Goal: Task Accomplishment & Management: Manage account settings

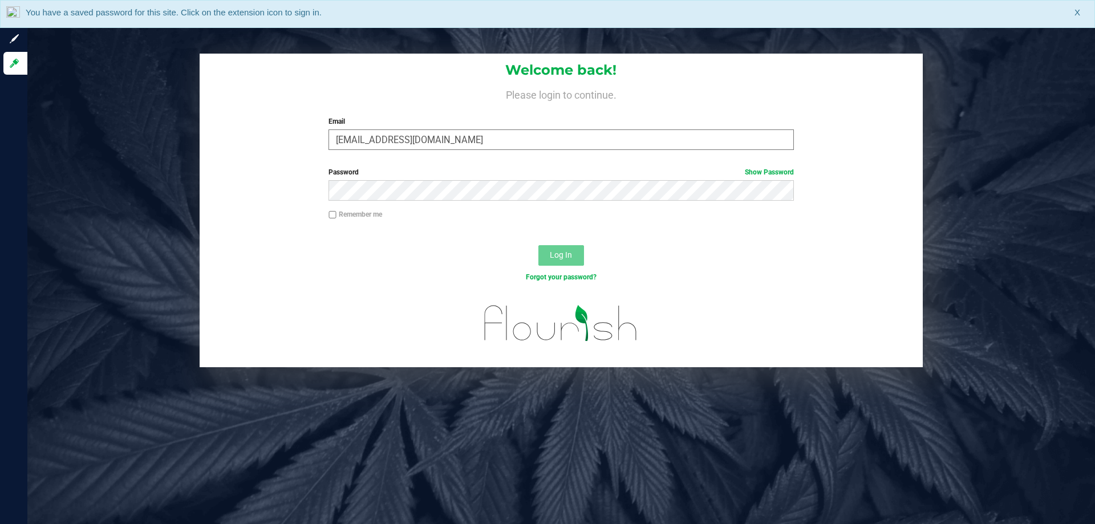
type input "cedwards@liveparallel.com"
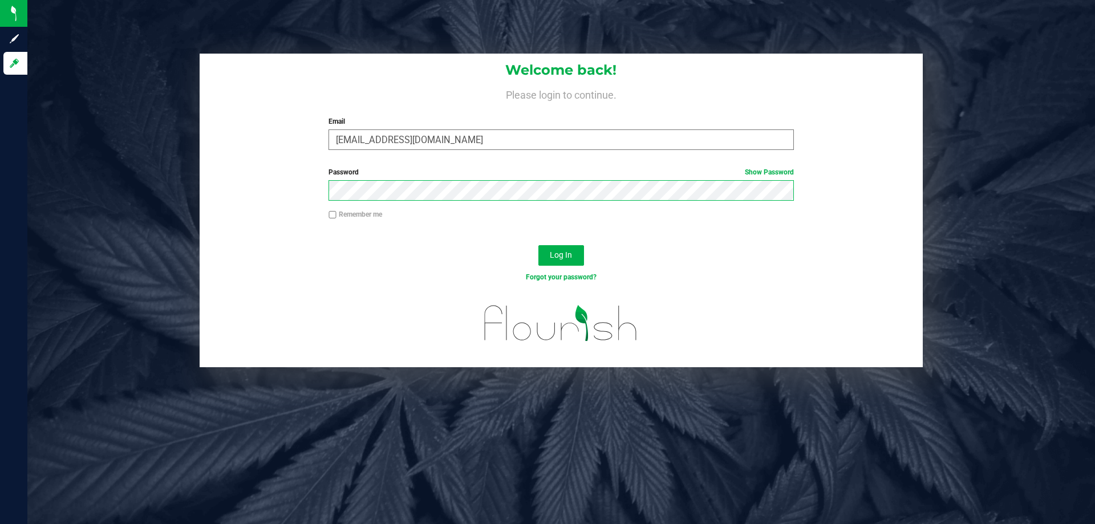
click at [538, 245] on button "Log In" at bounding box center [561, 255] width 46 height 21
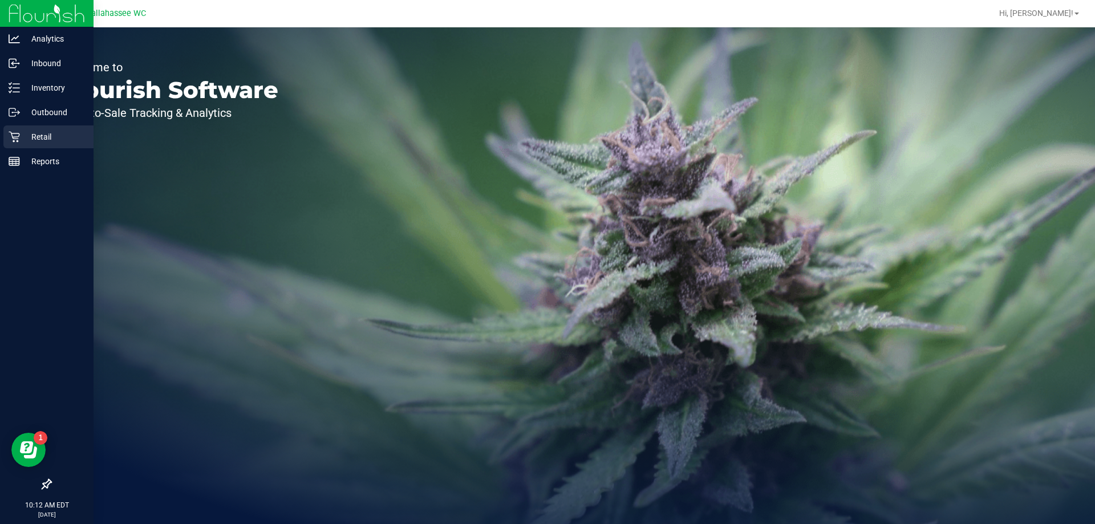
click at [15, 140] on icon at bounding box center [14, 136] width 11 height 11
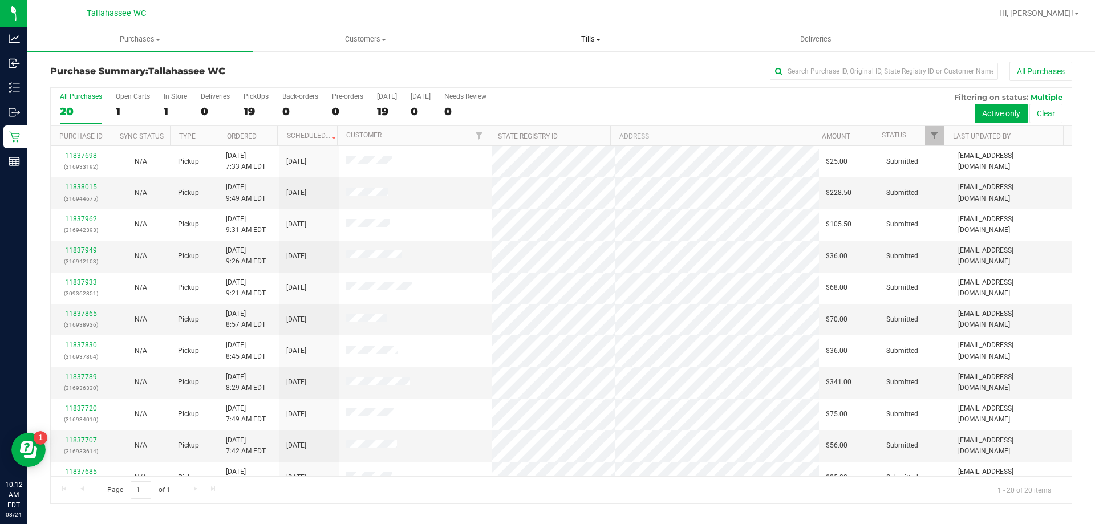
click at [588, 40] on span "Tills" at bounding box center [590, 39] width 224 height 10
click at [581, 65] on li "Manage tills" at bounding box center [590, 69] width 225 height 14
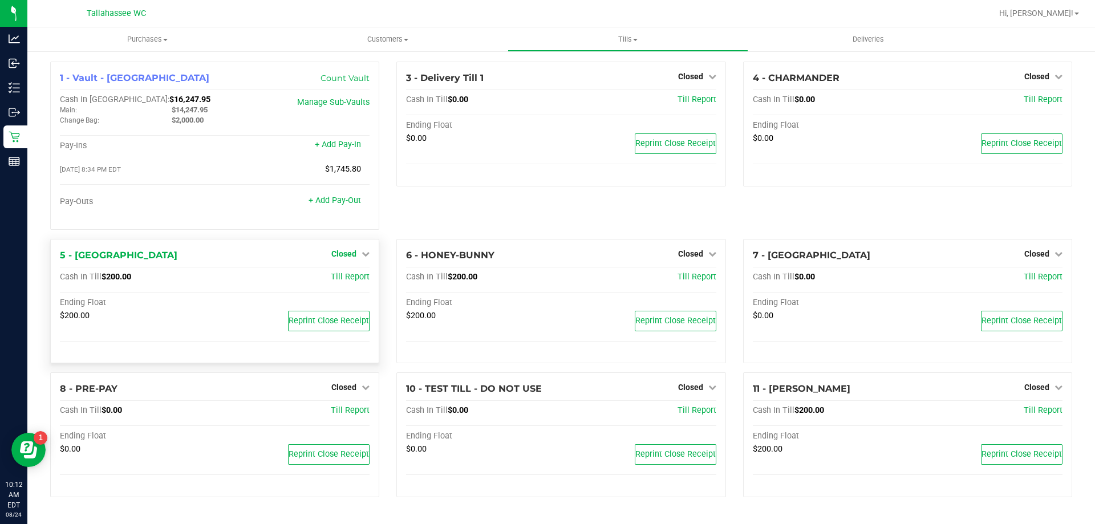
click at [357, 255] on link "Closed" at bounding box center [350, 253] width 38 height 9
click at [356, 279] on link "Open Till" at bounding box center [343, 277] width 30 height 9
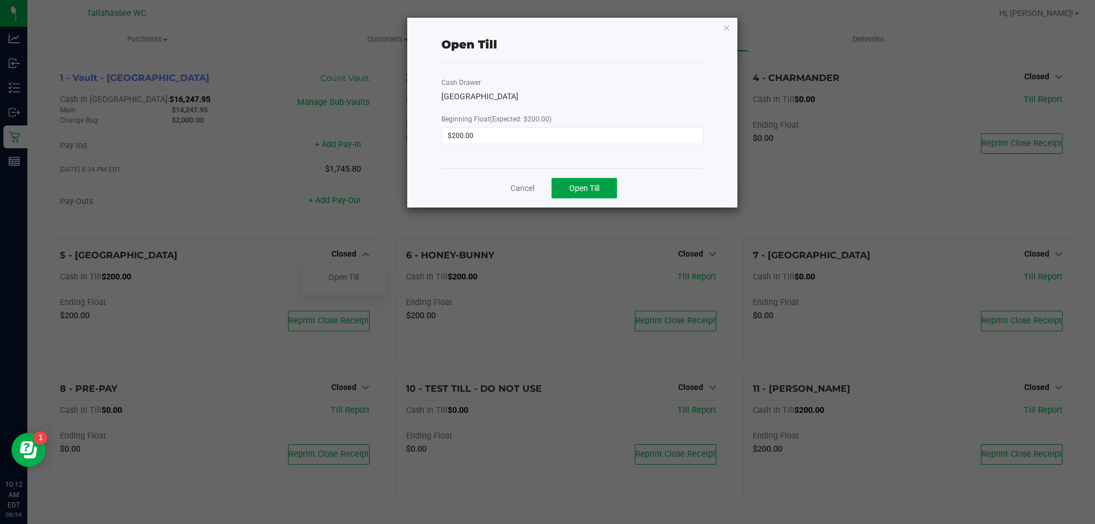
click at [599, 193] on button "Open Till" at bounding box center [584, 188] width 66 height 21
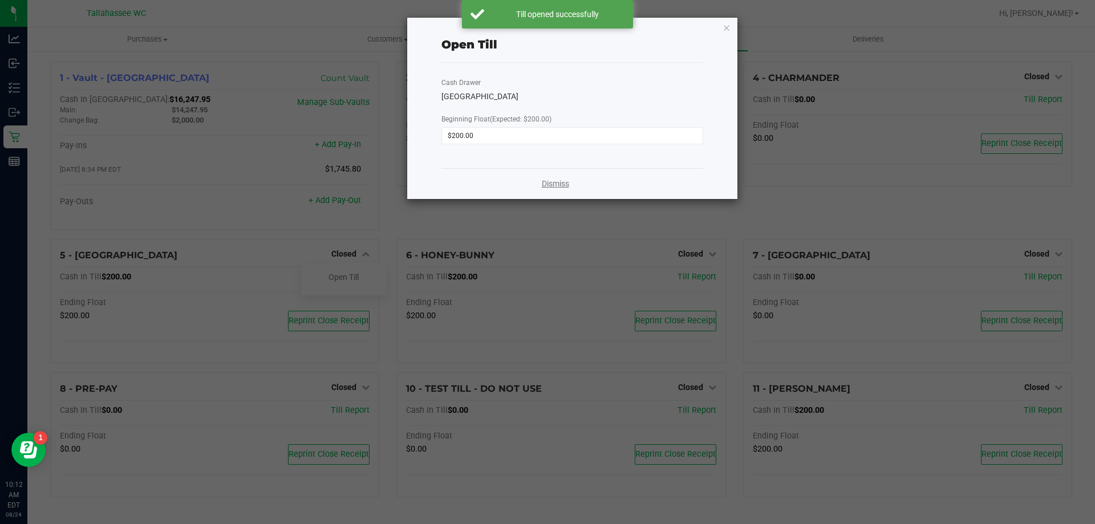
click at [557, 181] on link "Dismiss" at bounding box center [555, 184] width 27 height 12
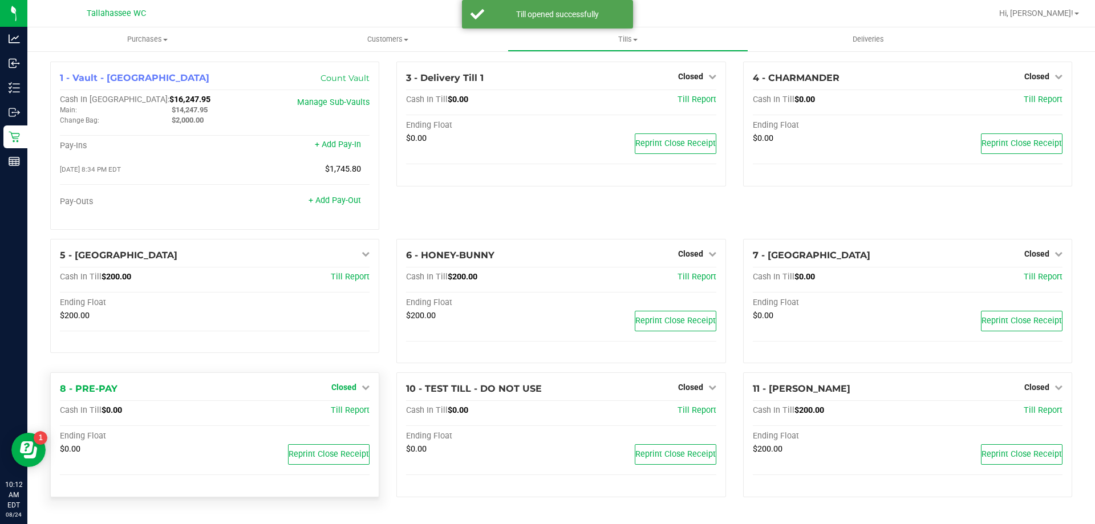
click at [339, 387] on span "Closed" at bounding box center [343, 387] width 25 height 9
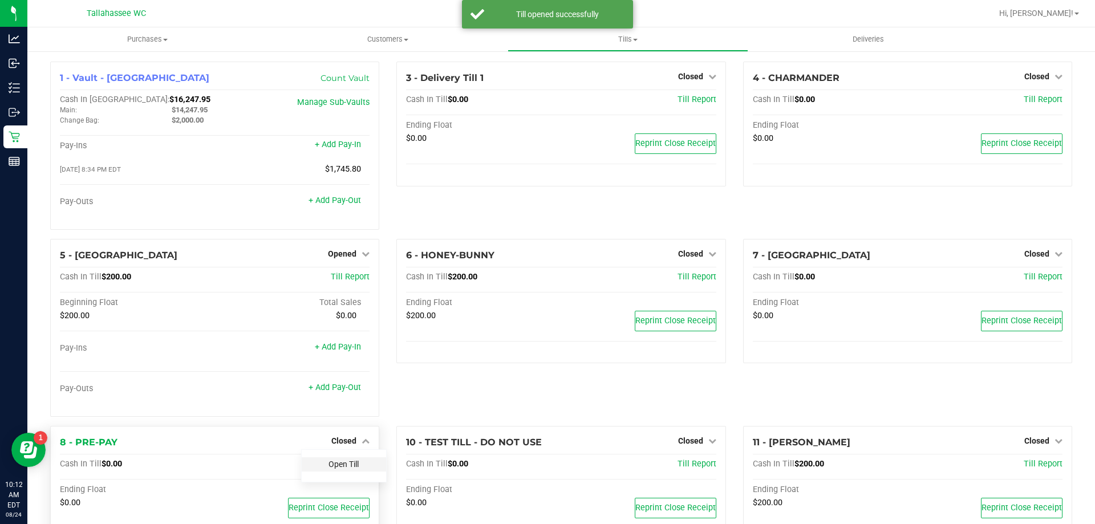
click at [338, 466] on link "Open Till" at bounding box center [343, 464] width 30 height 9
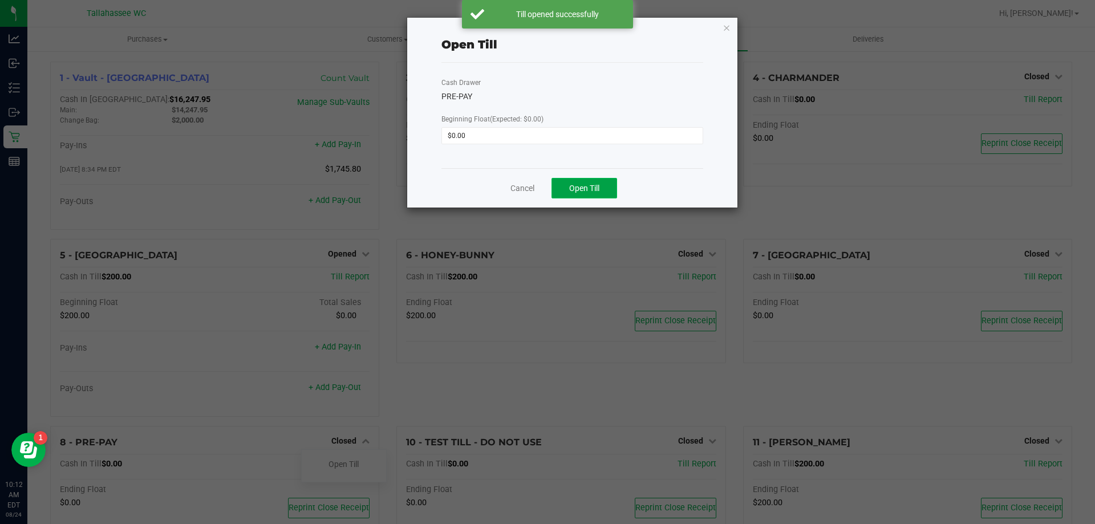
click at [602, 190] on button "Open Till" at bounding box center [584, 188] width 66 height 21
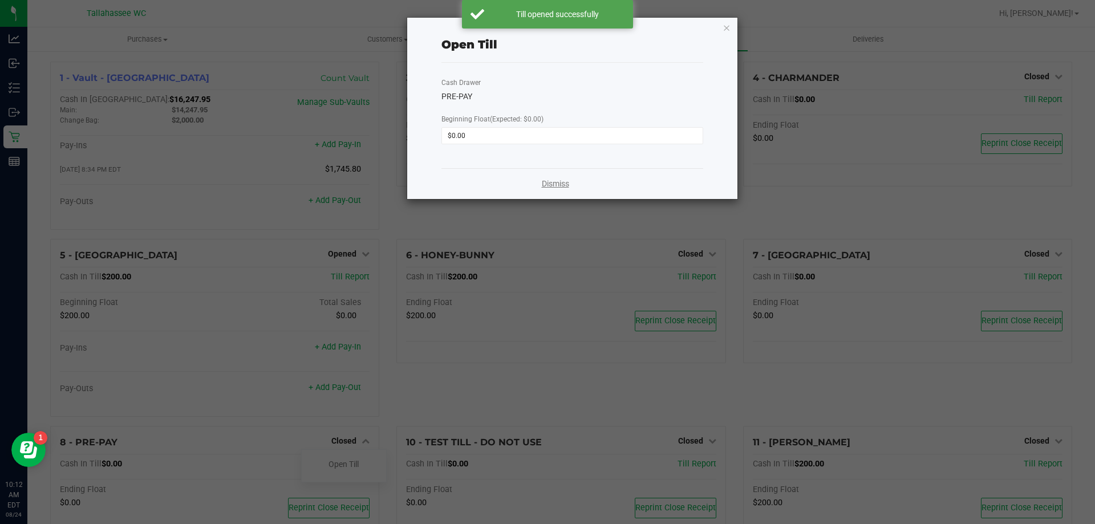
click at [553, 186] on link "Dismiss" at bounding box center [555, 184] width 27 height 12
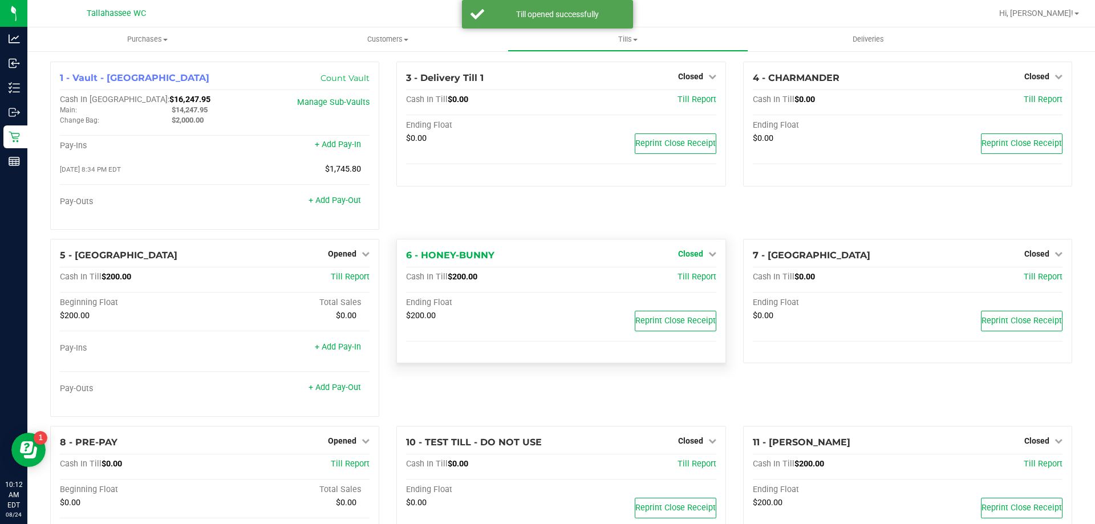
click at [687, 255] on span "Closed" at bounding box center [690, 253] width 25 height 9
click at [680, 280] on link "Open Till" at bounding box center [690, 277] width 30 height 9
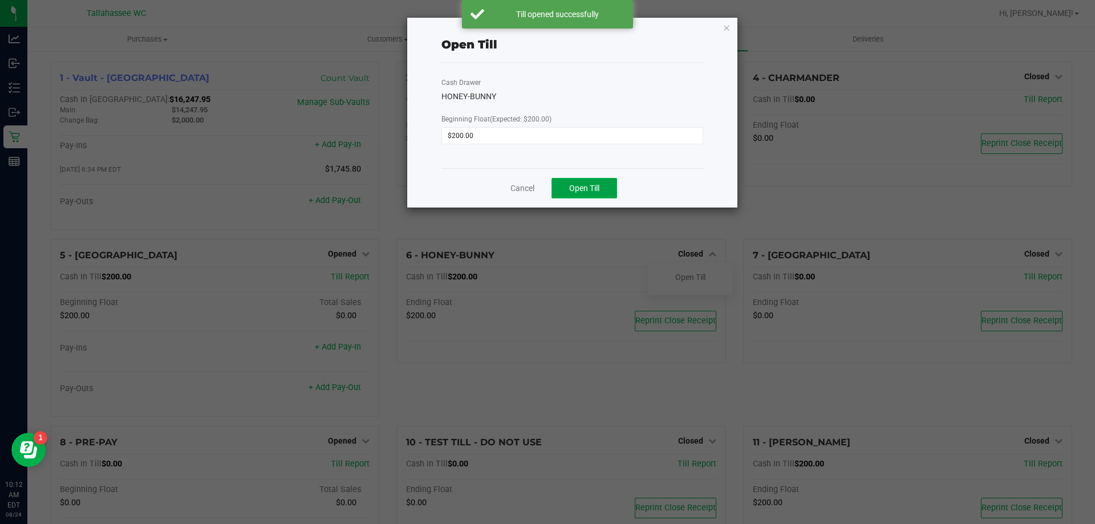
click at [594, 192] on span "Open Till" at bounding box center [584, 188] width 30 height 9
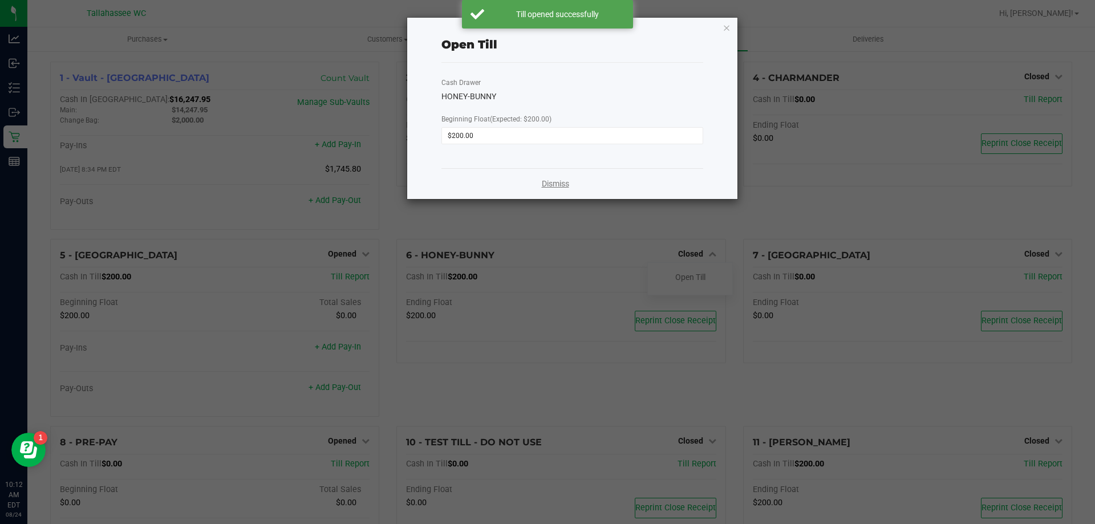
click at [552, 185] on link "Dismiss" at bounding box center [555, 184] width 27 height 12
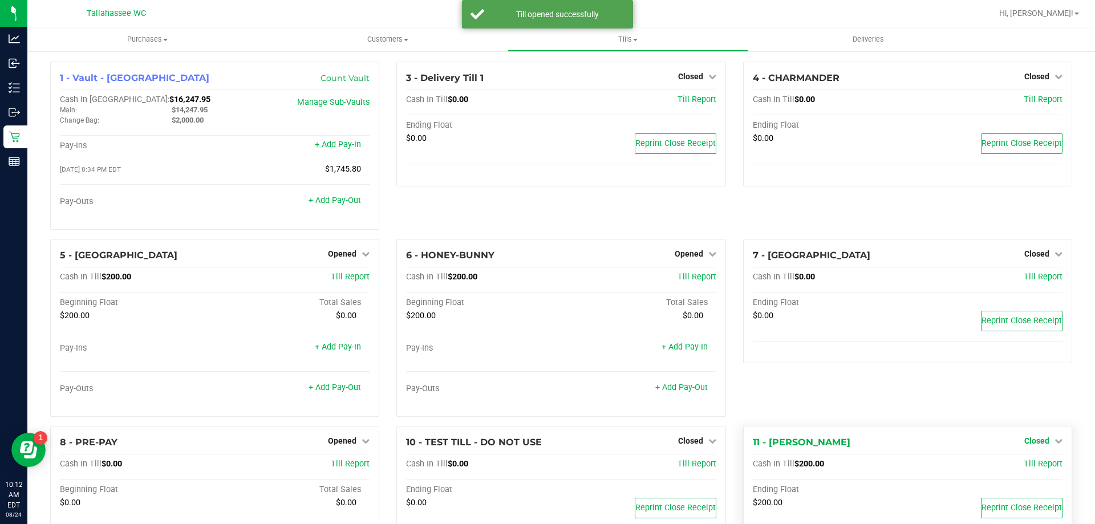
click at [1034, 444] on span "Closed" at bounding box center [1036, 440] width 25 height 9
click at [1027, 468] on link "Open Till" at bounding box center [1036, 464] width 30 height 9
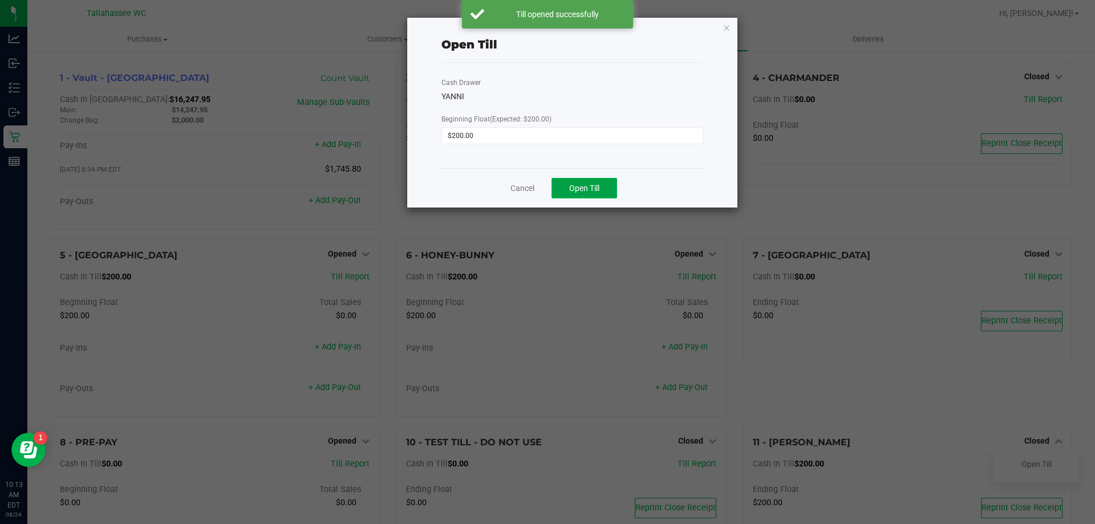
click at [584, 193] on button "Open Till" at bounding box center [584, 188] width 66 height 21
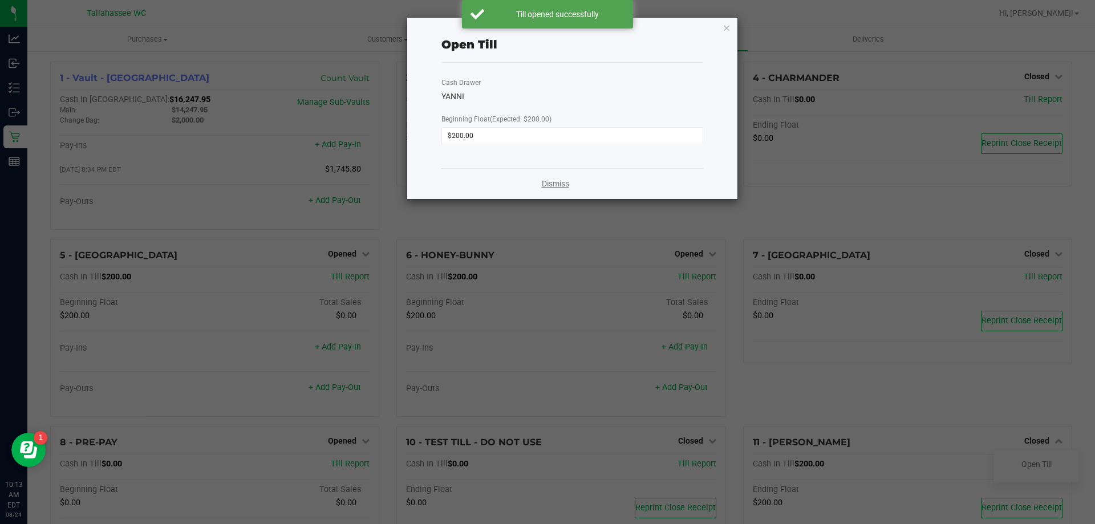
drag, startPoint x: 551, startPoint y: 185, endPoint x: 530, endPoint y: 188, distance: 21.9
click at [551, 185] on link "Dismiss" at bounding box center [555, 184] width 27 height 12
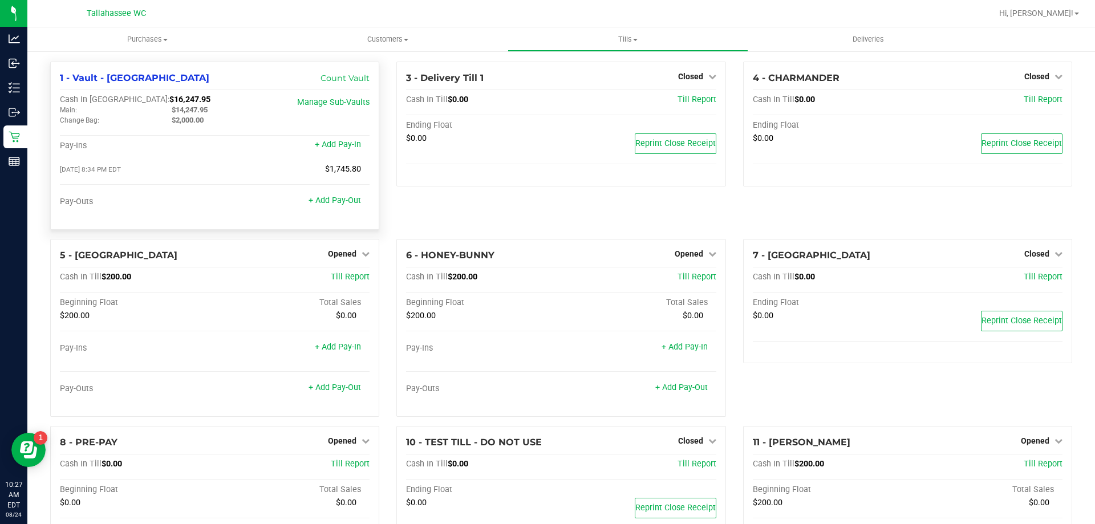
click at [169, 101] on span "$16,247.95" at bounding box center [189, 100] width 41 height 10
click at [169, 100] on span "$16,247.95" at bounding box center [189, 100] width 41 height 10
copy span "16,247.95"
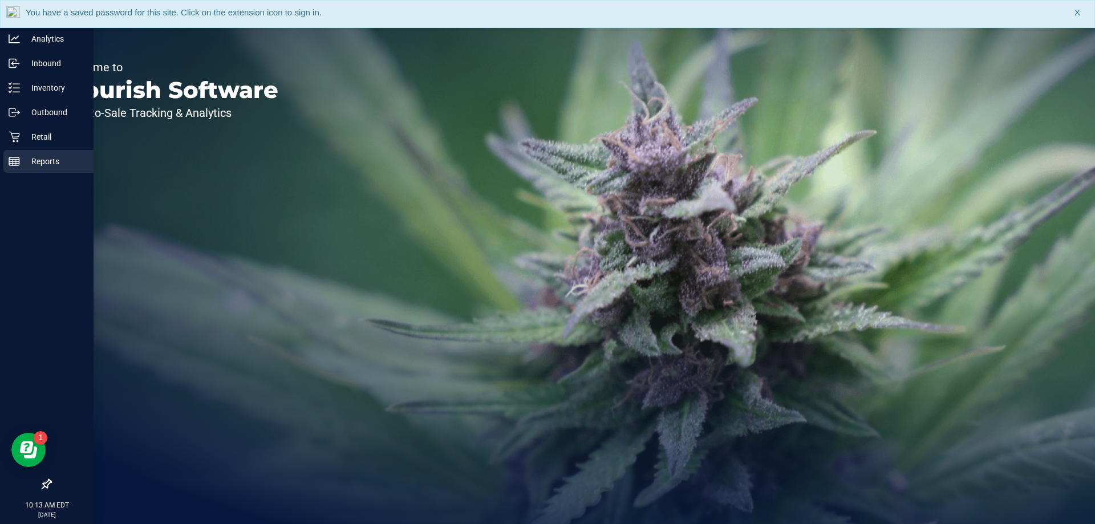
click at [18, 164] on line at bounding box center [14, 164] width 10 height 0
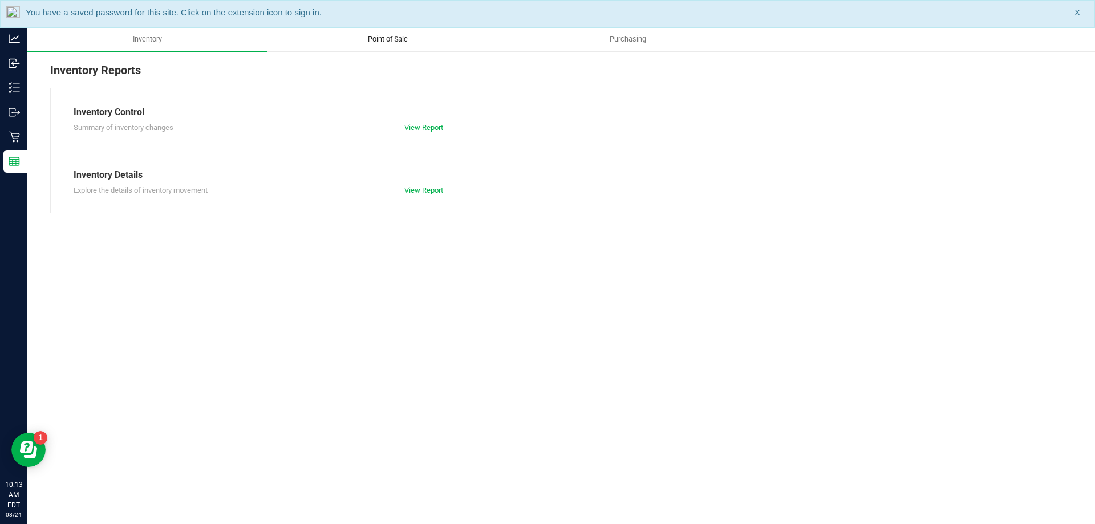
click at [400, 39] on span "Point of Sale" at bounding box center [387, 39] width 71 height 10
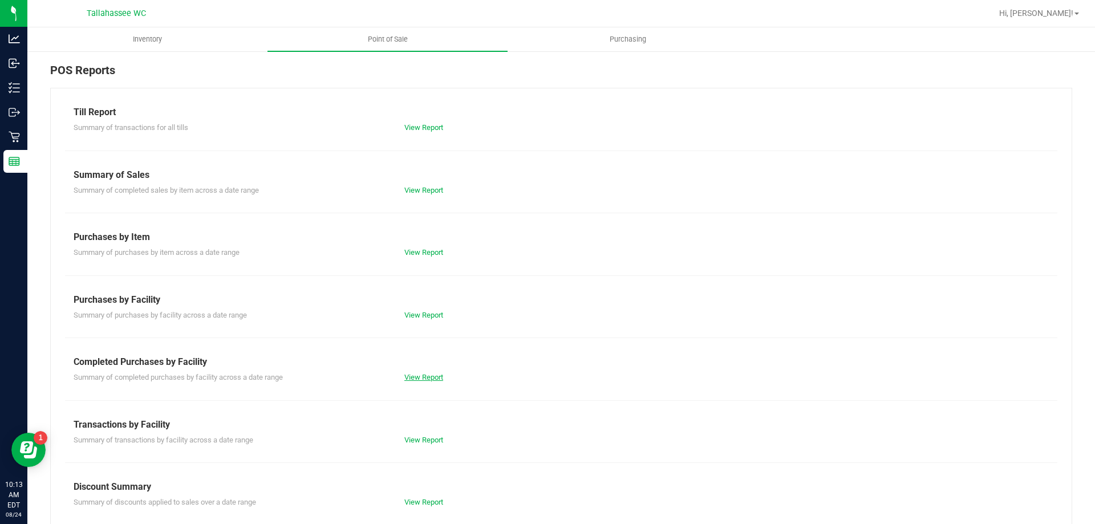
click at [413, 374] on link "View Report" at bounding box center [423, 377] width 39 height 9
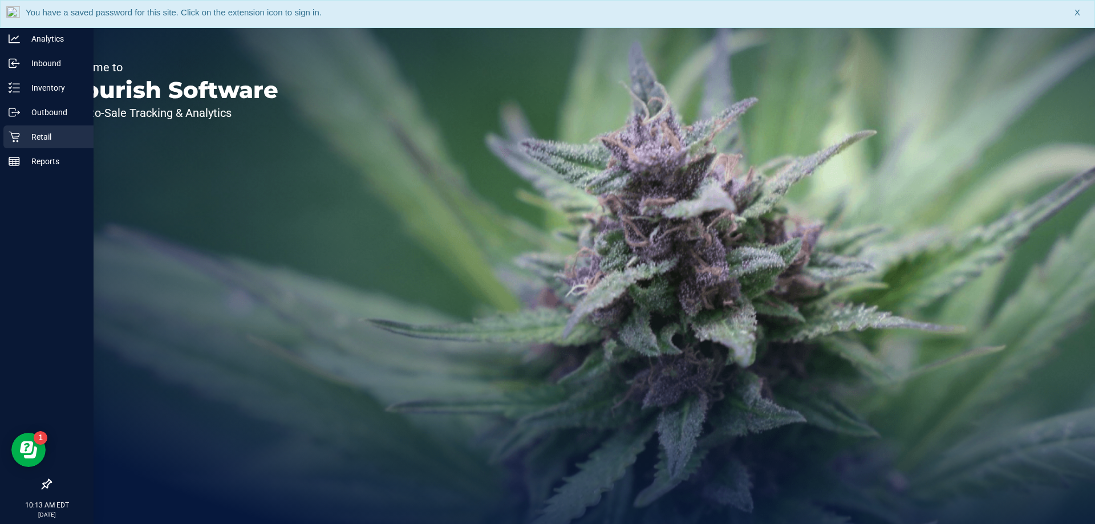
click at [13, 140] on icon at bounding box center [14, 136] width 11 height 11
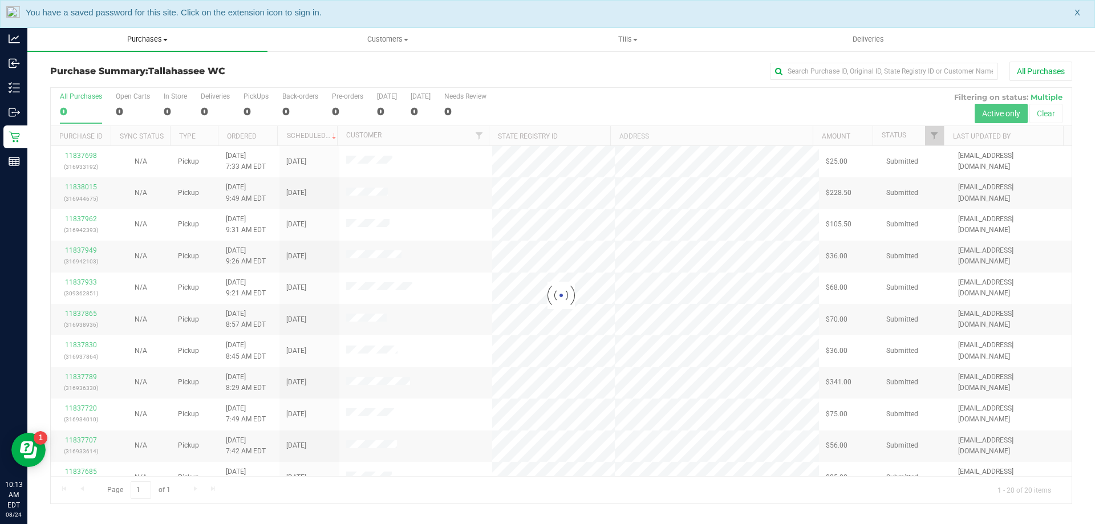
click at [154, 40] on span "Purchases" at bounding box center [147, 39] width 240 height 10
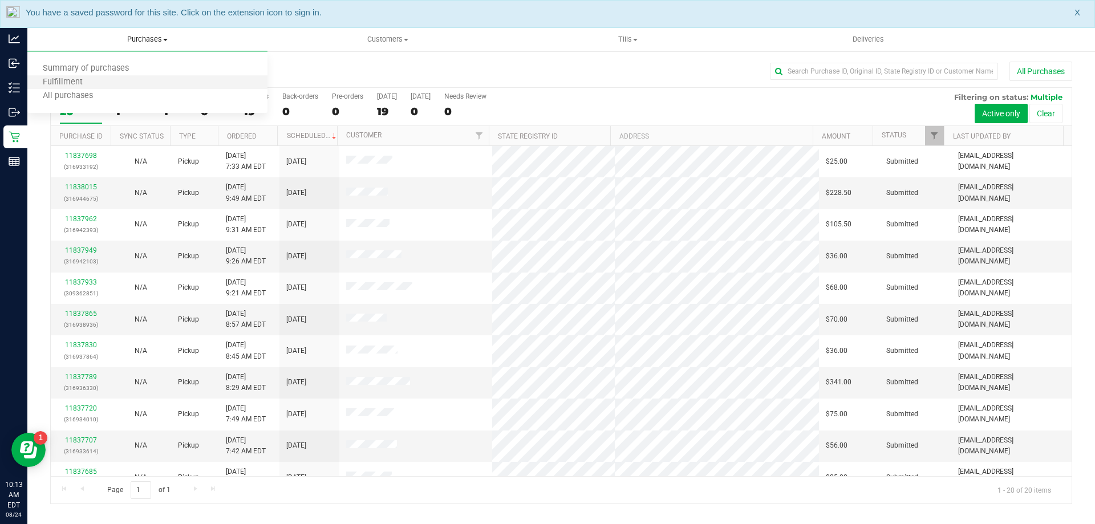
click at [148, 80] on li "Fulfillment" at bounding box center [147, 83] width 240 height 14
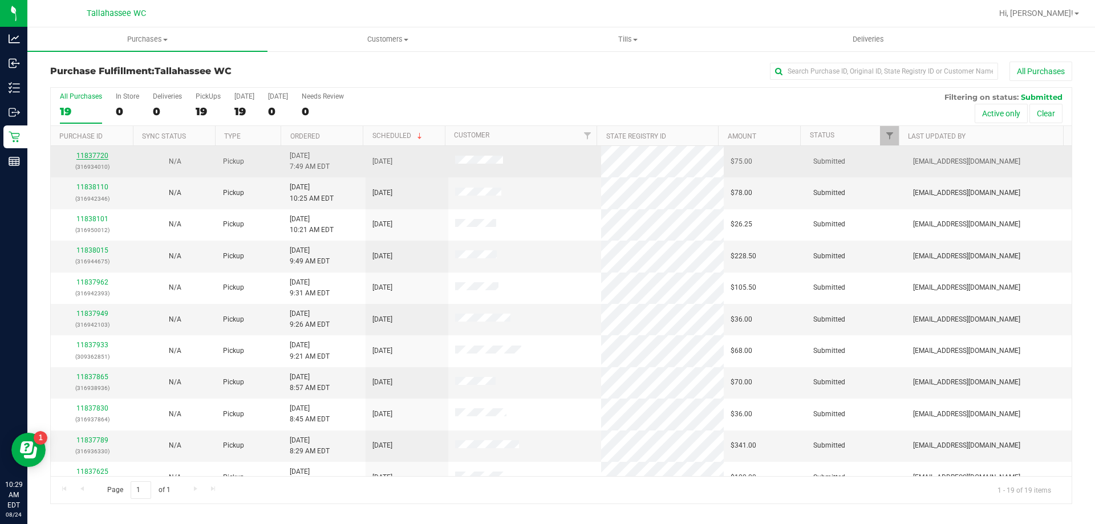
click at [88, 157] on link "11837720" at bounding box center [92, 156] width 32 height 8
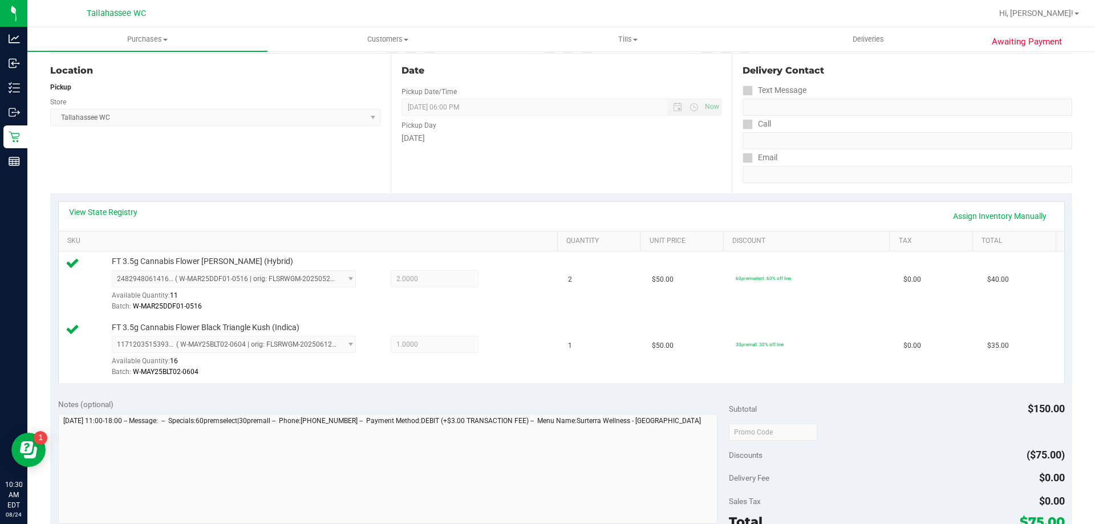
scroll to position [228, 0]
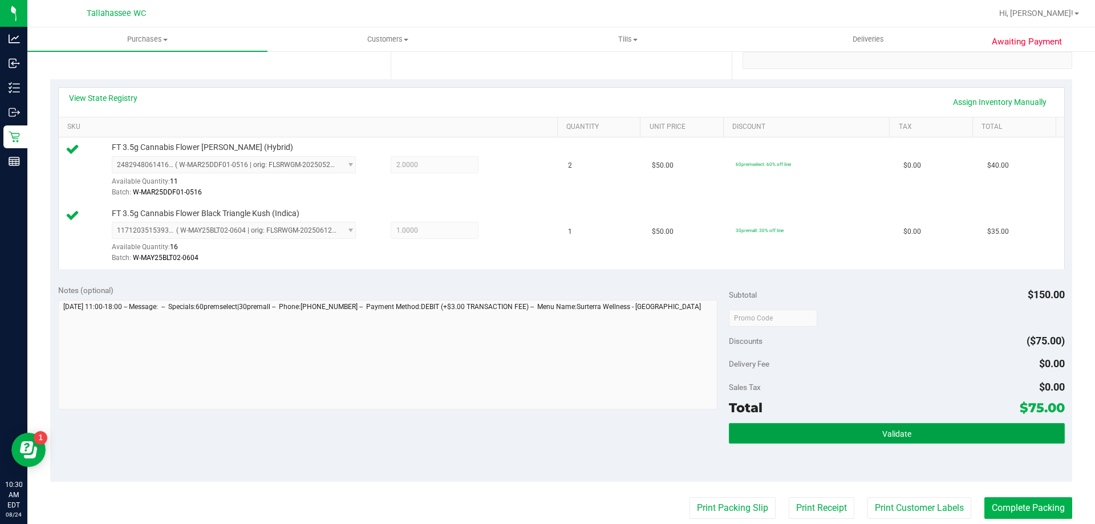
click at [773, 440] on button "Validate" at bounding box center [896, 433] width 335 height 21
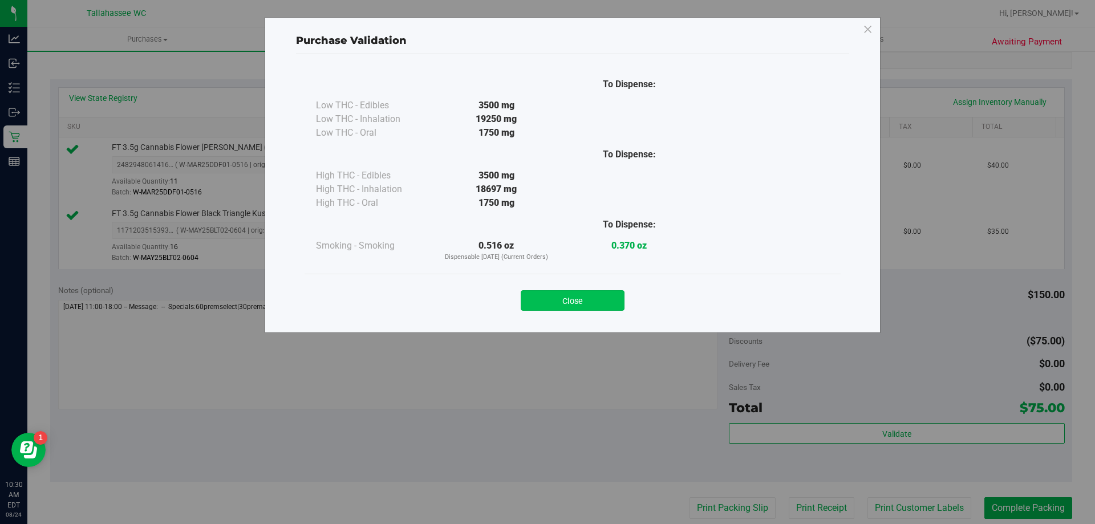
click at [600, 306] on button "Close" at bounding box center [573, 300] width 104 height 21
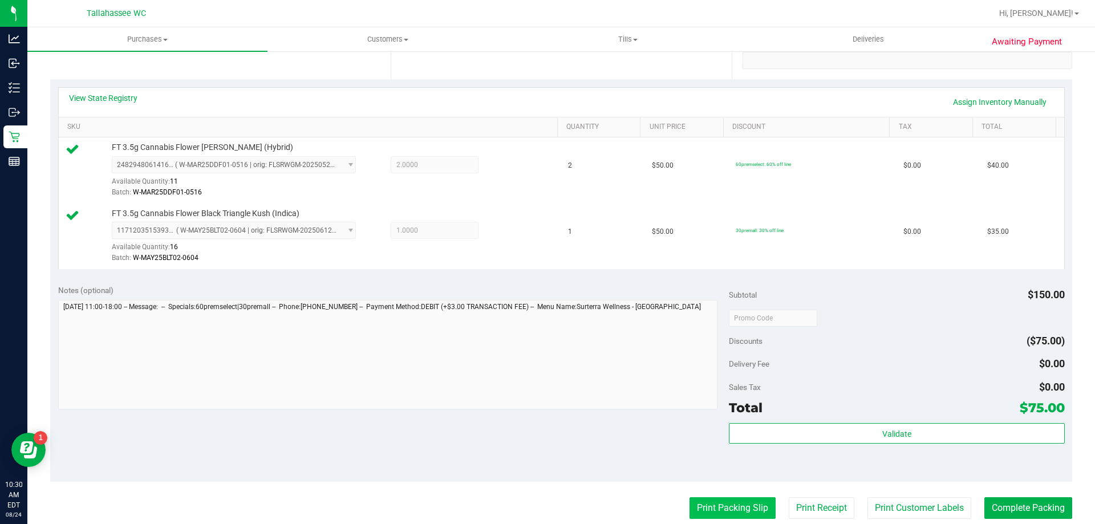
click at [732, 502] on button "Print Packing Slip" at bounding box center [732, 508] width 86 height 22
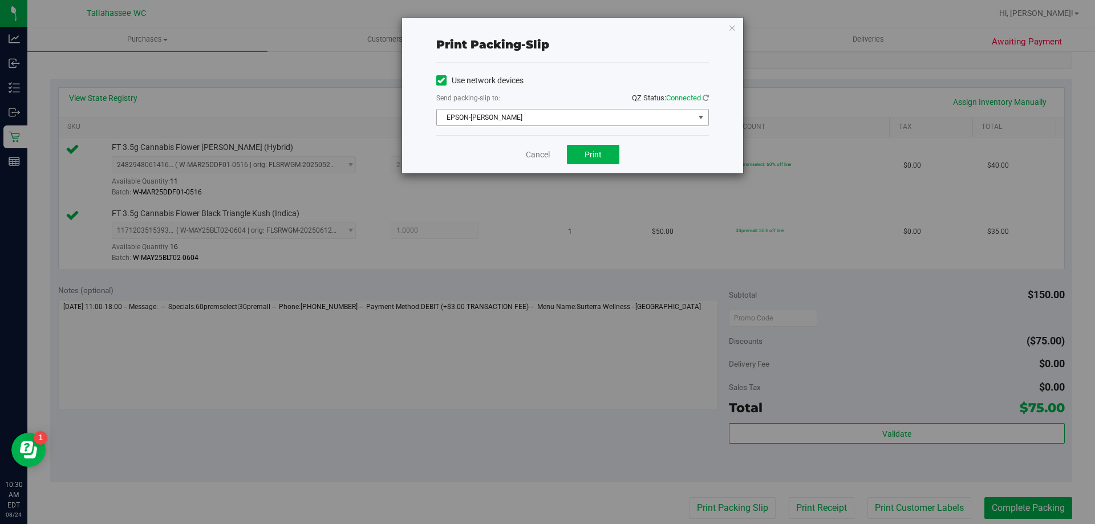
click at [696, 118] on span "select" at bounding box center [700, 117] width 9 height 9
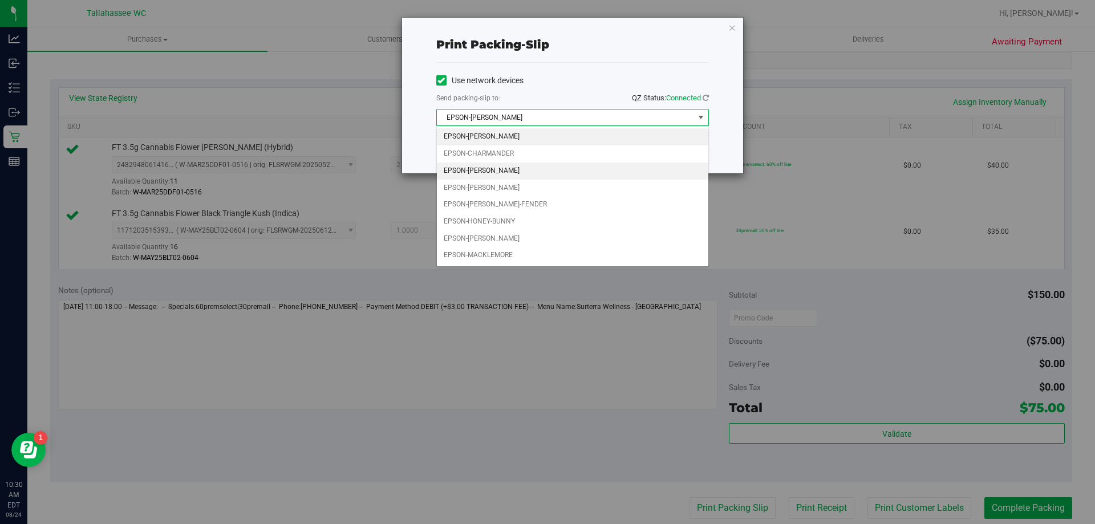
click at [653, 168] on li "EPSON-[PERSON_NAME]" at bounding box center [572, 171] width 271 height 17
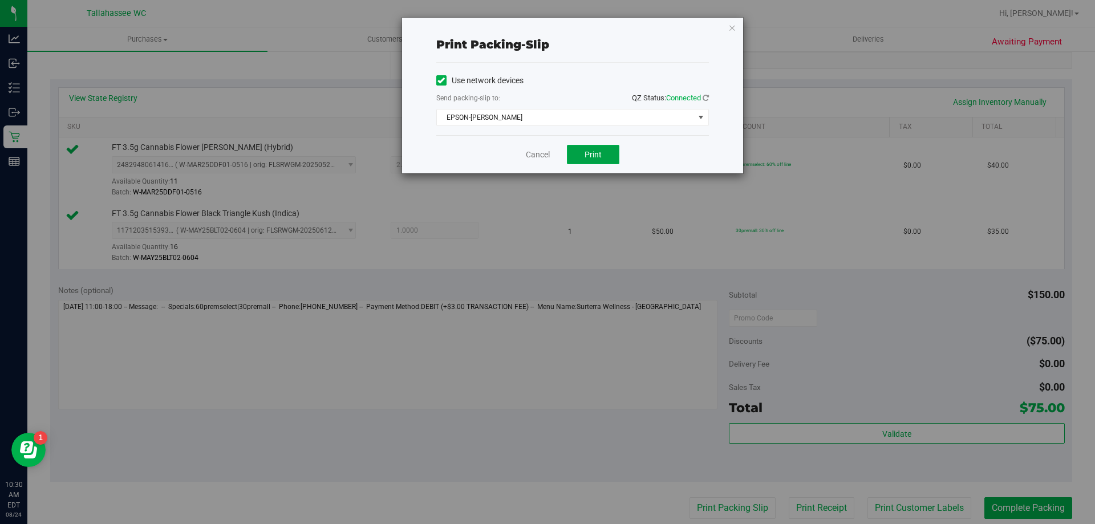
click at [618, 154] on button "Print" at bounding box center [593, 154] width 52 height 19
click at [545, 154] on link "Cancel" at bounding box center [538, 155] width 24 height 12
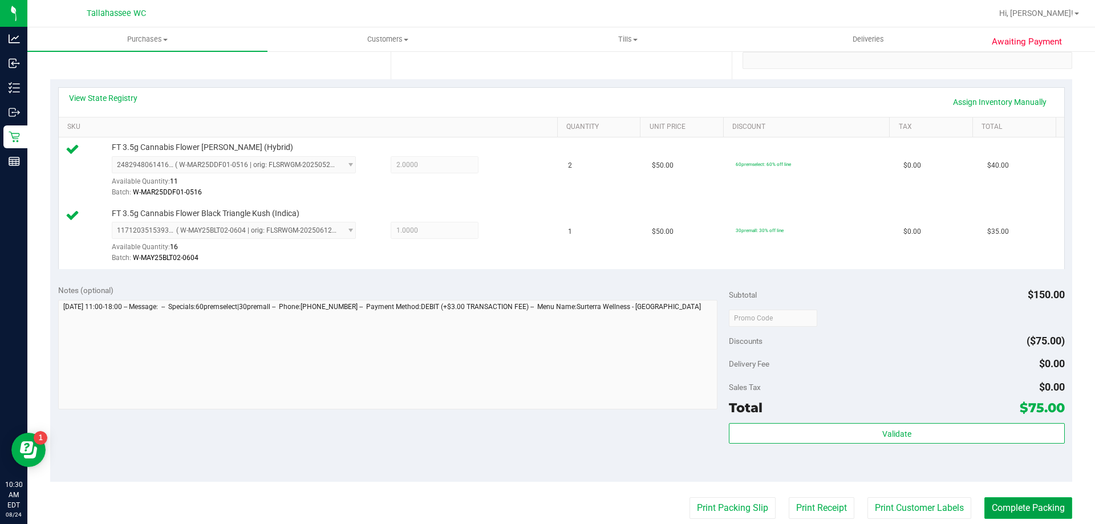
click at [985, 501] on button "Complete Packing" at bounding box center [1028, 508] width 88 height 22
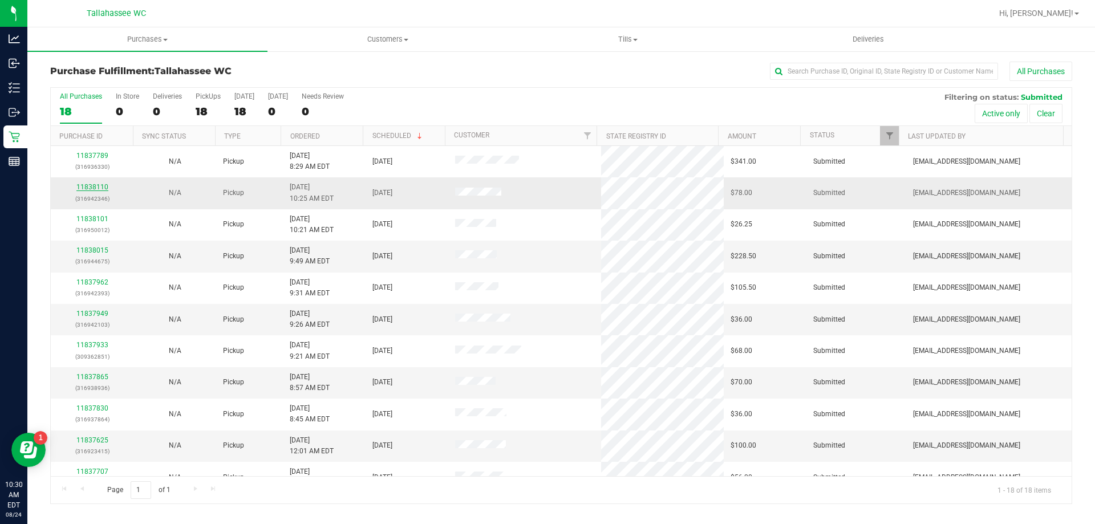
click at [90, 185] on link "11838110" at bounding box center [92, 187] width 32 height 8
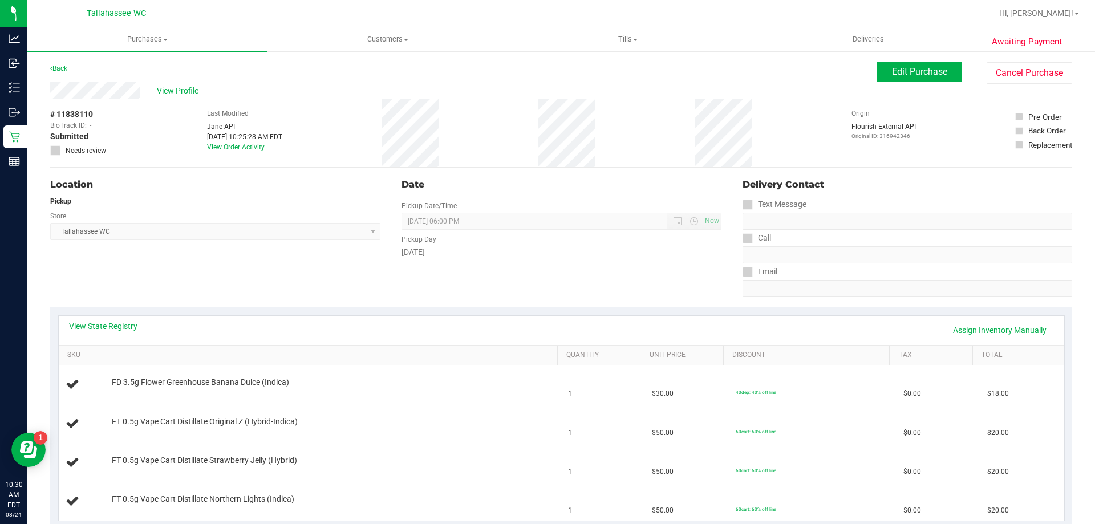
click at [55, 68] on link "Back" at bounding box center [58, 68] width 17 height 8
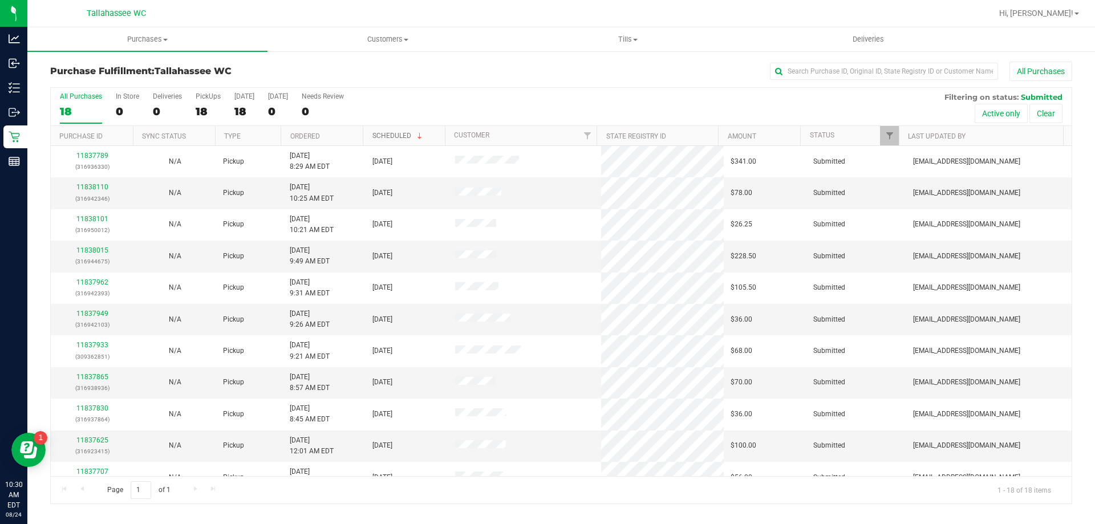
click at [384, 139] on link "Scheduled" at bounding box center [398, 136] width 52 height 8
click at [397, 136] on link "Scheduled" at bounding box center [391, 136] width 39 height 8
click at [387, 133] on link "Scheduled" at bounding box center [398, 136] width 52 height 8
click at [387, 134] on link "Scheduled" at bounding box center [398, 136] width 52 height 8
click at [387, 133] on link "Scheduled" at bounding box center [391, 136] width 39 height 8
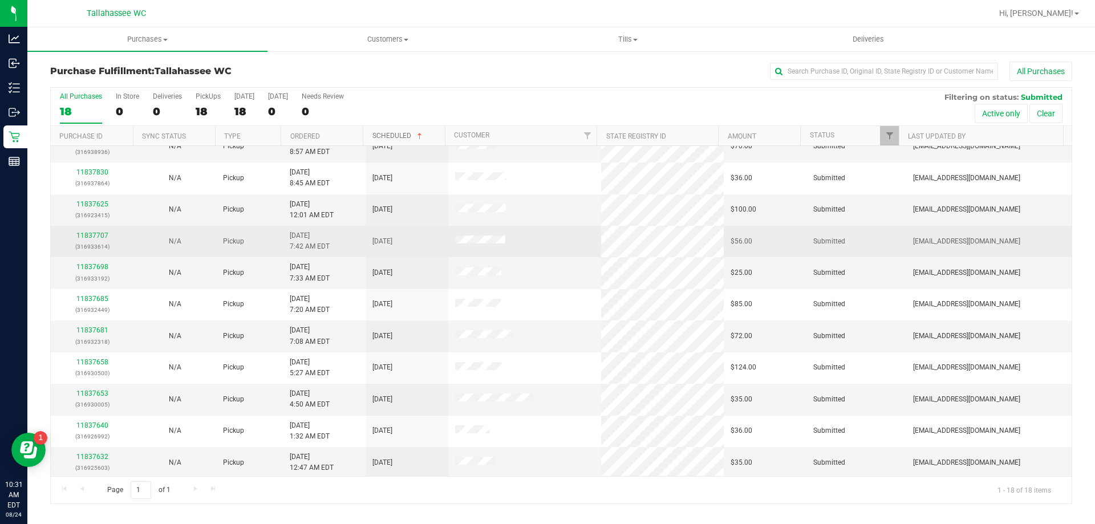
scroll to position [238, 0]
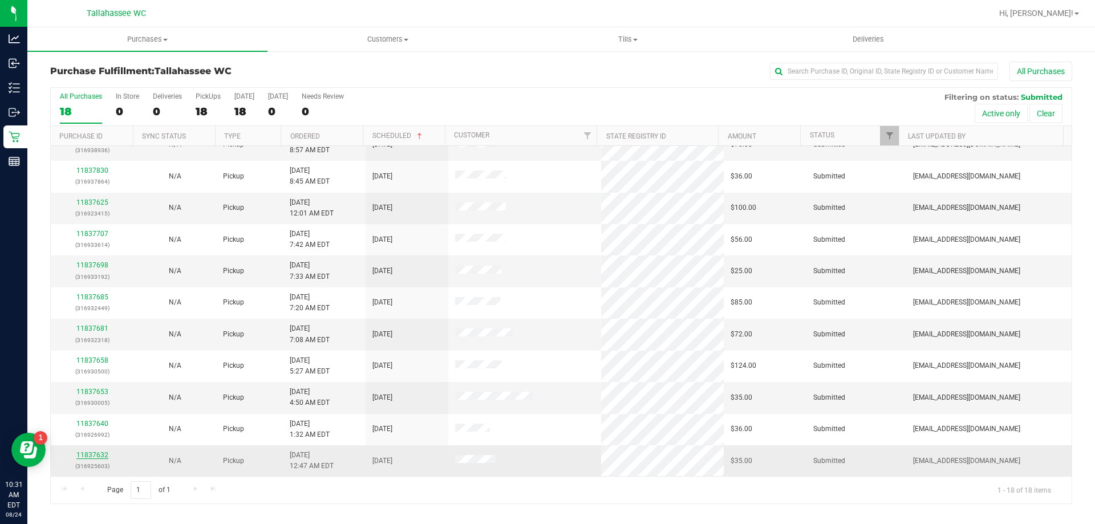
click at [101, 455] on link "11837632" at bounding box center [92, 455] width 32 height 8
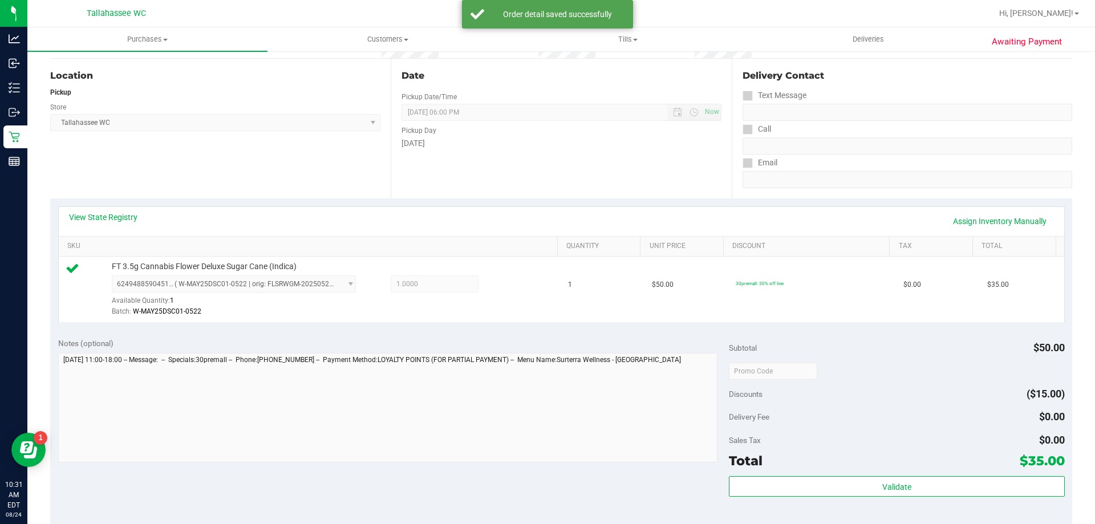
scroll to position [114, 0]
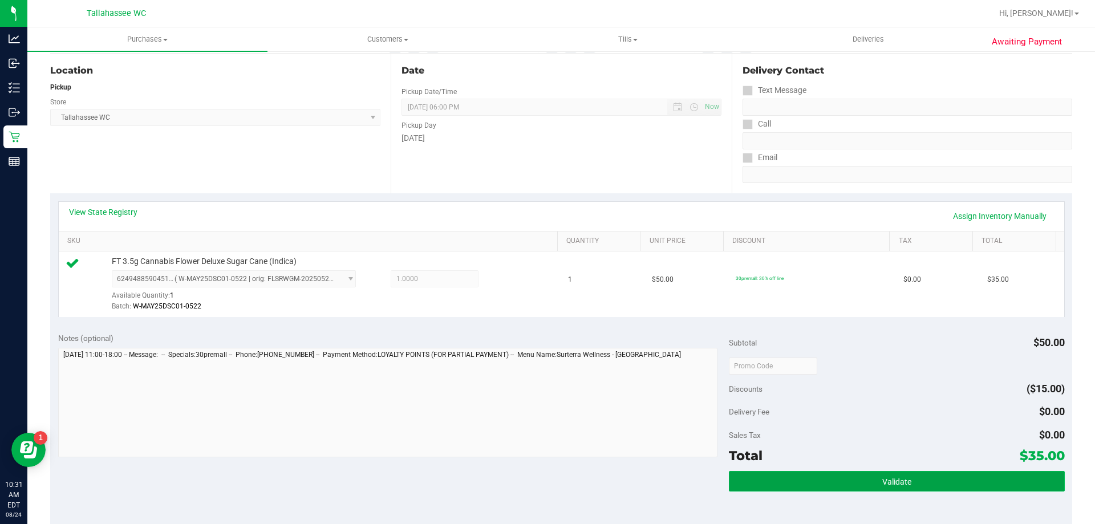
click at [785, 476] on button "Validate" at bounding box center [896, 481] width 335 height 21
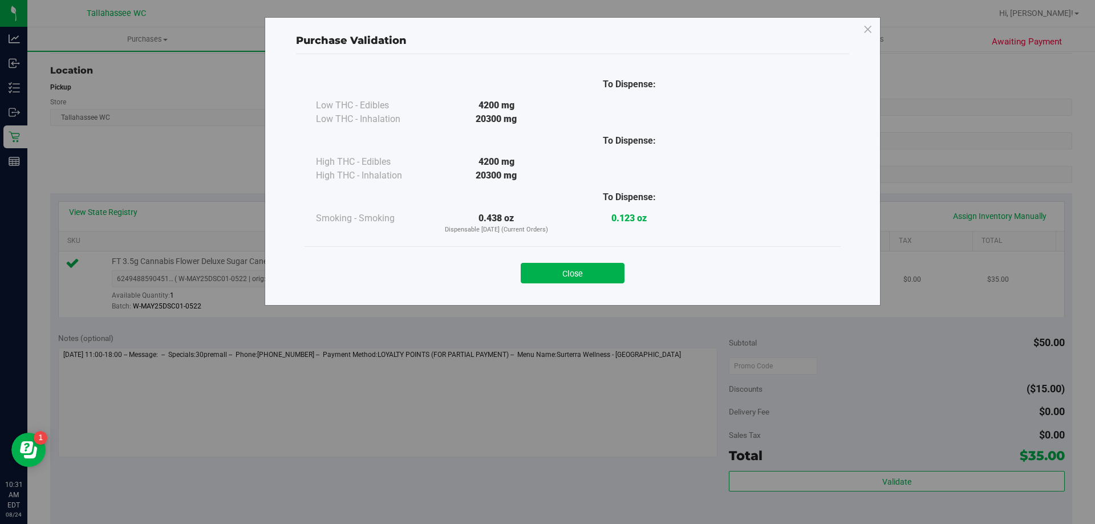
click at [604, 282] on button "Close" at bounding box center [573, 273] width 104 height 21
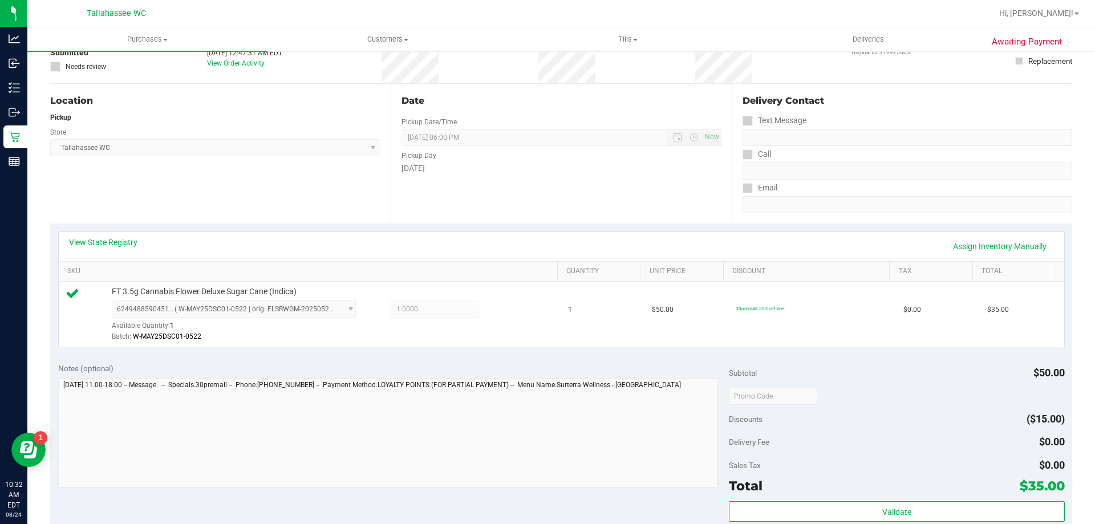
scroll to position [171, 0]
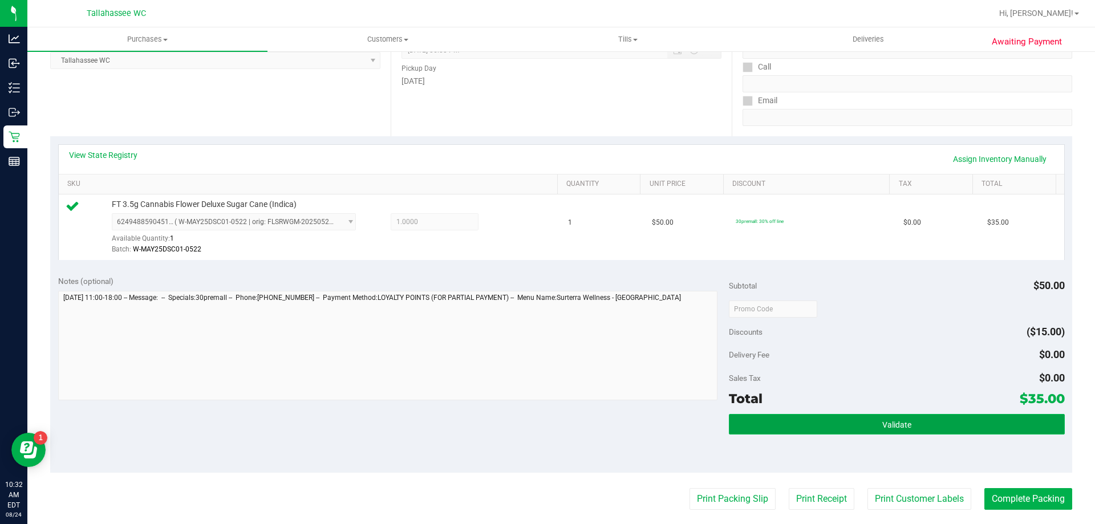
click at [858, 431] on button "Validate" at bounding box center [896, 424] width 335 height 21
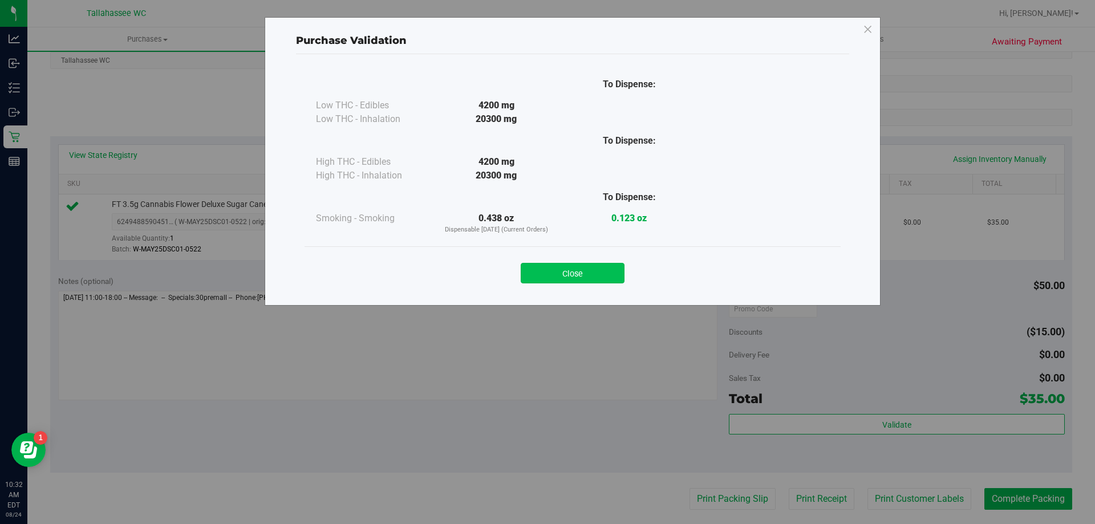
click at [605, 268] on button "Close" at bounding box center [573, 273] width 104 height 21
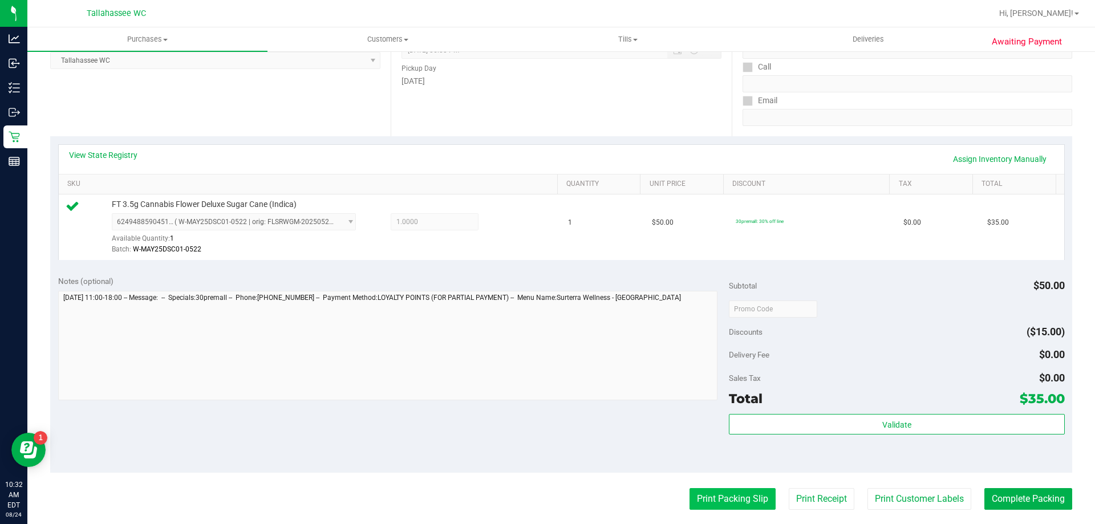
click at [709, 503] on button "Print Packing Slip" at bounding box center [732, 499] width 86 height 22
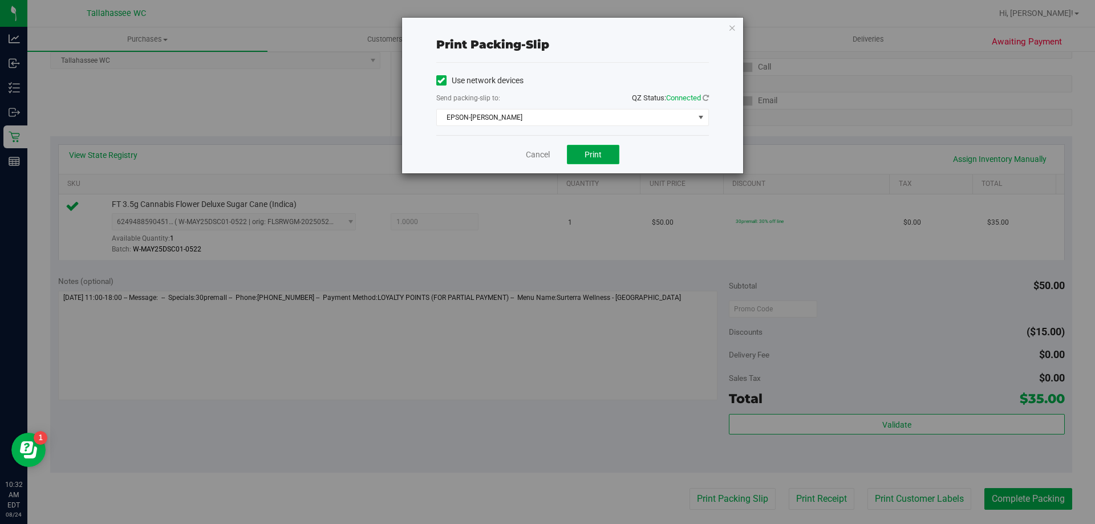
click at [607, 160] on button "Print" at bounding box center [593, 154] width 52 height 19
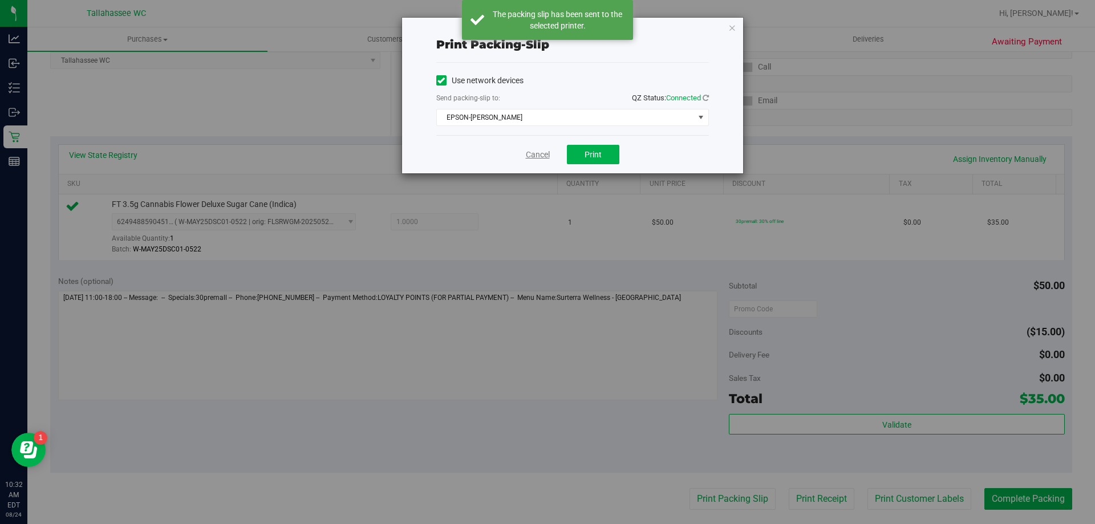
click at [533, 156] on link "Cancel" at bounding box center [538, 155] width 24 height 12
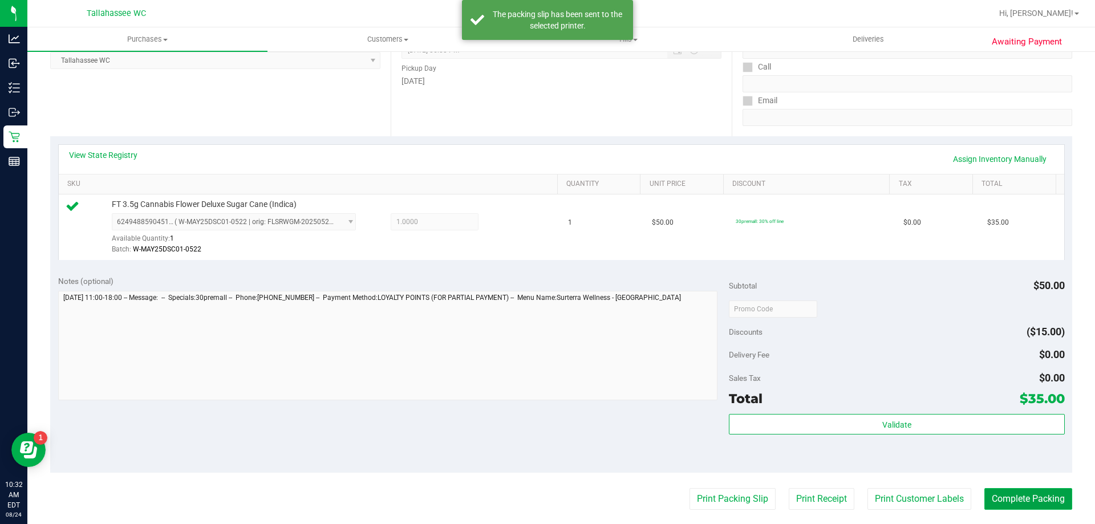
click at [1045, 494] on button "Complete Packing" at bounding box center [1028, 499] width 88 height 22
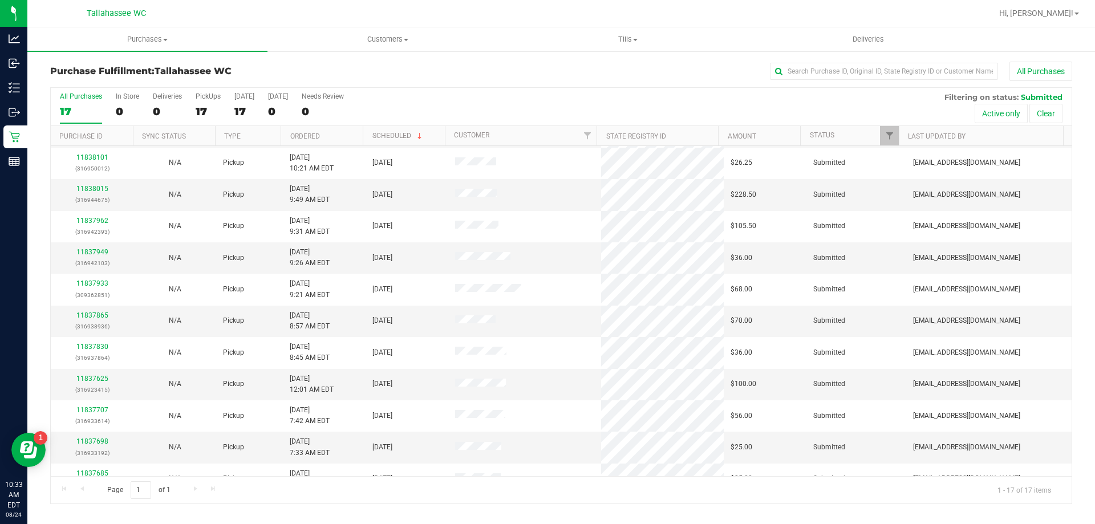
scroll to position [114, 0]
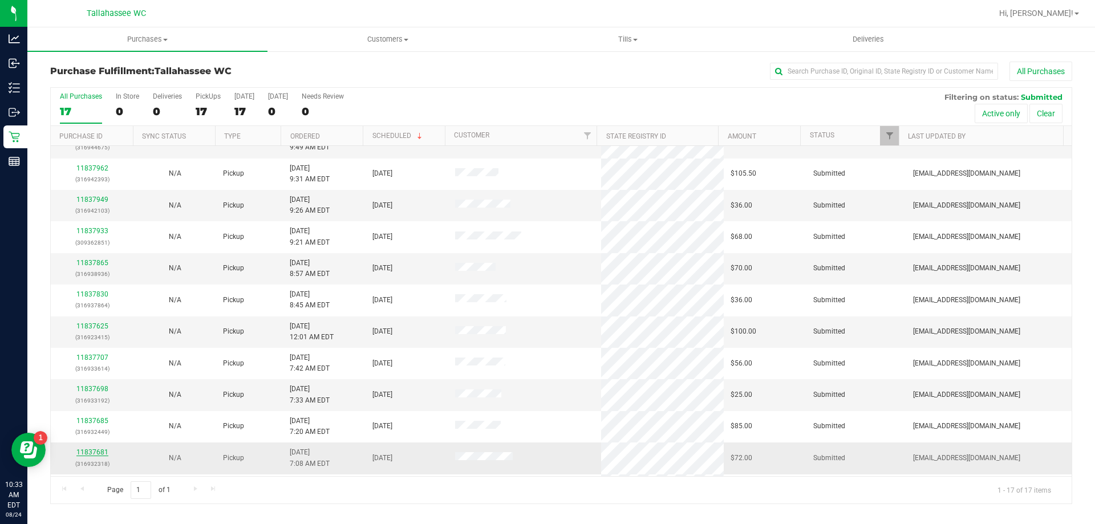
click at [80, 449] on link "11837681" at bounding box center [92, 452] width 32 height 8
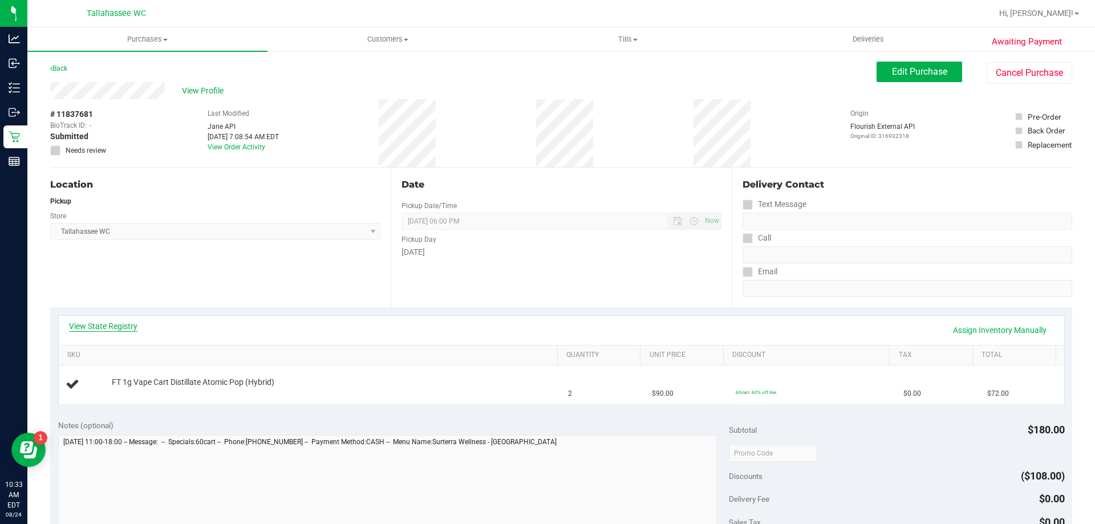
click at [130, 328] on link "View State Registry" at bounding box center [103, 325] width 68 height 11
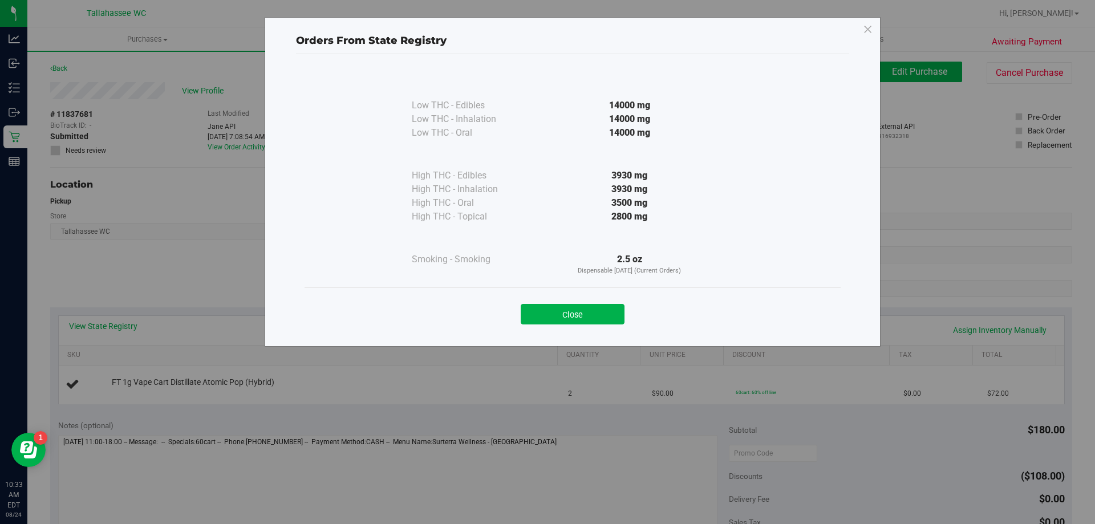
click at [558, 299] on div "Close" at bounding box center [572, 310] width 519 height 29
click at [562, 309] on button "Close" at bounding box center [573, 314] width 104 height 21
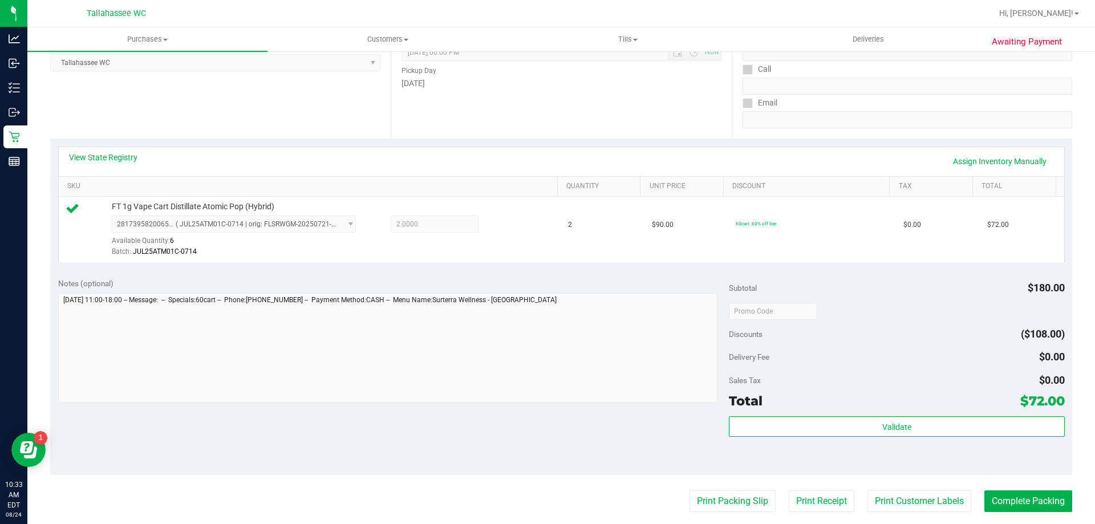
scroll to position [228, 0]
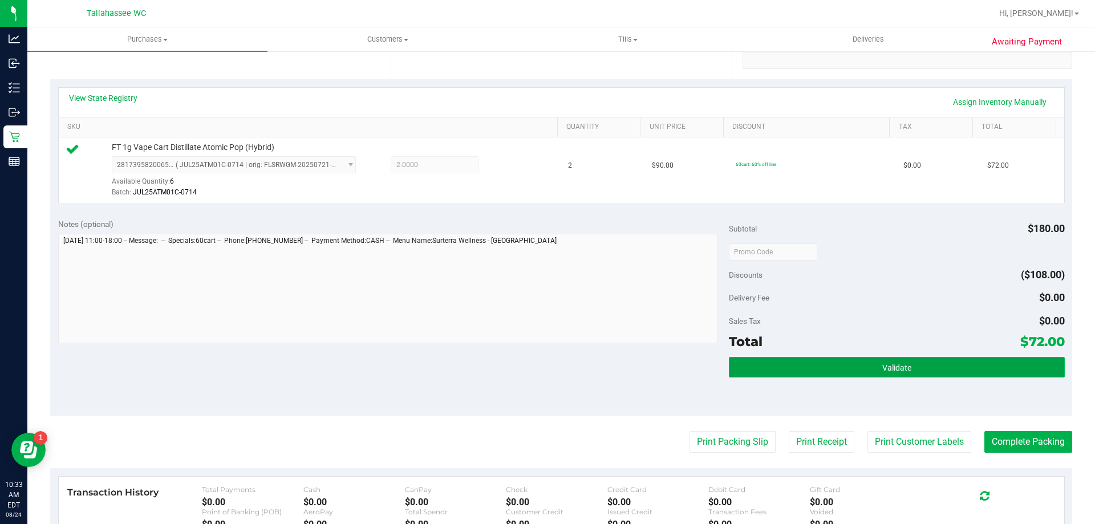
click at [742, 371] on button "Validate" at bounding box center [896, 367] width 335 height 21
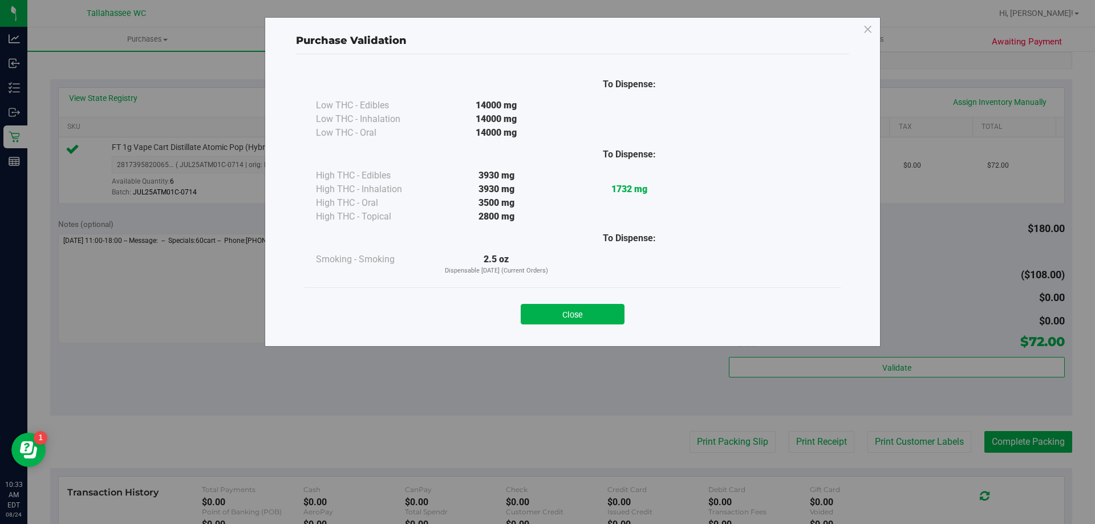
click at [602, 311] on button "Close" at bounding box center [573, 314] width 104 height 21
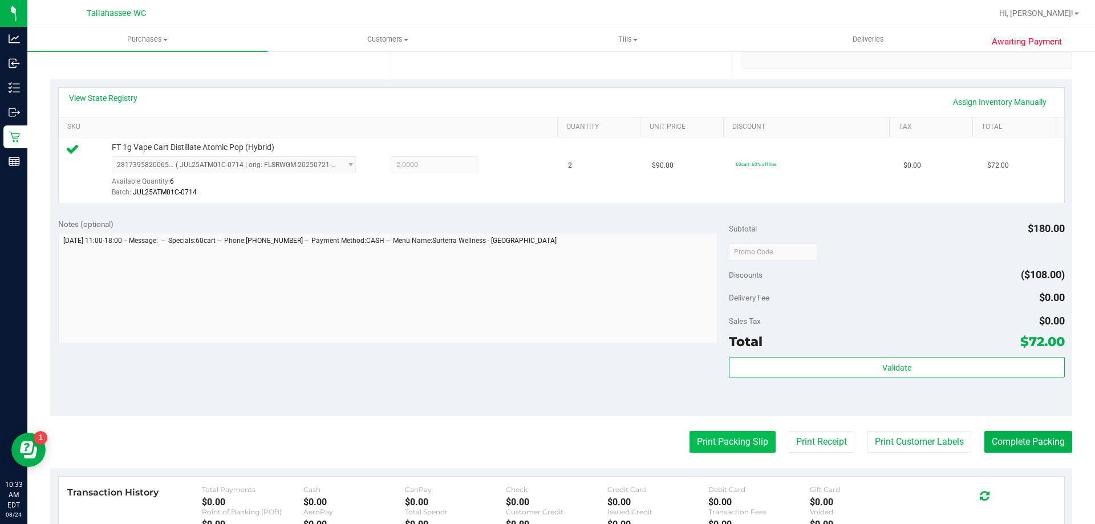
click at [707, 438] on button "Print Packing Slip" at bounding box center [732, 442] width 86 height 22
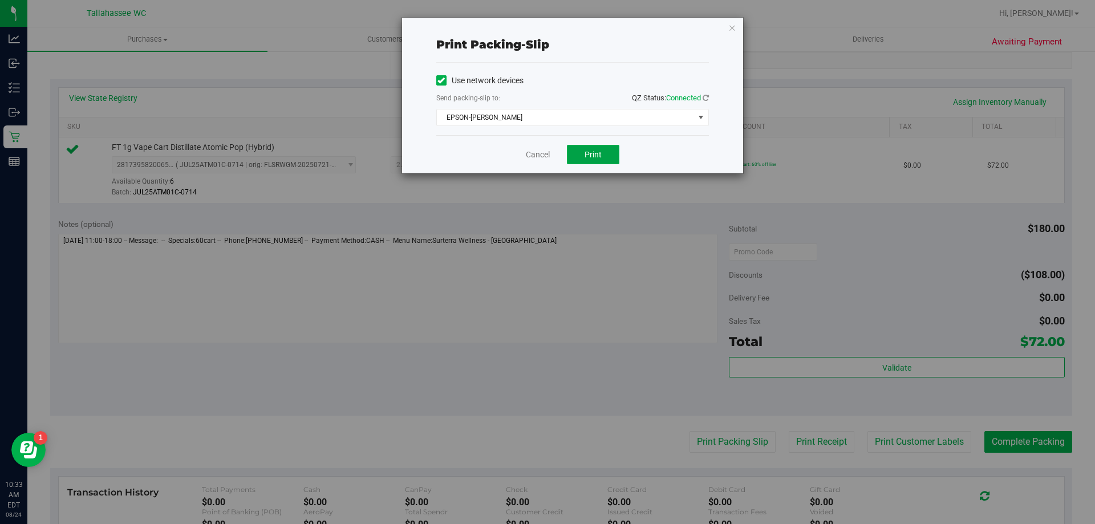
click at [593, 161] on button "Print" at bounding box center [593, 154] width 52 height 19
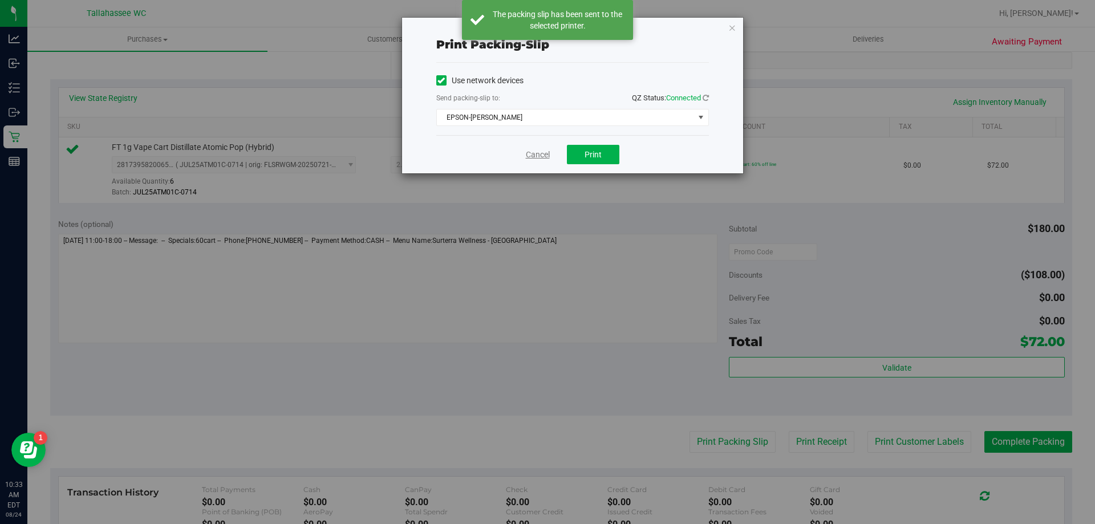
click at [535, 151] on link "Cancel" at bounding box center [538, 155] width 24 height 12
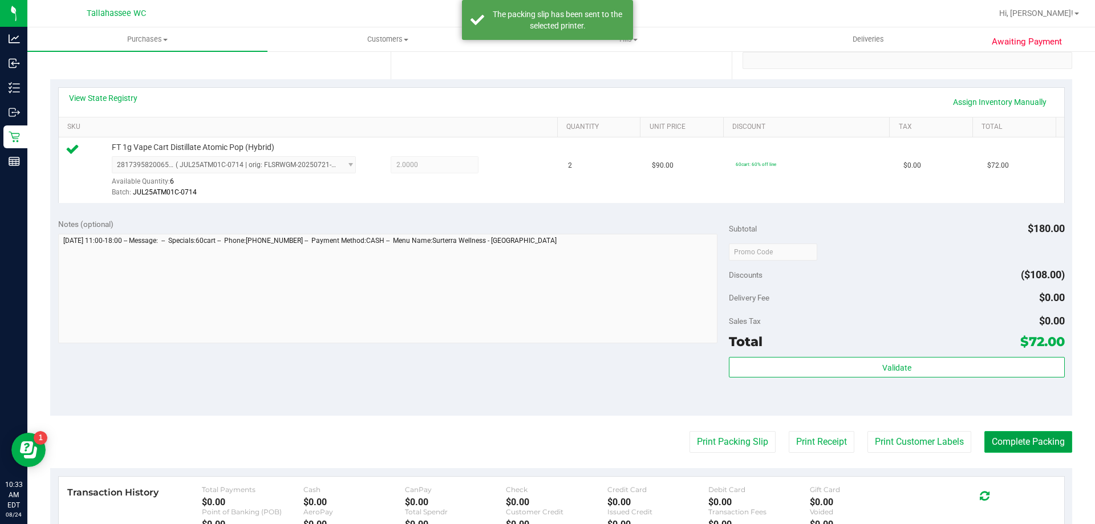
click at [987, 436] on button "Complete Packing" at bounding box center [1028, 442] width 88 height 22
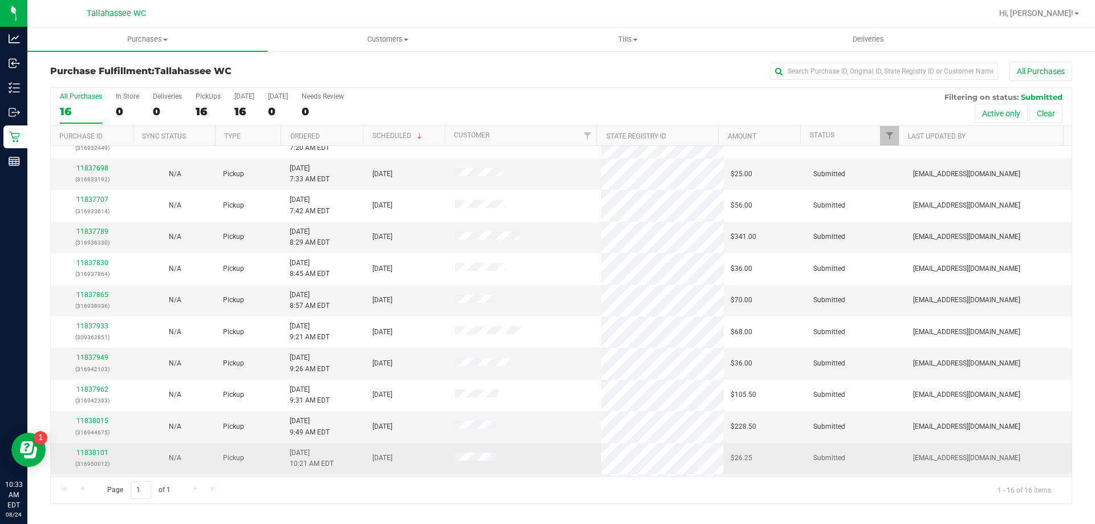
scroll to position [175, 0]
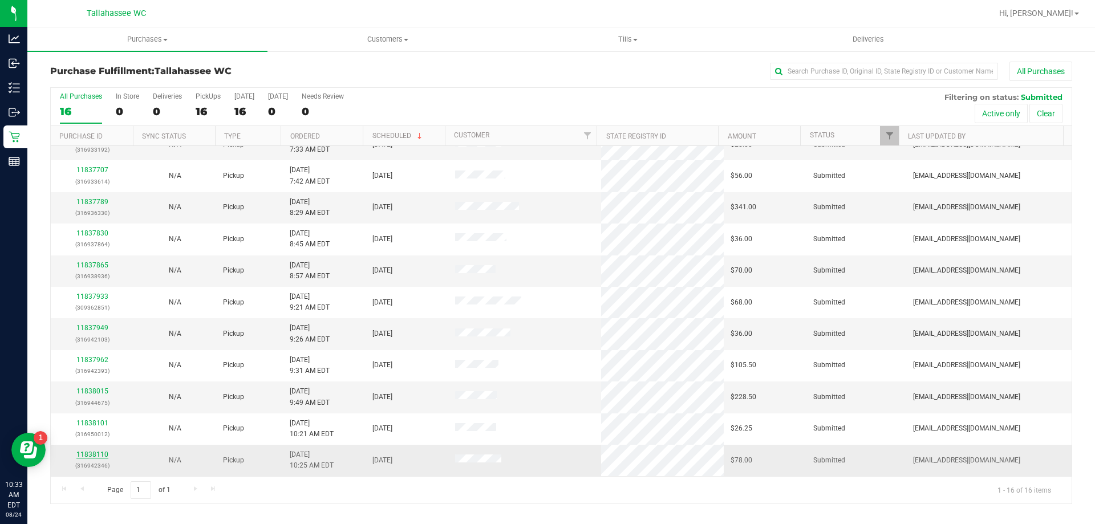
click at [84, 456] on link "11838110" at bounding box center [92, 454] width 32 height 8
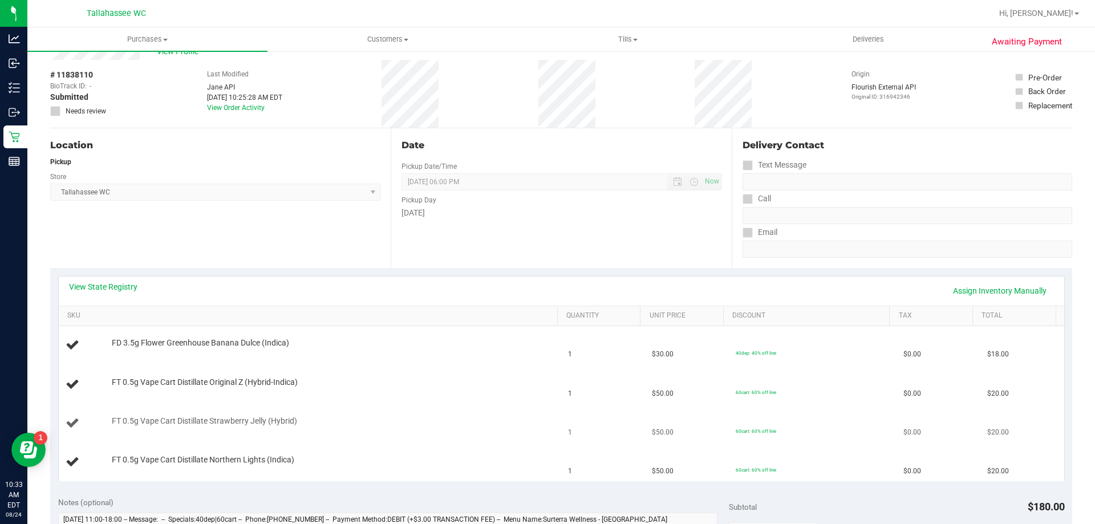
scroll to position [57, 0]
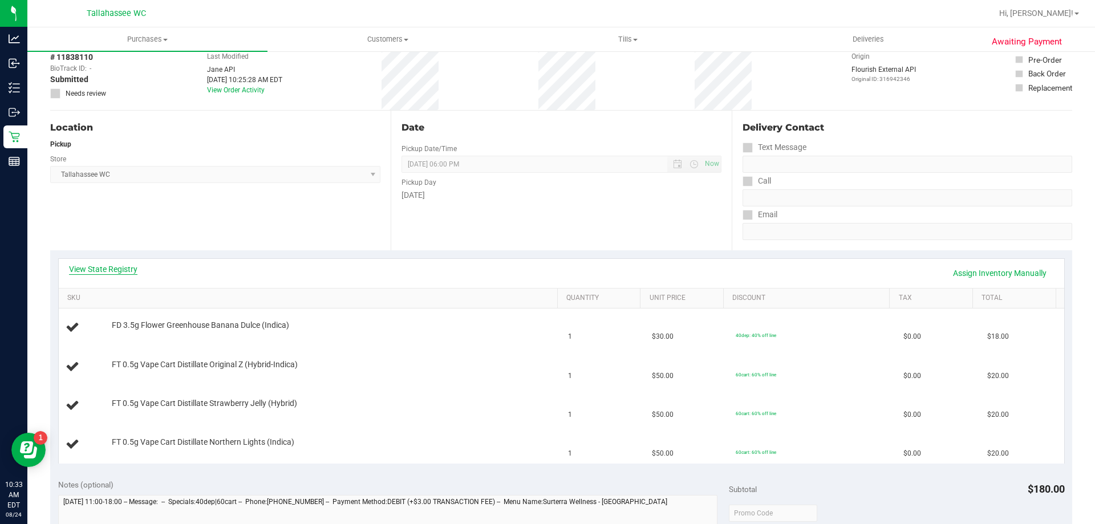
click at [129, 271] on link "View State Registry" at bounding box center [103, 268] width 68 height 11
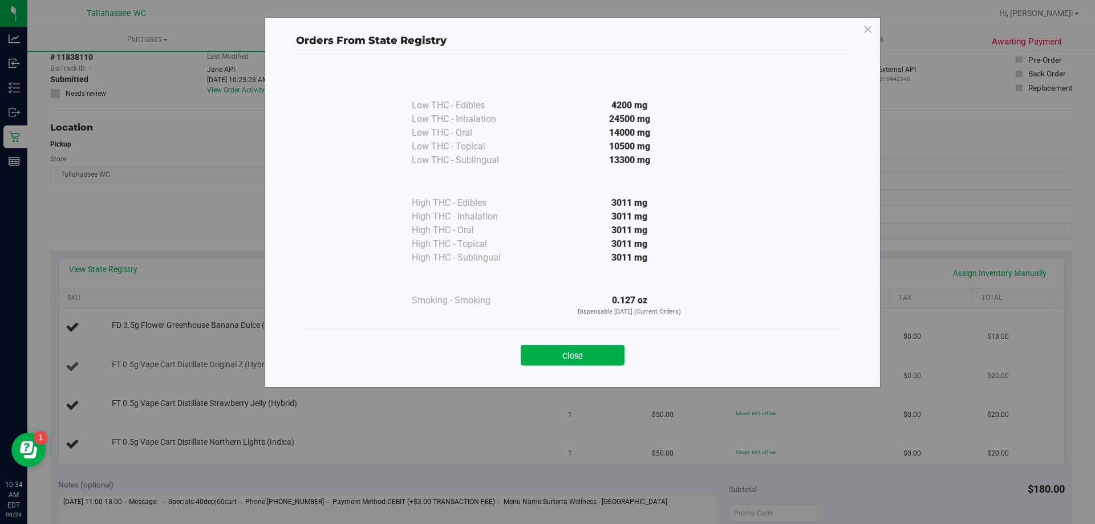
drag, startPoint x: 598, startPoint y: 357, endPoint x: 582, endPoint y: 352, distance: 16.8
click at [598, 356] on button "Close" at bounding box center [573, 355] width 104 height 21
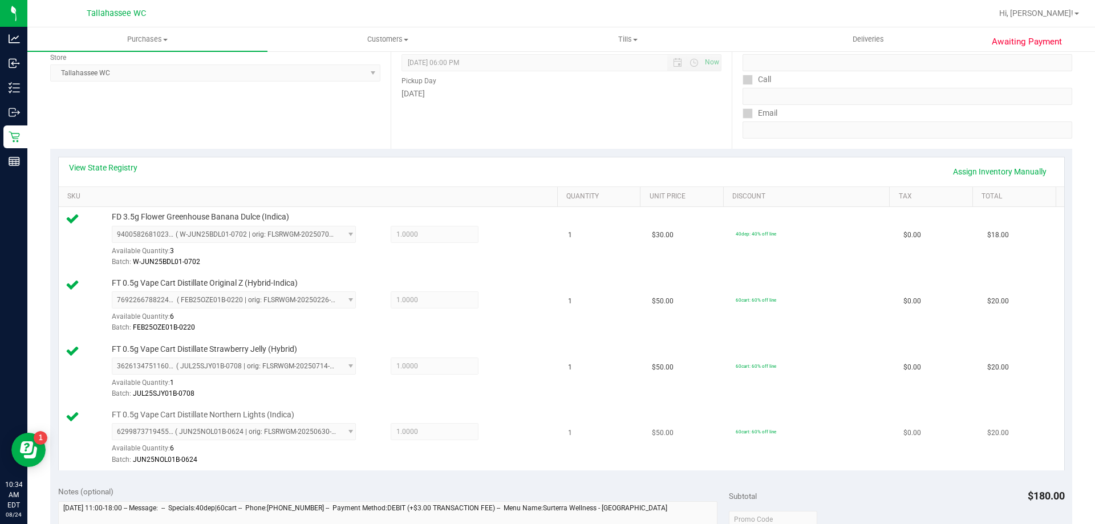
scroll to position [285, 0]
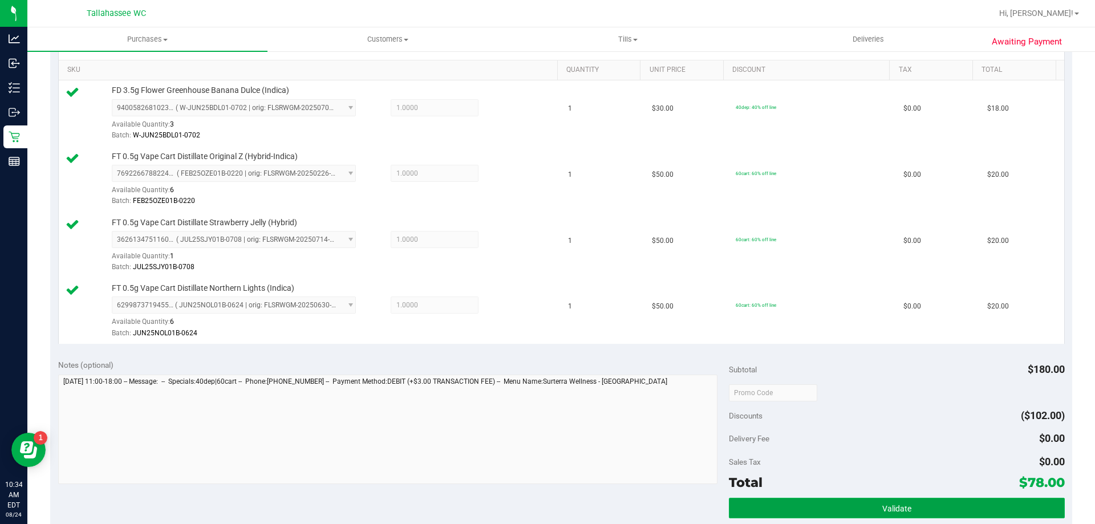
click at [798, 514] on button "Validate" at bounding box center [896, 508] width 335 height 21
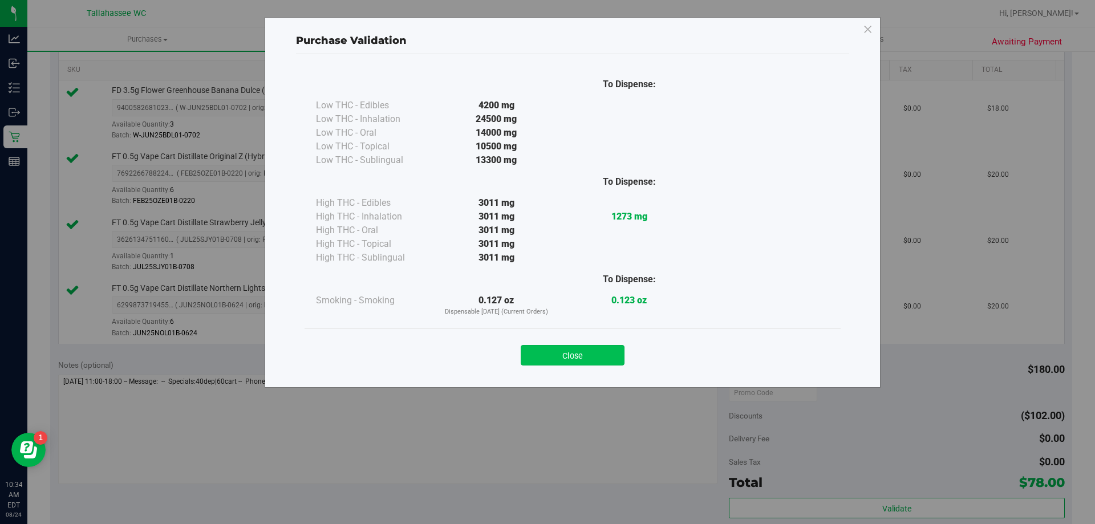
click at [602, 356] on button "Close" at bounding box center [573, 355] width 104 height 21
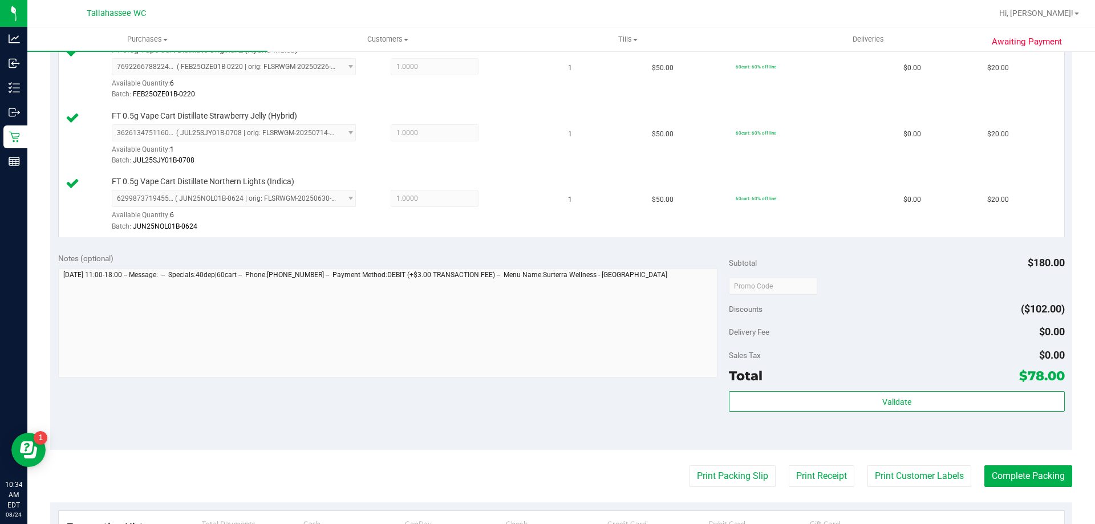
scroll to position [456, 0]
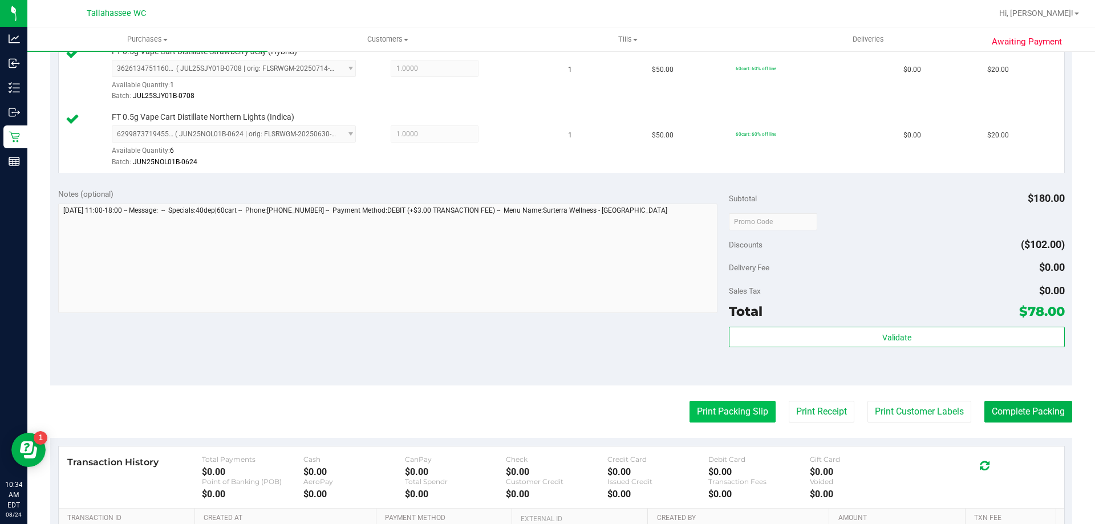
click at [720, 412] on button "Print Packing Slip" at bounding box center [732, 412] width 86 height 22
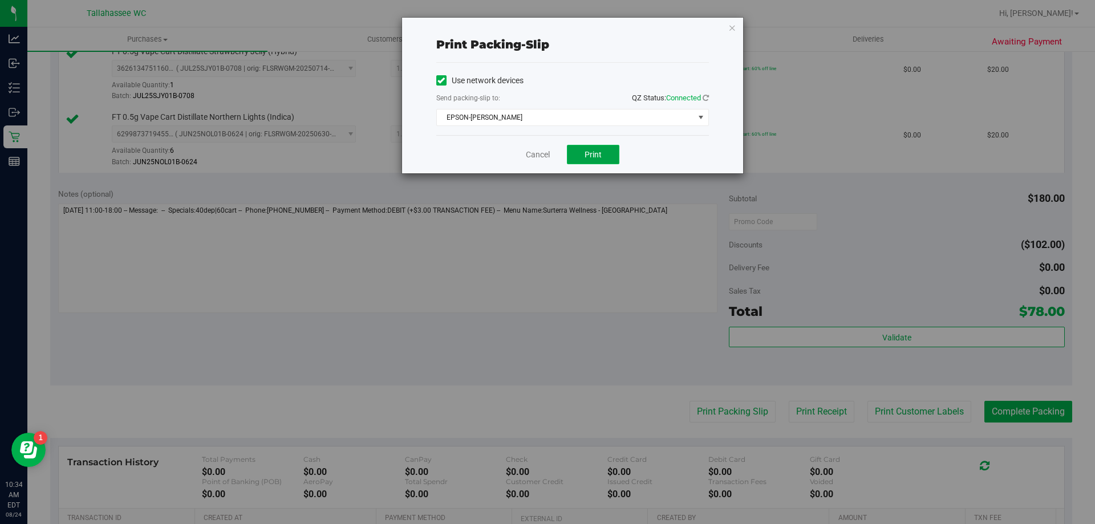
click at [593, 151] on span "Print" at bounding box center [592, 154] width 17 height 9
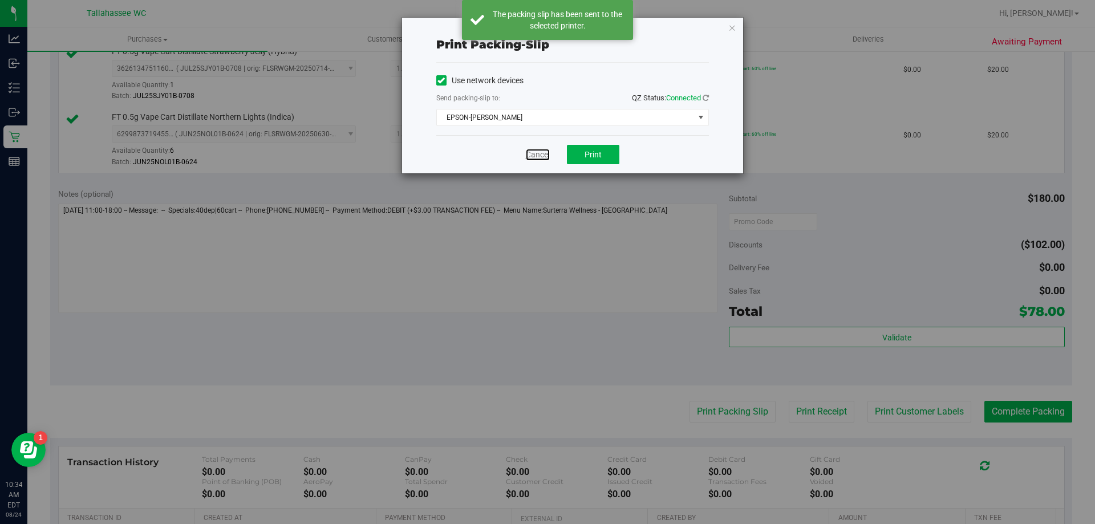
drag, startPoint x: 540, startPoint y: 157, endPoint x: 599, endPoint y: 201, distance: 73.8
click at [540, 157] on link "Cancel" at bounding box center [538, 155] width 24 height 12
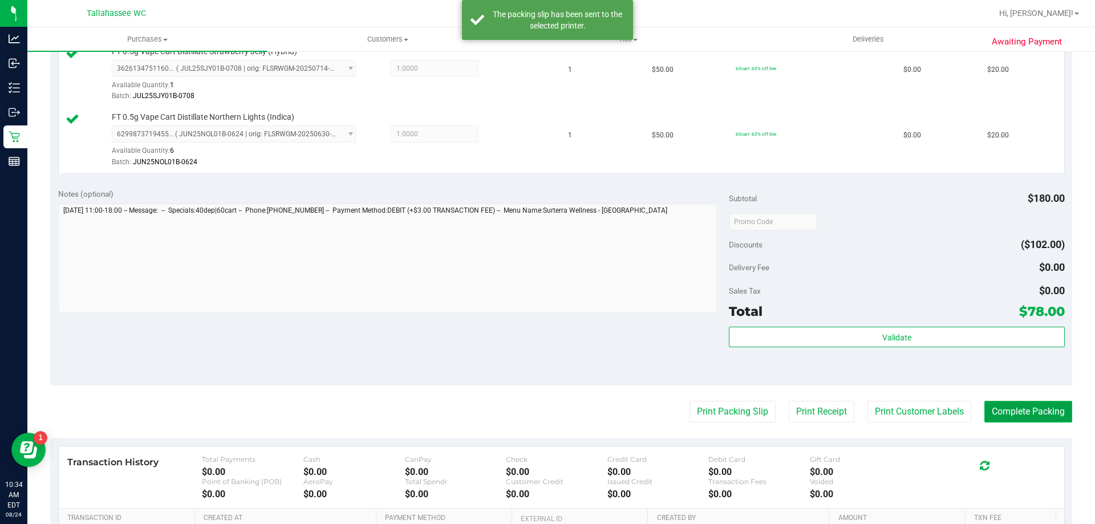
click at [1042, 407] on button "Complete Packing" at bounding box center [1028, 412] width 88 height 22
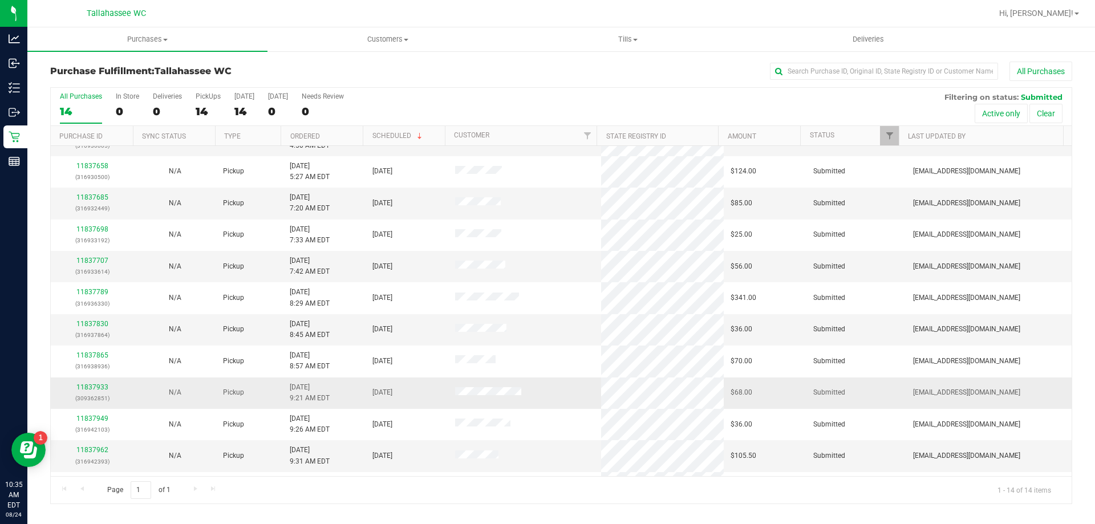
scroll to position [112, 0]
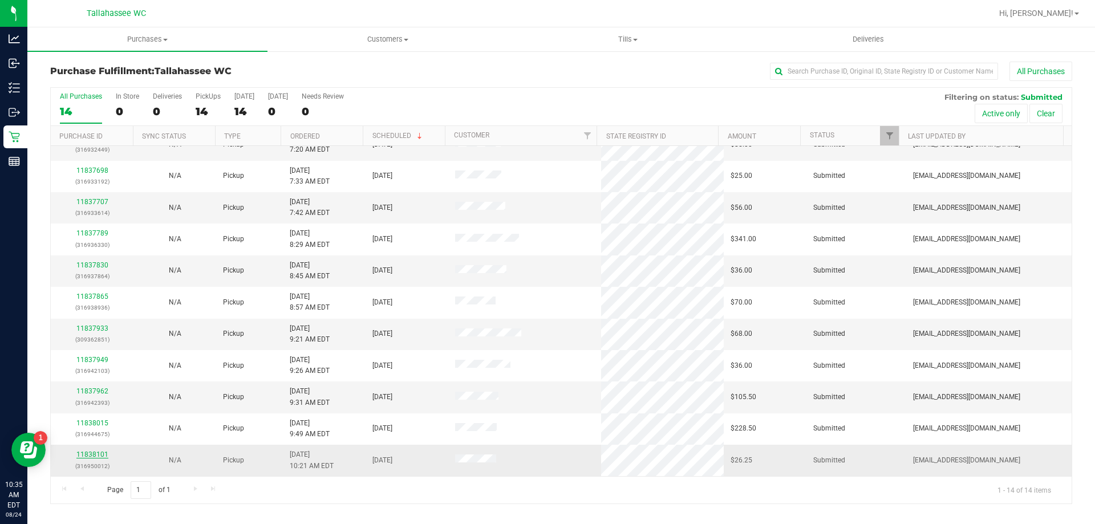
click at [95, 454] on link "11838101" at bounding box center [92, 454] width 32 height 8
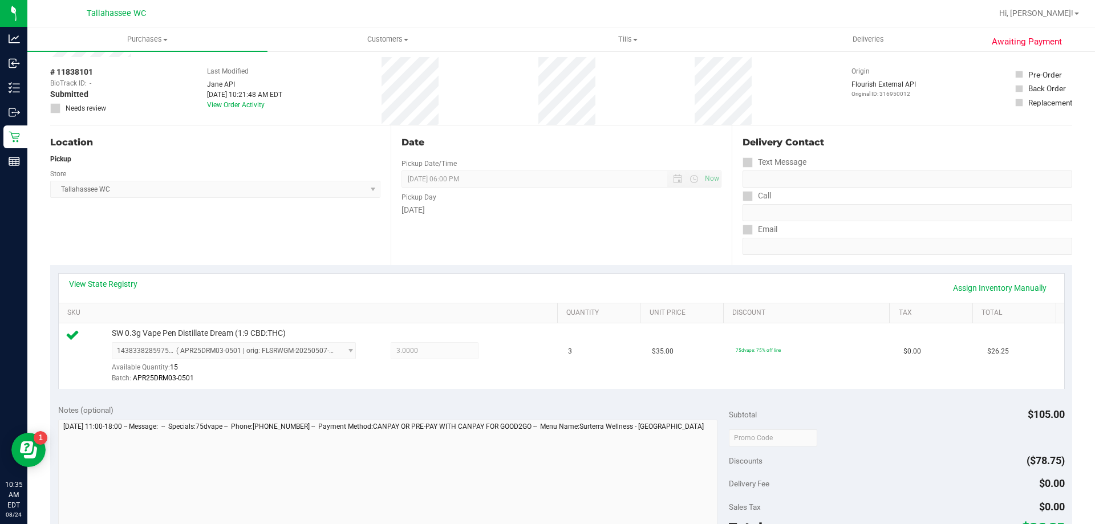
scroll to position [114, 0]
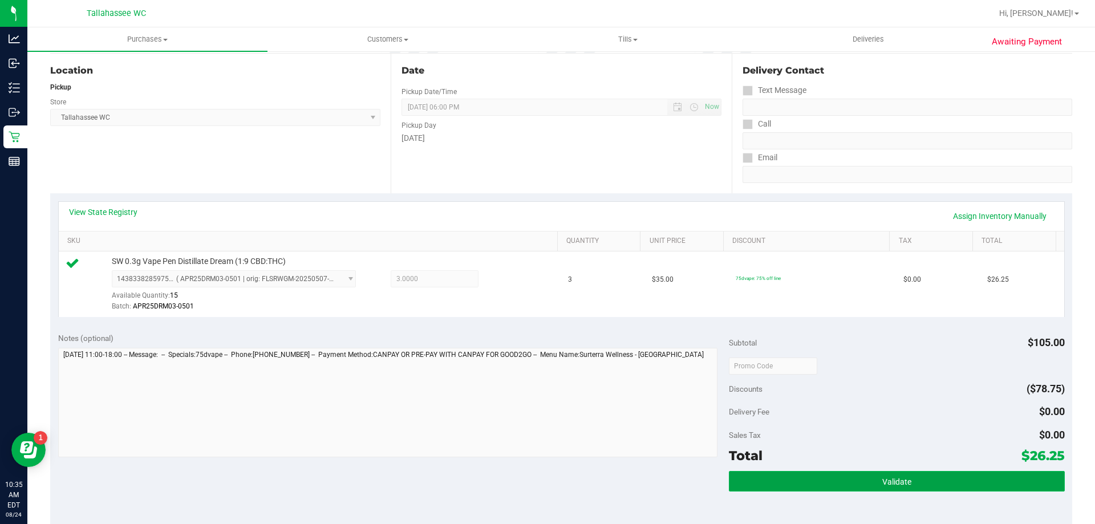
click at [760, 488] on button "Validate" at bounding box center [896, 481] width 335 height 21
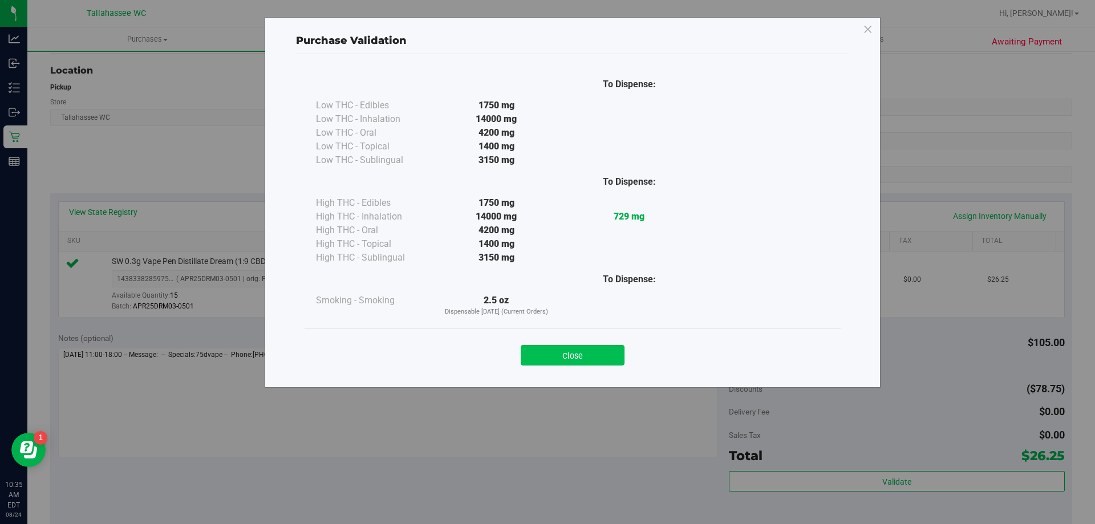
click at [615, 359] on button "Close" at bounding box center [573, 355] width 104 height 21
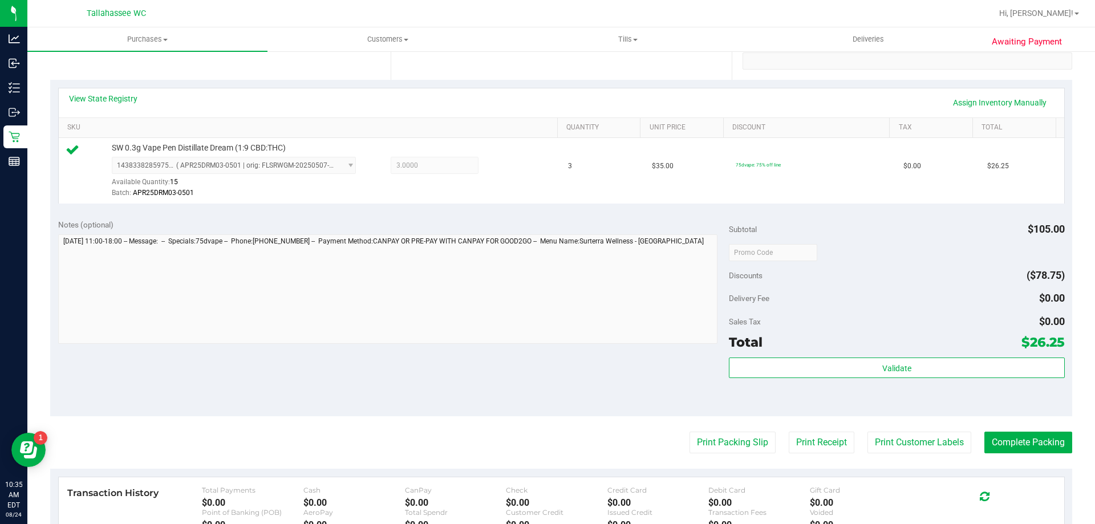
scroll to position [228, 0]
click at [743, 445] on button "Print Packing Slip" at bounding box center [732, 442] width 86 height 22
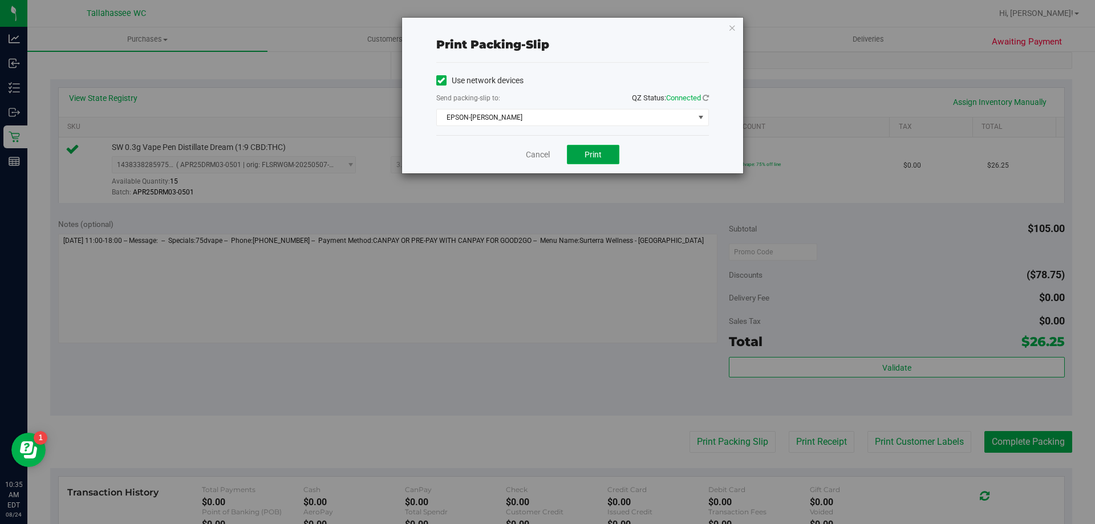
click at [611, 153] on button "Print" at bounding box center [593, 154] width 52 height 19
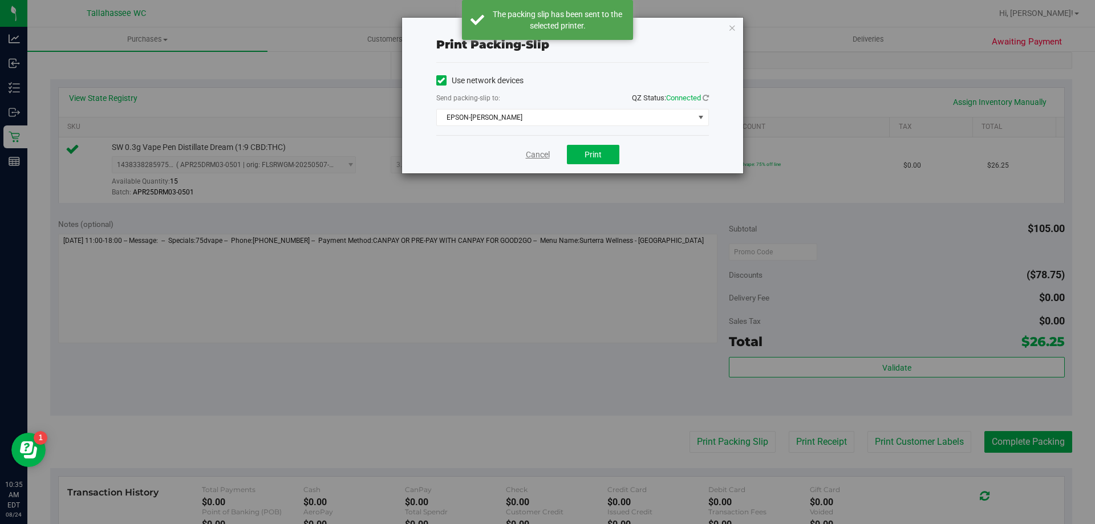
click at [533, 157] on link "Cancel" at bounding box center [538, 155] width 24 height 12
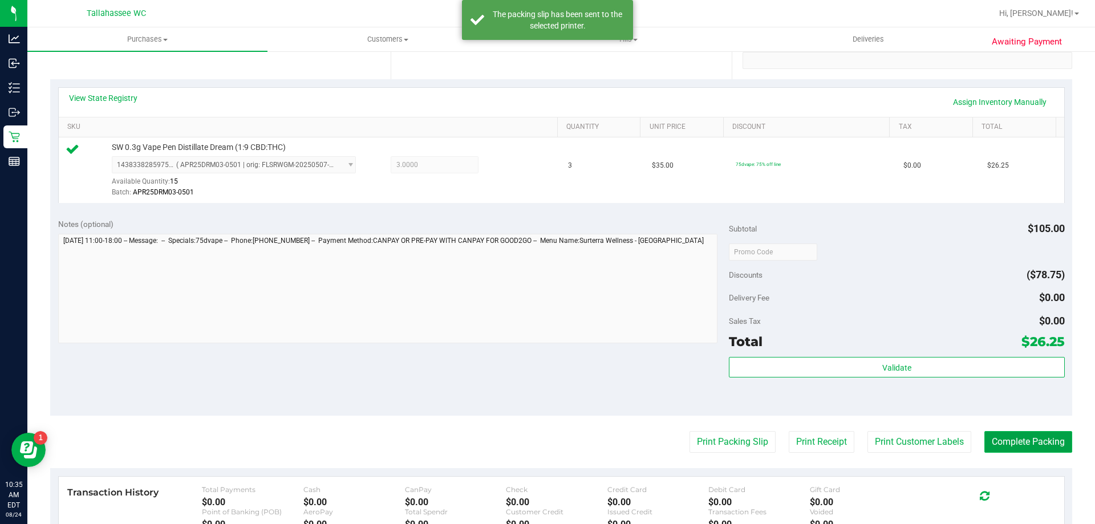
click at [1002, 439] on button "Complete Packing" at bounding box center [1028, 442] width 88 height 22
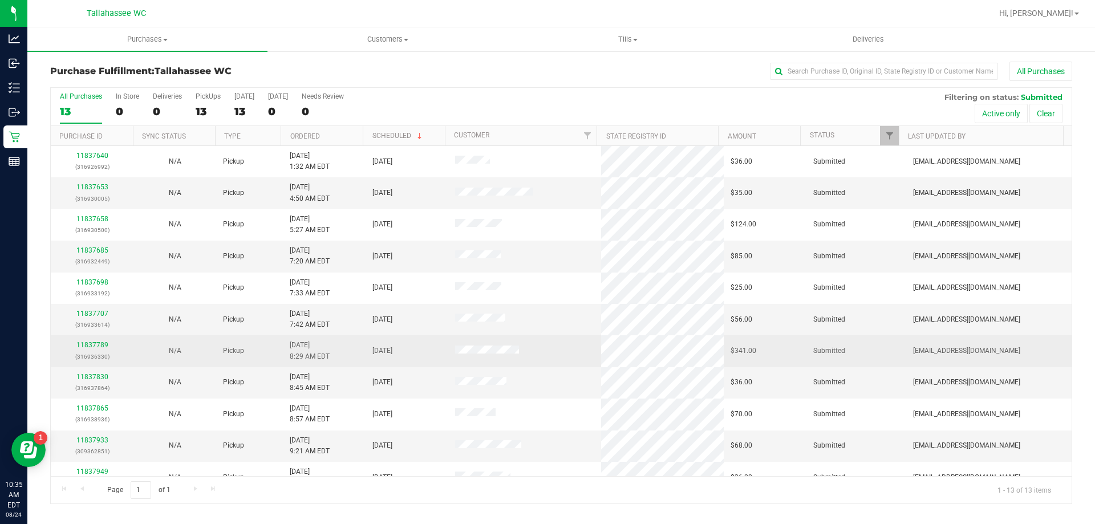
click at [806, 366] on td "Submitted" at bounding box center [855, 350] width 99 height 31
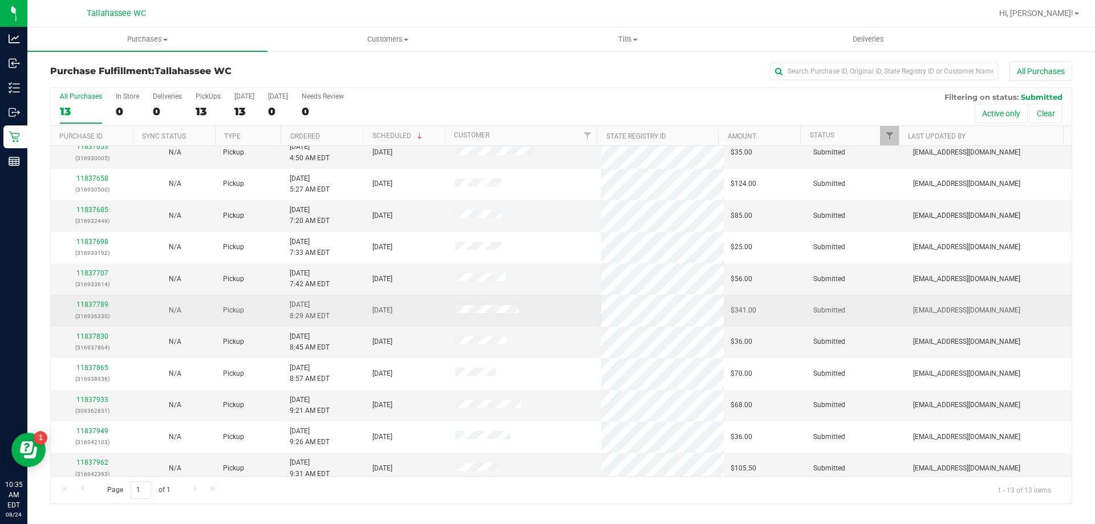
scroll to position [80, 0]
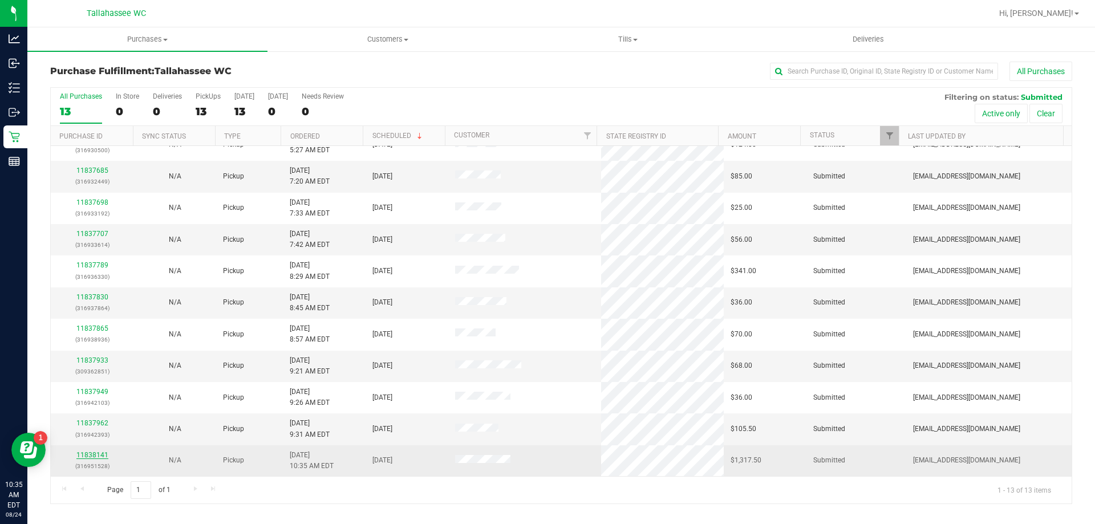
click at [96, 453] on link "11838141" at bounding box center [92, 455] width 32 height 8
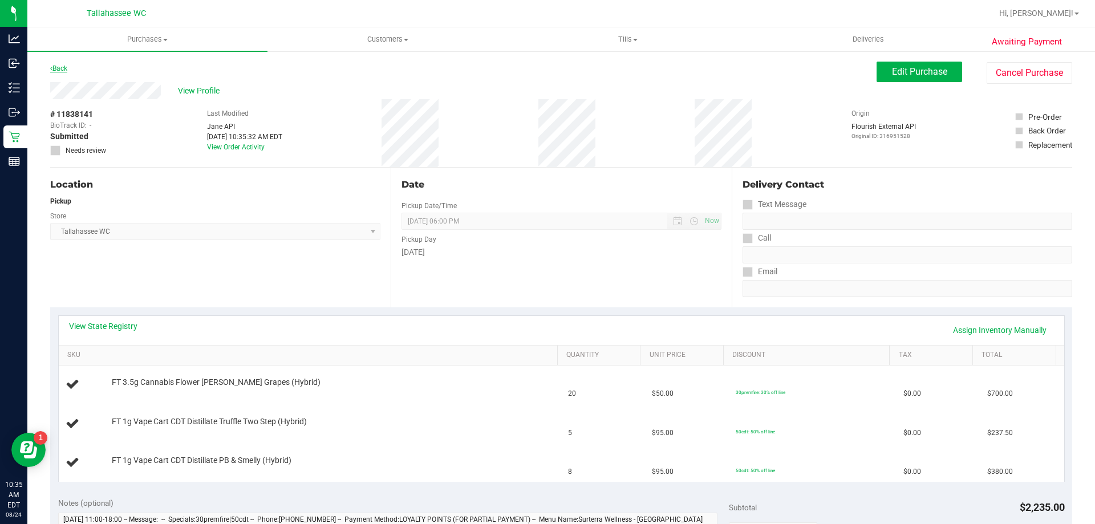
click at [67, 68] on link "Back" at bounding box center [58, 68] width 17 height 8
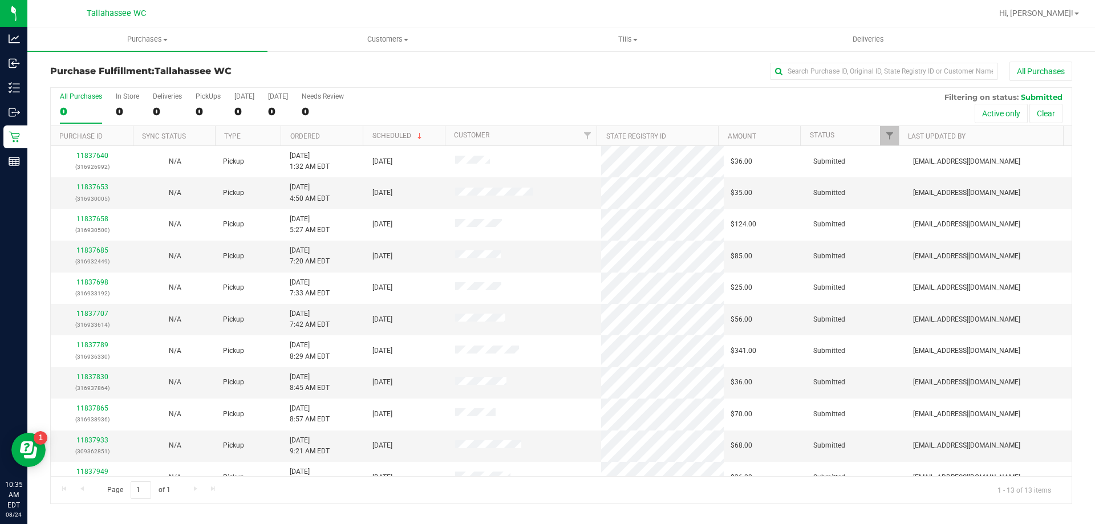
scroll to position [80, 0]
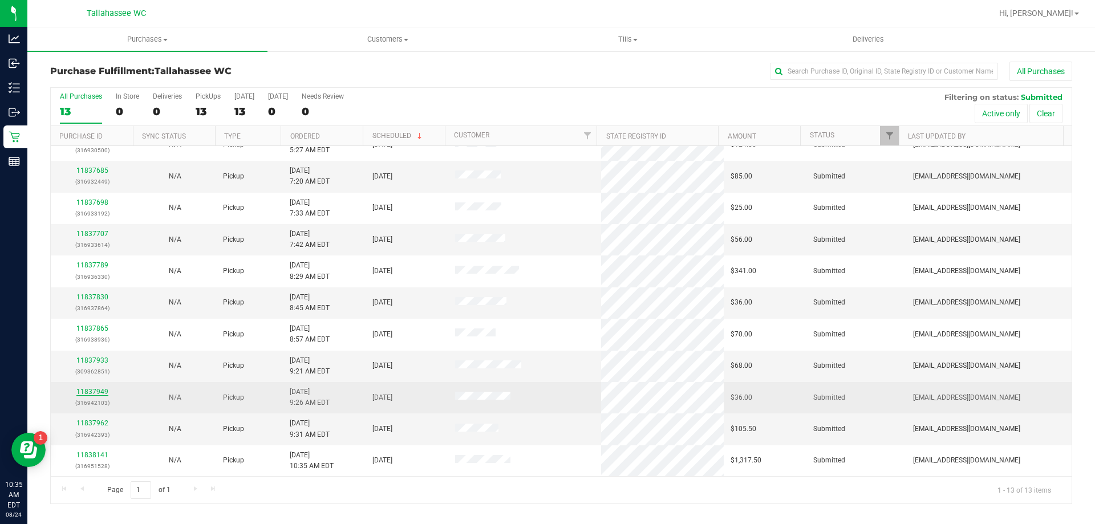
click at [103, 392] on link "11837949" at bounding box center [92, 392] width 32 height 8
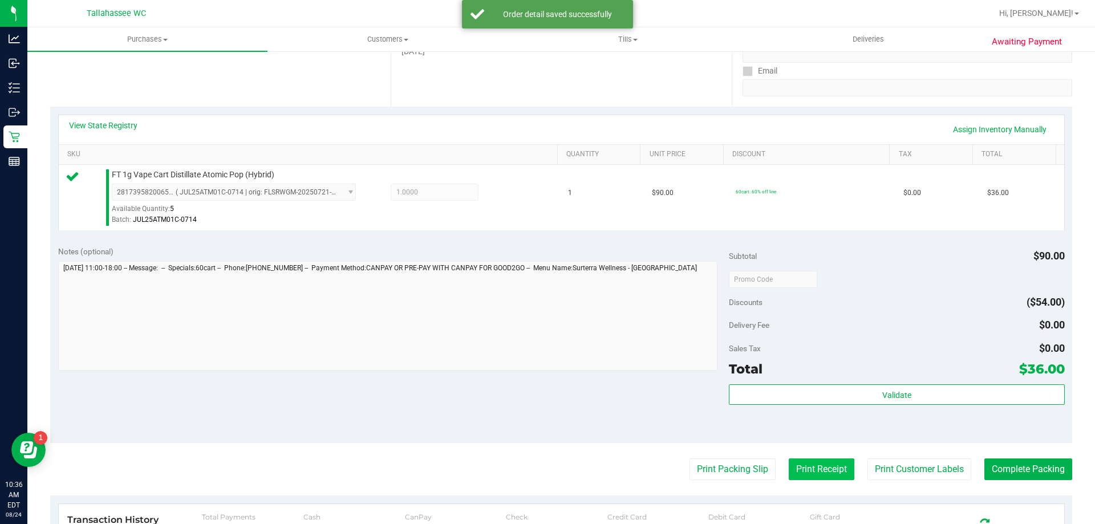
scroll to position [228, 0]
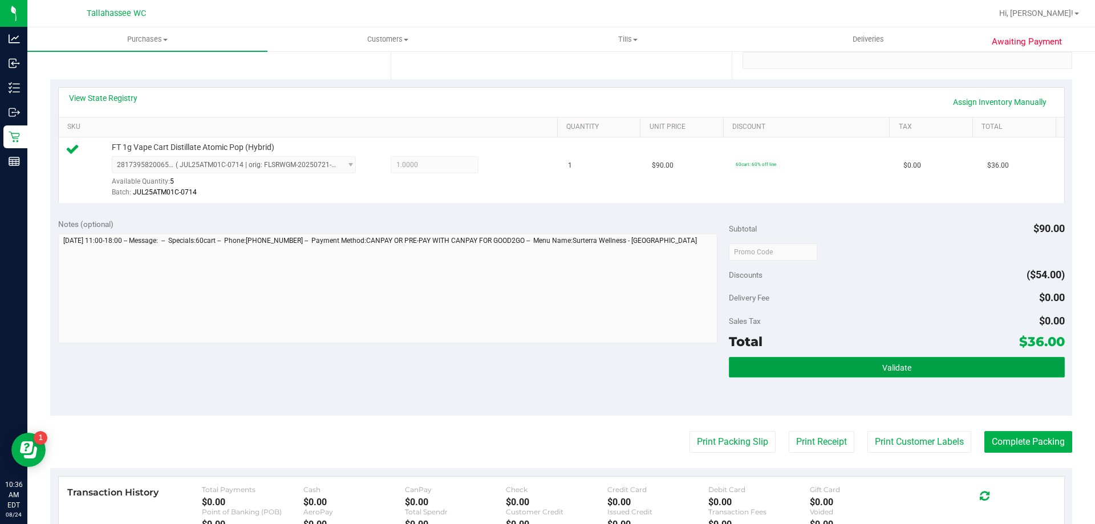
click at [791, 365] on button "Validate" at bounding box center [896, 367] width 335 height 21
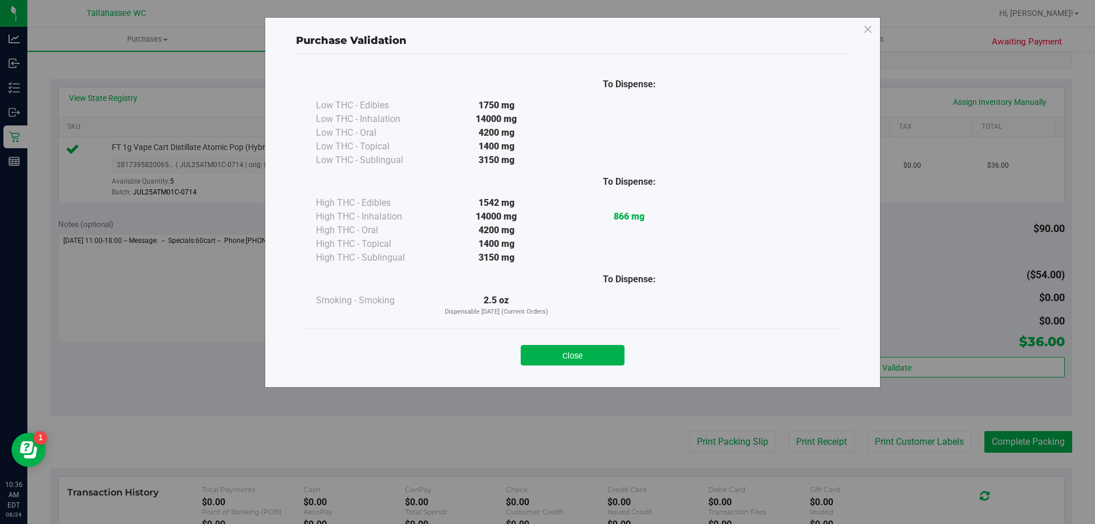
click at [567, 351] on button "Close" at bounding box center [573, 355] width 104 height 21
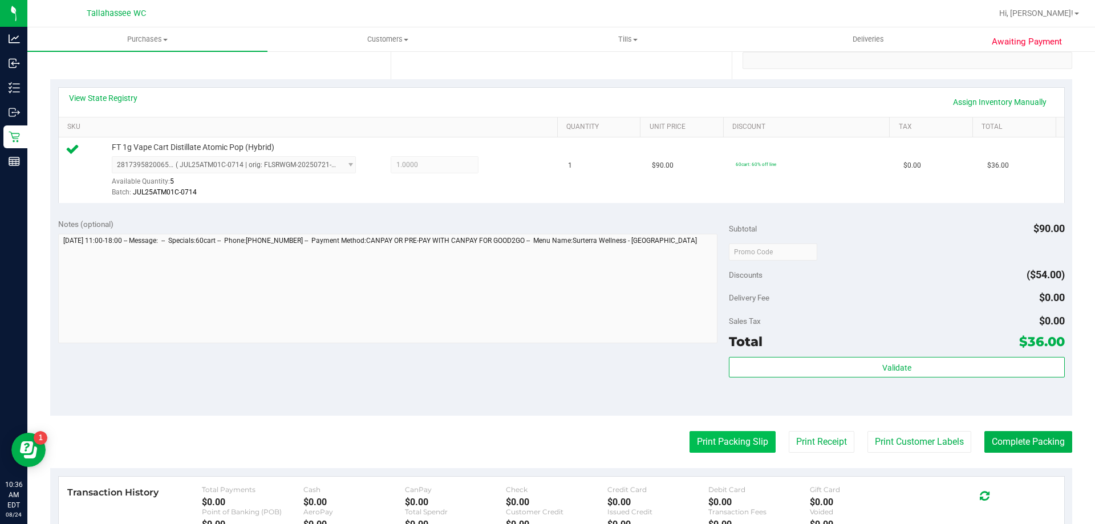
click at [709, 449] on button "Print Packing Slip" at bounding box center [732, 442] width 86 height 22
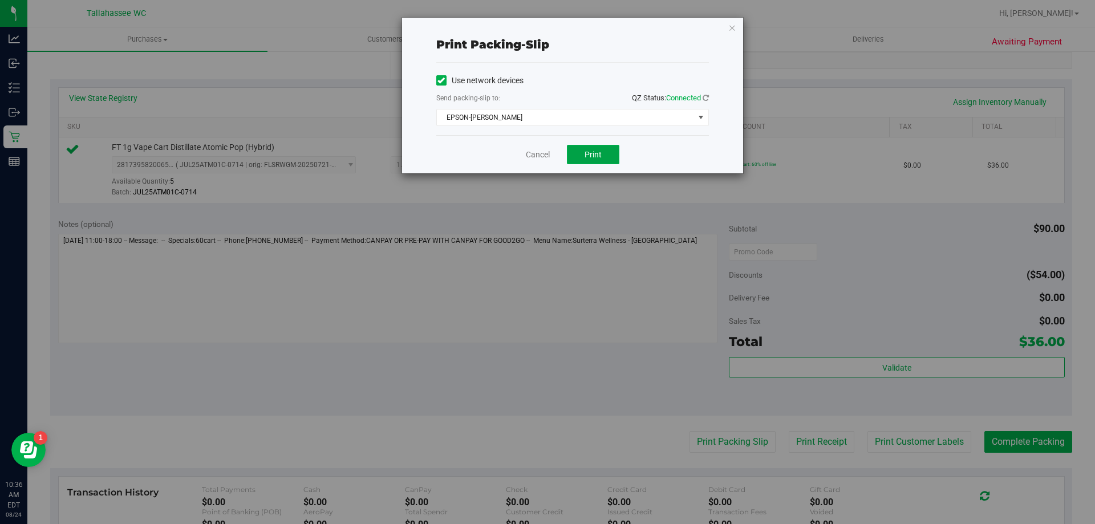
click at [602, 159] on button "Print" at bounding box center [593, 154] width 52 height 19
click at [543, 149] on link "Cancel" at bounding box center [538, 155] width 24 height 12
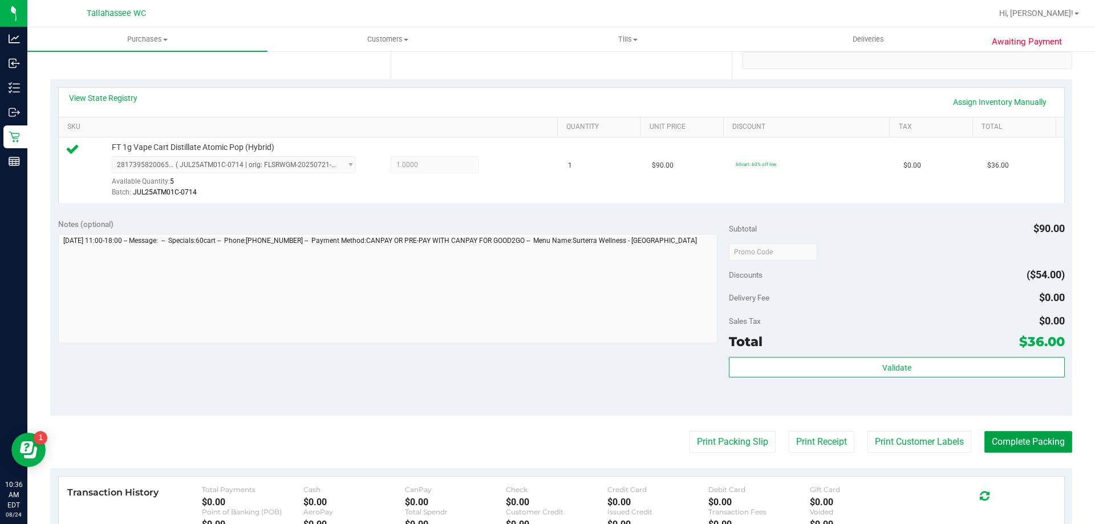
click at [993, 434] on button "Complete Packing" at bounding box center [1028, 442] width 88 height 22
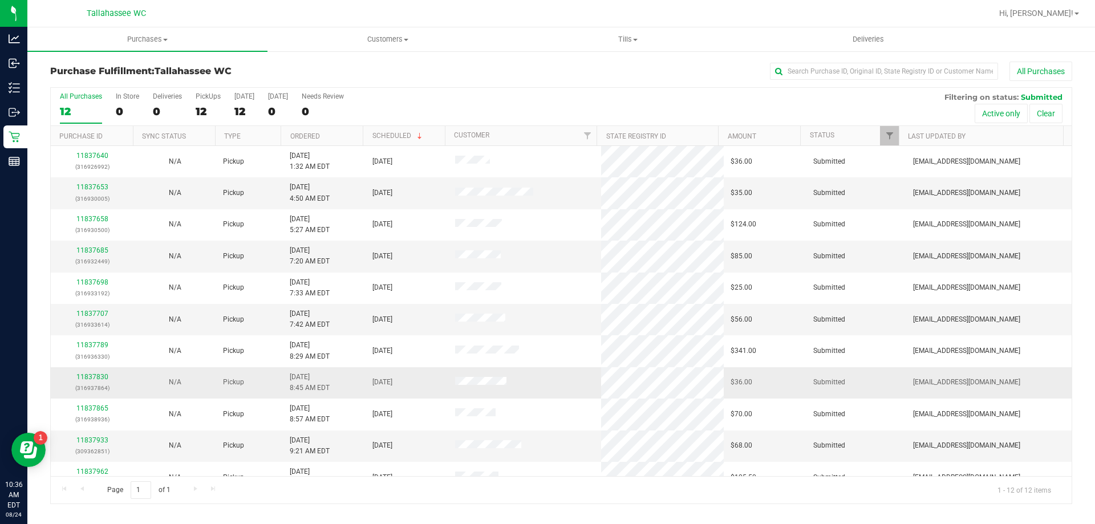
scroll to position [48, 0]
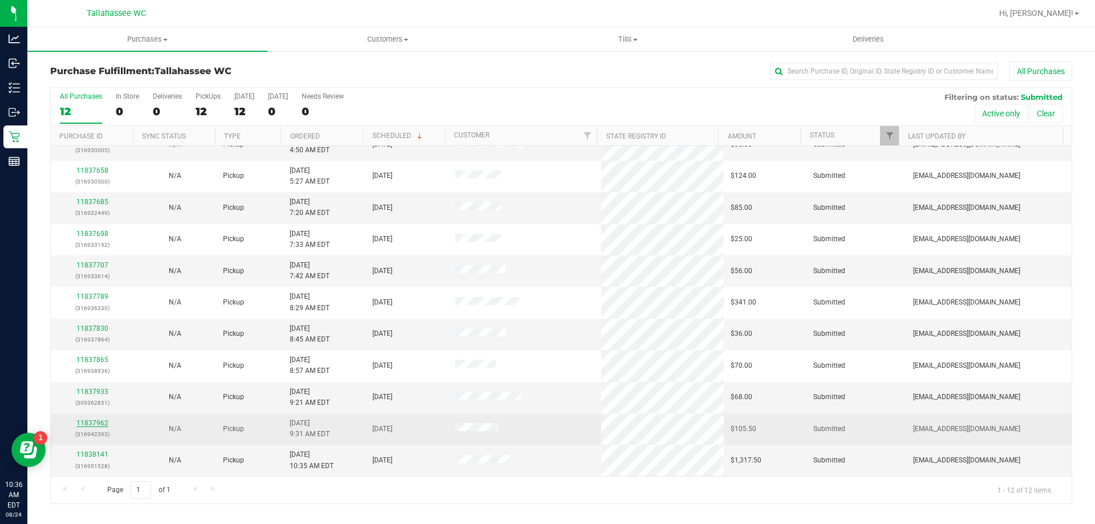
click at [94, 424] on link "11837962" at bounding box center [92, 423] width 32 height 8
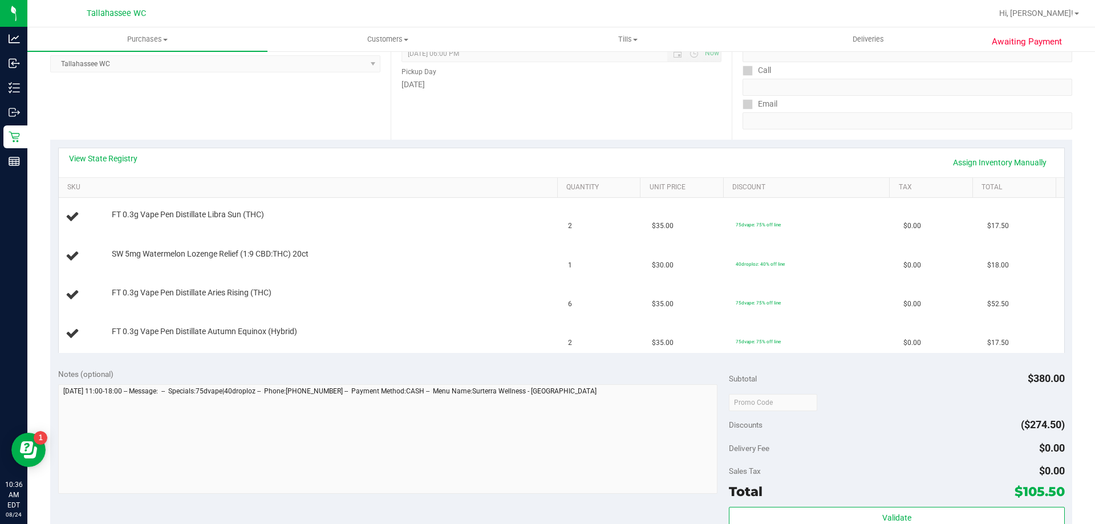
scroll to position [171, 0]
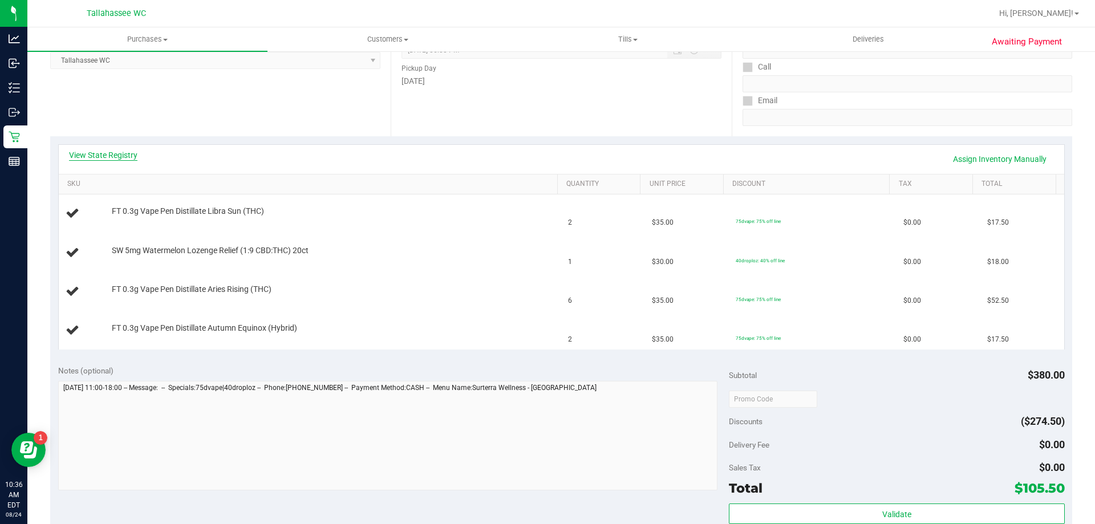
click at [105, 156] on link "View State Registry" at bounding box center [103, 154] width 68 height 11
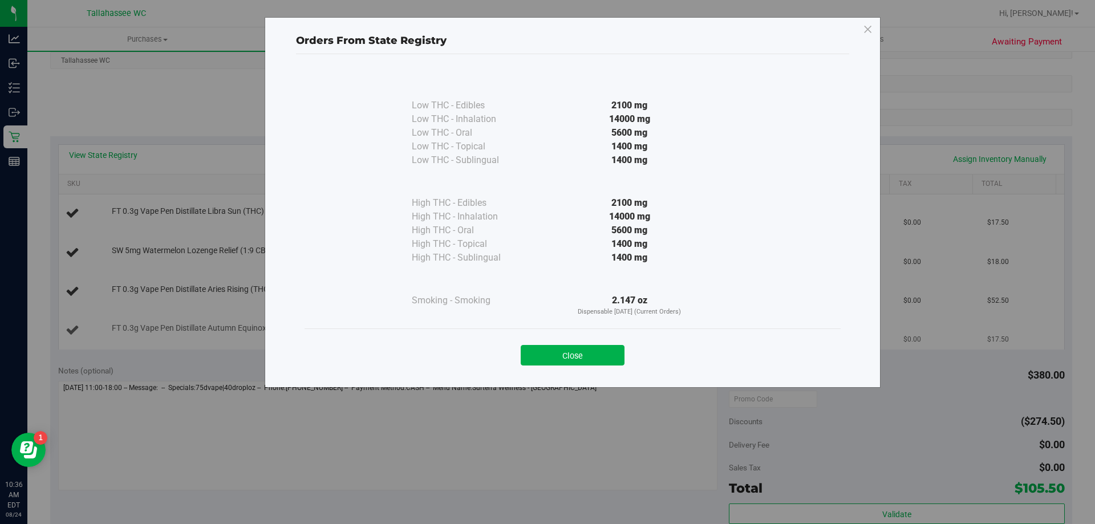
drag, startPoint x: 571, startPoint y: 350, endPoint x: 566, endPoint y: 347, distance: 5.9
click at [571, 350] on button "Close" at bounding box center [573, 355] width 104 height 21
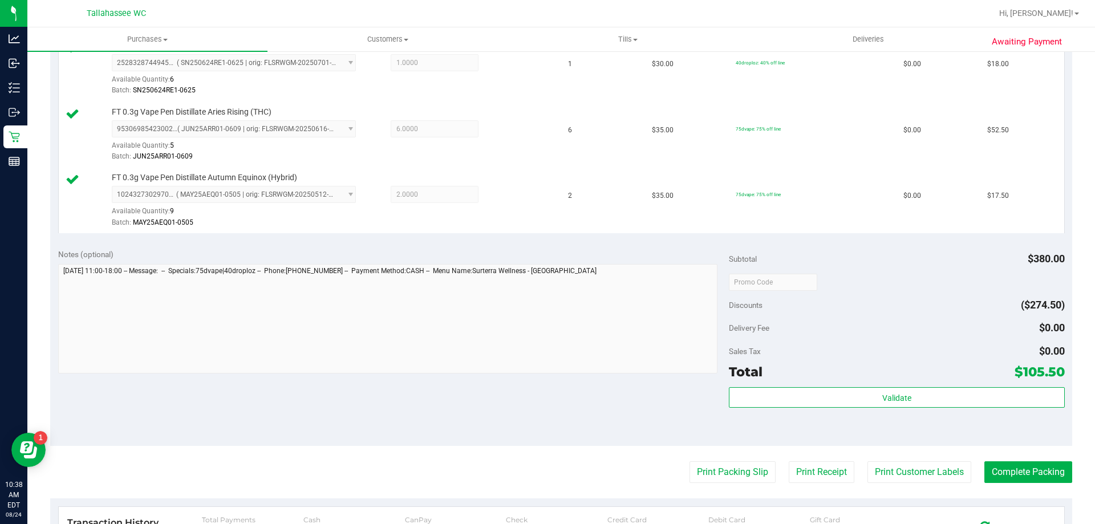
scroll to position [456, 0]
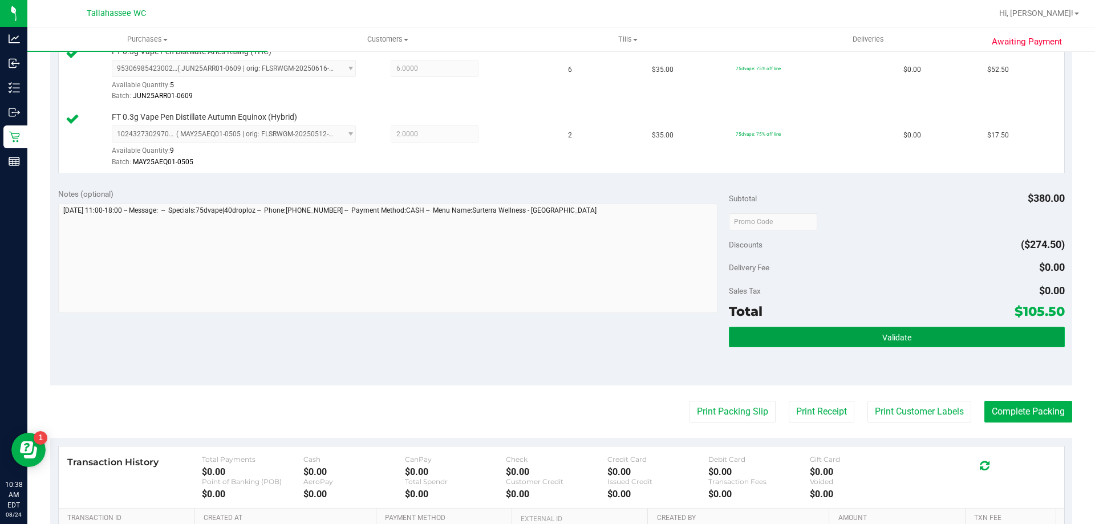
click at [801, 340] on button "Validate" at bounding box center [896, 337] width 335 height 21
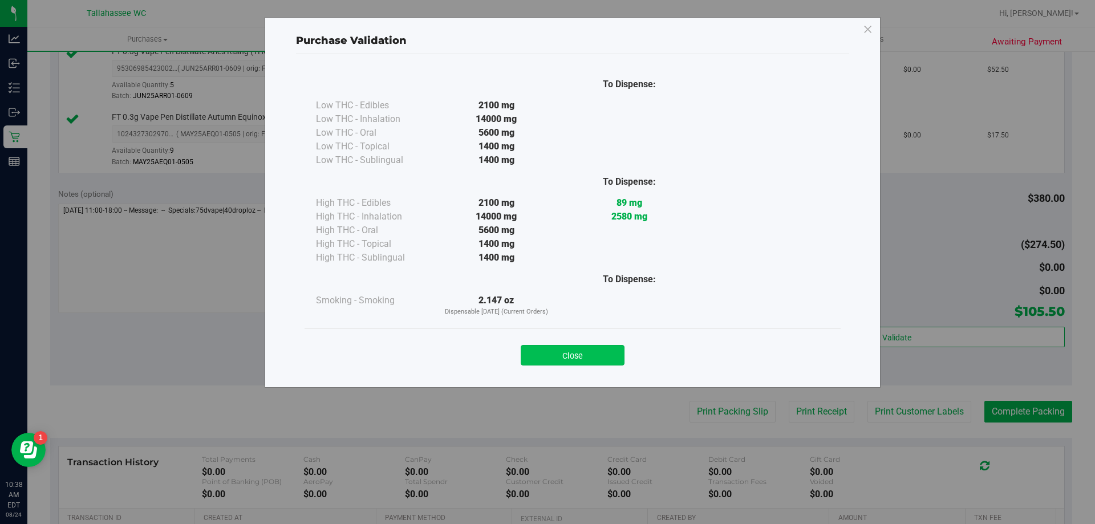
click at [591, 359] on button "Close" at bounding box center [573, 355] width 104 height 21
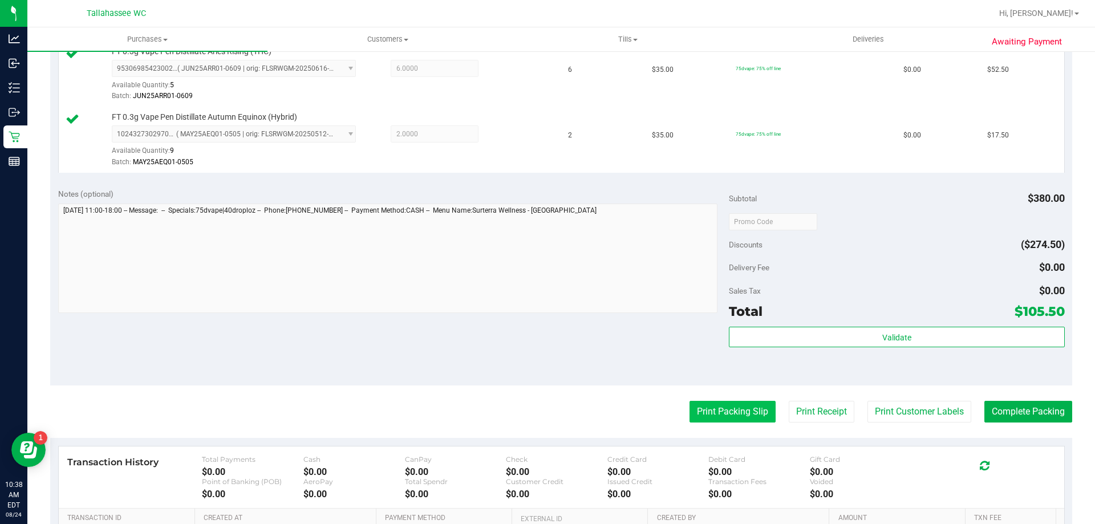
click at [689, 415] on button "Print Packing Slip" at bounding box center [732, 412] width 86 height 22
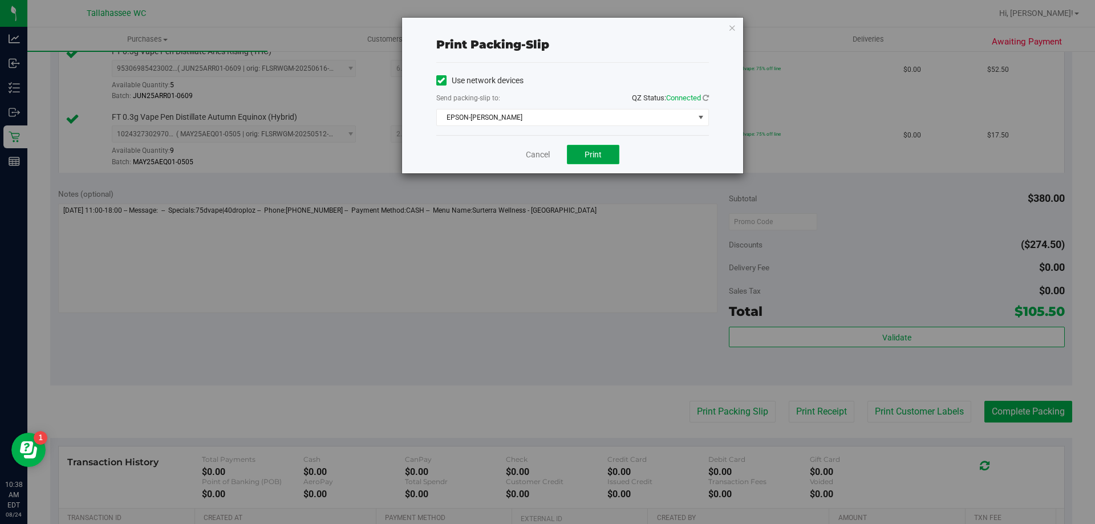
click at [607, 153] on button "Print" at bounding box center [593, 154] width 52 height 19
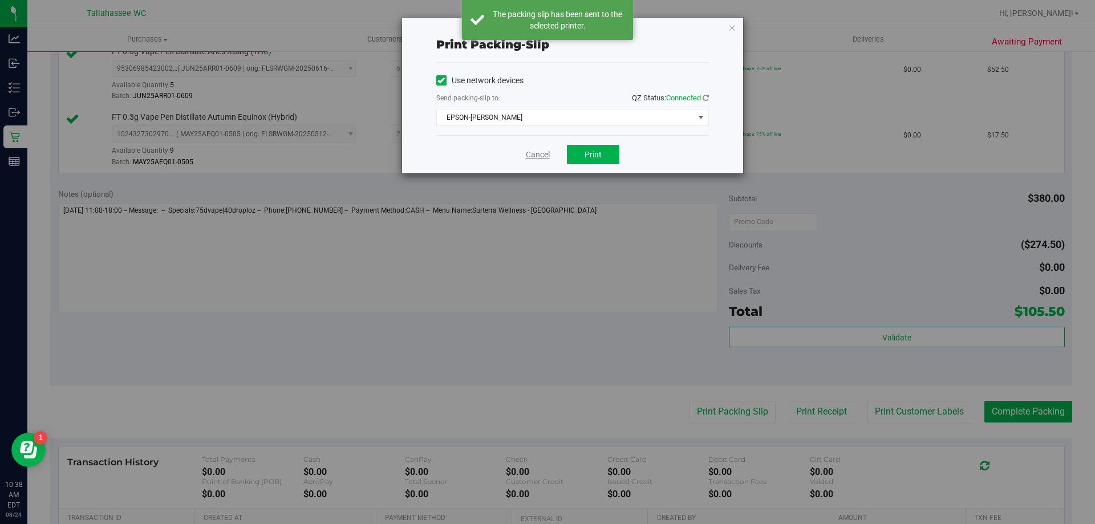
click at [540, 153] on link "Cancel" at bounding box center [538, 155] width 24 height 12
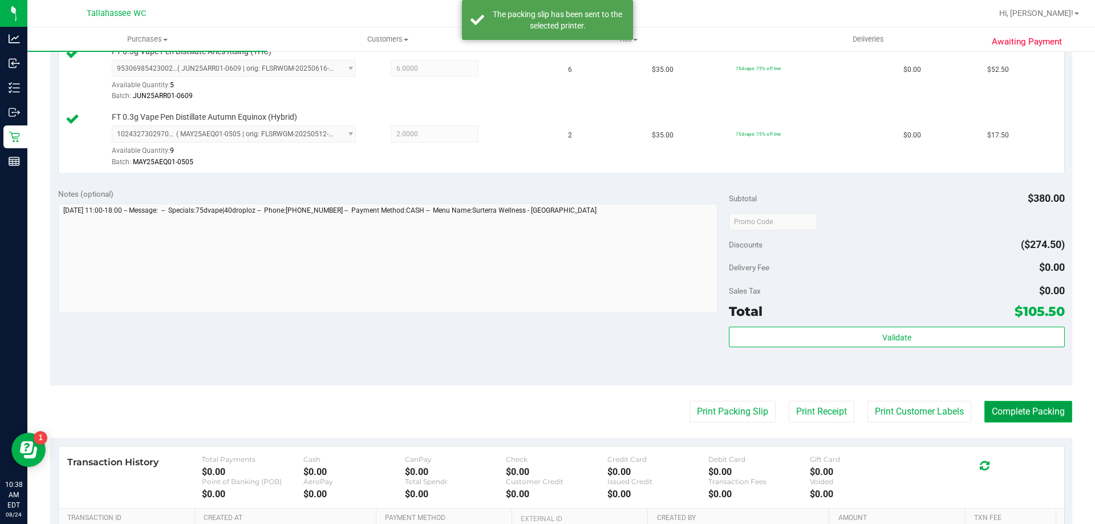
click at [989, 418] on button "Complete Packing" at bounding box center [1028, 412] width 88 height 22
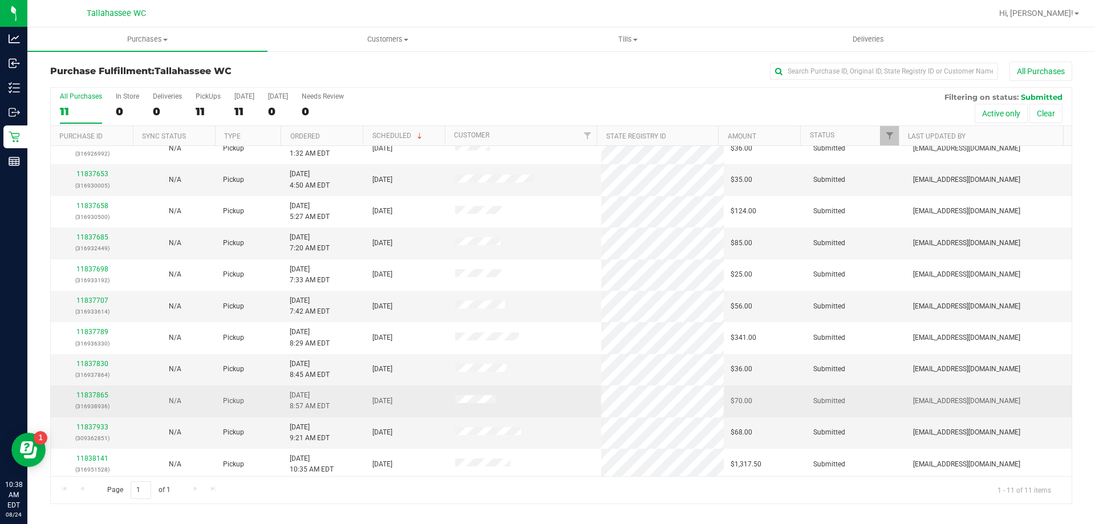
scroll to position [17, 0]
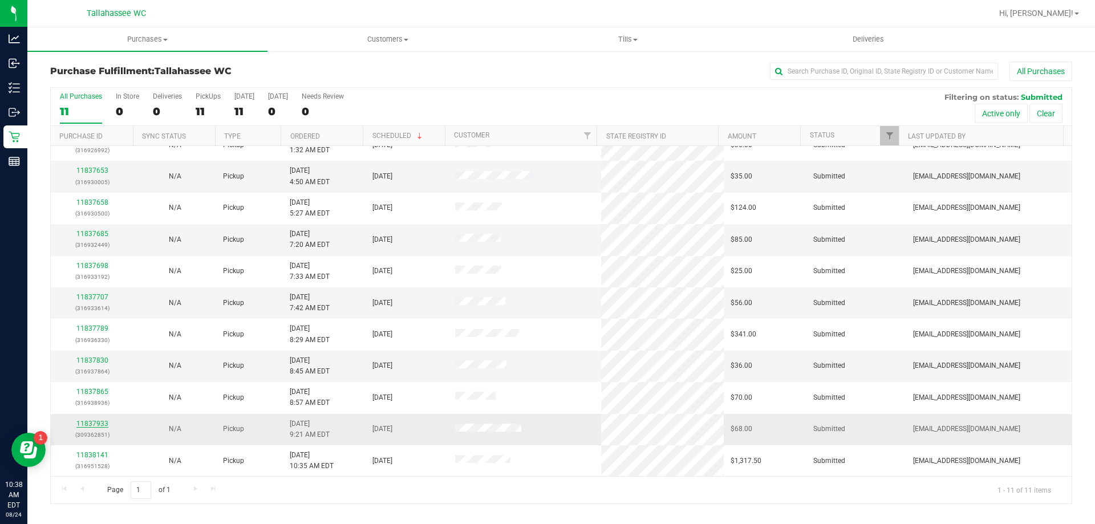
click at [98, 421] on link "11837933" at bounding box center [92, 424] width 32 height 8
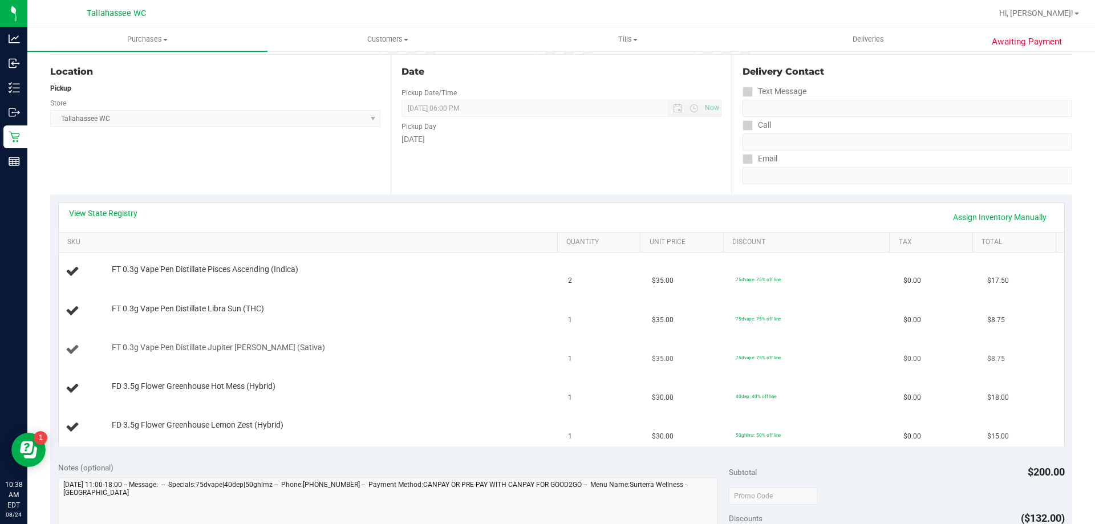
scroll to position [114, 0]
click at [96, 214] on link "View State Registry" at bounding box center [103, 211] width 68 height 11
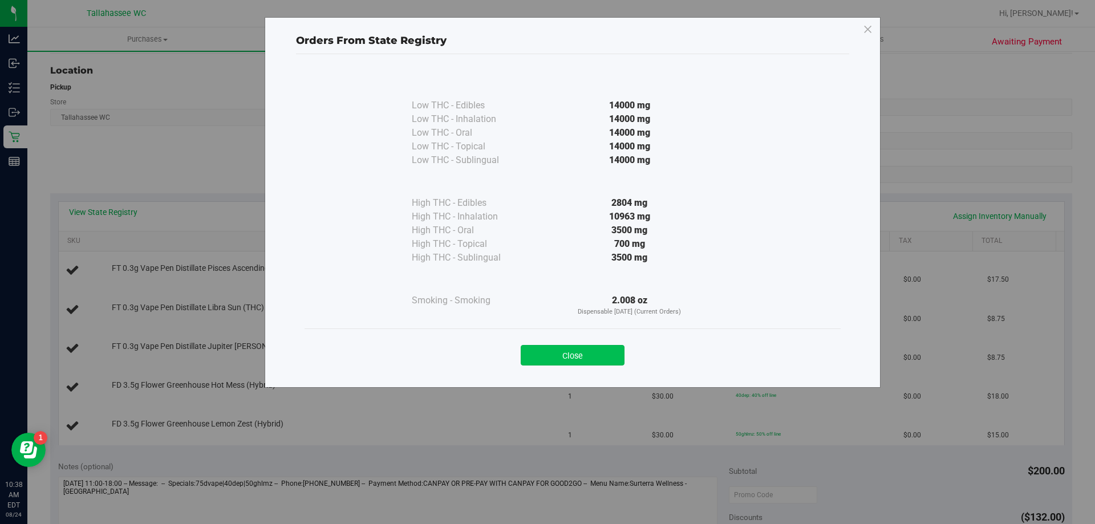
click at [548, 356] on button "Close" at bounding box center [573, 355] width 104 height 21
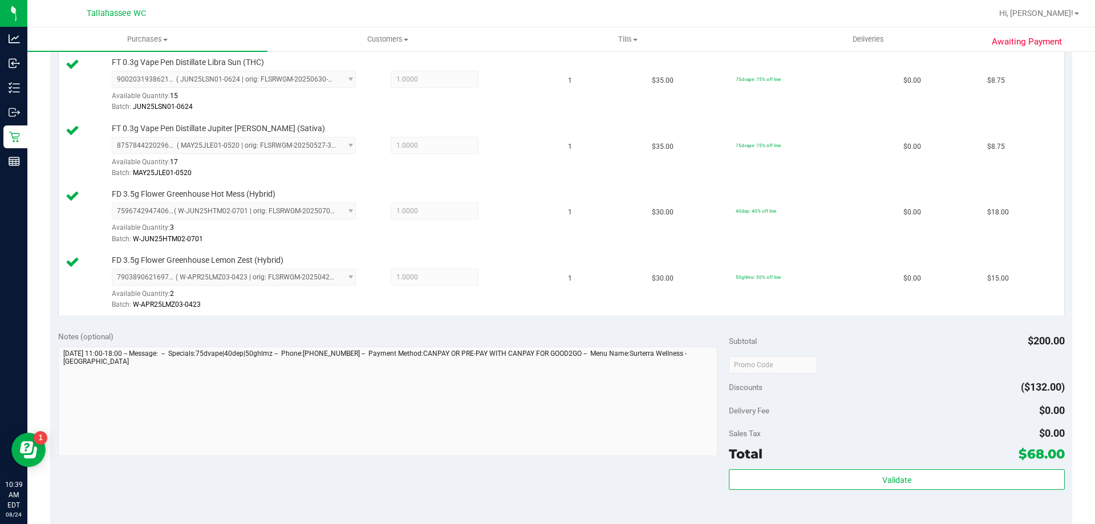
scroll to position [399, 0]
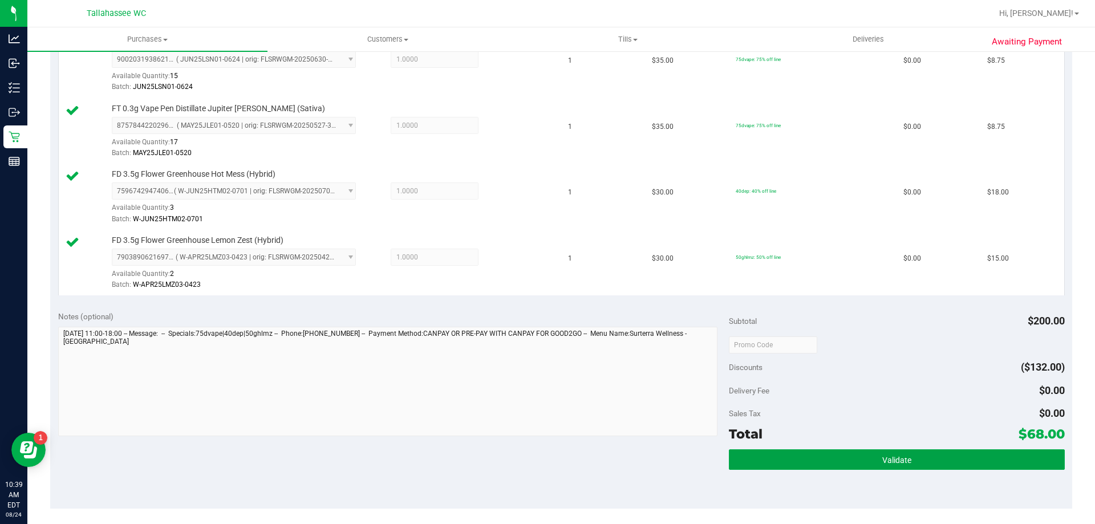
drag, startPoint x: 758, startPoint y: 456, endPoint x: 733, endPoint y: 417, distance: 46.7
click at [757, 456] on button "Validate" at bounding box center [896, 459] width 335 height 21
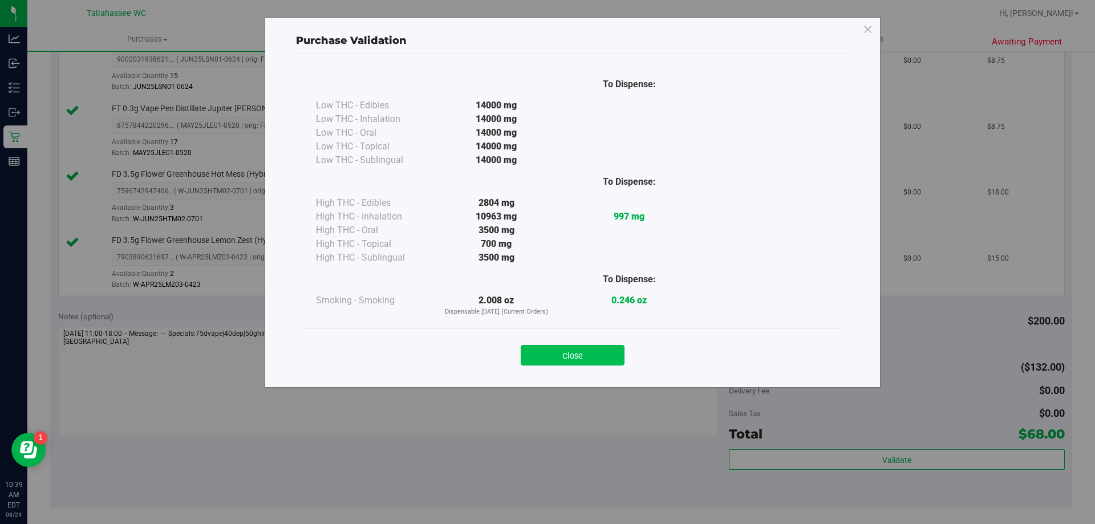
click at [594, 357] on button "Close" at bounding box center [573, 355] width 104 height 21
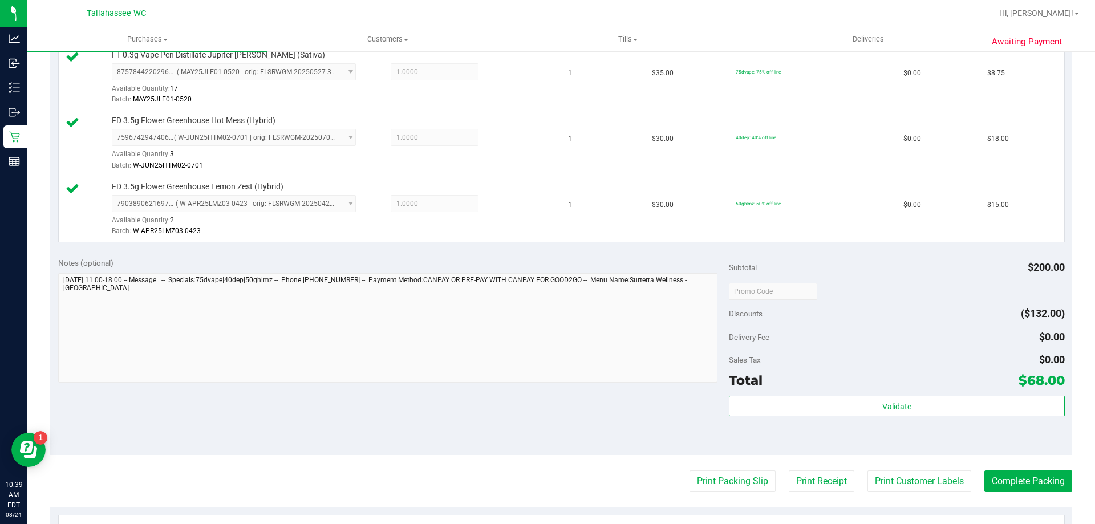
scroll to position [513, 0]
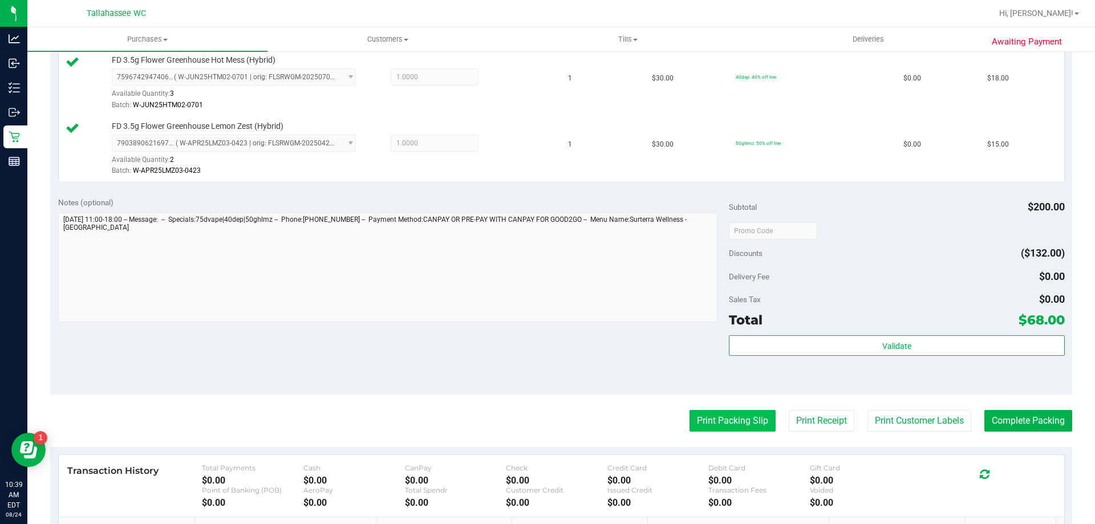
click at [694, 413] on button "Print Packing Slip" at bounding box center [732, 421] width 86 height 22
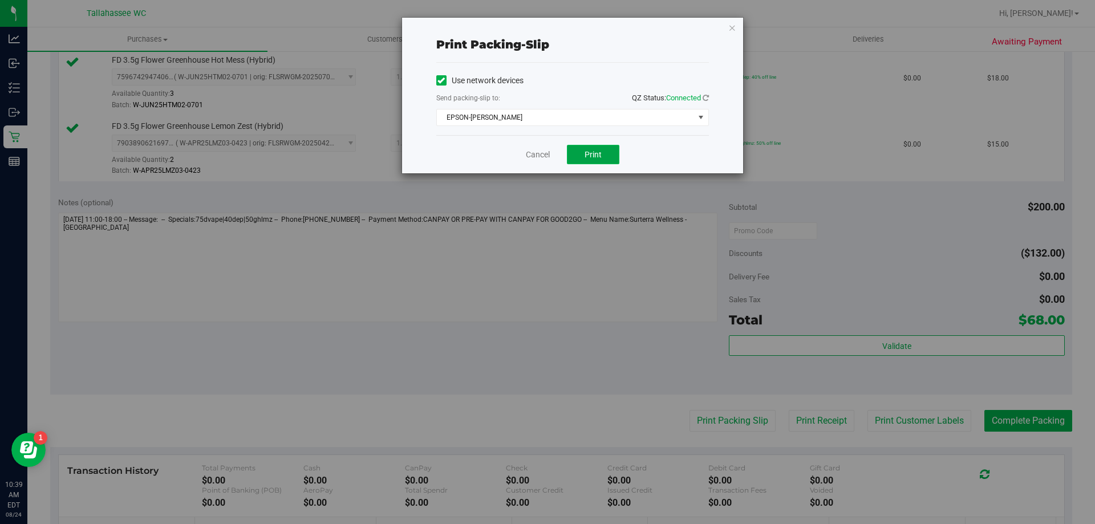
click at [582, 160] on button "Print" at bounding box center [593, 154] width 52 height 19
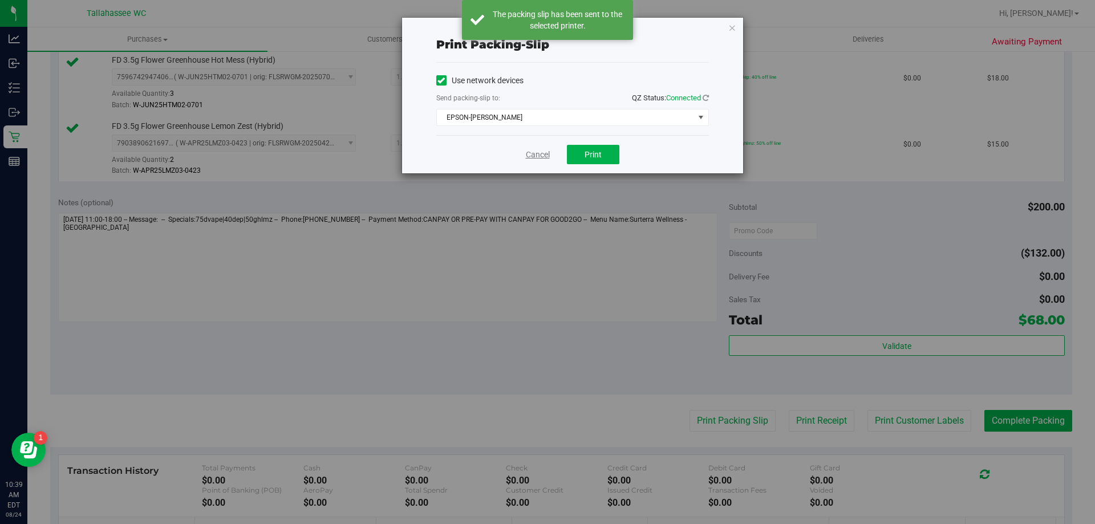
click at [531, 155] on link "Cancel" at bounding box center [538, 155] width 24 height 12
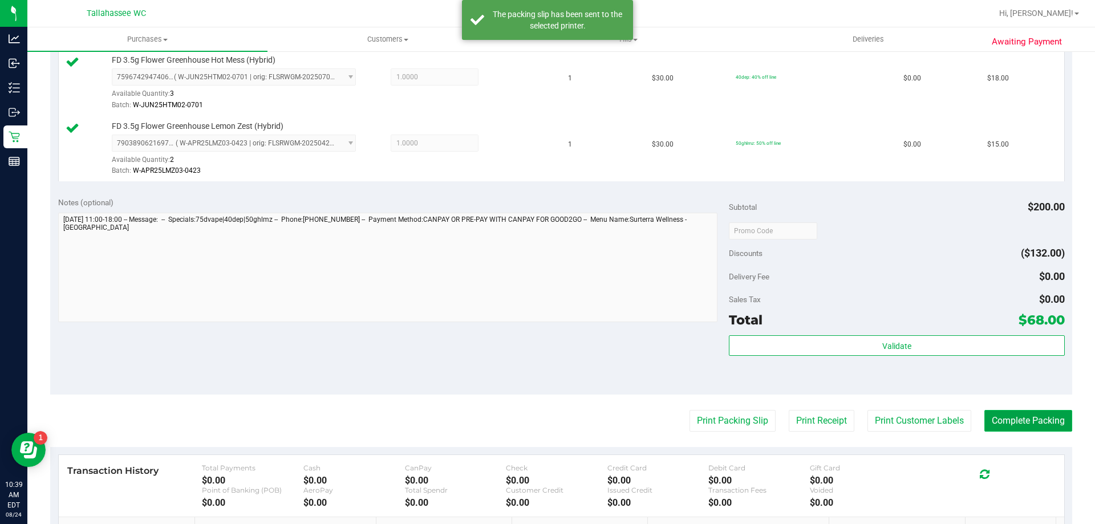
click at [985, 430] on button "Complete Packing" at bounding box center [1028, 421] width 88 height 22
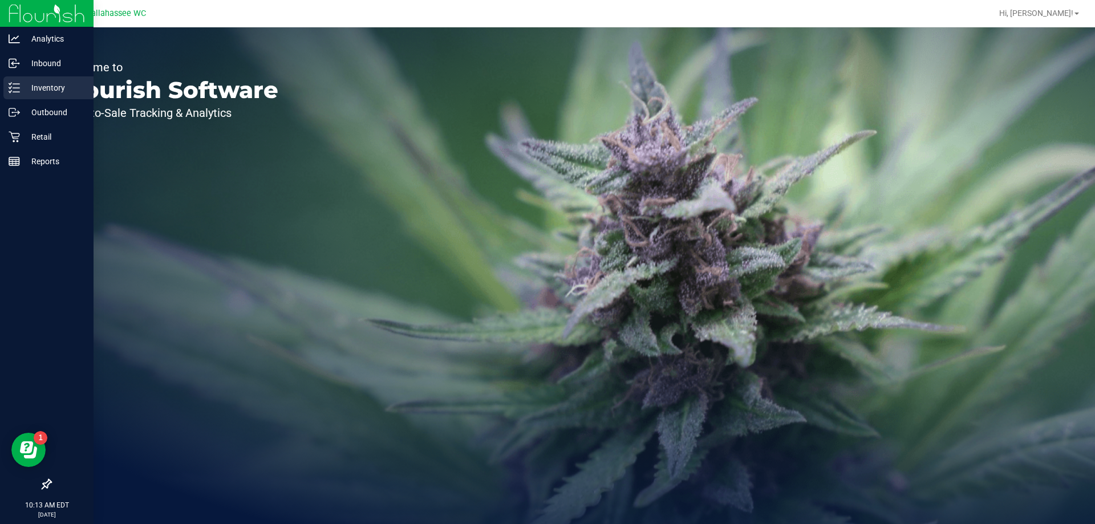
click at [18, 92] on line at bounding box center [16, 92] width 6 height 0
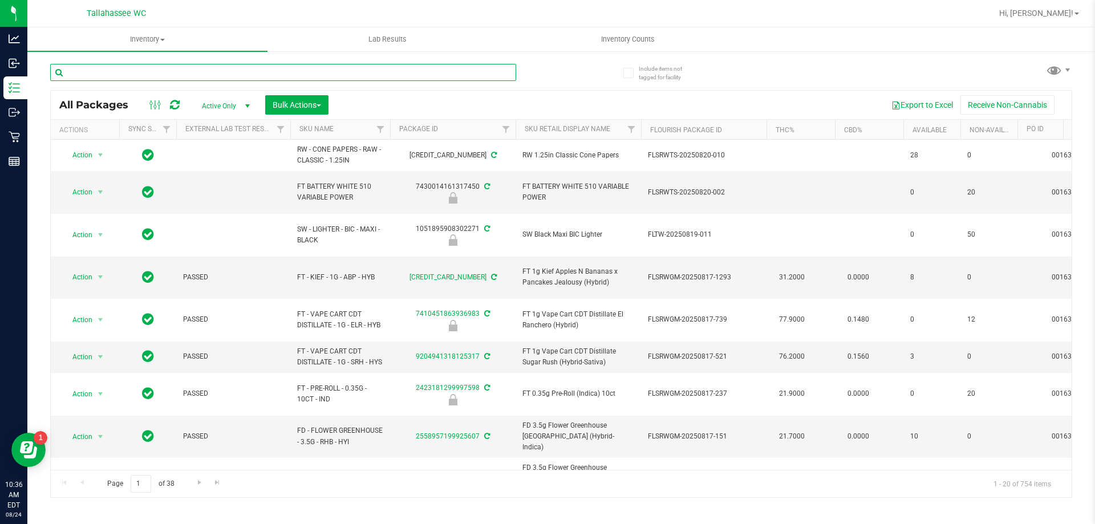
click at [253, 68] on input "text" at bounding box center [283, 72] width 466 height 17
click at [253, 69] on input "text" at bounding box center [283, 72] width 466 height 17
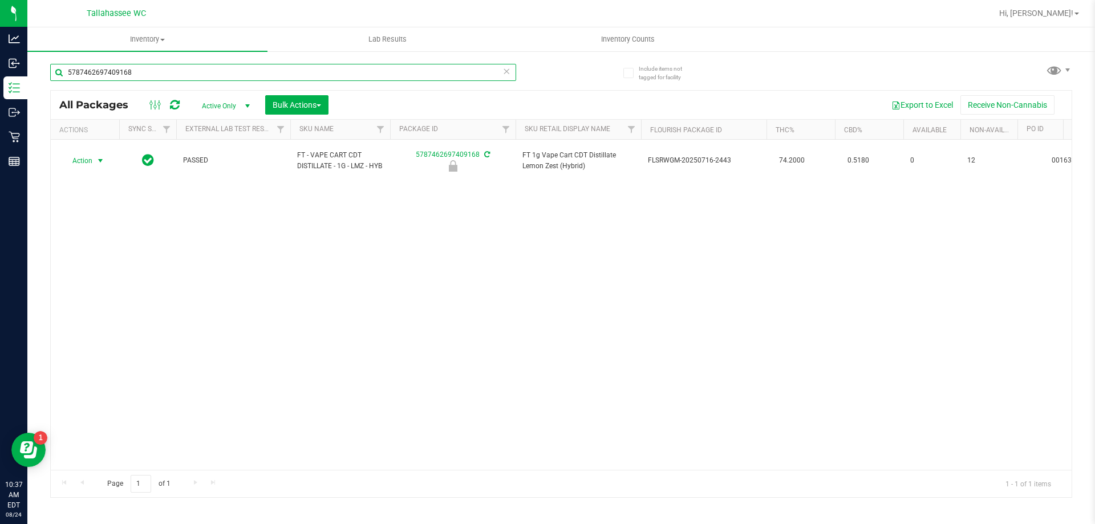
type input "5787462697409168"
drag, startPoint x: 100, startPoint y: 157, endPoint x: 109, endPoint y: 181, distance: 24.9
click at [99, 159] on span "select" at bounding box center [100, 160] width 9 height 9
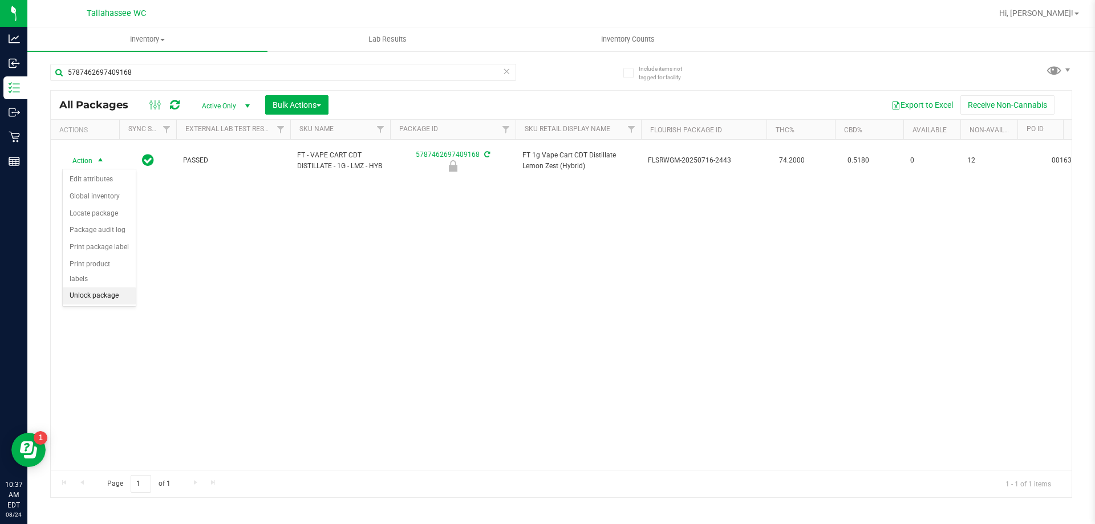
click at [115, 287] on li "Unlock package" at bounding box center [99, 295] width 73 height 17
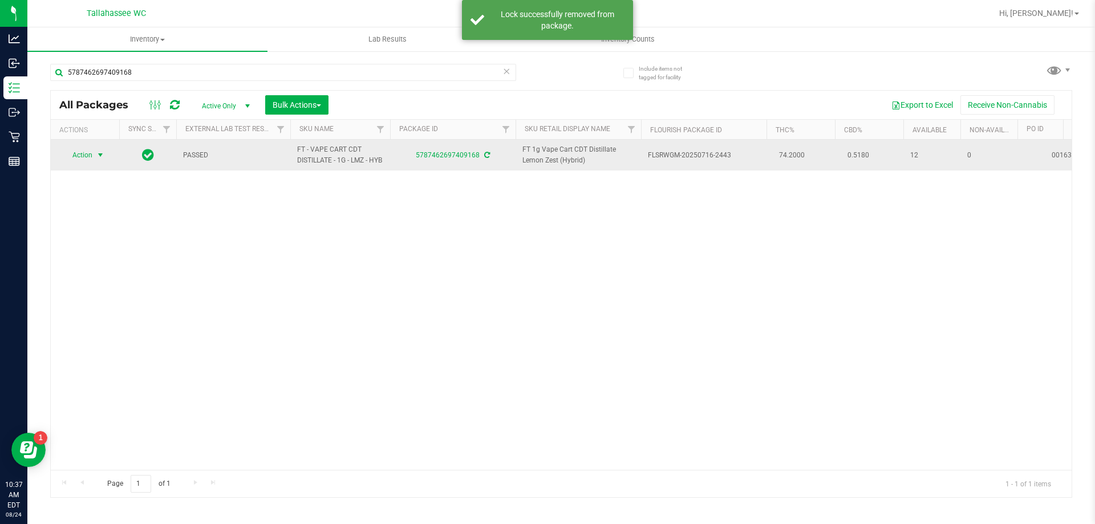
click at [100, 160] on span "select" at bounding box center [100, 155] width 9 height 9
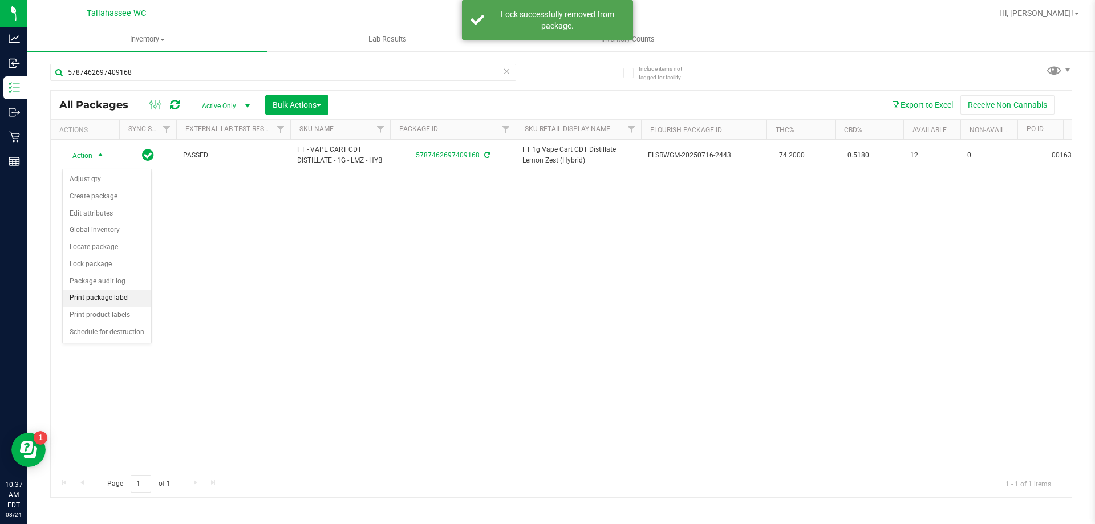
click at [111, 294] on li "Print package label" at bounding box center [107, 298] width 88 height 17
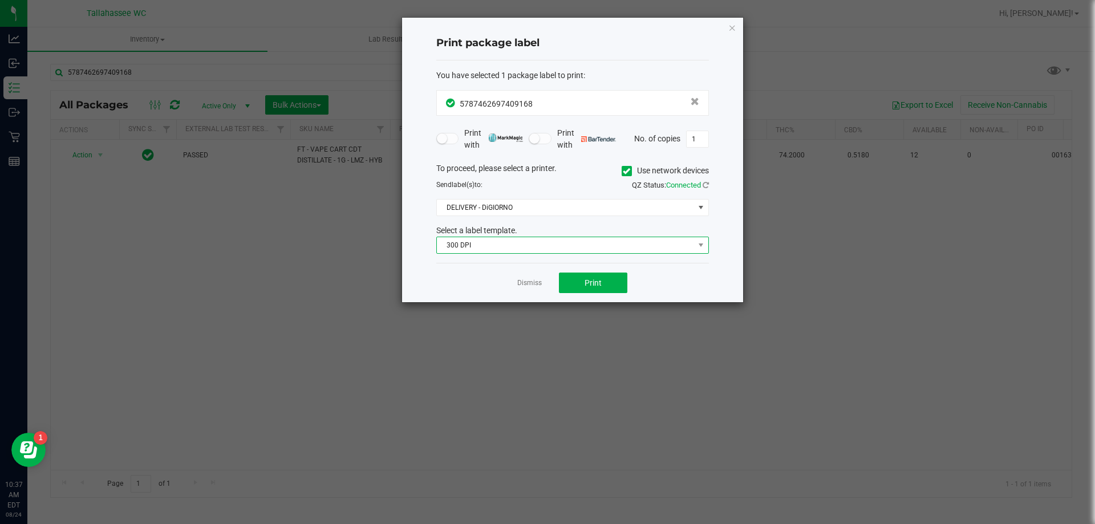
click at [578, 249] on span "300 DPI" at bounding box center [565, 245] width 257 height 16
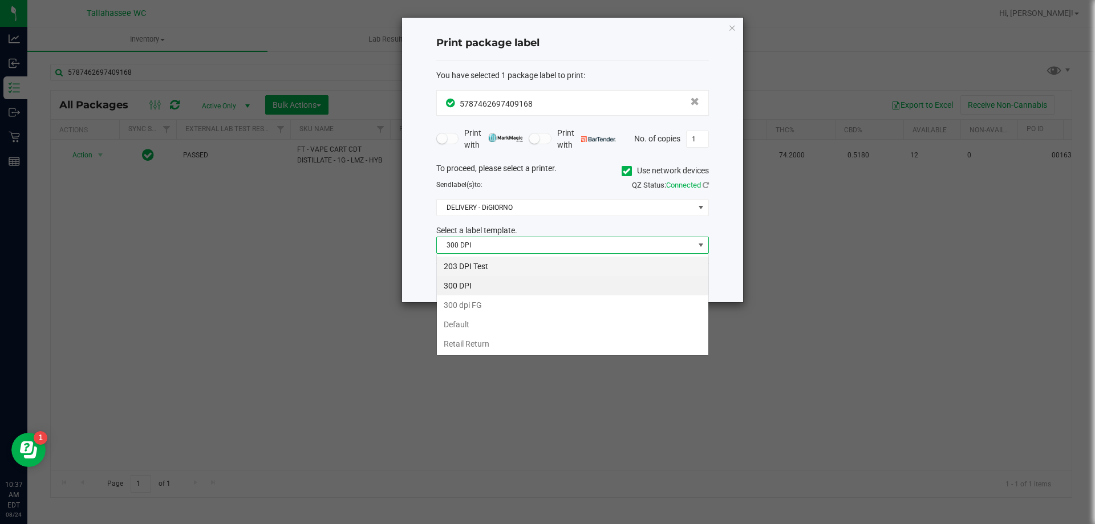
scroll to position [17, 273]
click at [559, 268] on li "203 DPI Test" at bounding box center [572, 266] width 271 height 19
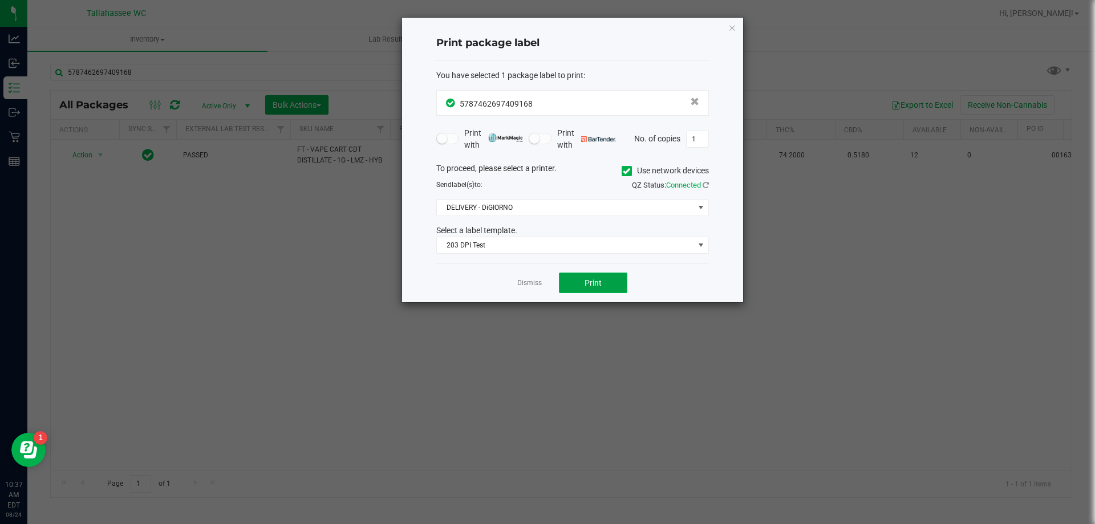
click at [572, 283] on button "Print" at bounding box center [593, 283] width 68 height 21
click at [530, 287] on link "Dismiss" at bounding box center [529, 283] width 25 height 10
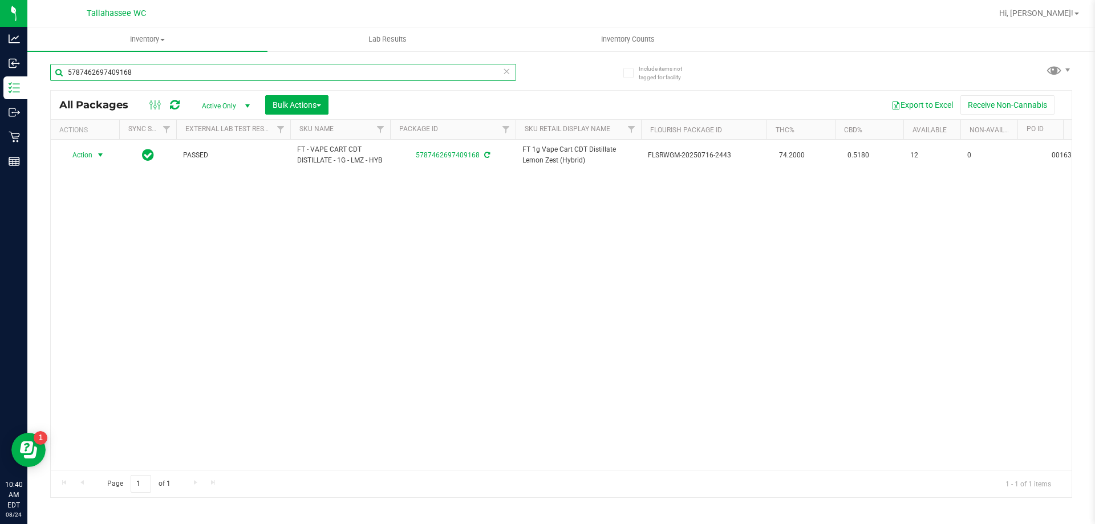
click at [241, 76] on input "5787462697409168" at bounding box center [283, 72] width 466 height 17
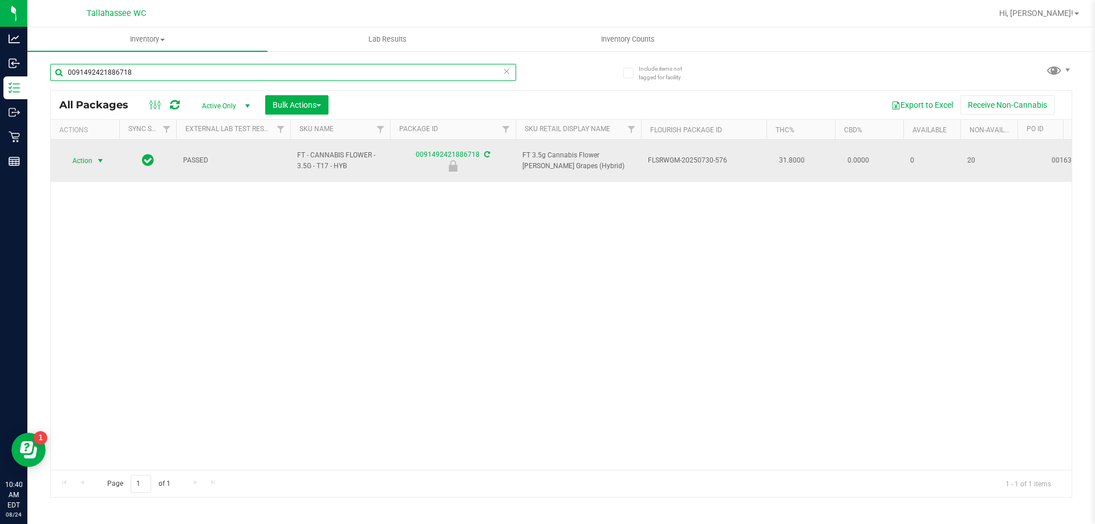
type input "0091492421886718"
click at [103, 157] on span "select" at bounding box center [100, 160] width 9 height 9
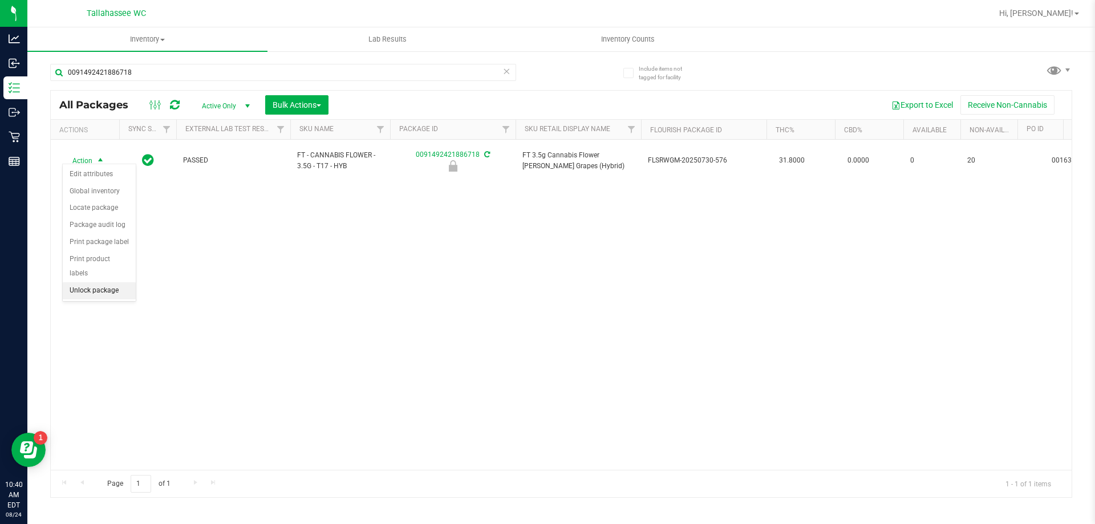
click at [96, 282] on li "Unlock package" at bounding box center [99, 290] width 73 height 17
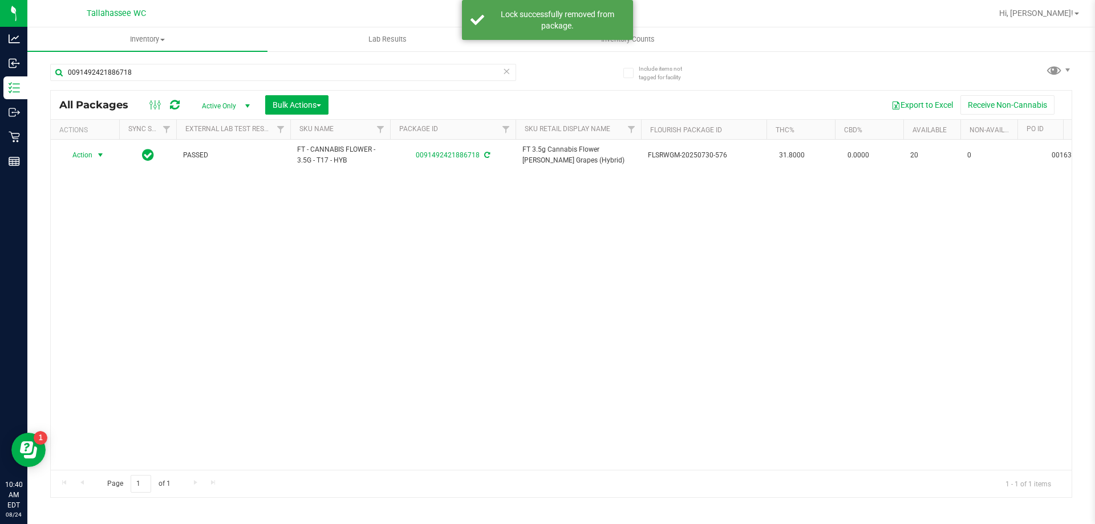
drag, startPoint x: 100, startPoint y: 153, endPoint x: 84, endPoint y: 212, distance: 60.7
click at [100, 153] on span "select" at bounding box center [100, 155] width 9 height 9
click at [108, 296] on li "Print package label" at bounding box center [107, 293] width 88 height 17
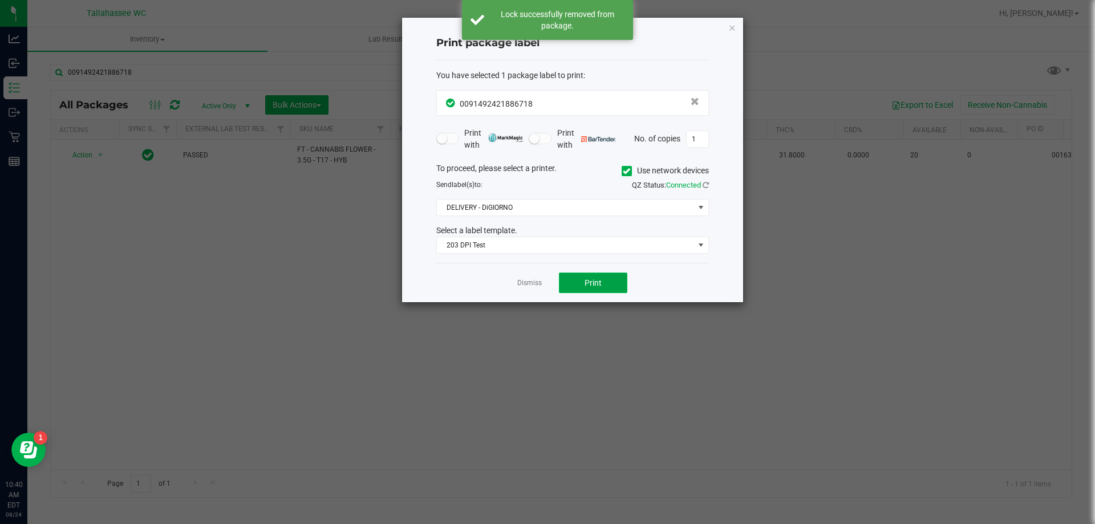
click at [587, 285] on span "Print" at bounding box center [592, 282] width 17 height 9
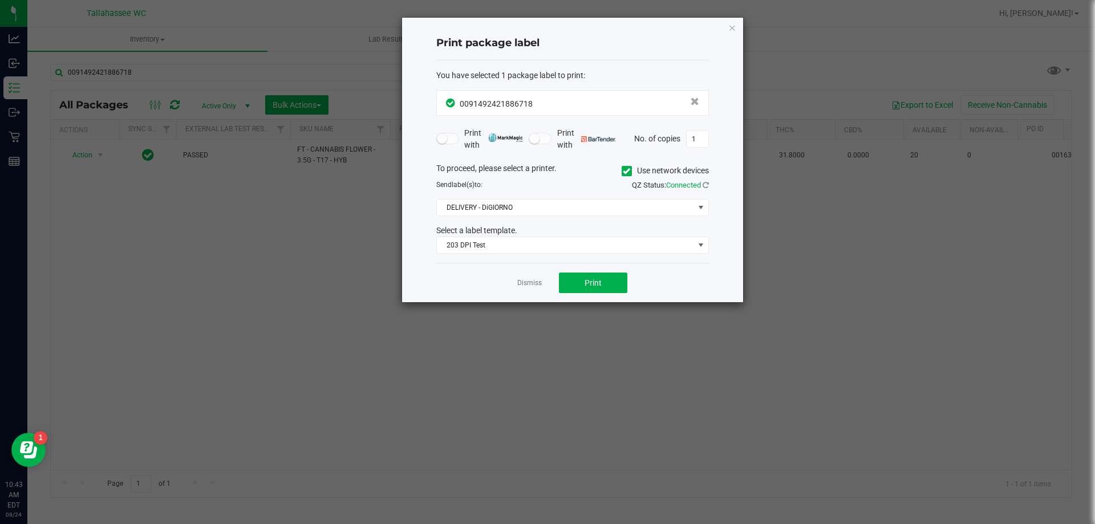
click at [530, 274] on div "Dismiss Print" at bounding box center [572, 282] width 273 height 39
click at [528, 280] on link "Dismiss" at bounding box center [529, 283] width 25 height 10
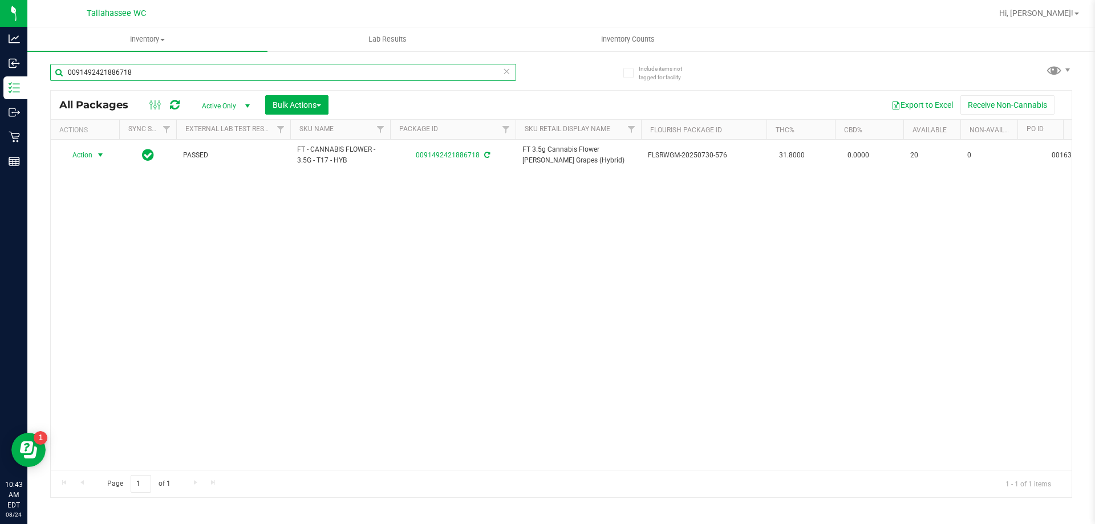
click at [139, 74] on input "0091492421886718" at bounding box center [283, 72] width 466 height 17
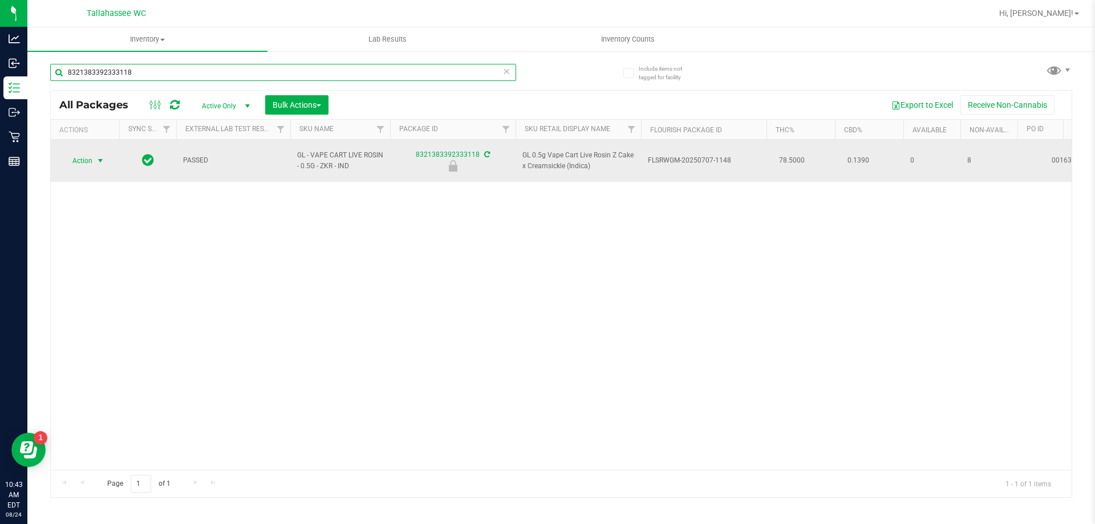
type input "8321383392333118"
click at [103, 156] on span "select" at bounding box center [100, 160] width 9 height 9
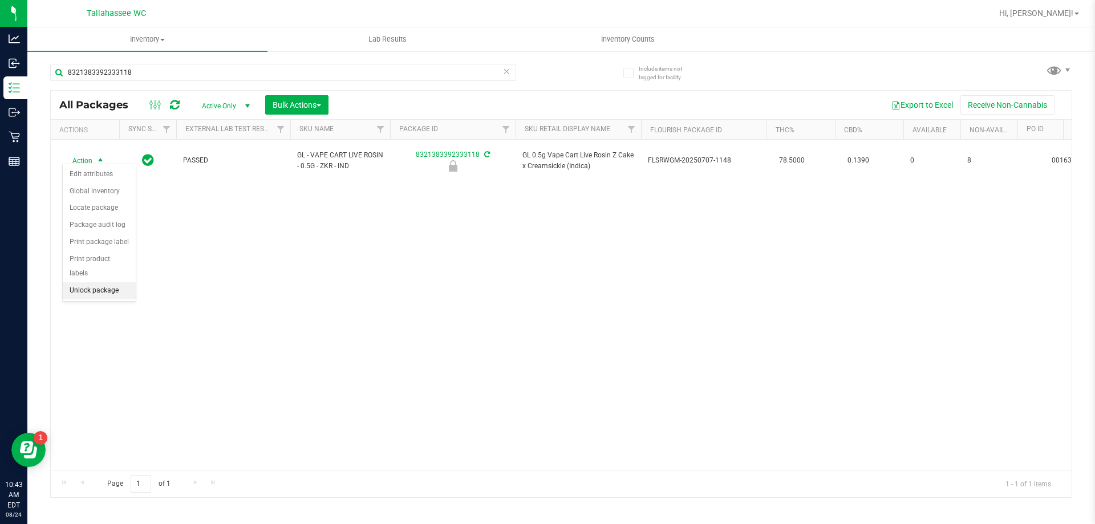
click at [99, 283] on li "Unlock package" at bounding box center [99, 290] width 73 height 17
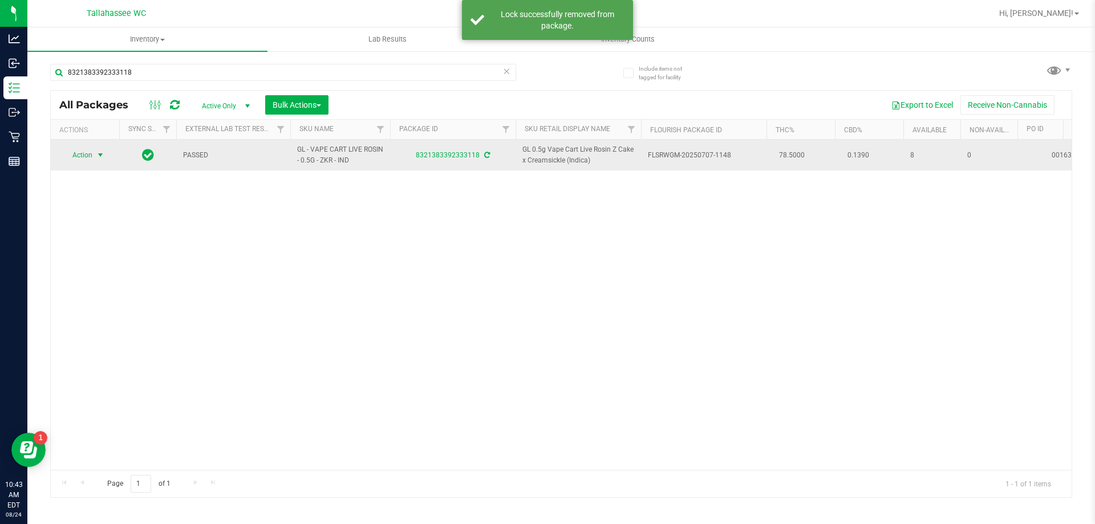
click at [101, 157] on span "select" at bounding box center [100, 155] width 9 height 9
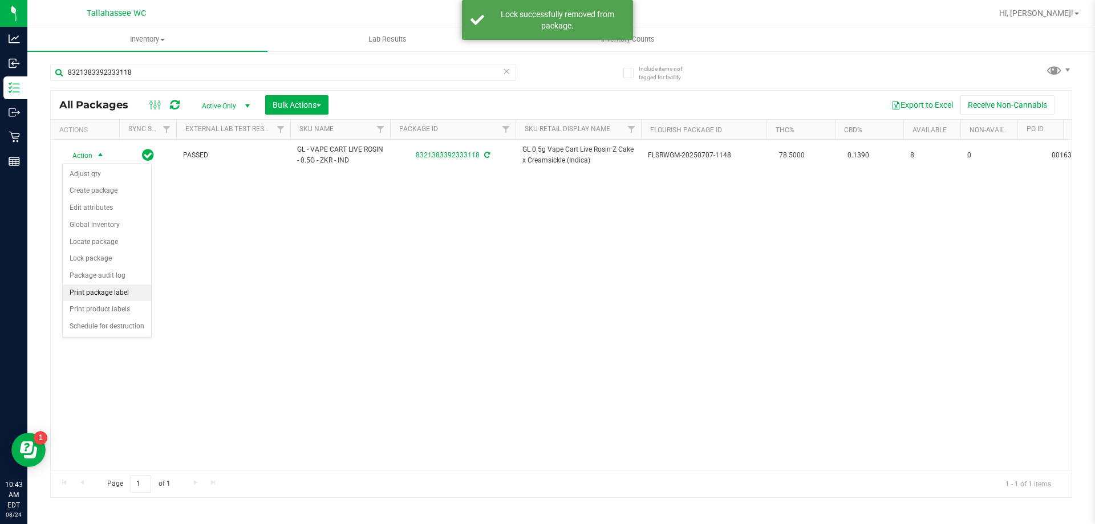
click at [119, 287] on li "Print package label" at bounding box center [107, 293] width 88 height 17
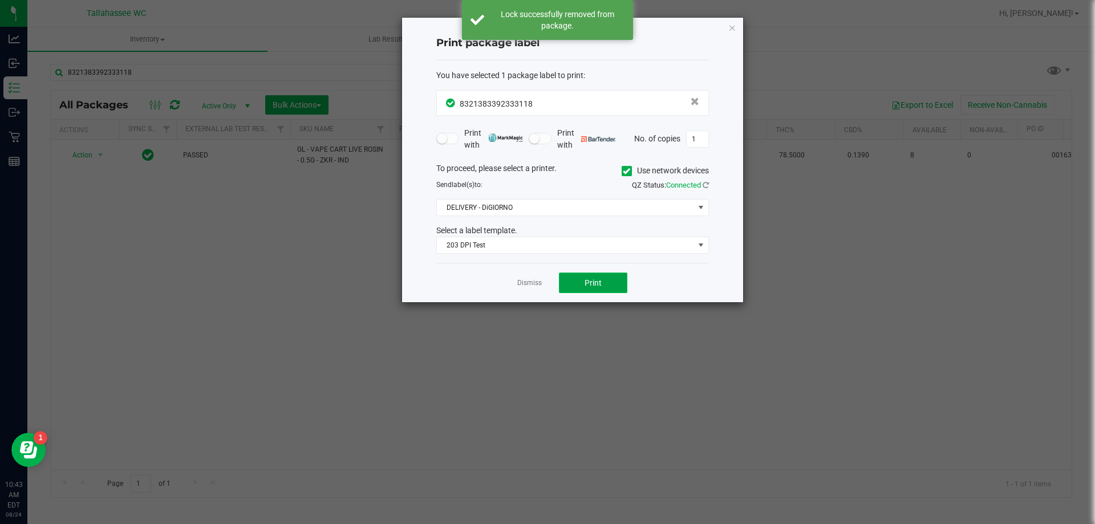
click at [584, 288] on button "Print" at bounding box center [593, 283] width 68 height 21
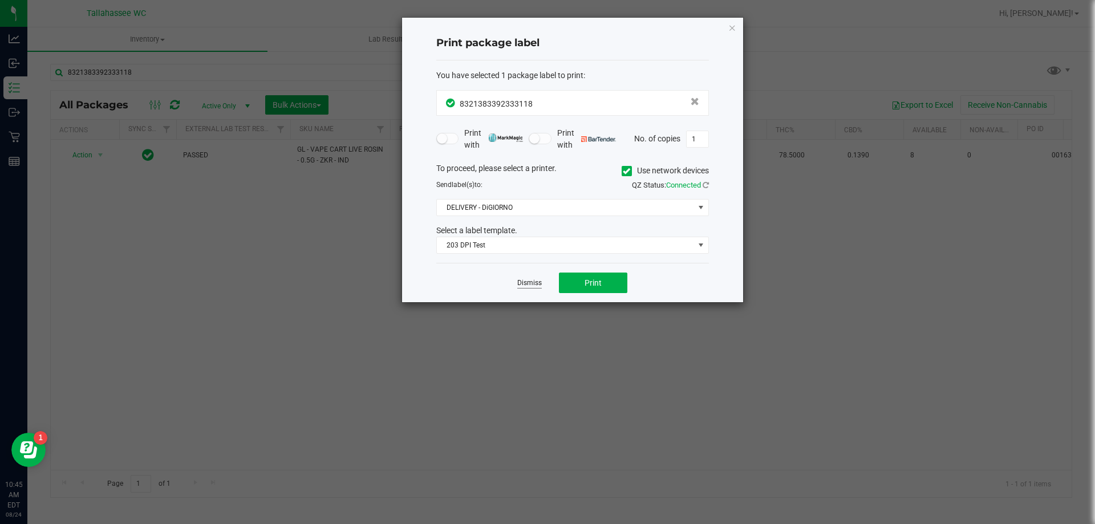
click at [523, 282] on link "Dismiss" at bounding box center [529, 283] width 25 height 10
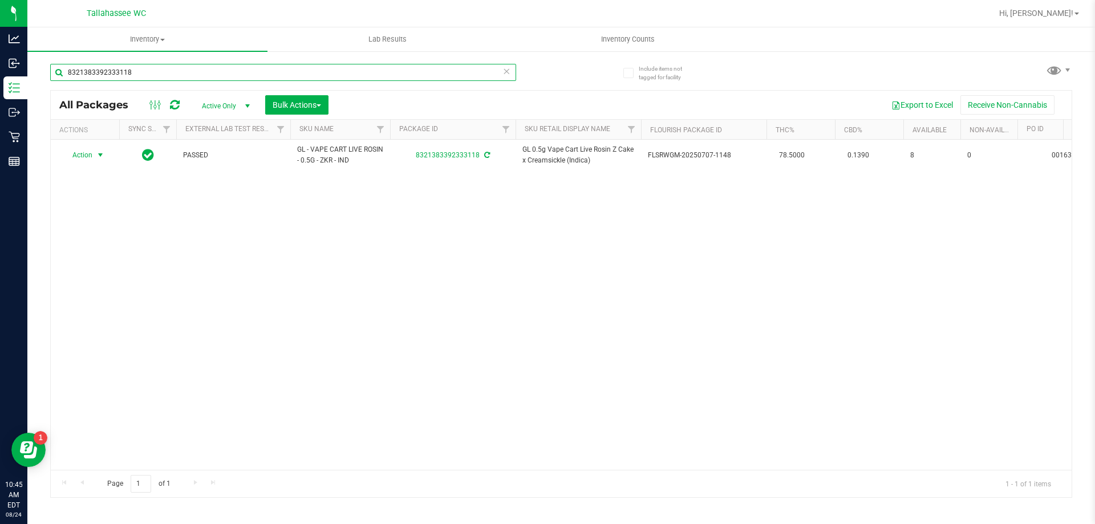
click at [208, 74] on input "8321383392333118" at bounding box center [283, 72] width 466 height 17
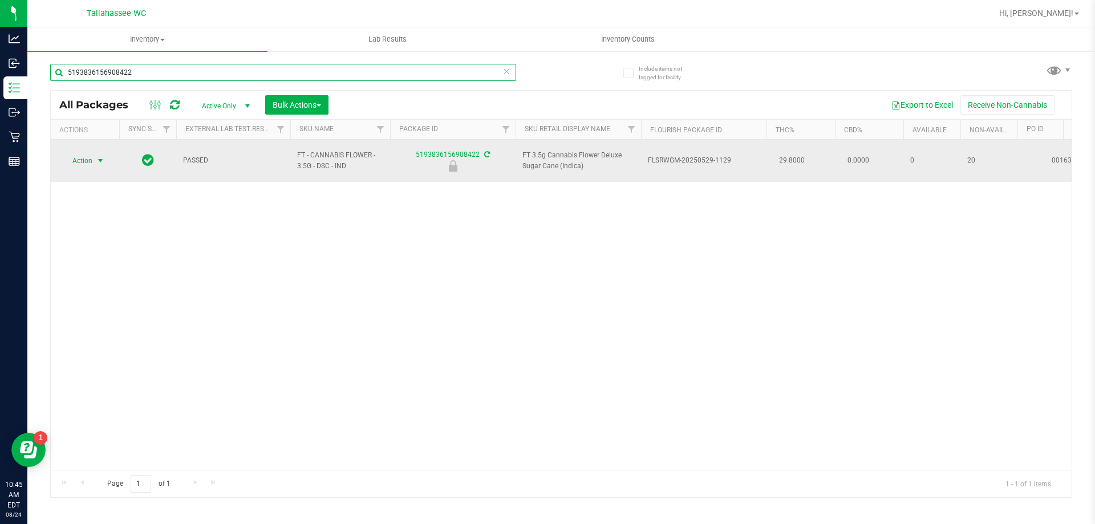
type input "5193836156908422"
click at [101, 156] on span "select" at bounding box center [100, 160] width 9 height 9
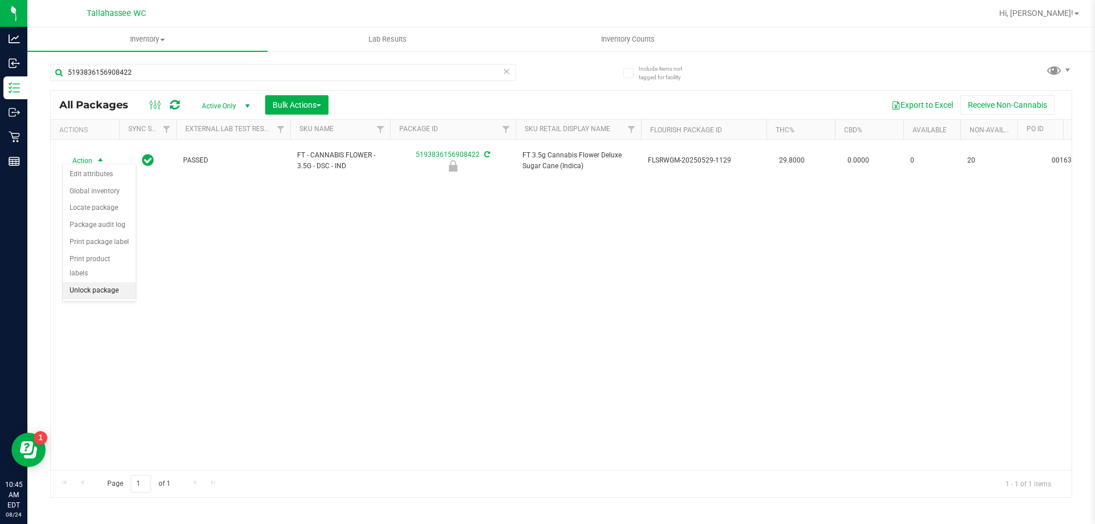
click at [123, 282] on li "Unlock package" at bounding box center [99, 290] width 73 height 17
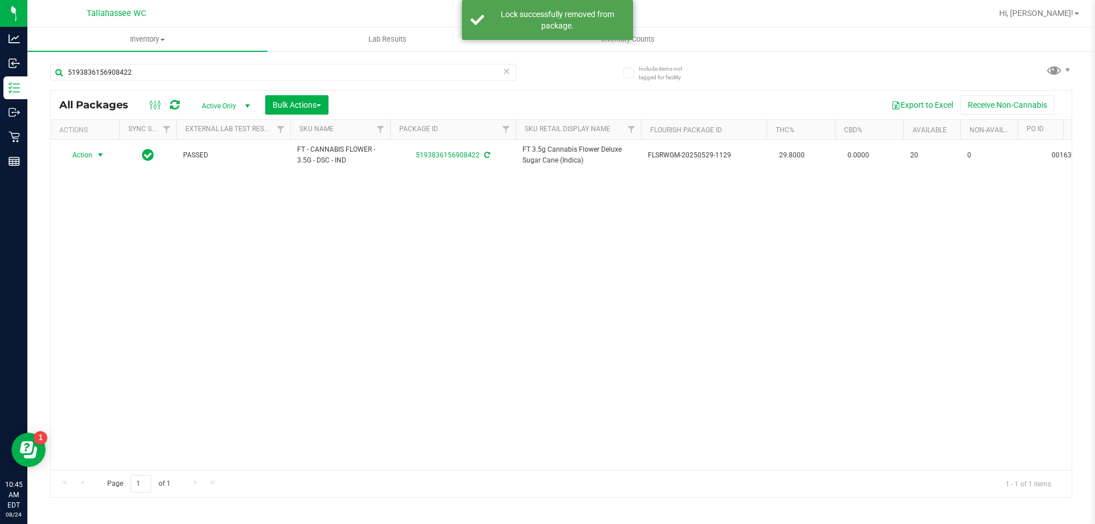
drag, startPoint x: 100, startPoint y: 155, endPoint x: 109, endPoint y: 194, distance: 41.1
click at [100, 154] on span "select" at bounding box center [100, 155] width 9 height 9
click at [112, 291] on li "Print package label" at bounding box center [107, 293] width 88 height 17
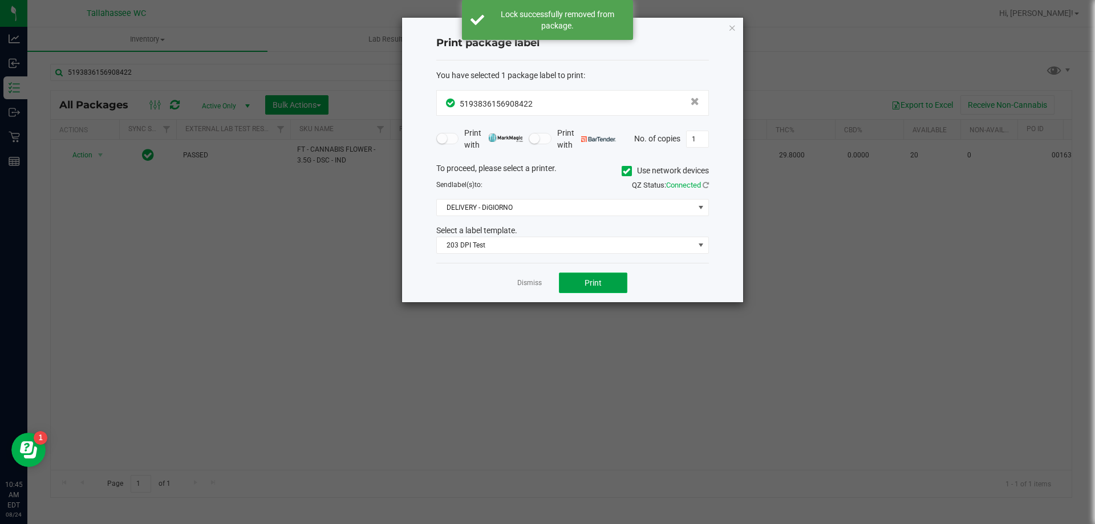
click at [603, 282] on button "Print" at bounding box center [593, 283] width 68 height 21
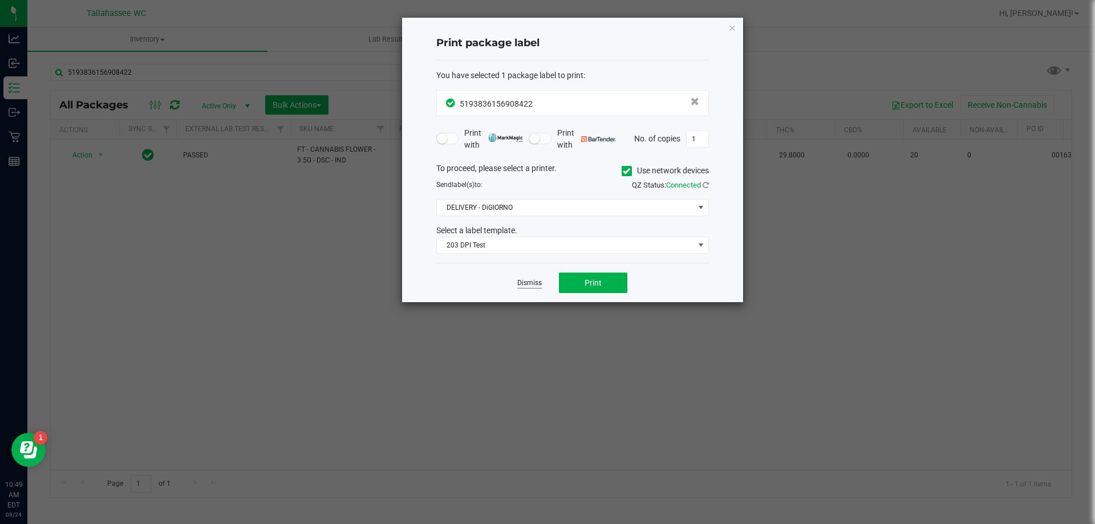
click at [526, 281] on link "Dismiss" at bounding box center [529, 283] width 25 height 10
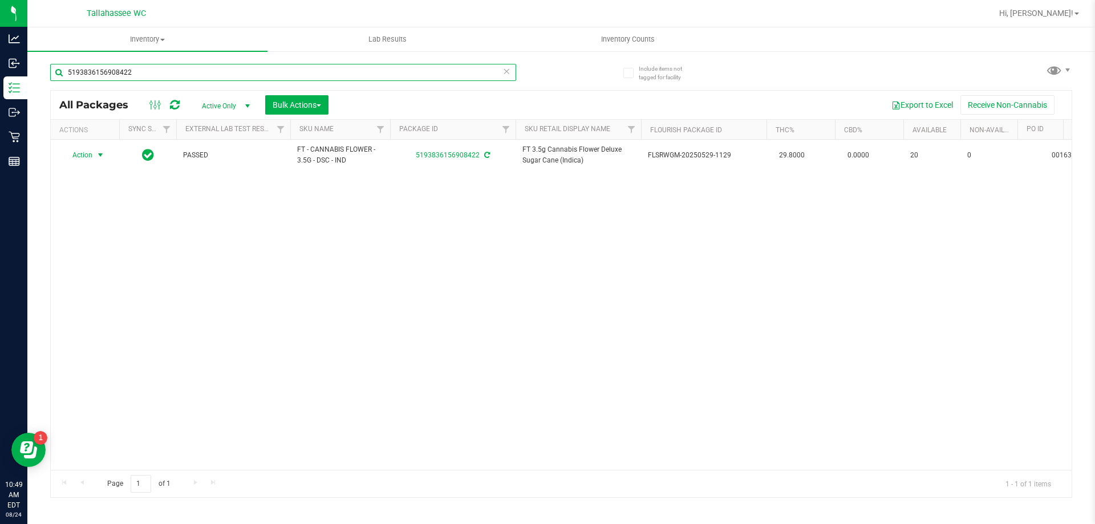
click at [201, 68] on input "5193836156908422" at bounding box center [283, 72] width 466 height 17
click at [202, 72] on input "5193836156908422" at bounding box center [283, 72] width 466 height 17
click at [232, 74] on input "5193836156908422" at bounding box center [283, 72] width 466 height 17
type input "5"
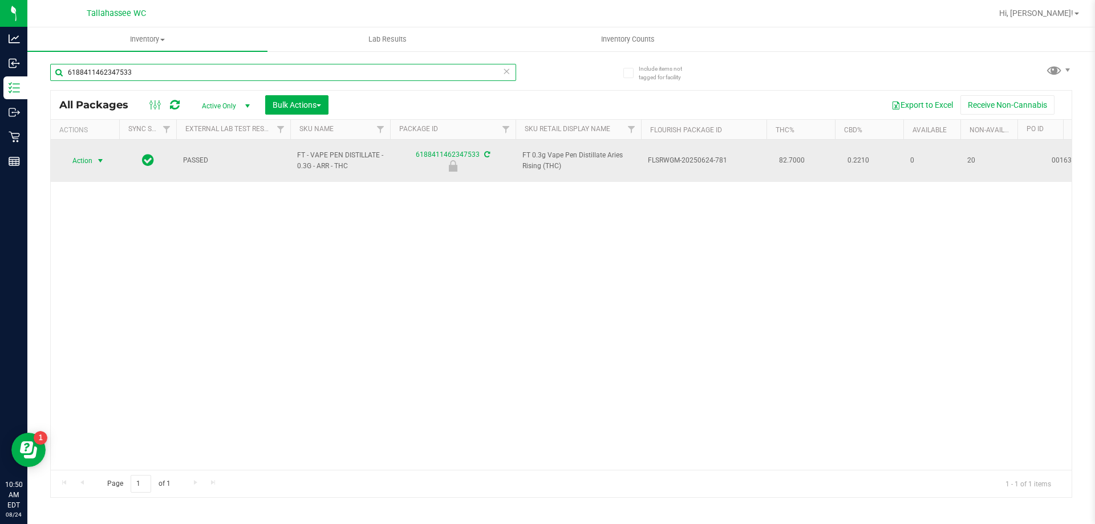
type input "6188411462347533"
click at [101, 156] on span "select" at bounding box center [100, 160] width 9 height 9
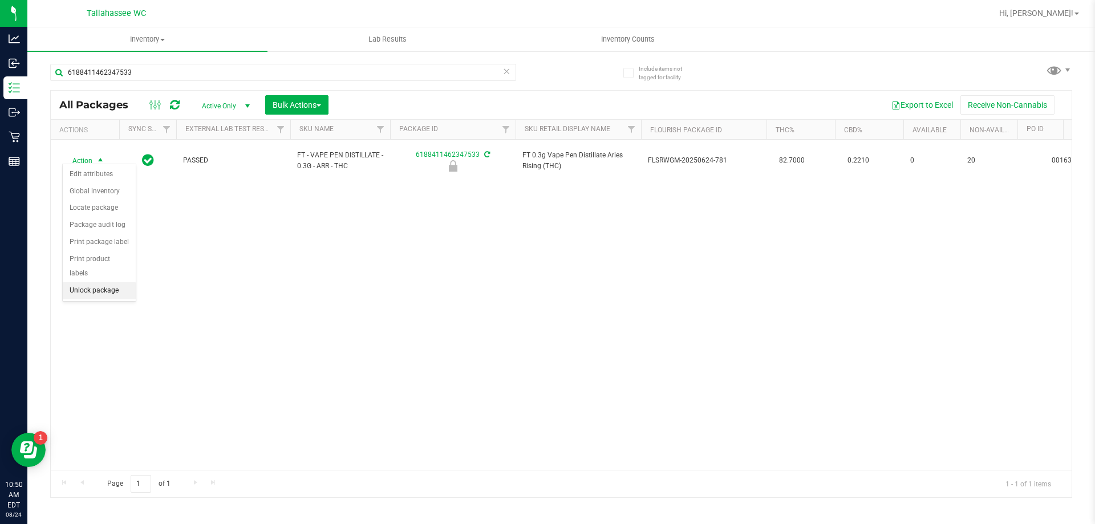
click at [112, 282] on li "Unlock package" at bounding box center [99, 290] width 73 height 17
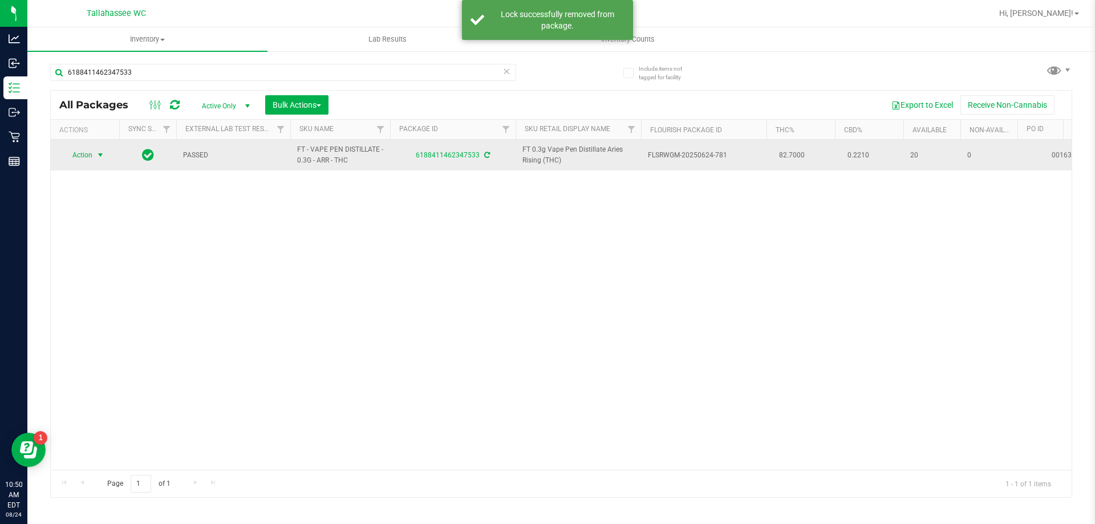
click at [101, 153] on span "select" at bounding box center [100, 155] width 9 height 9
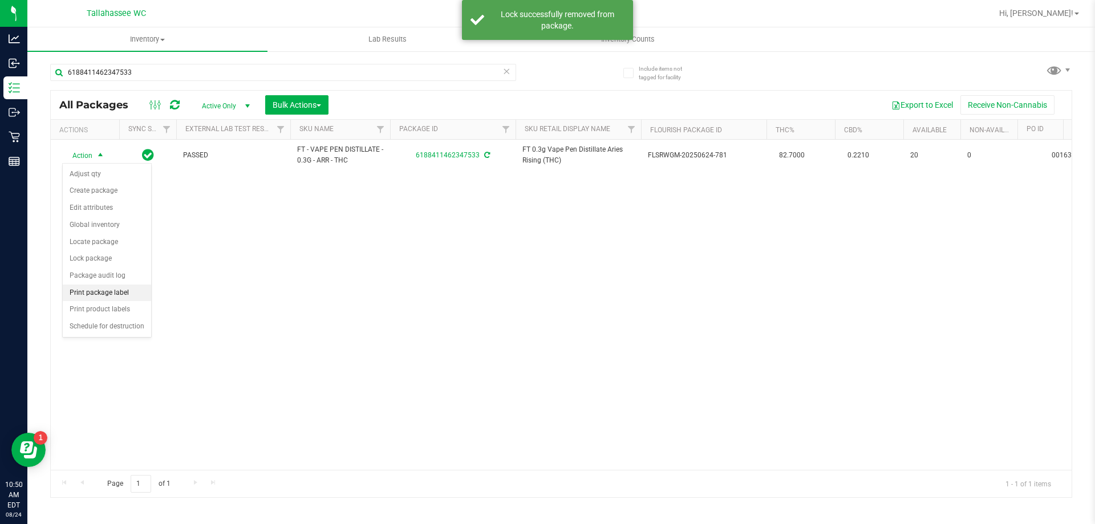
click at [119, 290] on li "Print package label" at bounding box center [107, 293] width 88 height 17
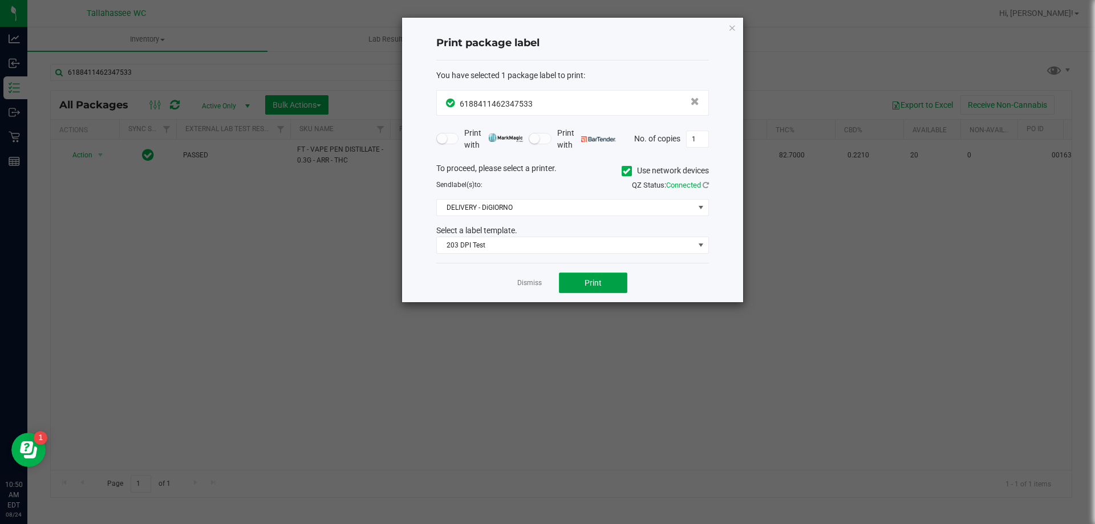
click at [589, 278] on span "Print" at bounding box center [592, 282] width 17 height 9
click at [732, 23] on icon "button" at bounding box center [732, 28] width 8 height 14
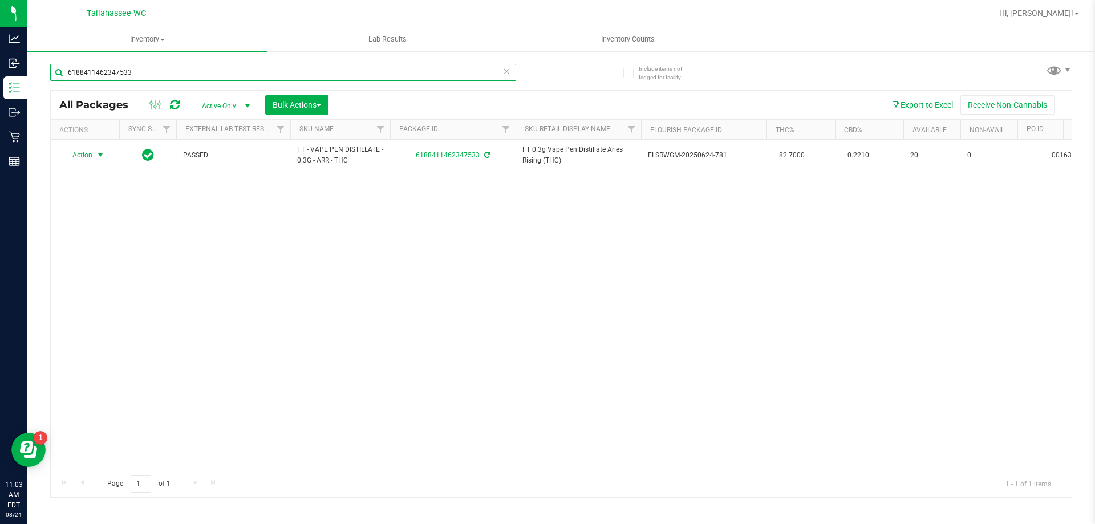
click at [156, 73] on input "6188411462347533" at bounding box center [283, 72] width 466 height 17
click at [174, 74] on input "6188411462347533" at bounding box center [283, 72] width 466 height 17
click at [166, 76] on input "6188411462347533" at bounding box center [283, 72] width 466 height 17
click at [147, 72] on input "6188411462347533" at bounding box center [283, 72] width 466 height 17
type input "6"
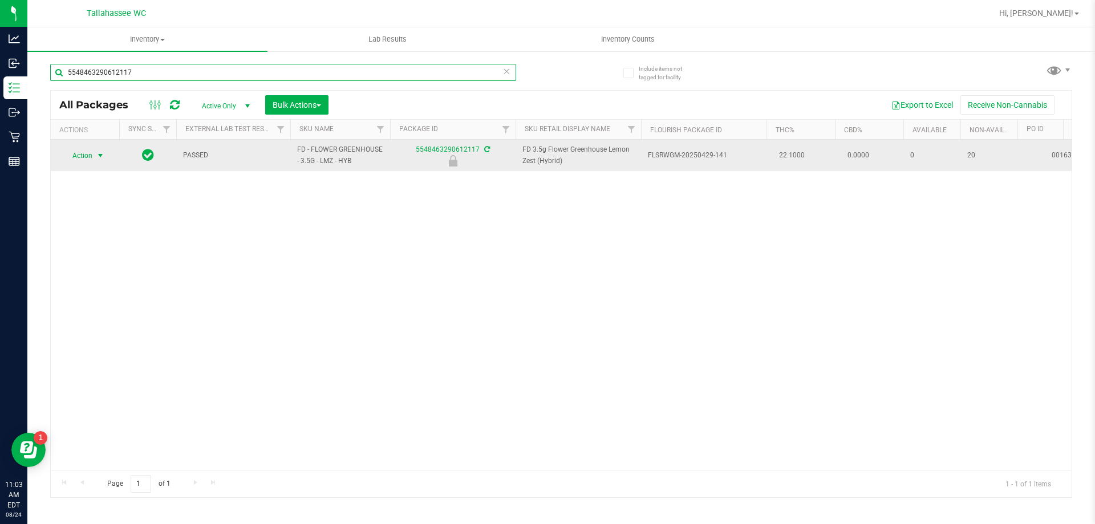
type input "5548463290612117"
click at [96, 156] on span "select" at bounding box center [100, 155] width 9 height 9
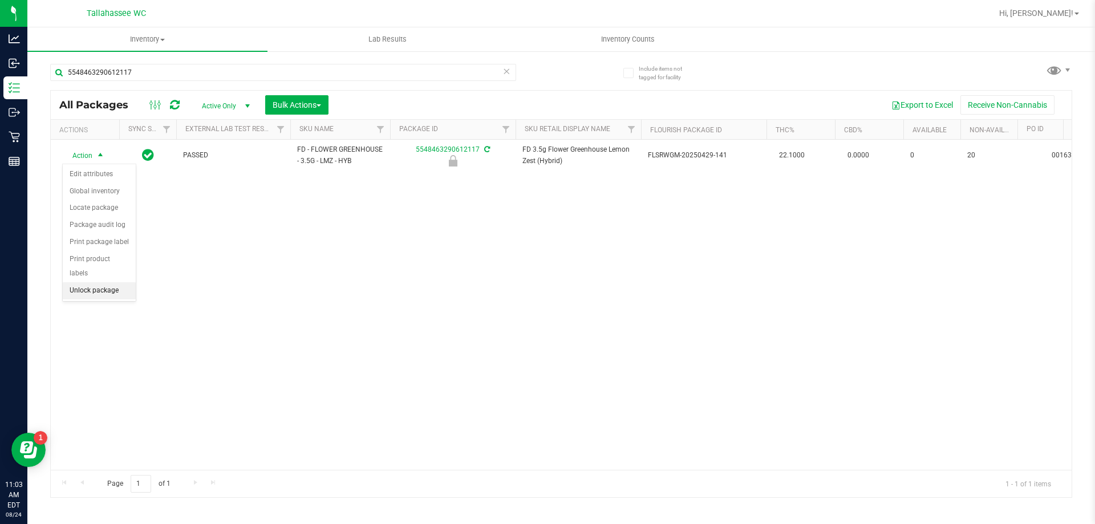
click at [124, 282] on li "Unlock package" at bounding box center [99, 290] width 73 height 17
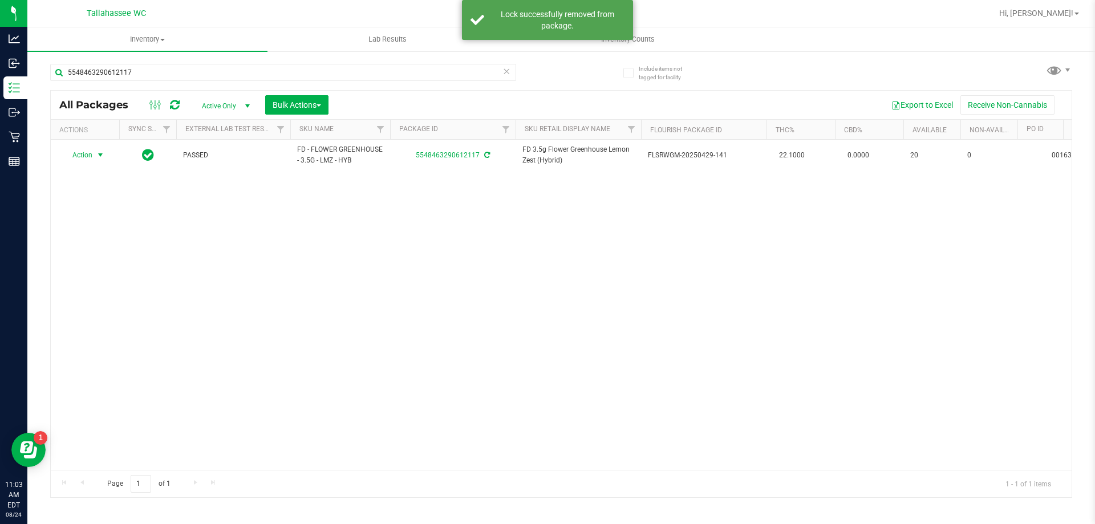
click at [100, 158] on span "select" at bounding box center [100, 155] width 9 height 9
click at [123, 291] on li "Print package label" at bounding box center [107, 293] width 88 height 17
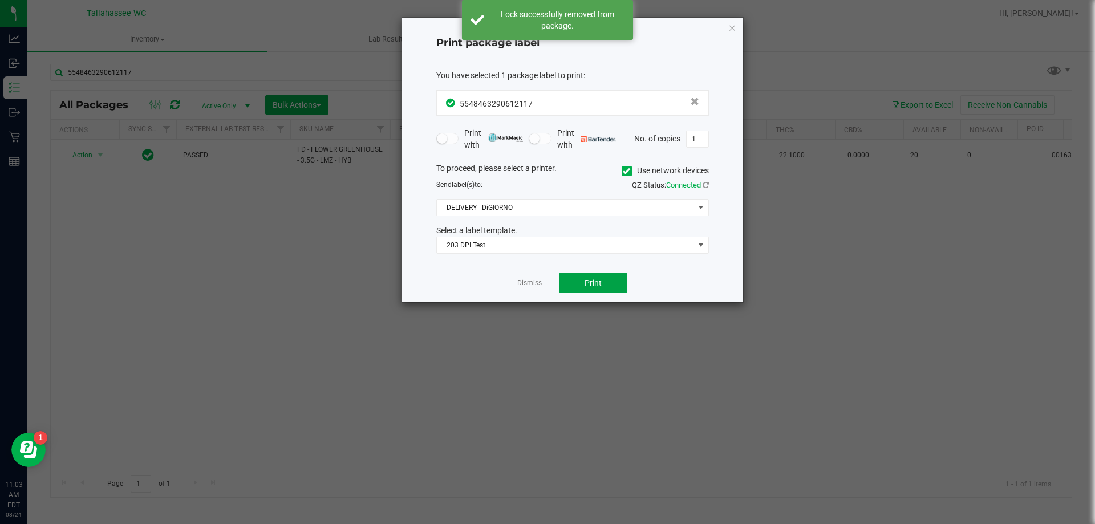
click at [609, 274] on button "Print" at bounding box center [593, 283] width 68 height 21
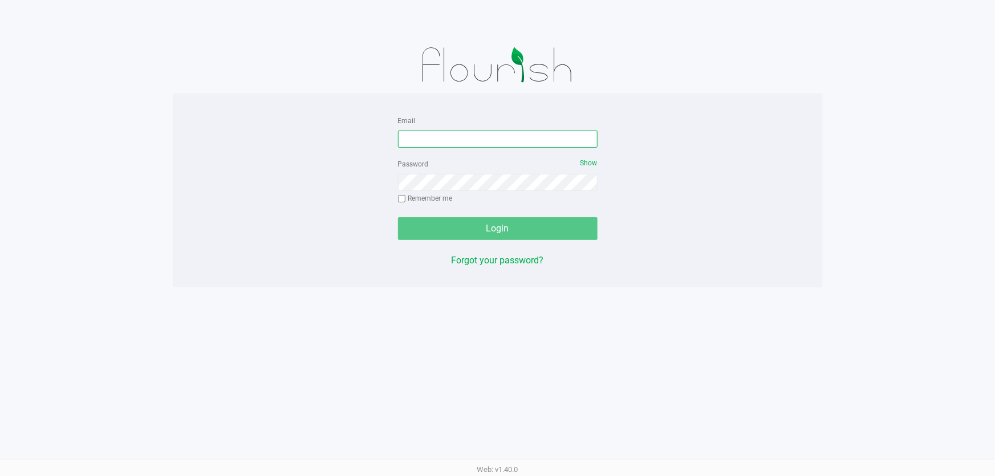
click at [433, 135] on input "Email" at bounding box center [498, 139] width 200 height 17
type input "[EMAIL_ADDRESS][DOMAIN_NAME]"
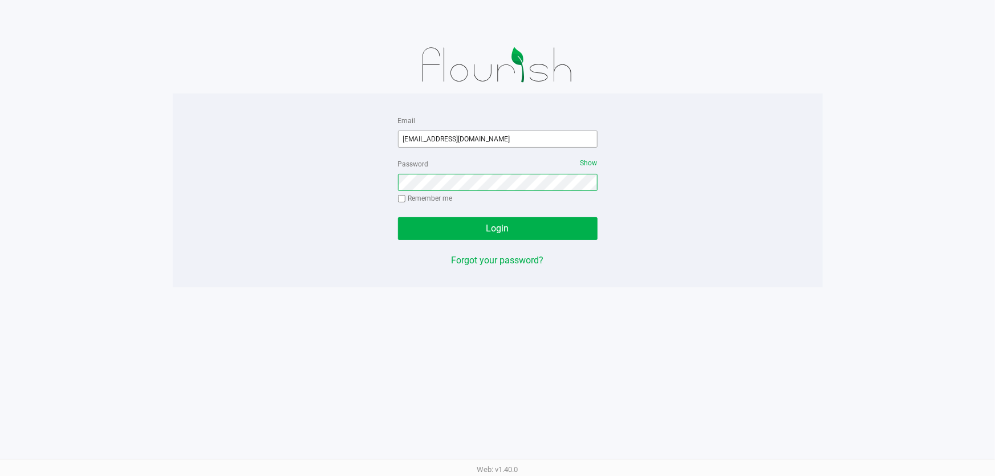
click at [398, 217] on button "Login" at bounding box center [498, 228] width 200 height 23
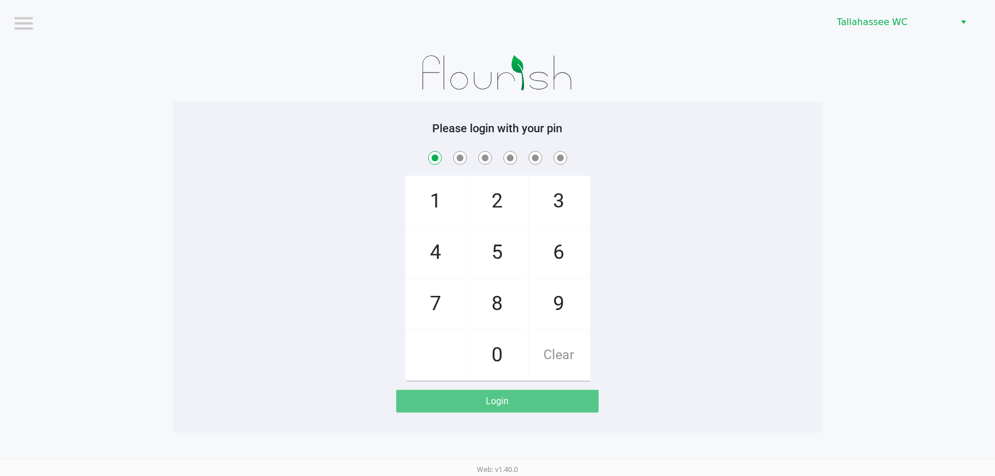
checkbox input "true"
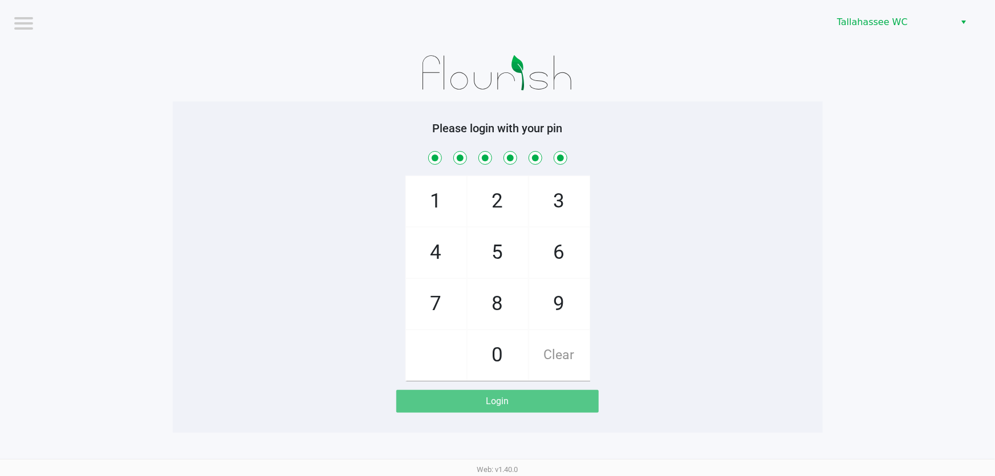
checkbox input "true"
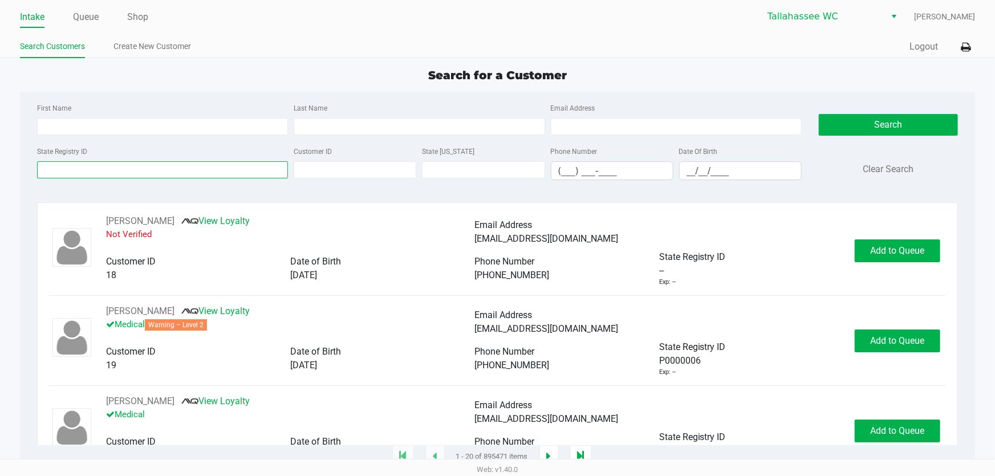
click at [254, 170] on input "State Registry ID" at bounding box center [162, 169] width 251 height 17
paste input "P4FF9784"
type input "P4FF9784"
click at [886, 128] on button "Search" at bounding box center [888, 125] width 139 height 22
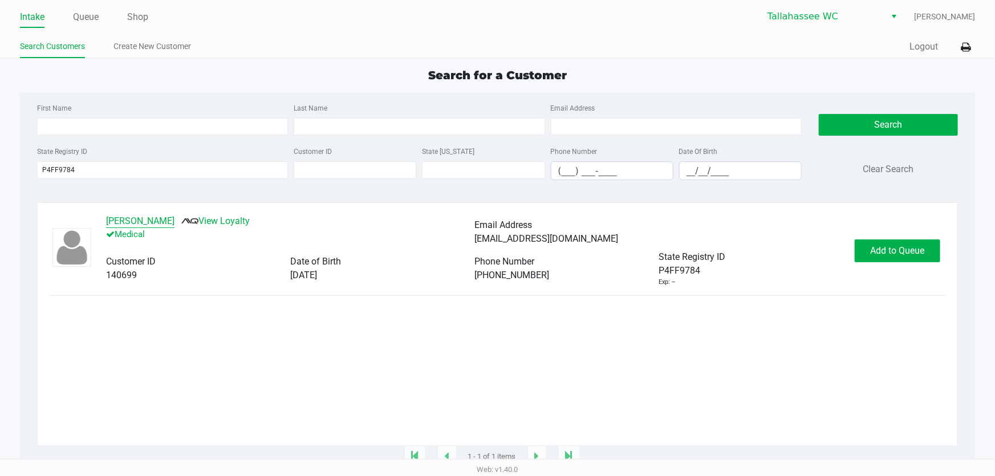
click at [136, 218] on button "[PERSON_NAME]" at bounding box center [140, 221] width 68 height 14
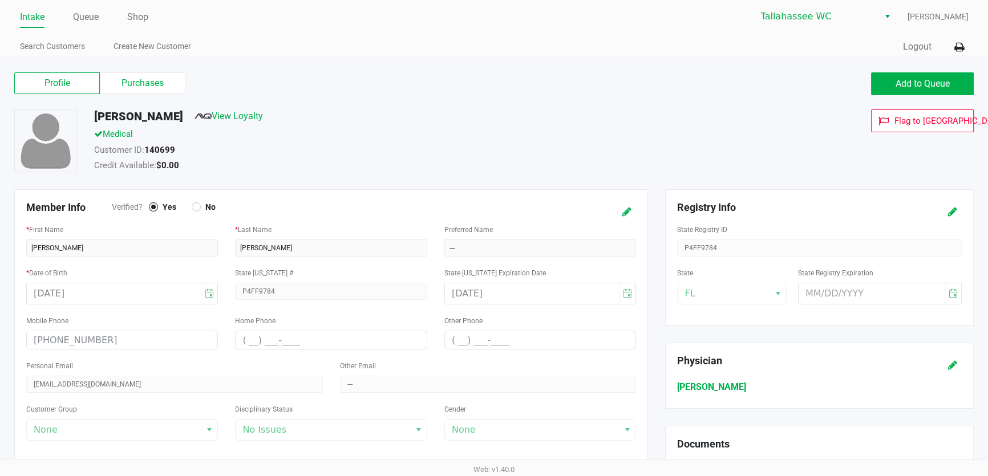
click at [168, 84] on label "Purchases" at bounding box center [143, 83] width 86 height 22
click at [0, 0] on 1 "Purchases" at bounding box center [0, 0] width 0 height 0
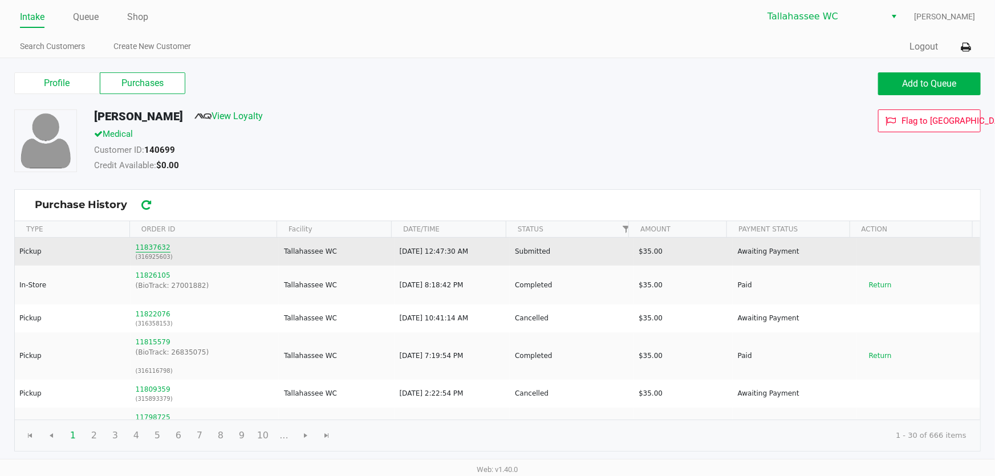
click at [142, 247] on button "11837632" at bounding box center [153, 247] width 35 height 10
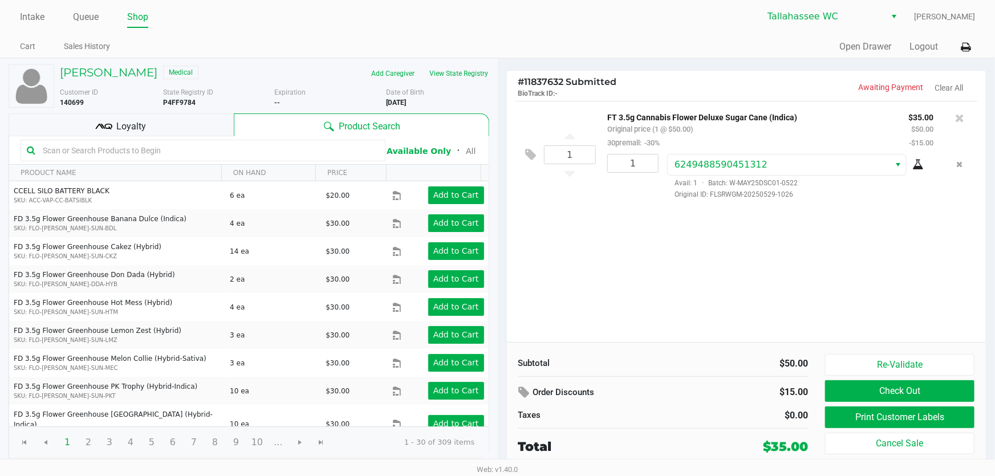
click at [180, 123] on div "Loyalty" at bounding box center [121, 124] width 225 height 23
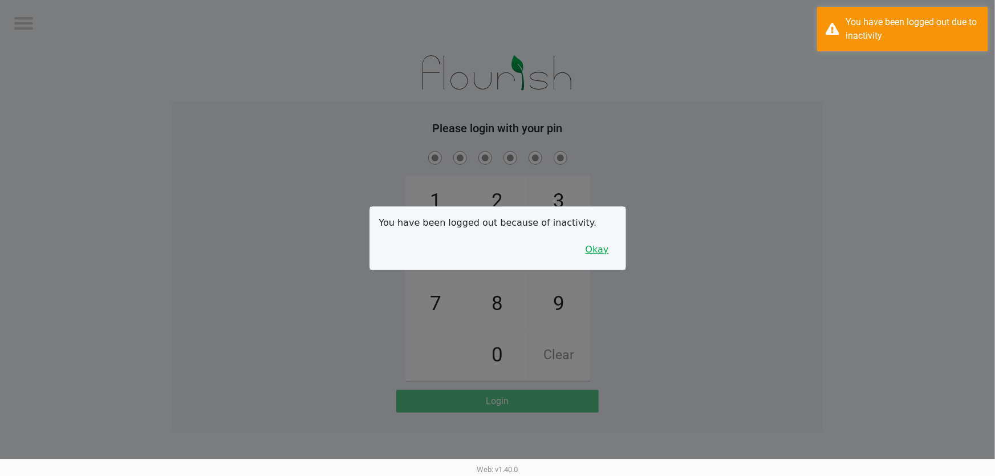
click at [597, 248] on button "Okay" at bounding box center [597, 250] width 38 height 22
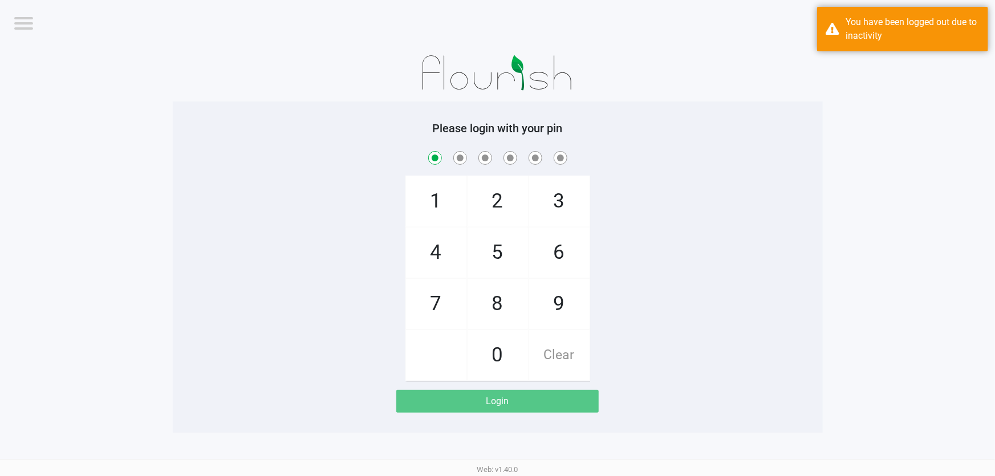
checkbox input "true"
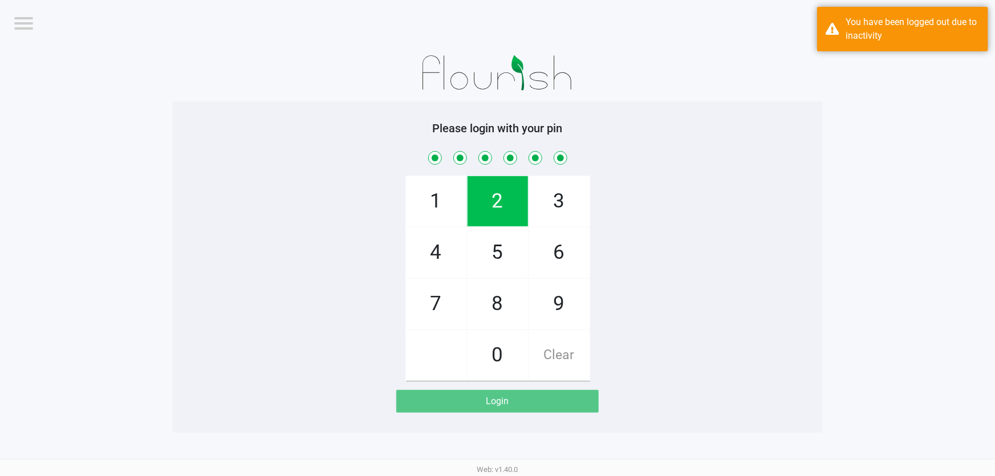
checkbox input "true"
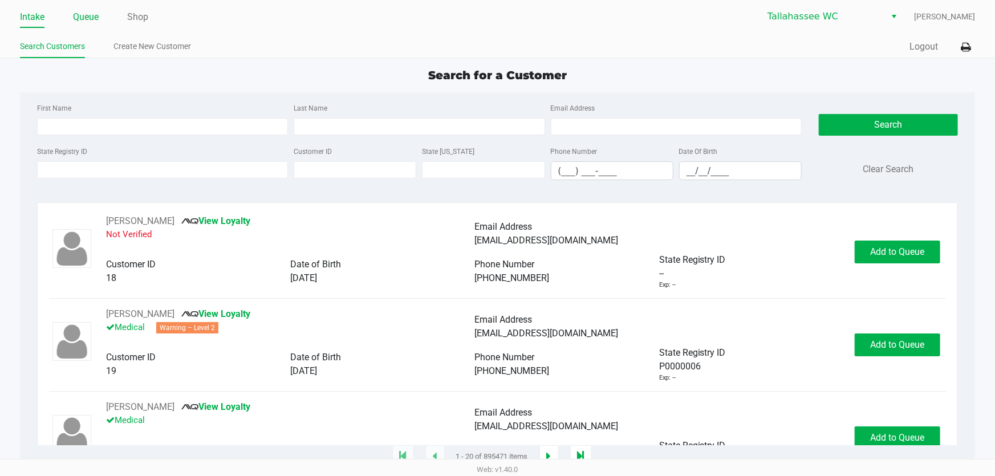
click at [78, 16] on link "Queue" at bounding box center [86, 17] width 26 height 16
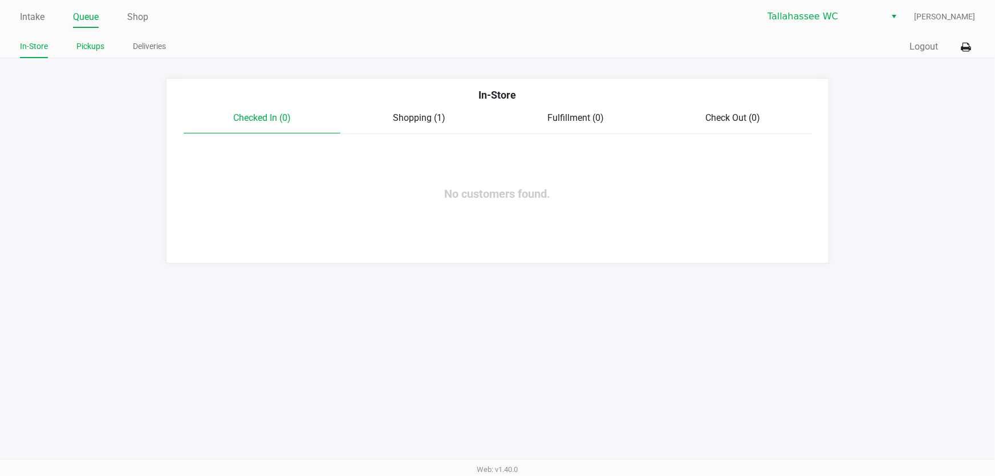
click at [90, 48] on link "Pickups" at bounding box center [90, 46] width 28 height 14
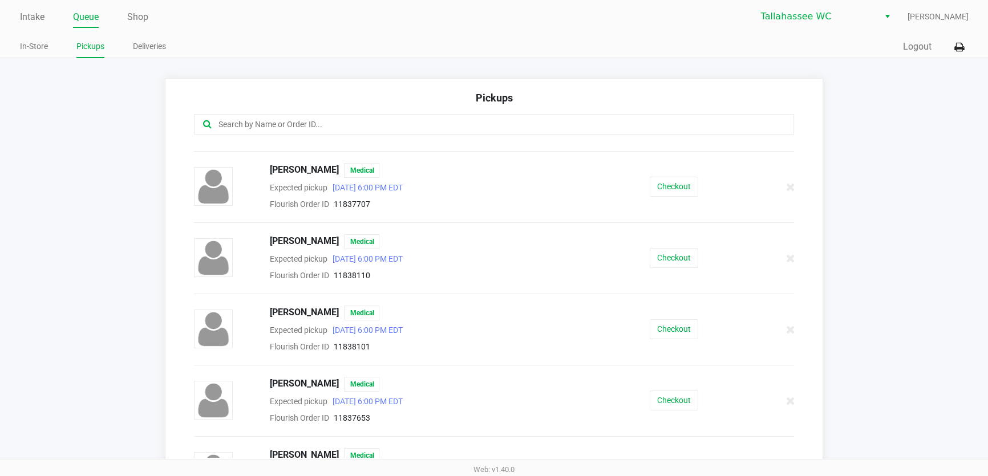
scroll to position [155, 0]
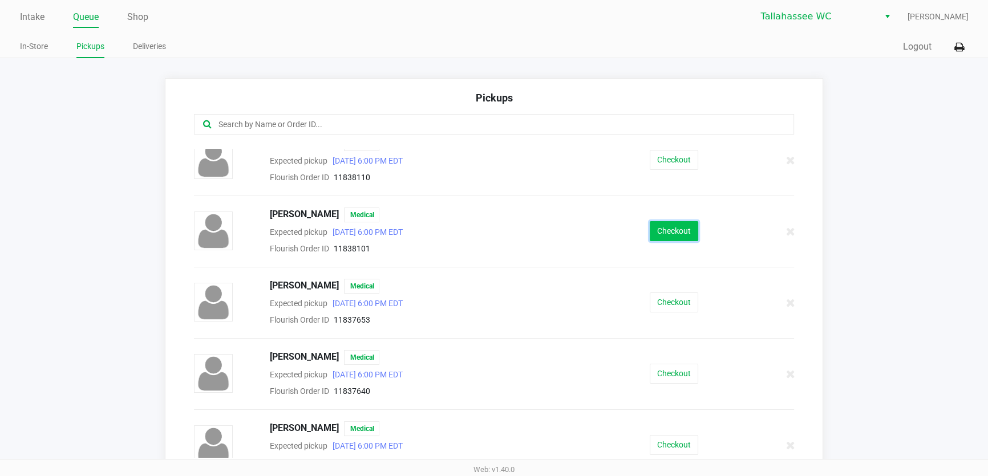
click at [652, 228] on button "Checkout" at bounding box center [673, 231] width 48 height 20
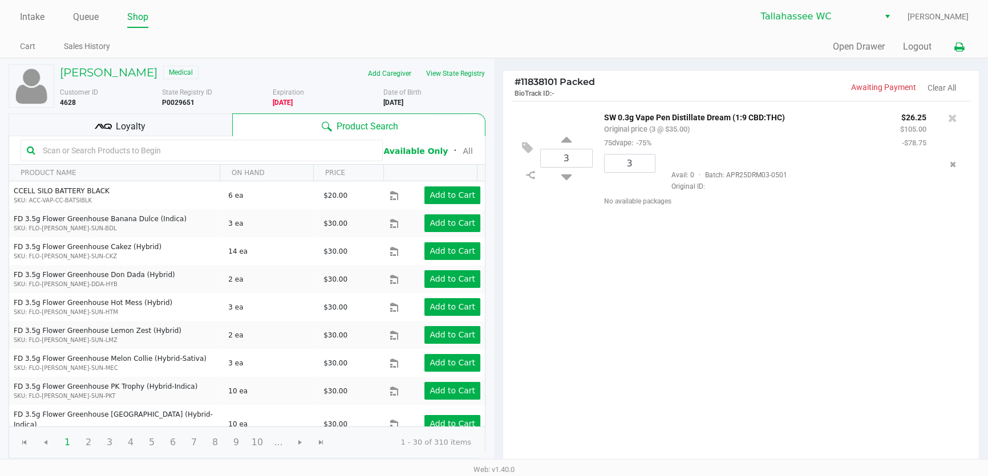
click at [956, 46] on icon at bounding box center [958, 47] width 10 height 8
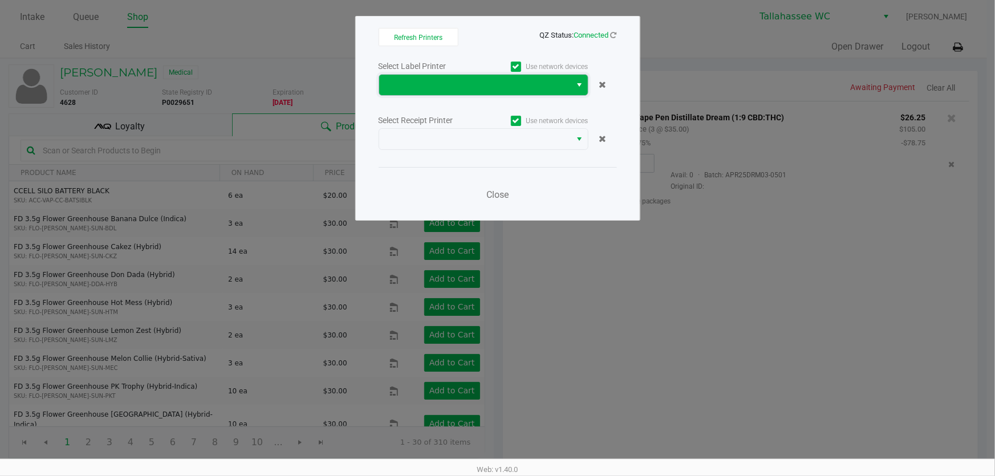
click at [545, 91] on span at bounding box center [475, 85] width 192 height 21
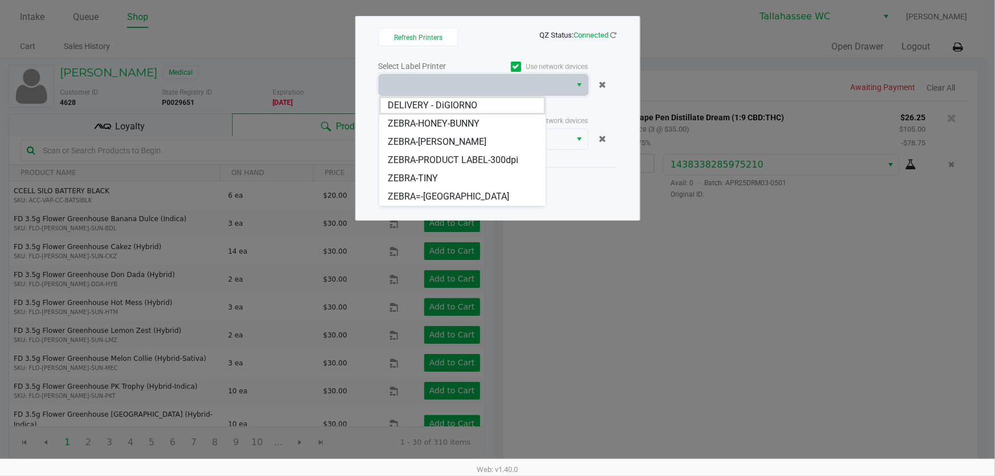
drag, startPoint x: 445, startPoint y: 106, endPoint x: 450, endPoint y: 108, distance: 6.1
click at [445, 105] on span "DELIVERY - DiGIORNO" at bounding box center [433, 106] width 90 height 14
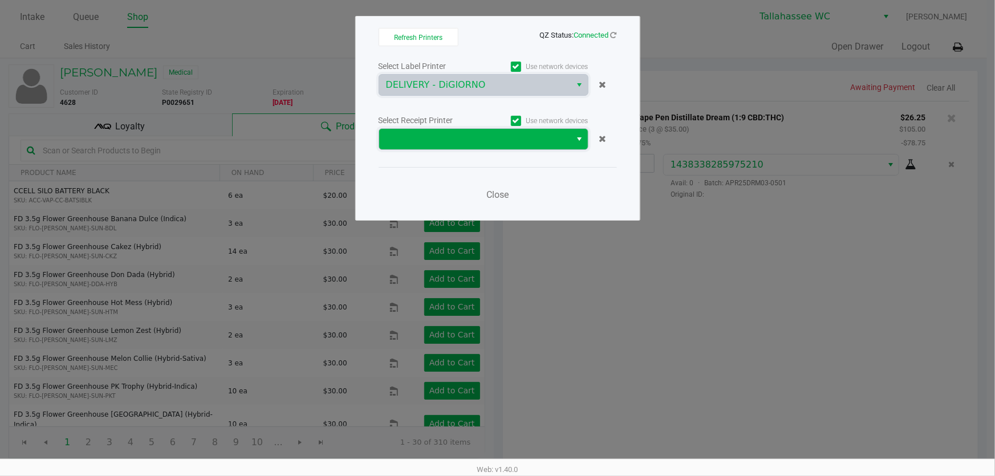
click at [510, 141] on span at bounding box center [475, 139] width 178 height 14
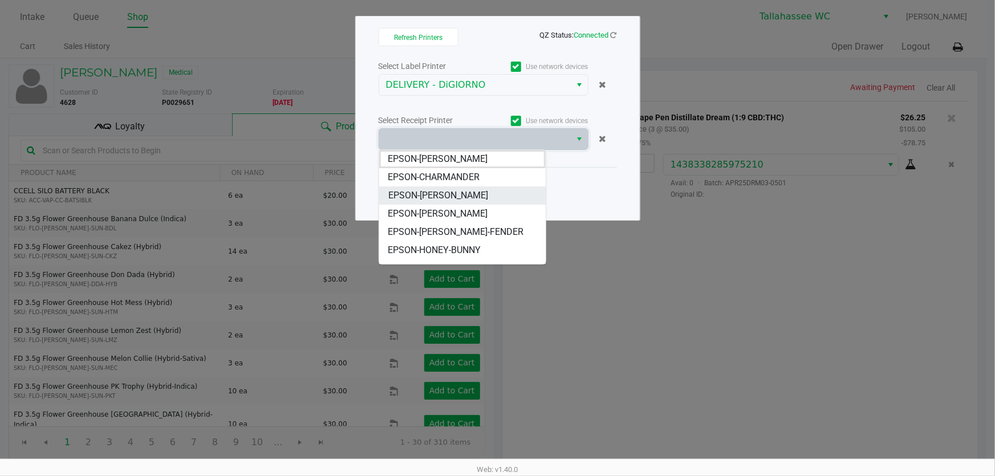
click at [478, 194] on li "EPSON-[PERSON_NAME]" at bounding box center [462, 195] width 166 height 18
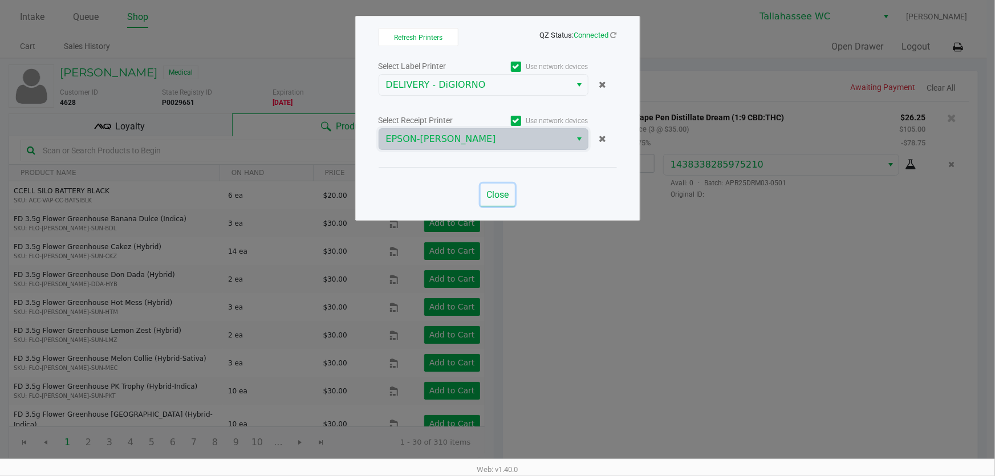
click at [500, 192] on span "Close" at bounding box center [497, 194] width 22 height 11
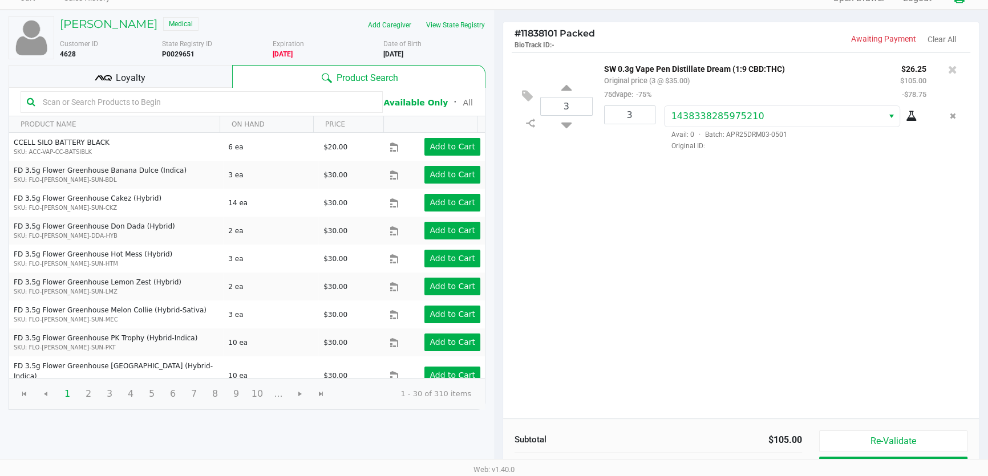
scroll to position [116, 0]
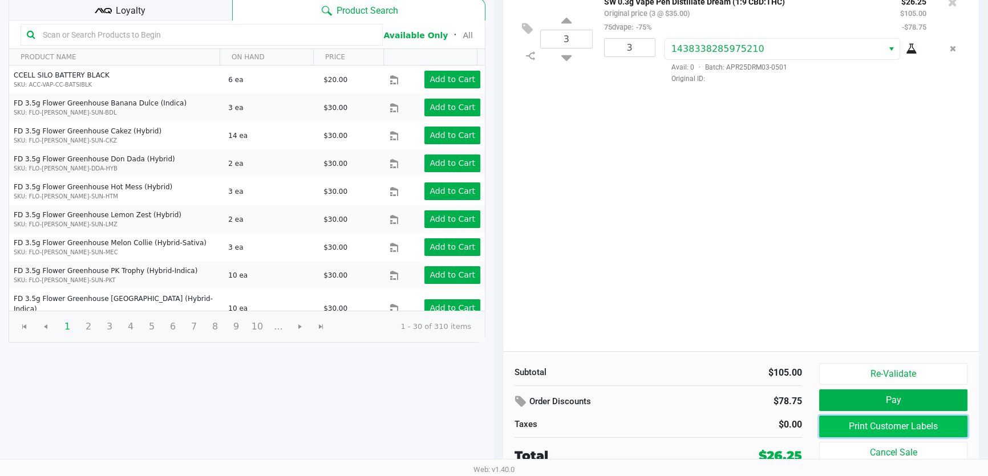
click at [872, 427] on button "Print Customer Labels" at bounding box center [893, 427] width 148 height 22
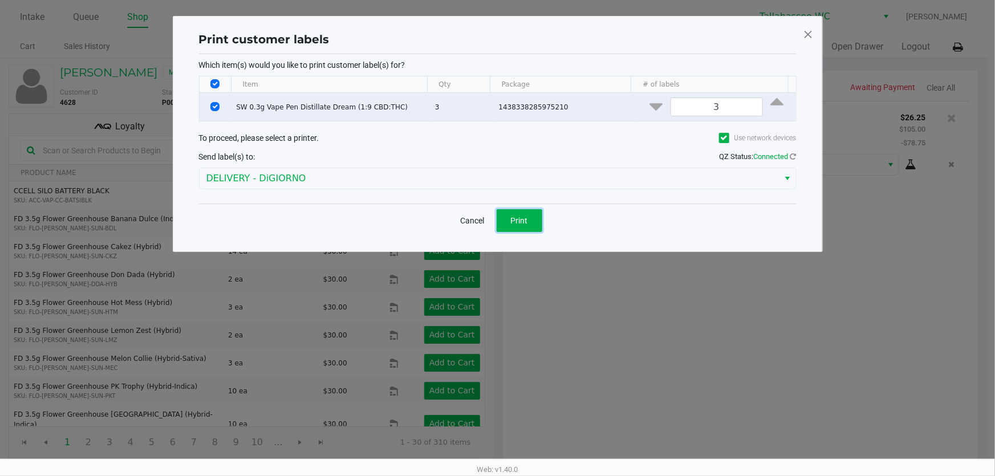
click at [509, 224] on button "Print" at bounding box center [520, 220] width 46 height 23
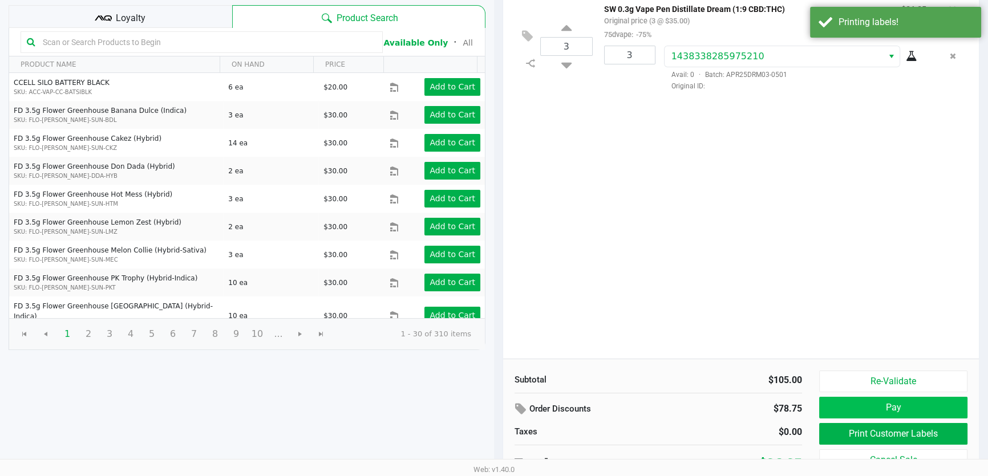
scroll to position [116, 0]
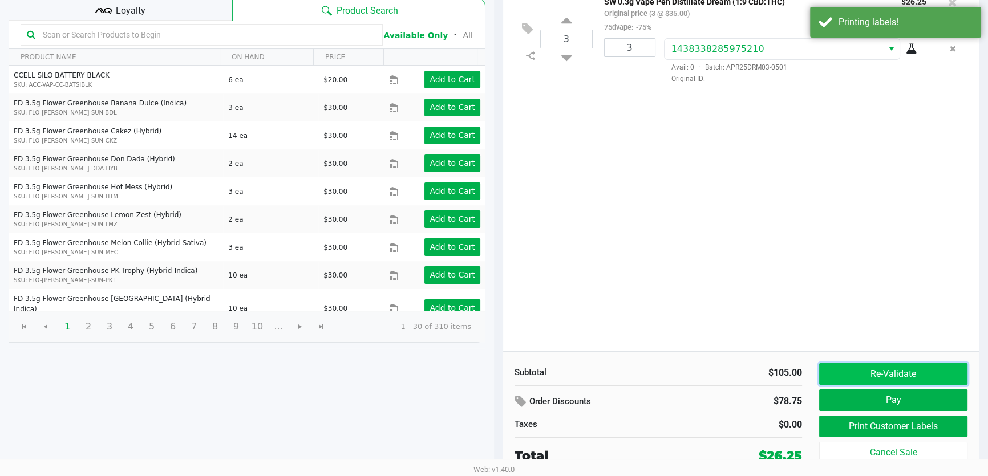
click at [880, 367] on button "Re-Validate" at bounding box center [893, 374] width 148 height 22
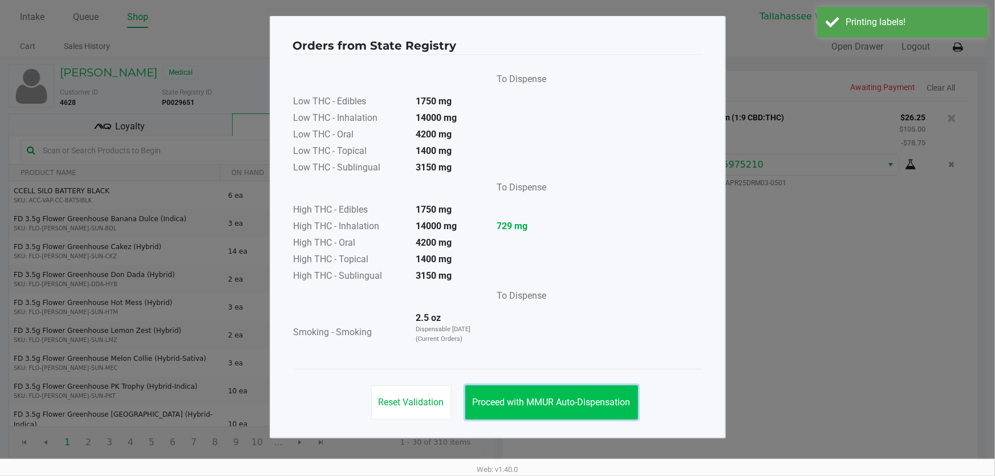
click at [599, 393] on button "Proceed with MMUR Auto-Dispensation" at bounding box center [551, 402] width 173 height 34
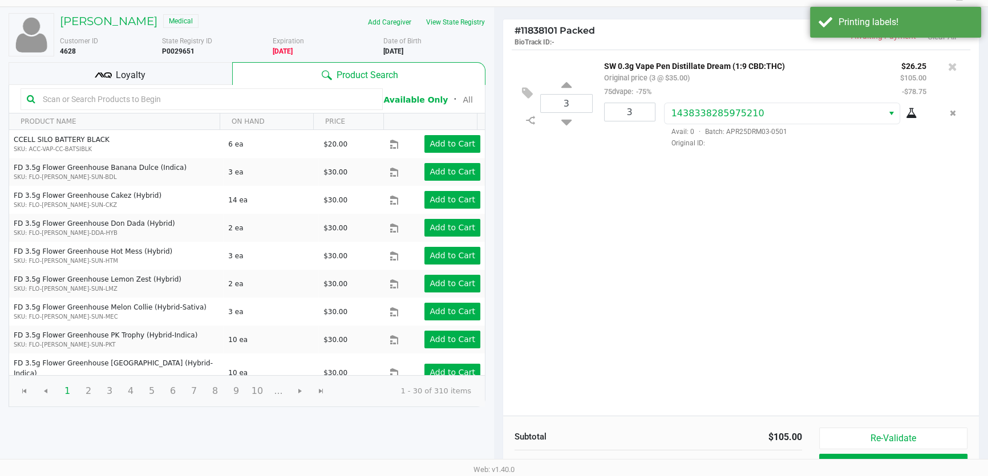
scroll to position [116, 0]
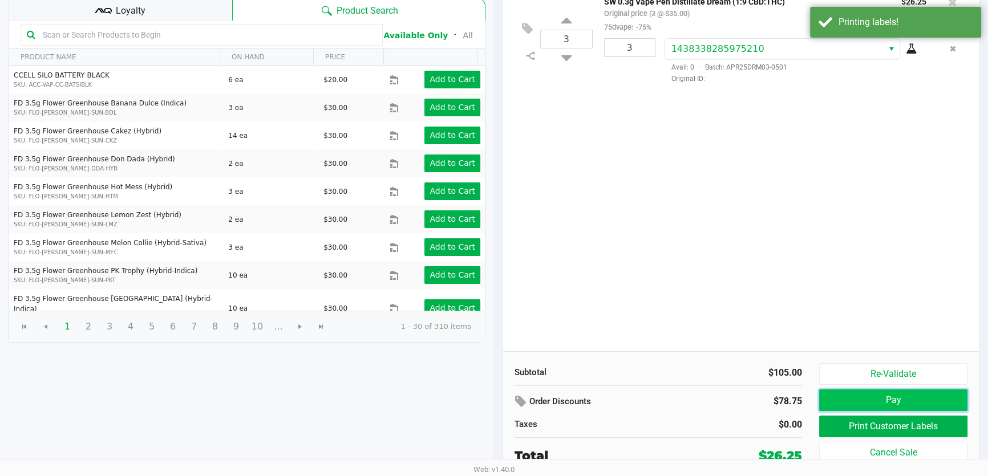
click at [843, 395] on button "Pay" at bounding box center [893, 400] width 148 height 22
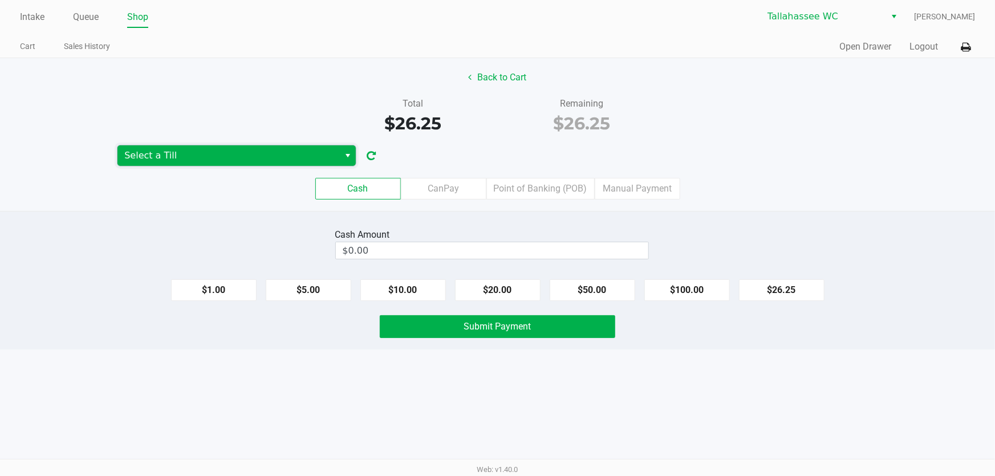
click at [294, 160] on span "Select a Till" at bounding box center [228, 156] width 208 height 14
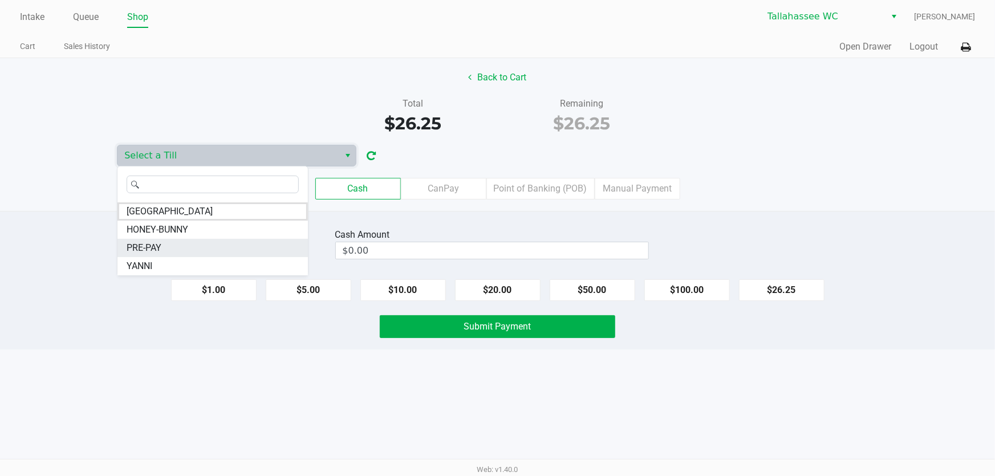
click at [242, 247] on li "PRE-PAY" at bounding box center [212, 248] width 190 height 18
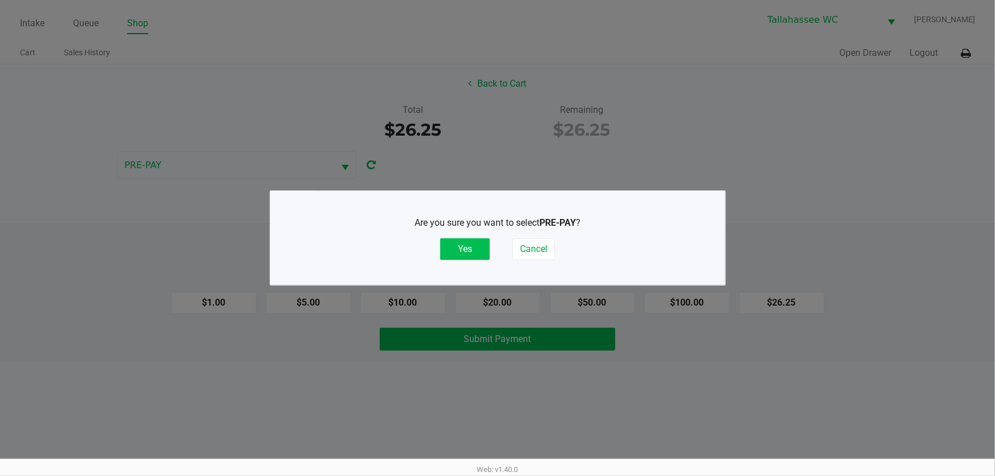
drag, startPoint x: 467, startPoint y: 245, endPoint x: 630, endPoint y: 220, distance: 165.0
click at [468, 245] on button "Yes" at bounding box center [465, 249] width 50 height 22
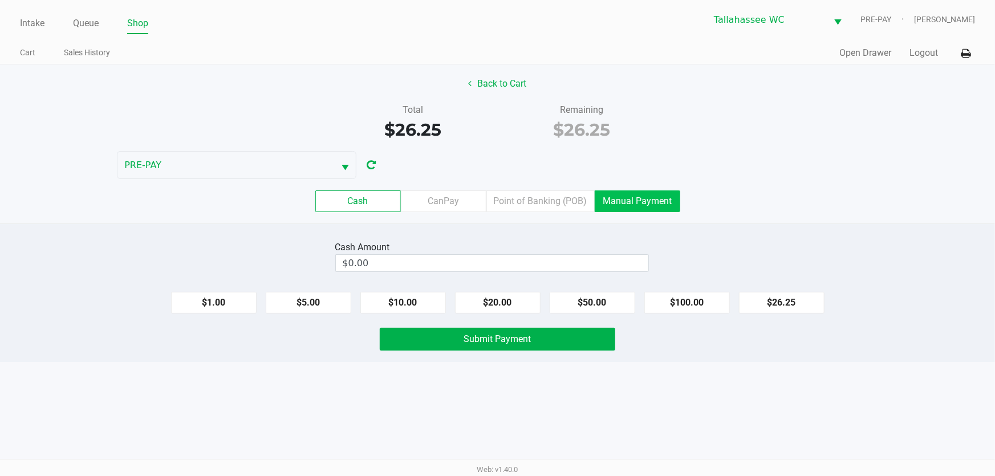
click at [666, 205] on label "Manual Payment" at bounding box center [638, 201] width 86 height 22
click at [0, 0] on 8 "Manual Payment" at bounding box center [0, 0] width 0 height 0
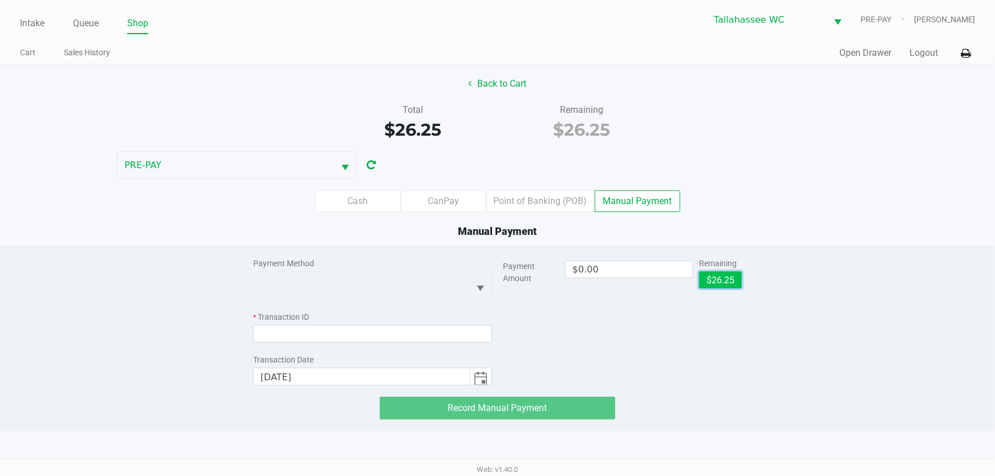
click at [720, 276] on button "$26.25" at bounding box center [720, 279] width 43 height 17
type input "$26.25"
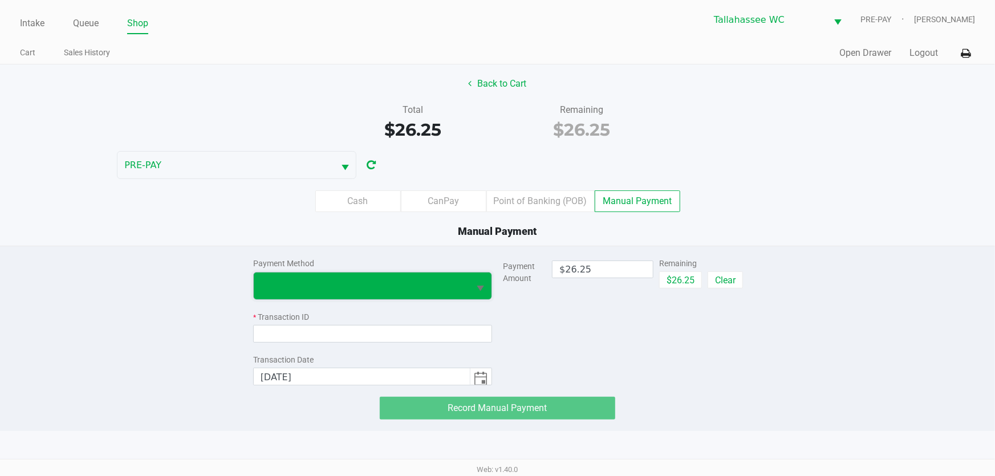
click at [443, 277] on span at bounding box center [362, 286] width 216 height 27
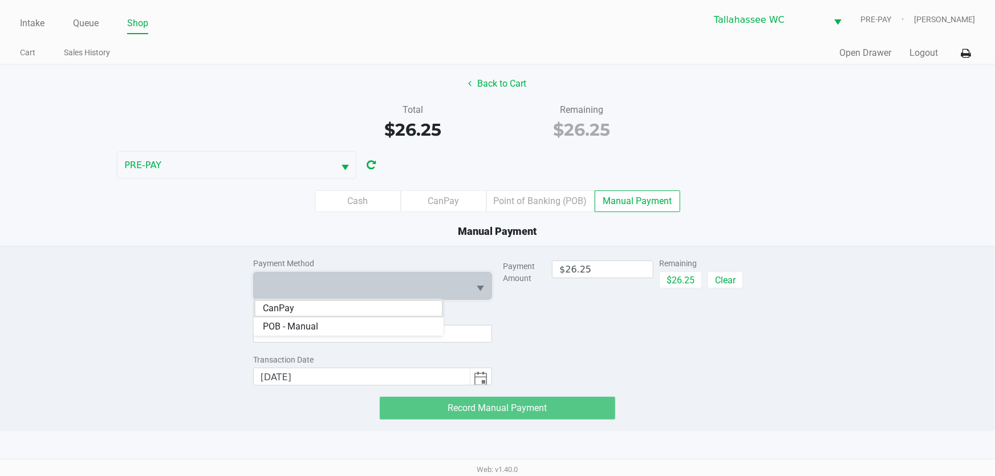
click at [407, 311] on li "CanPay" at bounding box center [349, 308] width 190 height 18
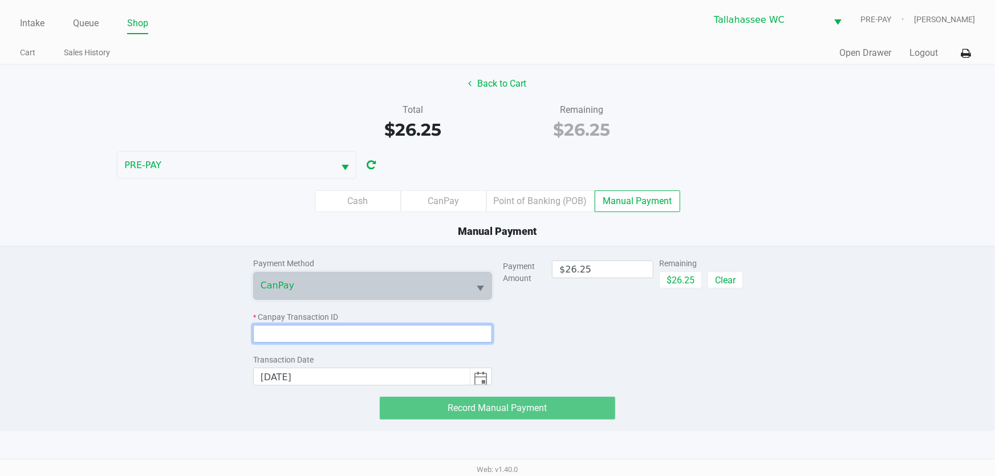
click at [416, 336] on input at bounding box center [372, 334] width 239 height 18
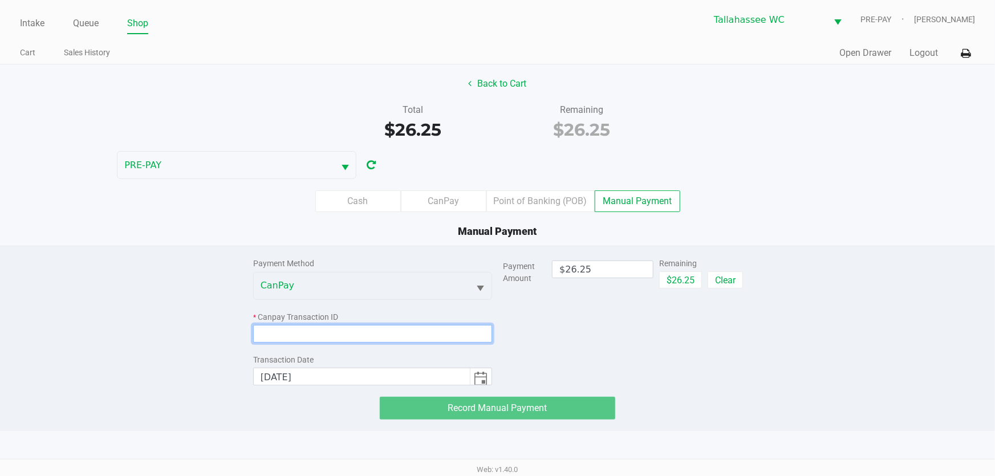
paste input "FENIMIYESU8U"
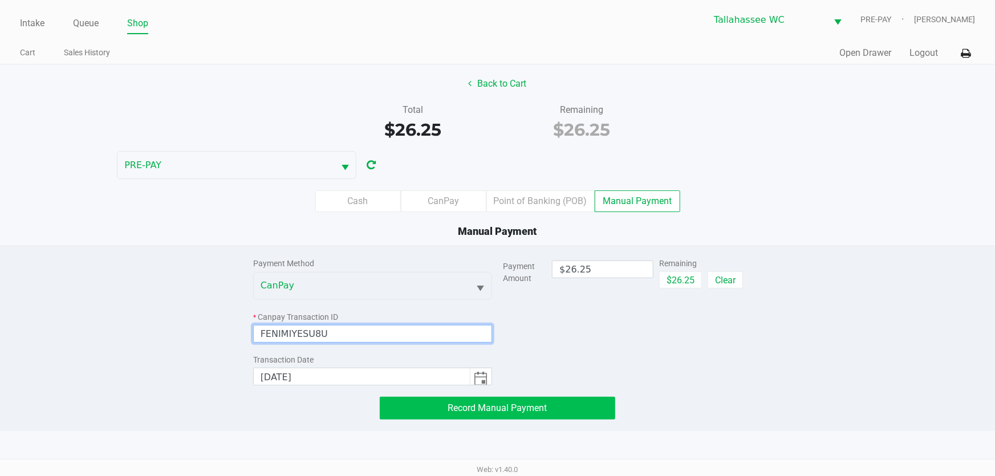
type input "FENIMIYESU8U"
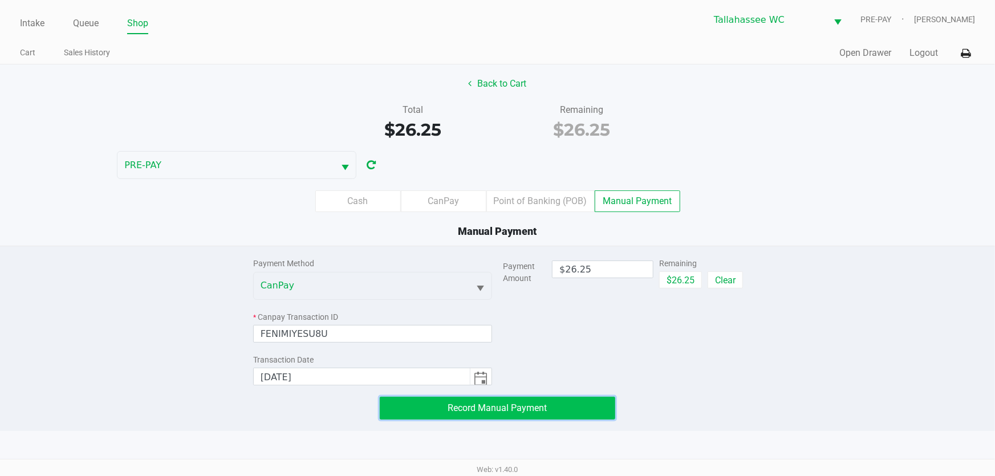
click at [447, 411] on button "Record Manual Payment" at bounding box center [498, 408] width 236 height 23
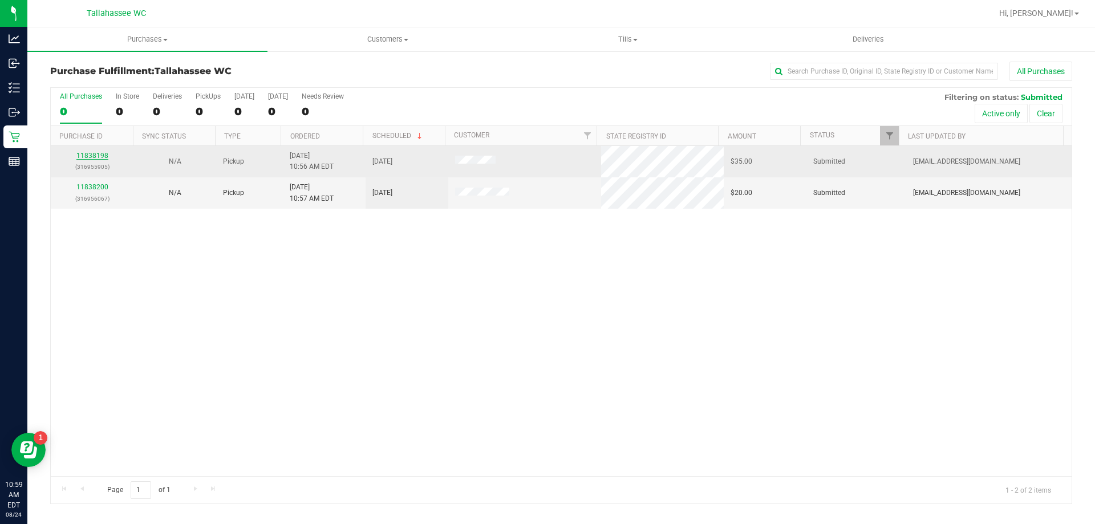
click at [87, 155] on link "11838198" at bounding box center [92, 156] width 32 height 8
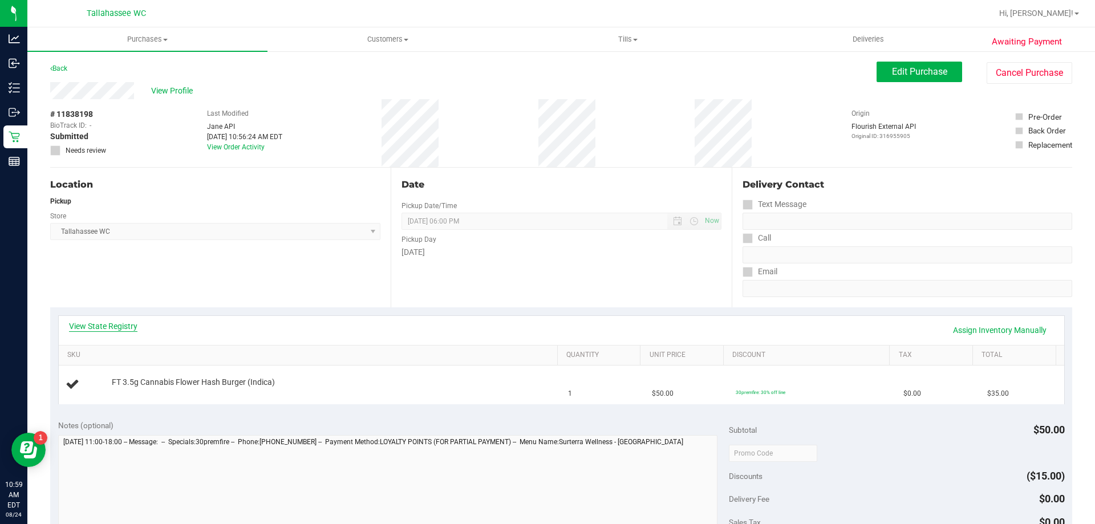
click at [98, 330] on link "View State Registry" at bounding box center [103, 325] width 68 height 11
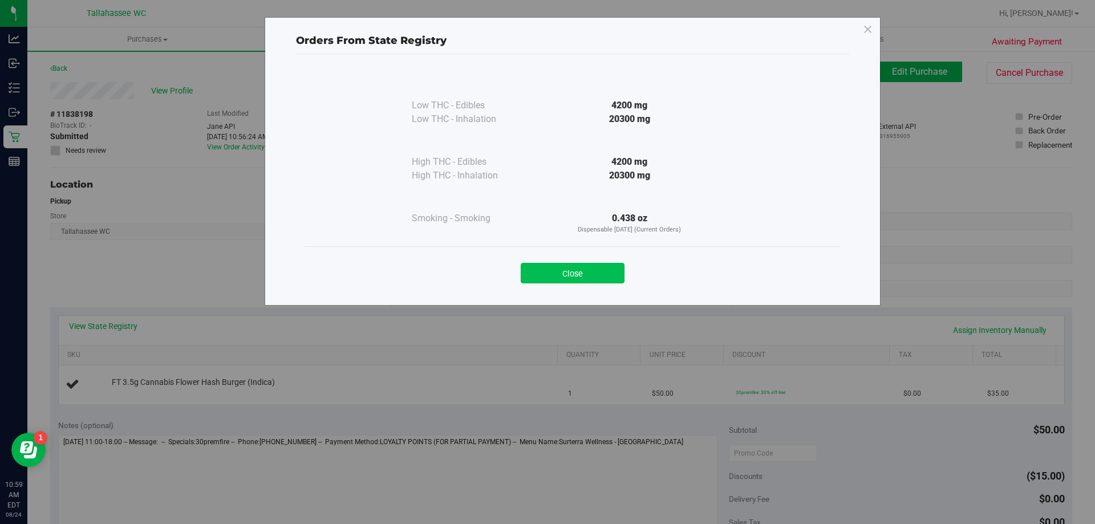
click at [604, 276] on button "Close" at bounding box center [573, 273] width 104 height 21
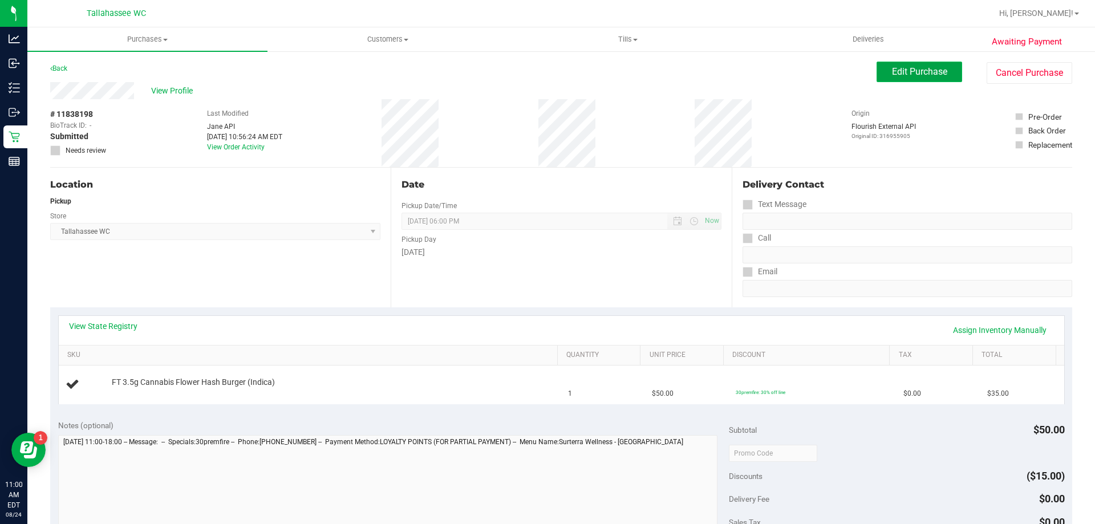
click at [929, 75] on span "Edit Purchase" at bounding box center [919, 71] width 55 height 11
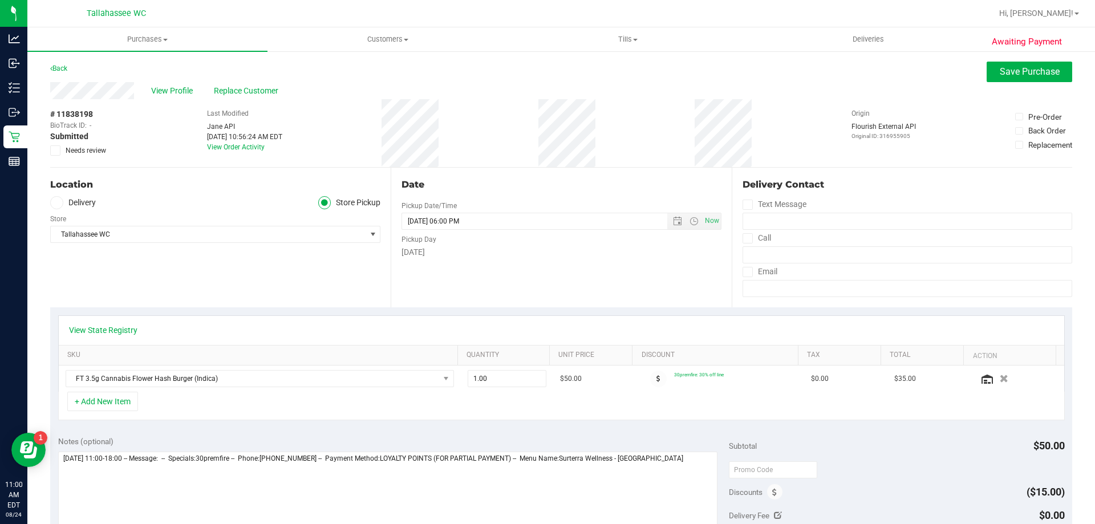
click at [54, 151] on icon at bounding box center [55, 151] width 7 height 0
click at [0, 0] on input "Needs review" at bounding box center [0, 0] width 0 height 0
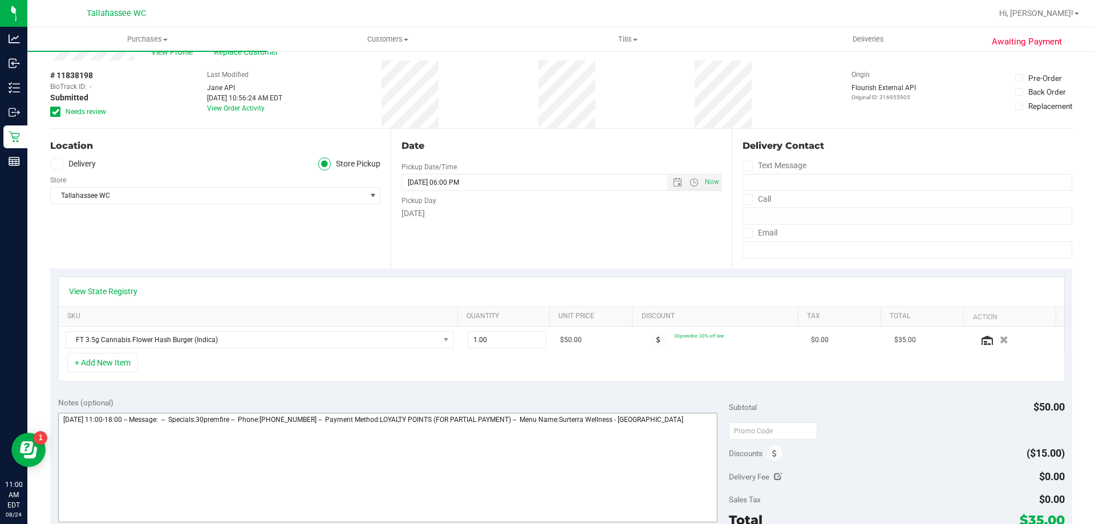
scroll to position [114, 0]
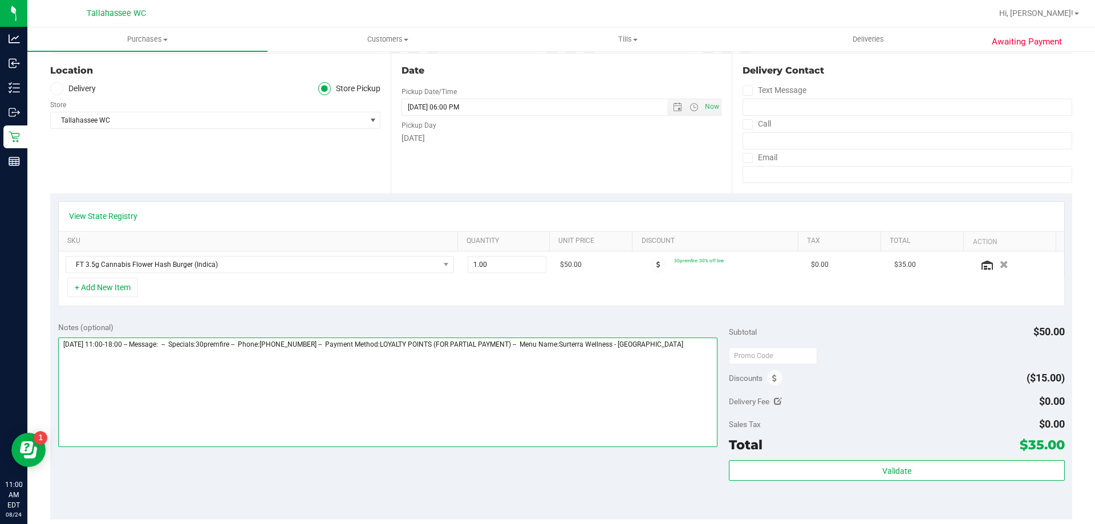
click at [679, 353] on textarea at bounding box center [388, 392] width 660 height 109
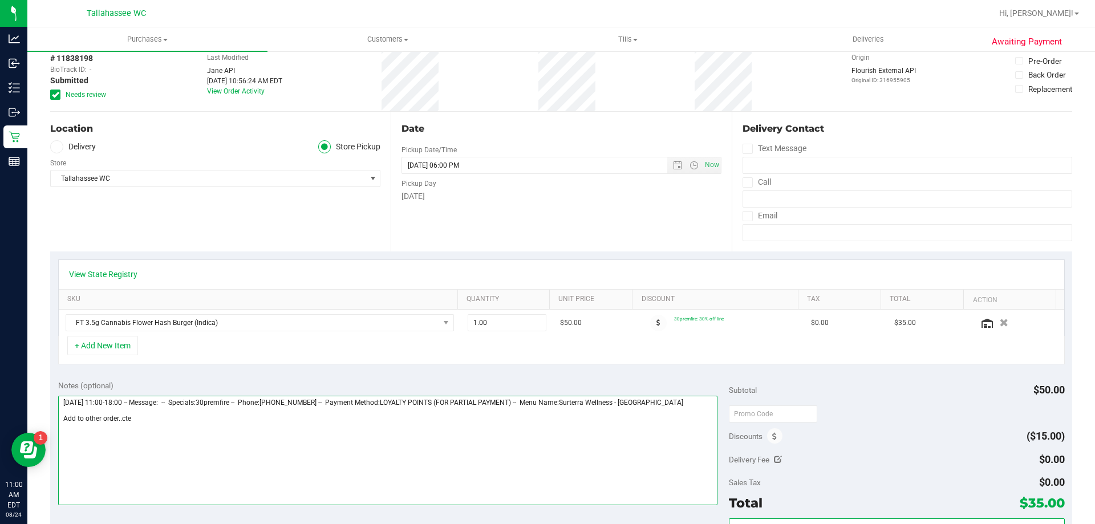
scroll to position [0, 0]
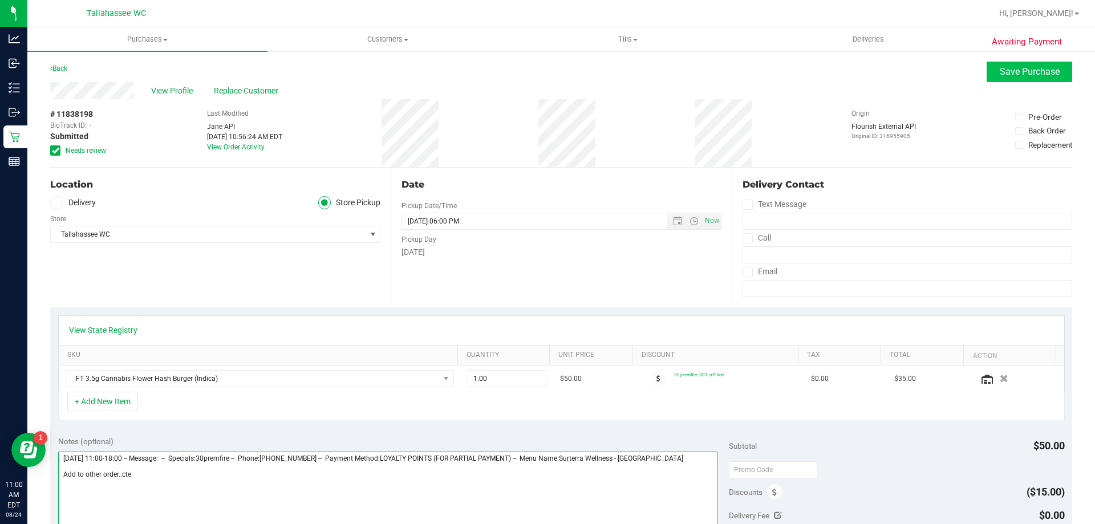
type textarea "[DATE] 11:00-18:00 -- Message: -- Specials:30premfire -- Phone:[PHONE_NUMBER] -…"
drag, startPoint x: 1034, startPoint y: 70, endPoint x: 1023, endPoint y: 69, distance: 10.3
click at [1033, 69] on span "Save Purchase" at bounding box center [1030, 71] width 60 height 11
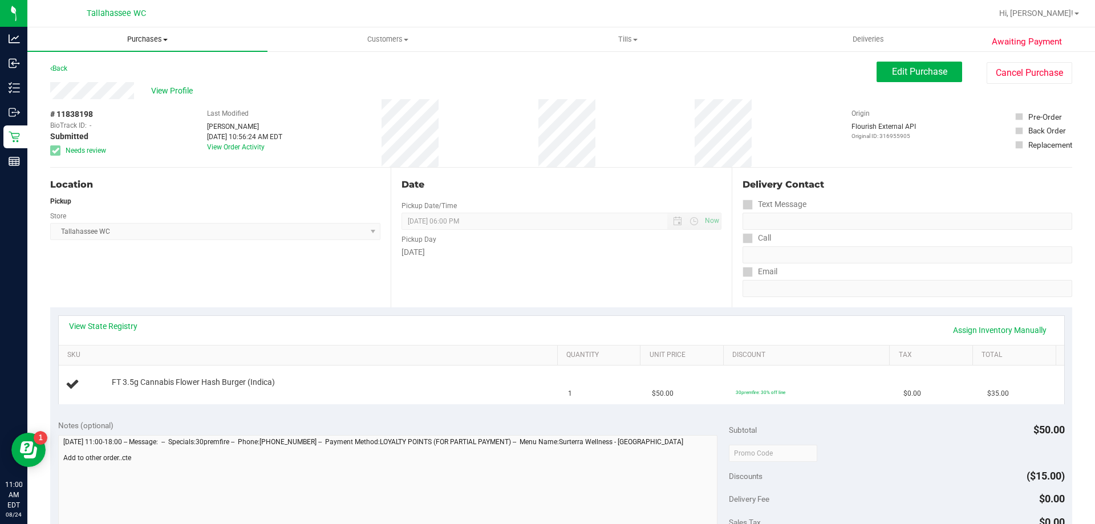
click at [143, 39] on span "Purchases" at bounding box center [147, 39] width 240 height 10
click at [133, 82] on li "Fulfillment" at bounding box center [147, 83] width 240 height 14
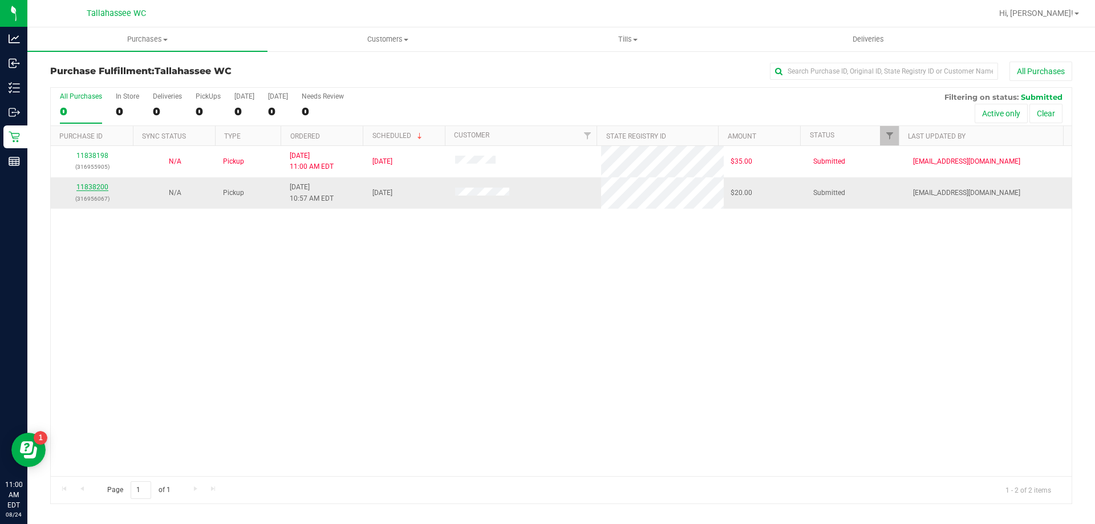
click at [104, 189] on link "11838200" at bounding box center [92, 187] width 32 height 8
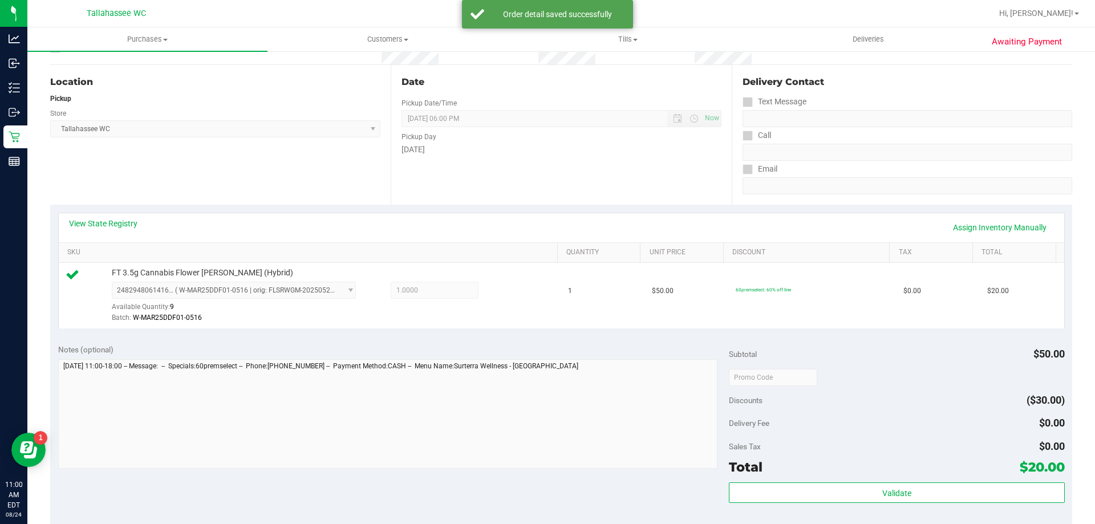
scroll to position [228, 0]
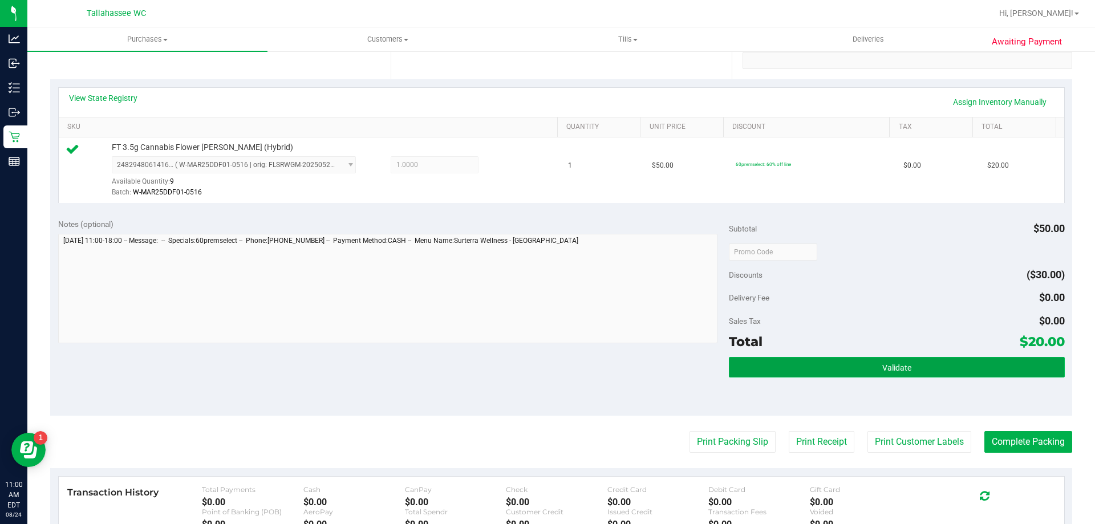
click at [744, 363] on button "Validate" at bounding box center [896, 367] width 335 height 21
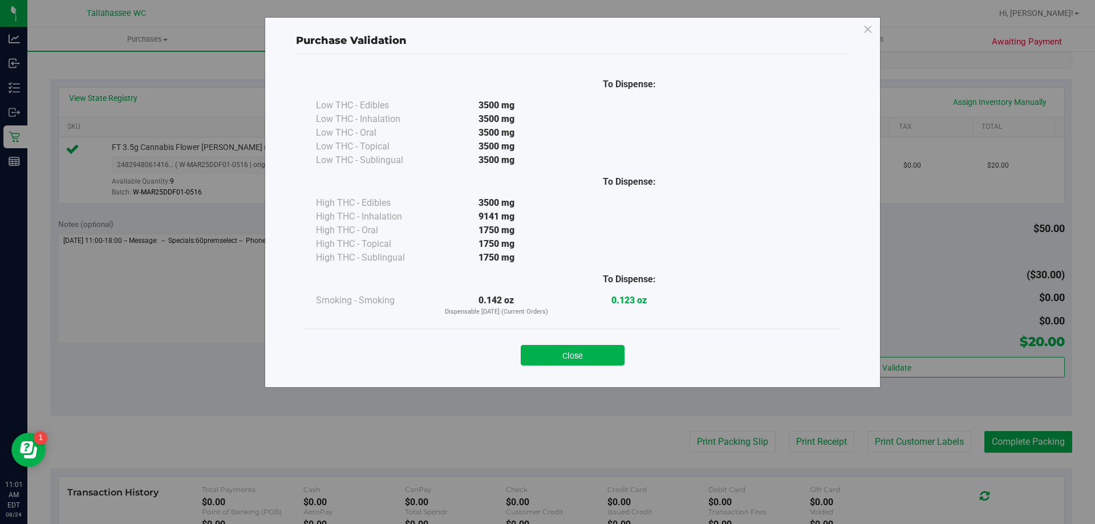
drag, startPoint x: 578, startPoint y: 358, endPoint x: 586, endPoint y: 360, distance: 8.5
click at [578, 357] on button "Close" at bounding box center [573, 355] width 104 height 21
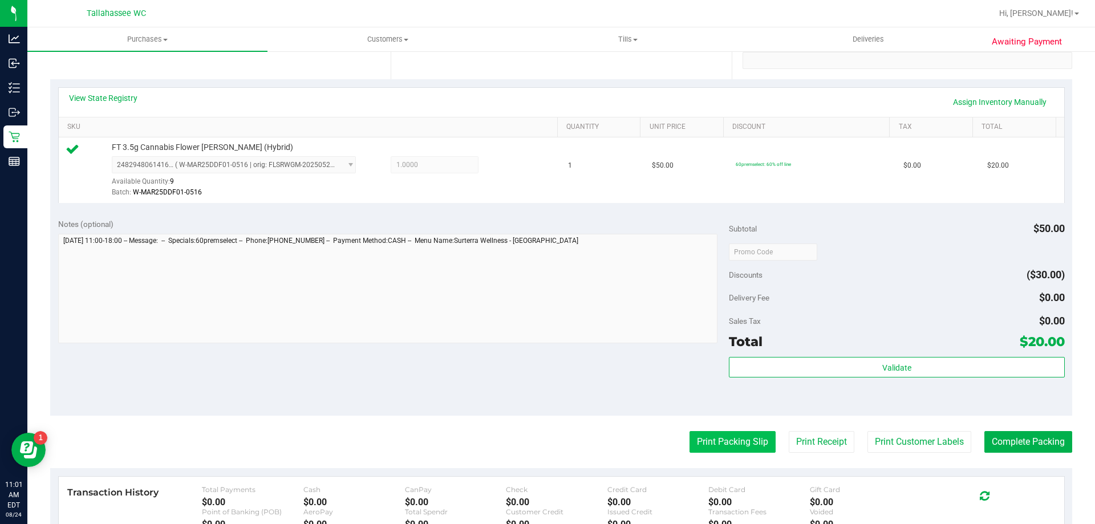
click at [703, 433] on button "Print Packing Slip" at bounding box center [732, 442] width 86 height 22
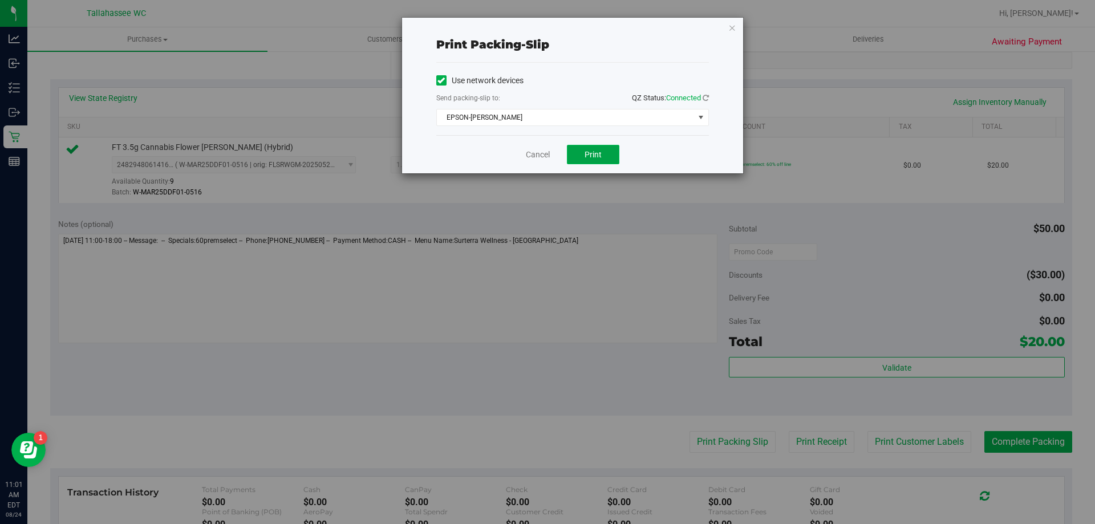
click at [602, 155] on button "Print" at bounding box center [593, 154] width 52 height 19
click at [540, 155] on link "Cancel" at bounding box center [538, 155] width 24 height 12
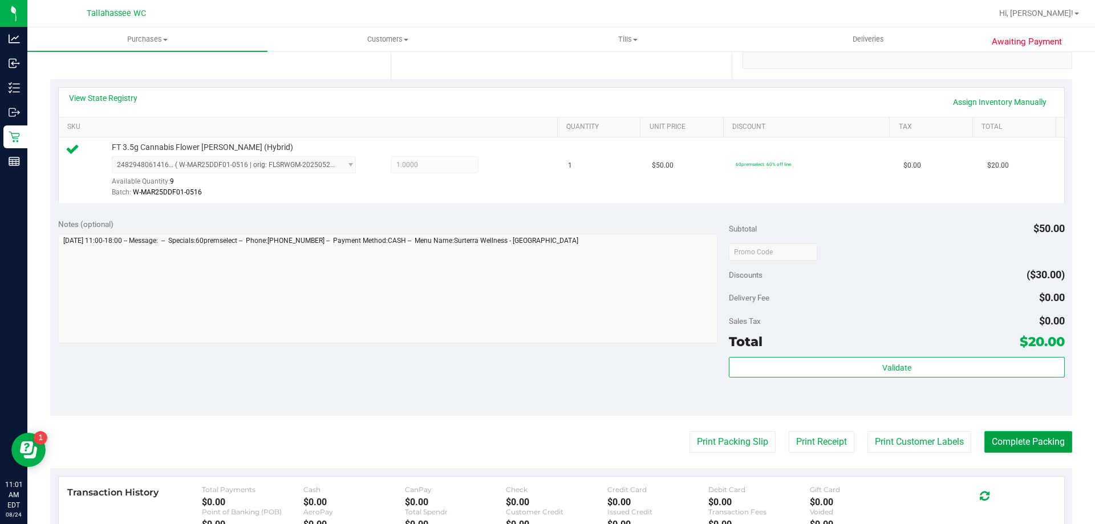
click at [1012, 449] on button "Complete Packing" at bounding box center [1028, 442] width 88 height 22
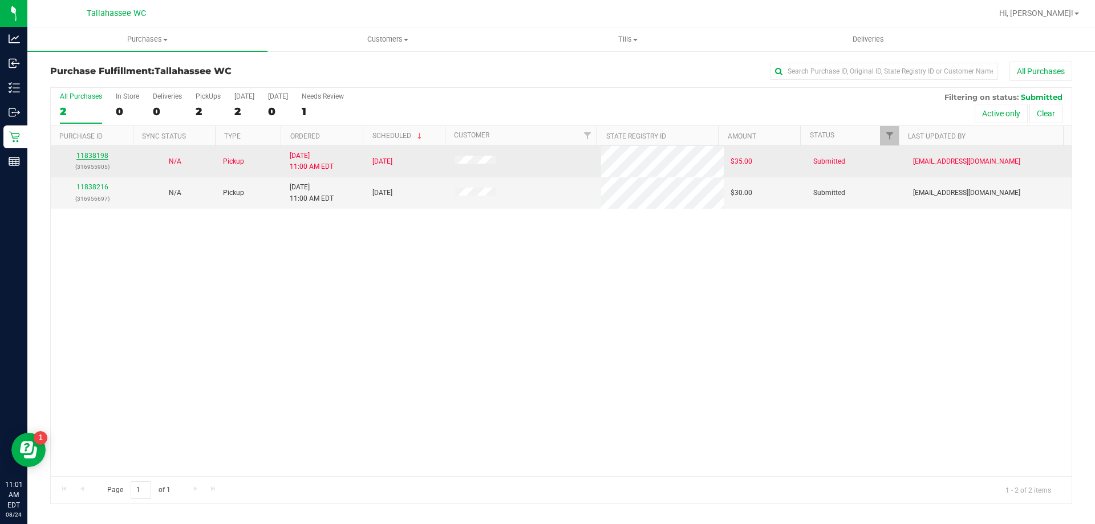
click at [93, 157] on link "11838198" at bounding box center [92, 156] width 32 height 8
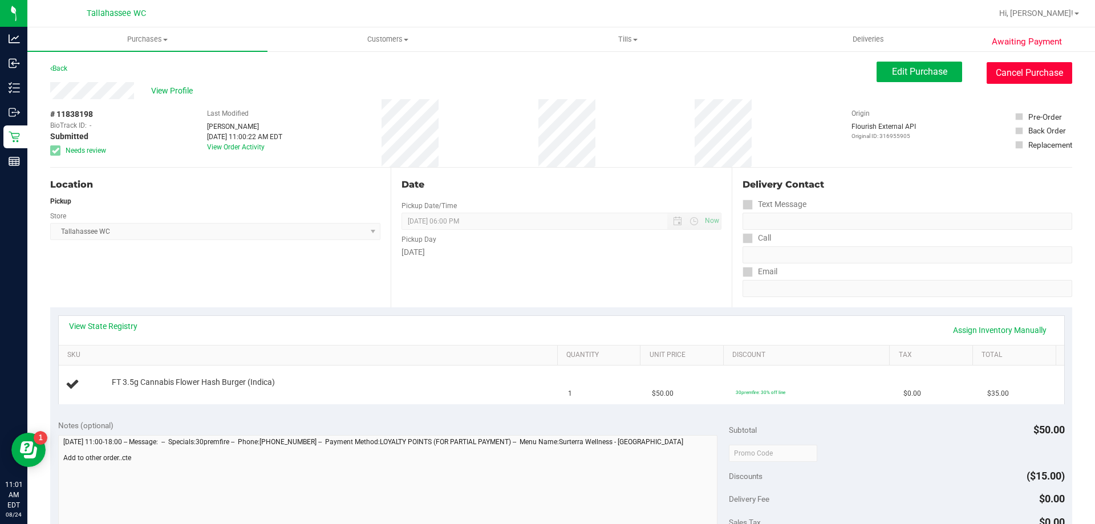
click at [1042, 75] on button "Cancel Purchase" at bounding box center [1029, 73] width 86 height 22
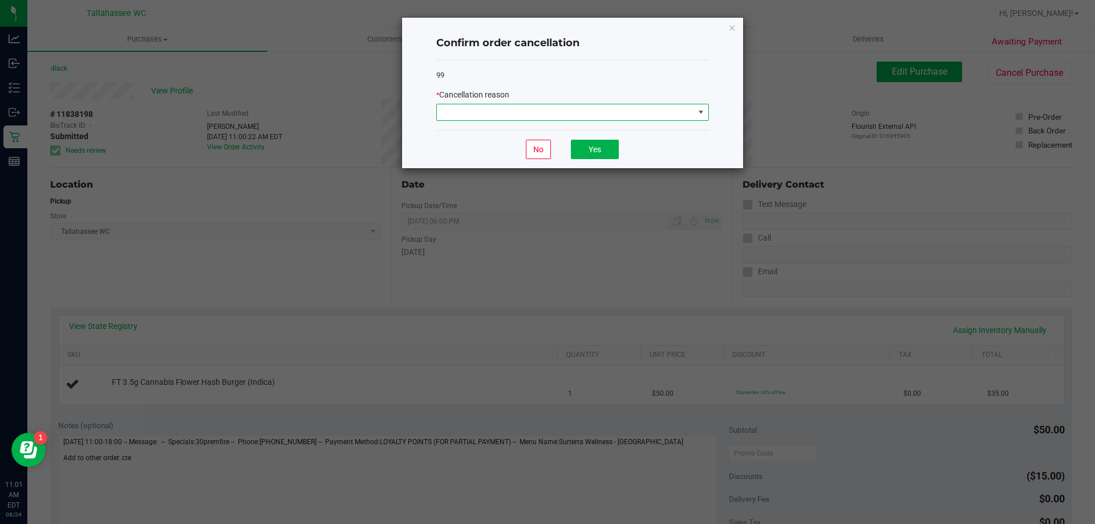
click at [700, 112] on span at bounding box center [700, 112] width 9 height 9
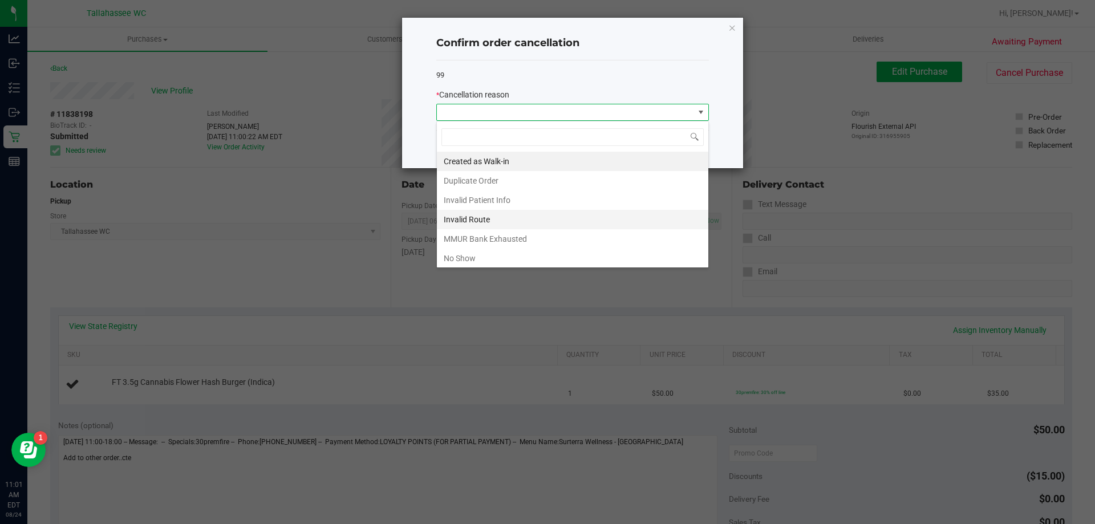
scroll to position [17, 273]
click at [580, 181] on li "Duplicate Order" at bounding box center [572, 180] width 271 height 19
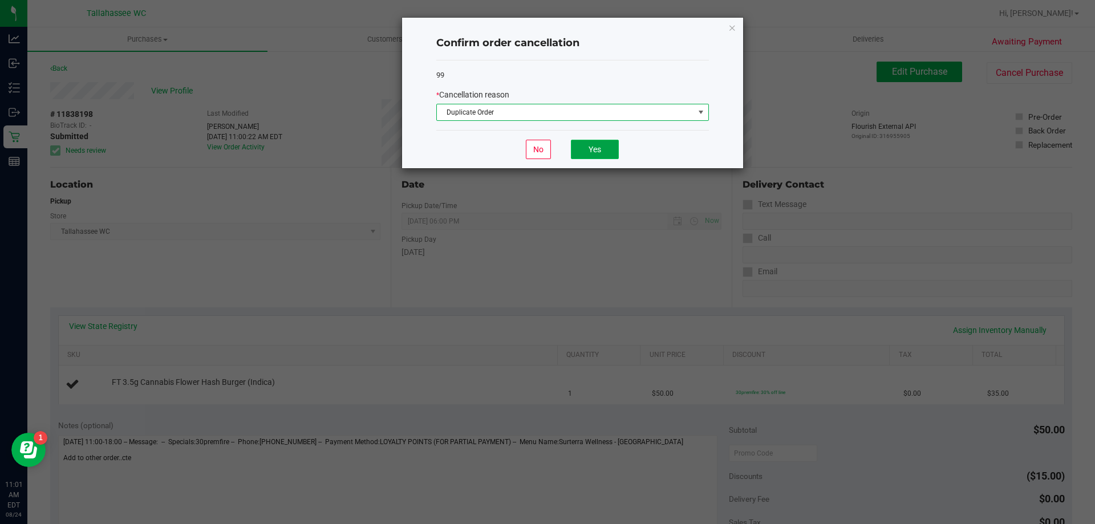
click at [604, 148] on button "Yes" at bounding box center [595, 149] width 48 height 19
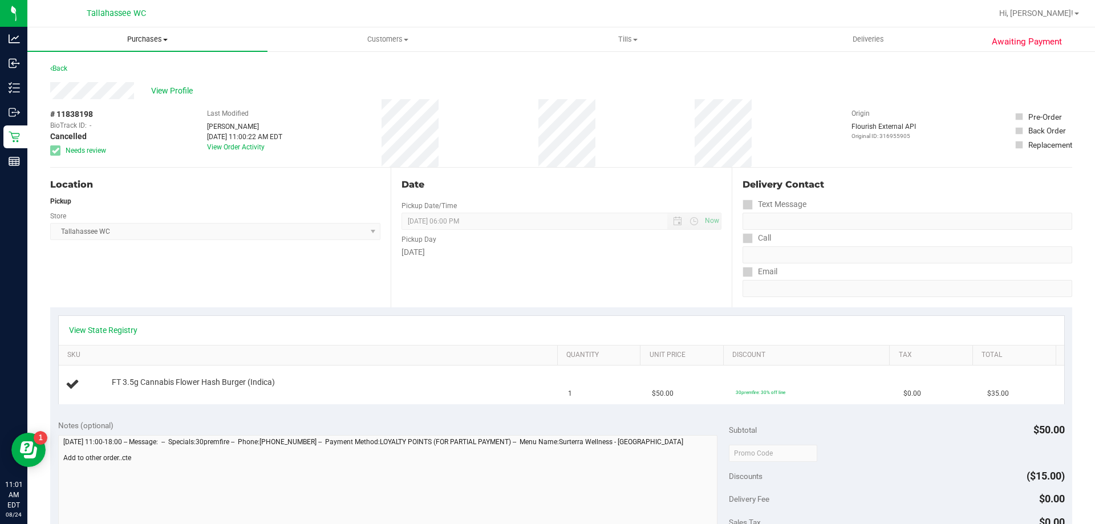
click at [163, 42] on span "Purchases" at bounding box center [147, 39] width 240 height 10
click at [156, 84] on li "Fulfillment" at bounding box center [147, 83] width 240 height 14
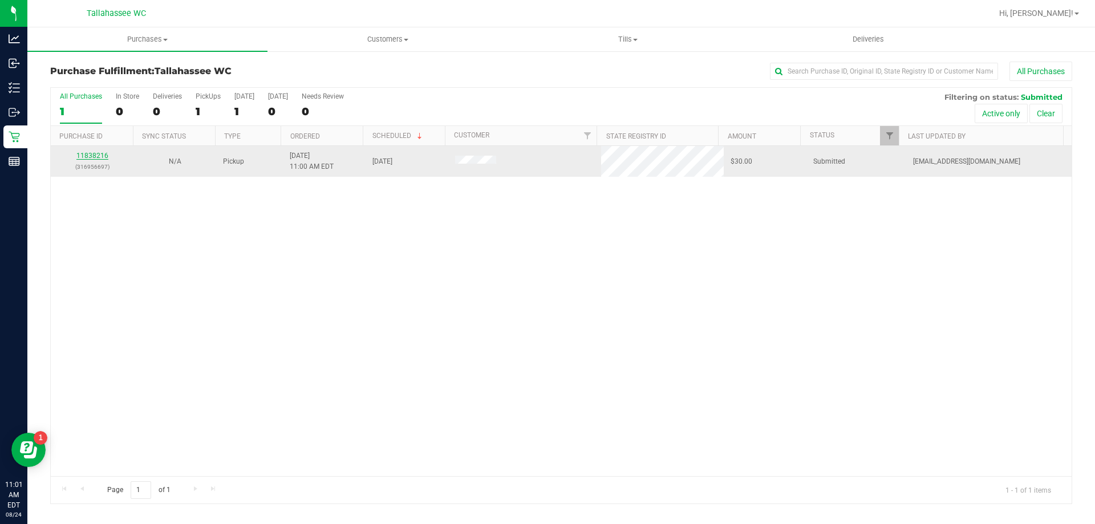
click at [95, 154] on link "11838216" at bounding box center [92, 156] width 32 height 8
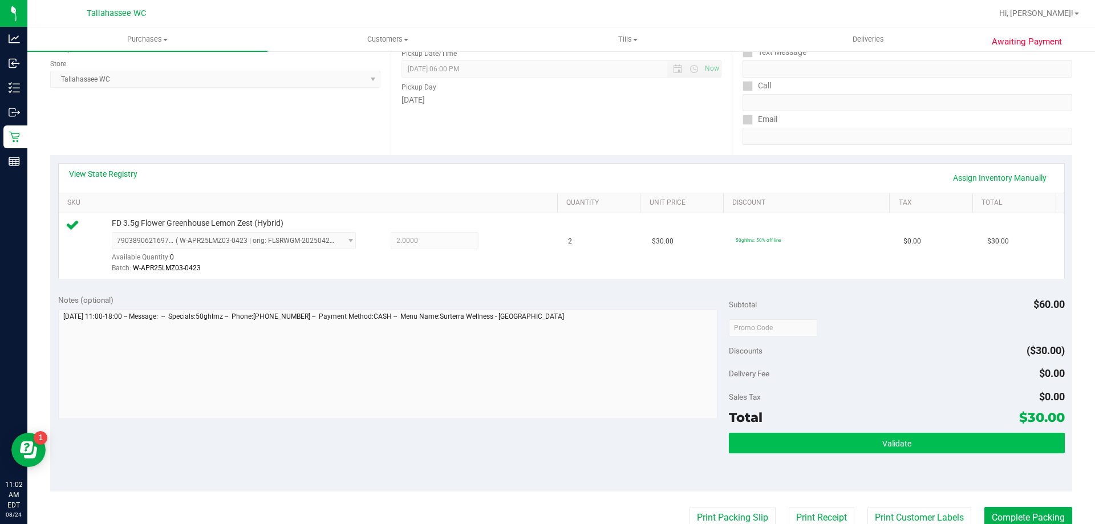
scroll to position [228, 0]
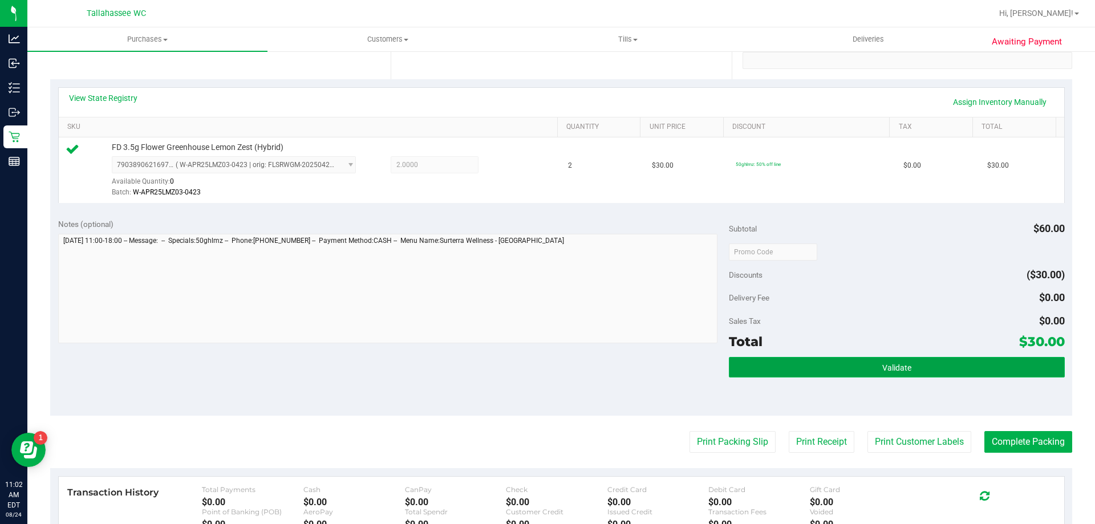
click at [815, 363] on button "Validate" at bounding box center [896, 367] width 335 height 21
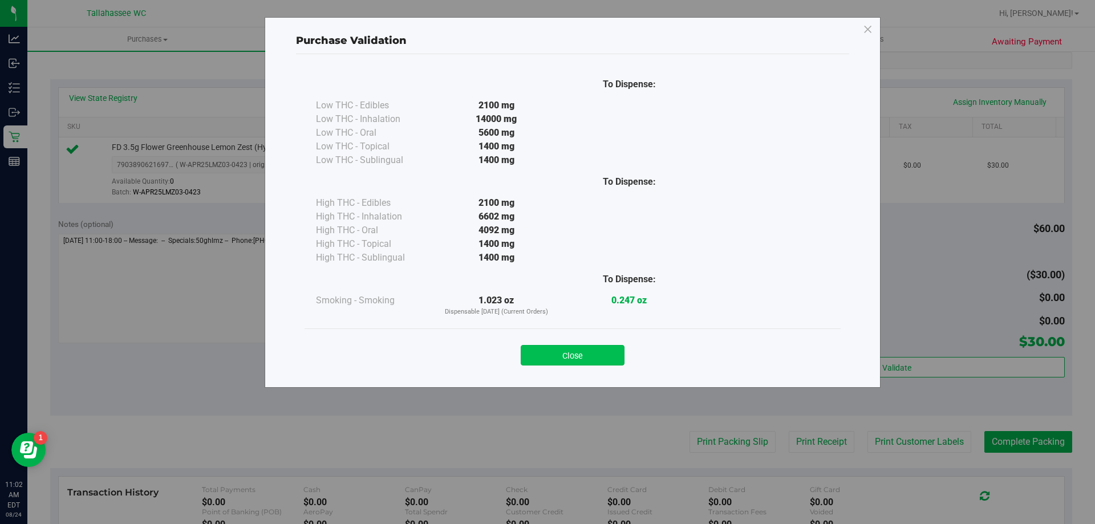
click at [611, 352] on button "Close" at bounding box center [573, 355] width 104 height 21
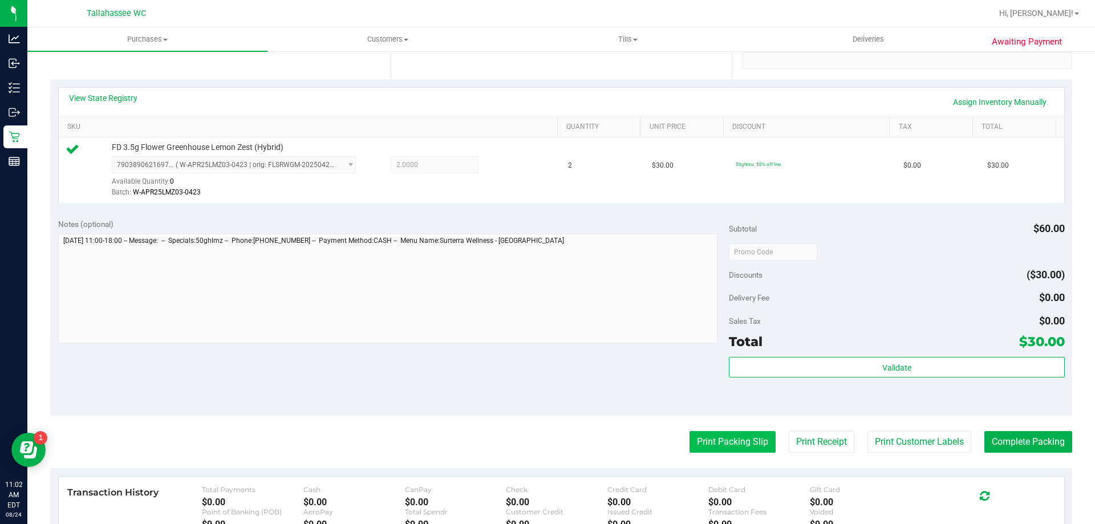
click at [719, 438] on button "Print Packing Slip" at bounding box center [732, 442] width 86 height 22
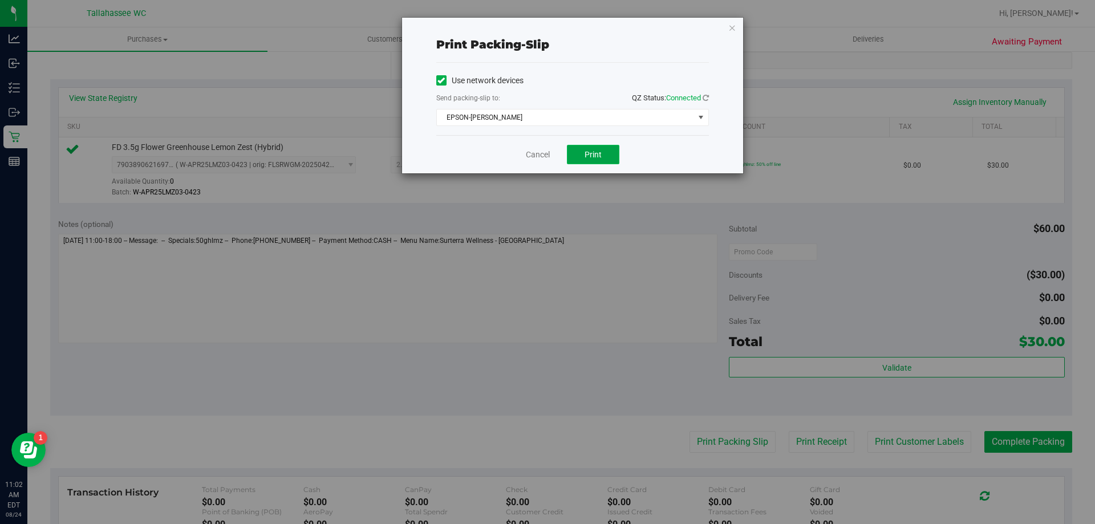
click at [587, 161] on button "Print" at bounding box center [593, 154] width 52 height 19
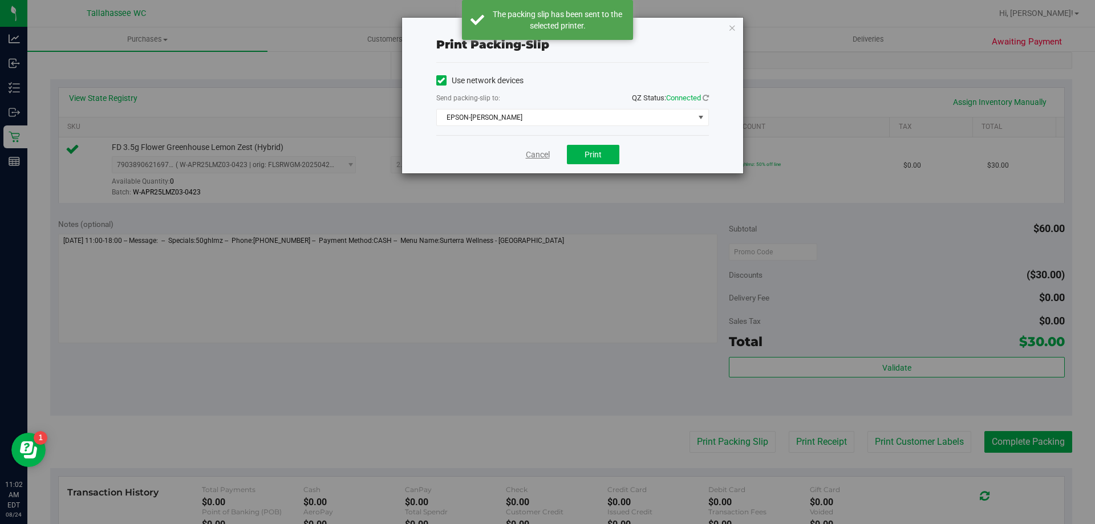
click at [537, 156] on link "Cancel" at bounding box center [538, 155] width 24 height 12
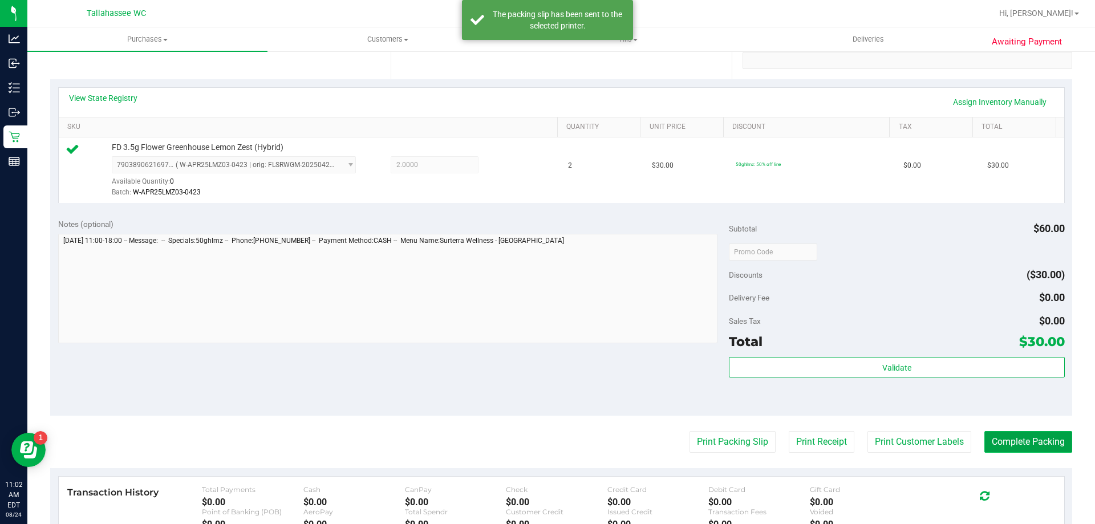
click at [1025, 448] on button "Complete Packing" at bounding box center [1028, 442] width 88 height 22
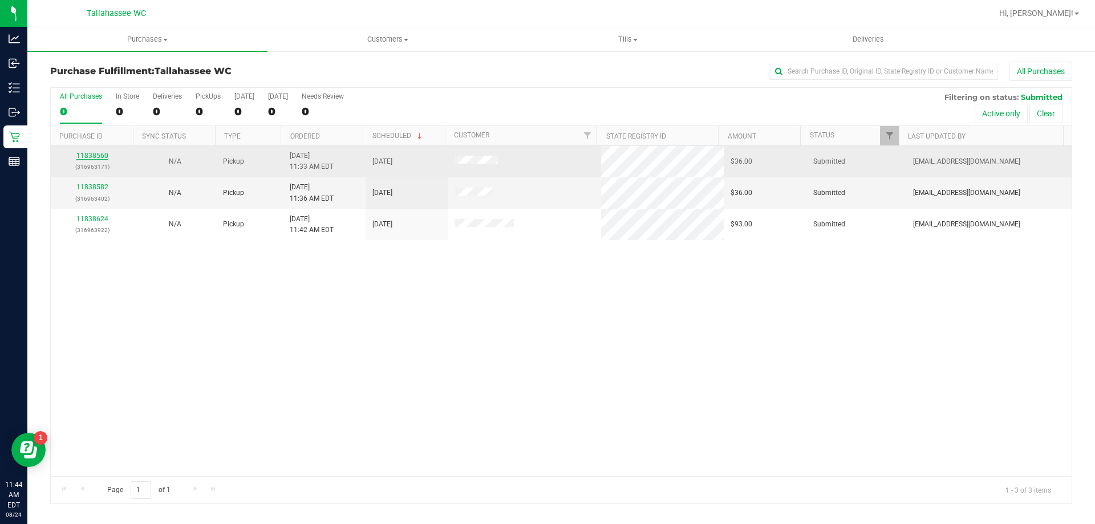
click at [91, 153] on link "11838560" at bounding box center [92, 156] width 32 height 8
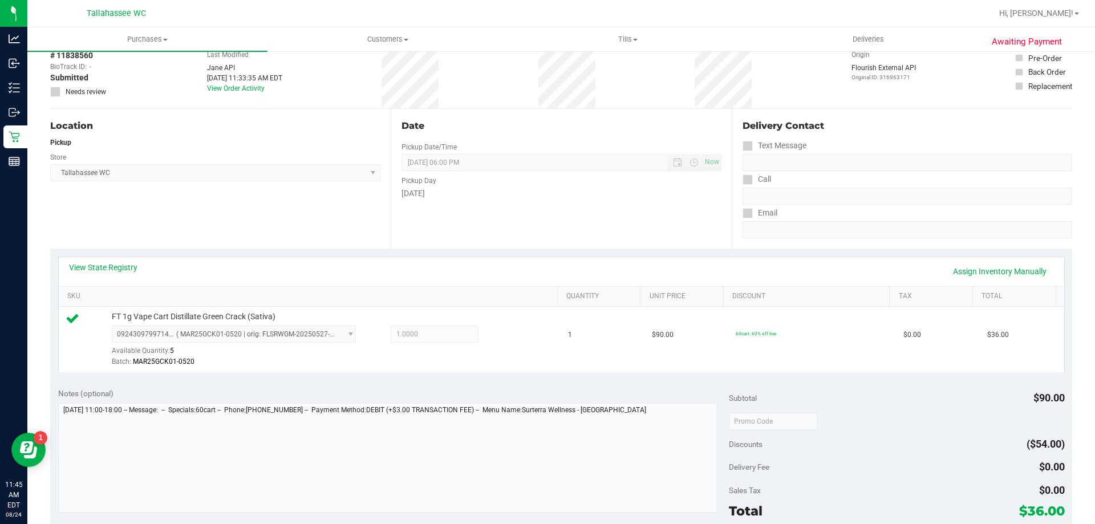
scroll to position [114, 0]
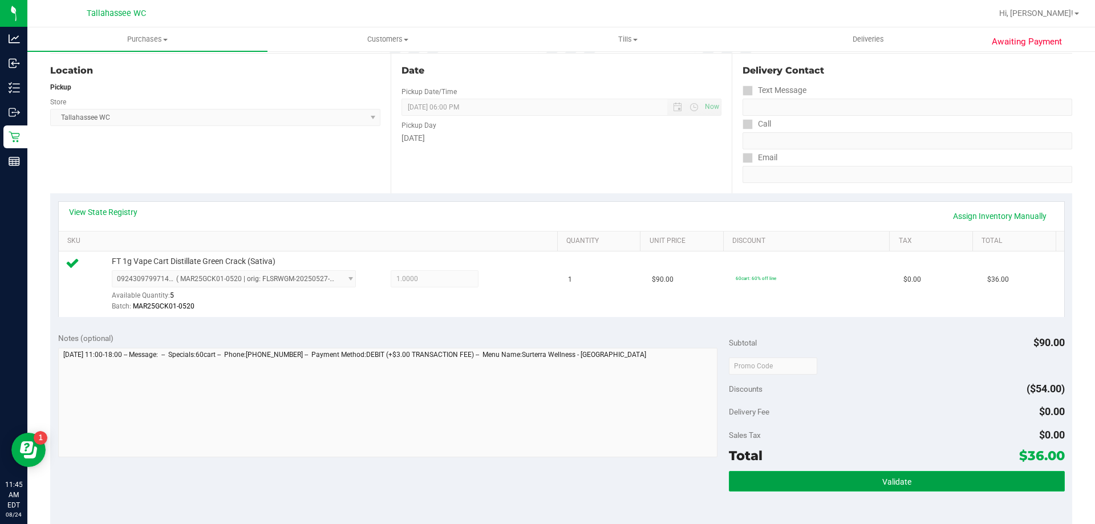
click at [850, 486] on button "Validate" at bounding box center [896, 481] width 335 height 21
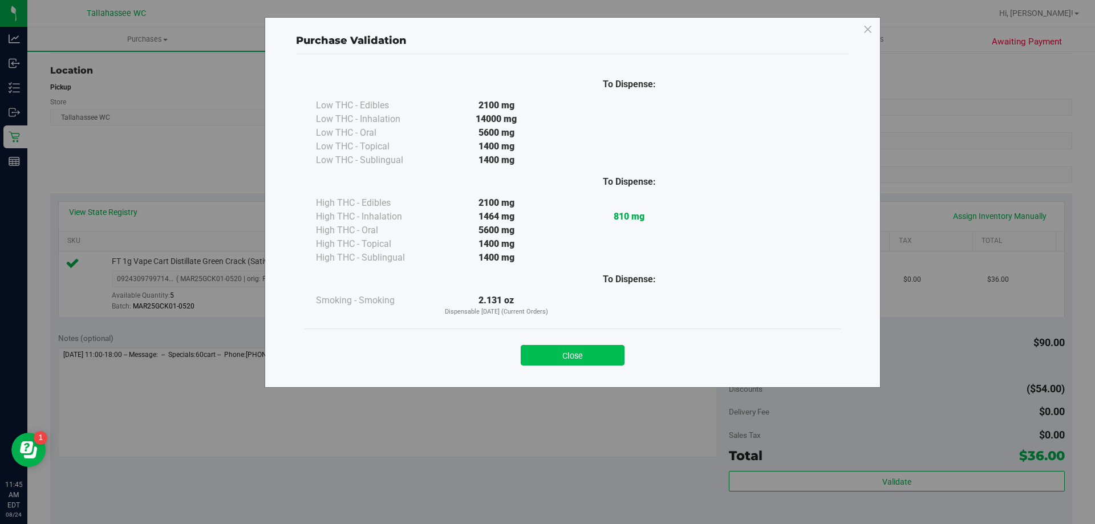
click at [611, 358] on button "Close" at bounding box center [573, 355] width 104 height 21
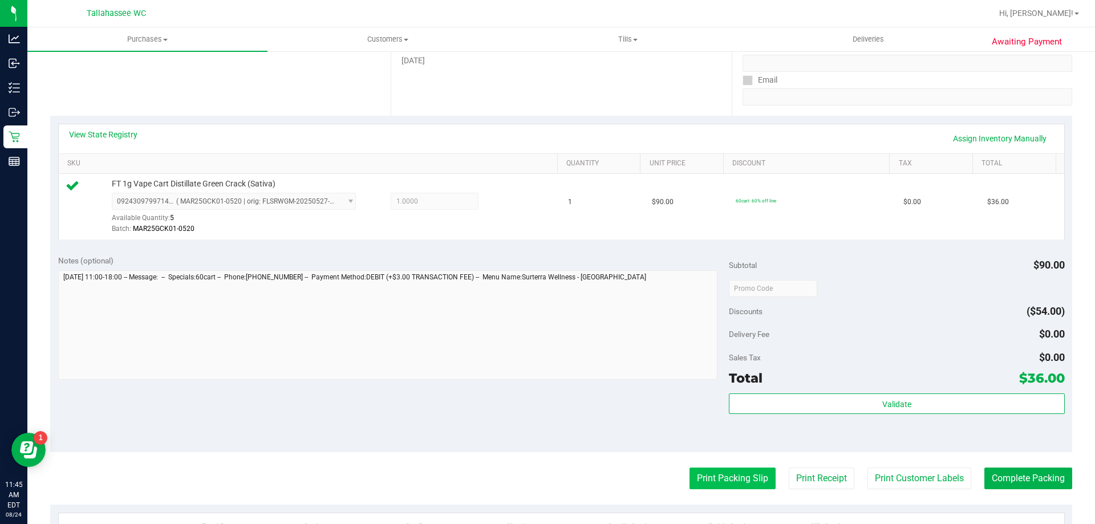
scroll to position [285, 0]
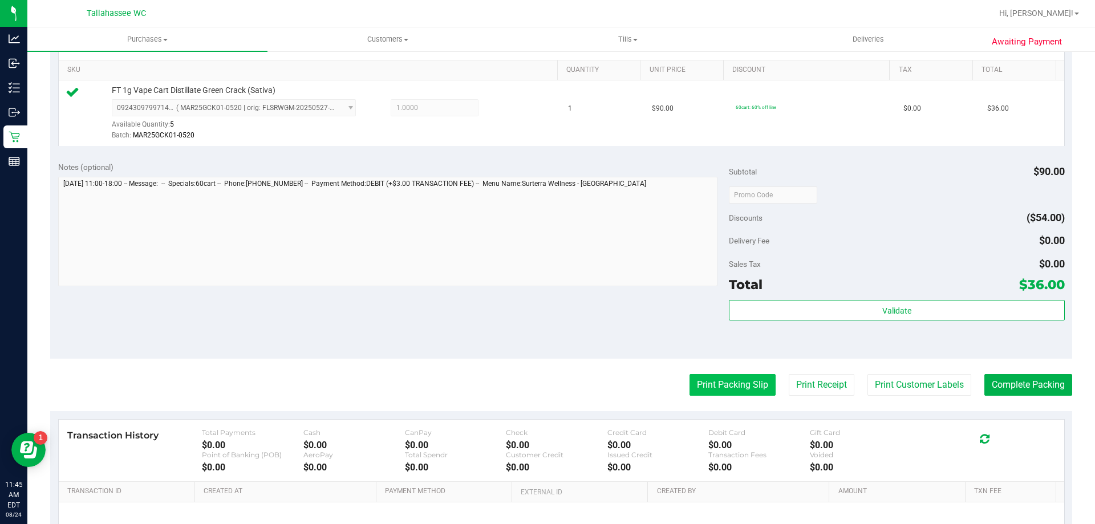
click at [733, 383] on button "Print Packing Slip" at bounding box center [732, 385] width 86 height 22
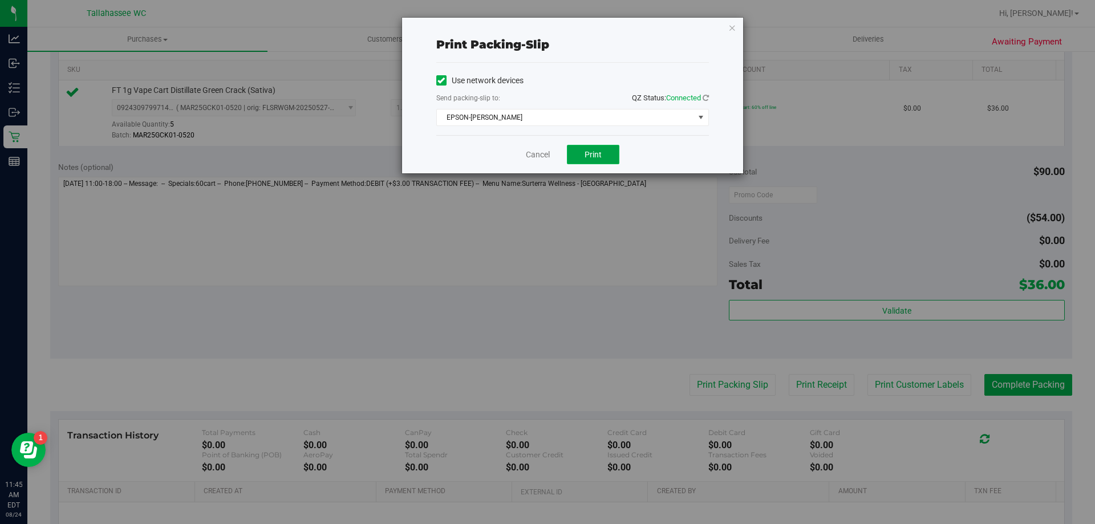
click at [612, 152] on button "Print" at bounding box center [593, 154] width 52 height 19
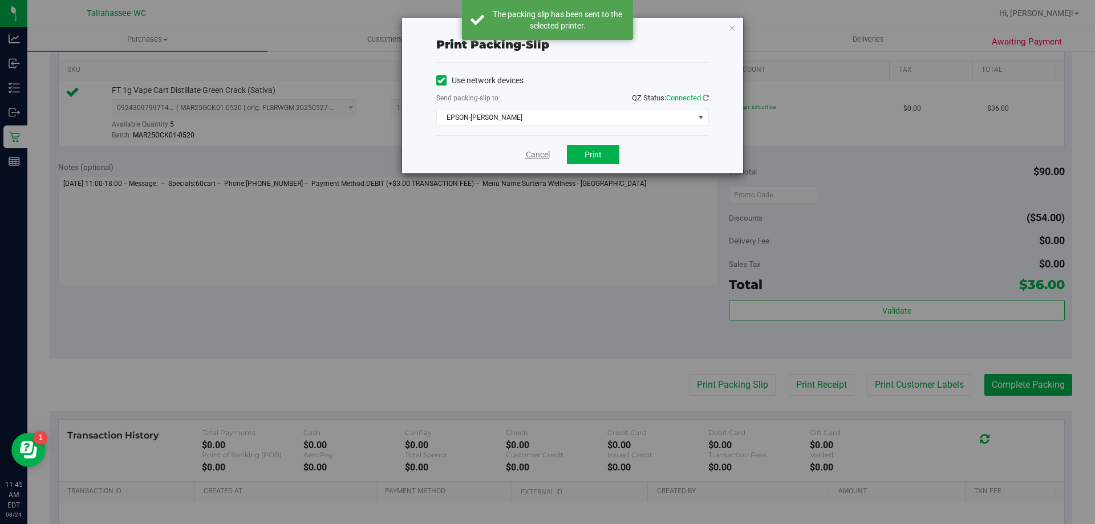
click at [537, 151] on link "Cancel" at bounding box center [538, 155] width 24 height 12
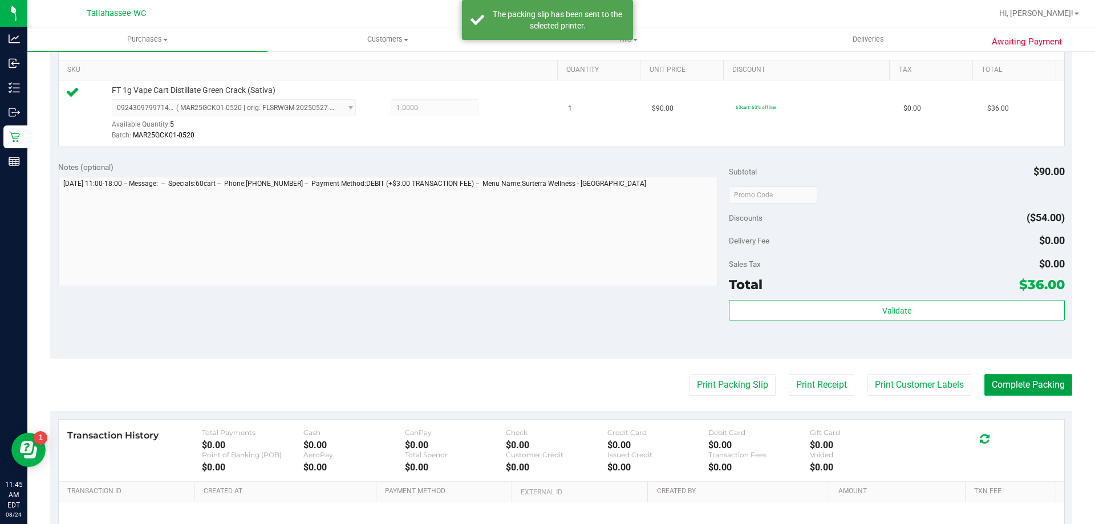
click at [1008, 390] on button "Complete Packing" at bounding box center [1028, 385] width 88 height 22
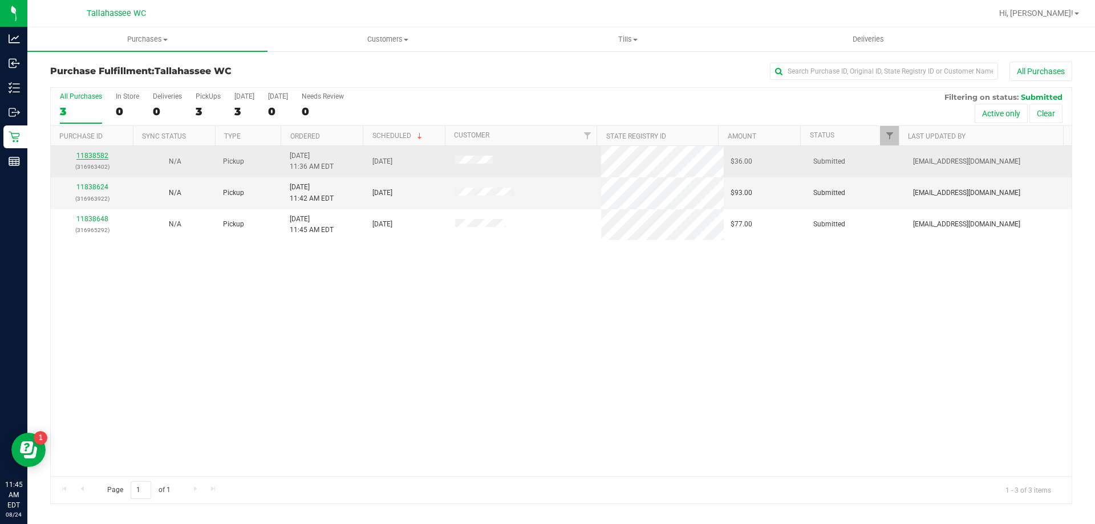
click at [94, 153] on link "11838582" at bounding box center [92, 156] width 32 height 8
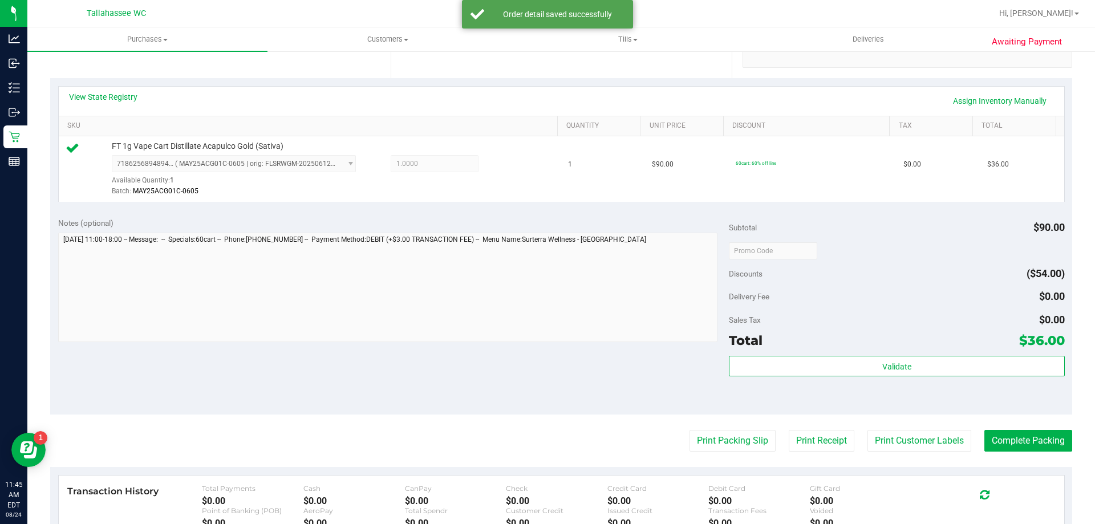
scroll to position [285, 0]
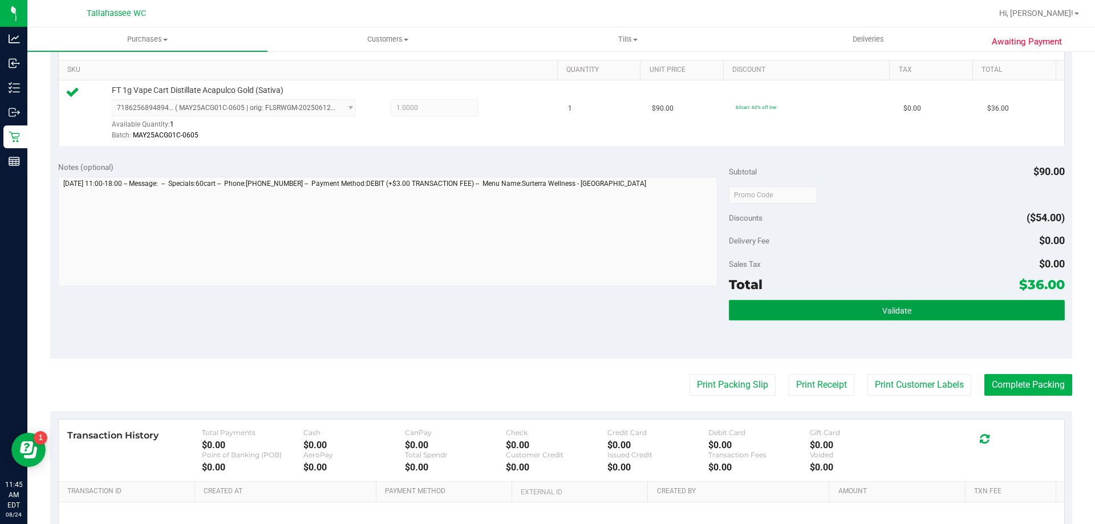
click at [782, 316] on button "Validate" at bounding box center [896, 310] width 335 height 21
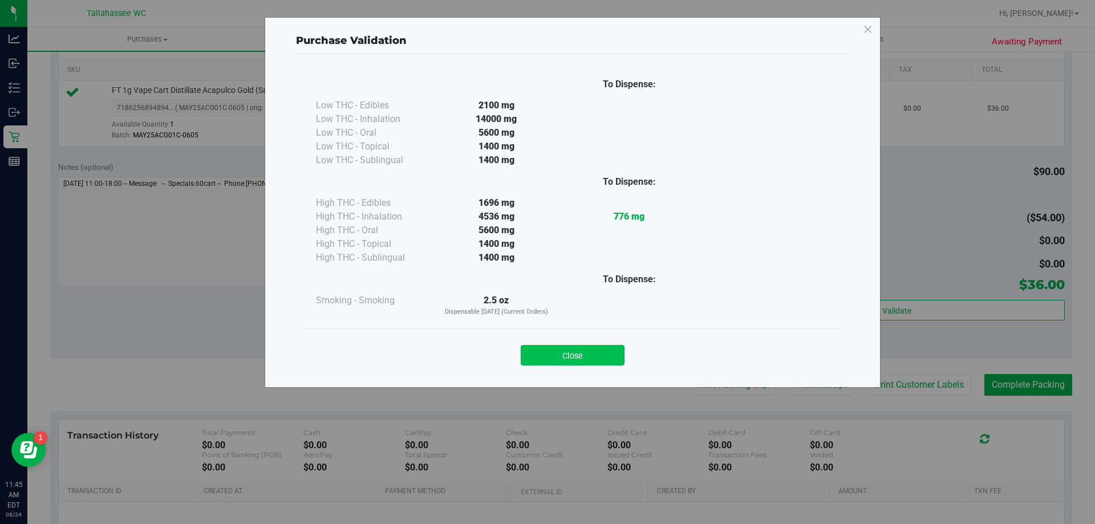
click at [609, 351] on button "Close" at bounding box center [573, 355] width 104 height 21
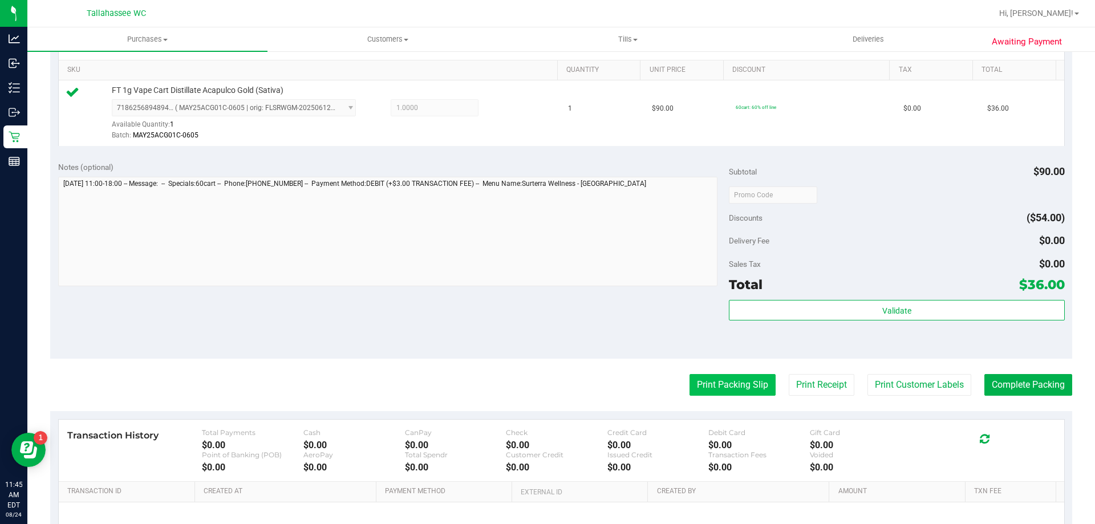
click at [717, 382] on button "Print Packing Slip" at bounding box center [732, 385] width 86 height 22
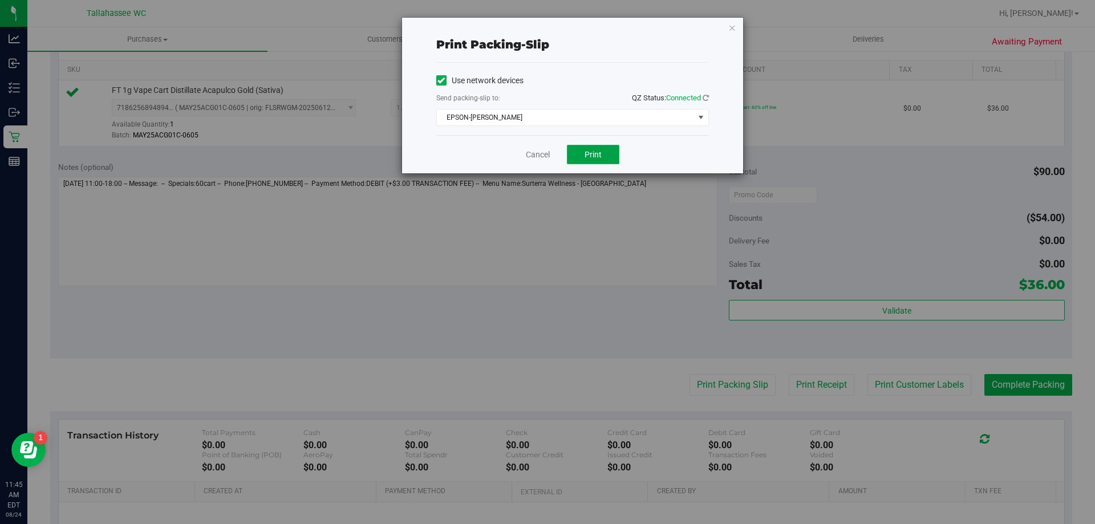
click at [582, 151] on button "Print" at bounding box center [593, 154] width 52 height 19
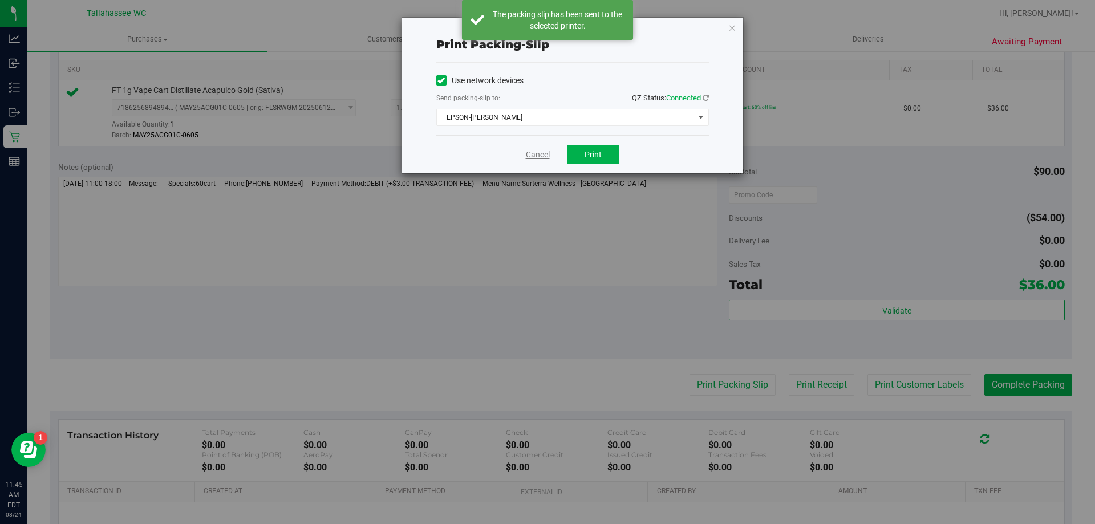
click at [535, 156] on link "Cancel" at bounding box center [538, 155] width 24 height 12
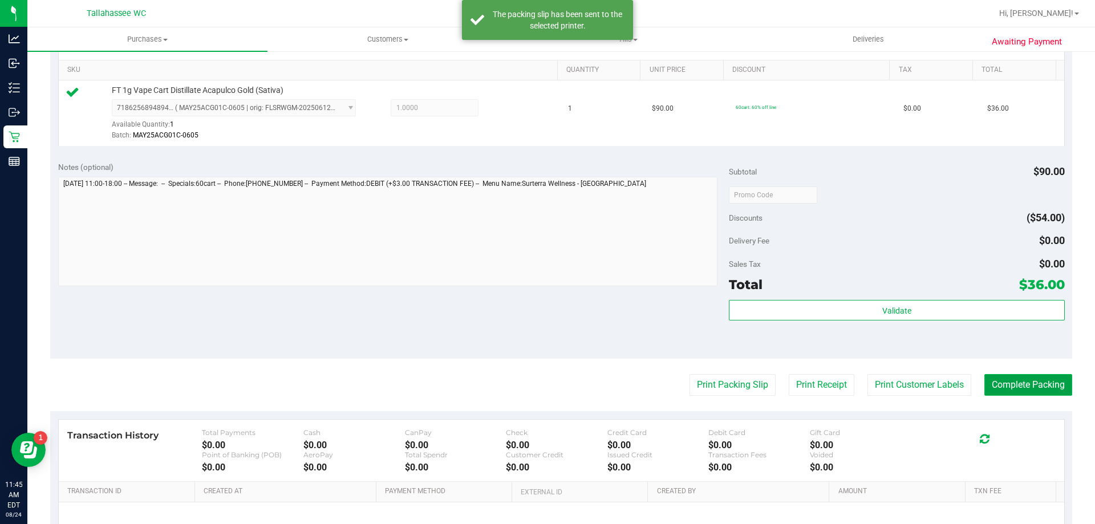
click at [1022, 388] on button "Complete Packing" at bounding box center [1028, 385] width 88 height 22
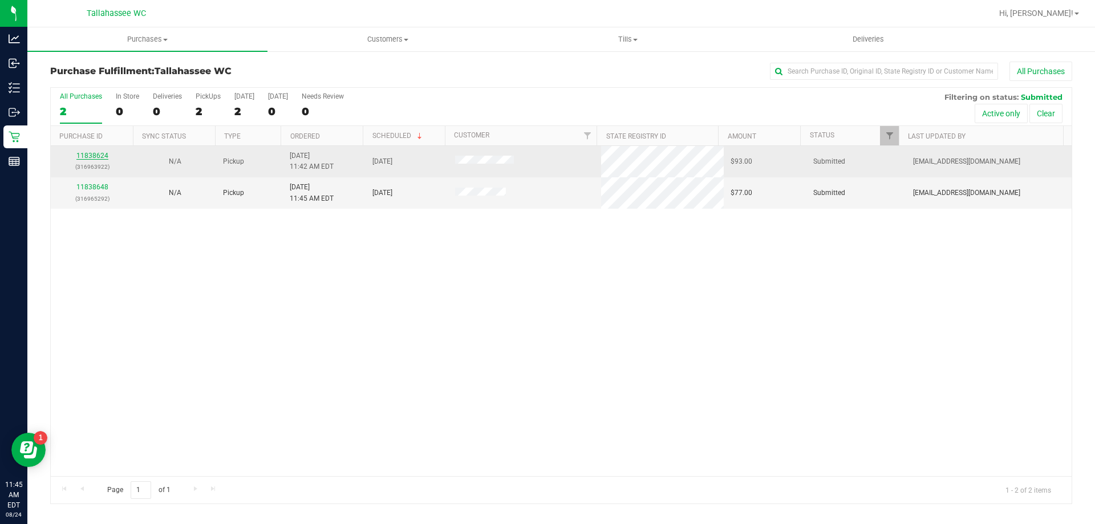
click at [102, 156] on link "11838624" at bounding box center [92, 156] width 32 height 8
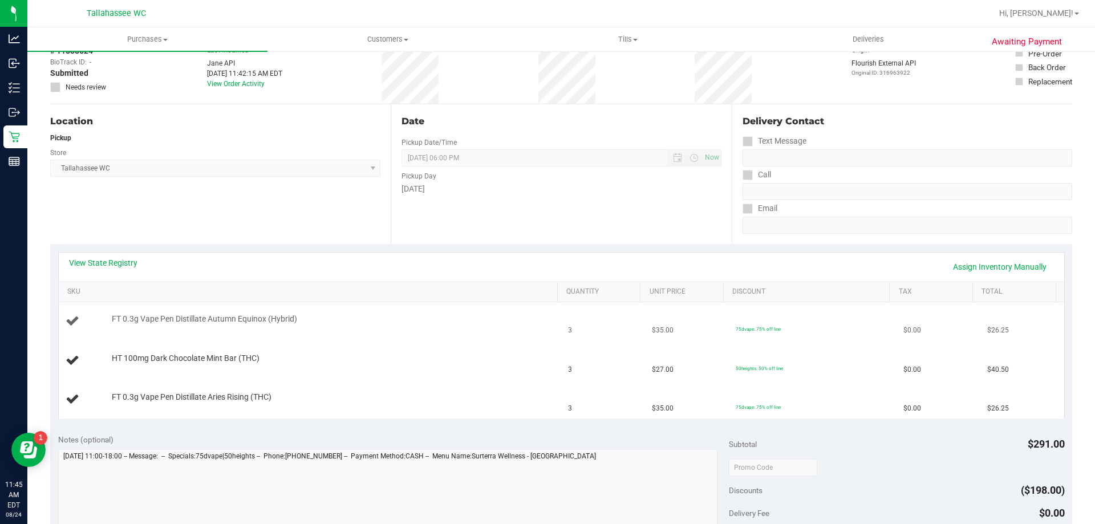
scroll to position [114, 0]
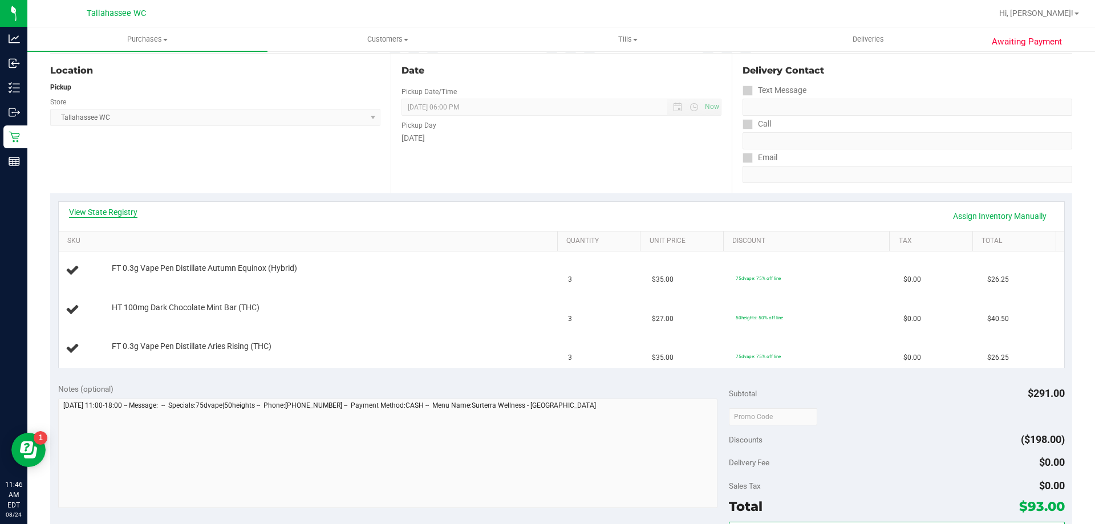
click at [98, 210] on link "View State Registry" at bounding box center [103, 211] width 68 height 11
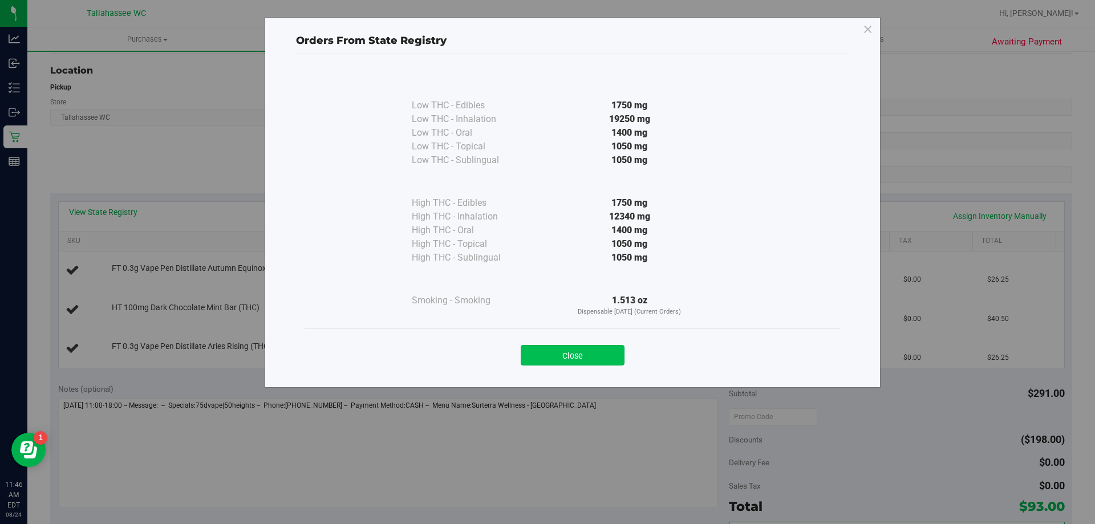
click at [580, 348] on button "Close" at bounding box center [573, 355] width 104 height 21
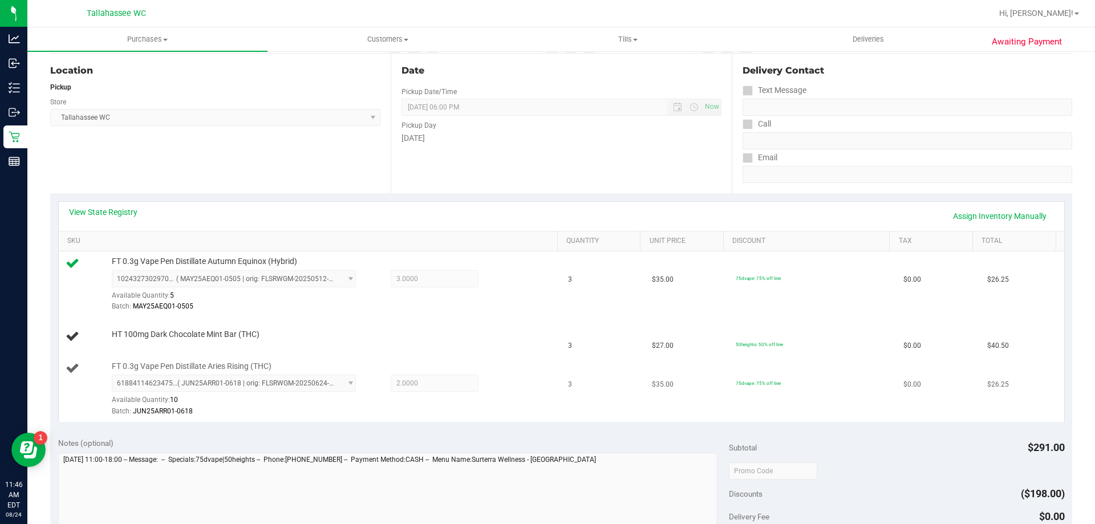
click at [113, 364] on span "FT 0.3g Vape Pen Distillate Aries Rising (THC)" at bounding box center [192, 366] width 160 height 11
copy div "FT 0.3g Vape Pen Distillate Aries Rising (THC)"
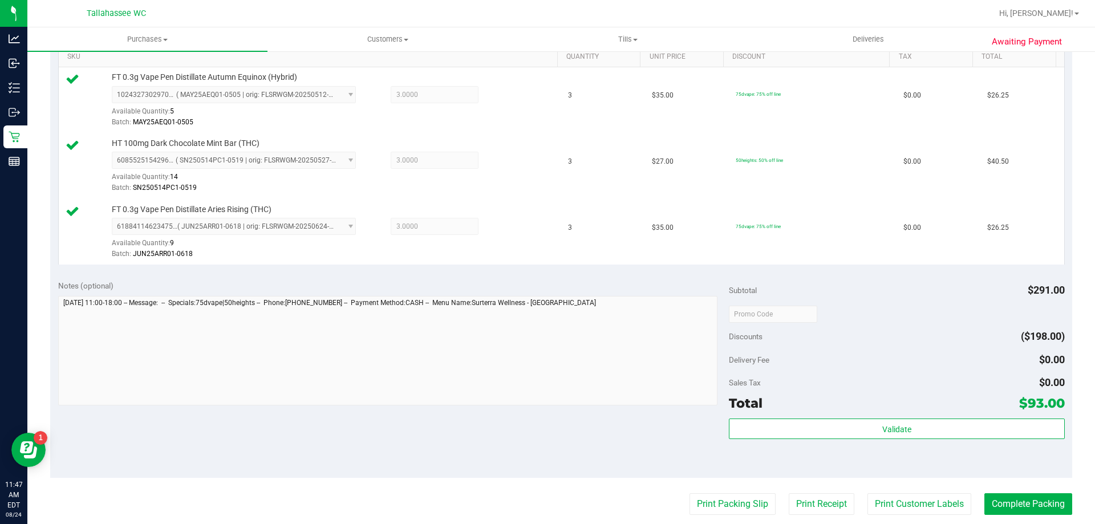
scroll to position [342, 0]
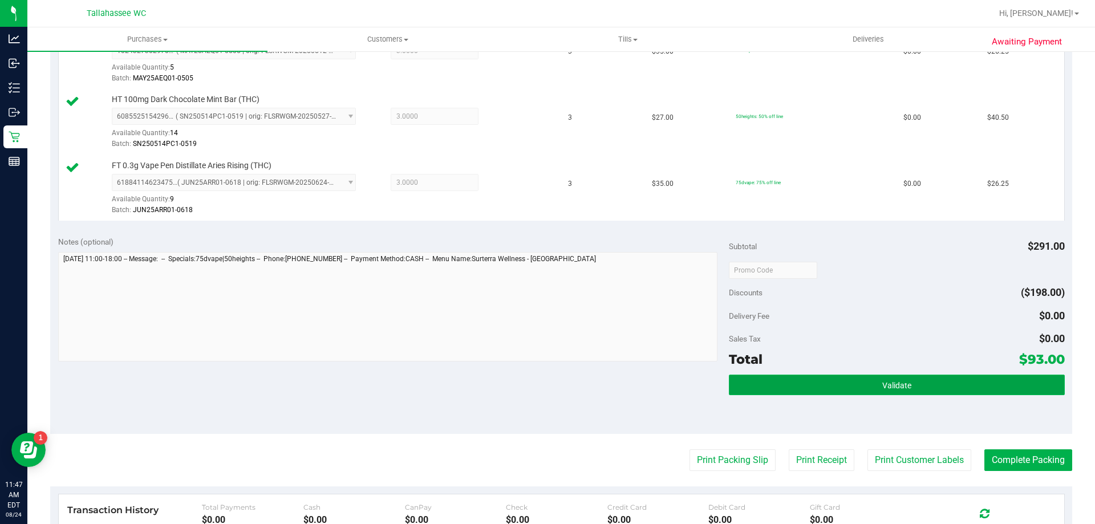
click at [778, 385] on button "Validate" at bounding box center [896, 385] width 335 height 21
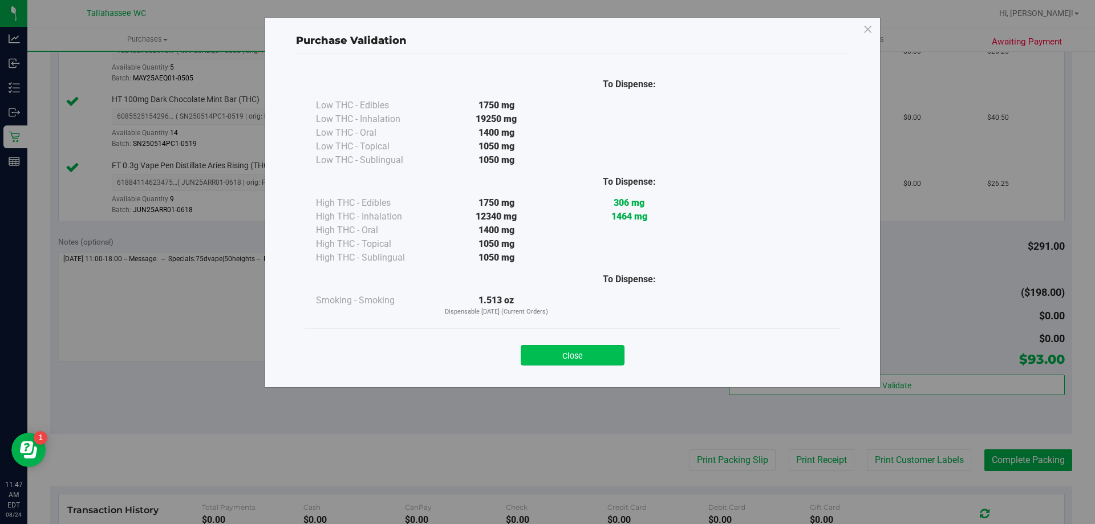
click at [574, 352] on button "Close" at bounding box center [573, 355] width 104 height 21
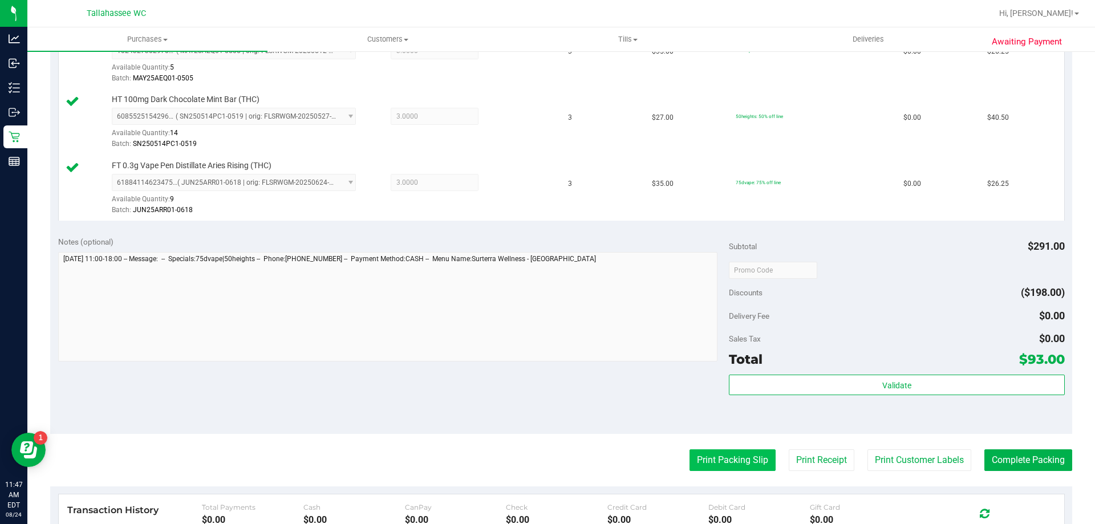
click at [696, 454] on button "Print Packing Slip" at bounding box center [732, 460] width 86 height 22
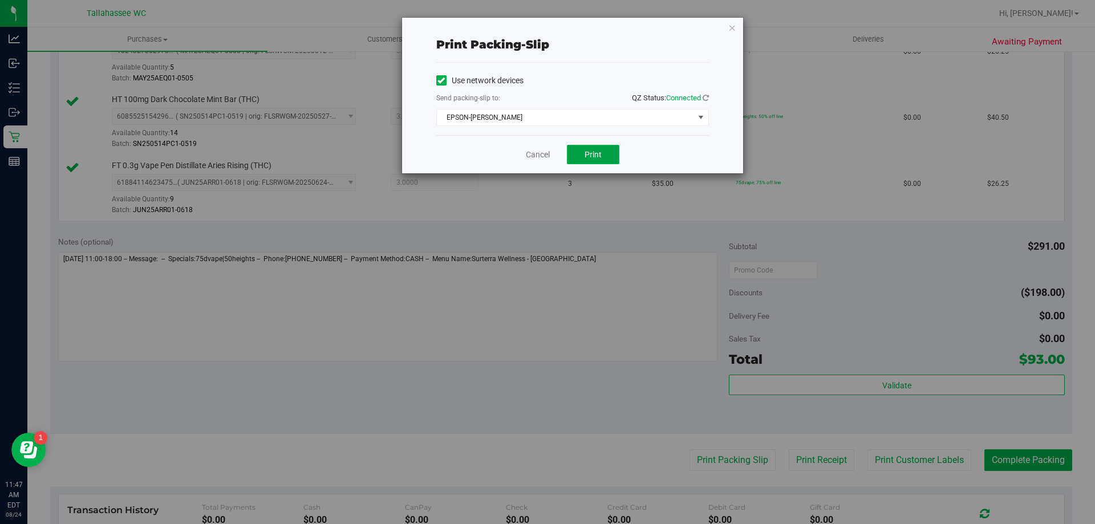
click at [602, 155] on button "Print" at bounding box center [593, 154] width 52 height 19
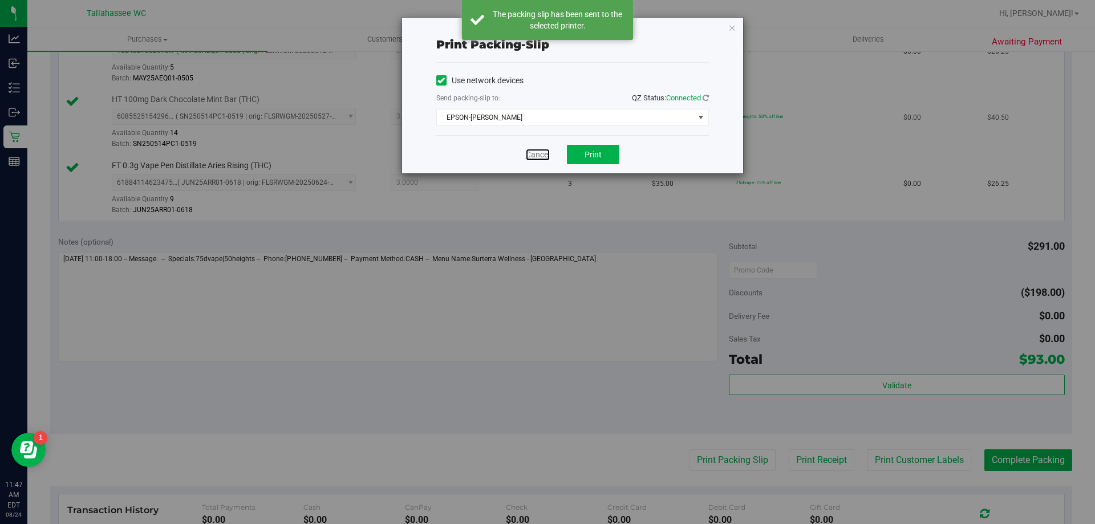
click at [546, 151] on link "Cancel" at bounding box center [538, 155] width 24 height 12
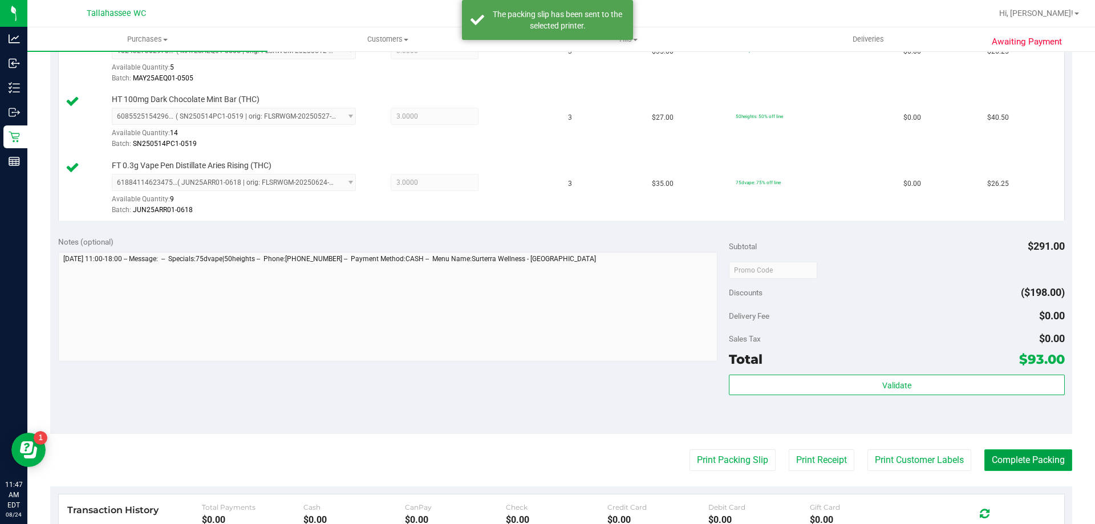
click at [1038, 455] on button "Complete Packing" at bounding box center [1028, 460] width 88 height 22
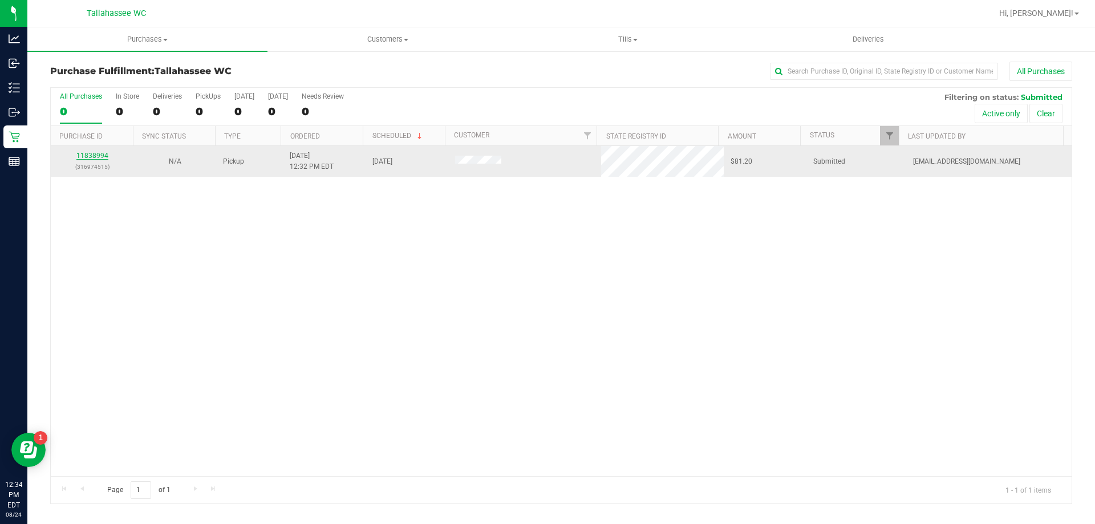
click at [99, 152] on link "11838994" at bounding box center [92, 156] width 32 height 8
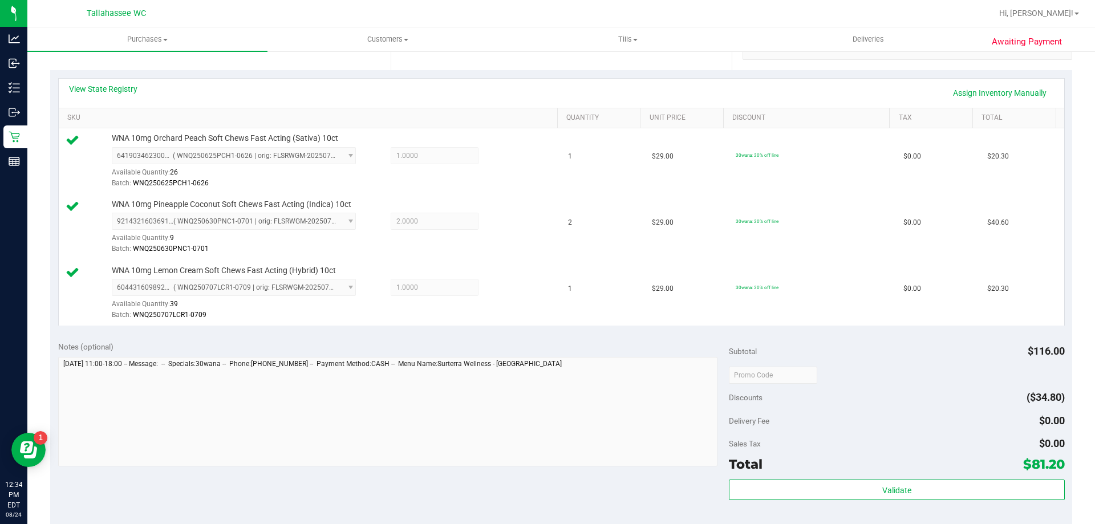
scroll to position [342, 0]
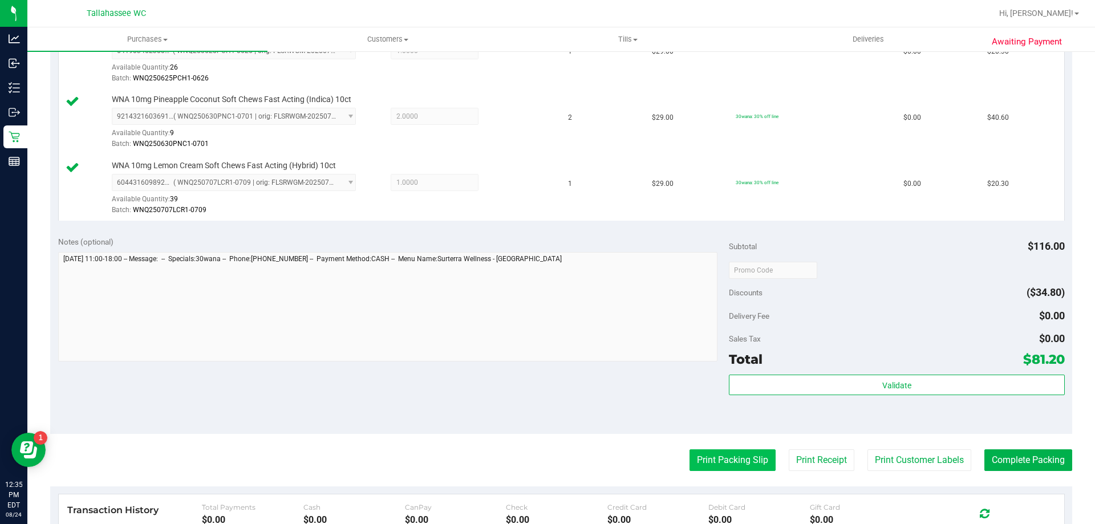
click at [722, 450] on button "Print Packing Slip" at bounding box center [732, 460] width 86 height 22
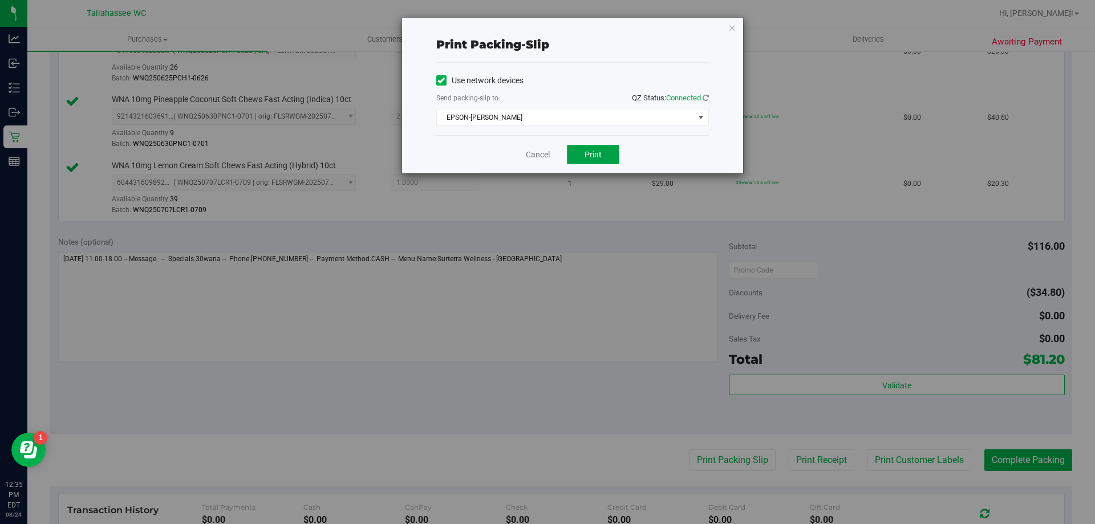
click at [598, 158] on span "Print" at bounding box center [592, 154] width 17 height 9
click at [541, 156] on link "Cancel" at bounding box center [538, 155] width 24 height 12
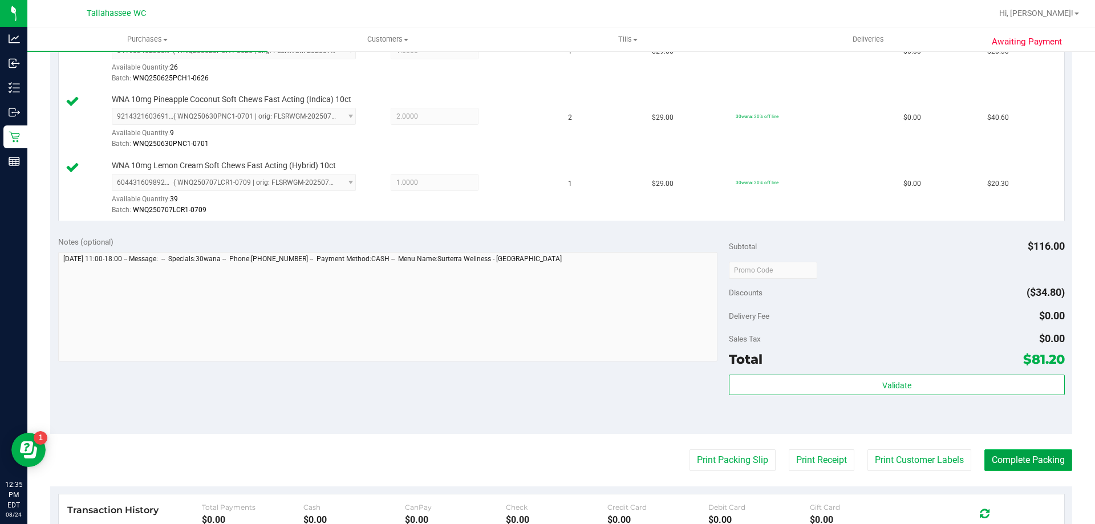
click at [998, 464] on button "Complete Packing" at bounding box center [1028, 460] width 88 height 22
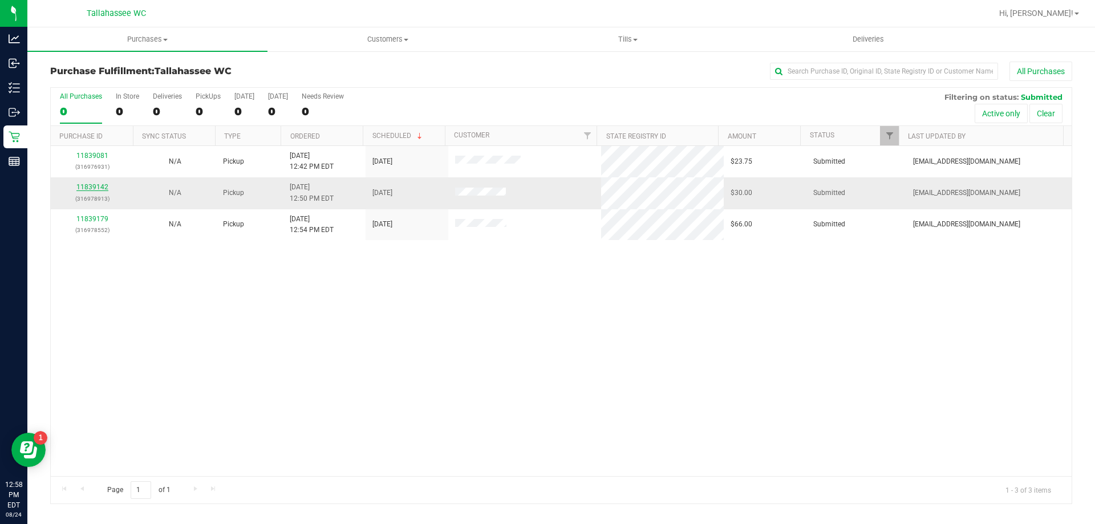
click at [101, 186] on link "11839142" at bounding box center [92, 187] width 32 height 8
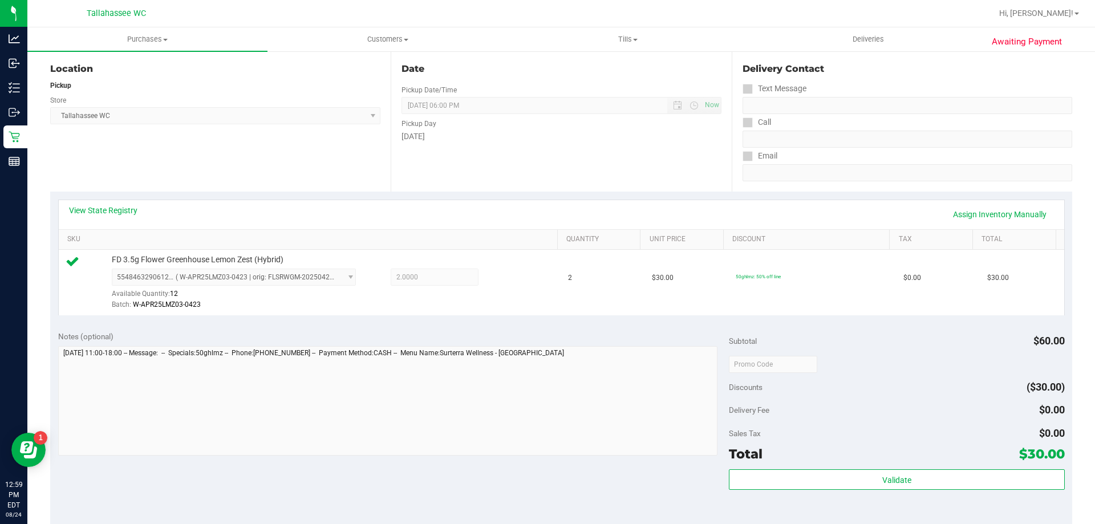
scroll to position [171, 0]
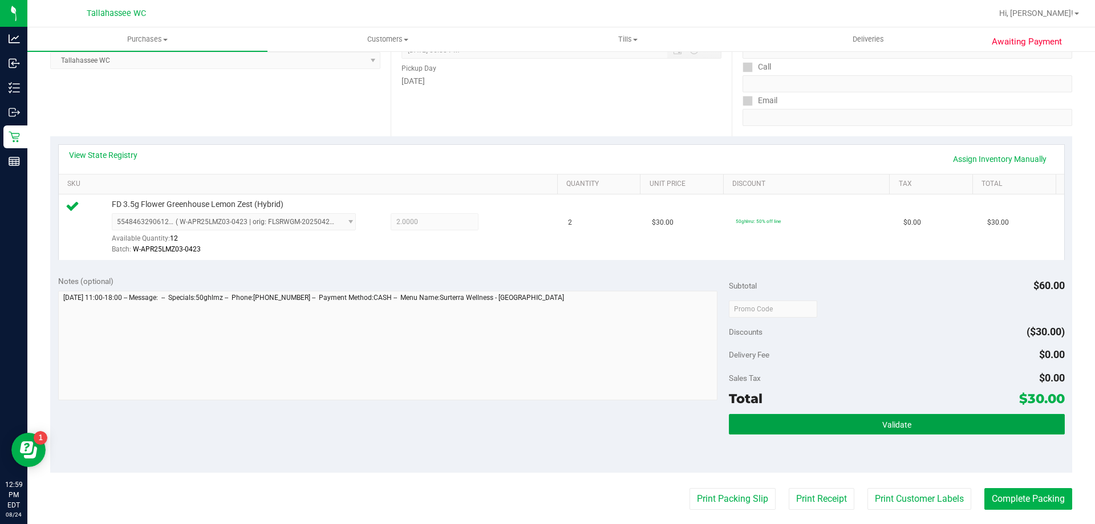
click at [775, 432] on button "Validate" at bounding box center [896, 424] width 335 height 21
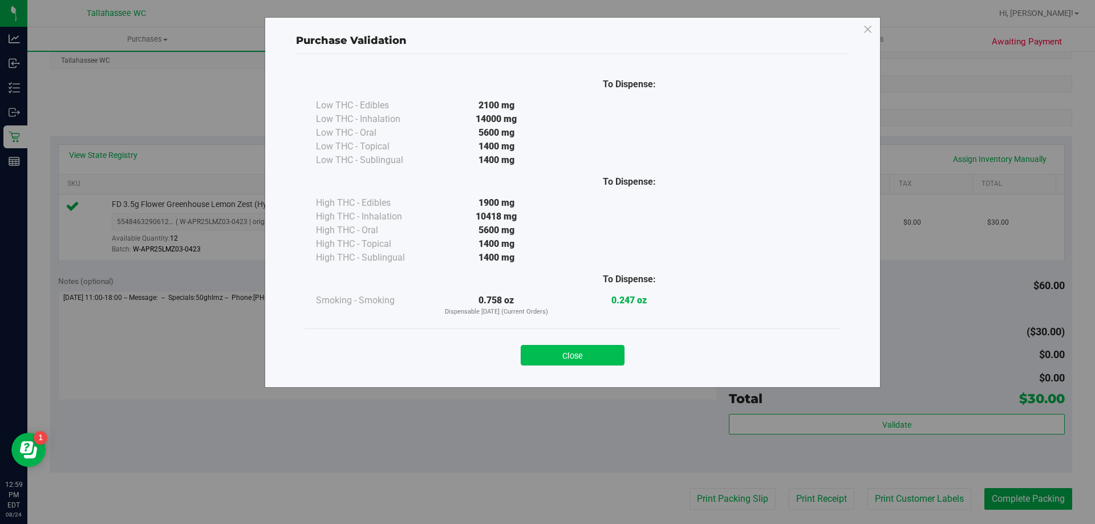
click at [576, 360] on button "Close" at bounding box center [573, 355] width 104 height 21
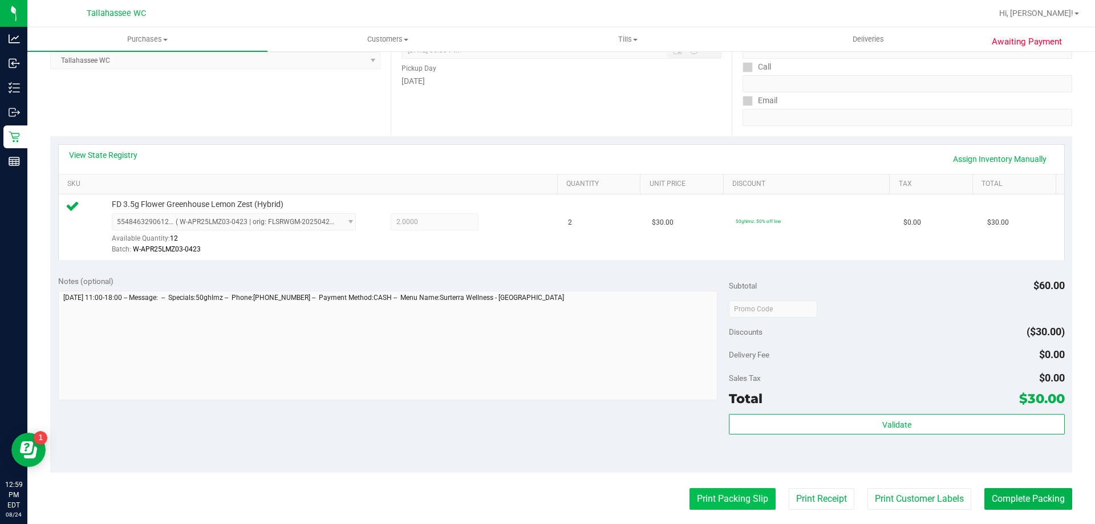
click at [701, 503] on button "Print Packing Slip" at bounding box center [732, 499] width 86 height 22
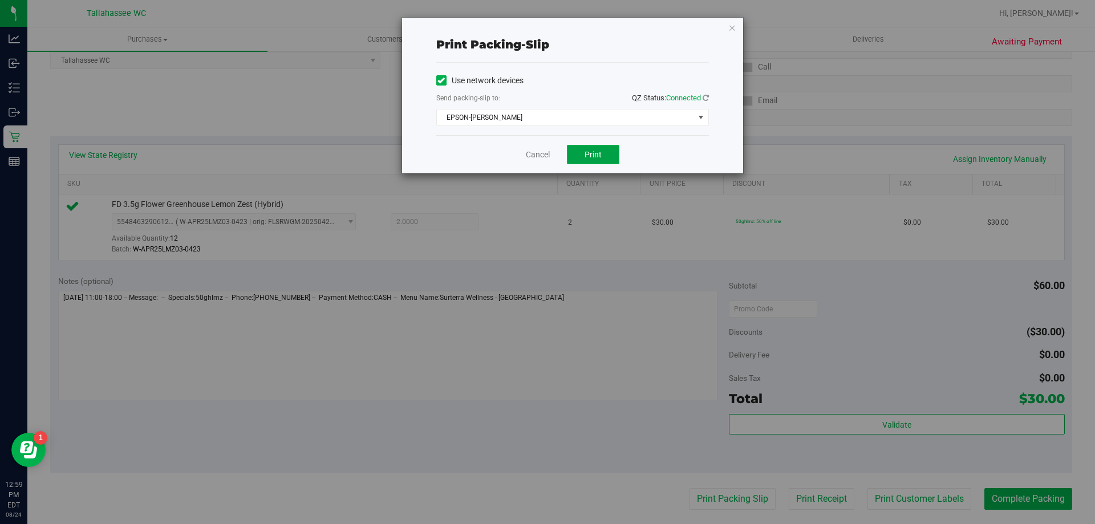
click at [603, 159] on button "Print" at bounding box center [593, 154] width 52 height 19
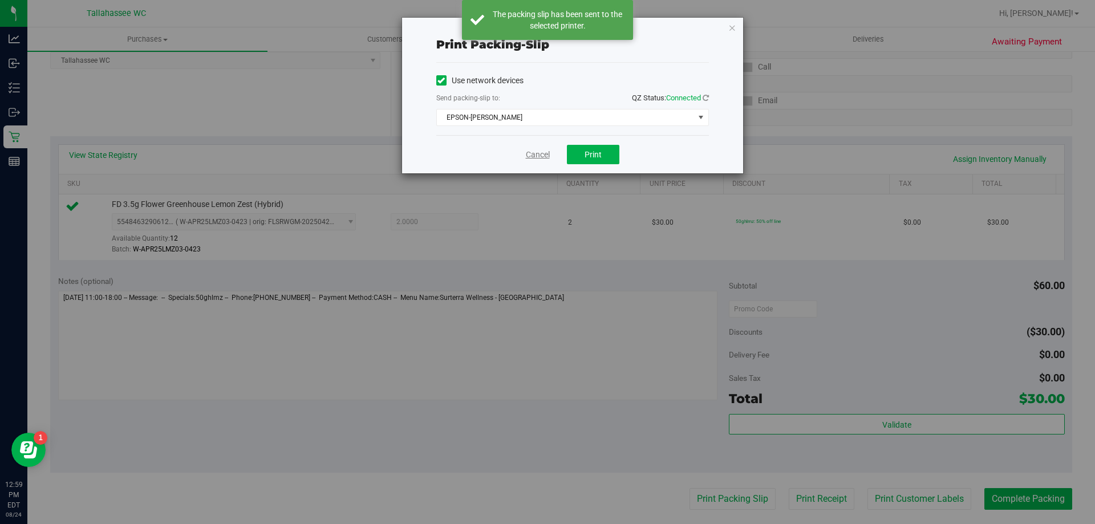
click at [538, 155] on link "Cancel" at bounding box center [538, 155] width 24 height 12
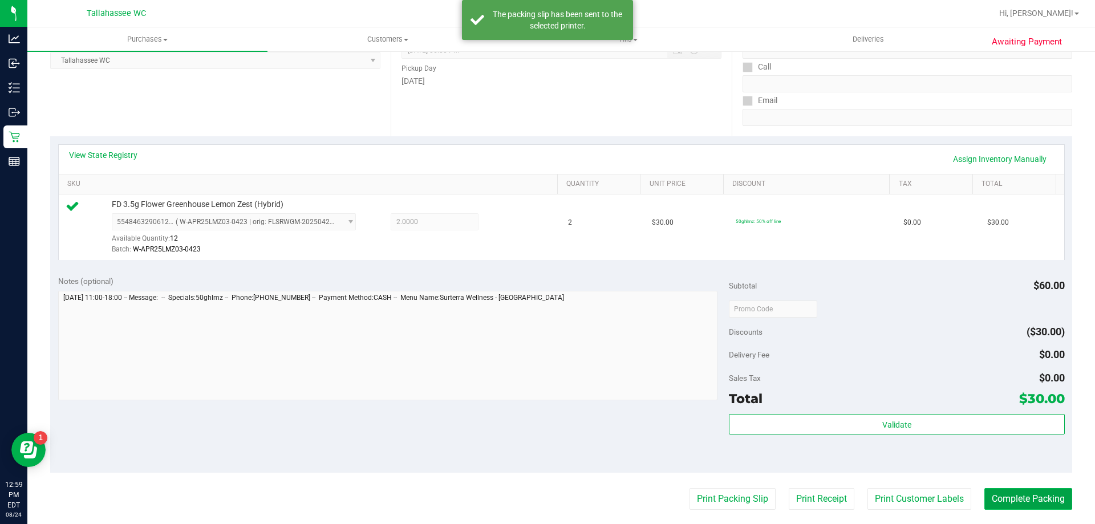
click at [1029, 498] on button "Complete Packing" at bounding box center [1028, 499] width 88 height 22
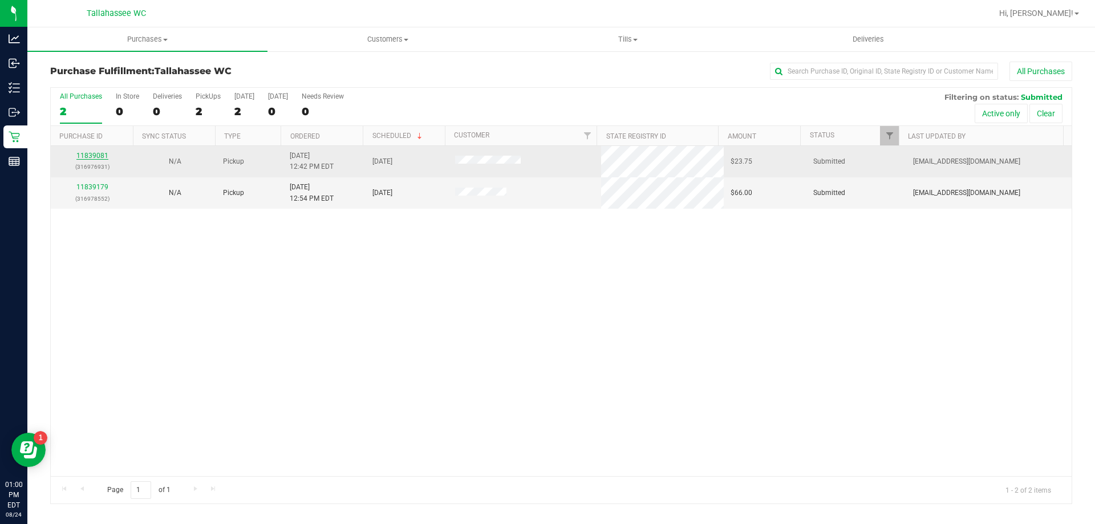
click at [95, 155] on link "11839081" at bounding box center [92, 156] width 32 height 8
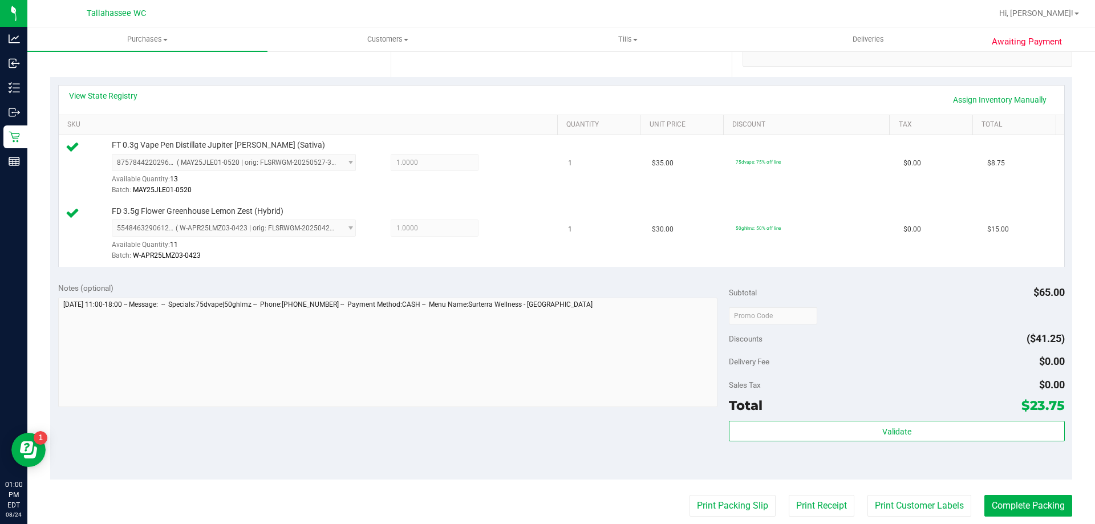
scroll to position [285, 0]
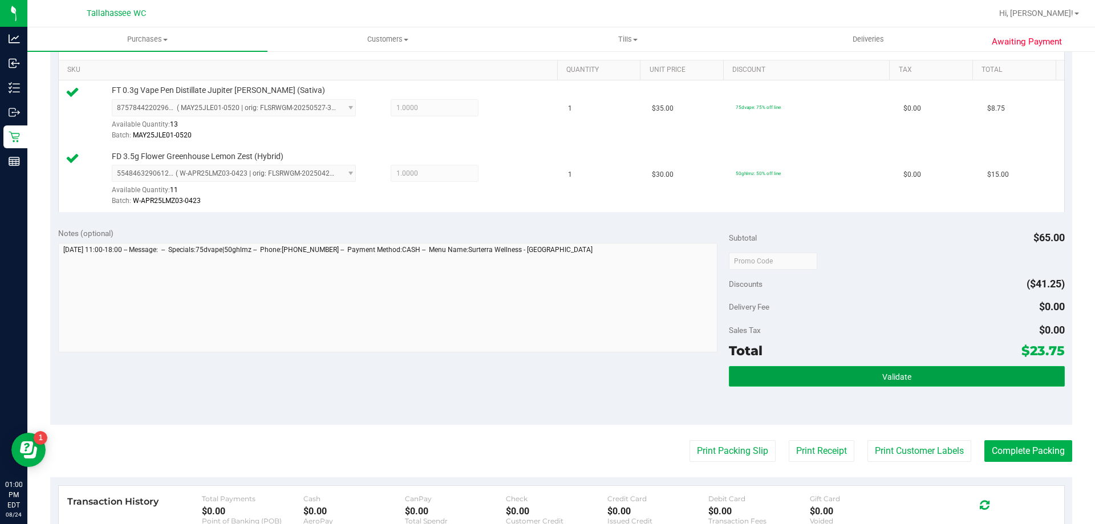
click at [750, 381] on button "Validate" at bounding box center [896, 376] width 335 height 21
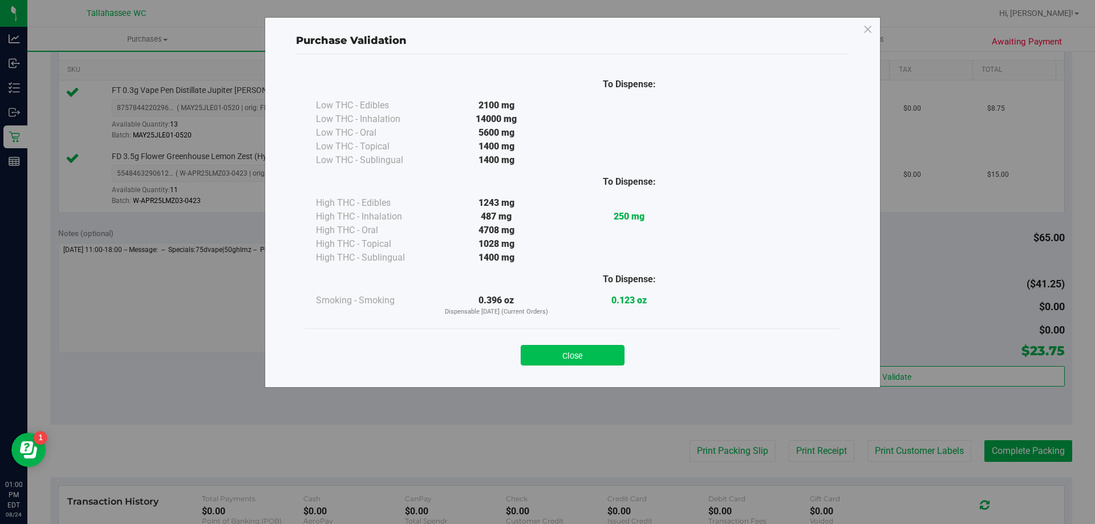
click at [572, 360] on button "Close" at bounding box center [573, 355] width 104 height 21
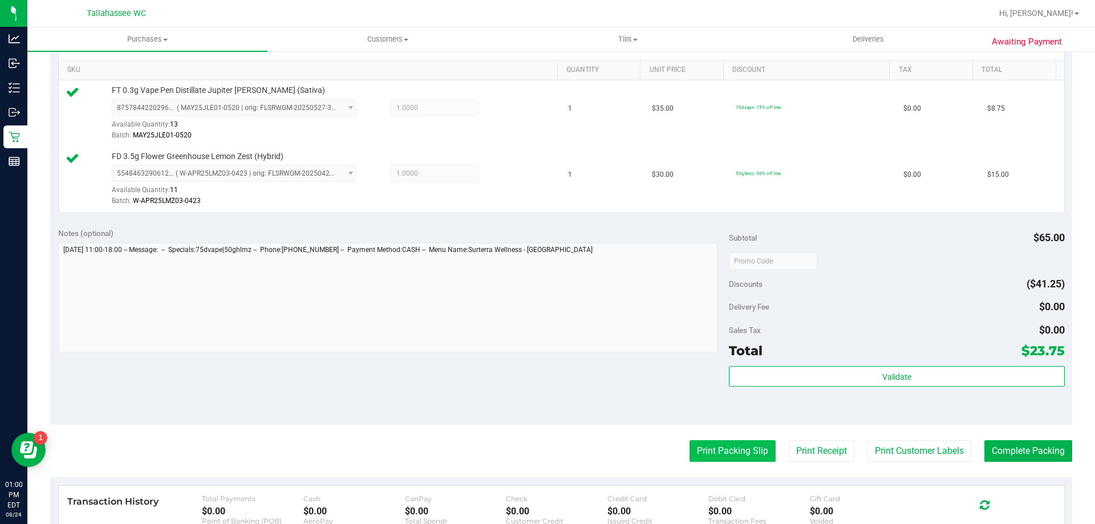
click at [691, 452] on button "Print Packing Slip" at bounding box center [732, 451] width 86 height 22
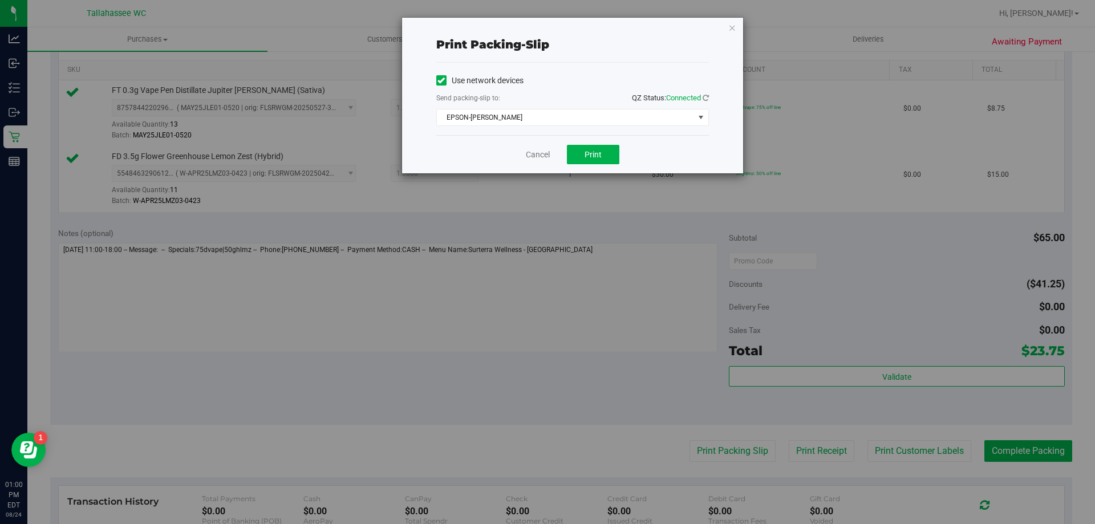
click at [580, 168] on div "Cancel Print" at bounding box center [572, 154] width 273 height 38
click at [581, 144] on div "Cancel Print" at bounding box center [572, 154] width 273 height 38
click at [589, 159] on span "Print" at bounding box center [592, 154] width 17 height 9
click at [544, 152] on link "Cancel" at bounding box center [538, 155] width 24 height 12
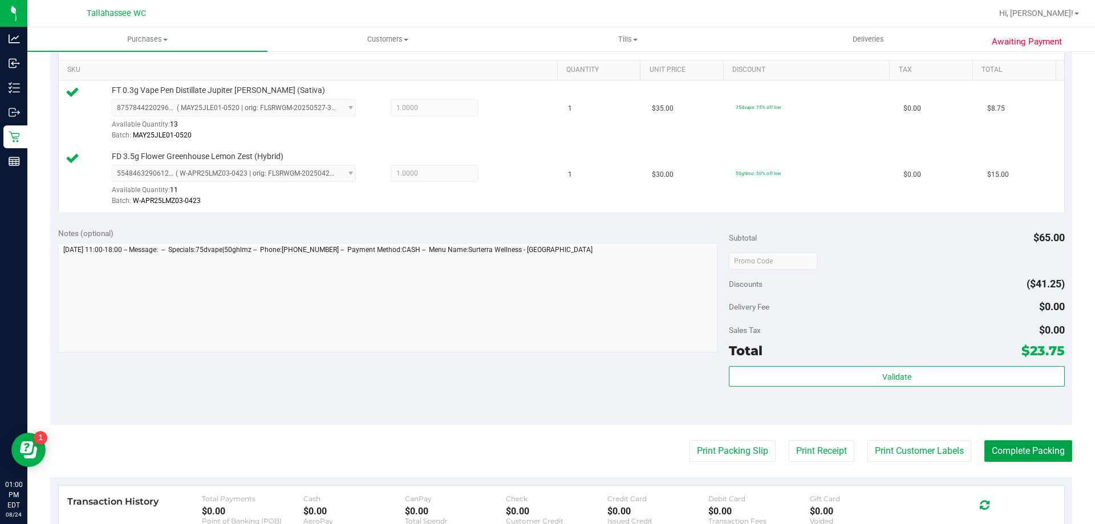
click at [1015, 446] on button "Complete Packing" at bounding box center [1028, 451] width 88 height 22
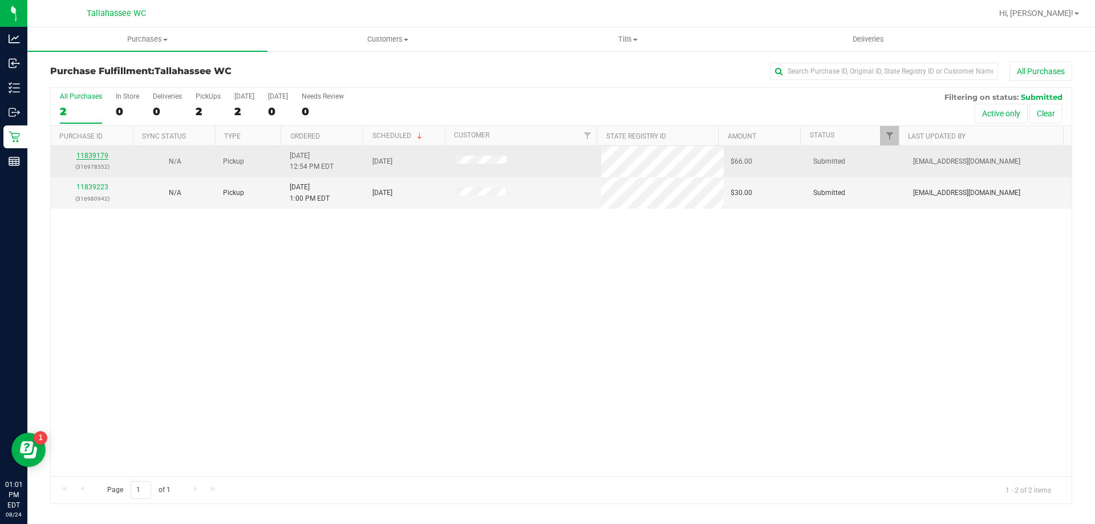
click at [97, 156] on link "11839179" at bounding box center [92, 156] width 32 height 8
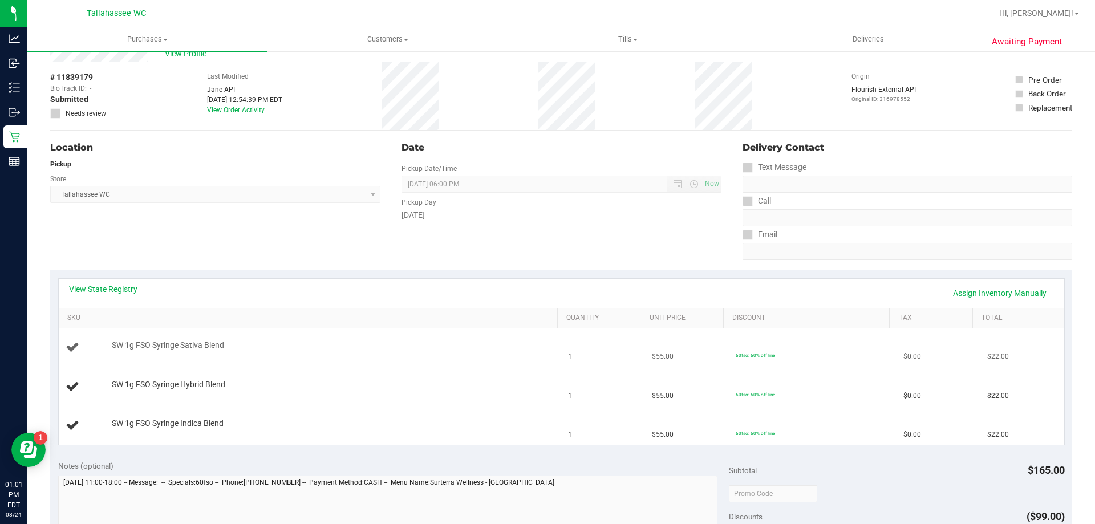
scroll to position [57, 0]
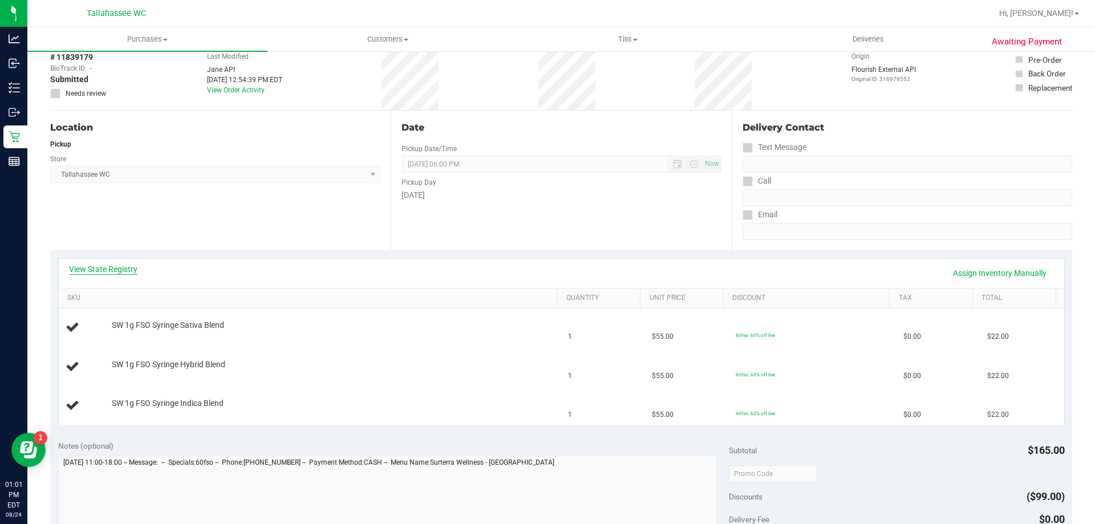
click at [135, 265] on link "View State Registry" at bounding box center [103, 268] width 68 height 11
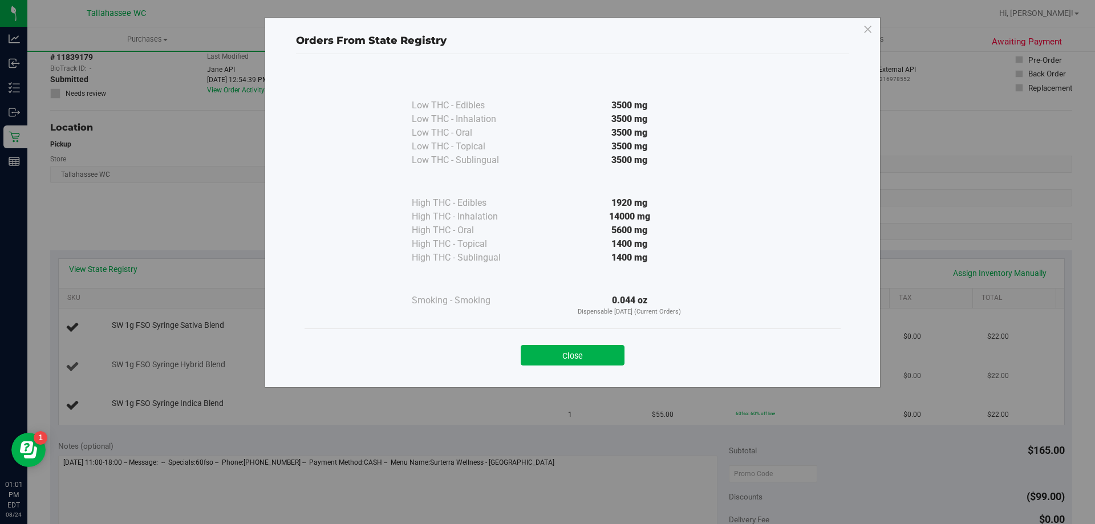
click at [588, 358] on button "Close" at bounding box center [573, 355] width 104 height 21
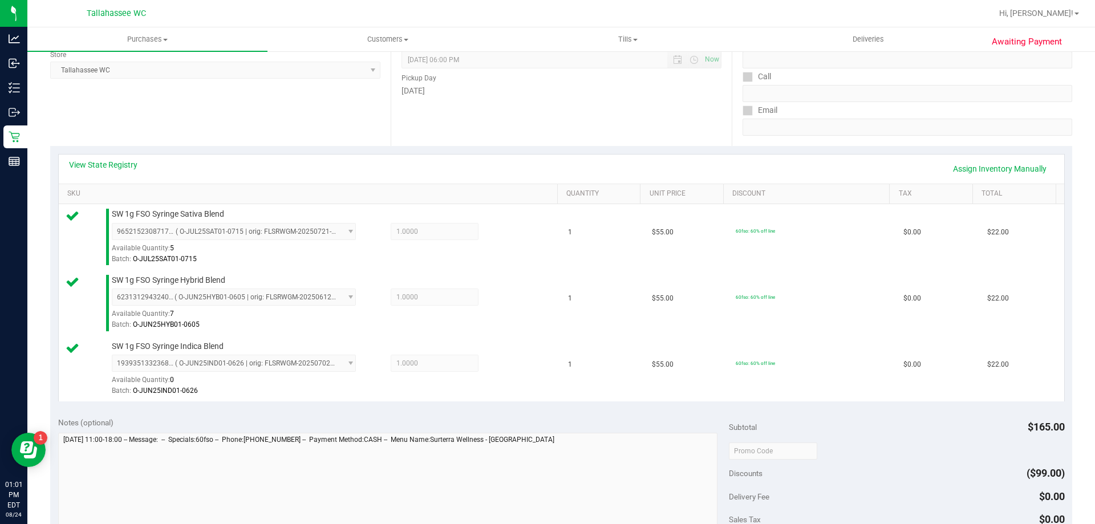
scroll to position [285, 0]
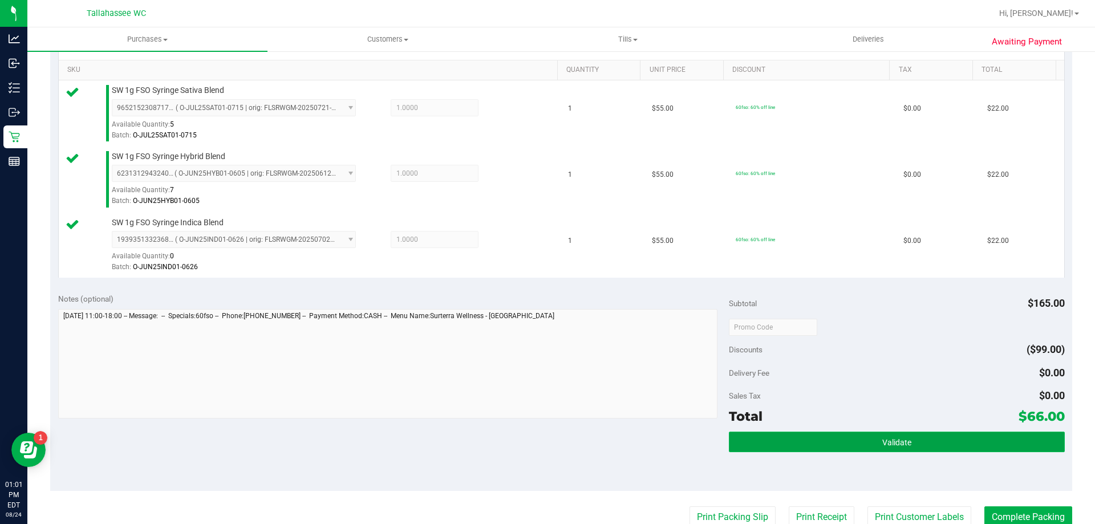
click at [785, 437] on button "Validate" at bounding box center [896, 442] width 335 height 21
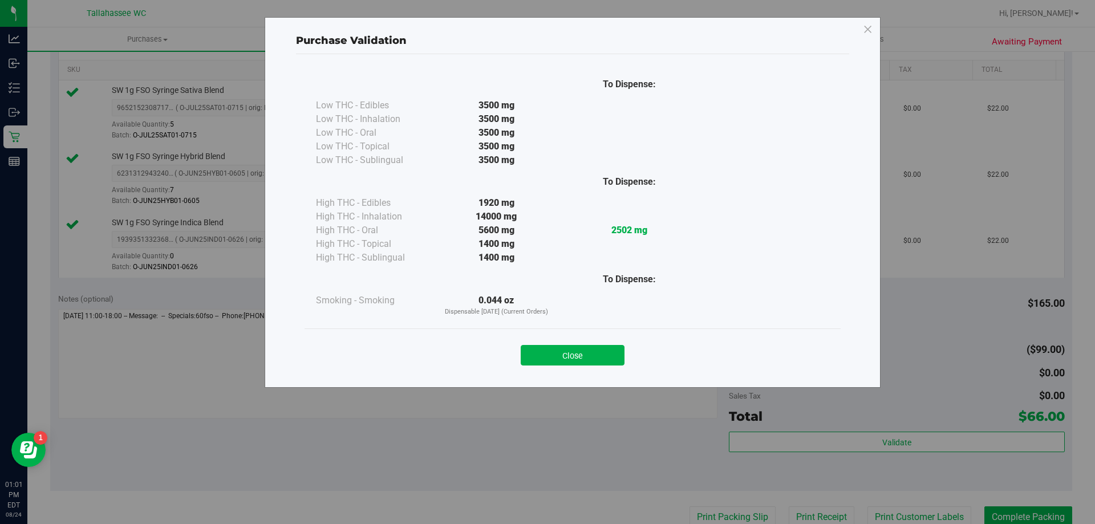
click at [600, 366] on div "Close" at bounding box center [572, 351] width 536 height 46
click at [614, 358] on button "Close" at bounding box center [573, 355] width 104 height 21
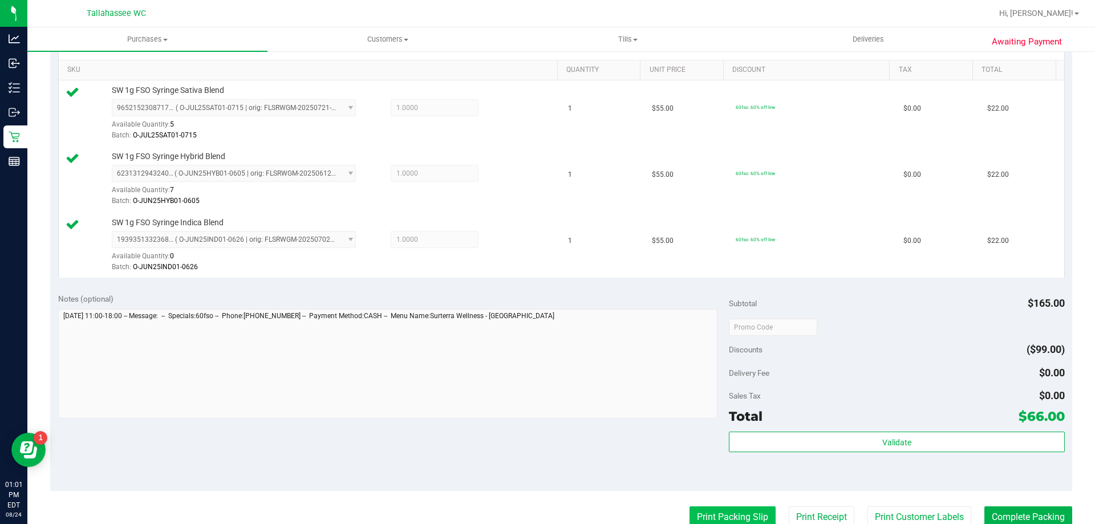
click at [705, 514] on button "Print Packing Slip" at bounding box center [732, 517] width 86 height 22
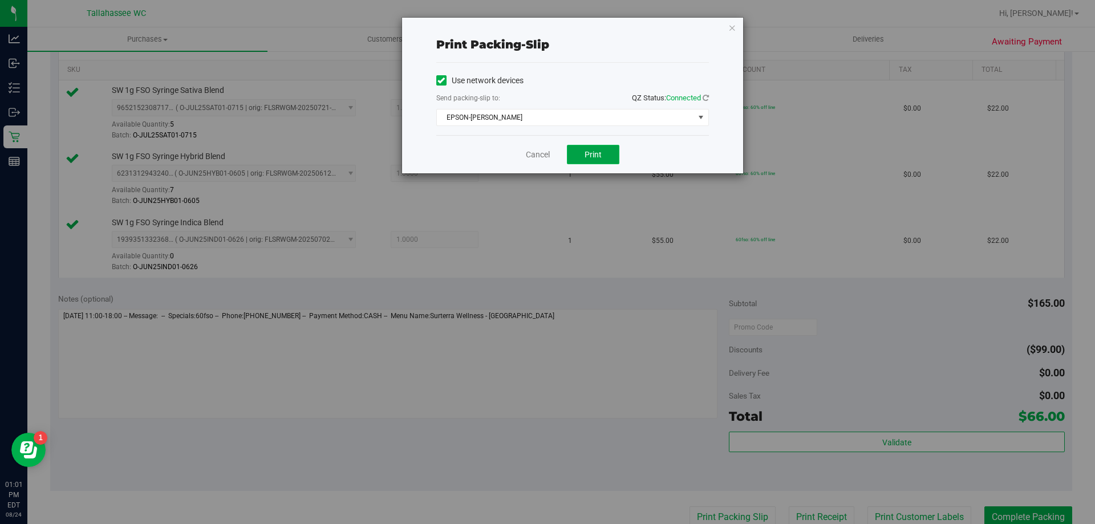
click at [589, 151] on span "Print" at bounding box center [592, 154] width 17 height 9
drag, startPoint x: 538, startPoint y: 154, endPoint x: 541, endPoint y: 165, distance: 11.2
click at [538, 155] on link "Cancel" at bounding box center [538, 155] width 24 height 12
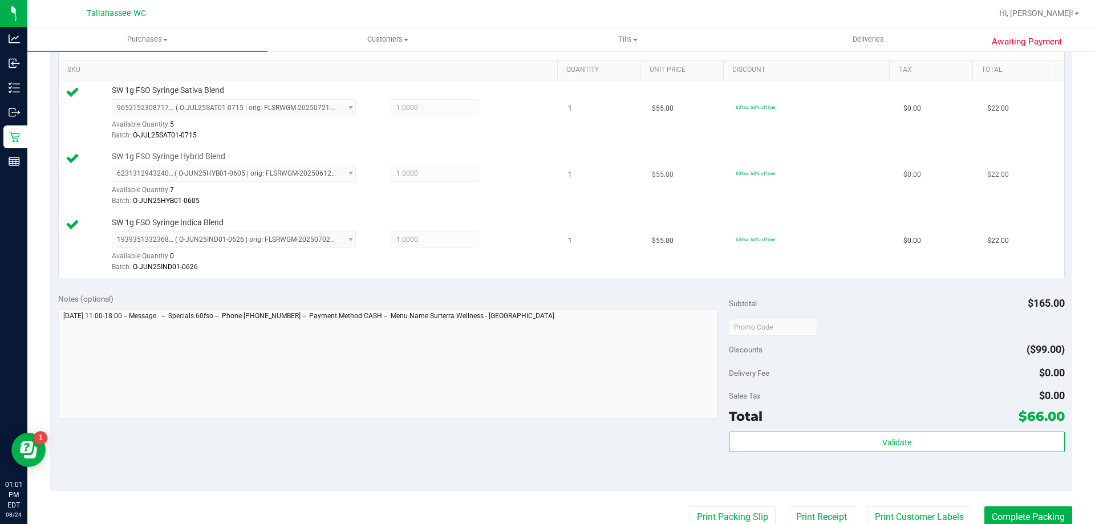
scroll to position [289, 0]
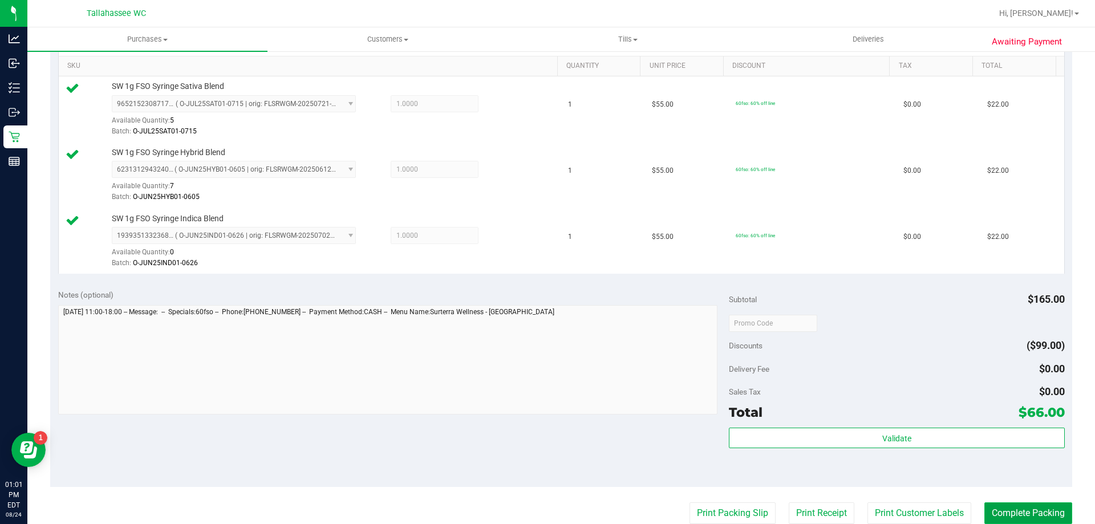
click at [991, 517] on button "Complete Packing" at bounding box center [1028, 513] width 88 height 22
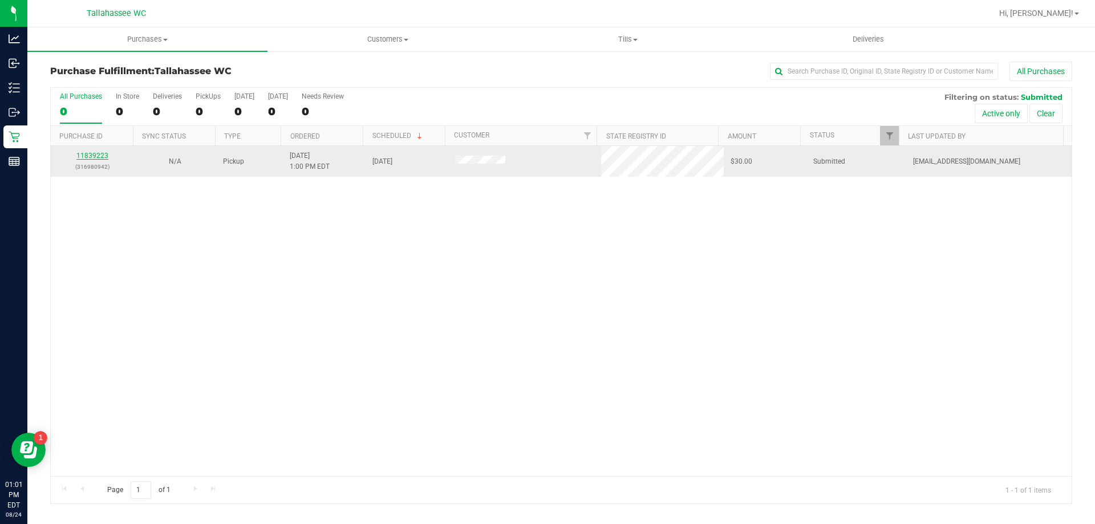
click at [96, 157] on link "11839223" at bounding box center [92, 156] width 32 height 8
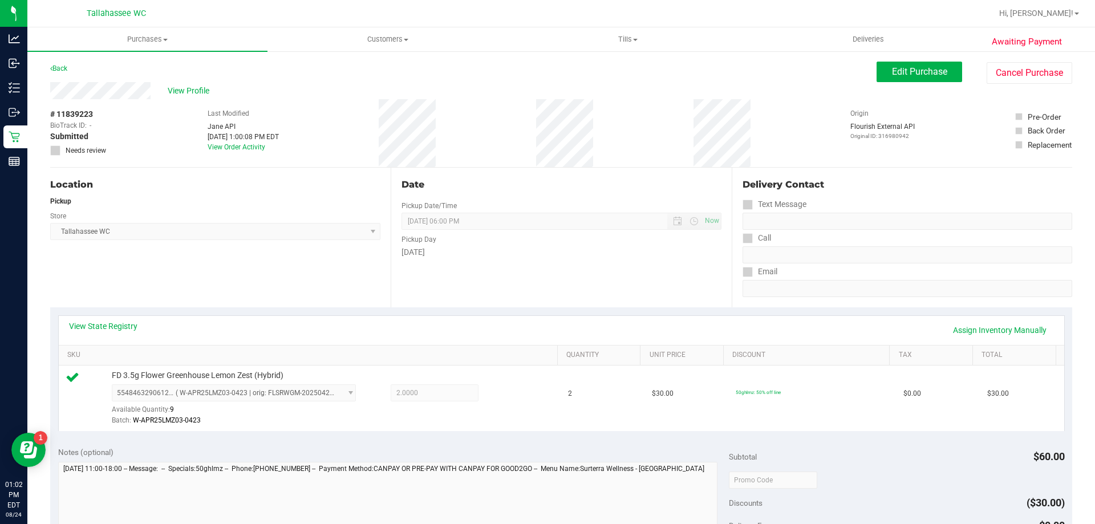
scroll to position [171, 0]
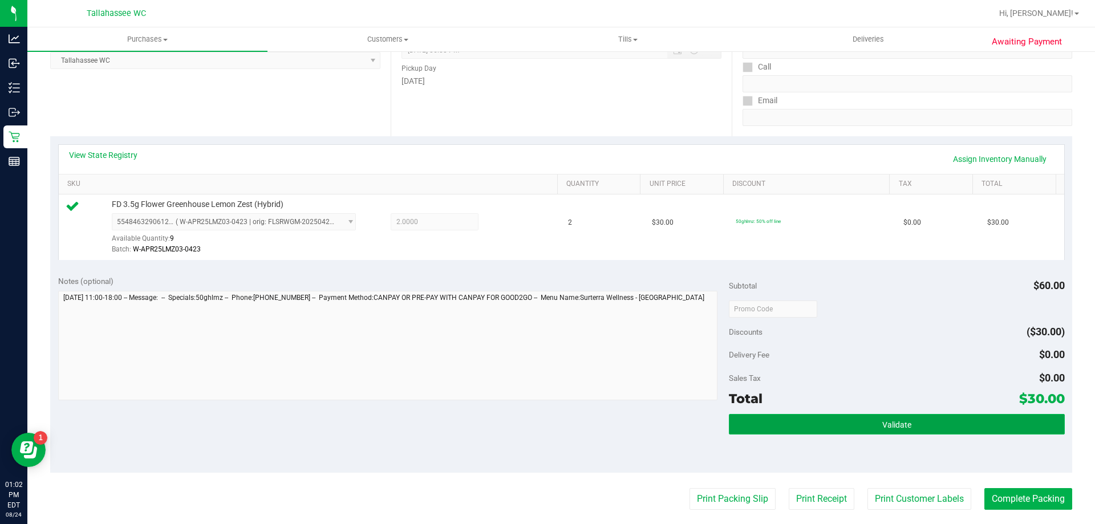
click at [767, 423] on button "Validate" at bounding box center [896, 424] width 335 height 21
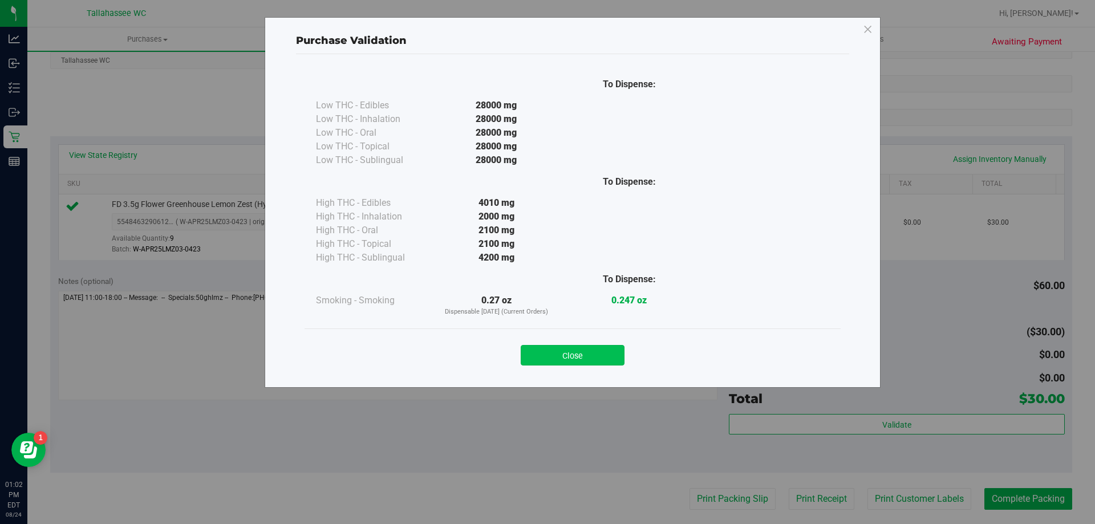
click at [592, 353] on button "Close" at bounding box center [573, 355] width 104 height 21
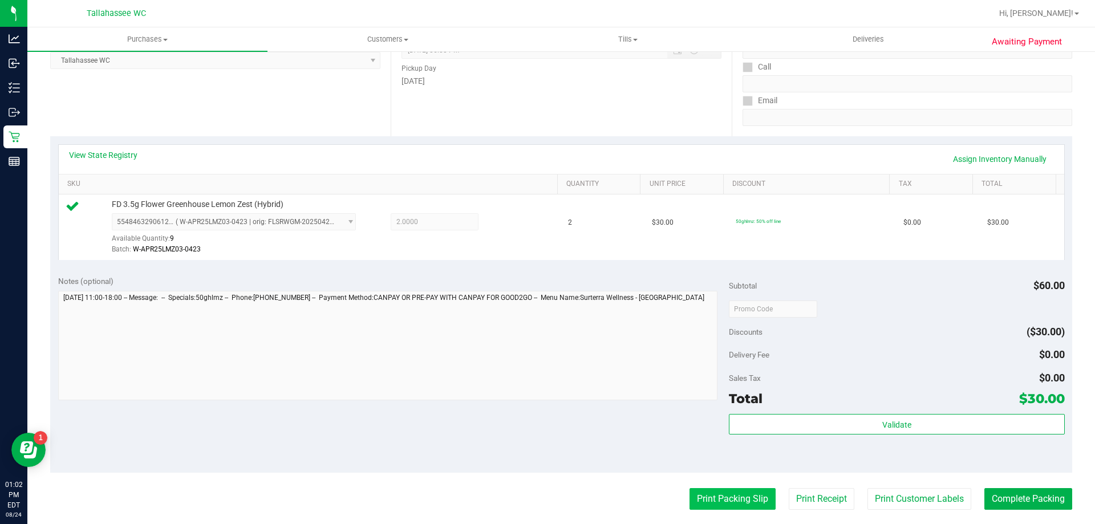
click at [719, 498] on button "Print Packing Slip" at bounding box center [732, 499] width 86 height 22
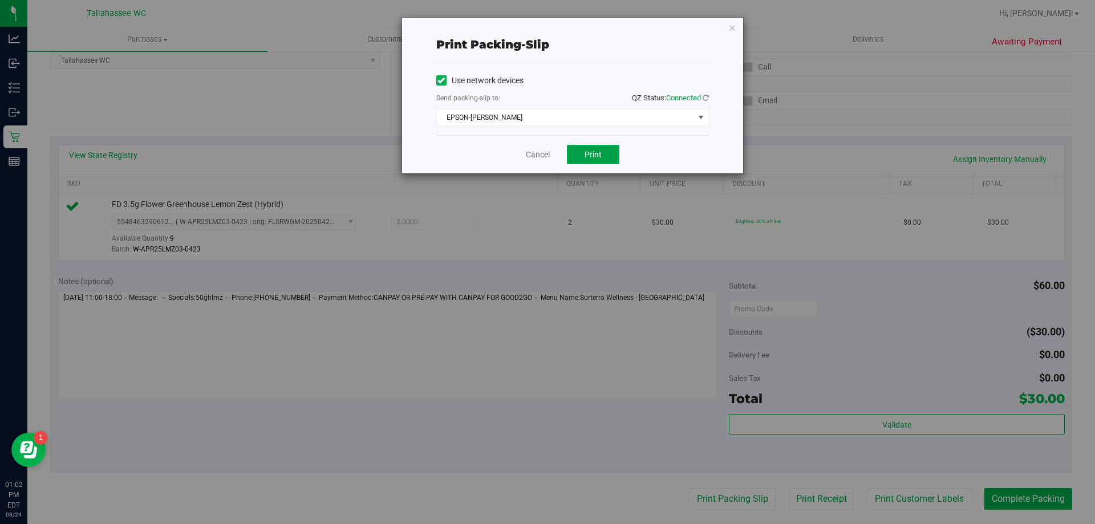
click at [611, 152] on button "Print" at bounding box center [593, 154] width 52 height 19
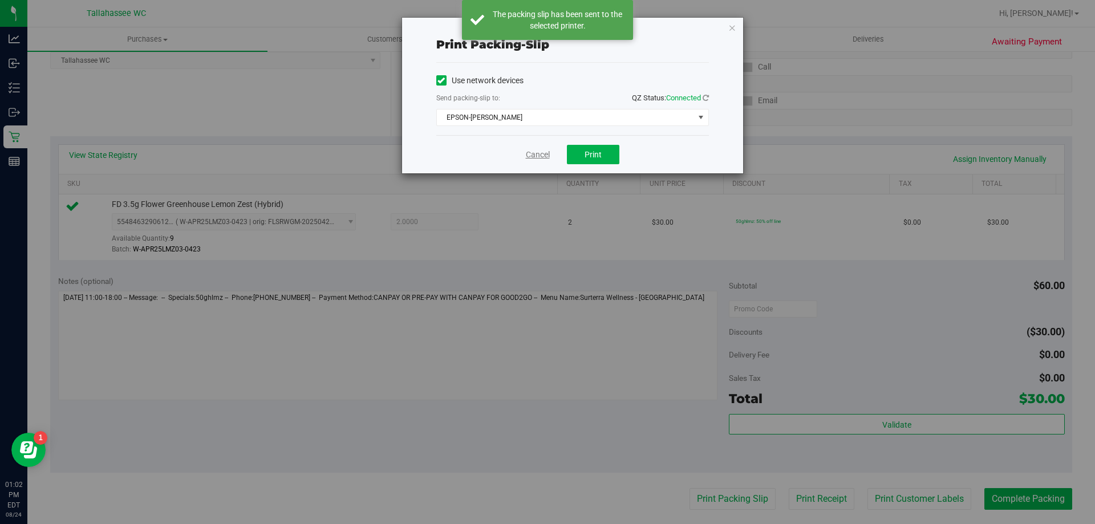
click at [536, 156] on link "Cancel" at bounding box center [538, 155] width 24 height 12
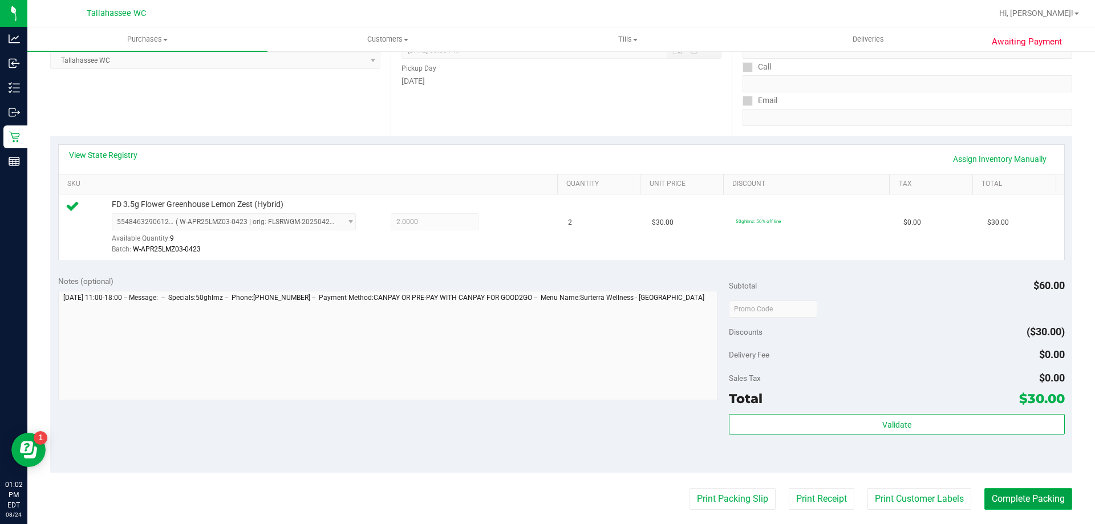
click at [1033, 494] on button "Complete Packing" at bounding box center [1028, 499] width 88 height 22
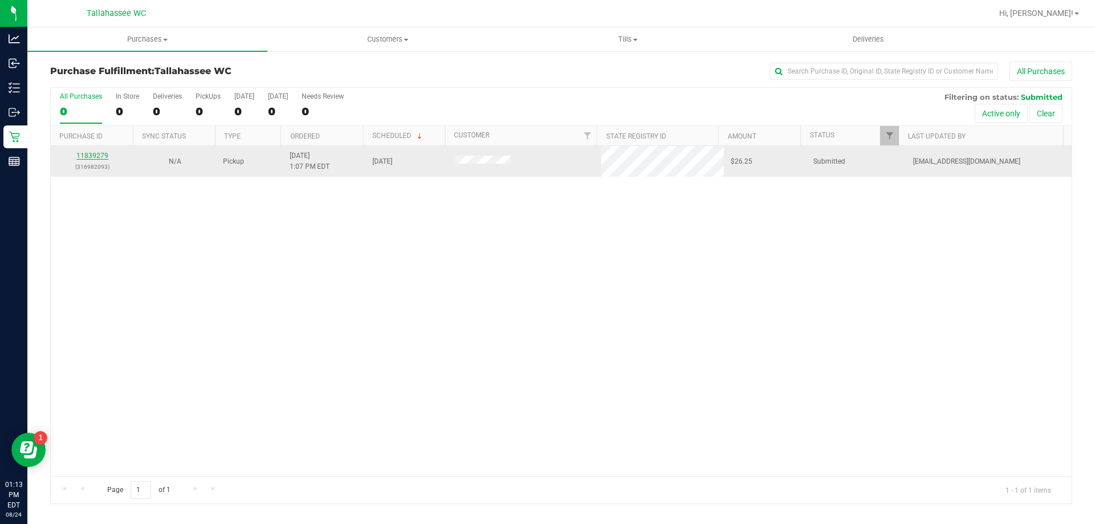
click at [104, 154] on link "11839279" at bounding box center [92, 156] width 32 height 8
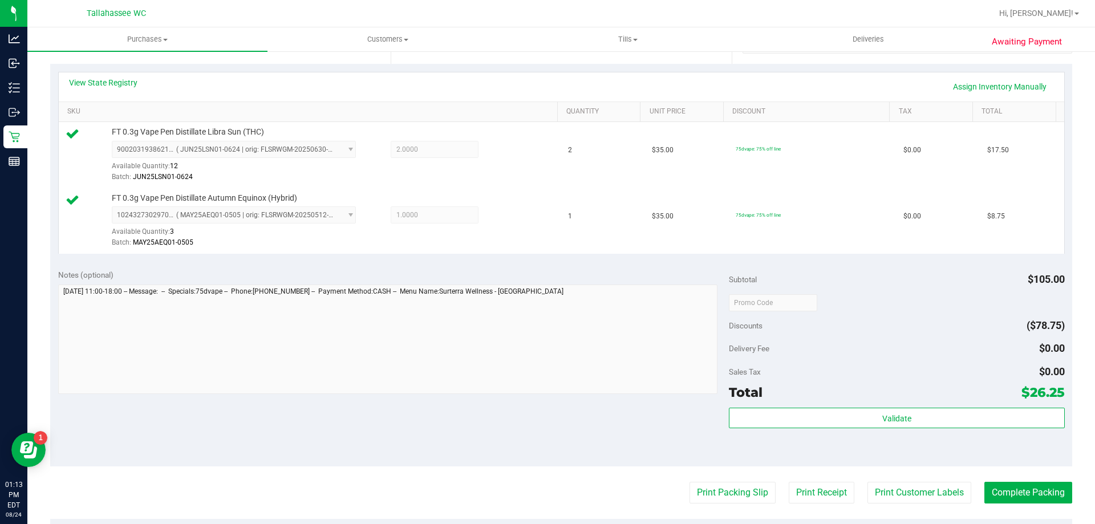
scroll to position [285, 0]
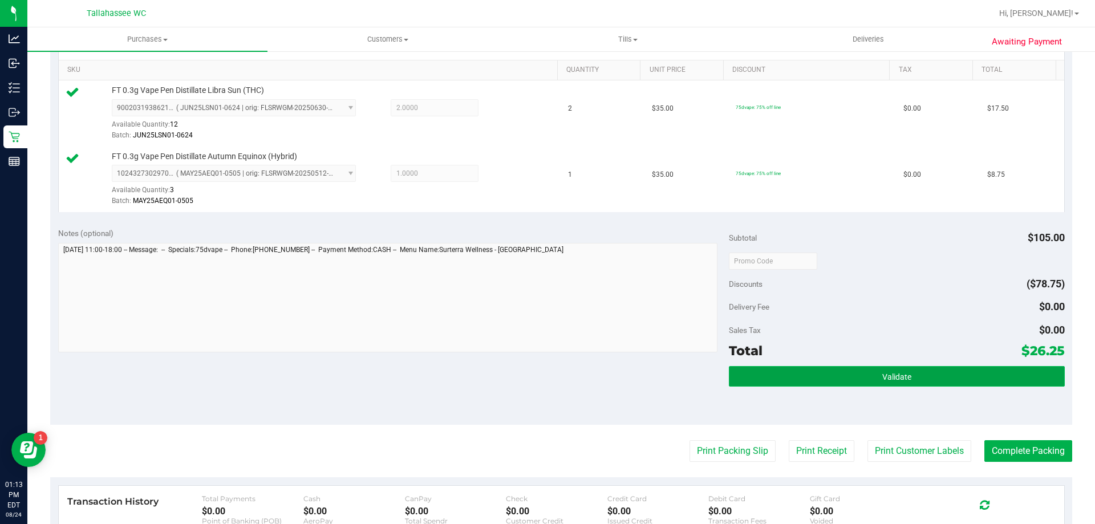
click at [758, 376] on button "Validate" at bounding box center [896, 376] width 335 height 21
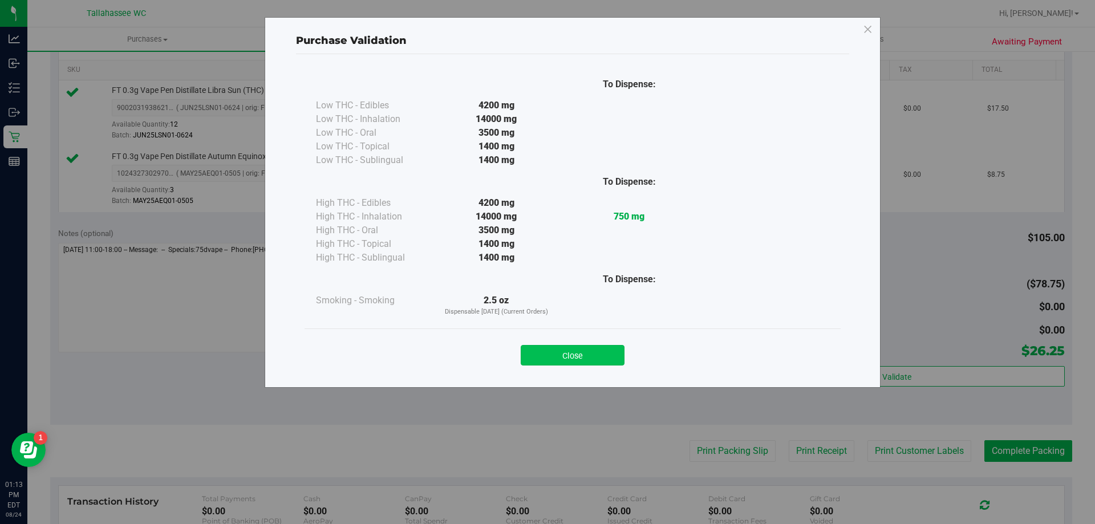
click at [572, 358] on button "Close" at bounding box center [573, 355] width 104 height 21
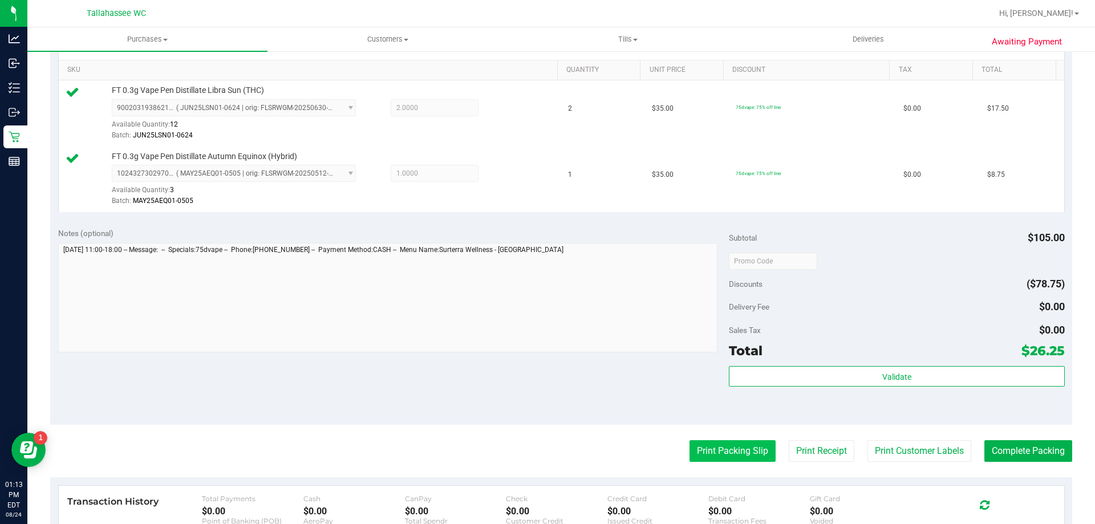
click at [735, 457] on button "Print Packing Slip" at bounding box center [732, 451] width 86 height 22
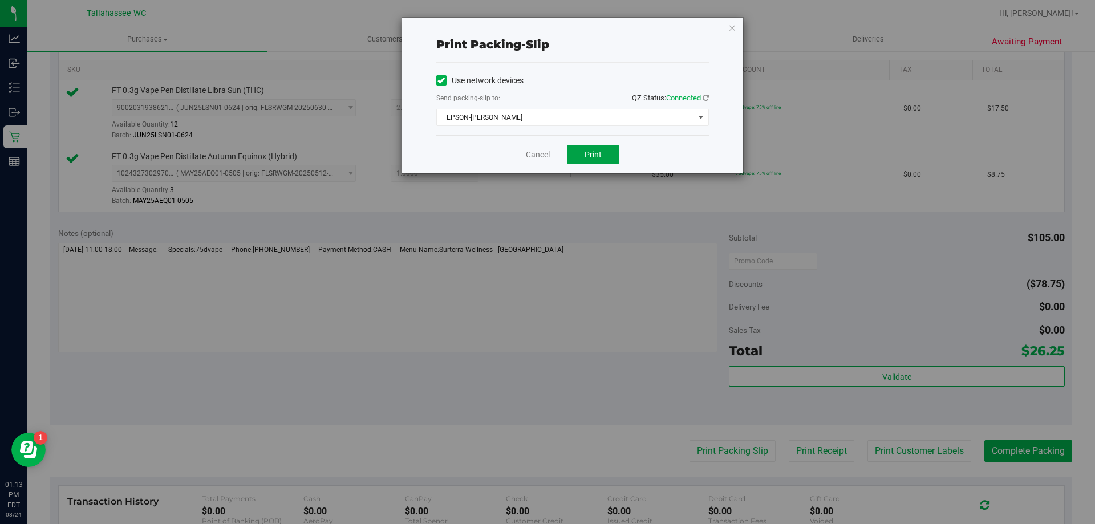
click at [606, 149] on button "Print" at bounding box center [593, 154] width 52 height 19
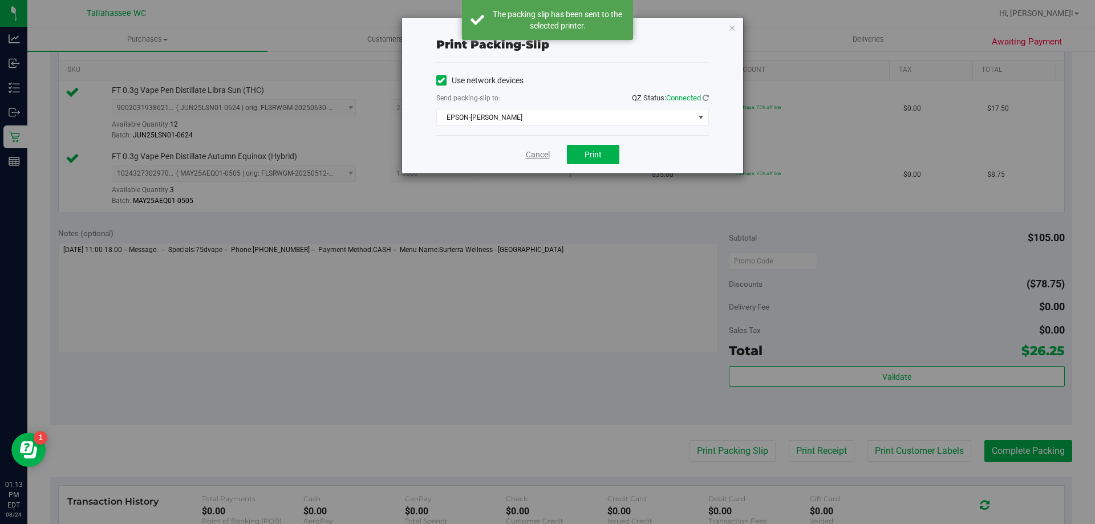
click at [537, 152] on link "Cancel" at bounding box center [538, 155] width 24 height 12
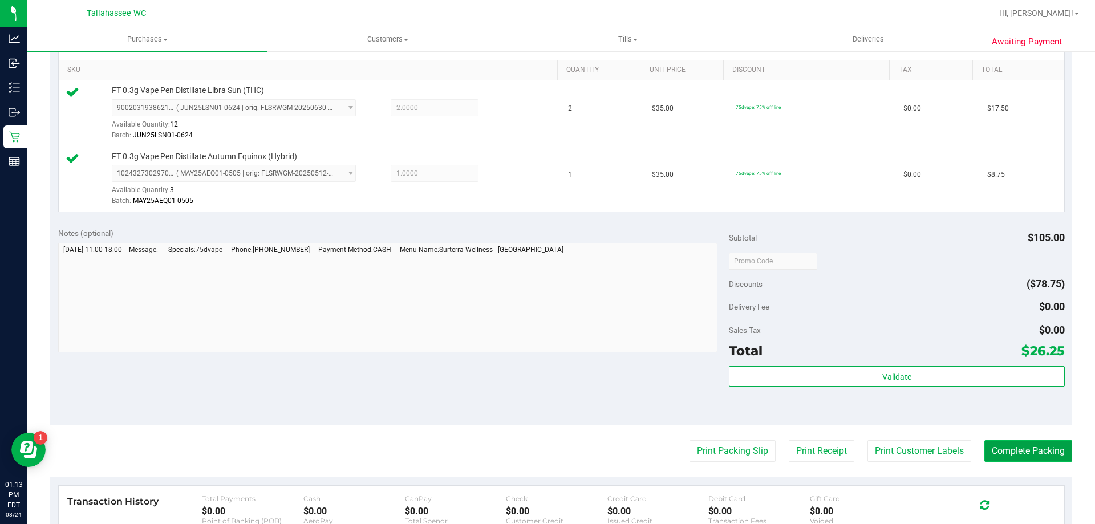
click at [1005, 455] on button "Complete Packing" at bounding box center [1028, 451] width 88 height 22
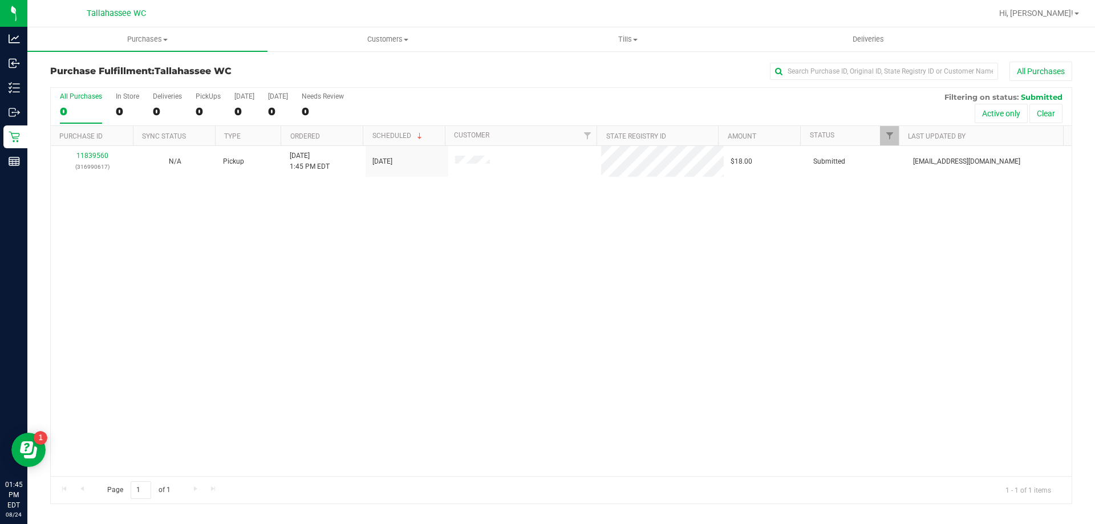
click at [432, 356] on div "11839560 (316990617) N/A Pickup 8/24/2025 1:45 PM EDT 8/24/2025 $18.00 Submitte…" at bounding box center [561, 311] width 1021 height 330
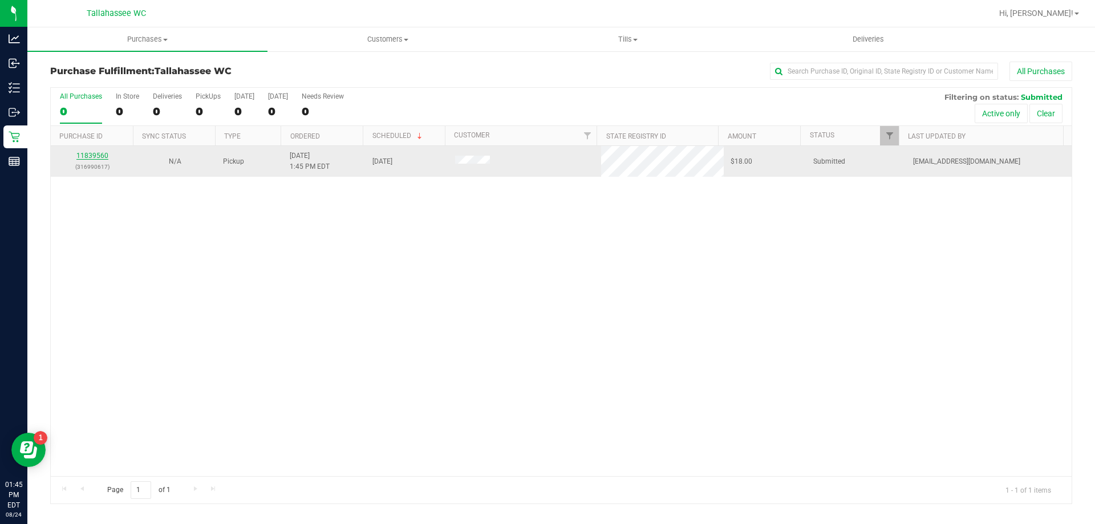
click at [87, 155] on link "11839560" at bounding box center [92, 156] width 32 height 8
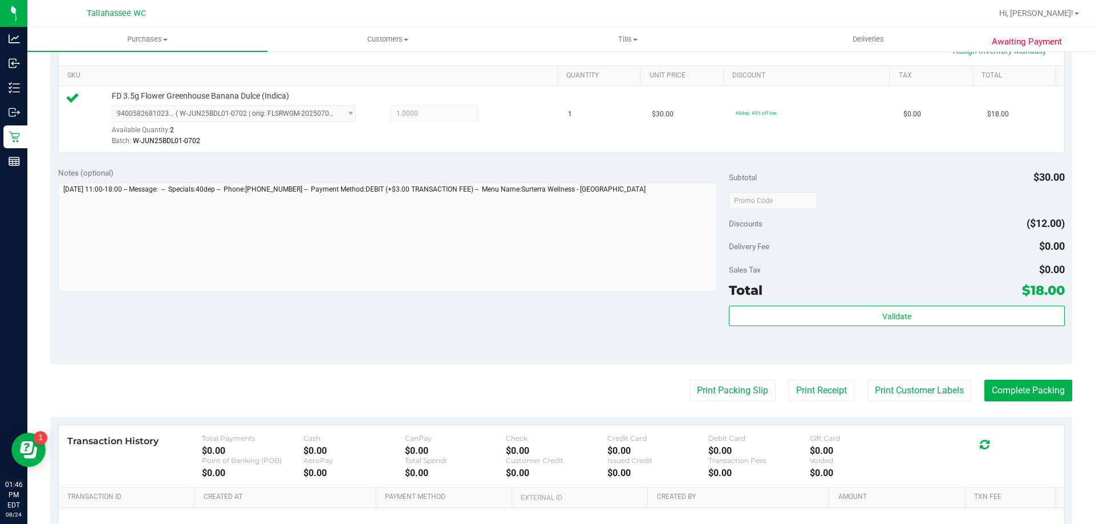
scroll to position [342, 0]
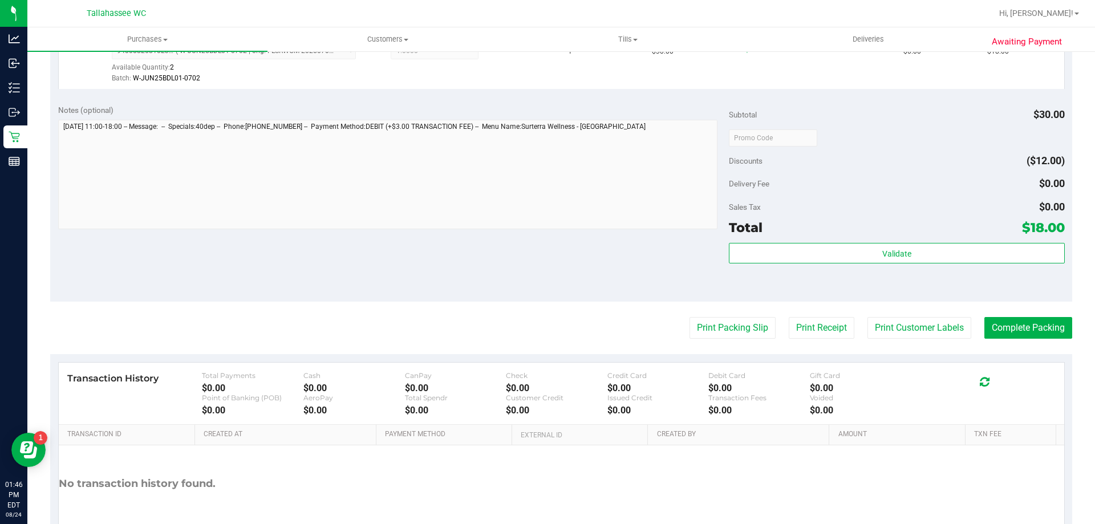
click at [783, 239] on div "Subtotal $30.00 Discounts ($12.00) Delivery Fee $0.00 Sales Tax $0.00 Total $18…" at bounding box center [896, 199] width 335 height 190
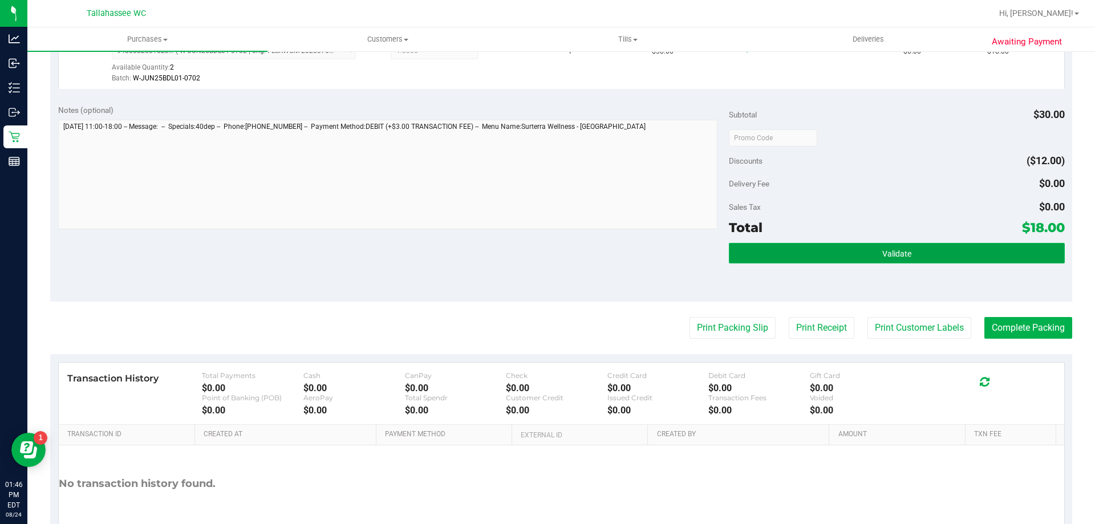
click at [783, 253] on button "Validate" at bounding box center [896, 253] width 335 height 21
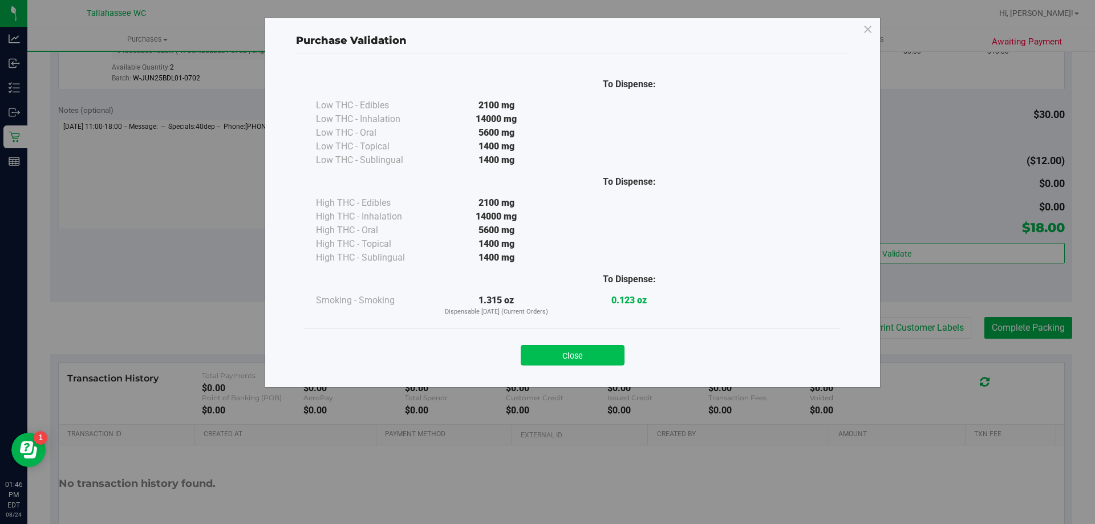
click at [581, 359] on button "Close" at bounding box center [573, 355] width 104 height 21
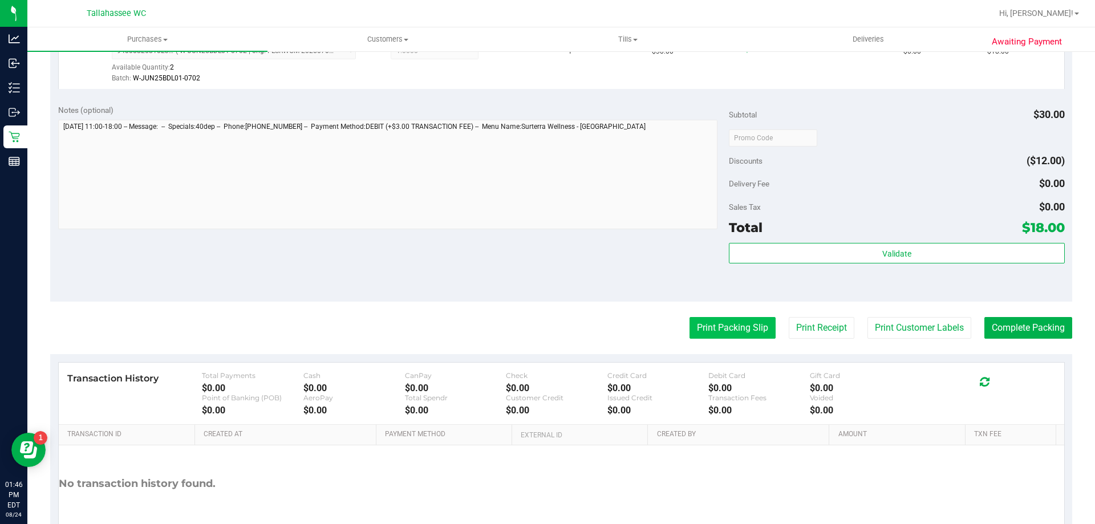
click at [748, 327] on button "Print Packing Slip" at bounding box center [732, 328] width 86 height 22
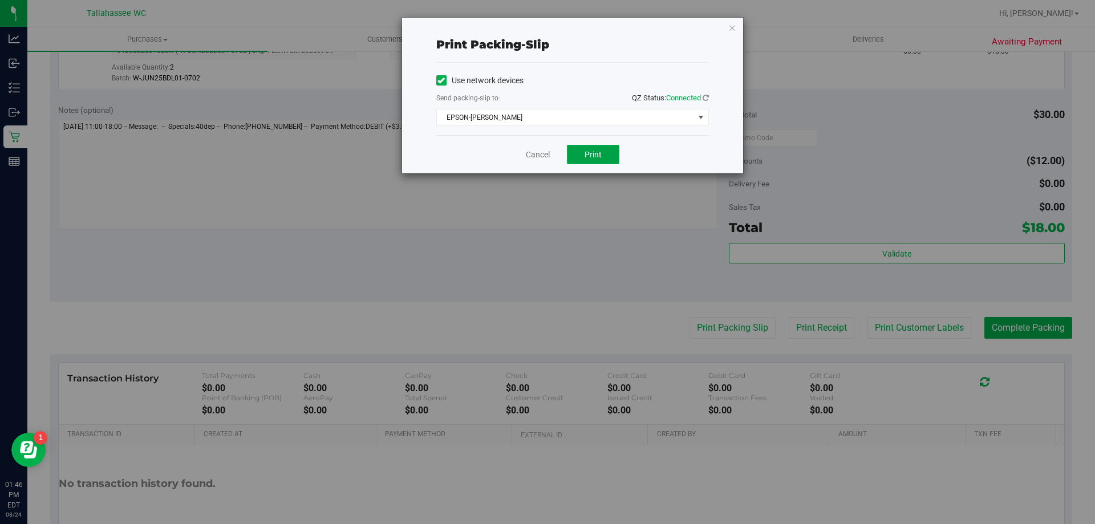
click at [595, 152] on span "Print" at bounding box center [592, 154] width 17 height 9
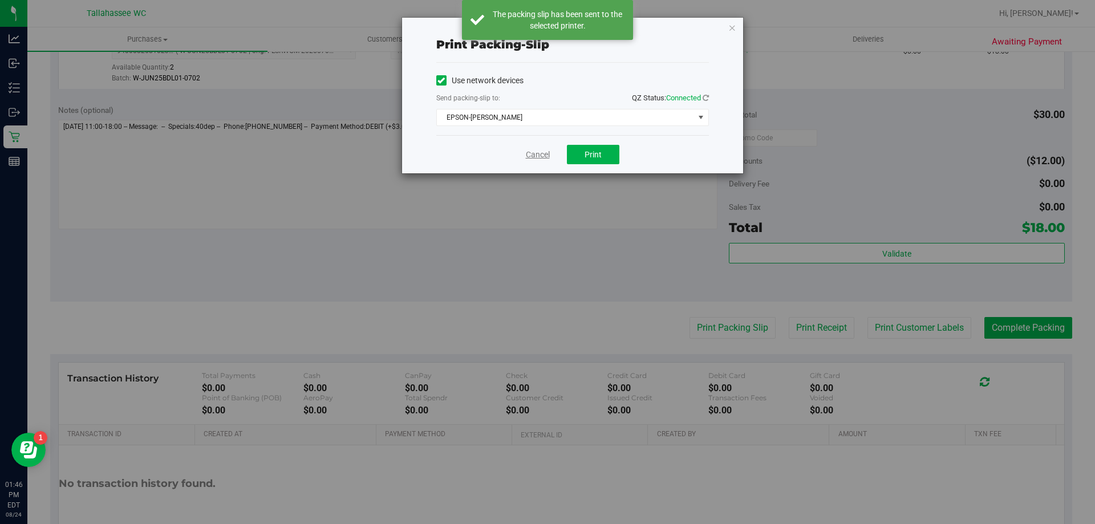
click at [539, 158] on link "Cancel" at bounding box center [538, 155] width 24 height 12
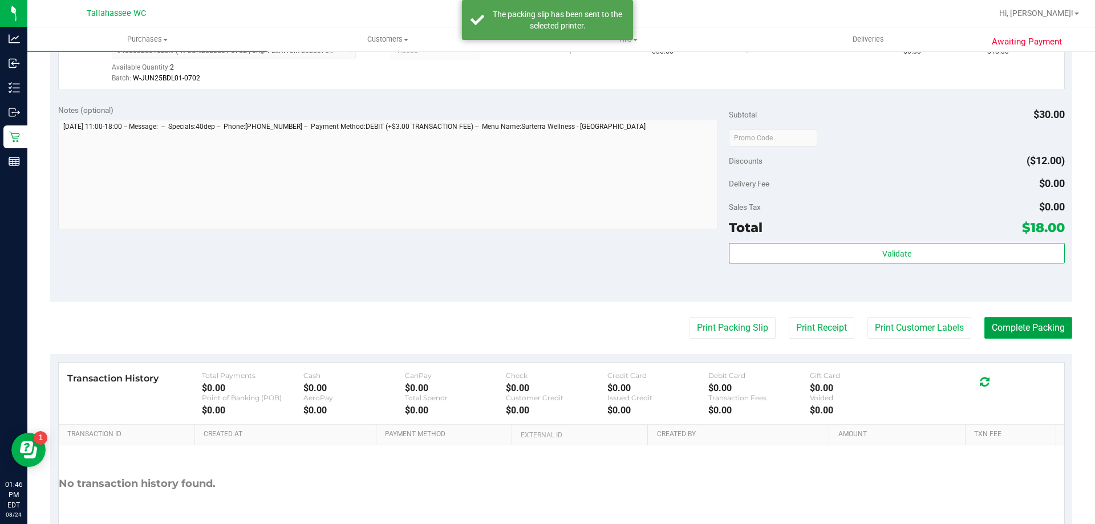
click at [1031, 328] on button "Complete Packing" at bounding box center [1028, 328] width 88 height 22
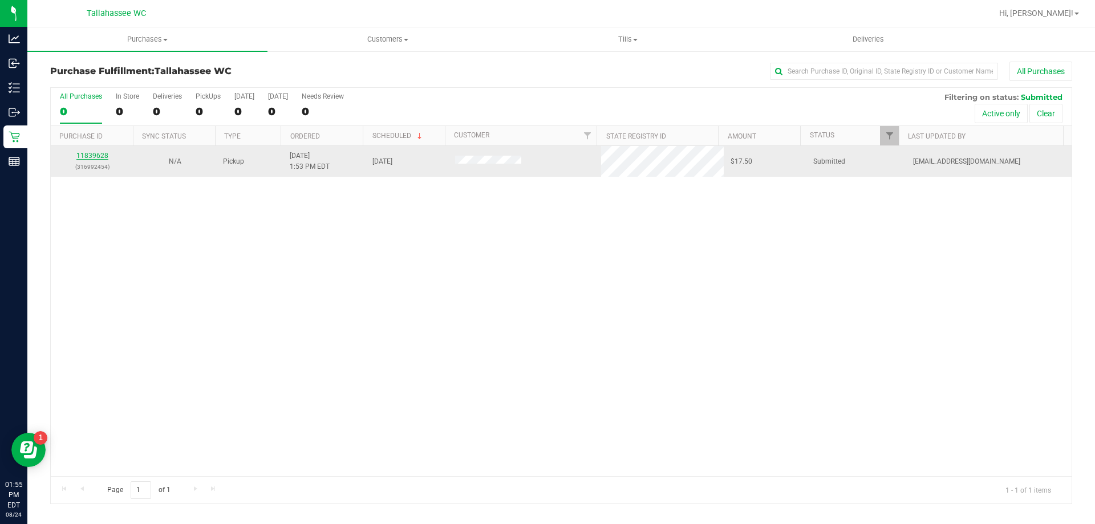
click at [98, 157] on link "11839628" at bounding box center [92, 156] width 32 height 8
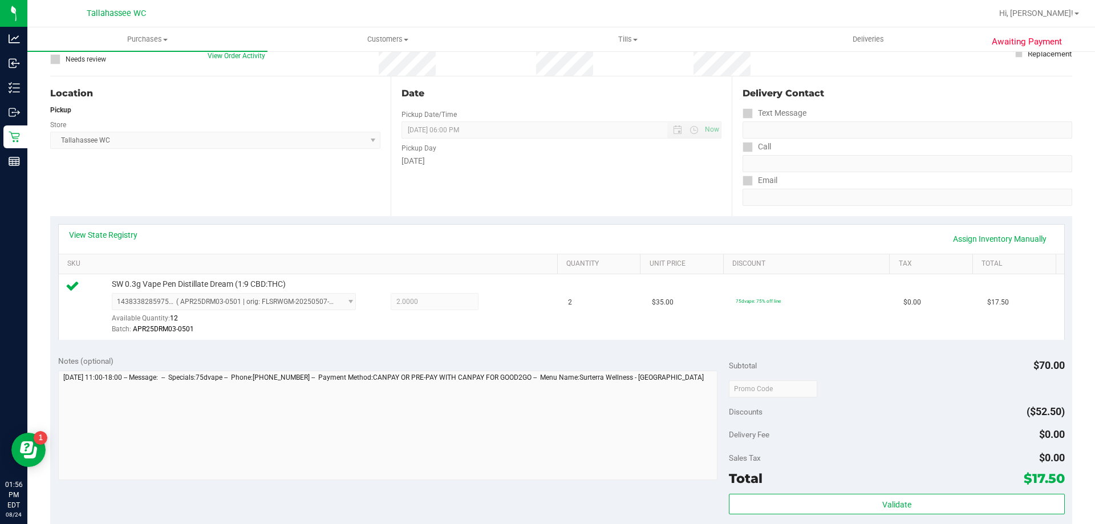
scroll to position [171, 0]
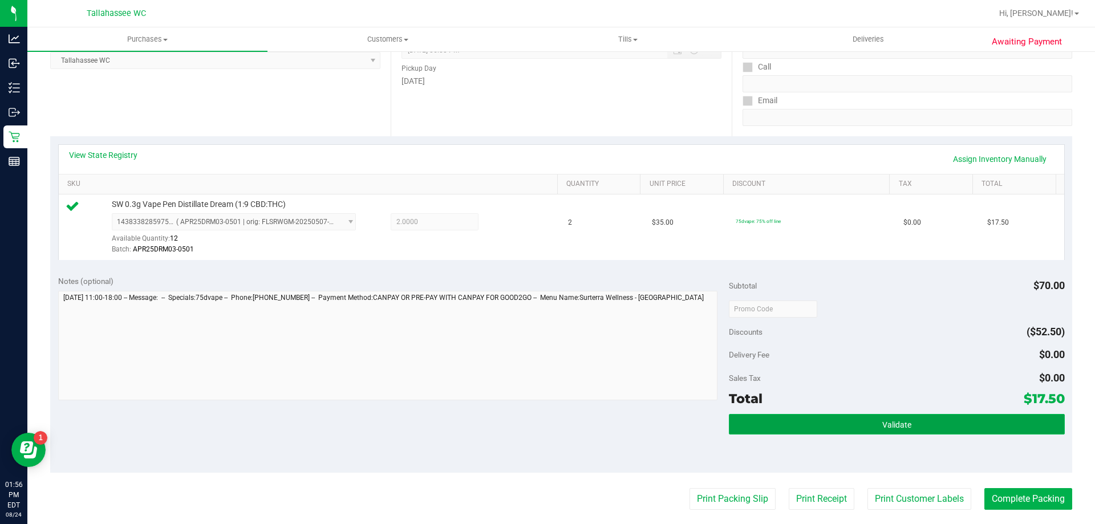
click at [759, 416] on button "Validate" at bounding box center [896, 424] width 335 height 21
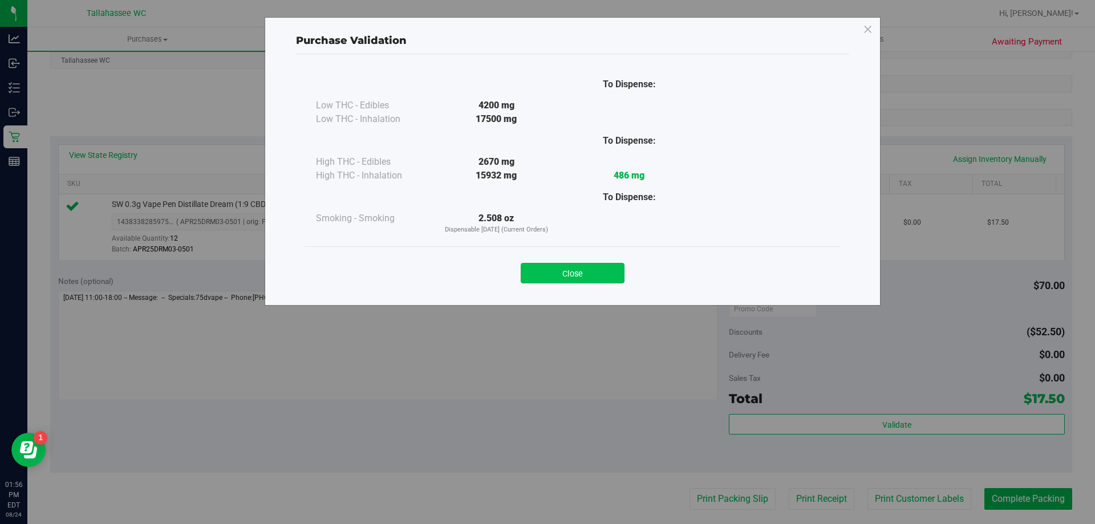
click at [606, 278] on button "Close" at bounding box center [573, 273] width 104 height 21
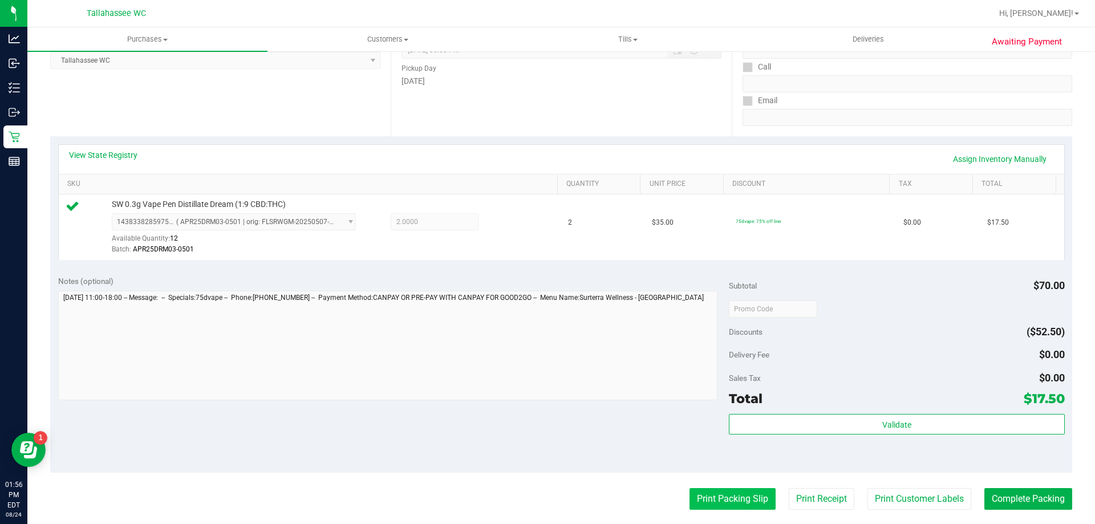
click at [696, 499] on button "Print Packing Slip" at bounding box center [732, 499] width 86 height 22
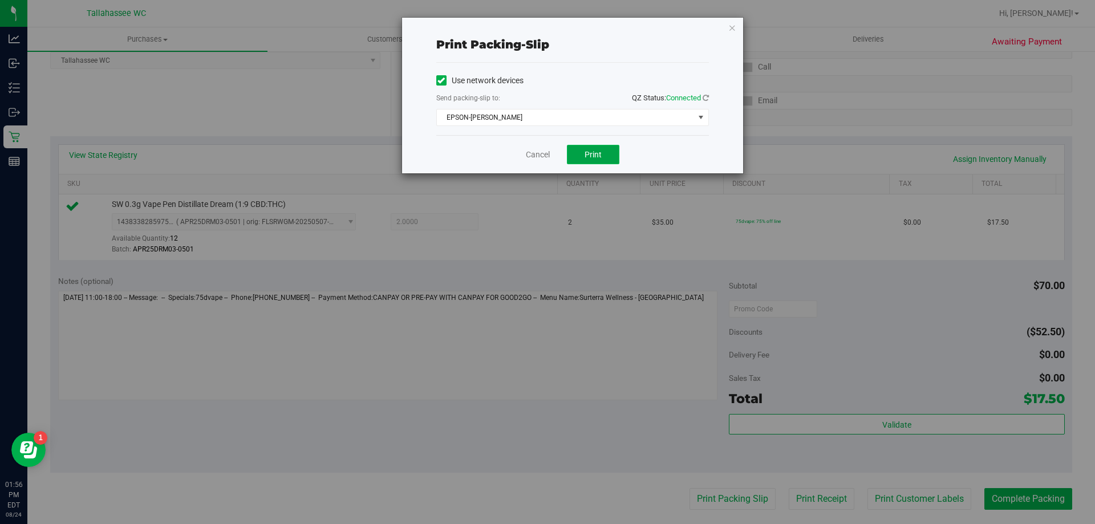
click at [599, 152] on span "Print" at bounding box center [592, 154] width 17 height 9
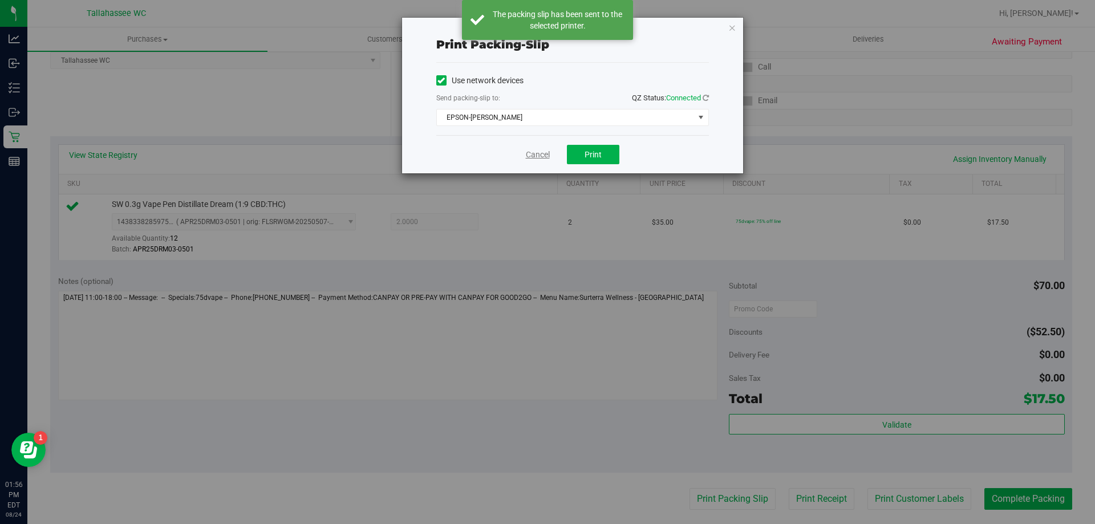
click at [539, 158] on link "Cancel" at bounding box center [538, 155] width 24 height 12
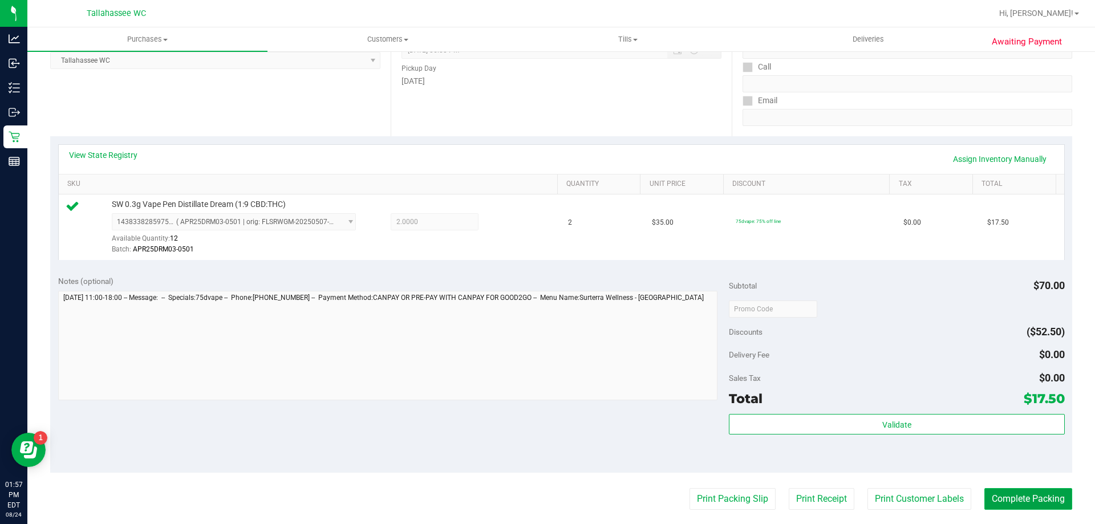
click at [1013, 496] on button "Complete Packing" at bounding box center [1028, 499] width 88 height 22
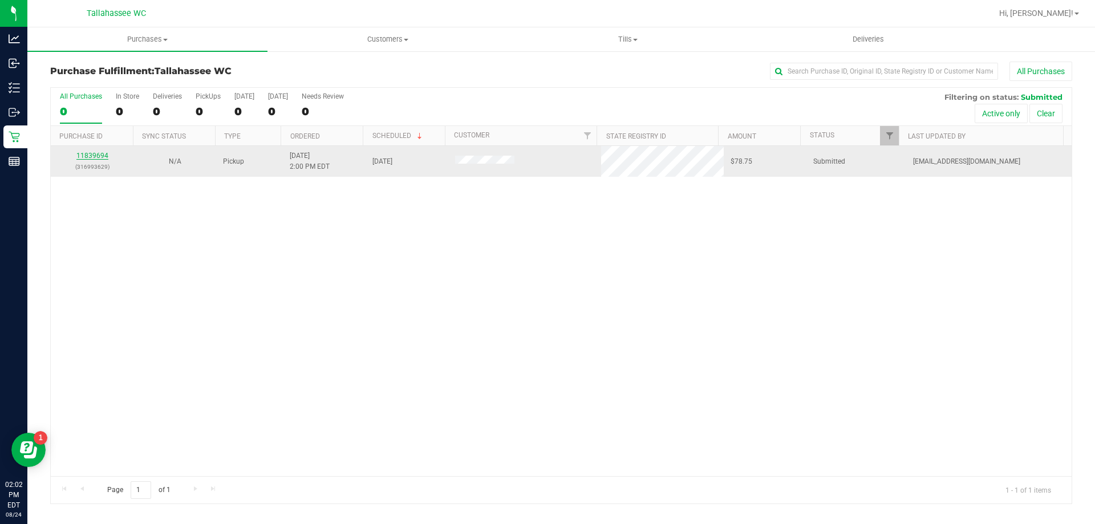
click at [104, 155] on link "11839694" at bounding box center [92, 156] width 32 height 8
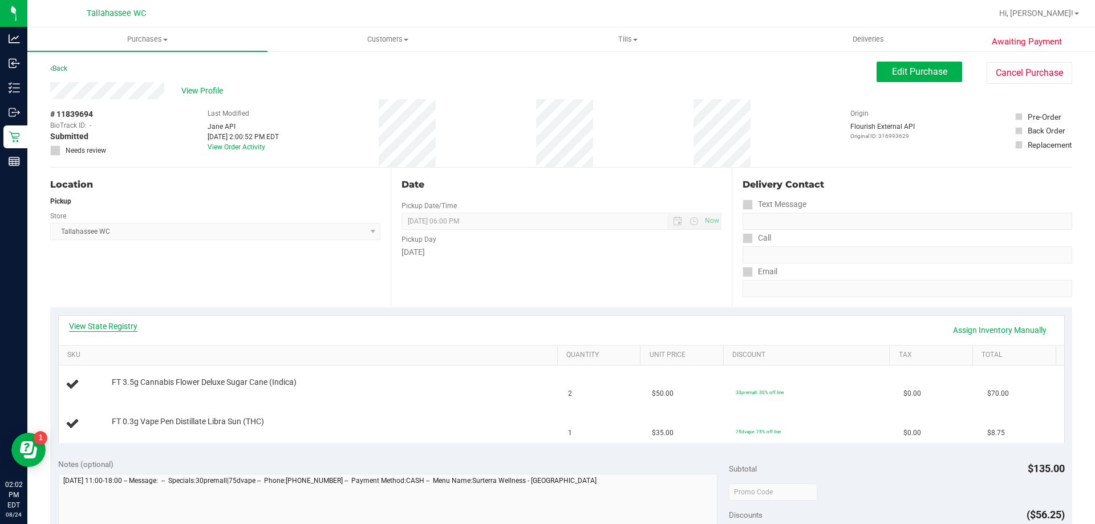
click at [109, 327] on link "View State Registry" at bounding box center [103, 325] width 68 height 11
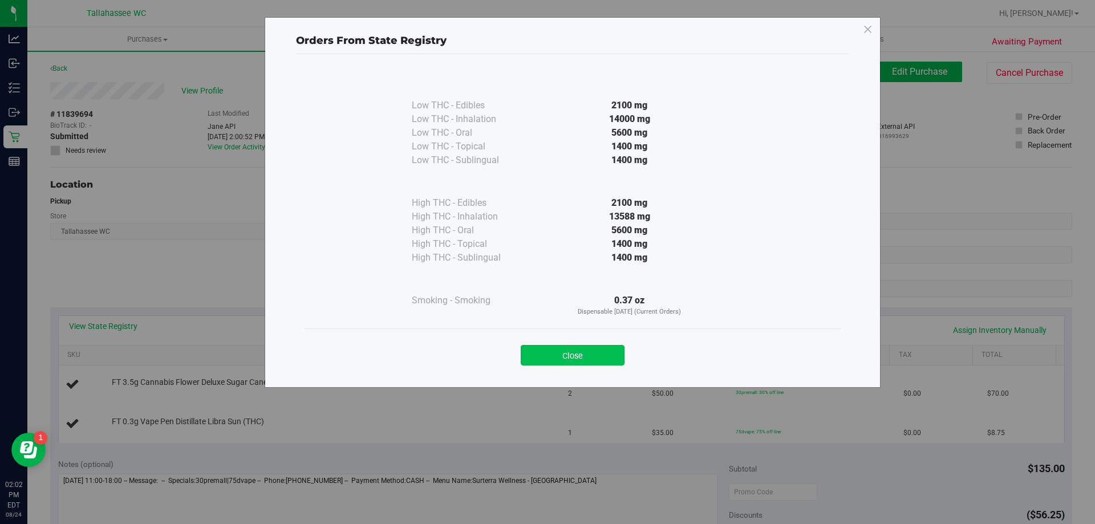
click at [558, 346] on button "Close" at bounding box center [573, 355] width 104 height 21
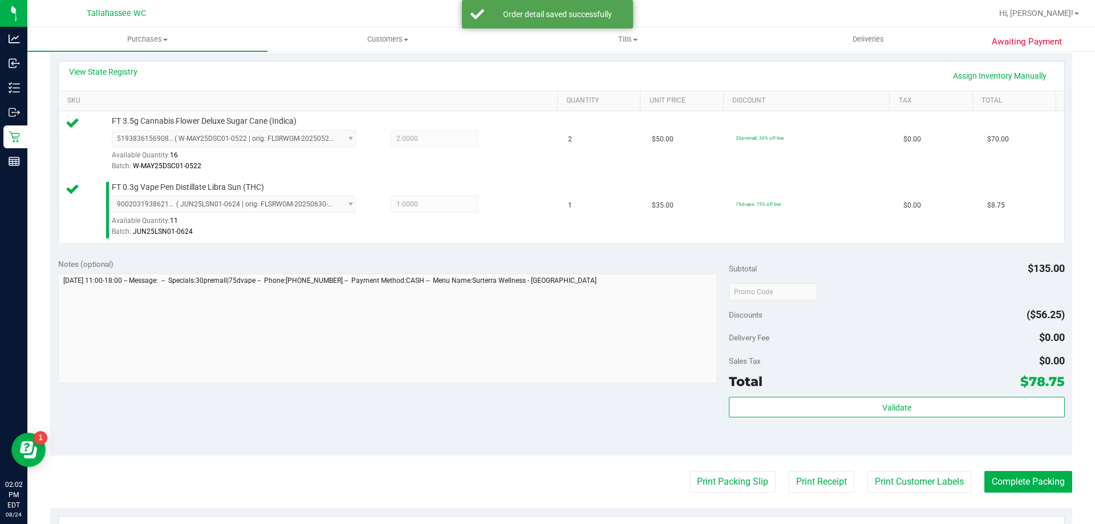
scroll to position [342, 0]
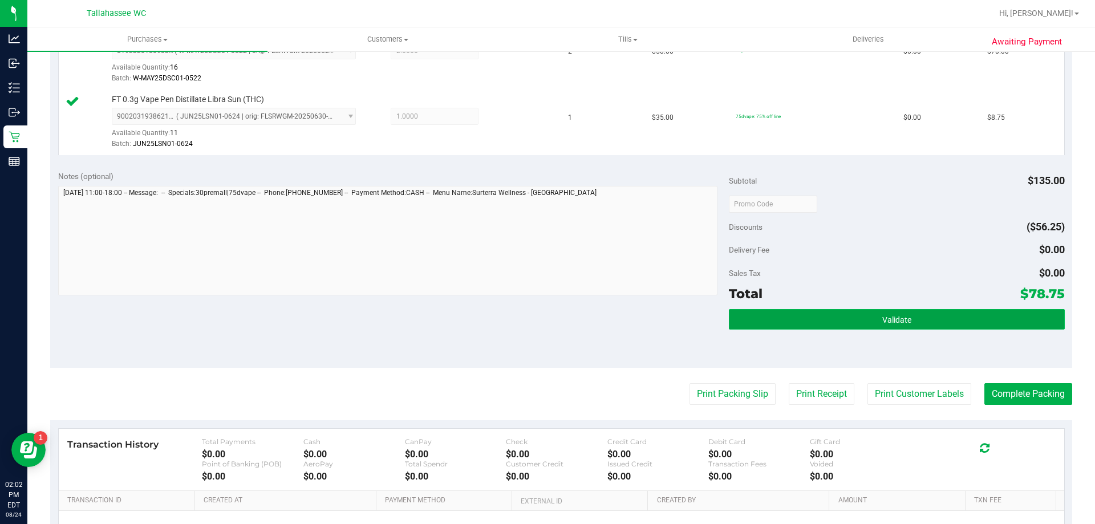
click at [742, 323] on button "Validate" at bounding box center [896, 319] width 335 height 21
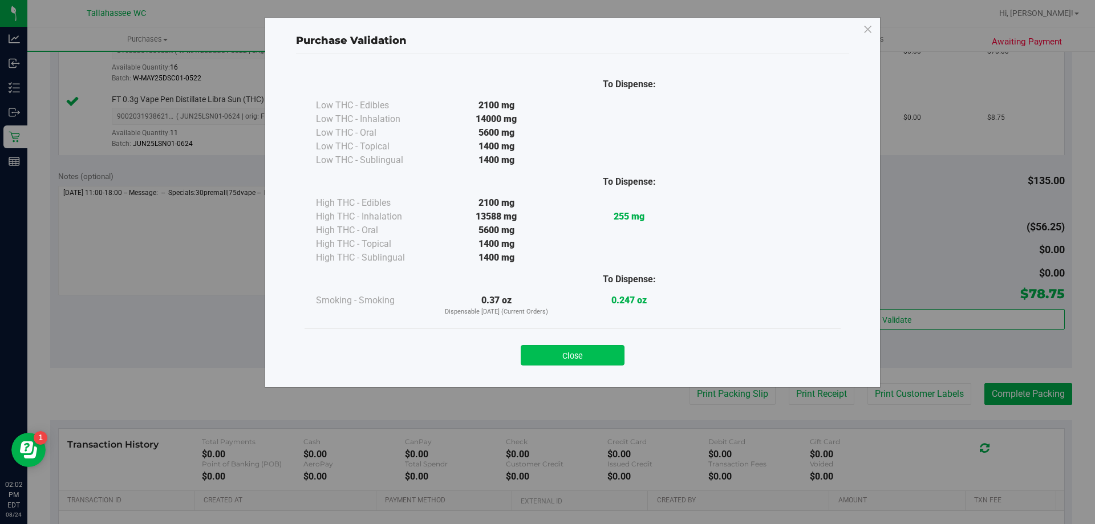
click at [609, 348] on button "Close" at bounding box center [573, 355] width 104 height 21
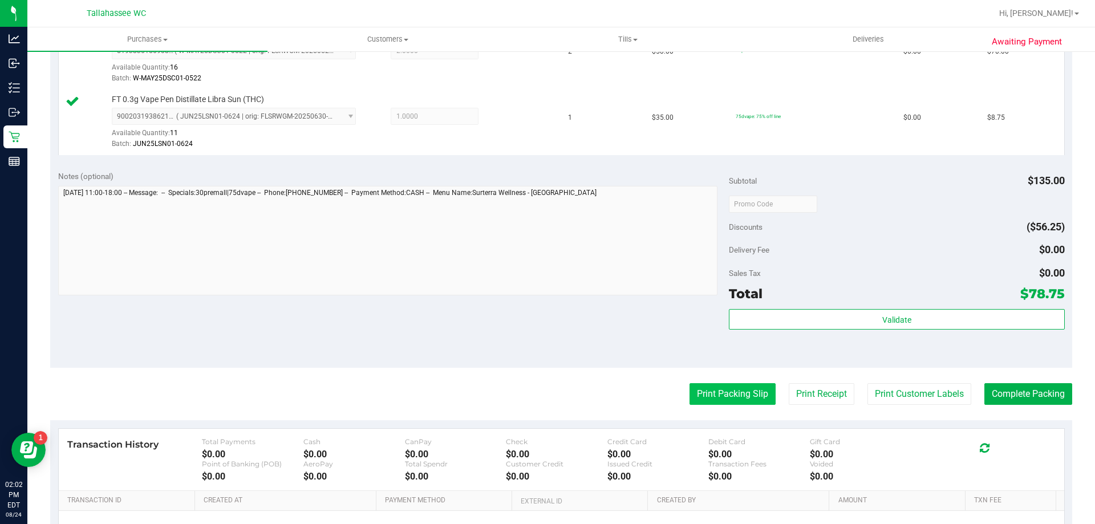
click at [689, 388] on button "Print Packing Slip" at bounding box center [732, 394] width 86 height 22
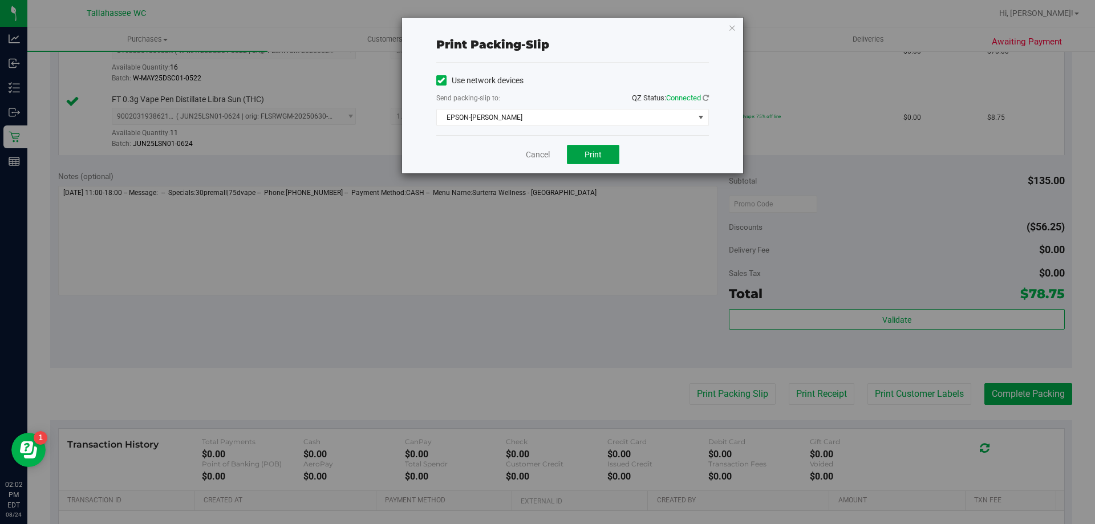
click at [582, 148] on button "Print" at bounding box center [593, 154] width 52 height 19
drag, startPoint x: 547, startPoint y: 155, endPoint x: 579, endPoint y: 165, distance: 33.7
click at [548, 155] on link "Cancel" at bounding box center [538, 155] width 24 height 12
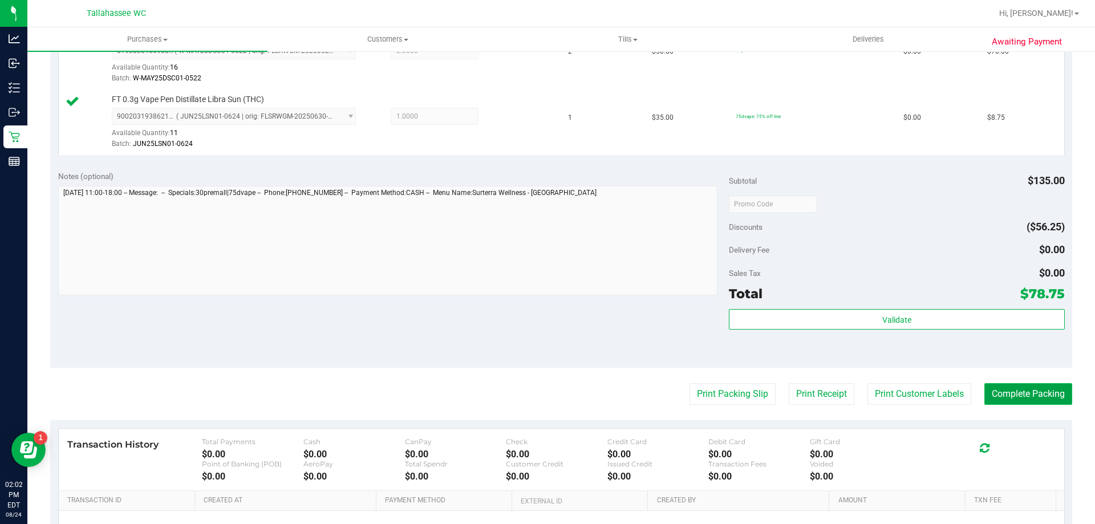
click at [1012, 394] on button "Complete Packing" at bounding box center [1028, 394] width 88 height 22
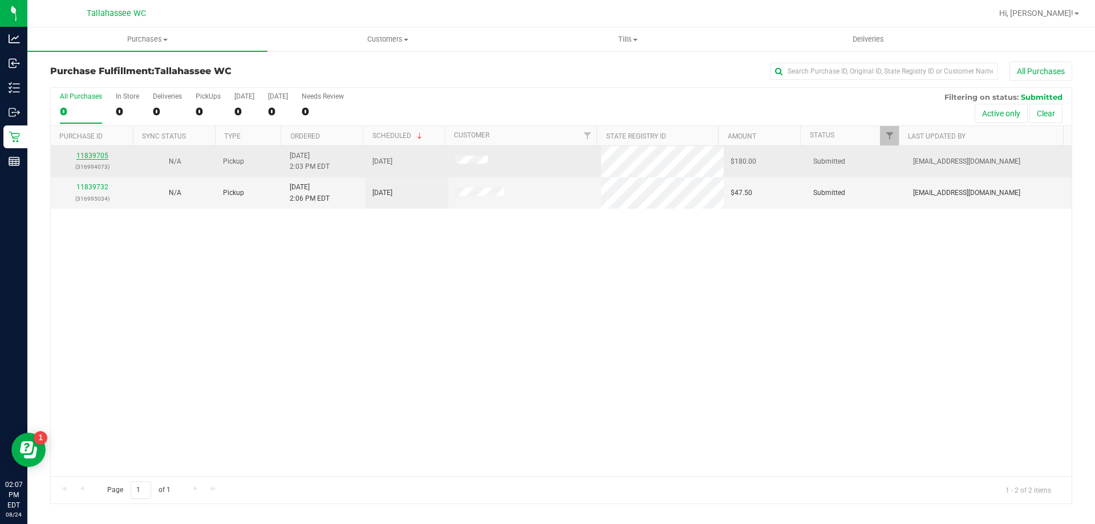
click at [98, 153] on link "11839705" at bounding box center [92, 156] width 32 height 8
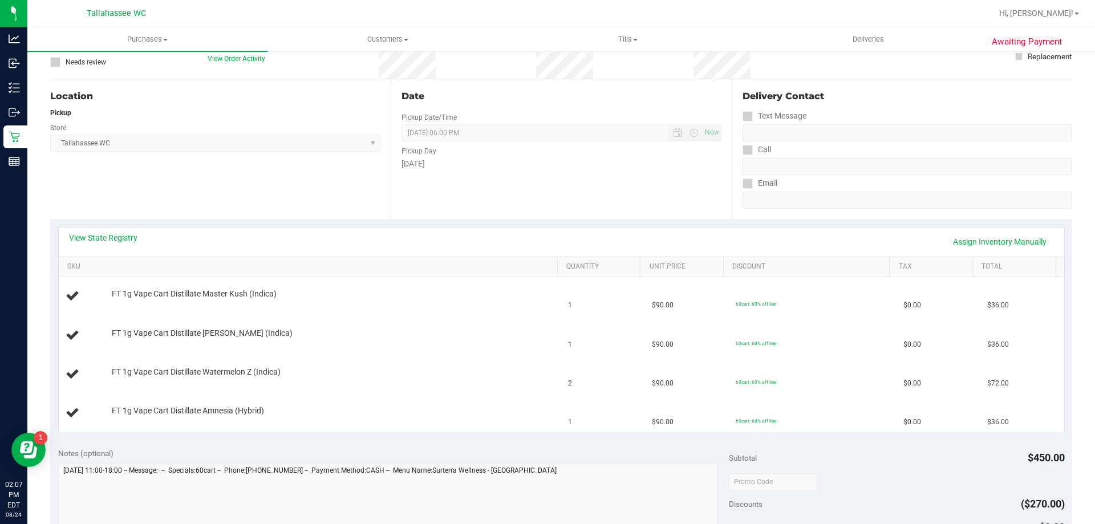
scroll to position [91, 0]
click at [107, 232] on link "View State Registry" at bounding box center [103, 234] width 68 height 11
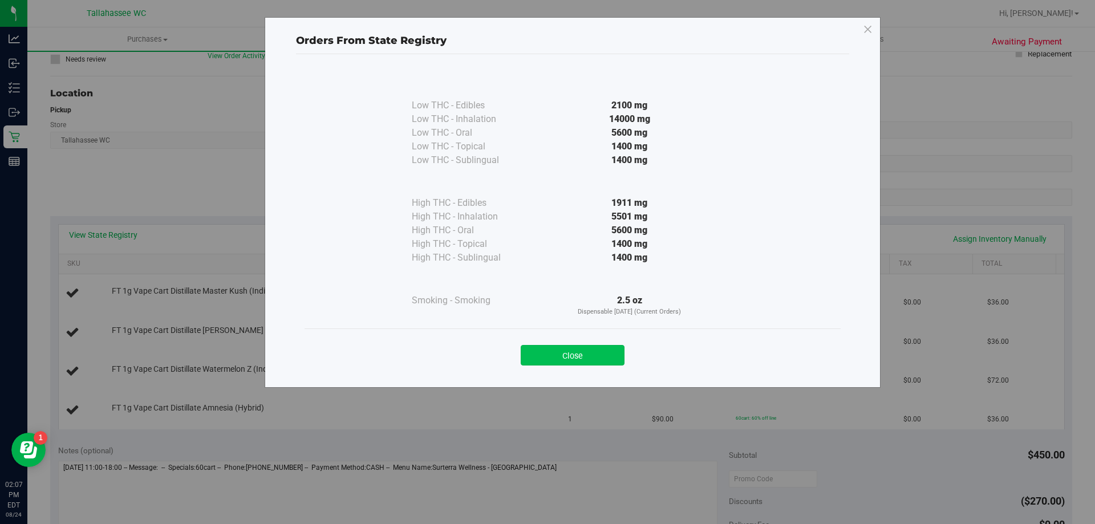
click at [546, 359] on button "Close" at bounding box center [573, 355] width 104 height 21
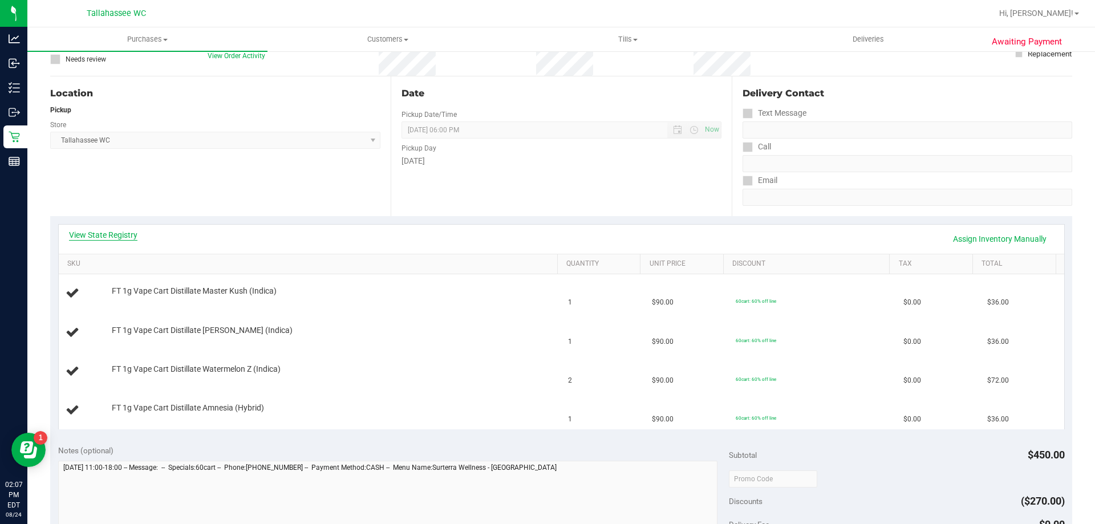
click at [124, 234] on link "View State Registry" at bounding box center [103, 234] width 68 height 11
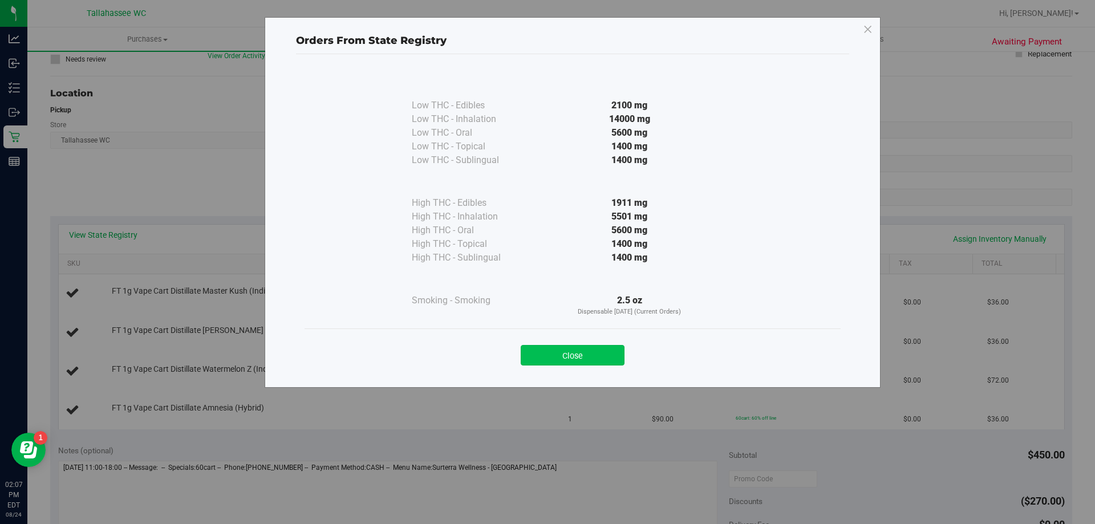
click at [595, 352] on button "Close" at bounding box center [573, 355] width 104 height 21
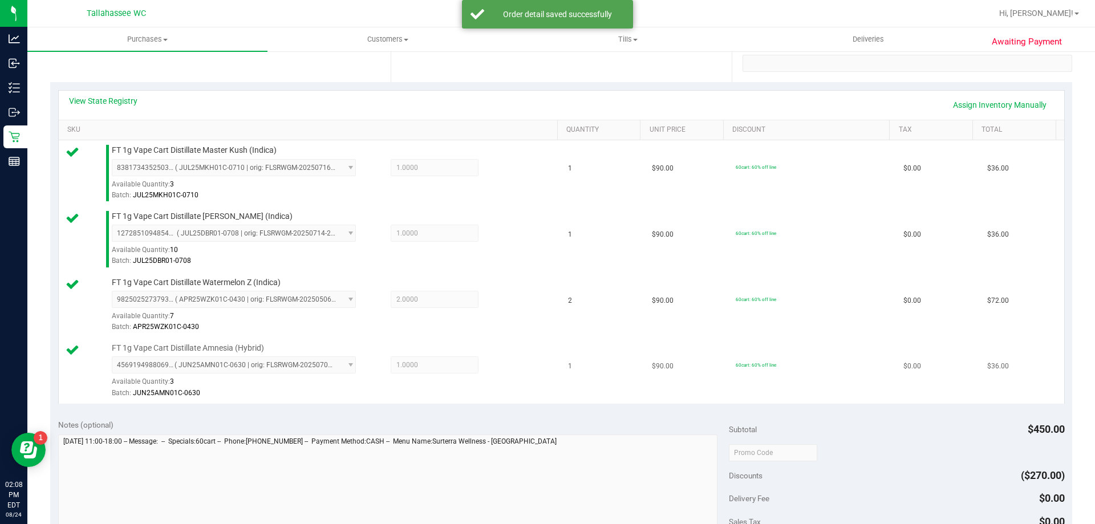
scroll to position [319, 0]
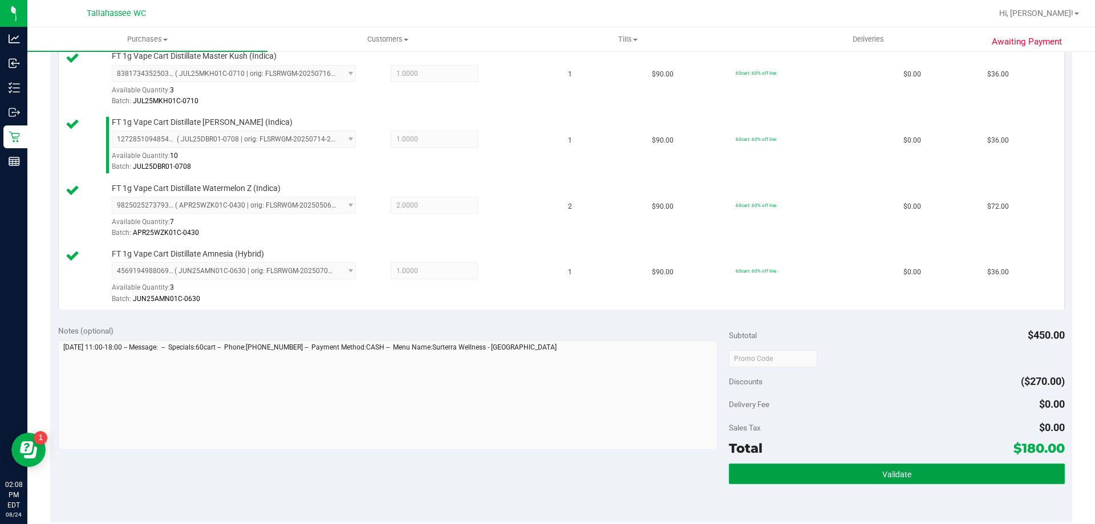
click at [797, 473] on button "Validate" at bounding box center [896, 474] width 335 height 21
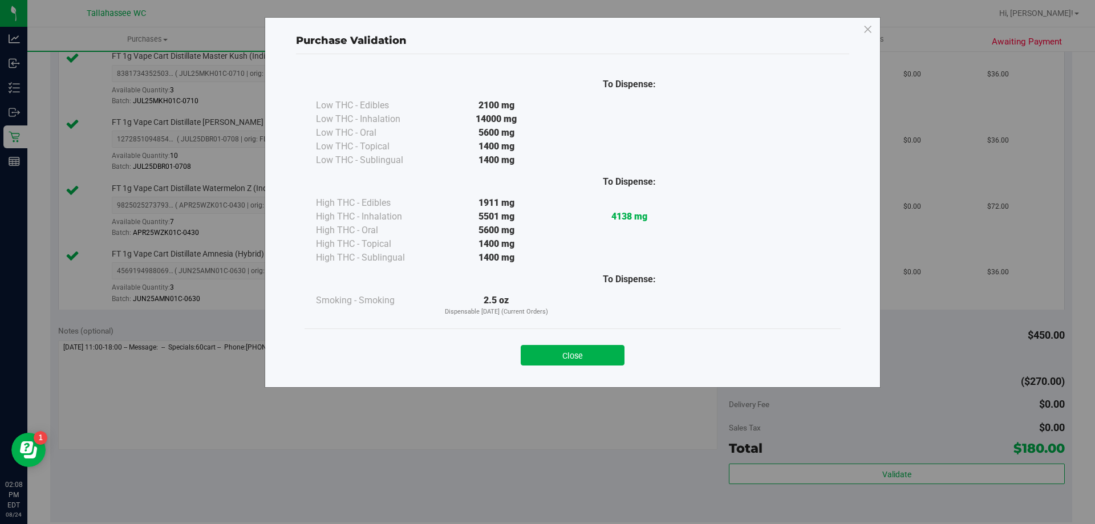
drag, startPoint x: 554, startPoint y: 357, endPoint x: 554, endPoint y: 367, distance: 9.7
click at [555, 356] on button "Close" at bounding box center [573, 355] width 104 height 21
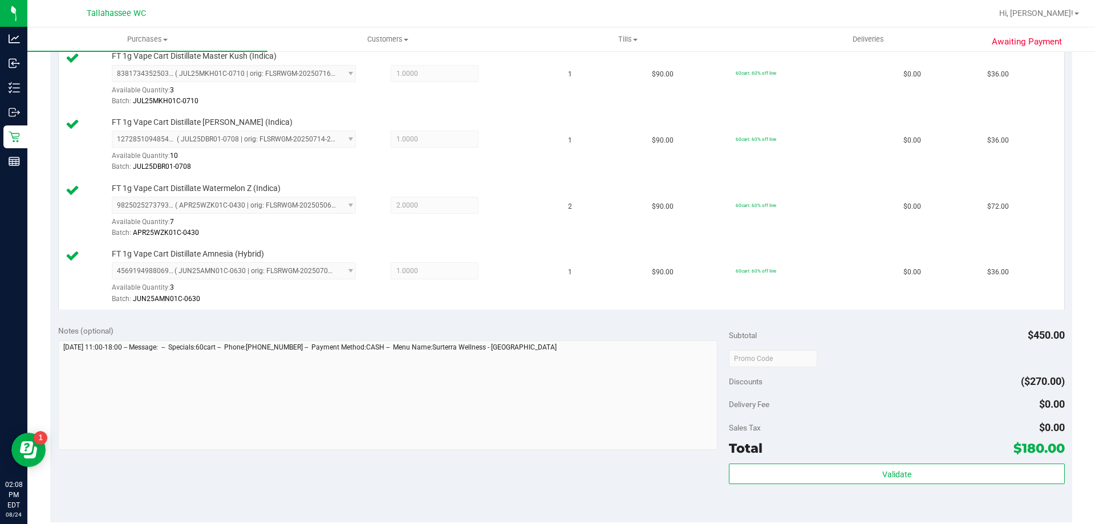
scroll to position [547, 0]
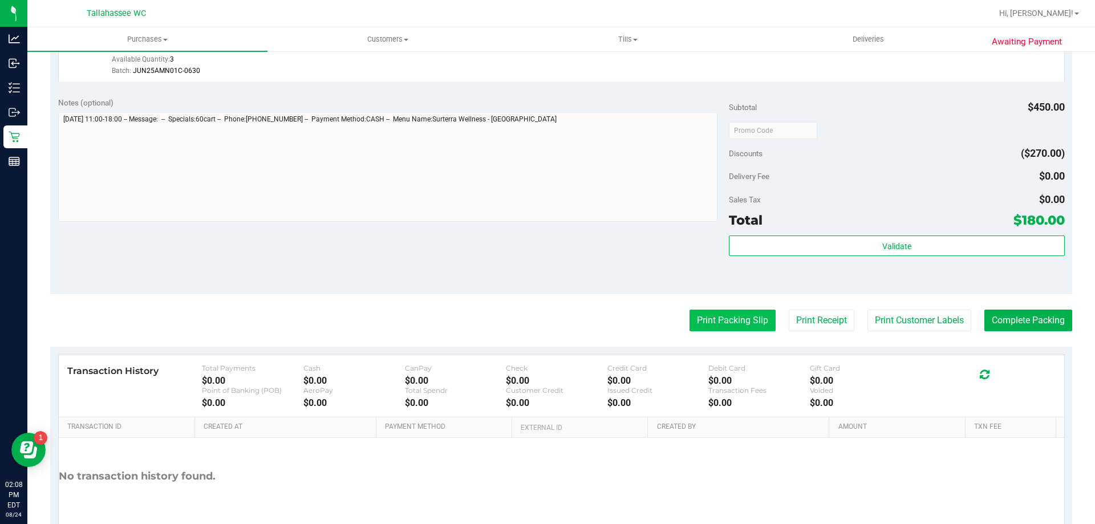
click at [697, 318] on button "Print Packing Slip" at bounding box center [732, 321] width 86 height 22
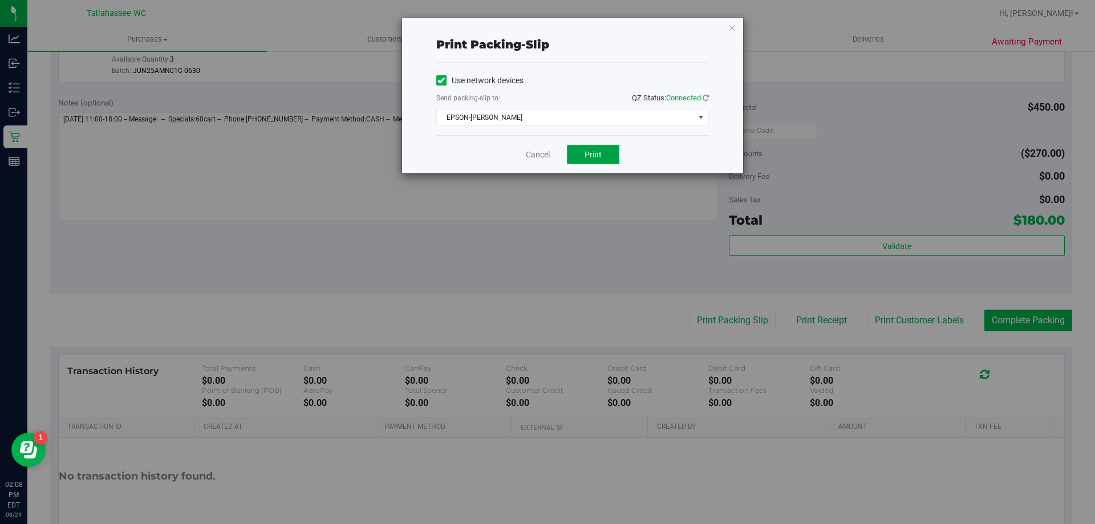
click at [596, 155] on span "Print" at bounding box center [592, 154] width 17 height 9
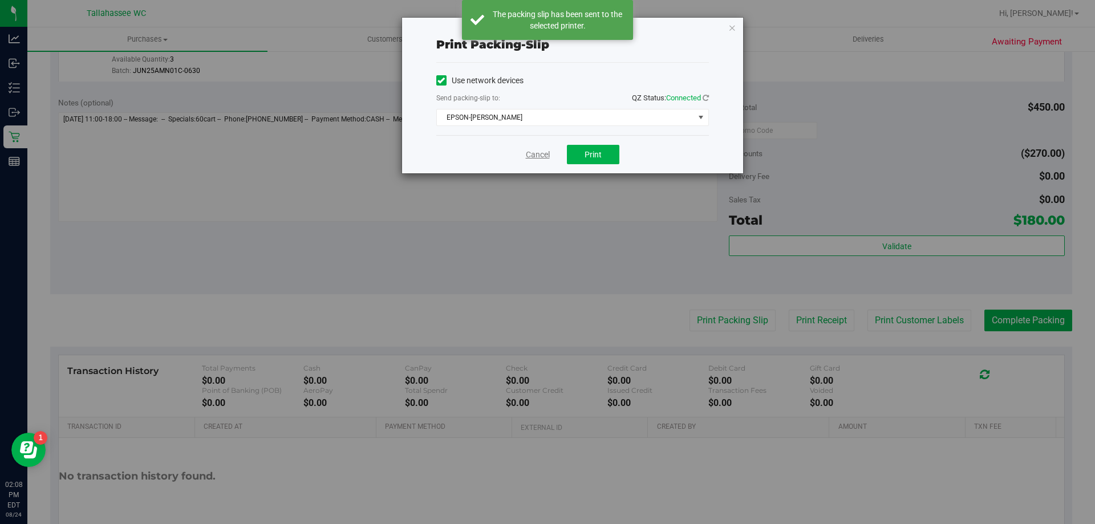
click at [537, 157] on link "Cancel" at bounding box center [538, 155] width 24 height 12
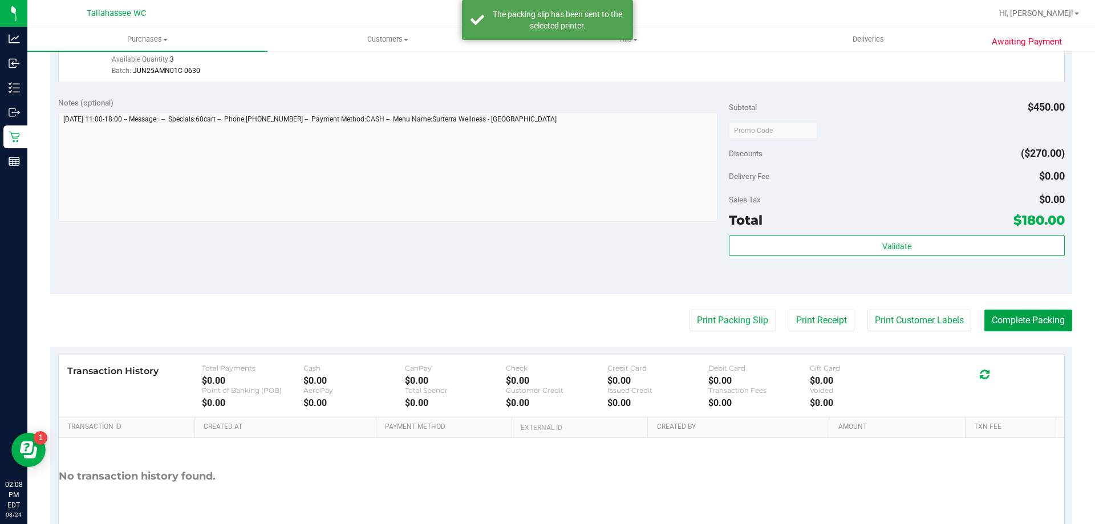
click at [989, 315] on button "Complete Packing" at bounding box center [1028, 321] width 88 height 22
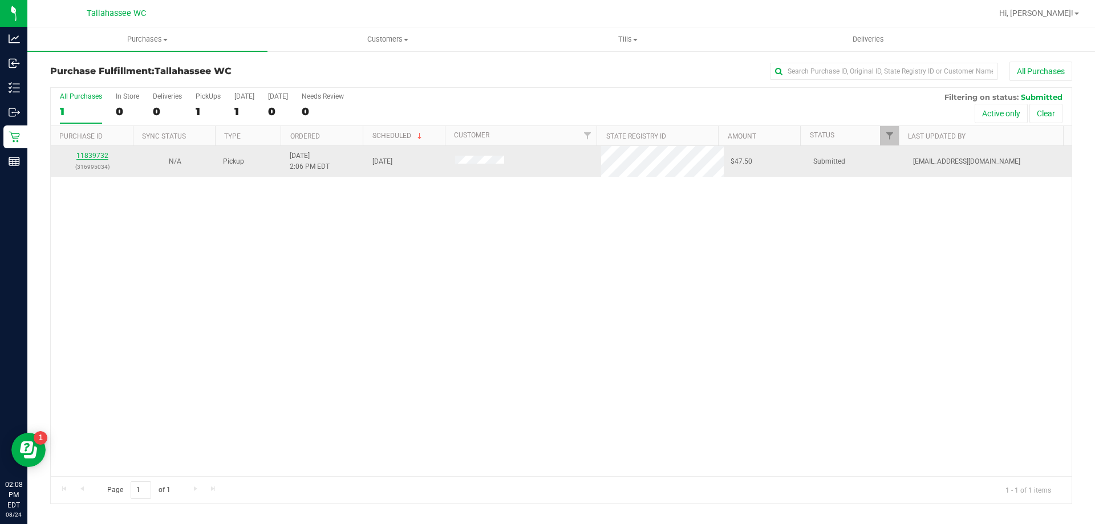
click at [95, 158] on link "11839732" at bounding box center [92, 156] width 32 height 8
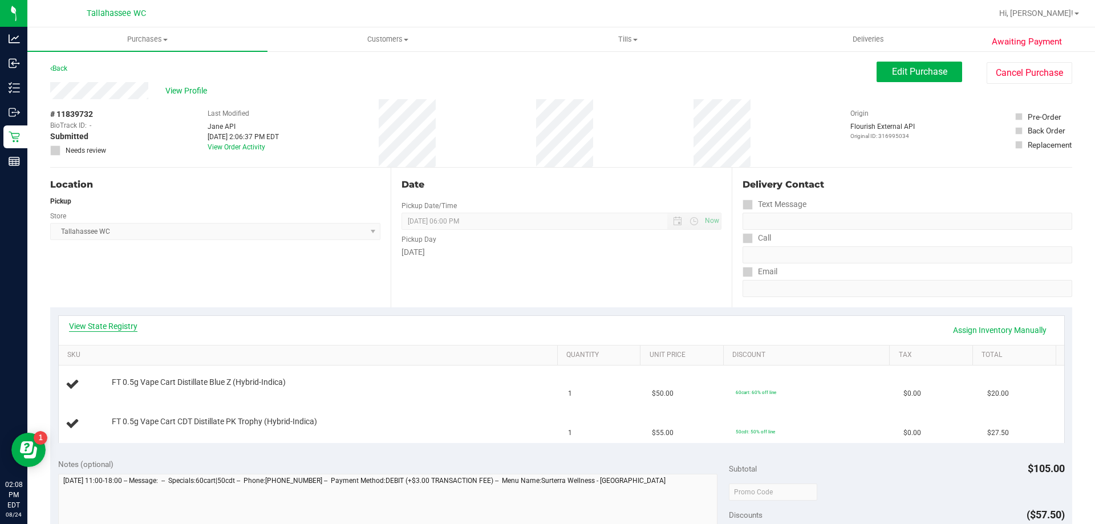
click at [111, 323] on link "View State Registry" at bounding box center [103, 325] width 68 height 11
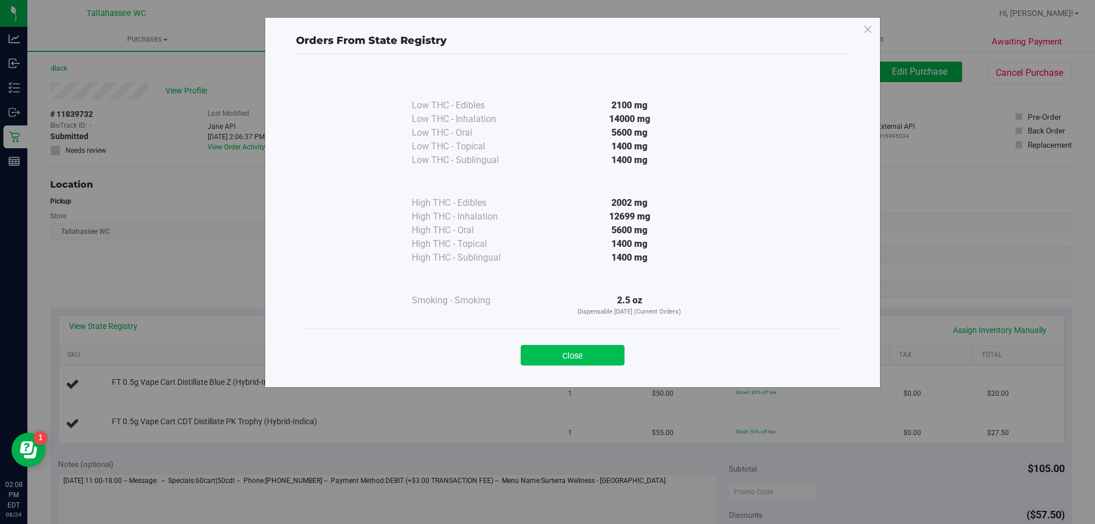
click at [566, 356] on button "Close" at bounding box center [573, 355] width 104 height 21
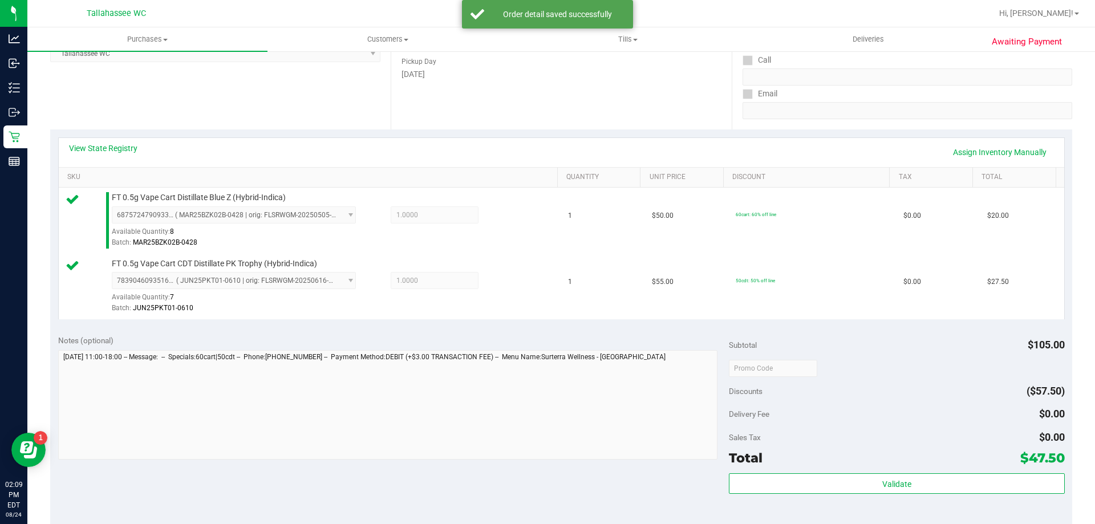
scroll to position [228, 0]
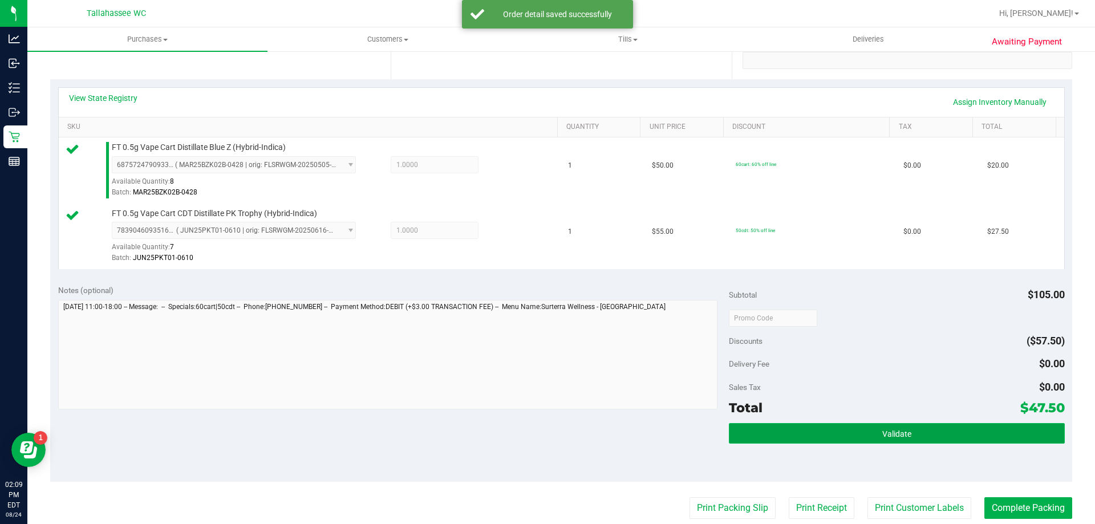
click at [847, 430] on button "Validate" at bounding box center [896, 433] width 335 height 21
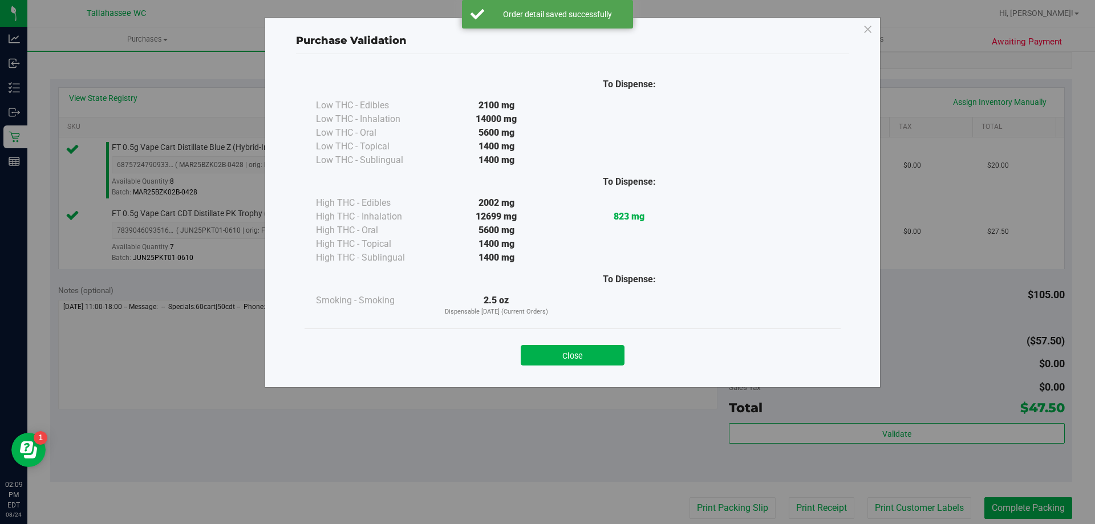
click at [600, 357] on button "Close" at bounding box center [573, 355] width 104 height 21
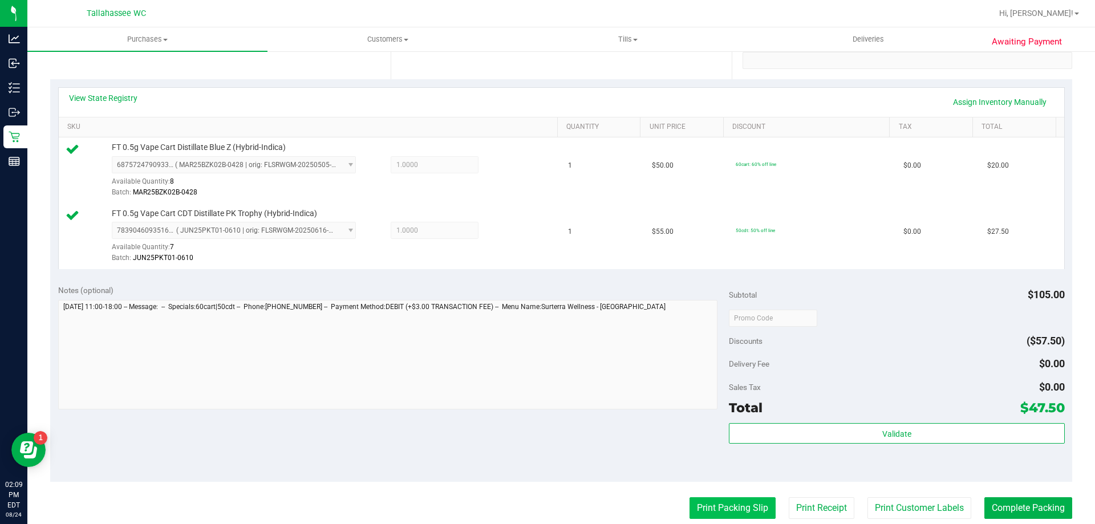
click at [728, 510] on button "Print Packing Slip" at bounding box center [732, 508] width 86 height 22
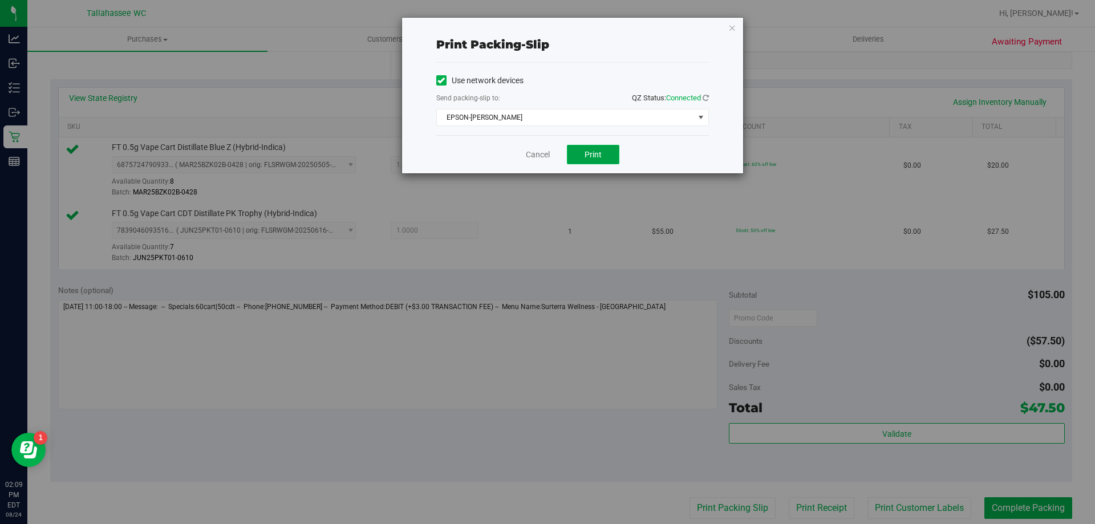
click at [606, 161] on button "Print" at bounding box center [593, 154] width 52 height 19
click at [530, 159] on link "Cancel" at bounding box center [538, 155] width 24 height 12
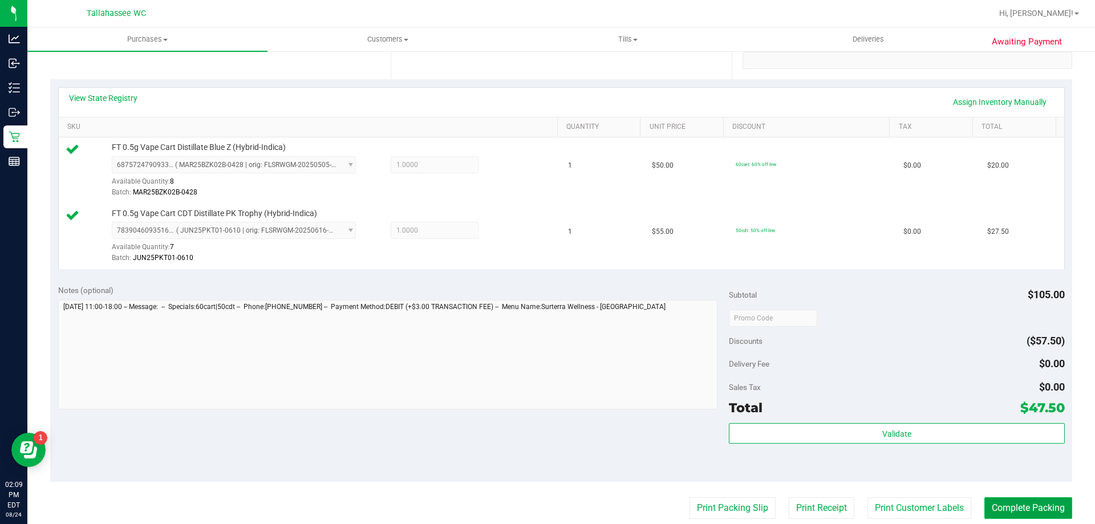
click at [1009, 518] on button "Complete Packing" at bounding box center [1028, 508] width 88 height 22
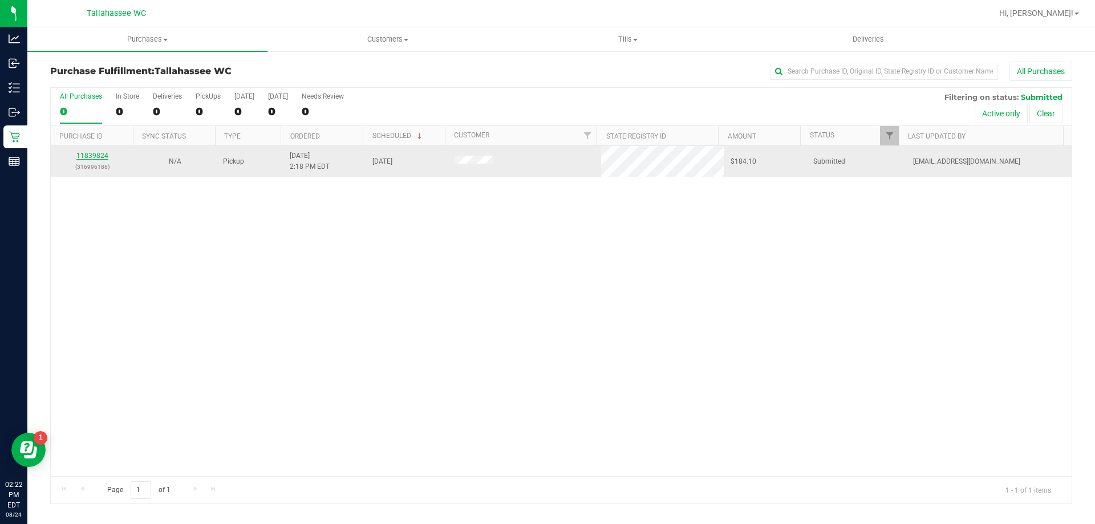
click at [81, 152] on link "11839824" at bounding box center [92, 156] width 32 height 8
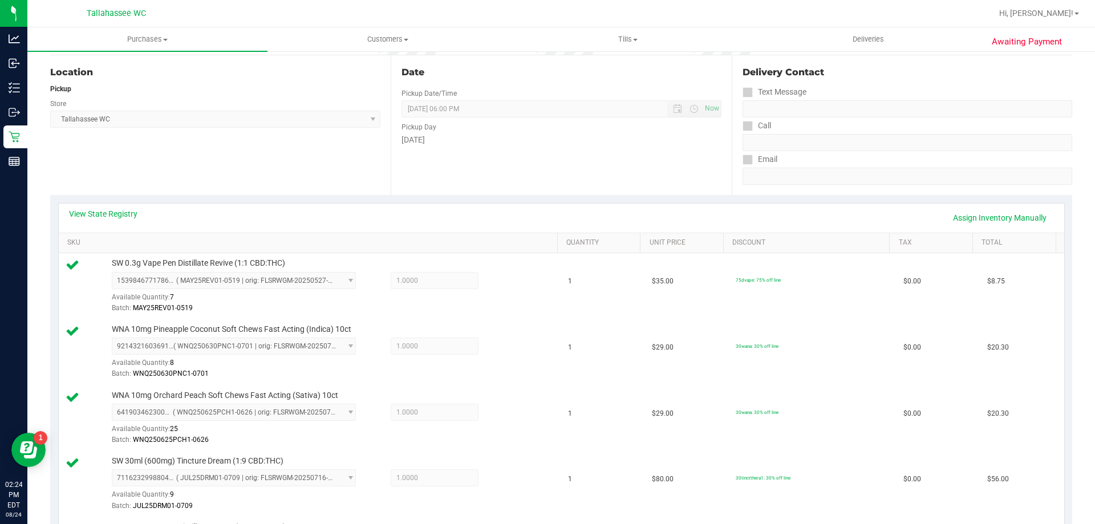
scroll to position [57, 0]
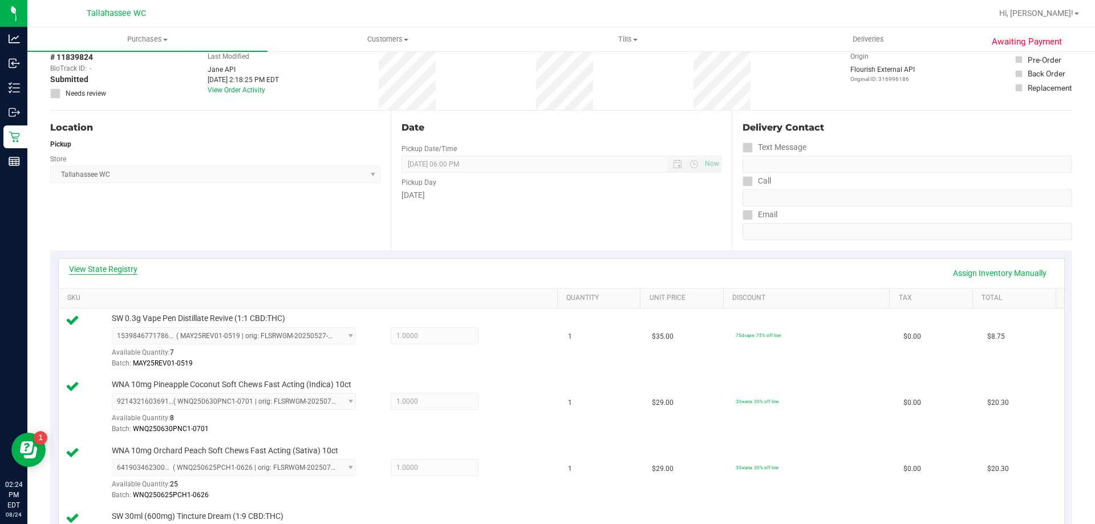
click at [127, 269] on link "View State Registry" at bounding box center [103, 268] width 68 height 11
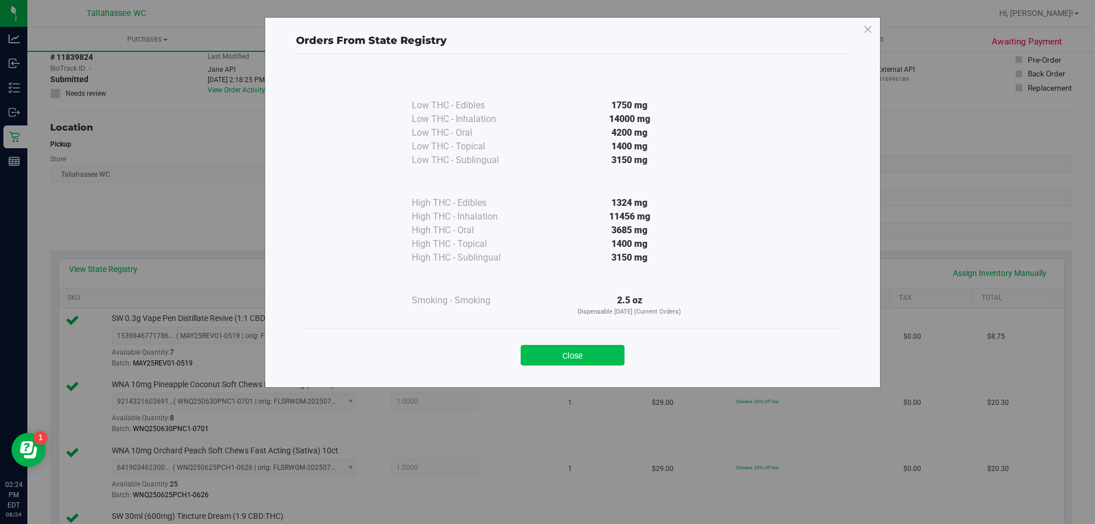
click at [564, 355] on button "Close" at bounding box center [573, 355] width 104 height 21
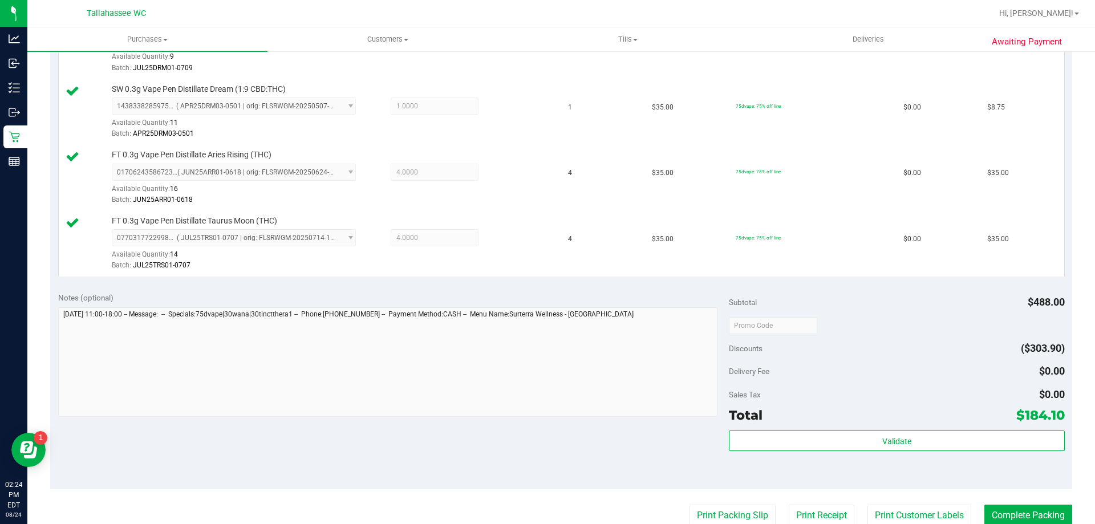
scroll to position [570, 0]
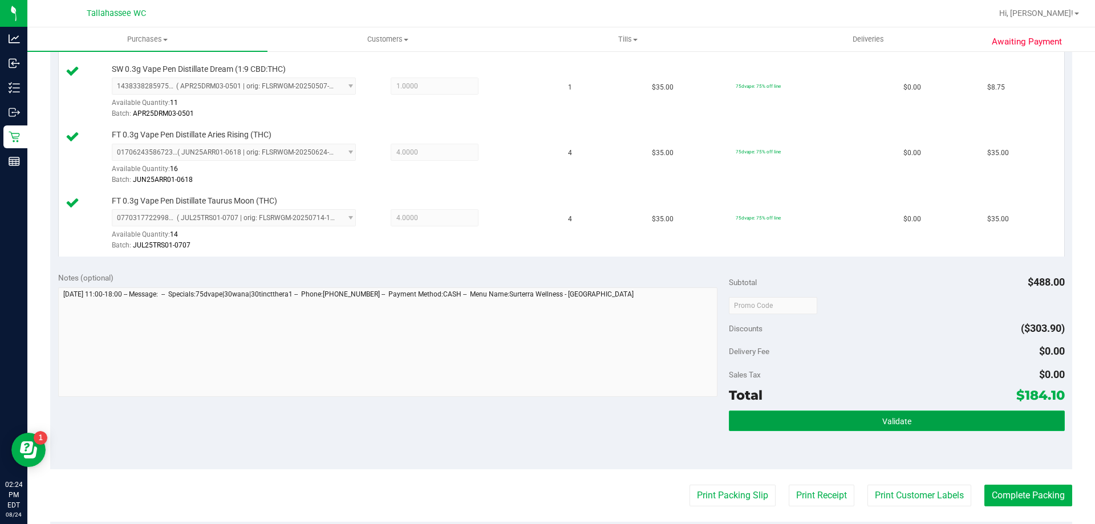
click at [792, 428] on button "Validate" at bounding box center [896, 421] width 335 height 21
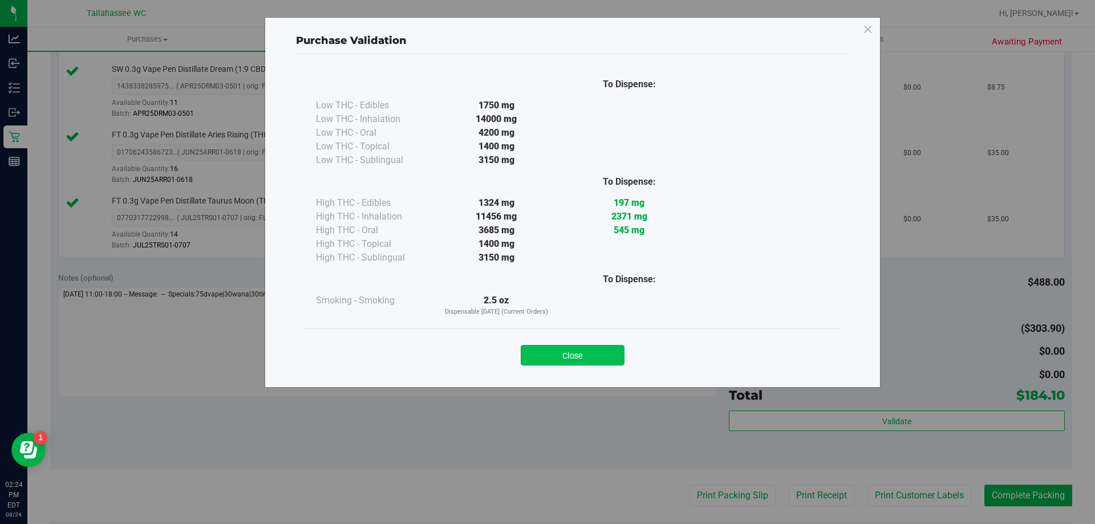
click at [593, 347] on button "Close" at bounding box center [573, 355] width 104 height 21
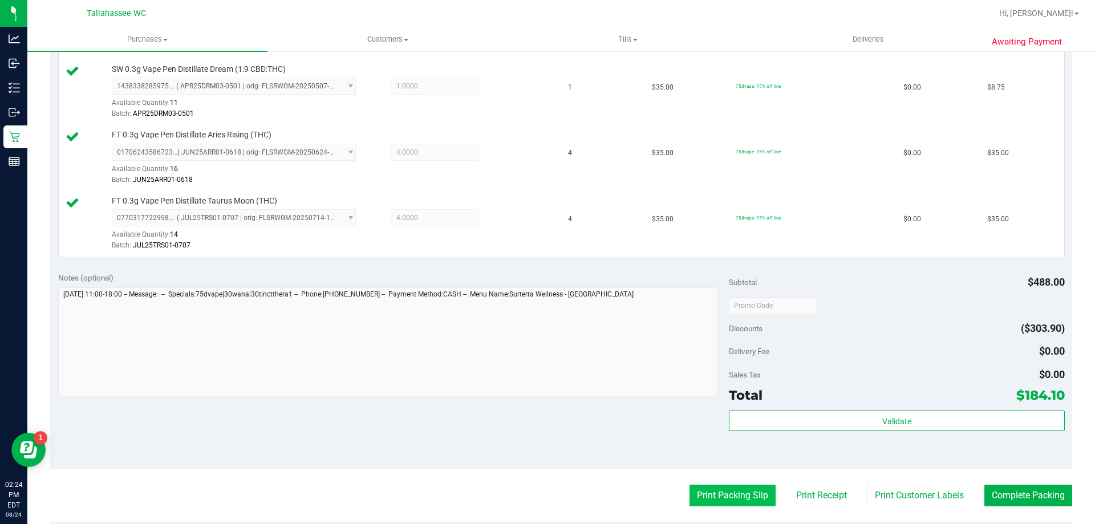
click at [707, 492] on button "Print Packing Slip" at bounding box center [732, 496] width 86 height 22
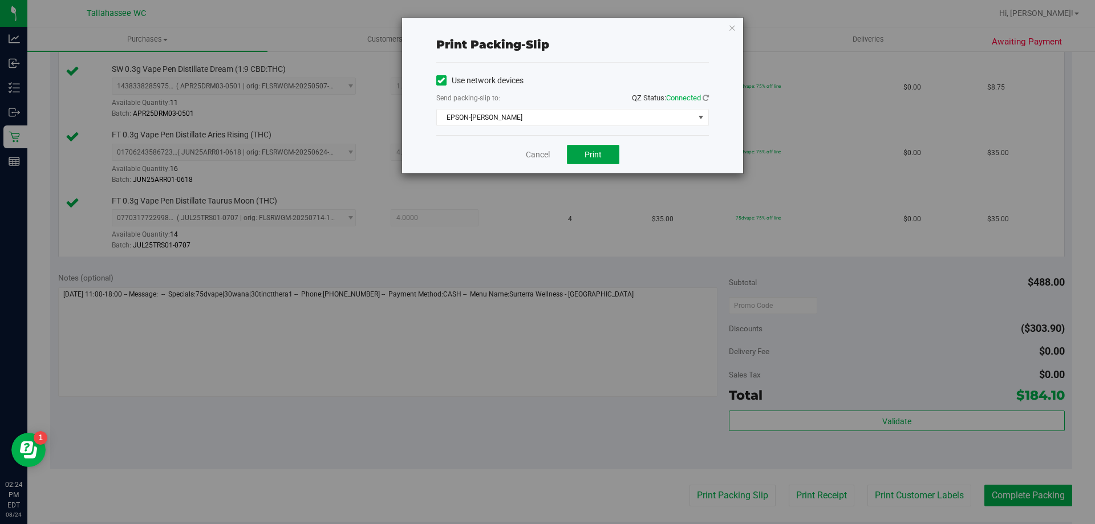
click at [595, 152] on span "Print" at bounding box center [592, 154] width 17 height 9
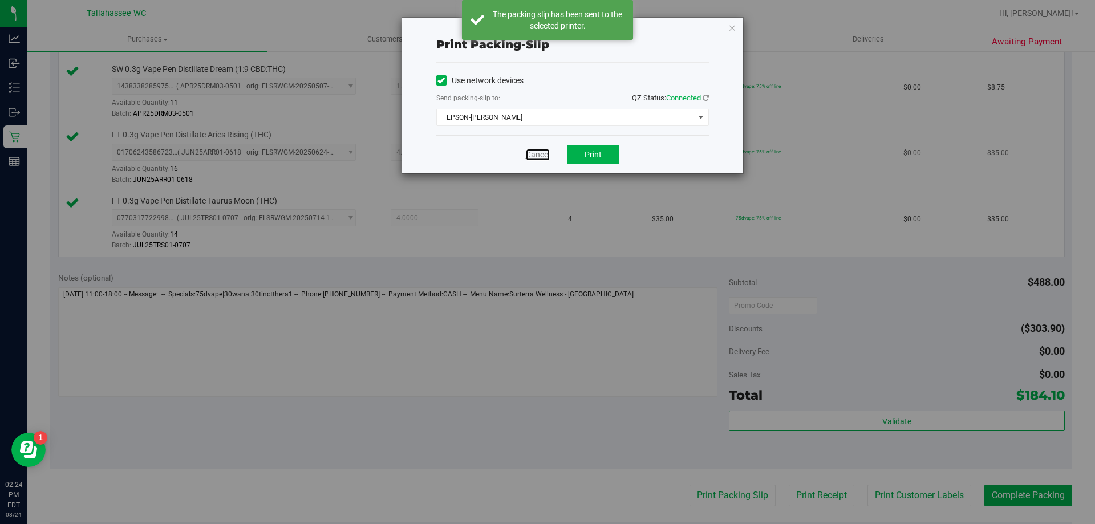
drag, startPoint x: 532, startPoint y: 153, endPoint x: 542, endPoint y: 172, distance: 21.2
click at [532, 153] on link "Cancel" at bounding box center [538, 155] width 24 height 12
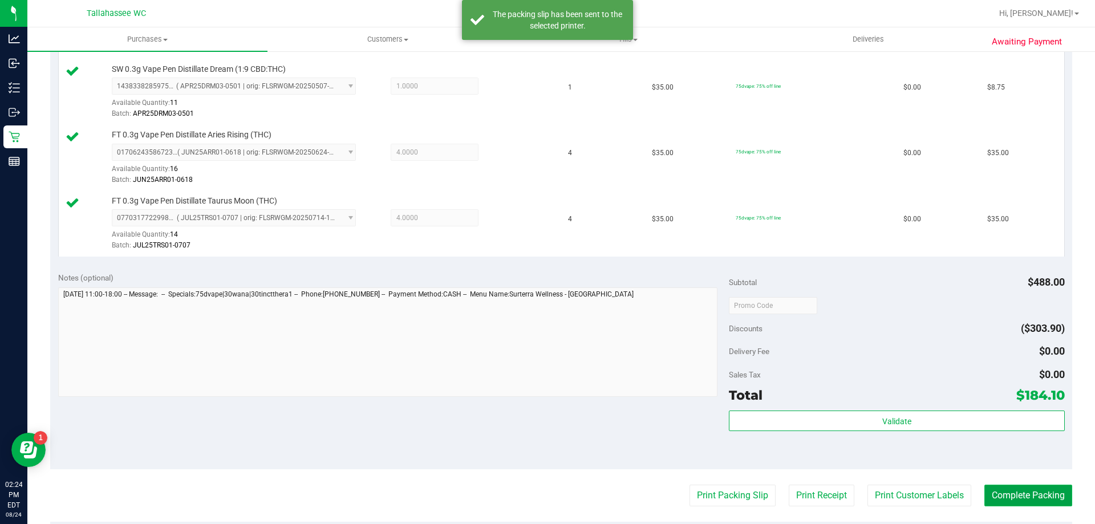
click at [1056, 500] on button "Complete Packing" at bounding box center [1028, 496] width 88 height 22
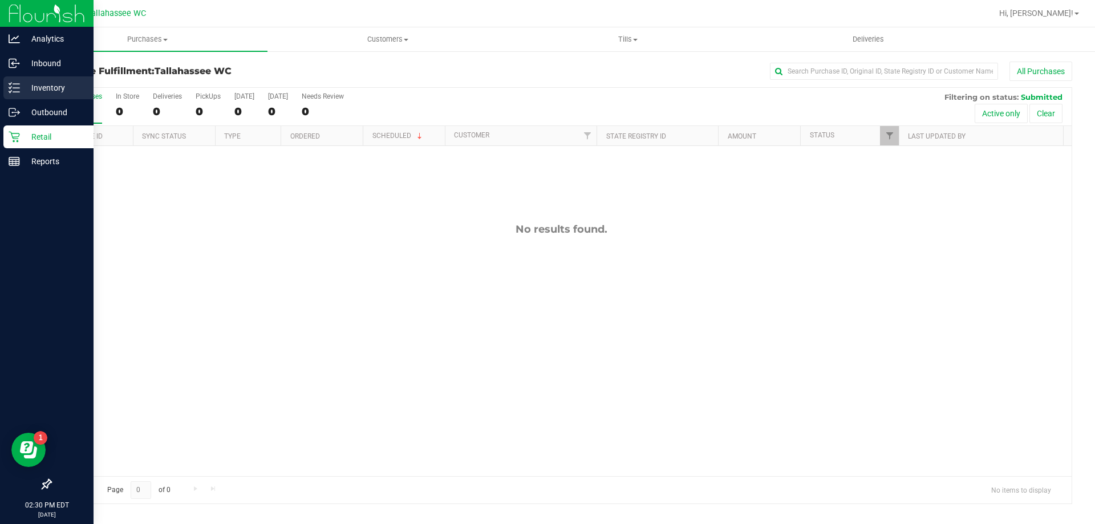
click at [13, 88] on icon at bounding box center [14, 87] width 11 height 11
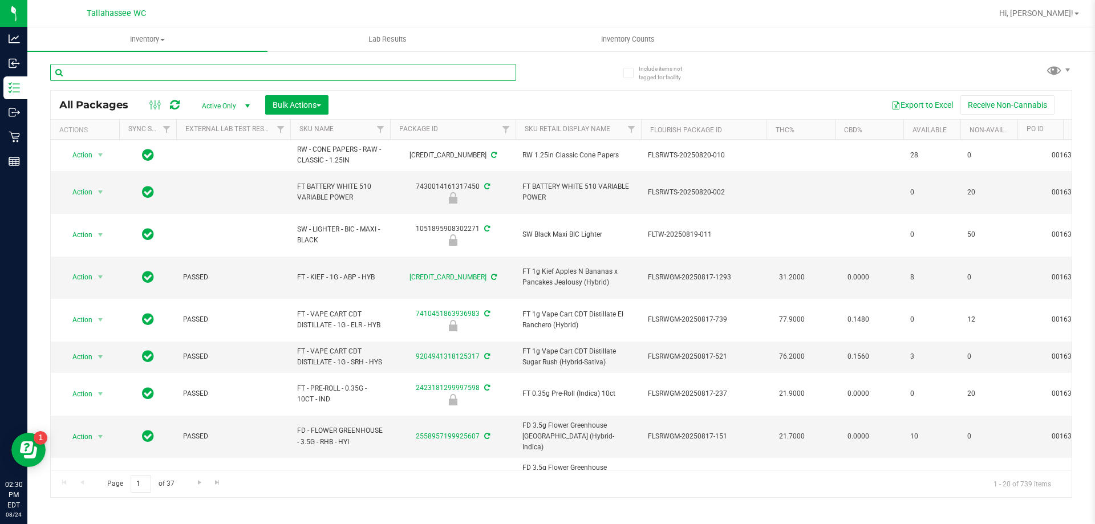
click at [237, 73] on input "text" at bounding box center [283, 72] width 466 height 17
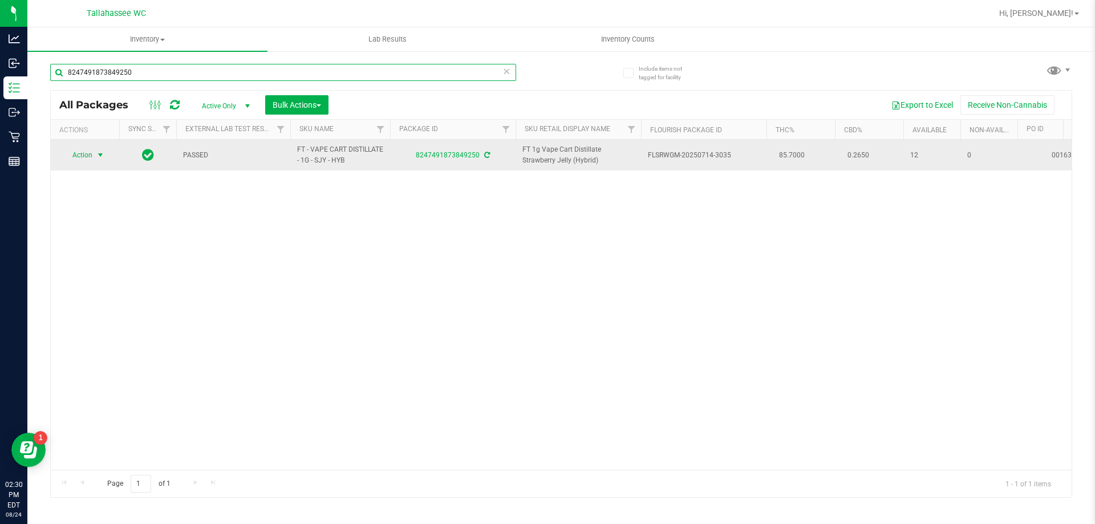
type input "8247491873849250"
click at [103, 154] on span "select" at bounding box center [100, 155] width 9 height 9
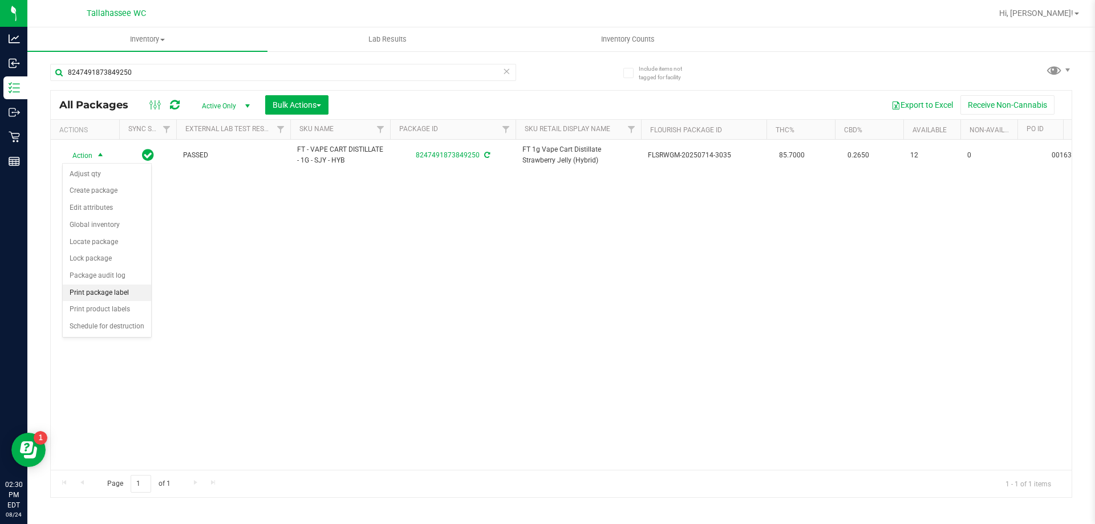
click at [124, 294] on li "Print package label" at bounding box center [107, 293] width 88 height 17
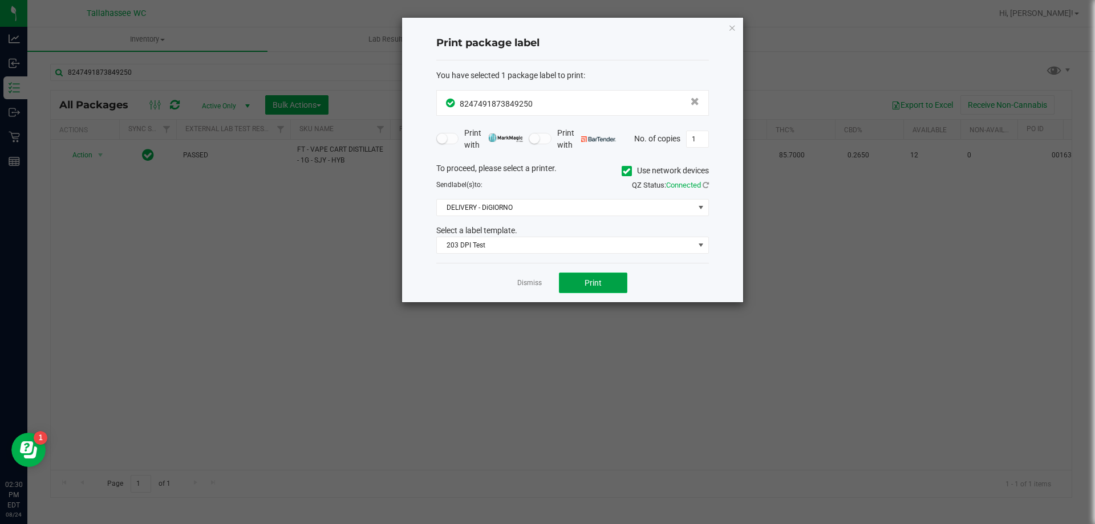
click at [608, 284] on button "Print" at bounding box center [593, 283] width 68 height 21
drag, startPoint x: 534, startPoint y: 282, endPoint x: 541, endPoint y: 278, distance: 7.6
click at [538, 279] on link "Dismiss" at bounding box center [529, 283] width 25 height 10
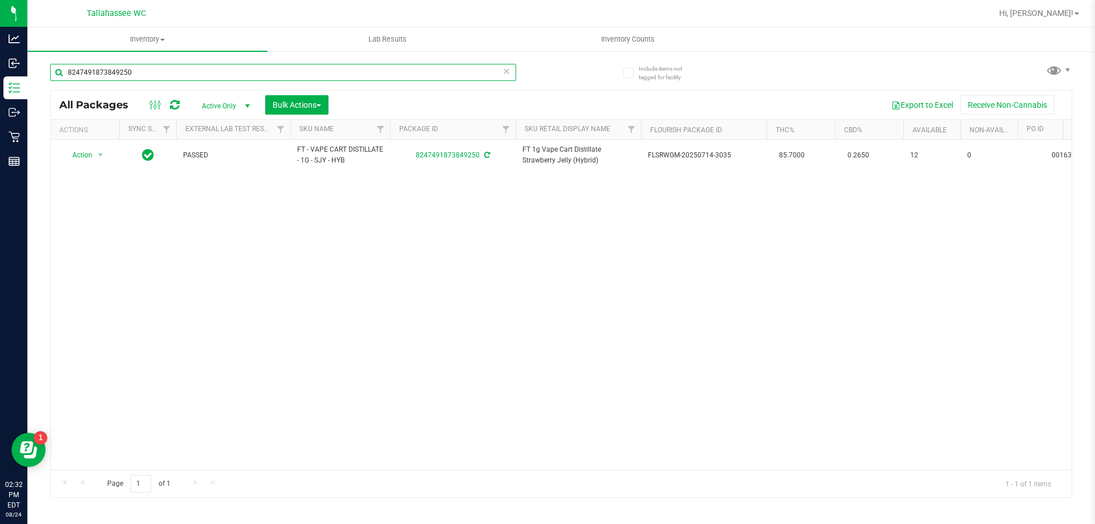
click at [150, 75] on input "8247491873849250" at bounding box center [283, 72] width 466 height 17
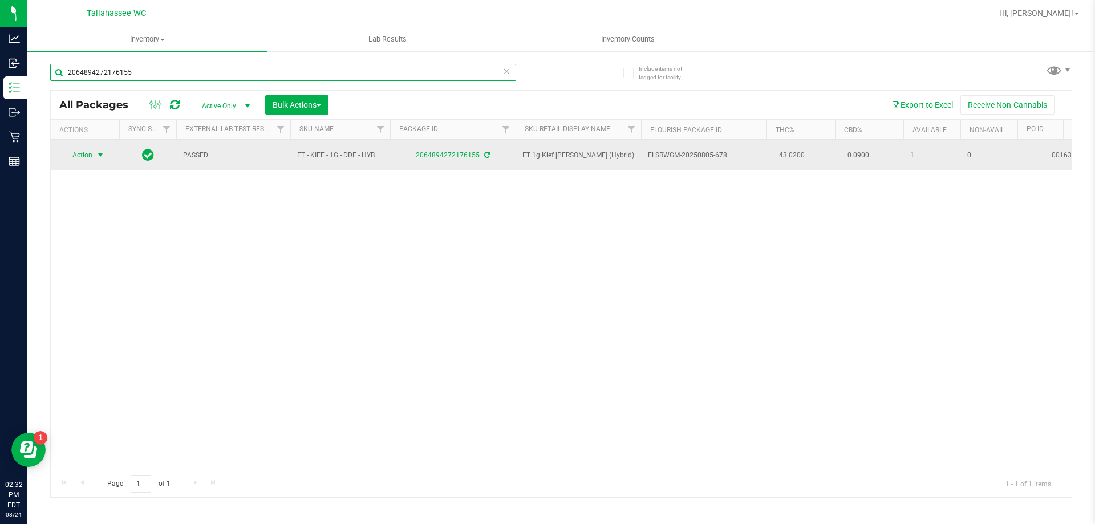
type input "2064894272176155"
click at [94, 152] on span "select" at bounding box center [101, 155] width 14 height 16
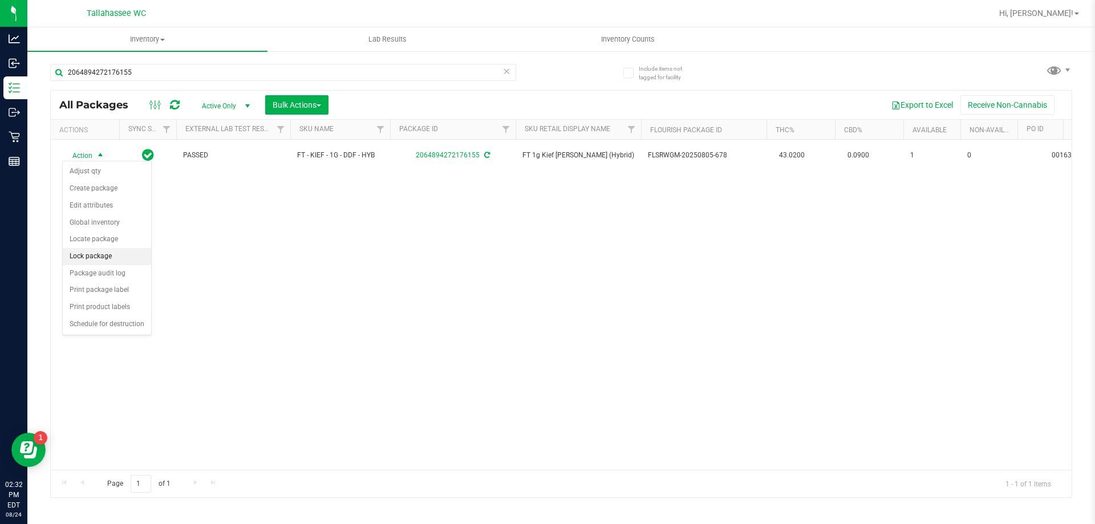
click at [131, 258] on li "Lock package" at bounding box center [107, 256] width 88 height 17
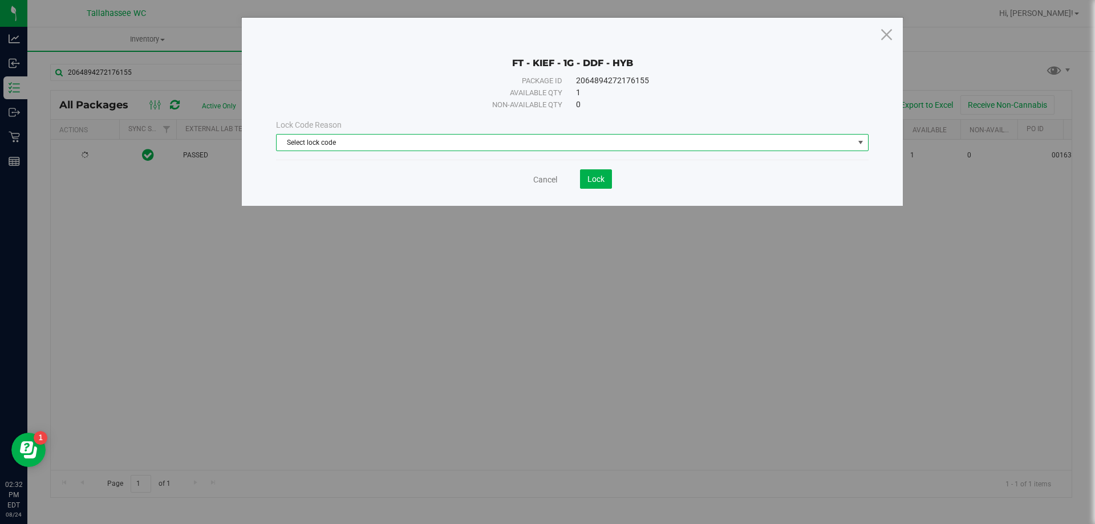
drag, startPoint x: 737, startPoint y: 138, endPoint x: 738, endPoint y: 144, distance: 5.8
click at [737, 139] on span "Select lock code" at bounding box center [565, 143] width 577 height 16
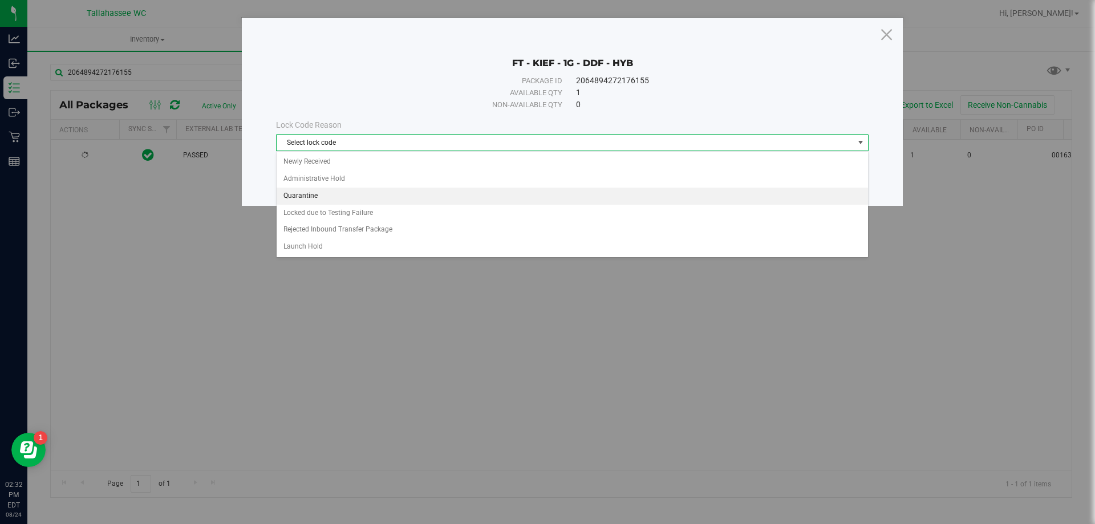
click at [704, 191] on li "Quarantine" at bounding box center [572, 196] width 591 height 17
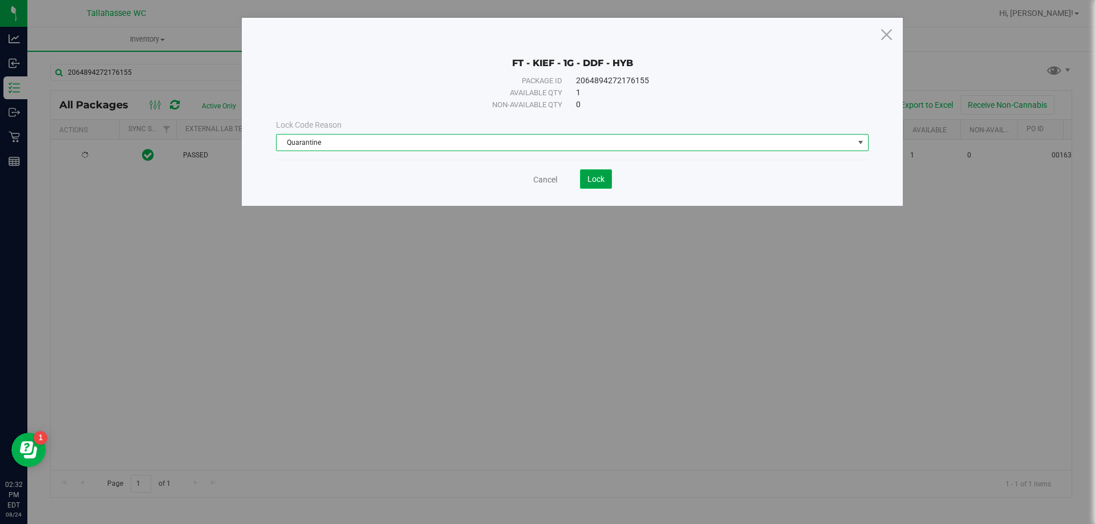
click at [604, 178] on span "Lock" at bounding box center [595, 178] width 17 height 9
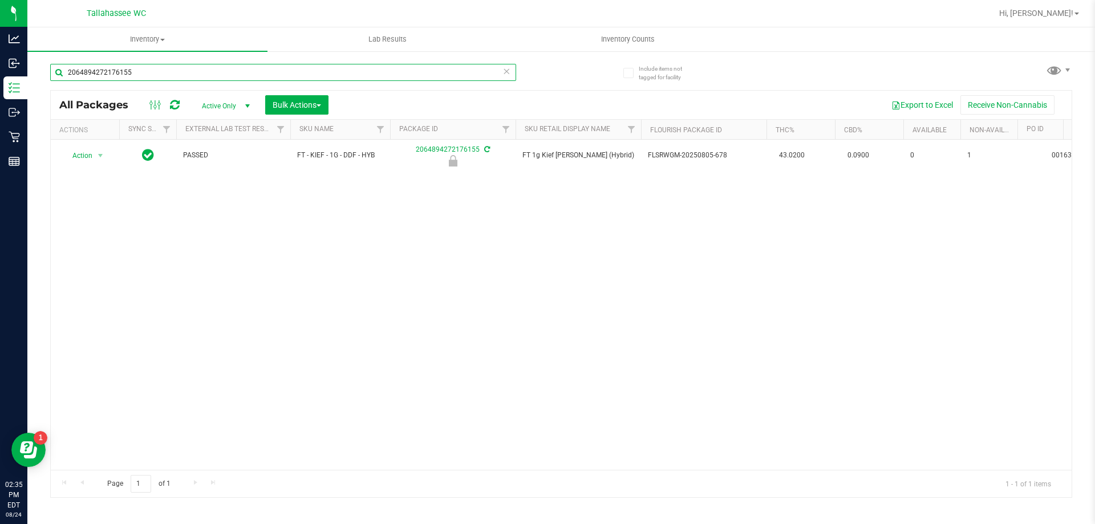
click at [379, 77] on input "2064894272176155" at bounding box center [283, 72] width 466 height 17
click at [379, 76] on input "2064894272176155" at bounding box center [283, 72] width 466 height 17
click at [206, 75] on input "0480802056118738" at bounding box center [283, 72] width 466 height 17
type input "3643249048678180"
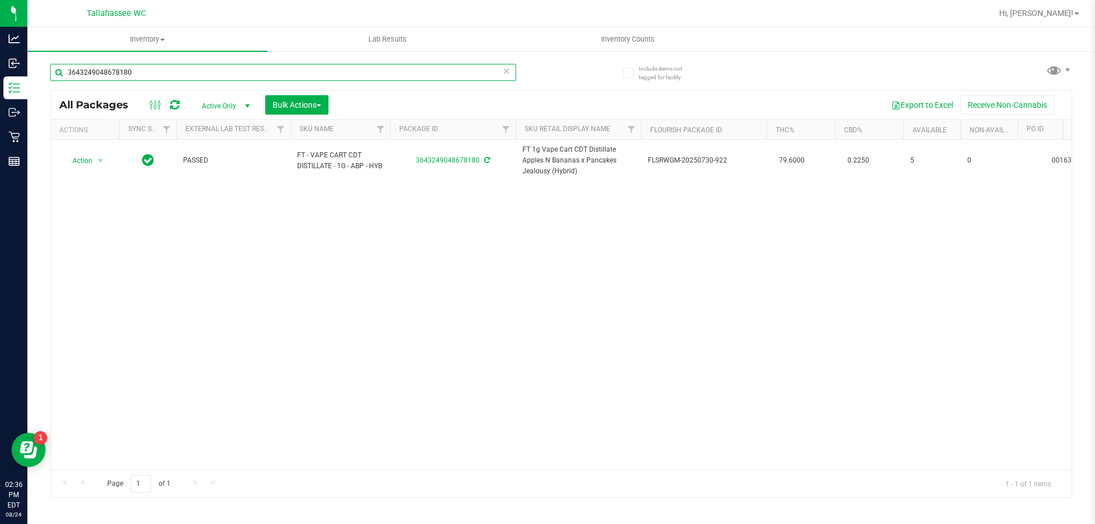
click at [243, 75] on input "3643249048678180" at bounding box center [283, 72] width 466 height 17
click at [241, 75] on input "5848339223447279" at bounding box center [283, 72] width 466 height 17
click at [240, 74] on input "5848339223447279" at bounding box center [283, 72] width 466 height 17
click at [239, 73] on input "5848339223447279" at bounding box center [283, 72] width 466 height 17
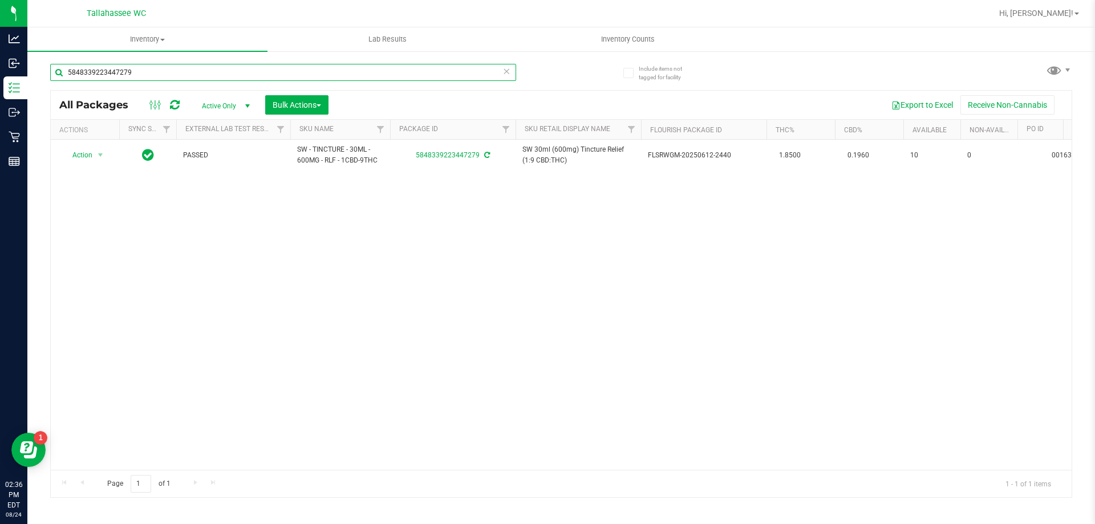
click at [239, 73] on input "5848339223447279" at bounding box center [283, 72] width 466 height 17
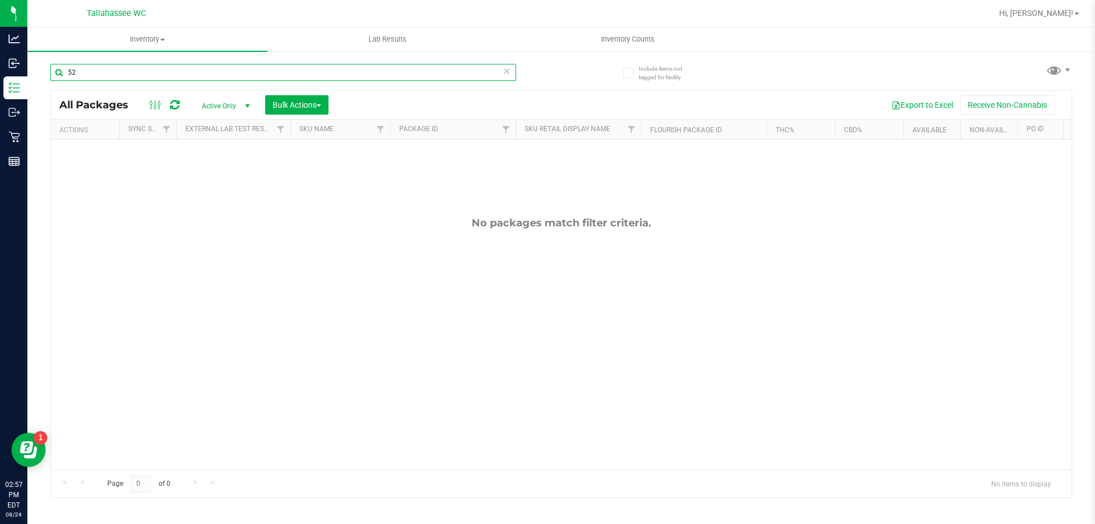
type input "5"
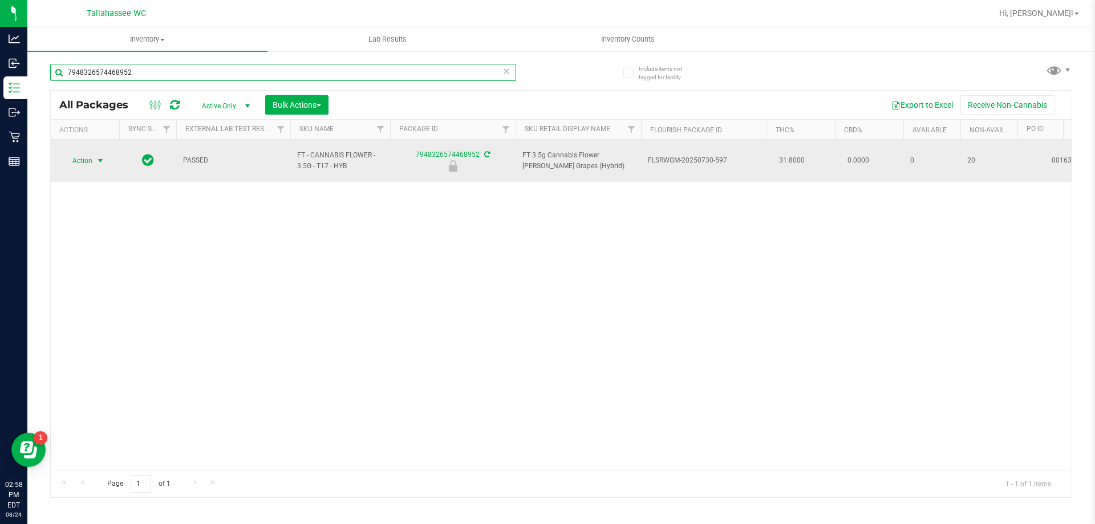
type input "7948326574468952"
click at [105, 153] on span "select" at bounding box center [101, 161] width 14 height 16
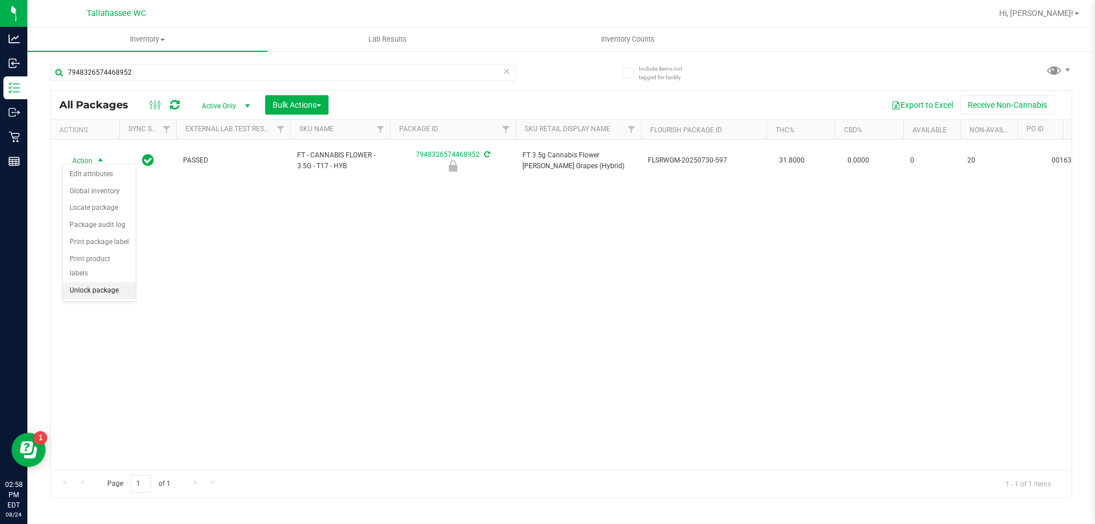
click at [127, 282] on li "Unlock package" at bounding box center [99, 290] width 73 height 17
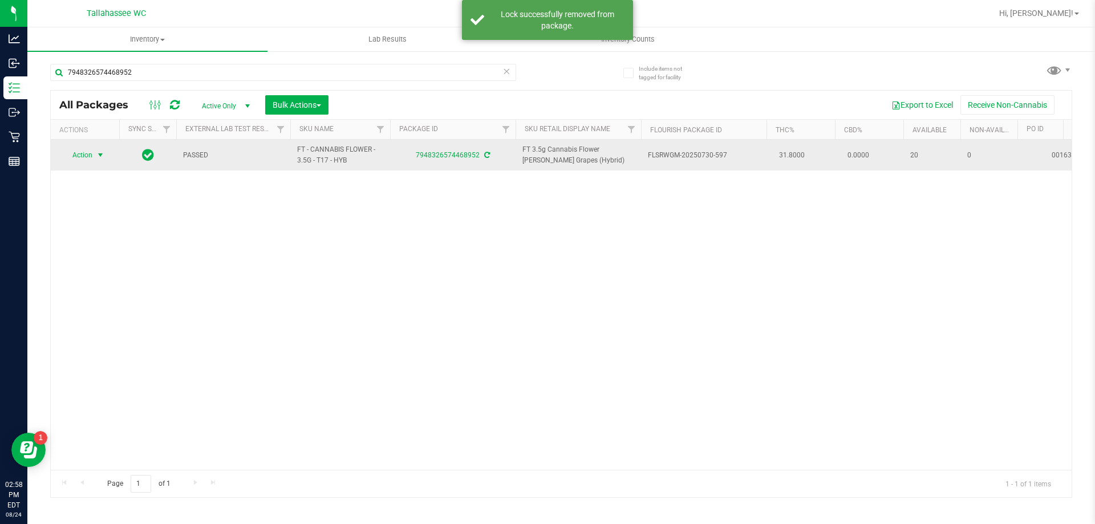
click at [98, 155] on span "select" at bounding box center [100, 155] width 9 height 9
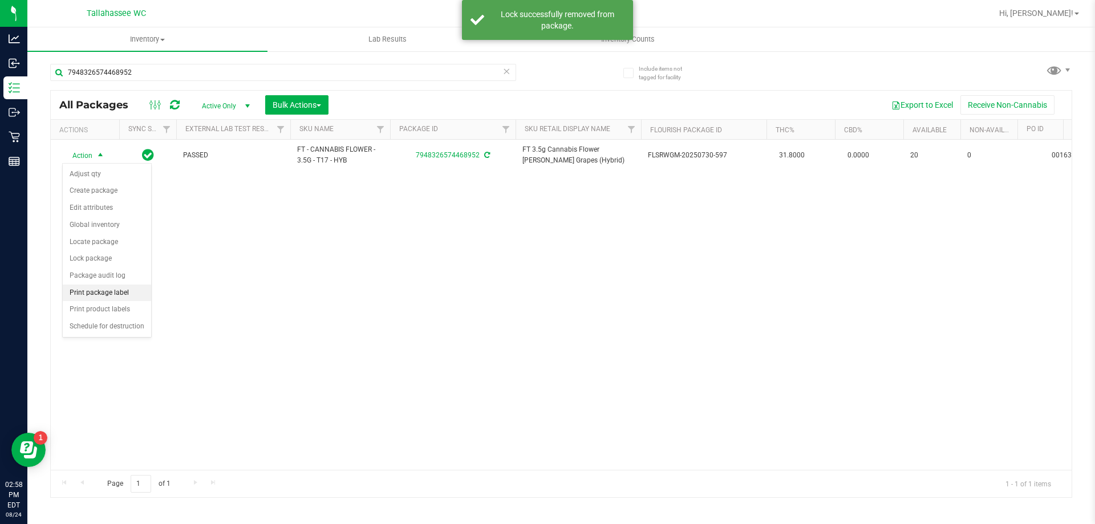
click at [109, 295] on li "Print package label" at bounding box center [107, 293] width 88 height 17
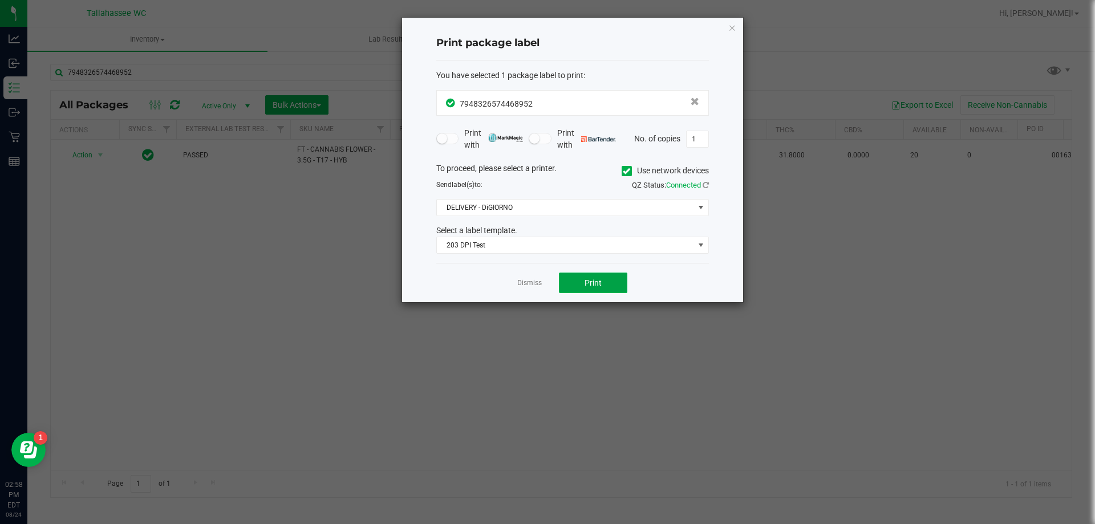
click at [584, 278] on button "Print" at bounding box center [593, 283] width 68 height 21
click at [524, 282] on link "Dismiss" at bounding box center [529, 283] width 25 height 10
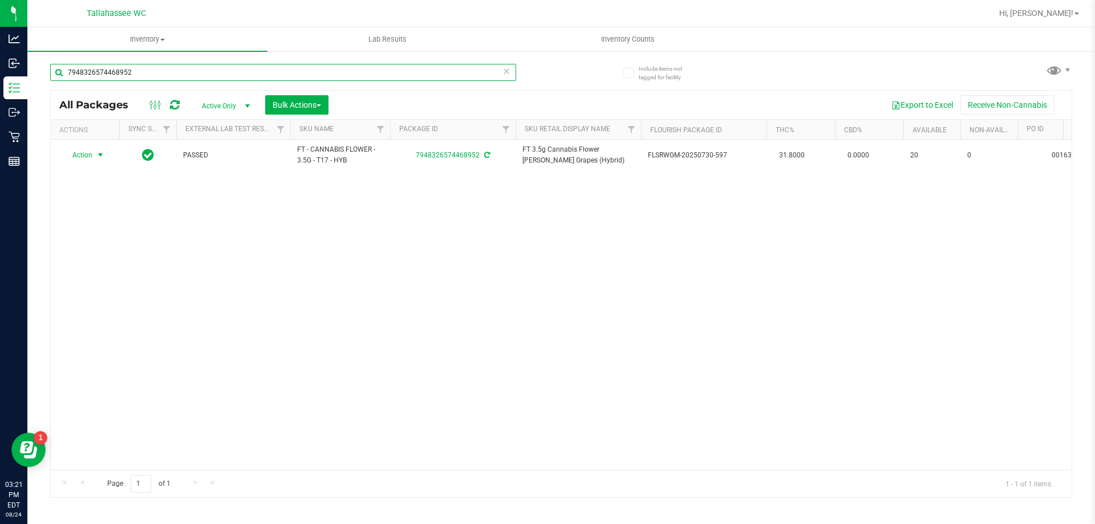
click at [184, 75] on input "7948326574468952" at bounding box center [283, 72] width 466 height 17
click at [193, 71] on input "7948326574468952" at bounding box center [283, 72] width 466 height 17
click at [193, 70] on input "7948326574468952" at bounding box center [283, 72] width 466 height 17
click at [184, 74] on input "7948326574468952" at bounding box center [283, 72] width 466 height 17
click at [185, 74] on input "7948326574468952" at bounding box center [283, 72] width 466 height 17
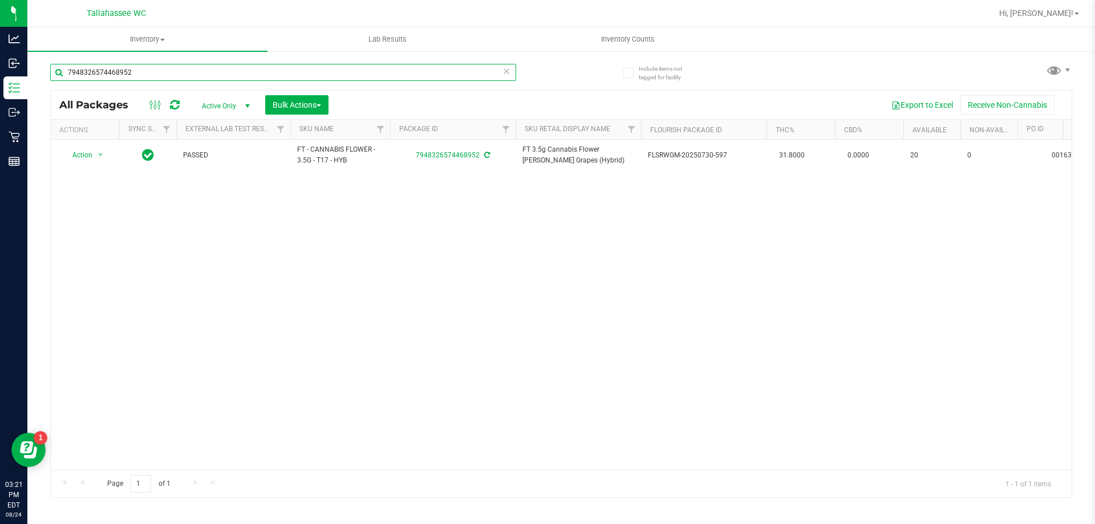
click at [186, 72] on input "7948326574468952" at bounding box center [283, 72] width 466 height 17
click at [189, 73] on input "7948326574468952" at bounding box center [283, 72] width 466 height 17
click at [193, 72] on input "7948326574468952" at bounding box center [283, 72] width 466 height 17
click at [189, 73] on input "7948326574468952" at bounding box center [283, 72] width 466 height 17
click at [189, 74] on input "7948326574468952" at bounding box center [283, 72] width 466 height 17
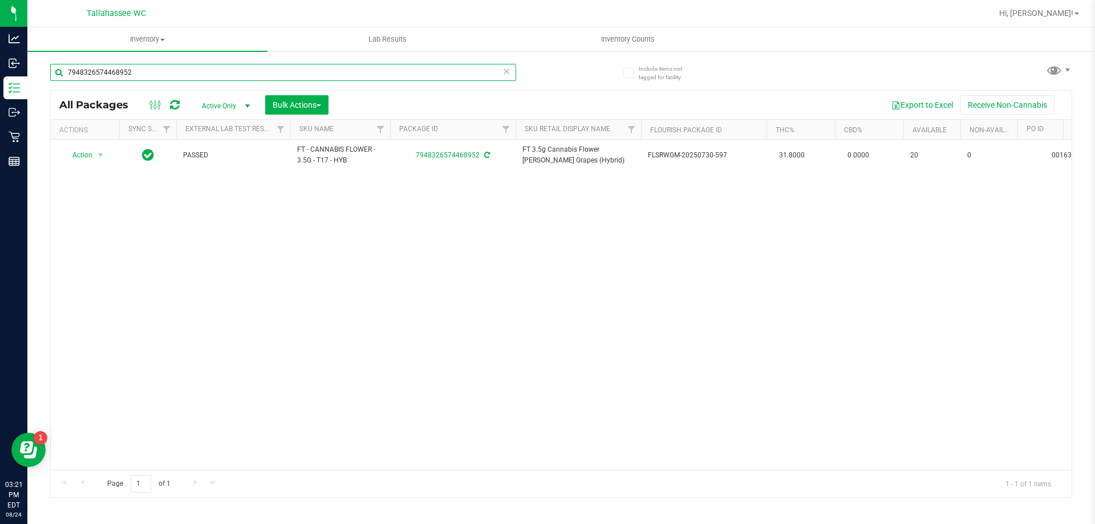
click at [182, 73] on input "7948326574468952" at bounding box center [283, 72] width 466 height 17
click at [181, 72] on input "7948326574468952" at bounding box center [283, 72] width 466 height 17
click at [173, 70] on input "7948326574468952" at bounding box center [283, 72] width 466 height 17
click at [172, 70] on input "7948326574468952" at bounding box center [283, 72] width 466 height 17
click at [167, 76] on input "7948326574468952" at bounding box center [283, 72] width 466 height 17
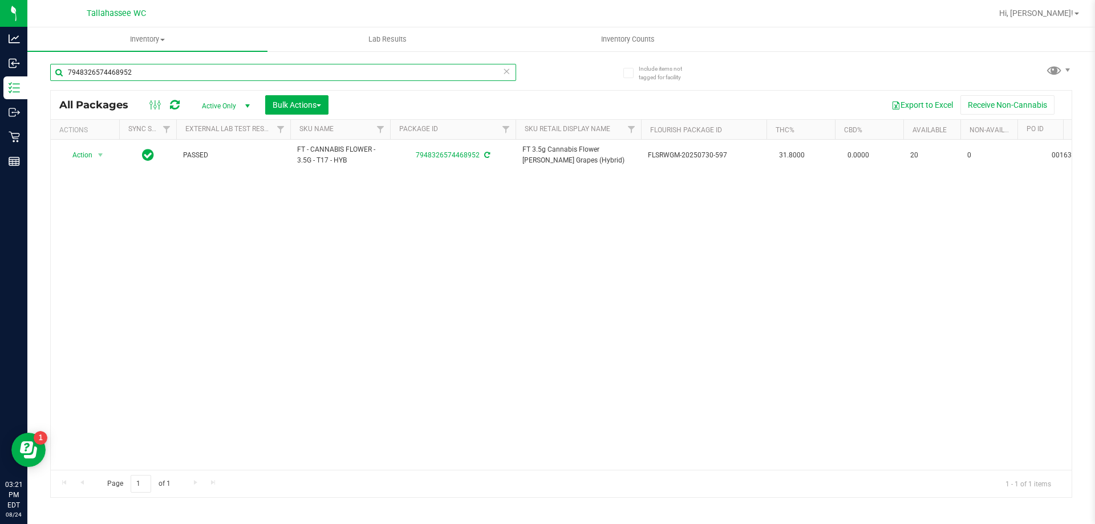
click at [168, 75] on input "7948326574468952" at bounding box center [283, 72] width 466 height 17
click at [152, 71] on input "7948326574468952" at bounding box center [283, 72] width 466 height 17
click at [156, 74] on input "7948326574468952" at bounding box center [283, 72] width 466 height 17
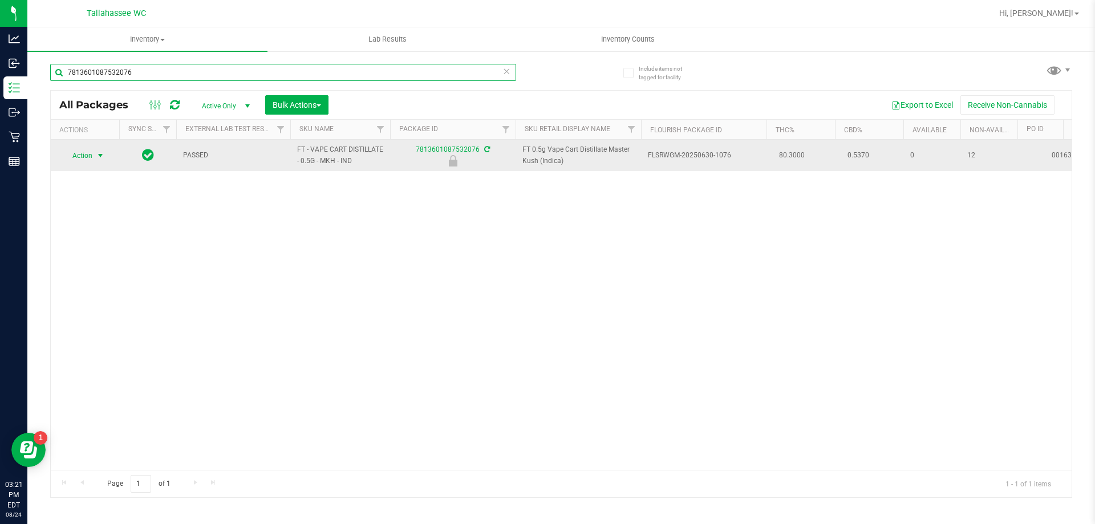
type input "7813601087532076"
click at [101, 159] on span "select" at bounding box center [100, 155] width 9 height 9
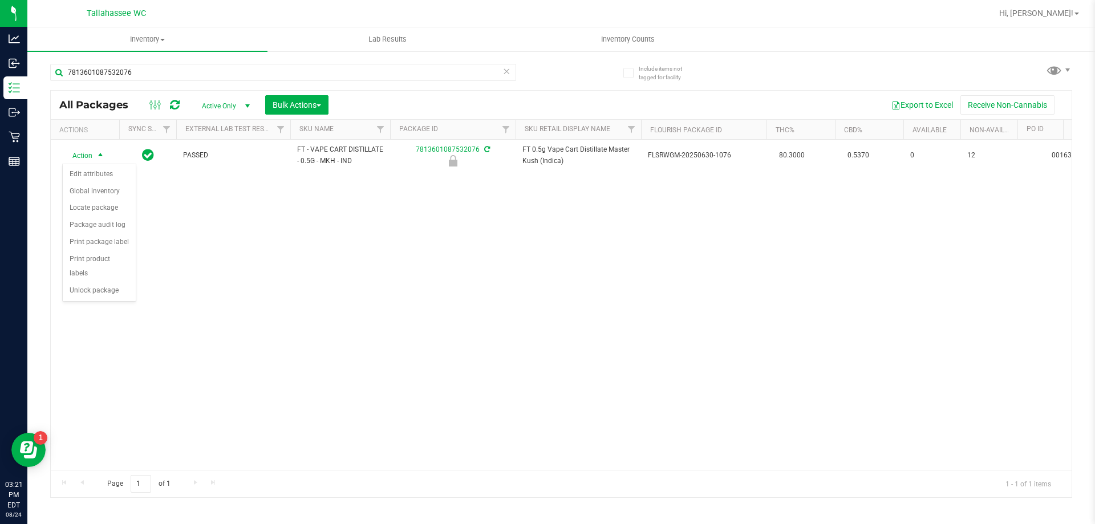
click at [110, 285] on div "Action Edit attributes Global inventory Locate package Package audit log Print …" at bounding box center [99, 233] width 74 height 139
click at [115, 282] on li "Unlock package" at bounding box center [99, 290] width 73 height 17
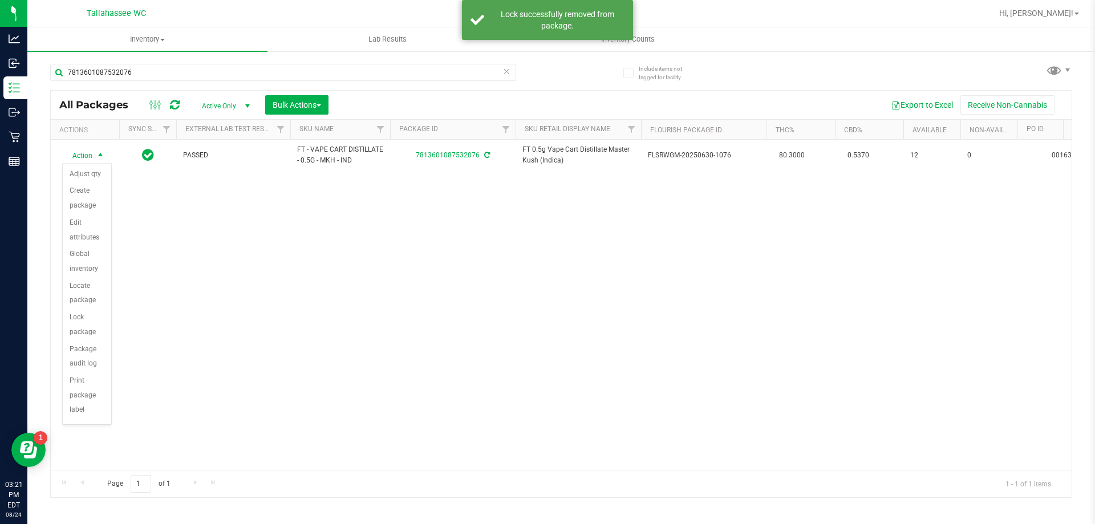
click at [187, 301] on div "Action Action Adjust qty Create package Edit attributes Global inventory Locate…" at bounding box center [561, 305] width 1021 height 330
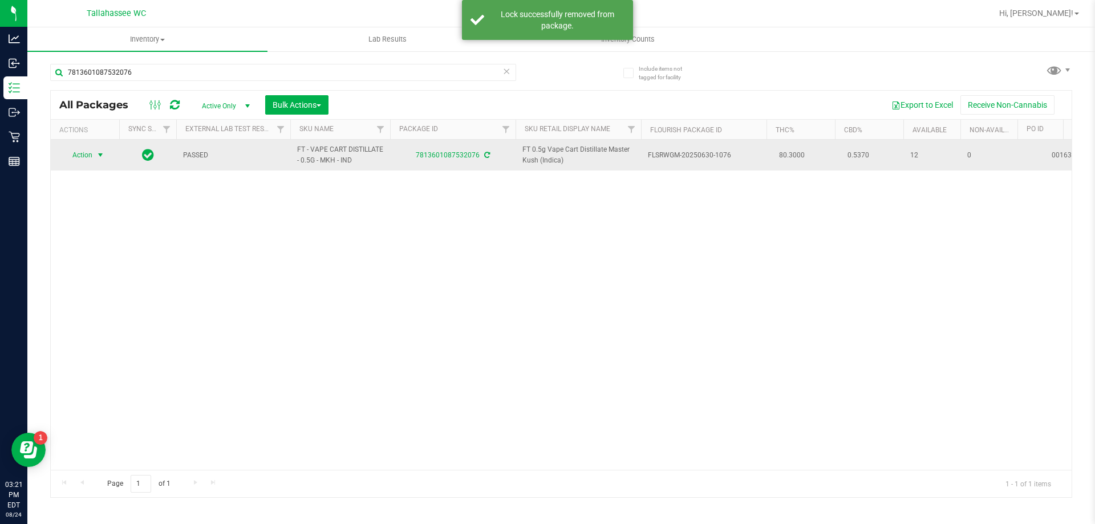
click at [101, 155] on span "select" at bounding box center [100, 155] width 9 height 9
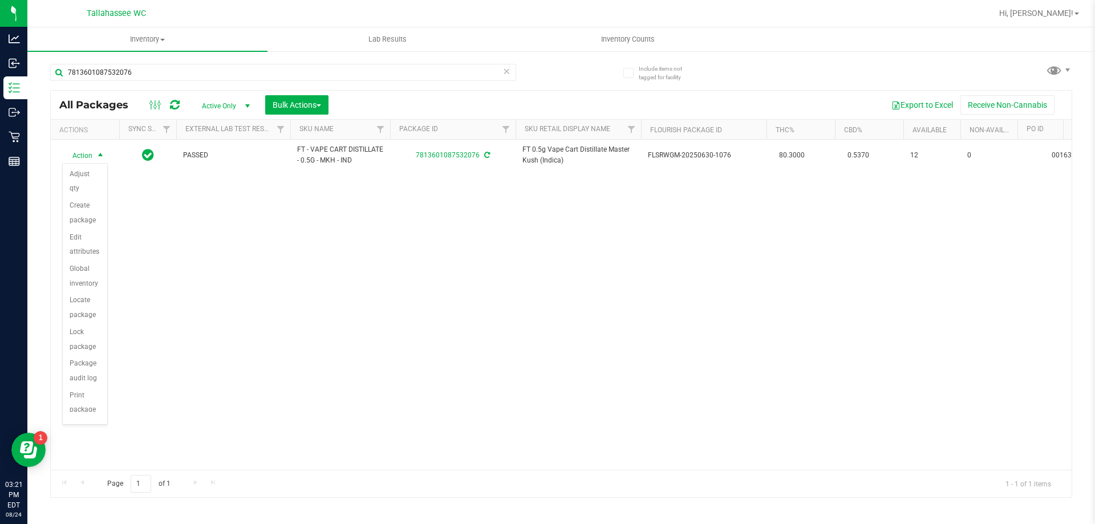
click at [237, 346] on div "Action Action Adjust qty Create package Edit attributes Global inventory Locate…" at bounding box center [561, 305] width 1021 height 330
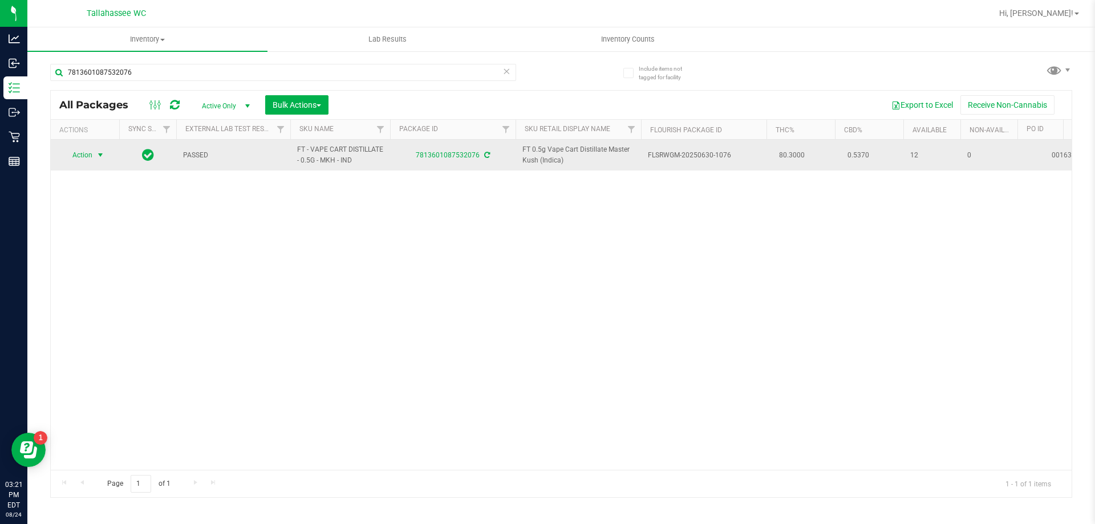
click at [104, 155] on span "select" at bounding box center [100, 155] width 9 height 9
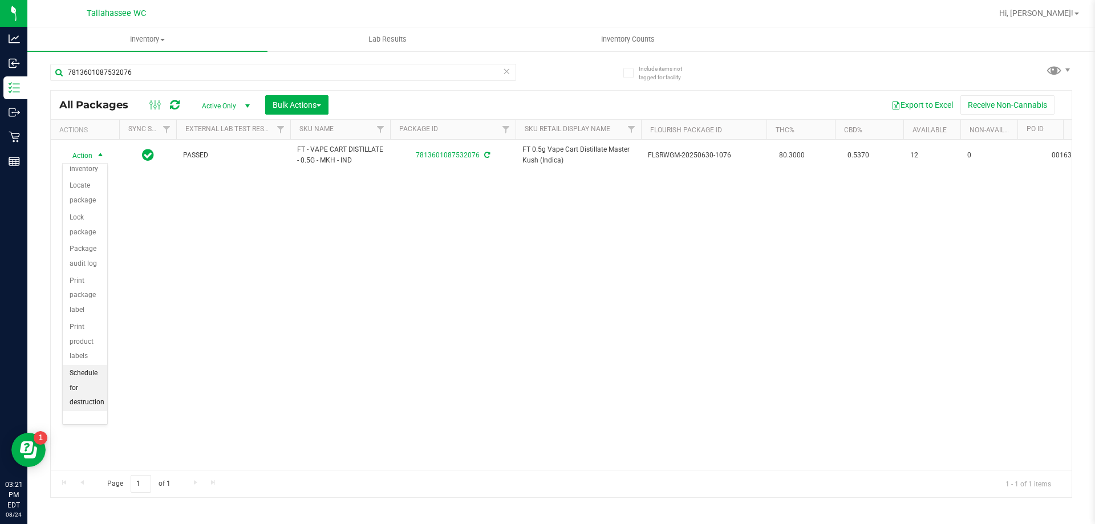
scroll to position [129, 0]
click at [81, 293] on li "Print package label" at bounding box center [85, 296] width 44 height 46
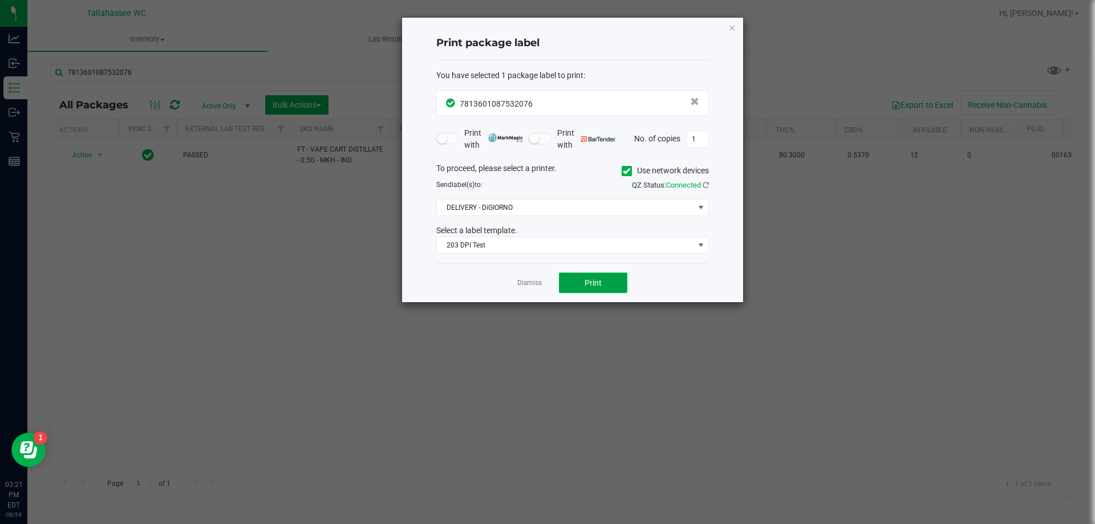
click at [576, 289] on button "Print" at bounding box center [593, 283] width 68 height 21
click at [517, 283] on link "Dismiss" at bounding box center [529, 283] width 25 height 10
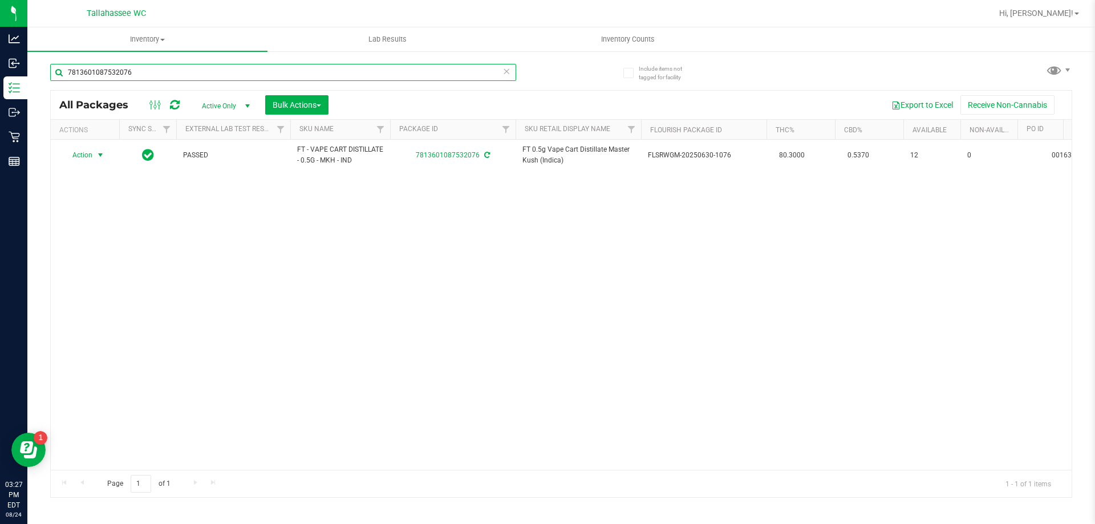
click at [171, 75] on input "7813601087532076" at bounding box center [283, 72] width 466 height 17
click at [186, 68] on input "7813601087532076" at bounding box center [283, 72] width 466 height 17
type input "7"
type input "6148100861795253"
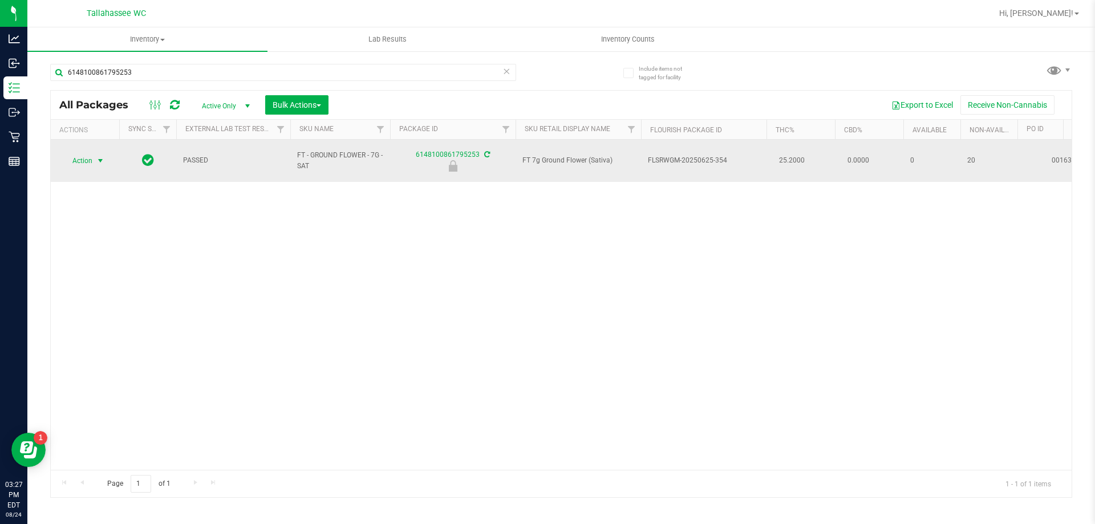
click at [101, 156] on span "select" at bounding box center [100, 160] width 9 height 9
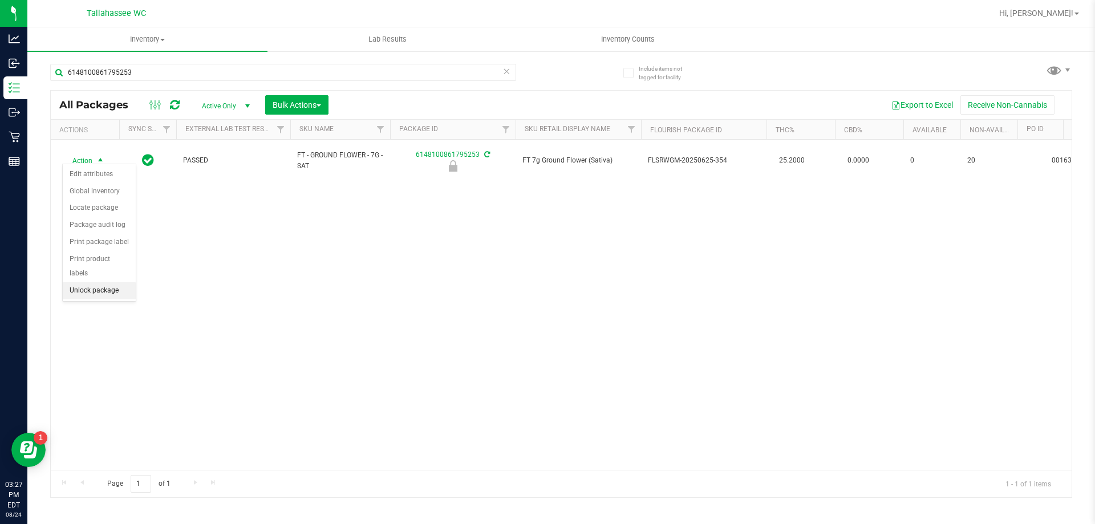
click at [92, 282] on li "Unlock package" at bounding box center [99, 290] width 73 height 17
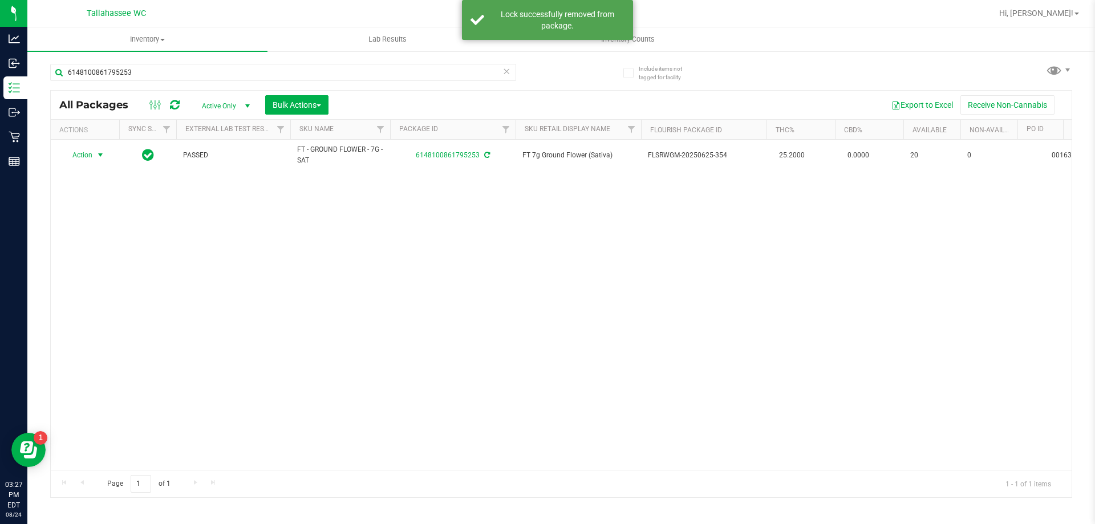
click at [99, 155] on span "select" at bounding box center [100, 155] width 9 height 9
click at [102, 291] on li "Print package label" at bounding box center [107, 293] width 88 height 17
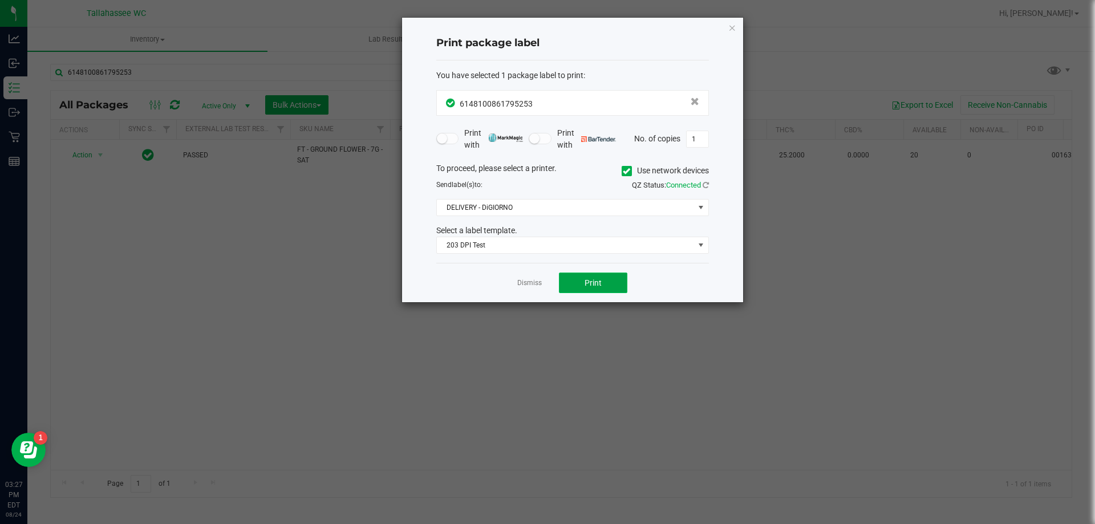
click at [612, 279] on button "Print" at bounding box center [593, 283] width 68 height 21
click at [530, 281] on link "Dismiss" at bounding box center [529, 283] width 25 height 10
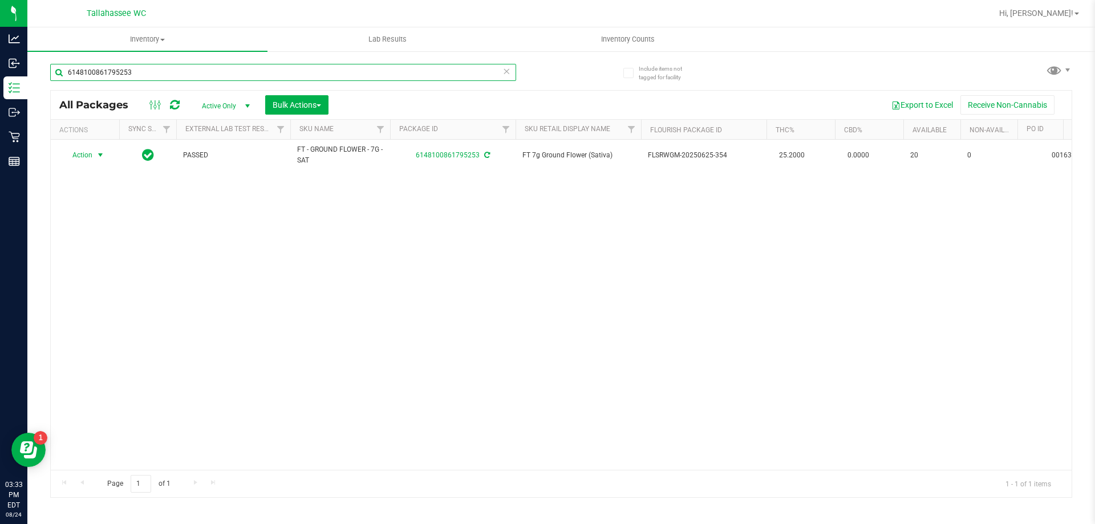
click at [165, 72] on input "6148100861795253" at bounding box center [283, 72] width 466 height 17
click at [177, 72] on input "6148100861795253" at bounding box center [283, 72] width 466 height 17
type input "6"
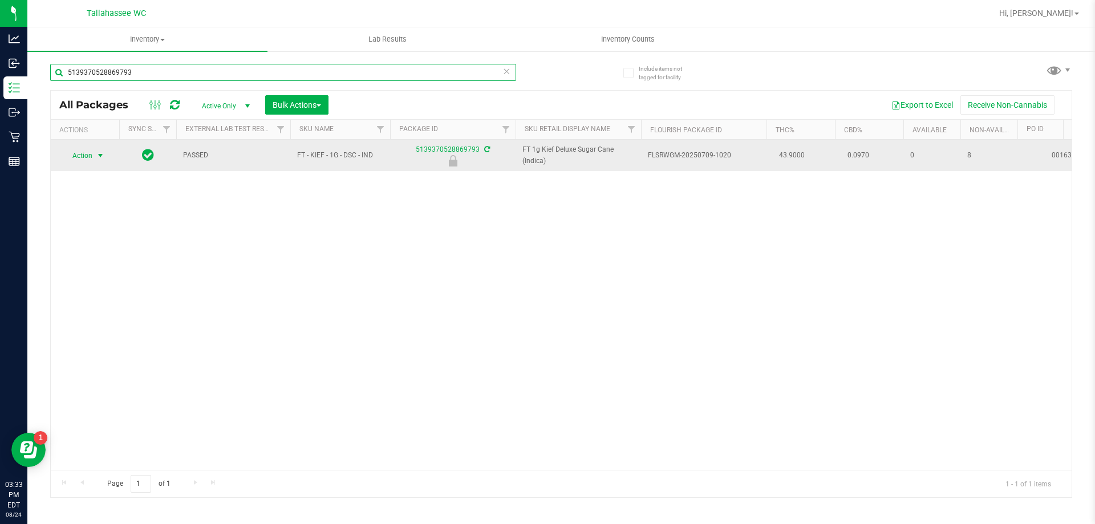
type input "5139370528869793"
click at [100, 155] on span "select" at bounding box center [100, 155] width 9 height 9
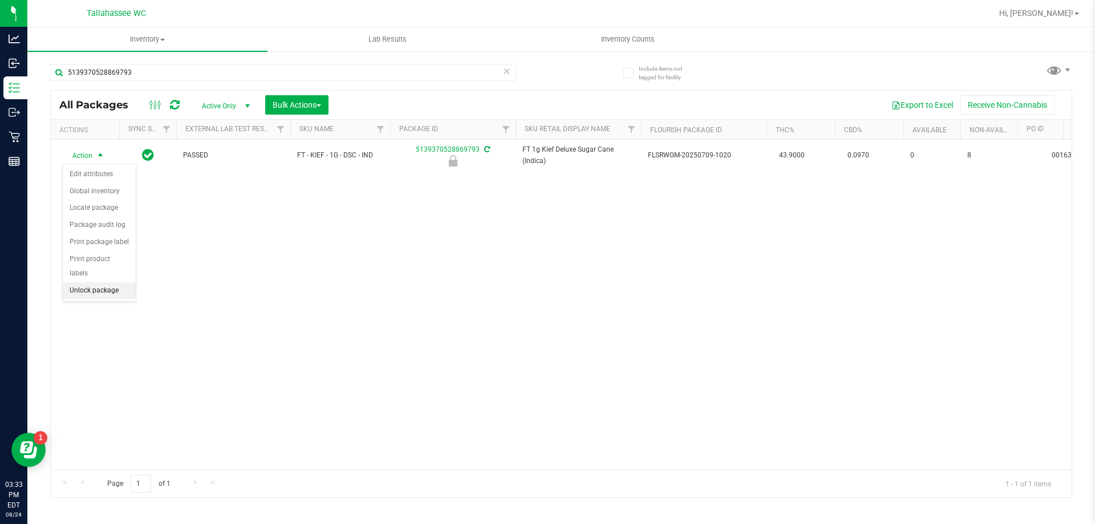
click at [111, 282] on li "Unlock package" at bounding box center [99, 290] width 73 height 17
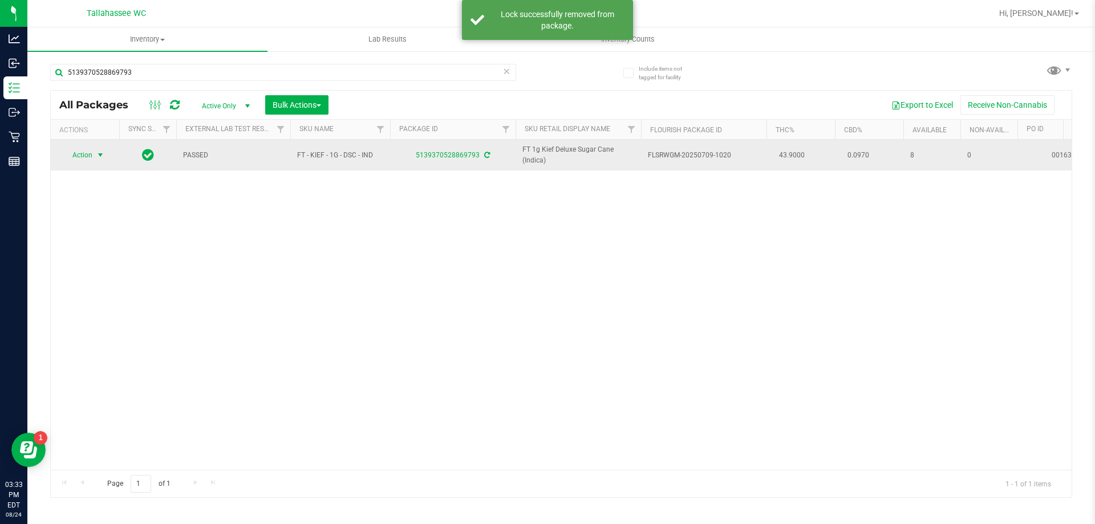
click at [99, 156] on span "select" at bounding box center [100, 155] width 9 height 9
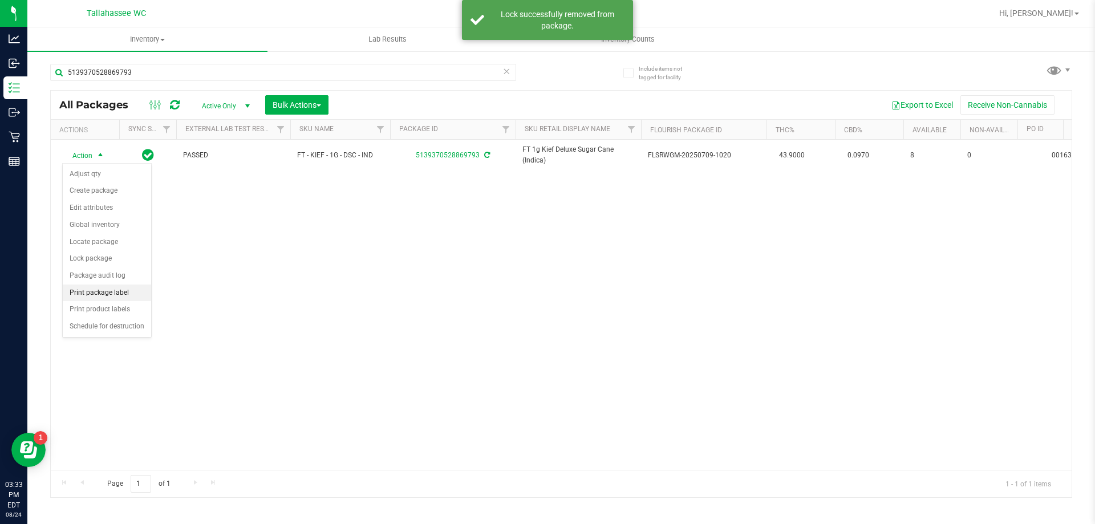
click at [130, 287] on li "Print package label" at bounding box center [107, 293] width 88 height 17
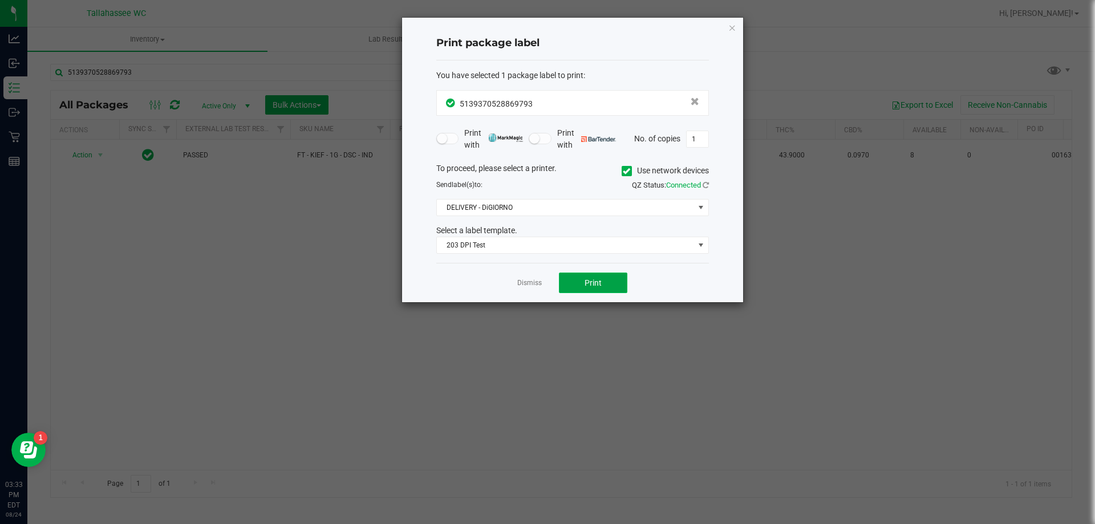
click at [585, 283] on span "Print" at bounding box center [592, 282] width 17 height 9
click at [533, 280] on link "Dismiss" at bounding box center [529, 283] width 25 height 10
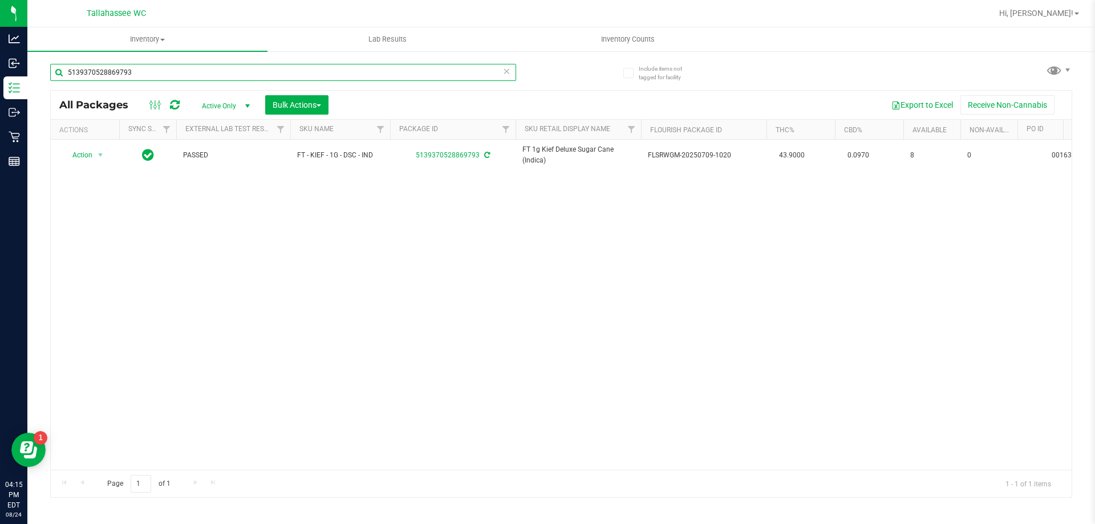
click at [193, 80] on input "5139370528869793" at bounding box center [283, 72] width 466 height 17
type input "9608194492889770"
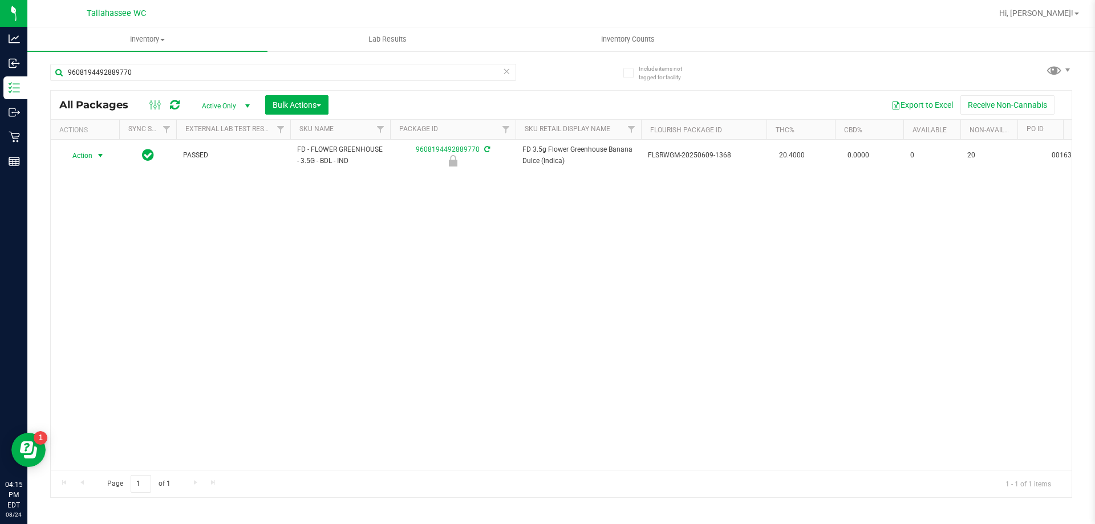
click at [100, 156] on span "select" at bounding box center [100, 155] width 9 height 9
click at [108, 282] on li "Unlock package" at bounding box center [99, 290] width 73 height 17
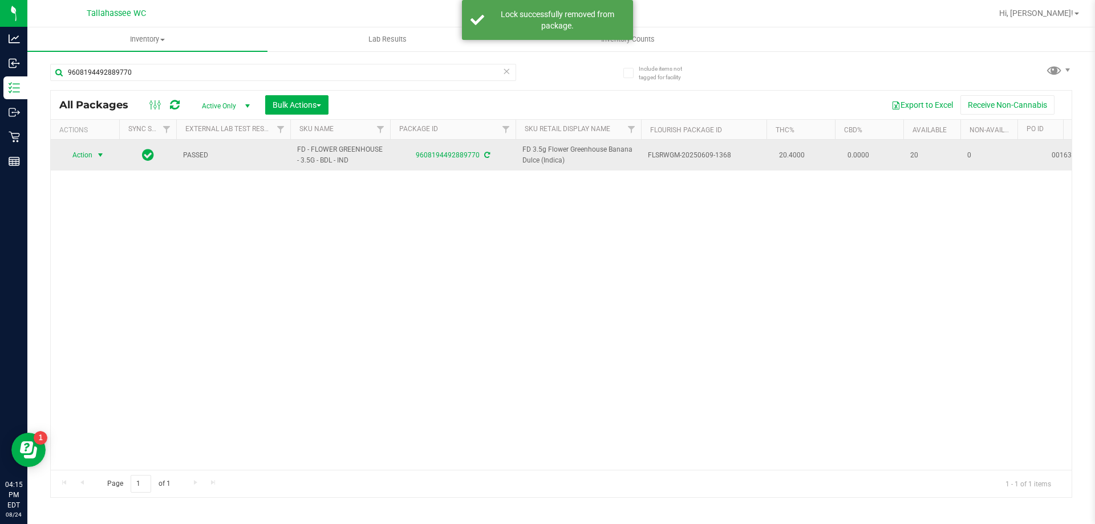
click at [100, 153] on span "select" at bounding box center [100, 155] width 9 height 9
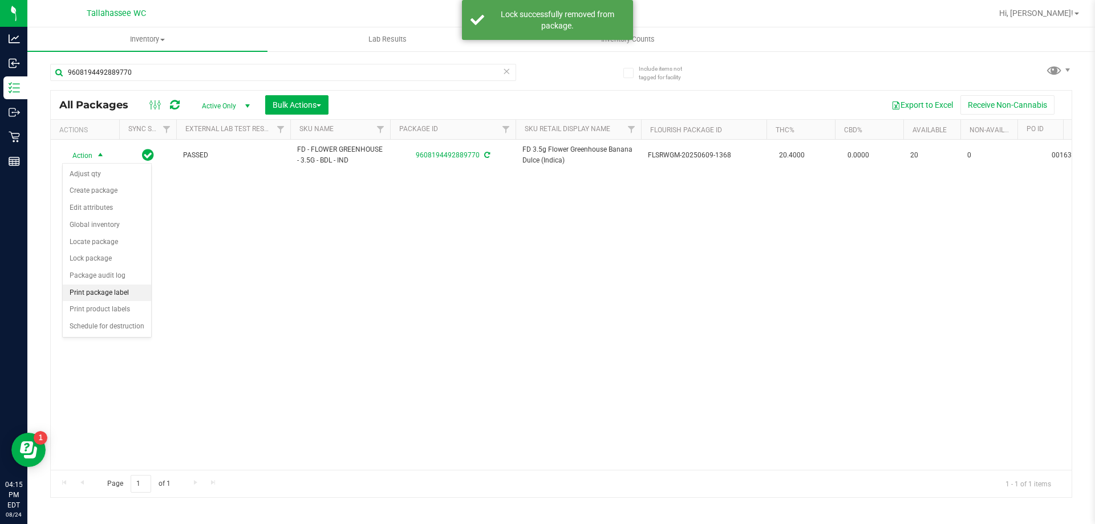
drag, startPoint x: 100, startPoint y: 291, endPoint x: 121, endPoint y: 291, distance: 21.1
click at [101, 290] on li "Print package label" at bounding box center [107, 293] width 88 height 17
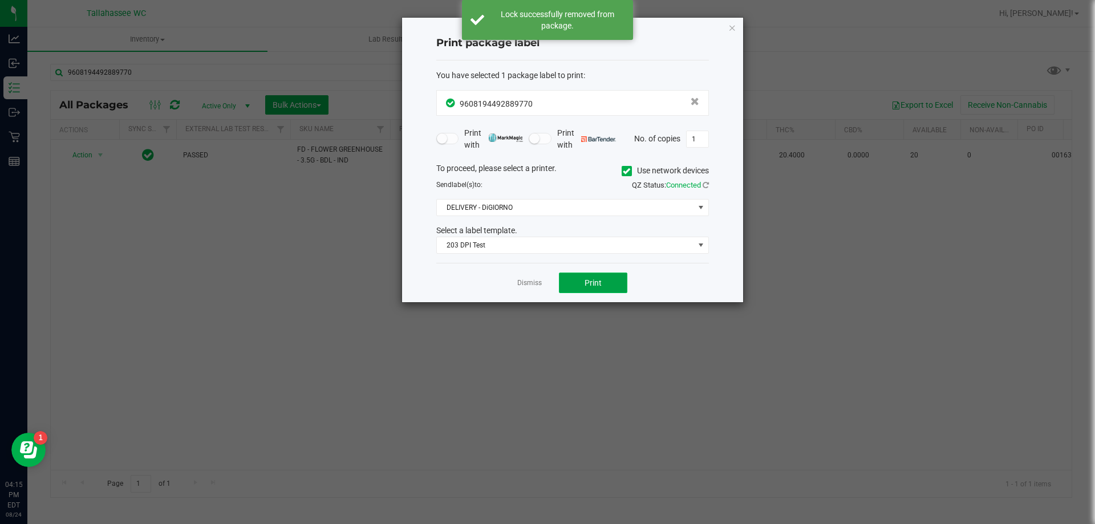
click at [603, 282] on button "Print" at bounding box center [593, 283] width 68 height 21
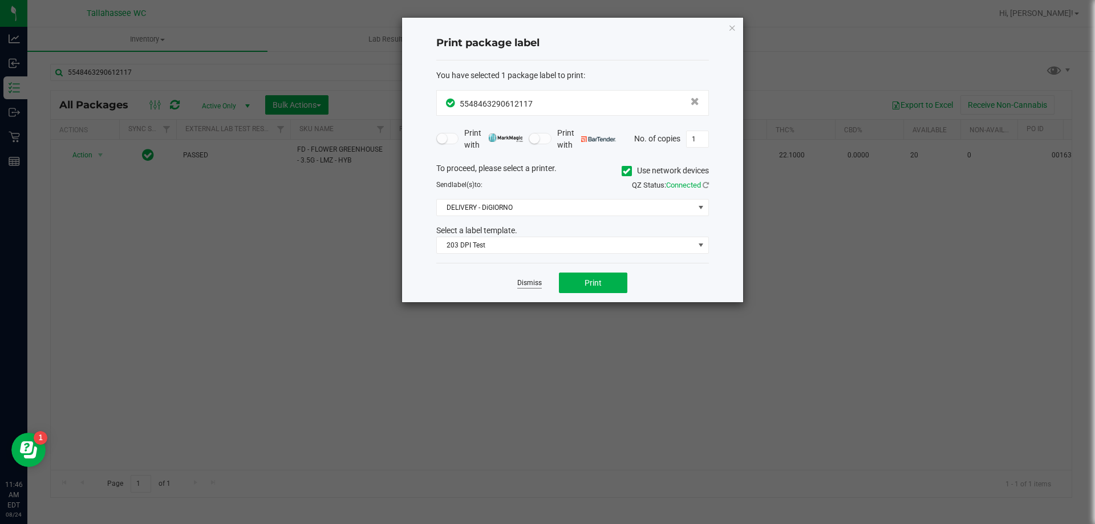
click at [537, 281] on link "Dismiss" at bounding box center [529, 283] width 25 height 10
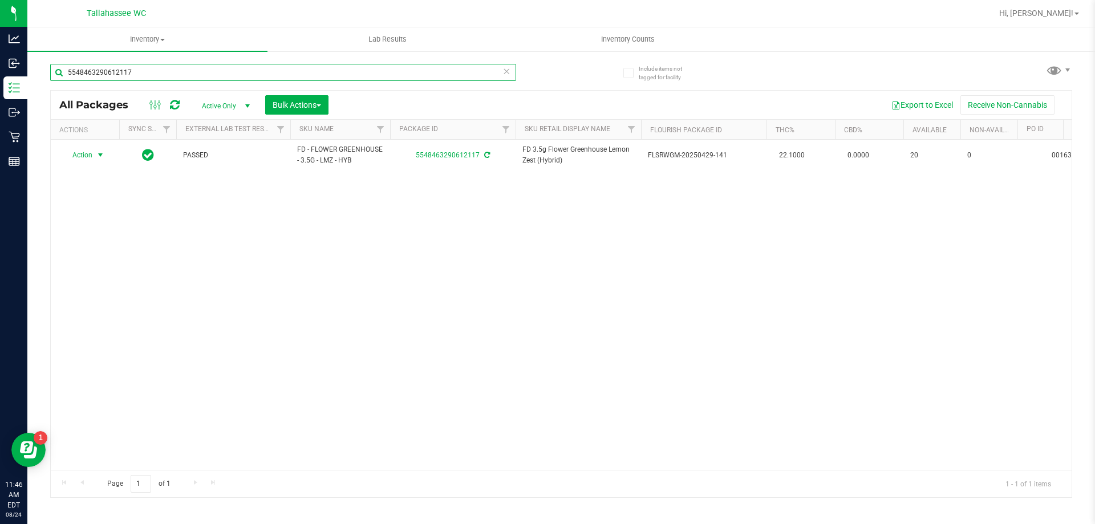
click at [295, 75] on input "5548463290612117" at bounding box center [283, 72] width 466 height 17
paste input "FT 0.3g Vape Pen Distillate Aries Rising (THC)"
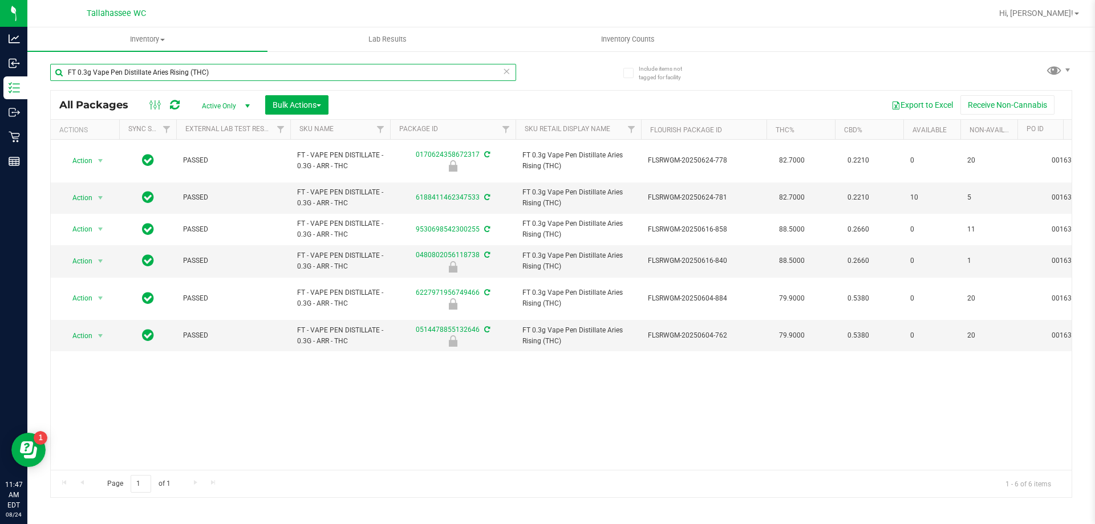
type input "FT 0.3g Vape Pen Distillate Aries Rising (THC)"
click at [245, 77] on input "FT 0.3g Vape Pen Distillate Aries Rising (THC)" at bounding box center [283, 72] width 466 height 17
click at [245, 76] on input "FT 0.3g Vape Pen Distillate Aries Rising (THC)" at bounding box center [283, 72] width 466 height 17
click at [245, 75] on input "FT 0.3g Vape Pen Distillate Aries Rising (THC)" at bounding box center [283, 72] width 466 height 17
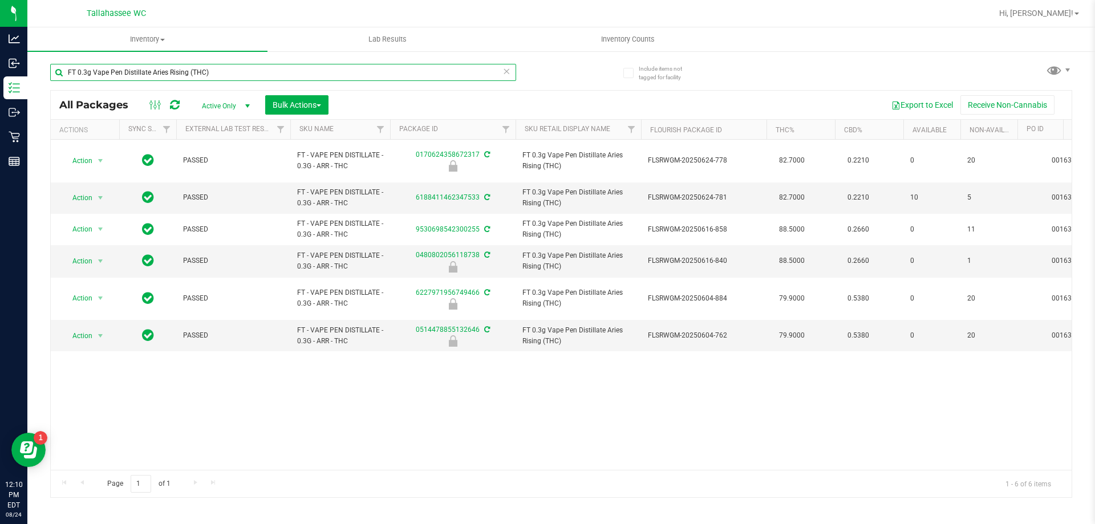
click at [246, 73] on input "FT 0.3g Vape Pen Distillate Aries Rising (THC)" at bounding box center [283, 72] width 466 height 17
click at [246, 72] on input "FT 0.3g Vape Pen Distillate Aries Rising (THC)" at bounding box center [283, 72] width 466 height 17
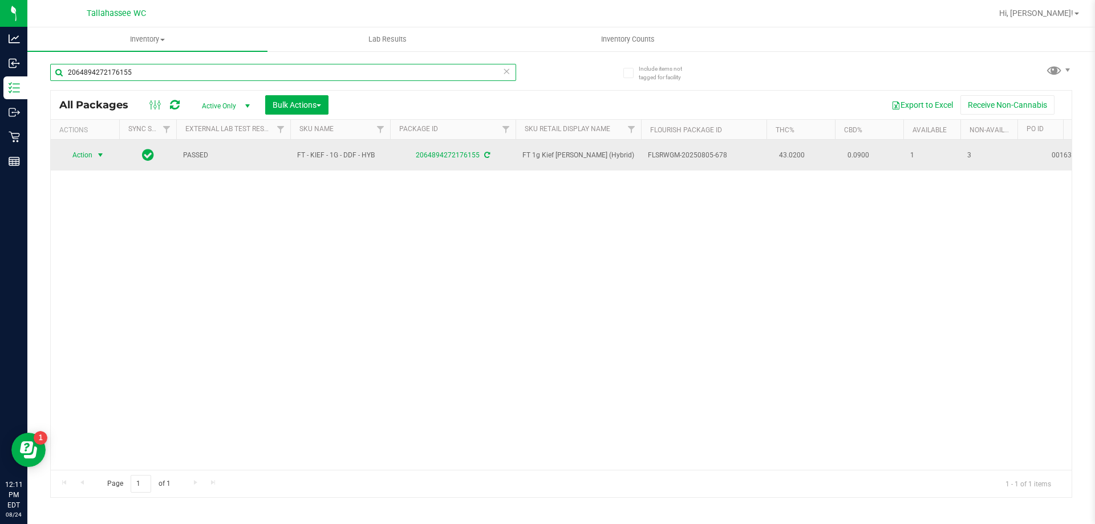
type input "2064894272176155"
click at [100, 153] on span "select" at bounding box center [100, 155] width 9 height 9
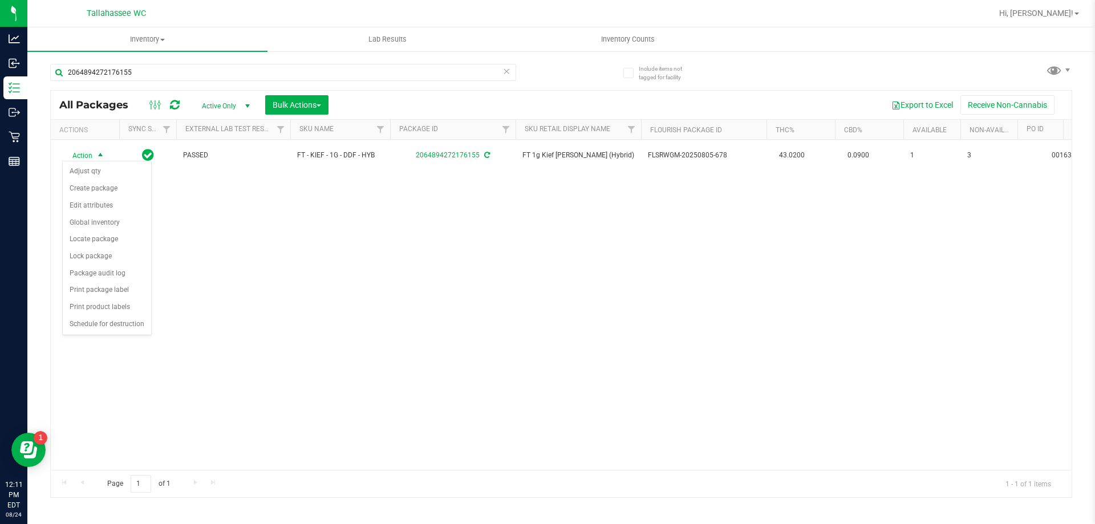
click at [363, 272] on div "Action Action Adjust qty Create package Edit attributes Global inventory Locate…" at bounding box center [561, 305] width 1021 height 330
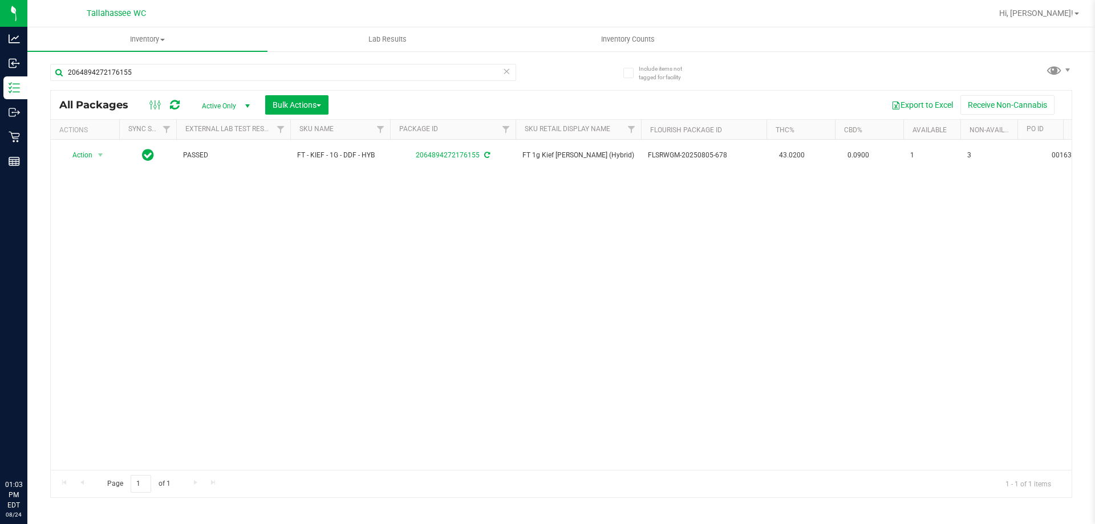
click at [159, 71] on input "2064894272176155" at bounding box center [283, 72] width 466 height 17
drag, startPoint x: 0, startPoint y: 0, endPoint x: 159, endPoint y: 70, distance: 173.9
click at [159, 70] on input "2064894272176155" at bounding box center [283, 72] width 466 height 17
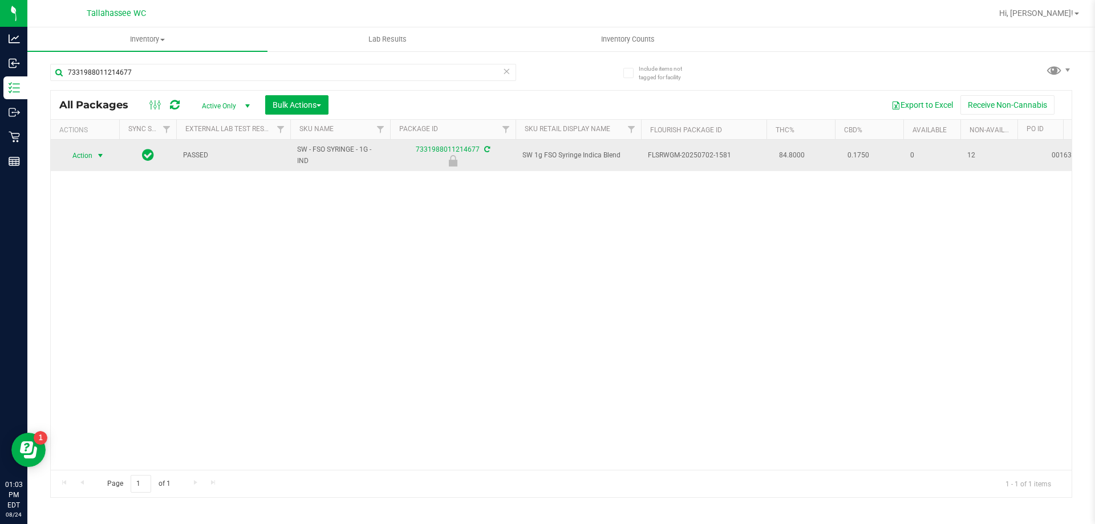
type input "7331988011214677"
click at [100, 158] on span "select" at bounding box center [100, 155] width 9 height 9
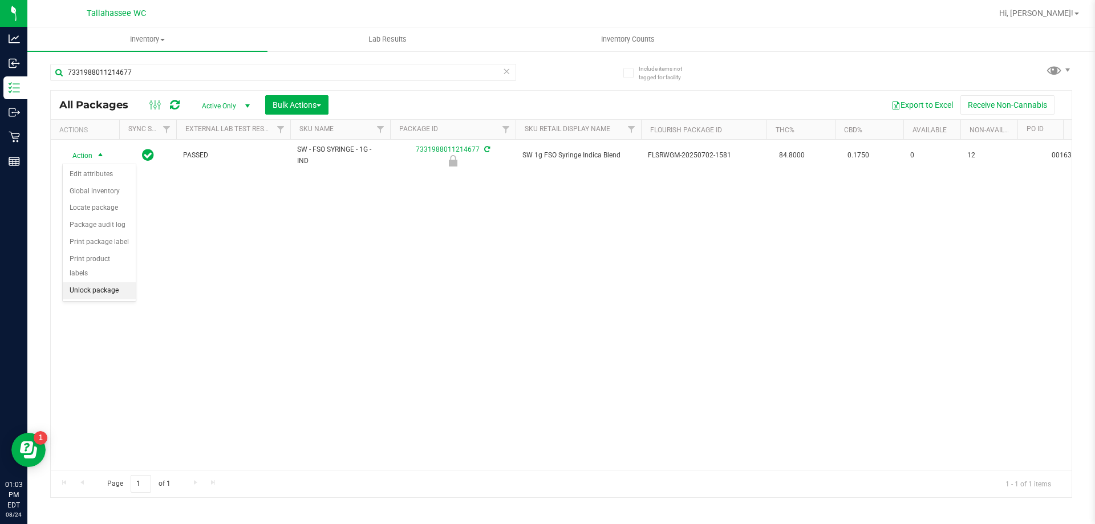
click at [107, 282] on li "Unlock package" at bounding box center [99, 290] width 73 height 17
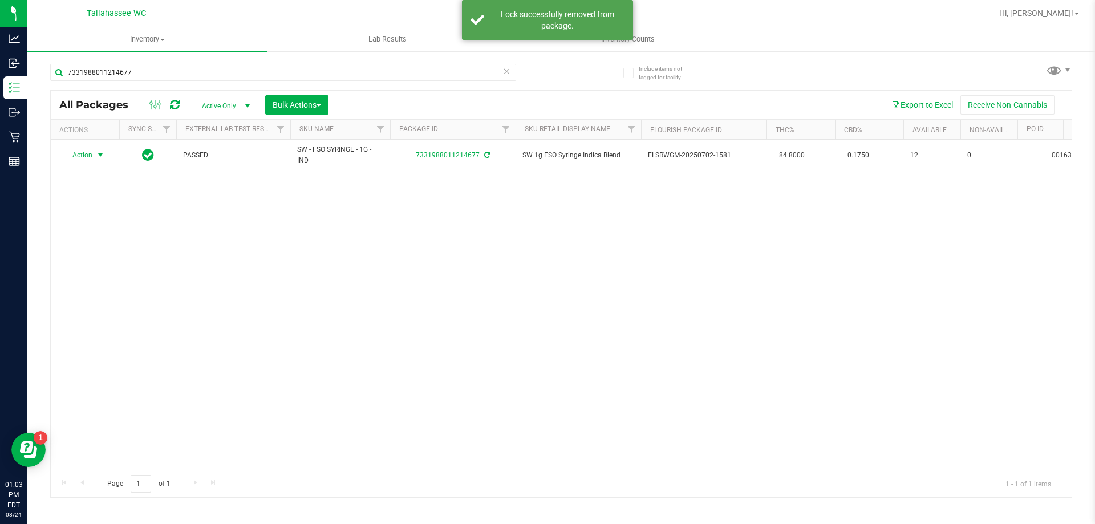
click at [101, 155] on span "select" at bounding box center [100, 155] width 9 height 9
click at [136, 300] on li "Print package label" at bounding box center [107, 293] width 88 height 17
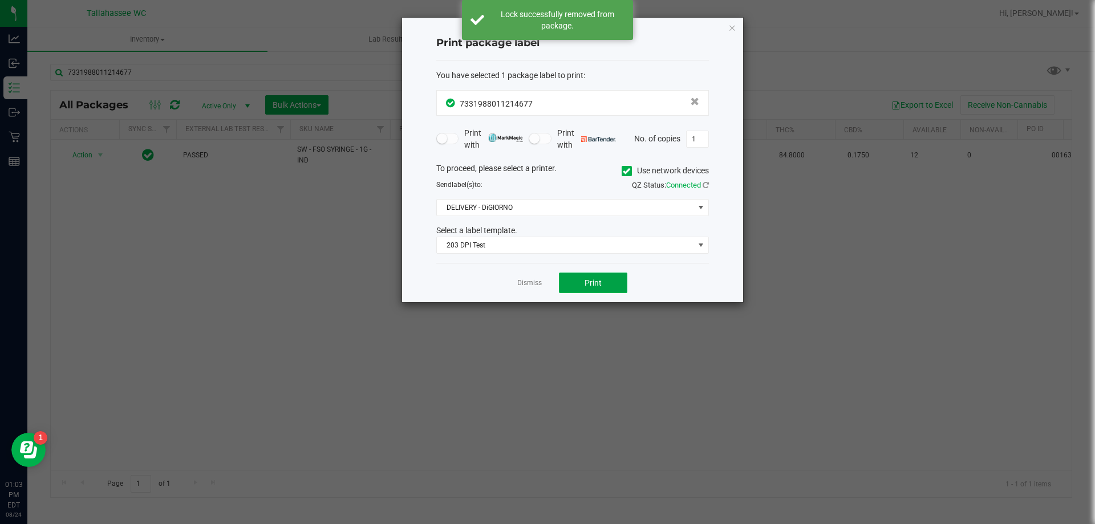
click at [619, 284] on button "Print" at bounding box center [593, 283] width 68 height 21
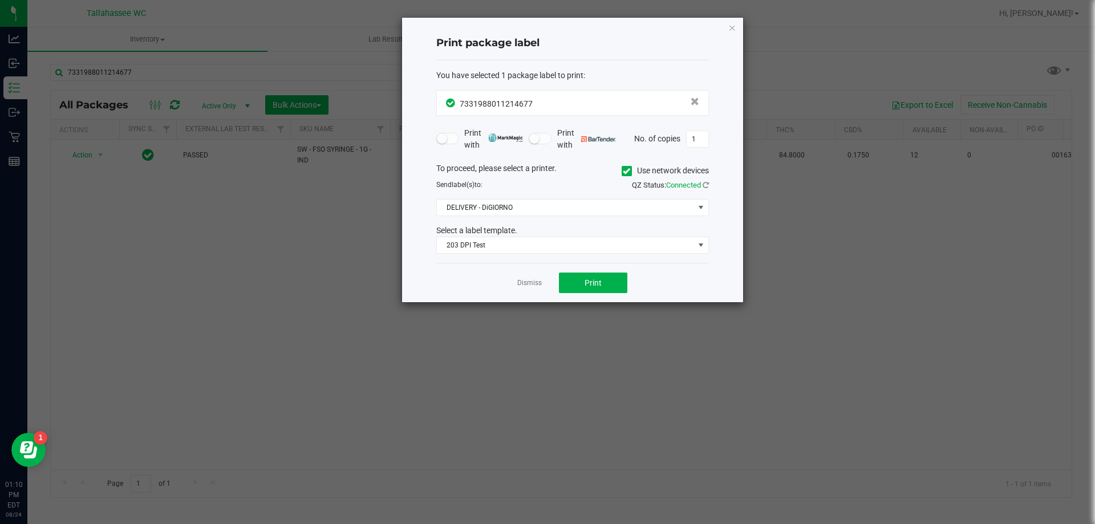
click at [525, 290] on div "Dismiss Print" at bounding box center [572, 282] width 273 height 39
click at [522, 285] on link "Dismiss" at bounding box center [529, 283] width 25 height 10
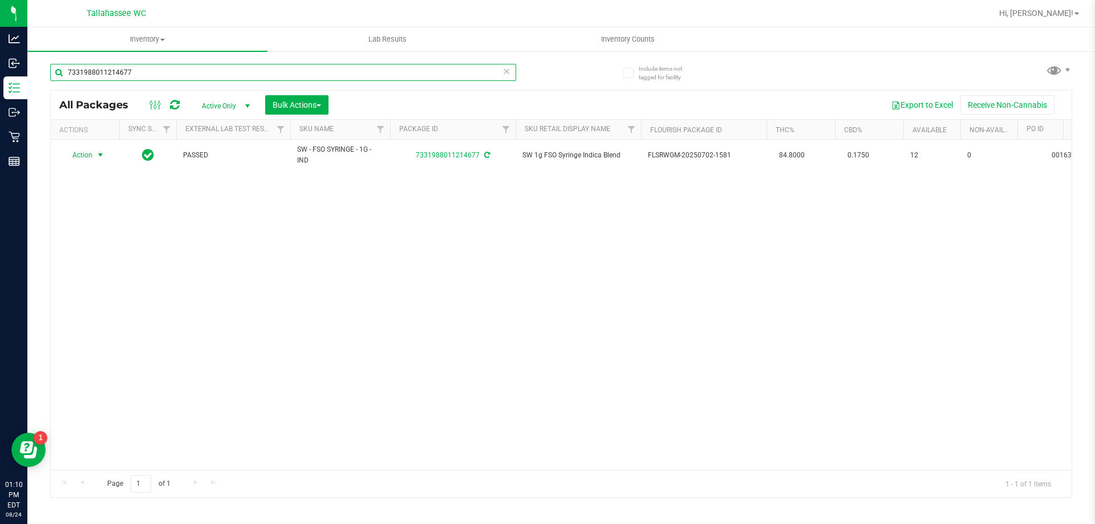
click at [222, 69] on input "7331988011214677" at bounding box center [283, 72] width 466 height 17
click at [222, 67] on input "7331988011214677" at bounding box center [283, 72] width 466 height 17
click at [222, 68] on input "7331988011214677" at bounding box center [283, 72] width 466 height 17
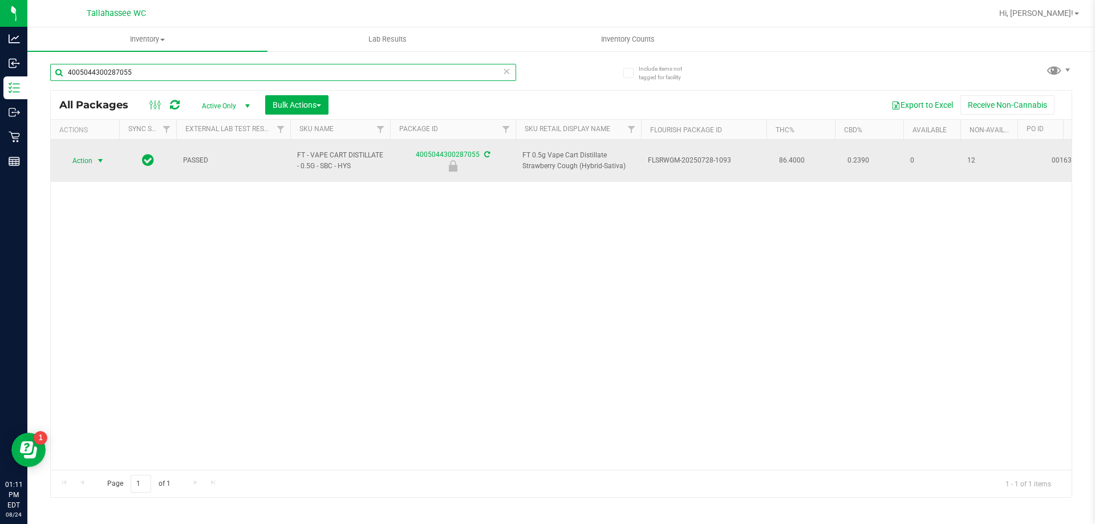
type input "4005044300287055"
click at [100, 157] on span "select" at bounding box center [100, 160] width 9 height 9
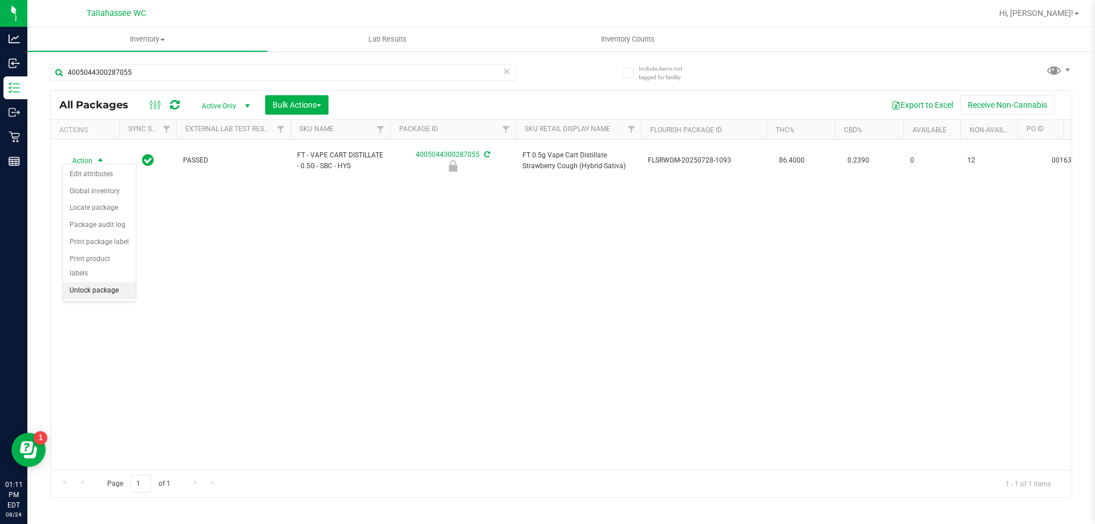
click at [109, 282] on li "Unlock package" at bounding box center [99, 290] width 73 height 17
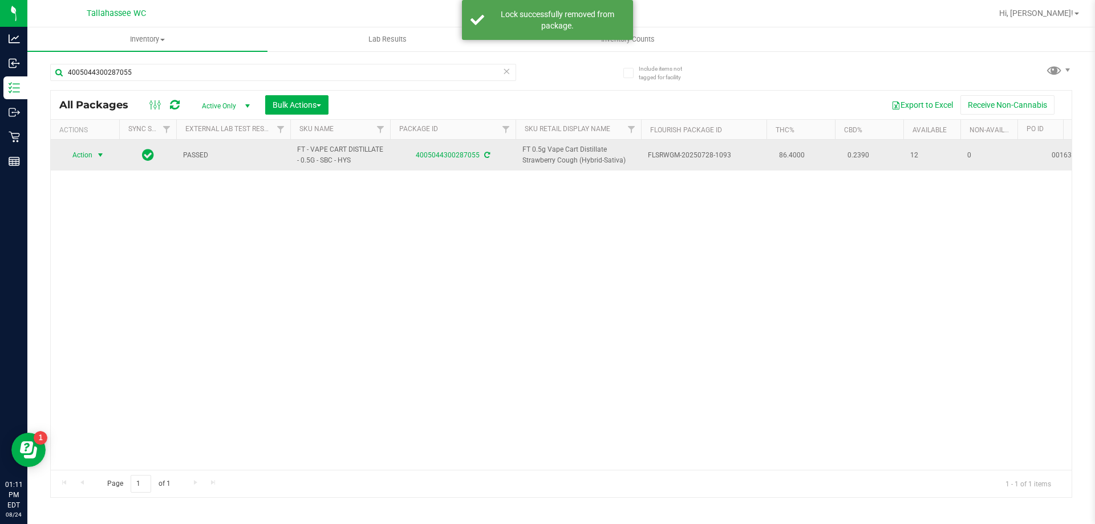
drag, startPoint x: 101, startPoint y: 155, endPoint x: 100, endPoint y: 161, distance: 5.8
click at [101, 154] on span "select" at bounding box center [100, 155] width 9 height 9
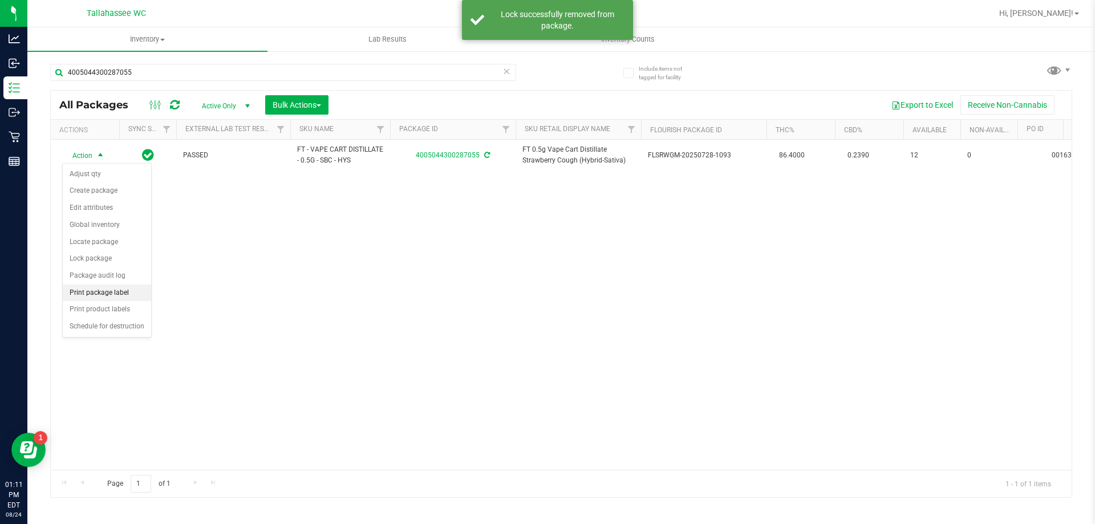
click at [133, 296] on li "Print package label" at bounding box center [107, 293] width 88 height 17
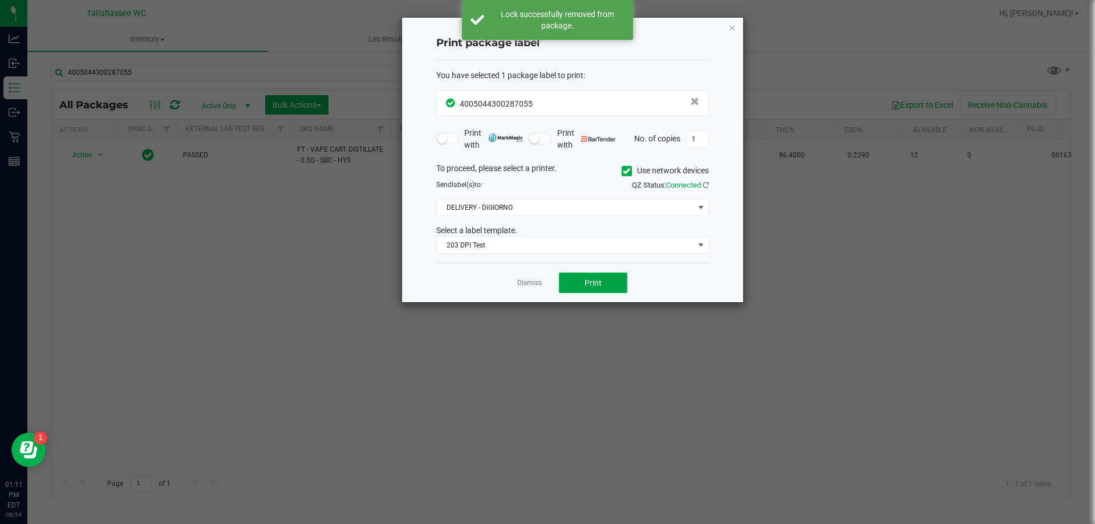
click at [606, 288] on button "Print" at bounding box center [593, 283] width 68 height 21
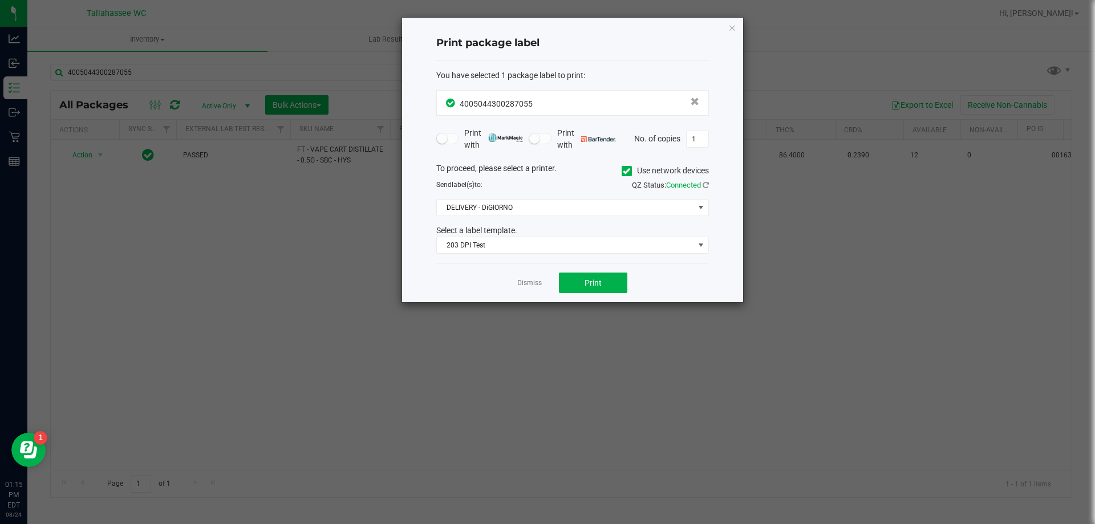
click at [531, 286] on link "Dismiss" at bounding box center [529, 283] width 25 height 10
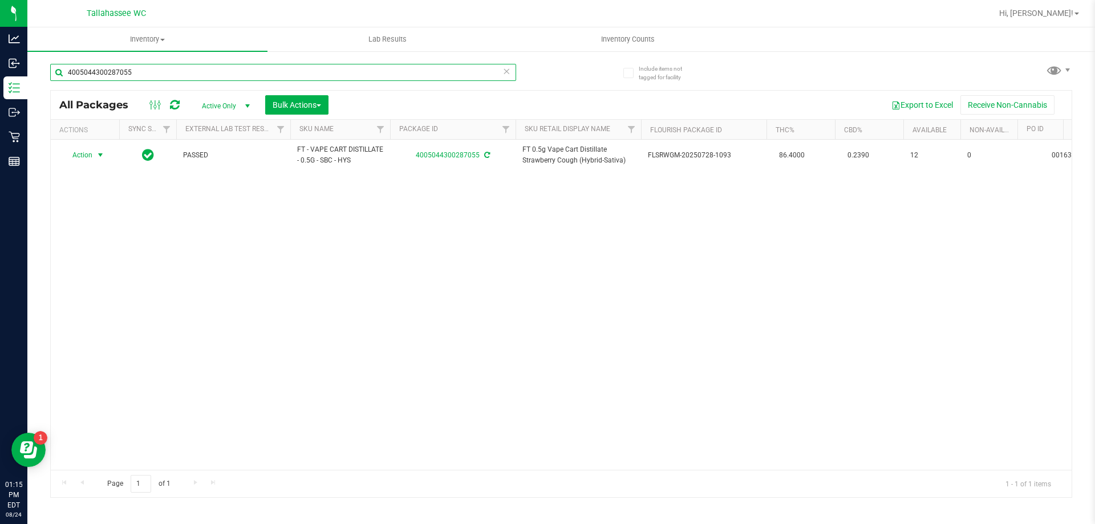
click at [182, 71] on input "4005044300287055" at bounding box center [283, 72] width 466 height 17
click at [183, 70] on input "4005044300287055" at bounding box center [283, 72] width 466 height 17
click at [185, 72] on input "4005044300287055" at bounding box center [283, 72] width 466 height 17
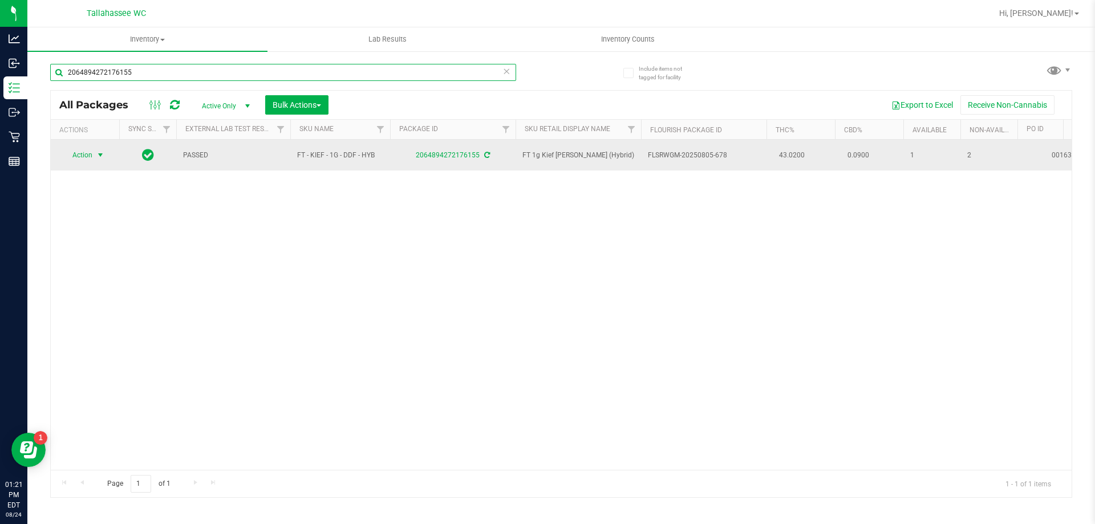
type input "2064894272176155"
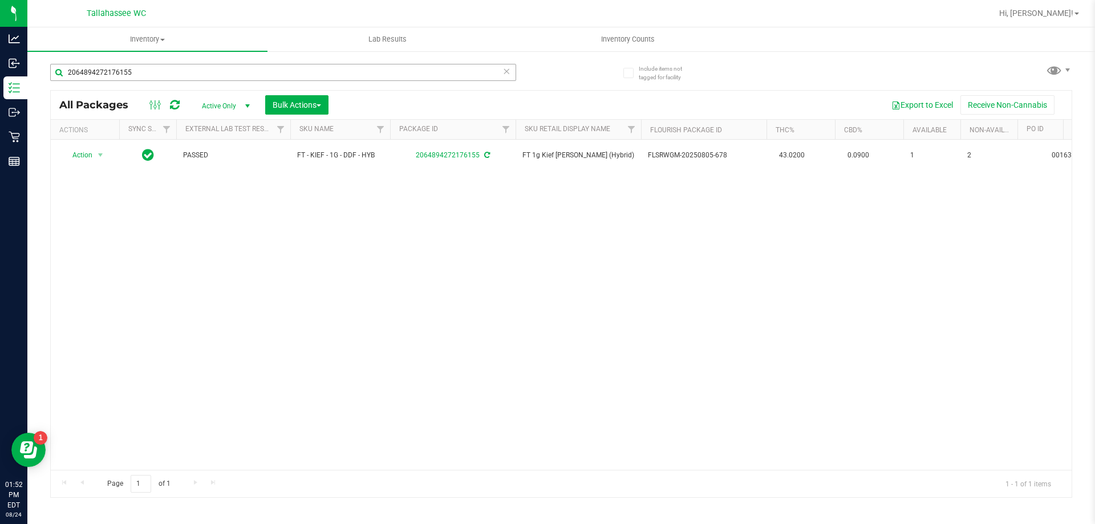
click at [149, 73] on input "2064894272176155" at bounding box center [283, 72] width 466 height 17
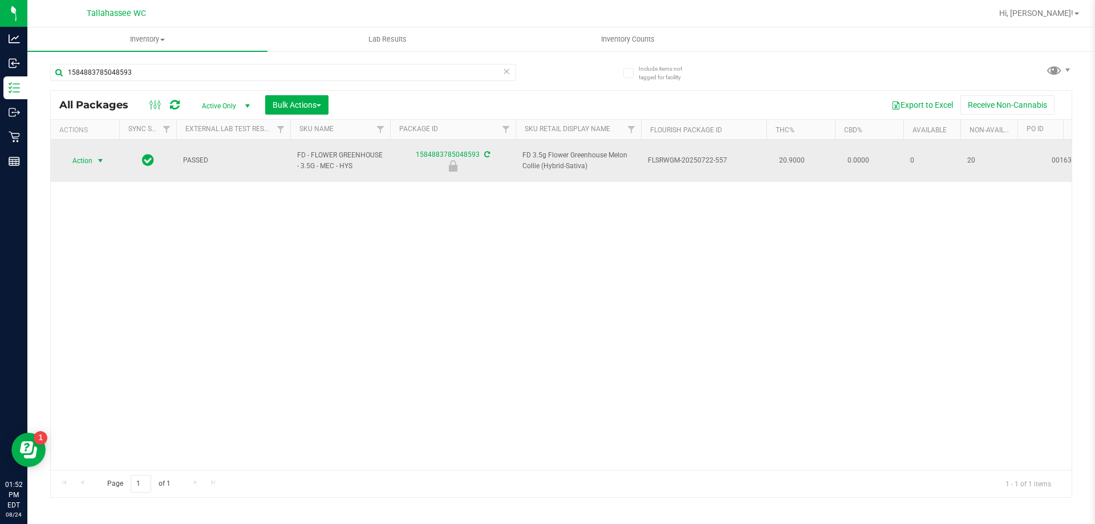
type input "1584883785048593"
click at [100, 156] on span "select" at bounding box center [100, 160] width 9 height 9
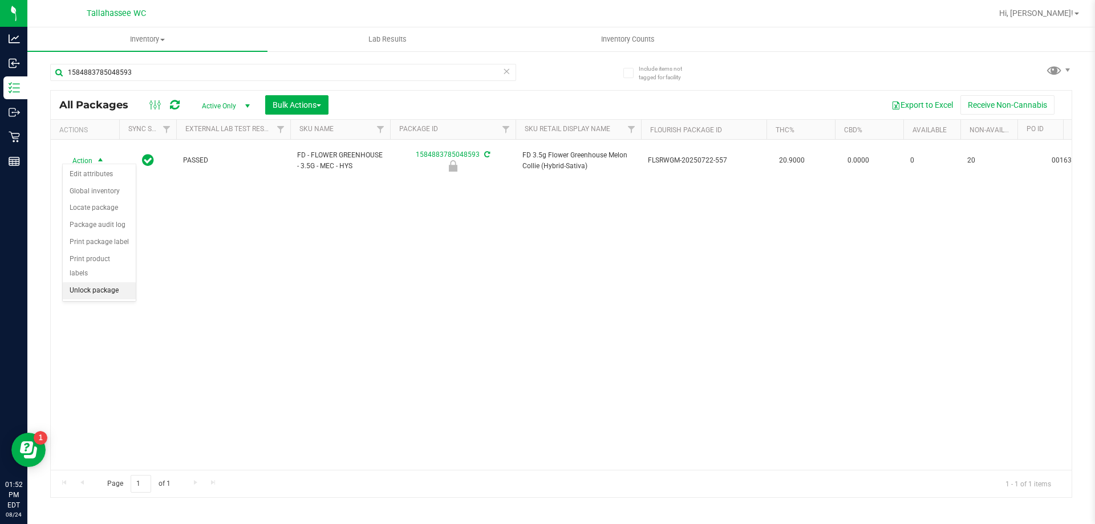
click at [112, 282] on li "Unlock package" at bounding box center [99, 290] width 73 height 17
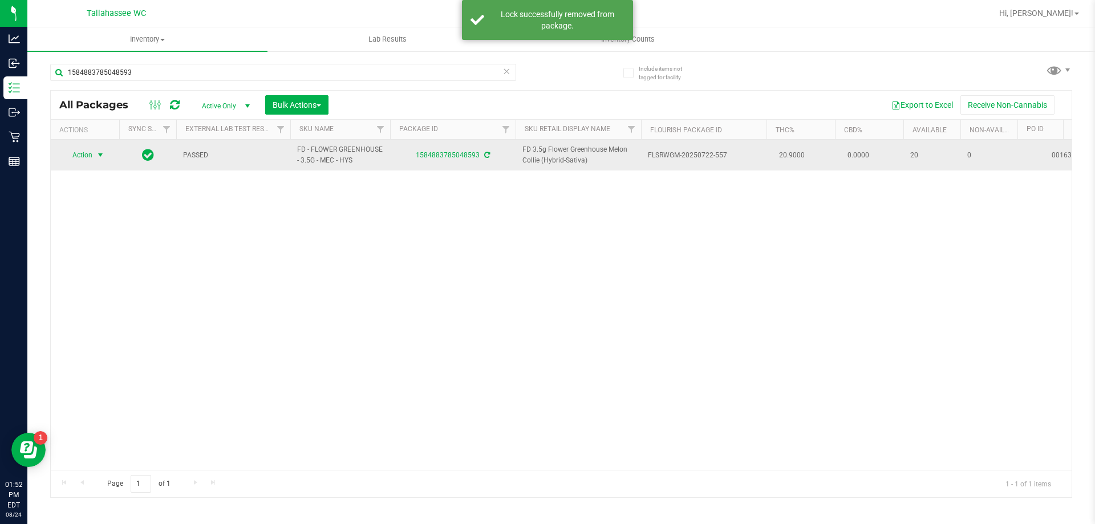
click at [101, 154] on span "select" at bounding box center [100, 155] width 9 height 9
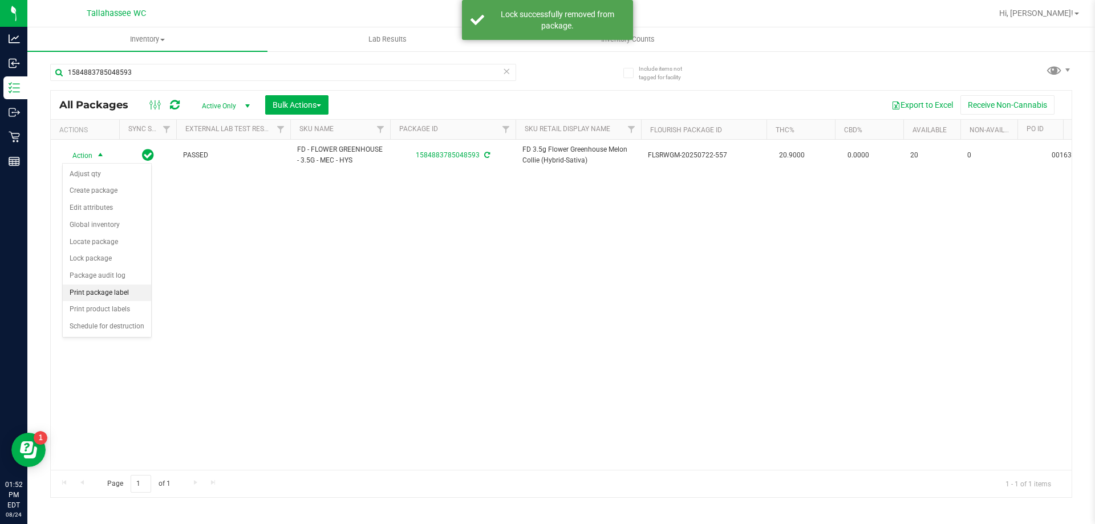
click at [140, 290] on li "Print package label" at bounding box center [107, 293] width 88 height 17
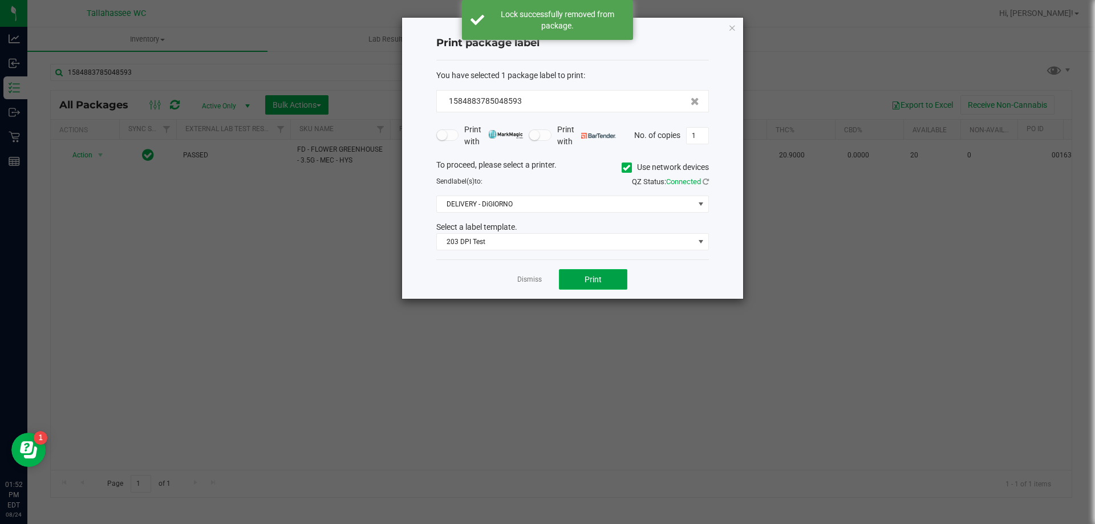
click at [599, 281] on span "Print" at bounding box center [592, 279] width 17 height 9
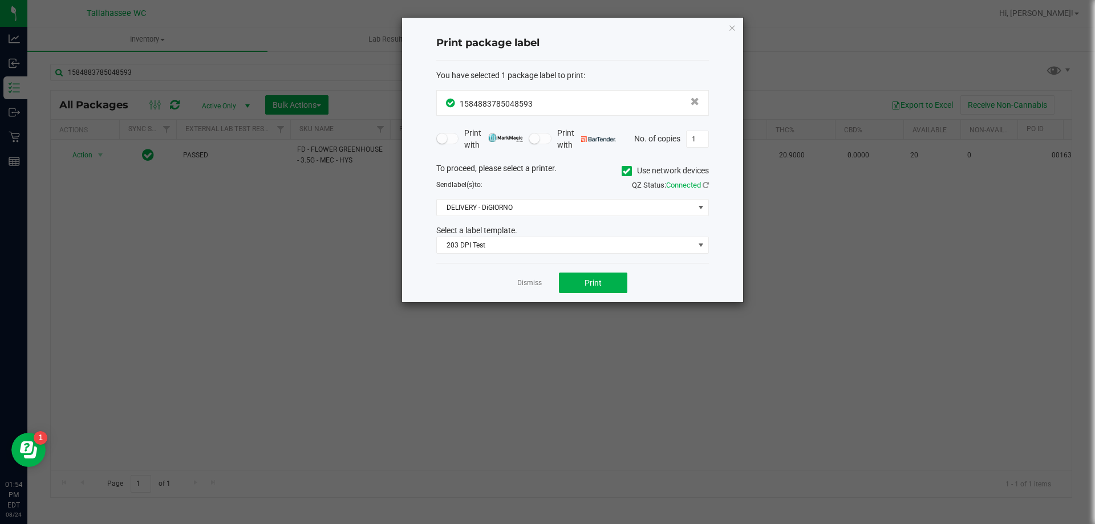
click at [729, 25] on icon "button" at bounding box center [732, 28] width 8 height 14
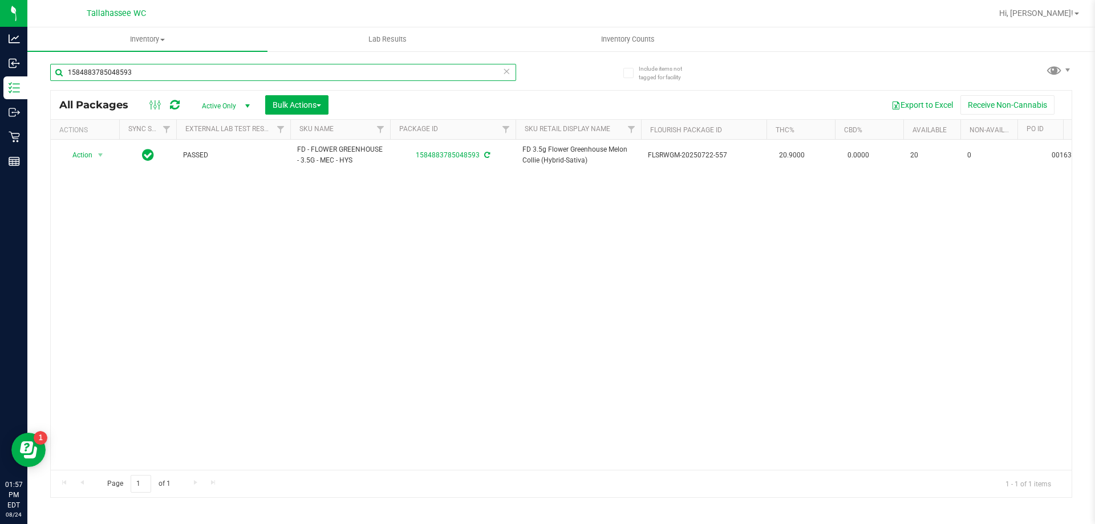
click at [137, 74] on input "1584883785048593" at bounding box center [283, 72] width 466 height 17
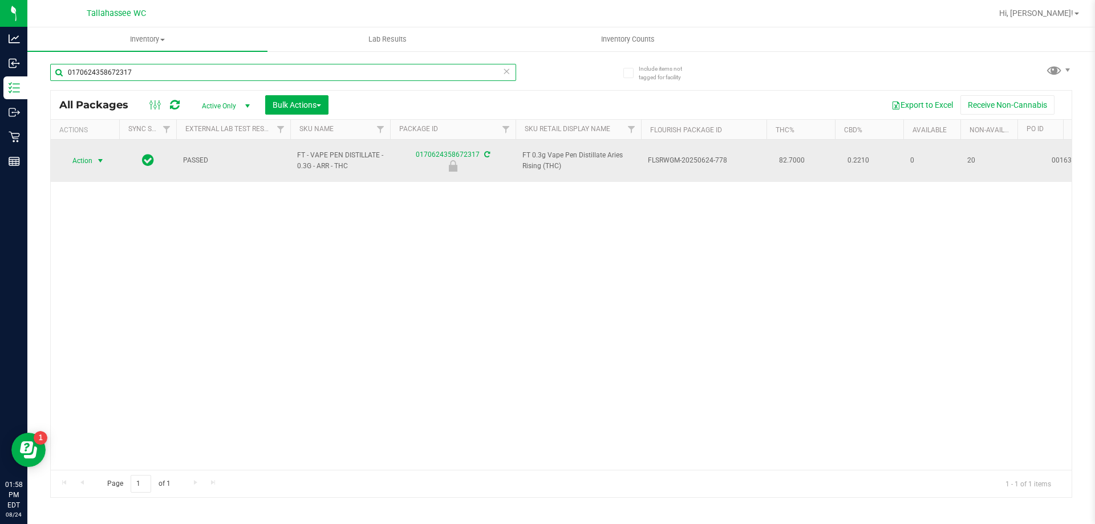
type input "0170624358672317"
click at [98, 157] on span "select" at bounding box center [100, 160] width 9 height 9
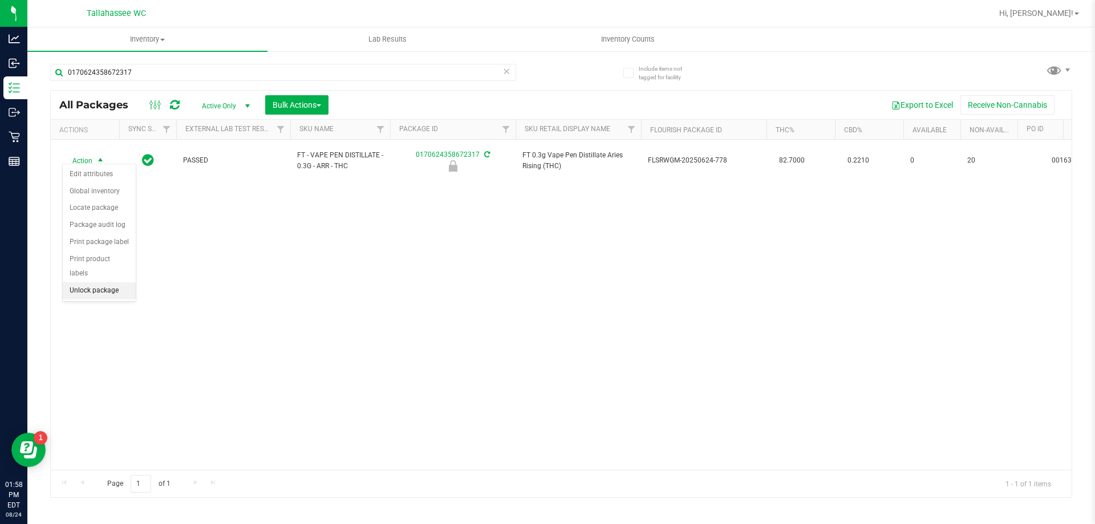
click at [117, 282] on li "Unlock package" at bounding box center [99, 290] width 73 height 17
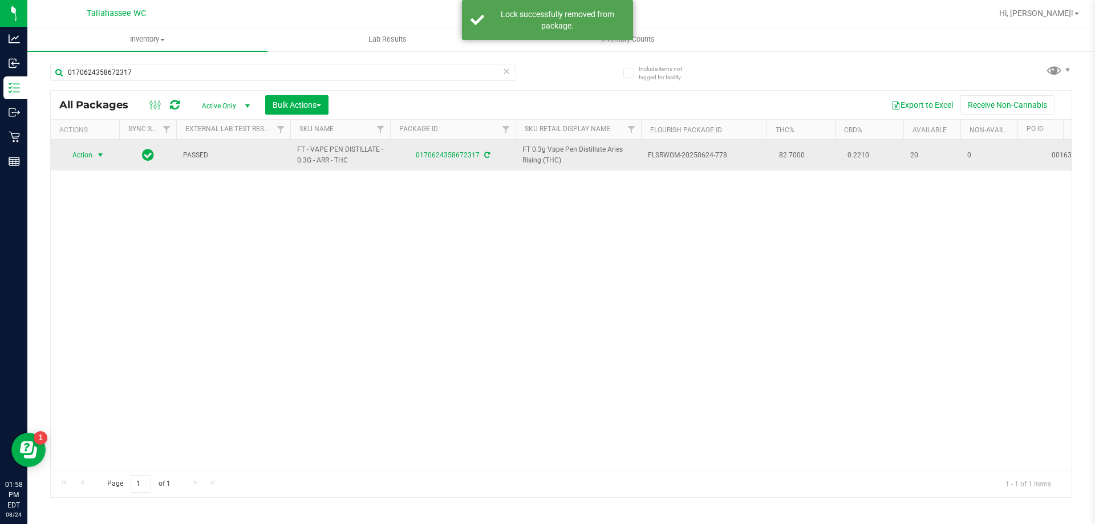
click at [100, 155] on span "select" at bounding box center [100, 155] width 9 height 9
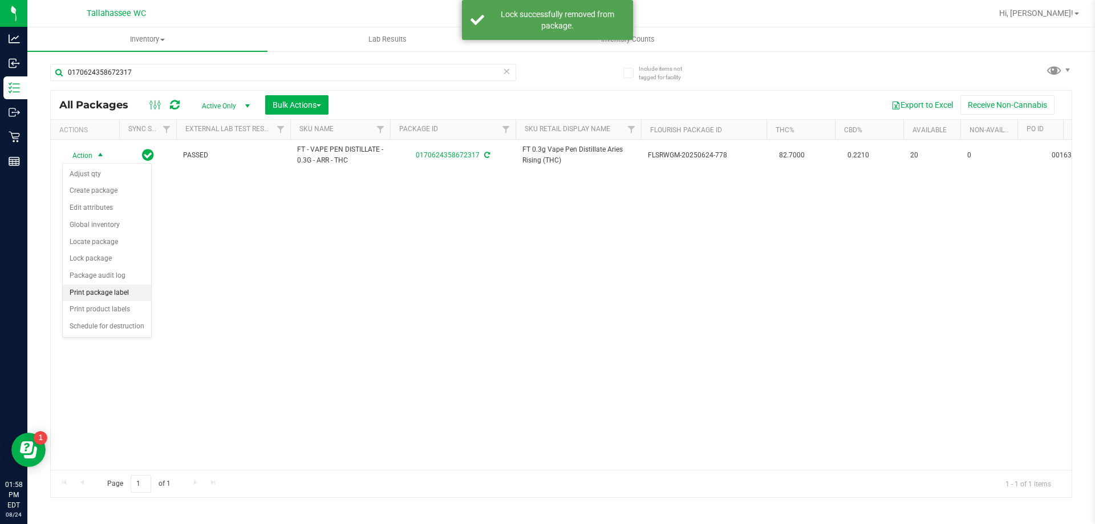
click at [117, 296] on li "Print package label" at bounding box center [107, 293] width 88 height 17
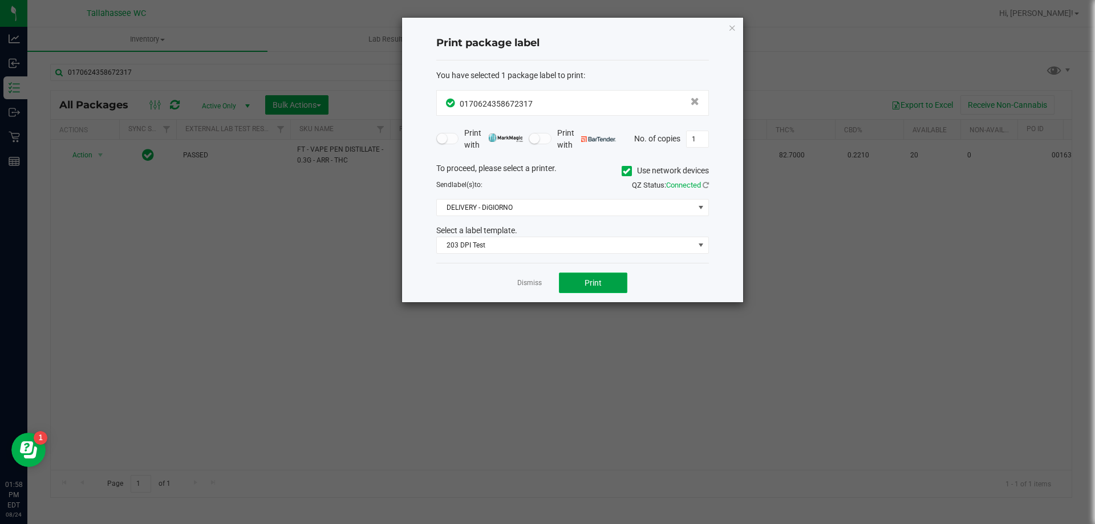
click at [576, 289] on button "Print" at bounding box center [593, 283] width 68 height 21
click at [519, 284] on link "Dismiss" at bounding box center [529, 283] width 25 height 10
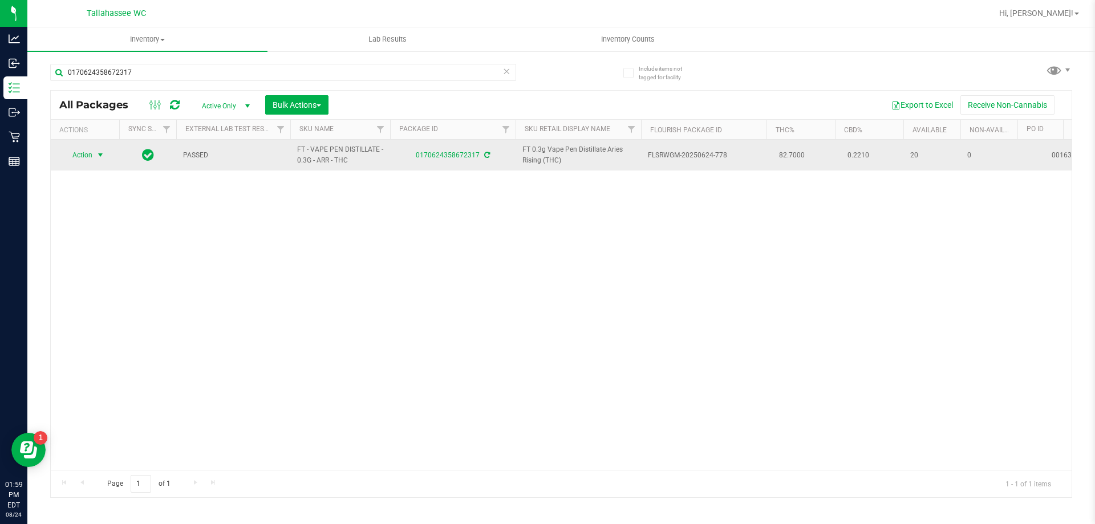
click at [99, 151] on span "select" at bounding box center [100, 155] width 9 height 9
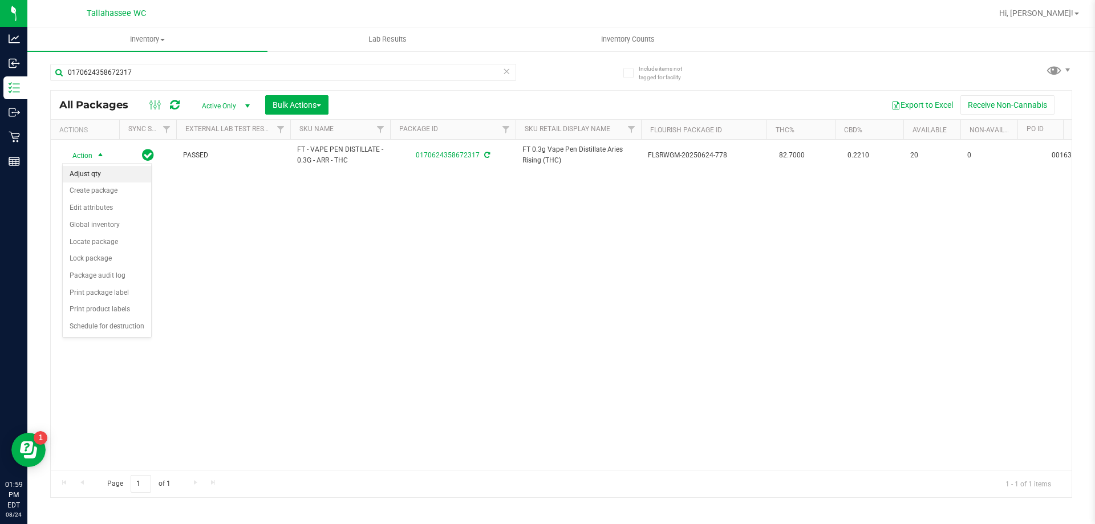
click at [131, 170] on li "Adjust qty" at bounding box center [107, 174] width 88 height 17
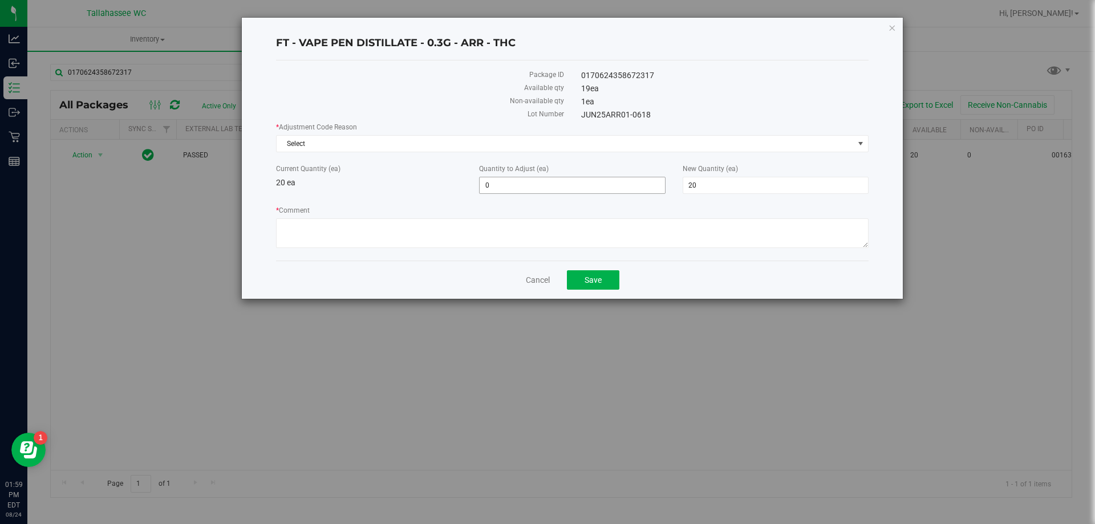
click at [530, 190] on span "0 0" at bounding box center [572, 185] width 186 height 17
type input "01"
type input "1"
type input "21"
click at [524, 229] on textarea "* Comment" at bounding box center [572, 233] width 592 height 30
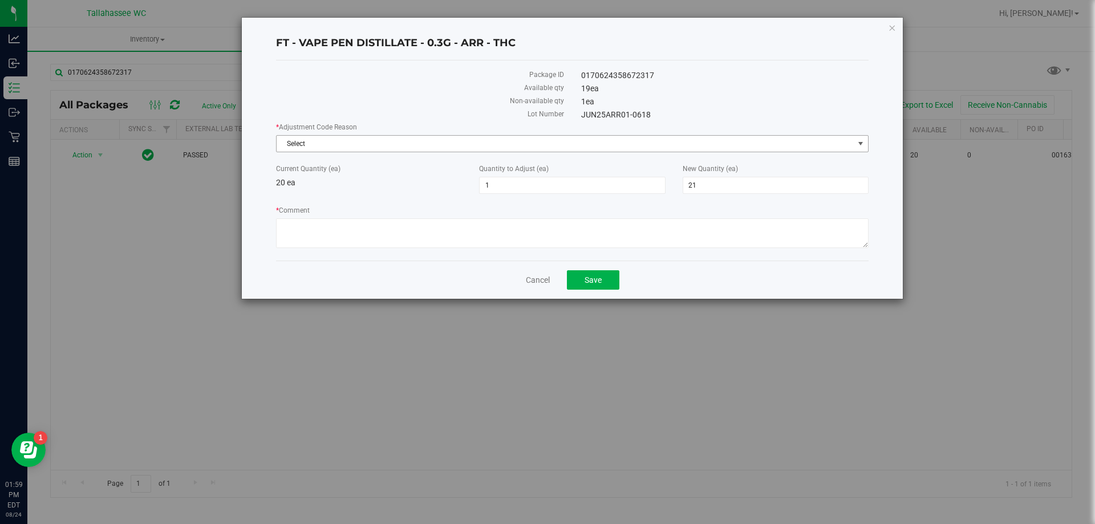
click at [830, 141] on span "Select" at bounding box center [565, 144] width 577 height 16
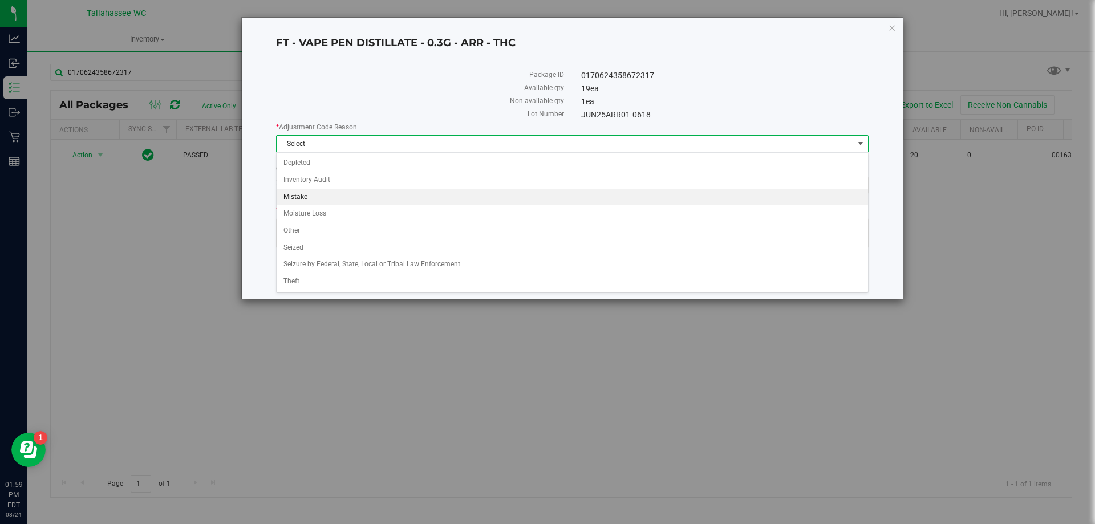
click at [598, 204] on li "Mistake" at bounding box center [572, 197] width 591 height 17
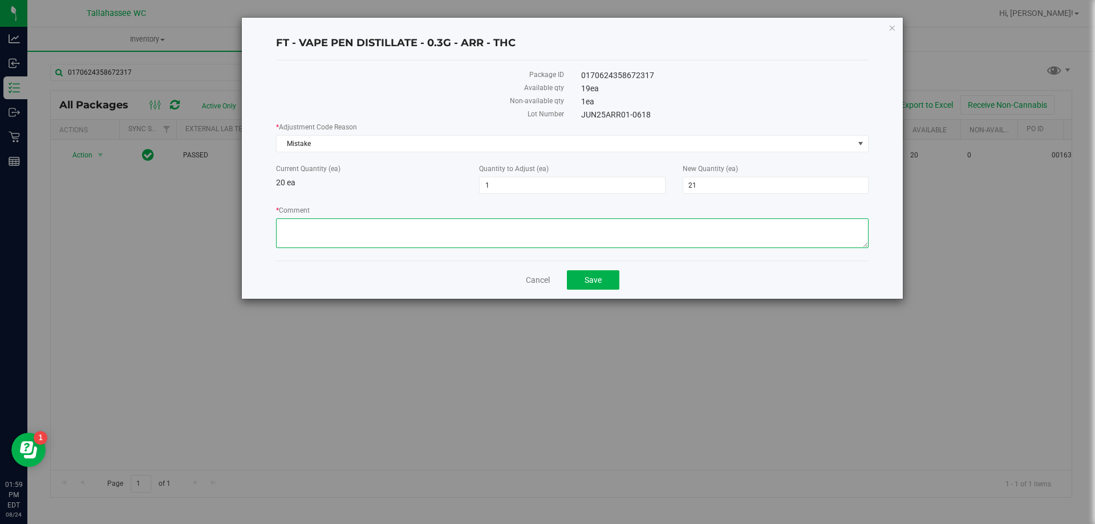
click at [566, 245] on textarea "* Comment" at bounding box center [572, 233] width 592 height 30
type textarea "Allocation Error +1"
click at [603, 285] on button "Save" at bounding box center [593, 279] width 52 height 19
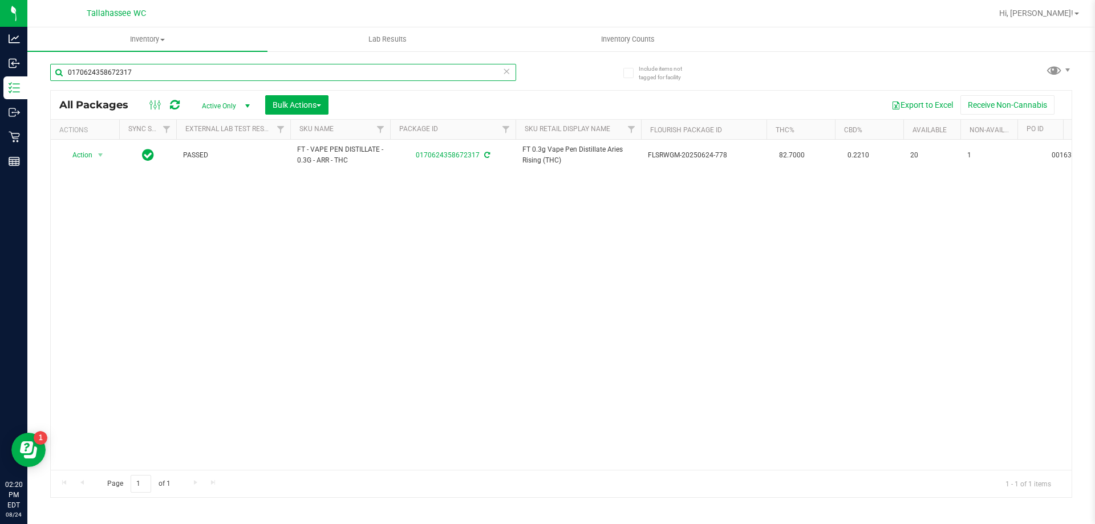
click at [322, 67] on input "0170624358672317" at bounding box center [283, 72] width 466 height 17
type input "2064894272176155"
click at [144, 72] on input "2064894272176155" at bounding box center [283, 72] width 466 height 17
click at [144, 71] on input "2064894272176155" at bounding box center [283, 72] width 466 height 17
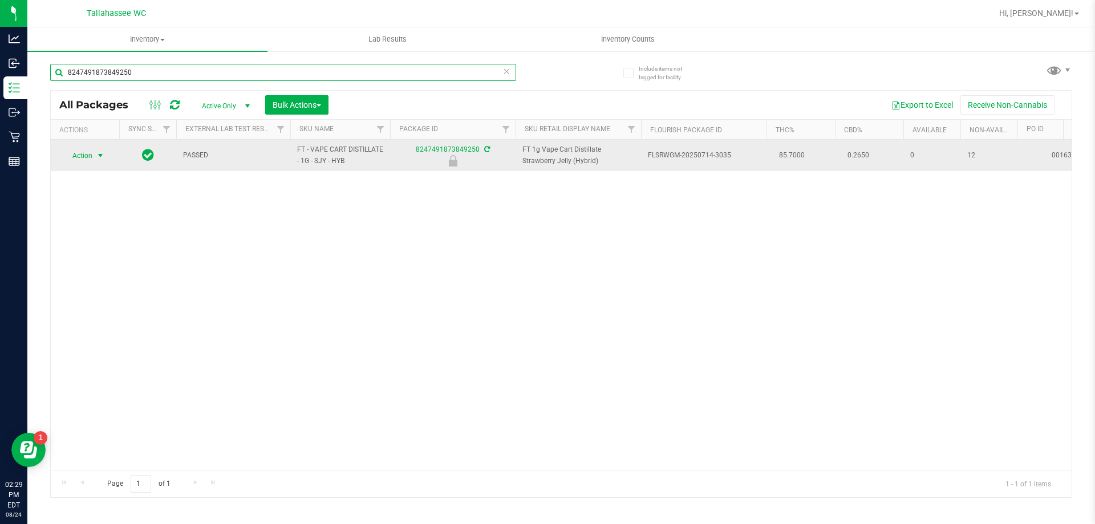
type input "8247491873849250"
click at [103, 154] on span "select" at bounding box center [100, 155] width 9 height 9
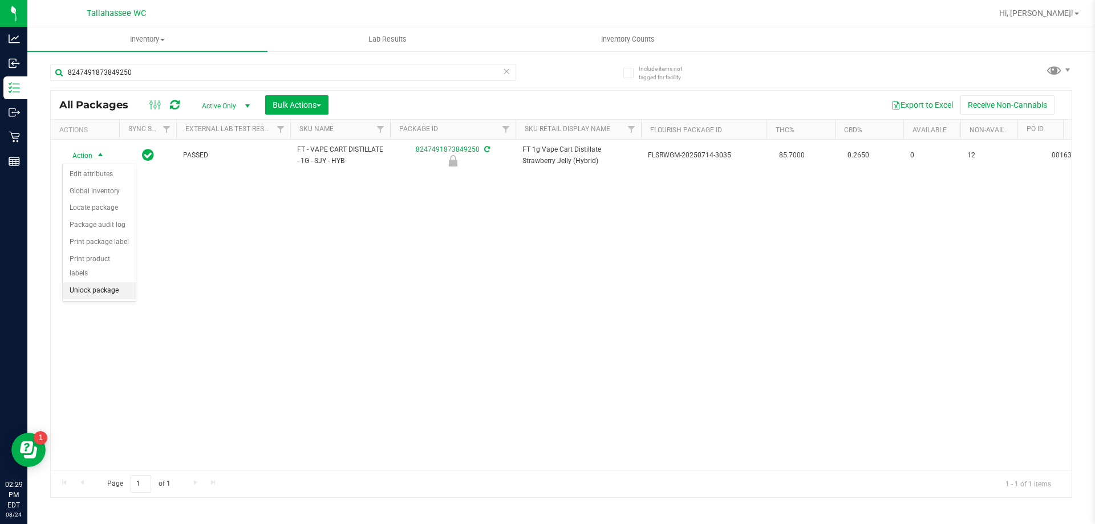
click at [104, 282] on li "Unlock package" at bounding box center [99, 290] width 73 height 17
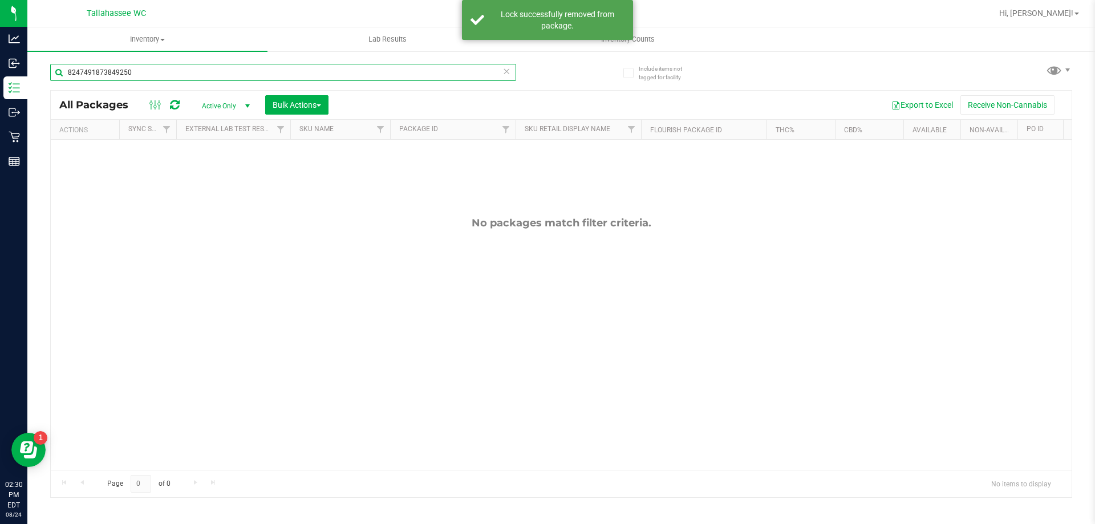
click at [157, 70] on input "8247491873849250" at bounding box center [283, 72] width 466 height 17
click at [157, 69] on input "8247491873849250" at bounding box center [283, 72] width 466 height 17
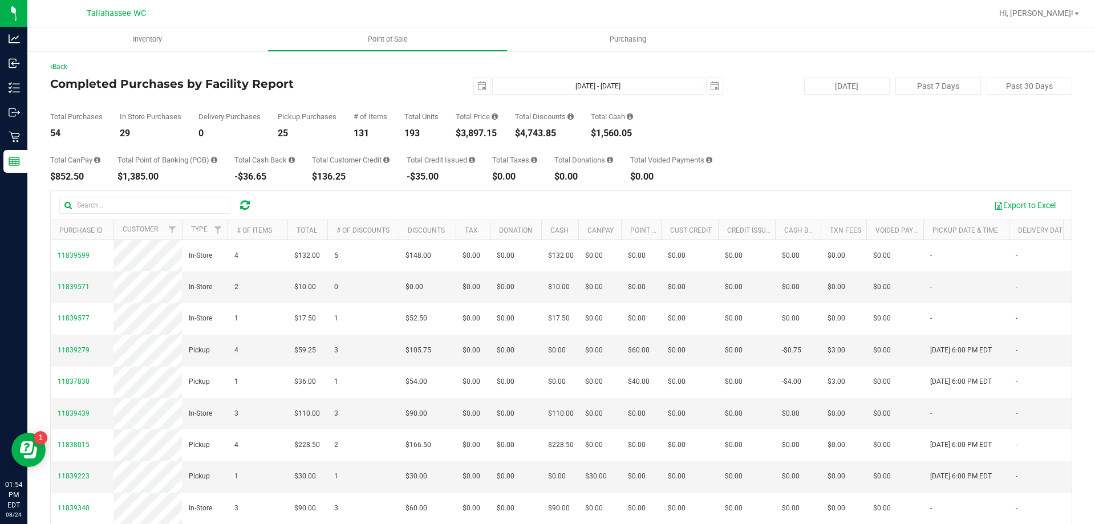
click at [464, 131] on div "$3,897.15" at bounding box center [477, 133] width 42 height 9
copy div "3,897.15"
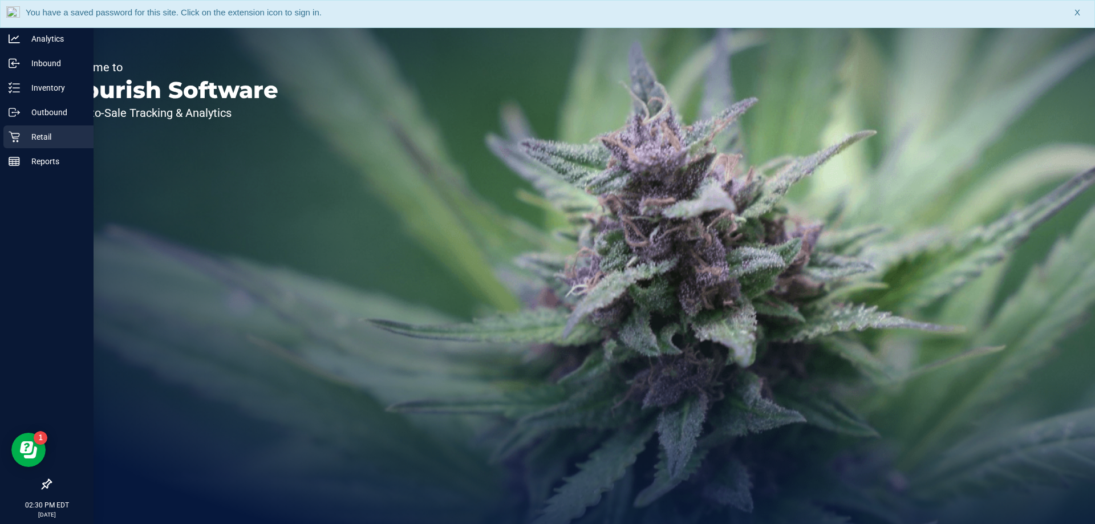
click at [17, 136] on icon at bounding box center [14, 136] width 11 height 11
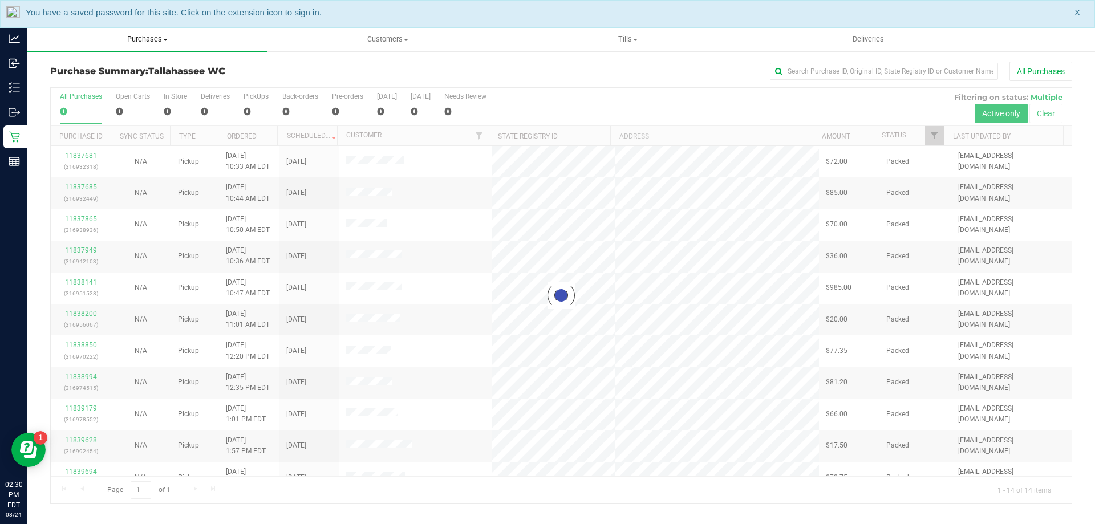
click at [148, 38] on span "Purchases" at bounding box center [147, 39] width 240 height 10
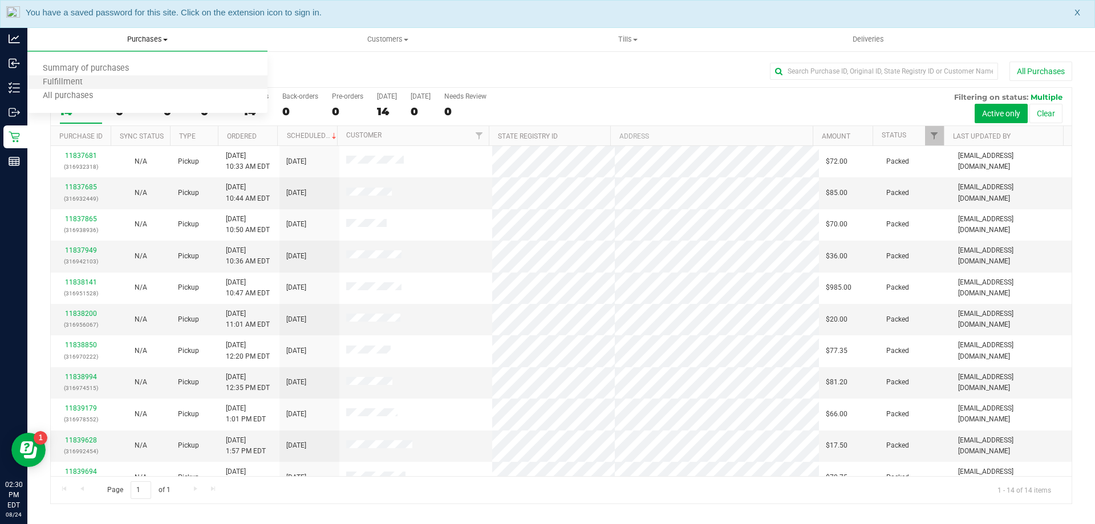
click at [152, 79] on li "Fulfillment" at bounding box center [147, 83] width 240 height 14
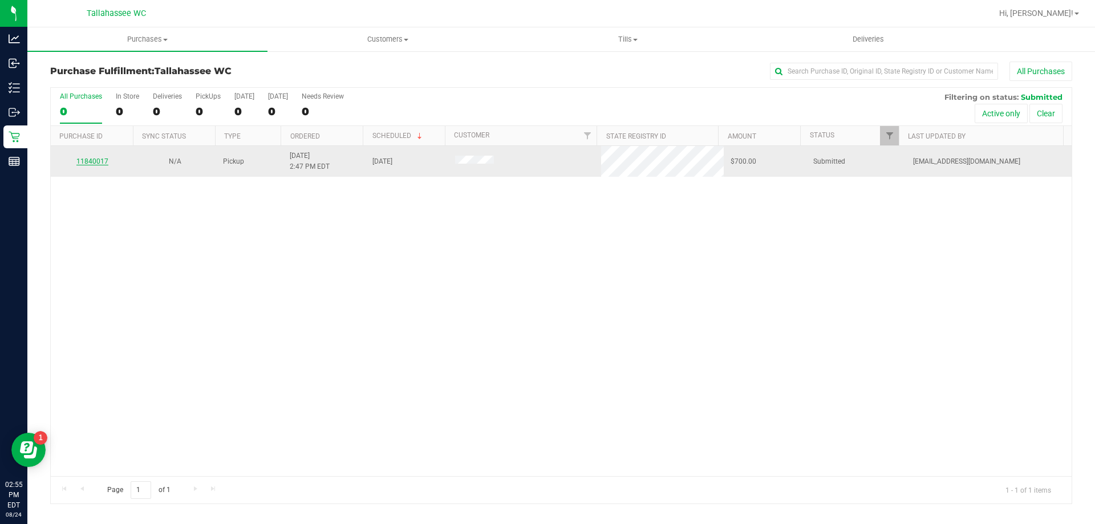
click at [87, 163] on link "11840017" at bounding box center [92, 161] width 32 height 8
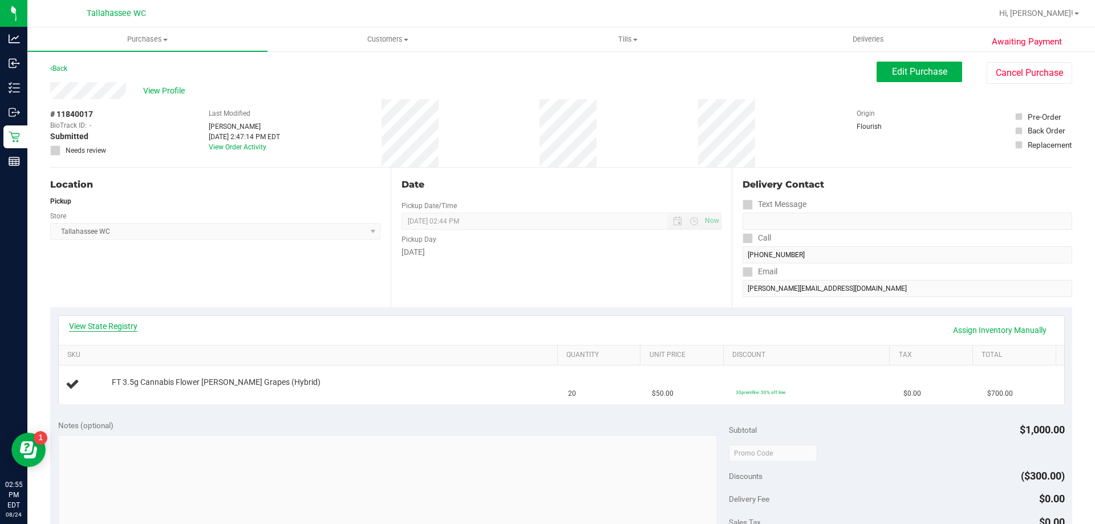
click at [99, 324] on link "View State Registry" at bounding box center [103, 325] width 68 height 11
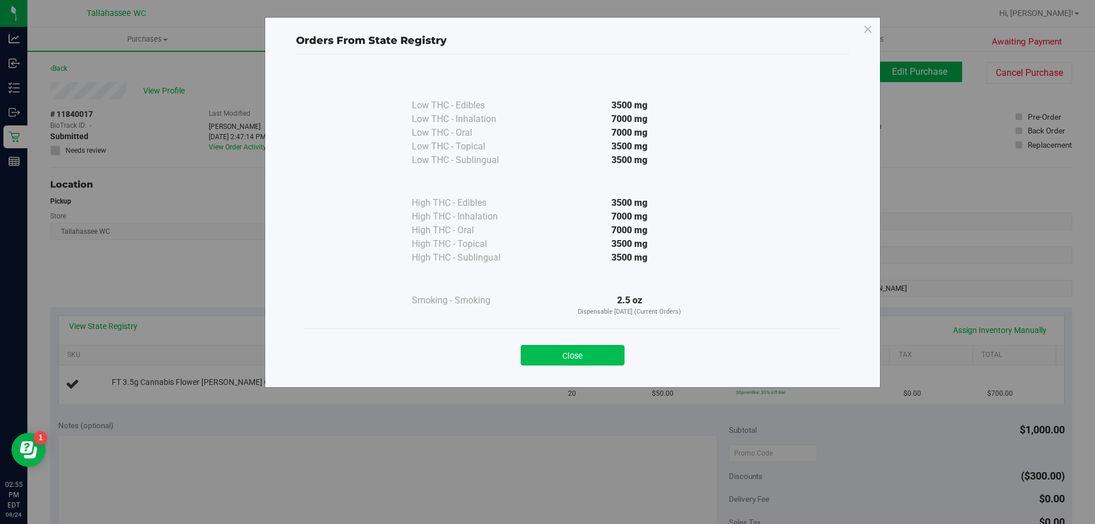
click at [591, 359] on button "Close" at bounding box center [573, 355] width 104 height 21
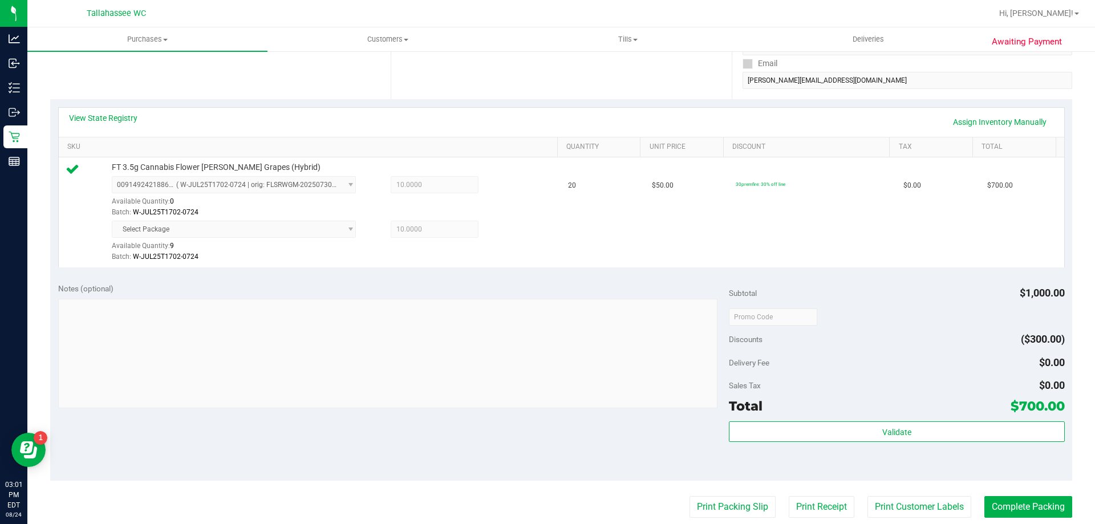
scroll to position [228, 0]
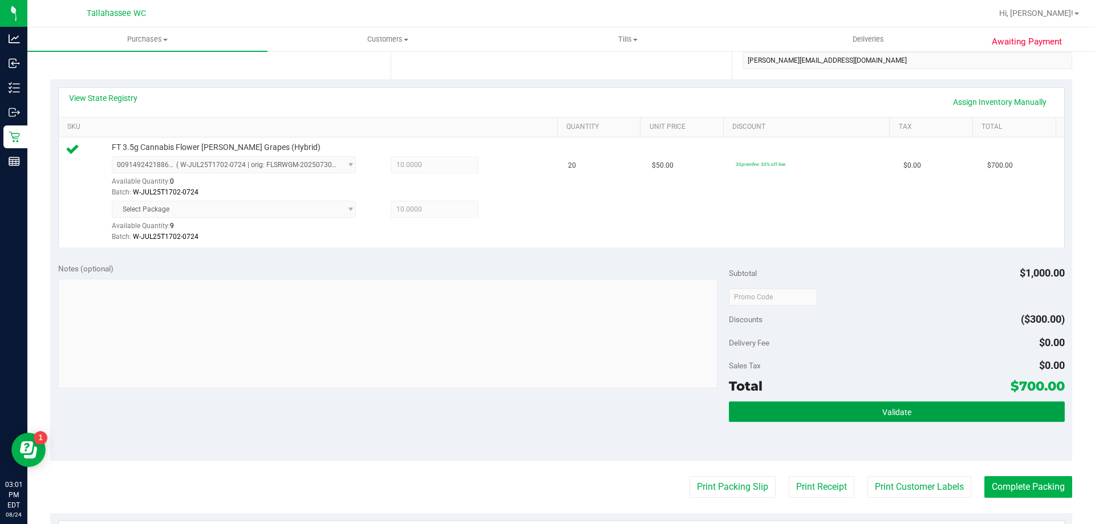
click at [815, 420] on button "Validate" at bounding box center [896, 411] width 335 height 21
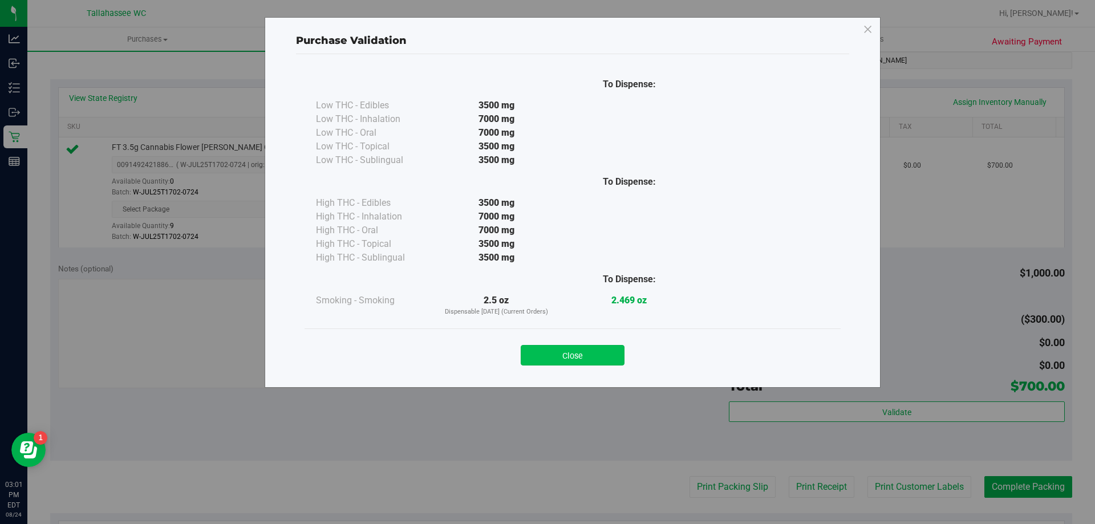
click at [614, 357] on button "Close" at bounding box center [573, 355] width 104 height 21
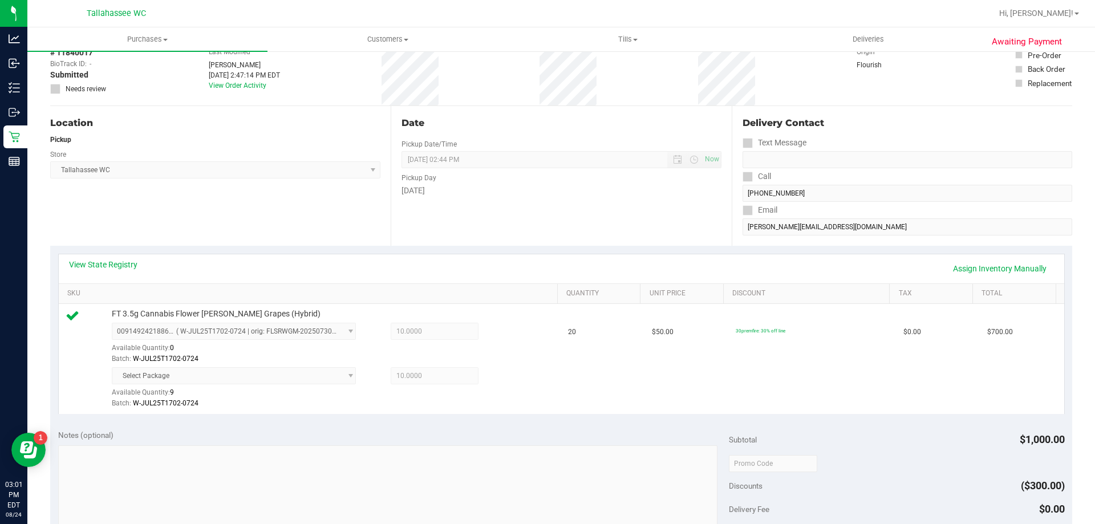
scroll to position [0, 0]
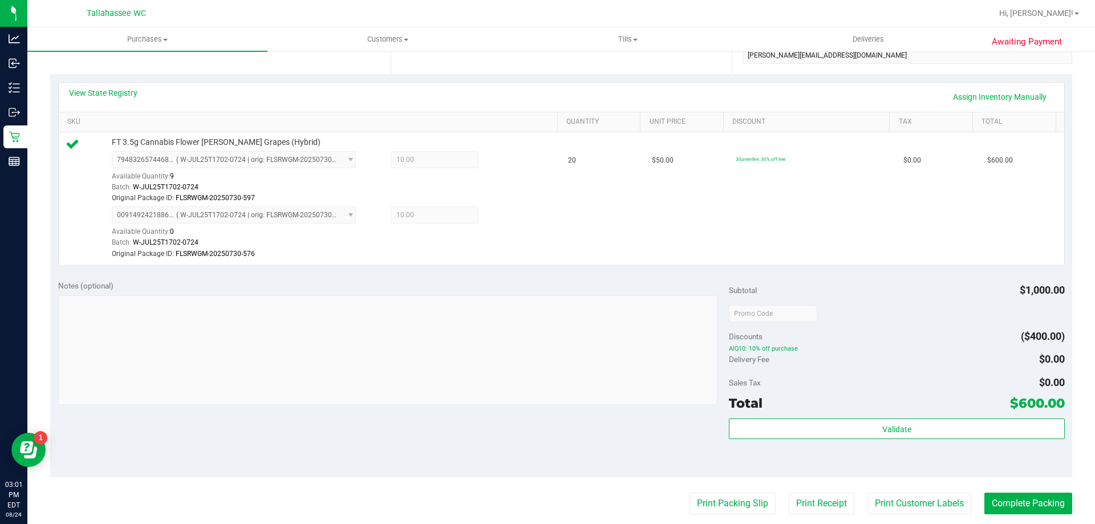
scroll to position [342, 0]
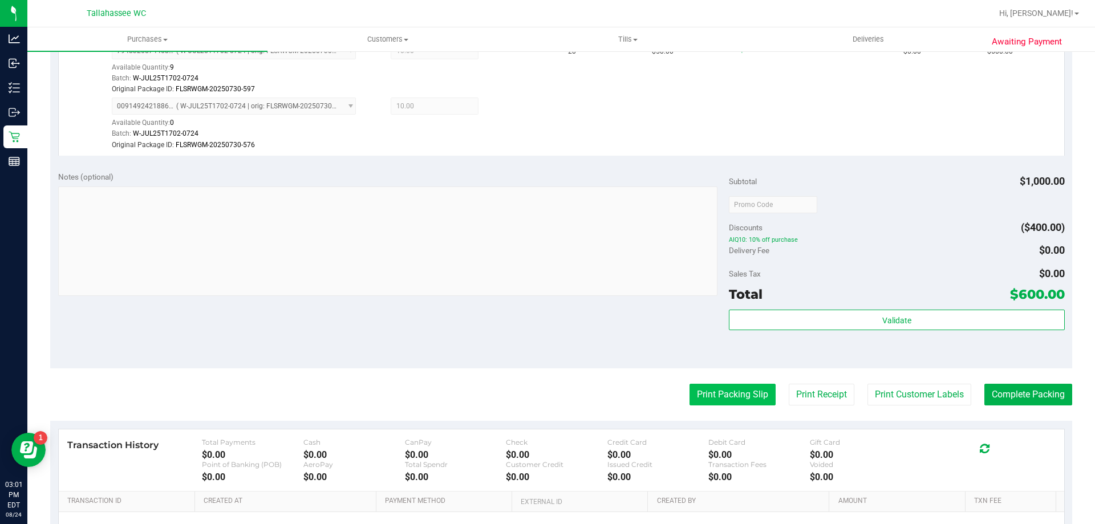
click at [744, 398] on button "Print Packing Slip" at bounding box center [732, 395] width 86 height 22
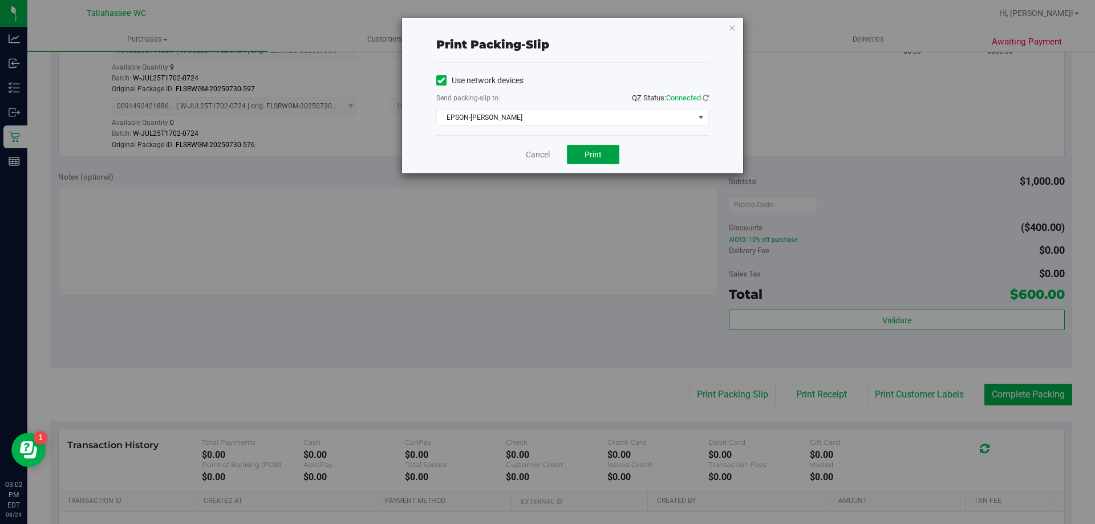
click at [598, 154] on span "Print" at bounding box center [592, 154] width 17 height 9
click at [546, 157] on link "Cancel" at bounding box center [538, 155] width 24 height 12
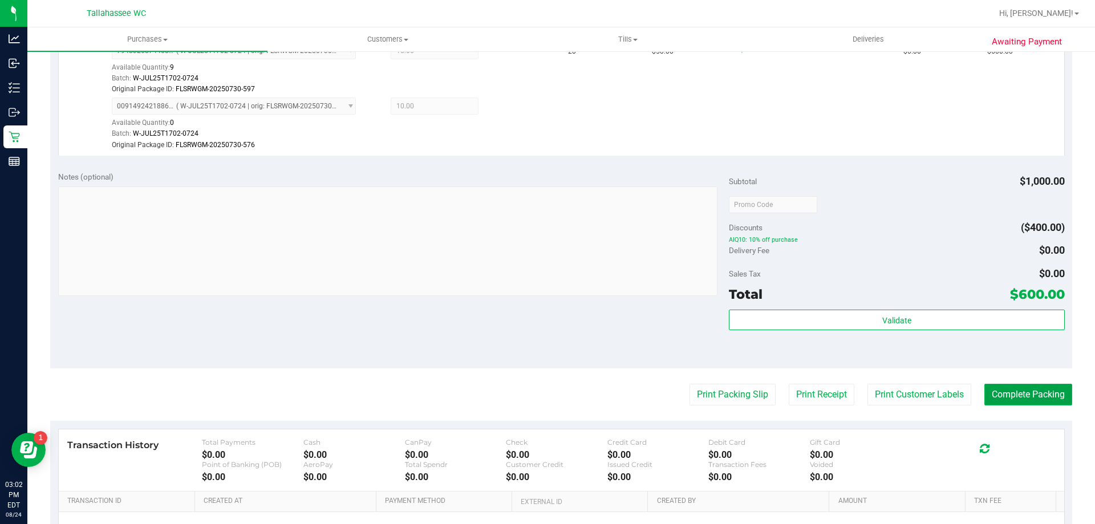
click at [1054, 399] on button "Complete Packing" at bounding box center [1028, 395] width 88 height 22
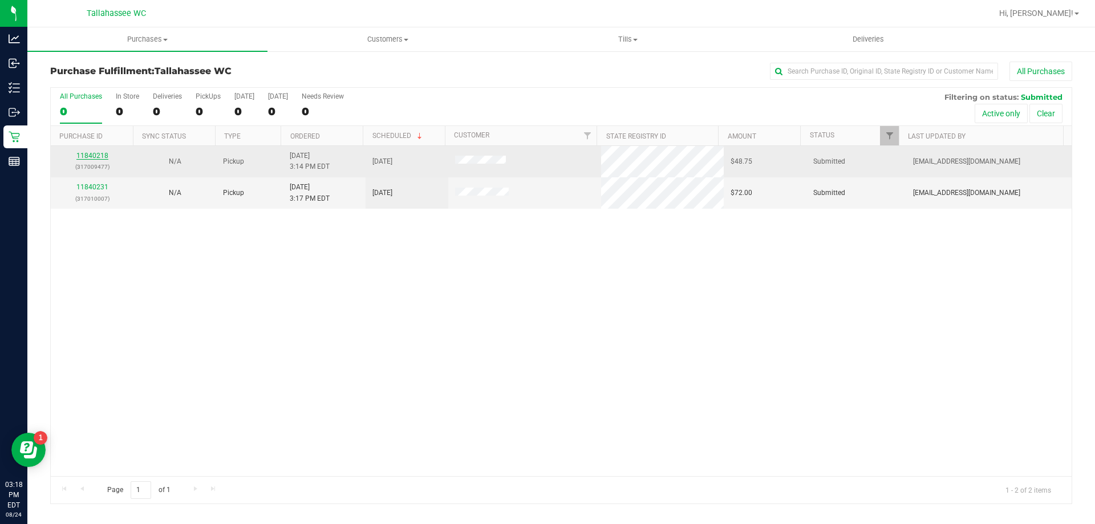
click at [97, 153] on link "11840218" at bounding box center [92, 156] width 32 height 8
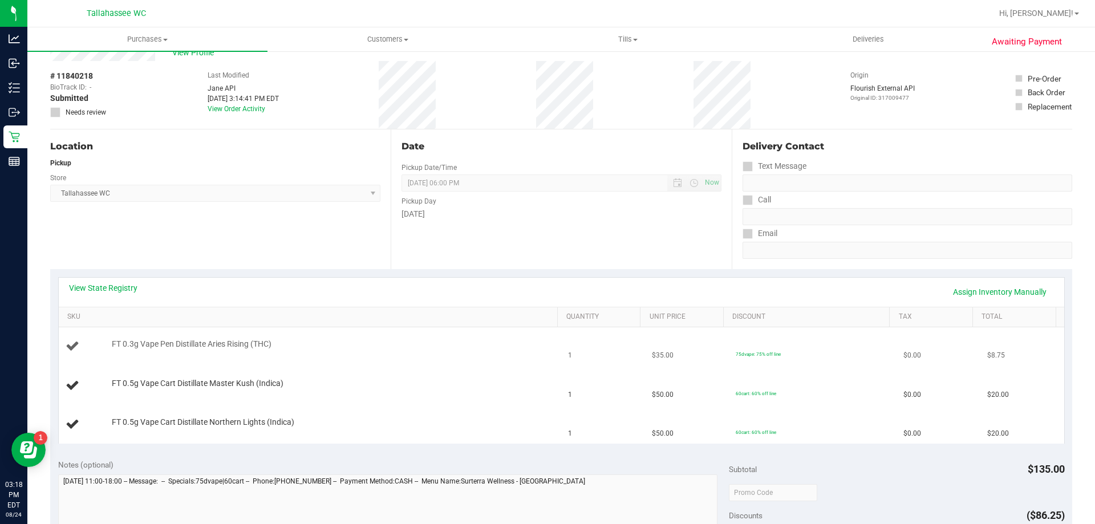
scroll to position [57, 0]
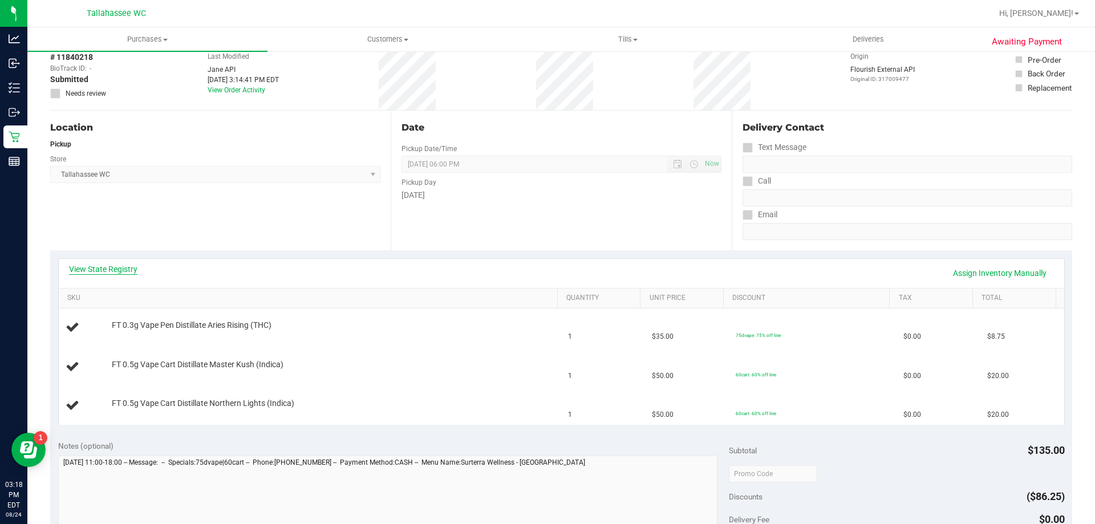
click at [109, 271] on link "View State Registry" at bounding box center [103, 268] width 68 height 11
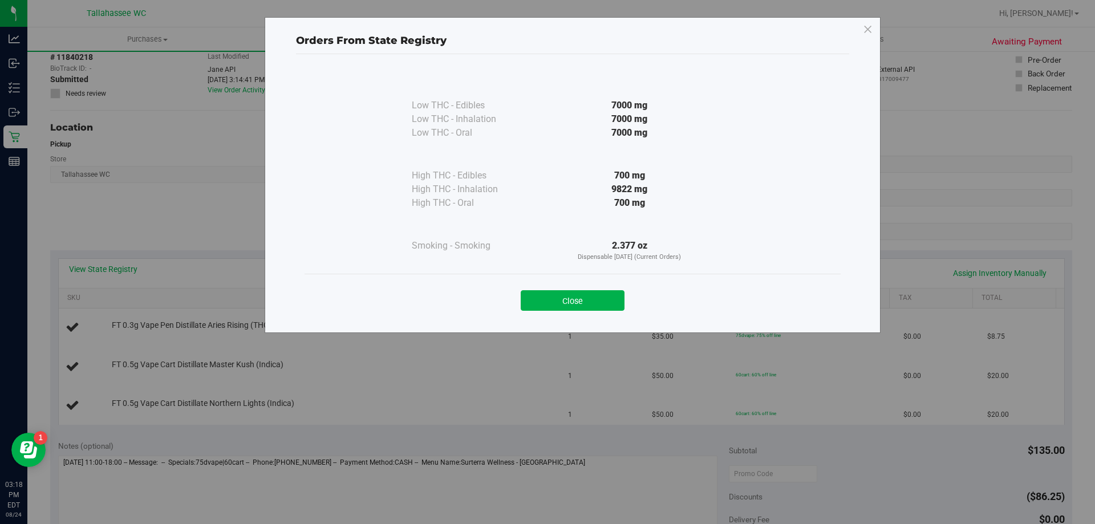
click at [560, 289] on div "Close" at bounding box center [572, 297] width 519 height 29
click at [563, 298] on button "Close" at bounding box center [573, 300] width 104 height 21
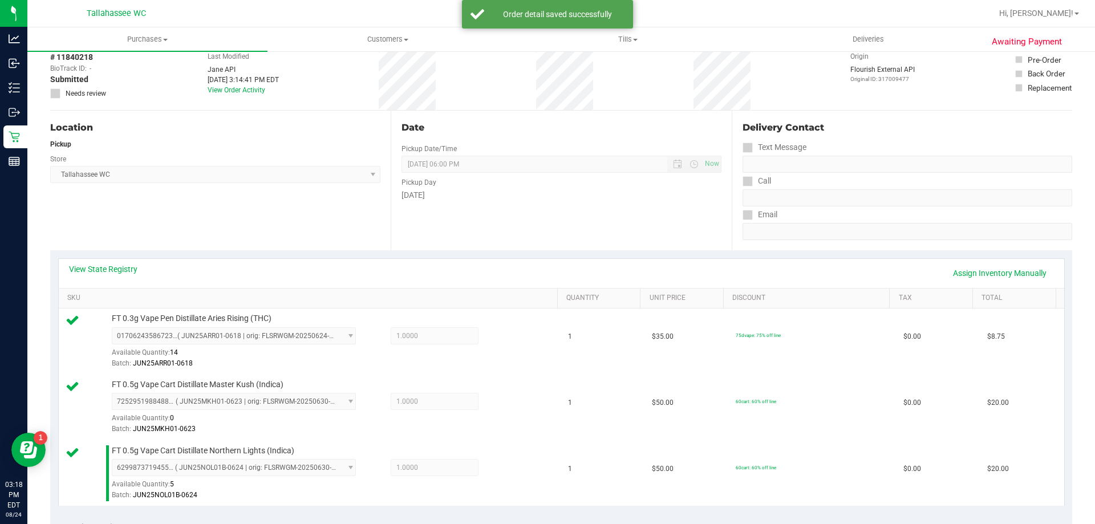
scroll to position [228, 0]
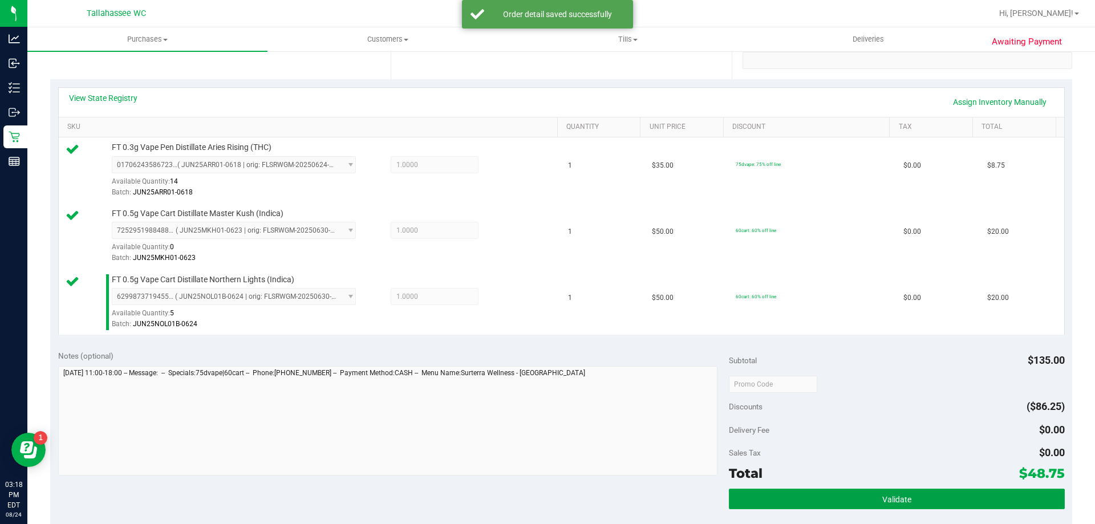
drag, startPoint x: 790, startPoint y: 498, endPoint x: 760, endPoint y: 434, distance: 70.4
click at [790, 497] on button "Validate" at bounding box center [896, 499] width 335 height 21
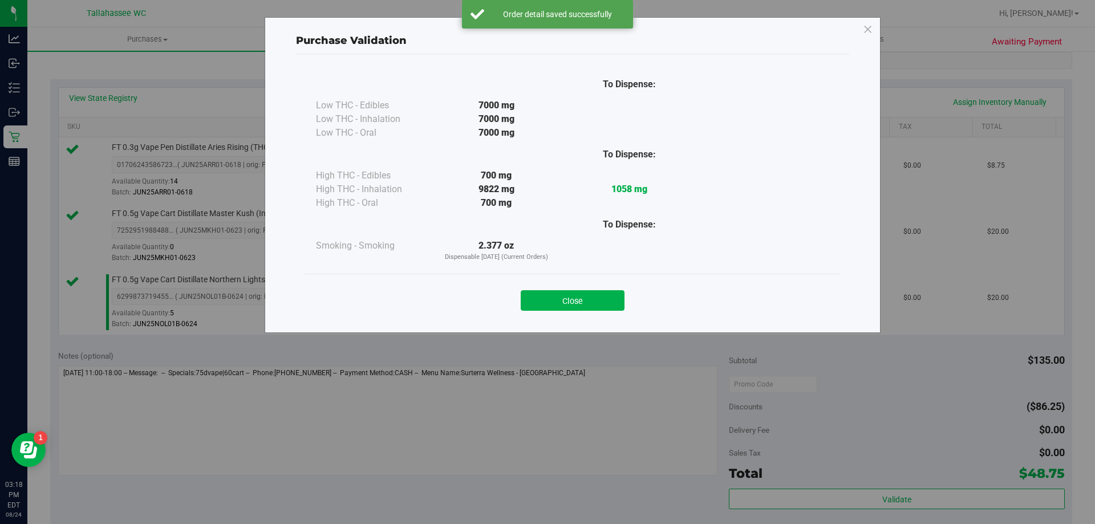
scroll to position [399, 0]
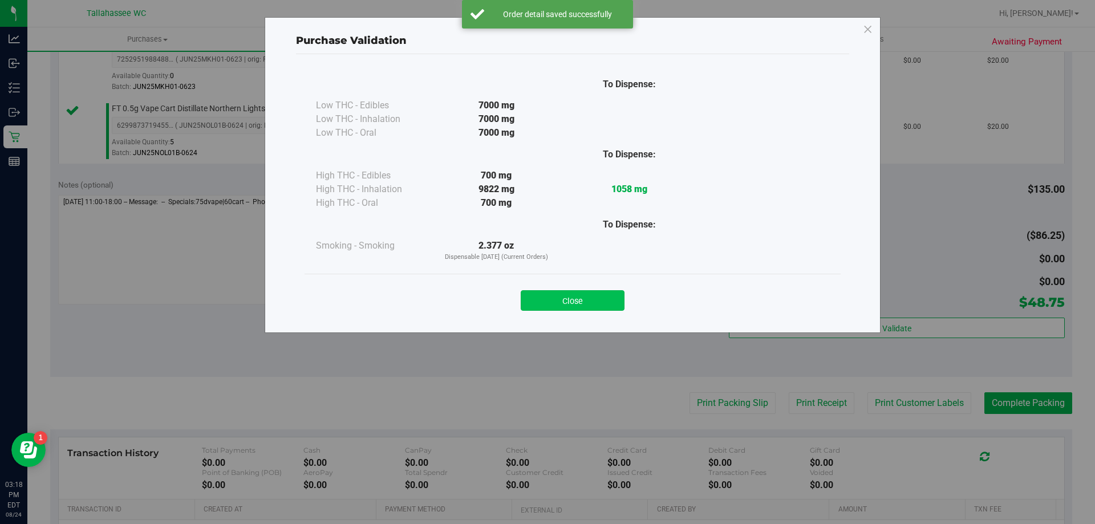
click at [589, 294] on button "Close" at bounding box center [573, 300] width 104 height 21
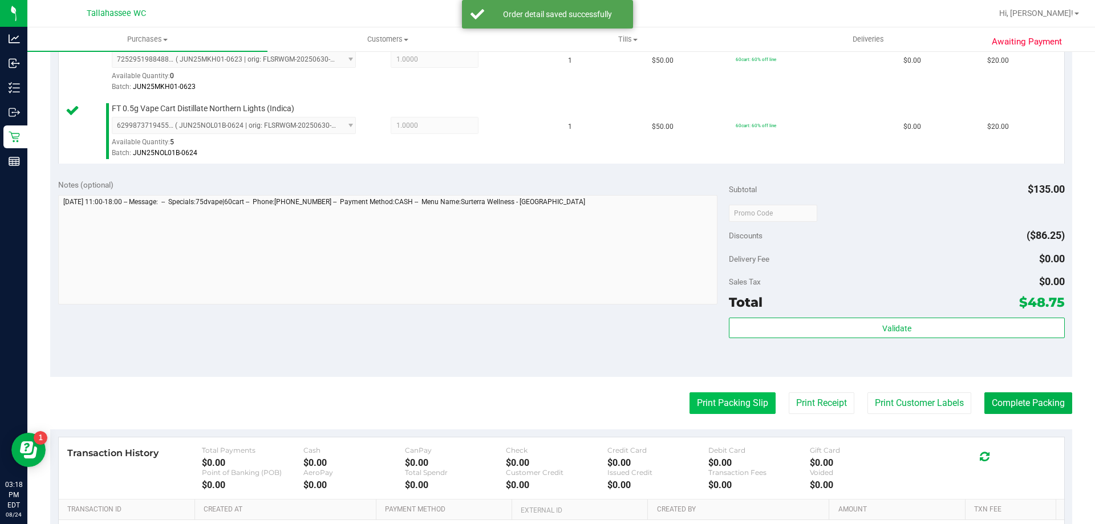
click at [700, 408] on button "Print Packing Slip" at bounding box center [732, 403] width 86 height 22
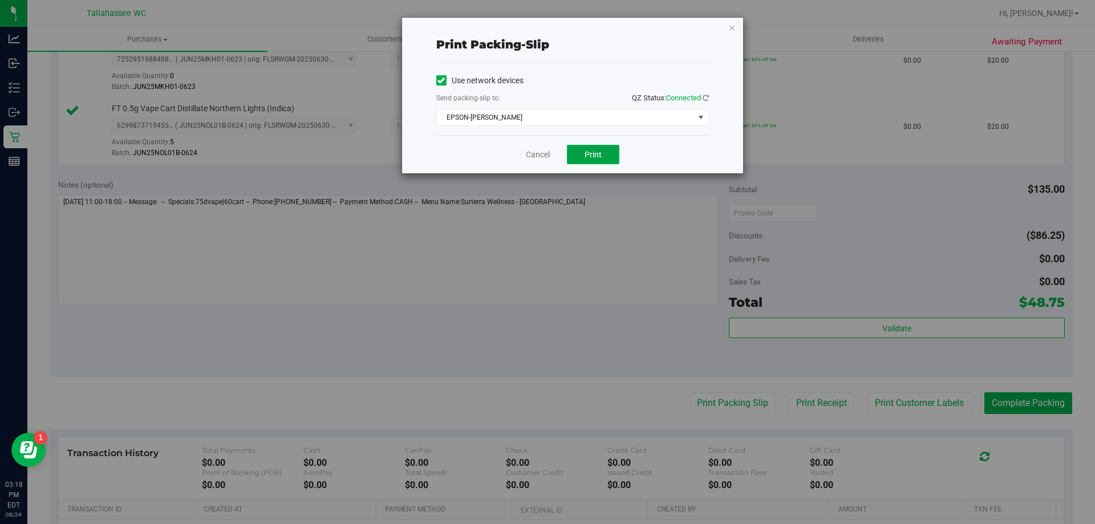
click at [590, 157] on span "Print" at bounding box center [592, 154] width 17 height 9
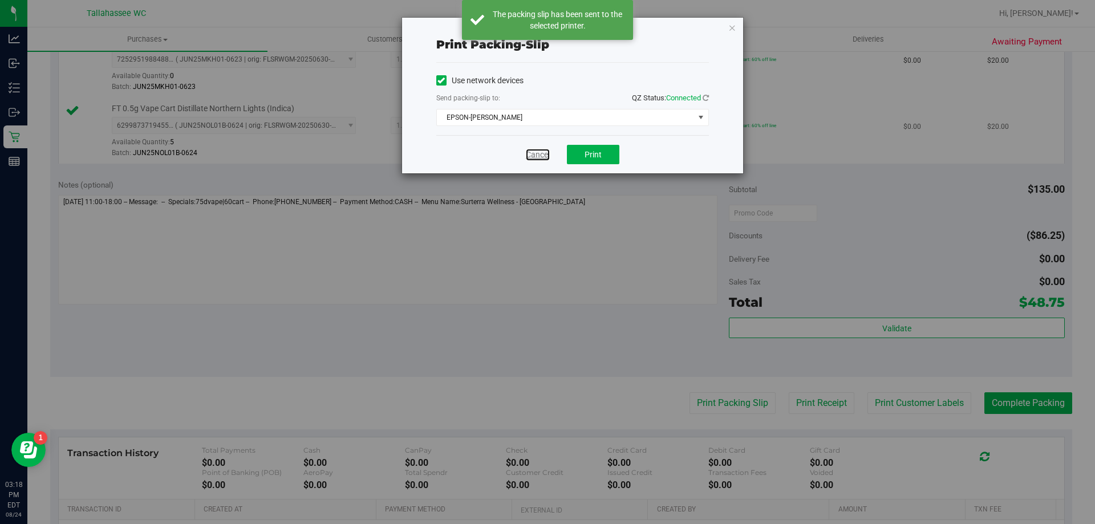
click at [537, 153] on link "Cancel" at bounding box center [538, 155] width 24 height 12
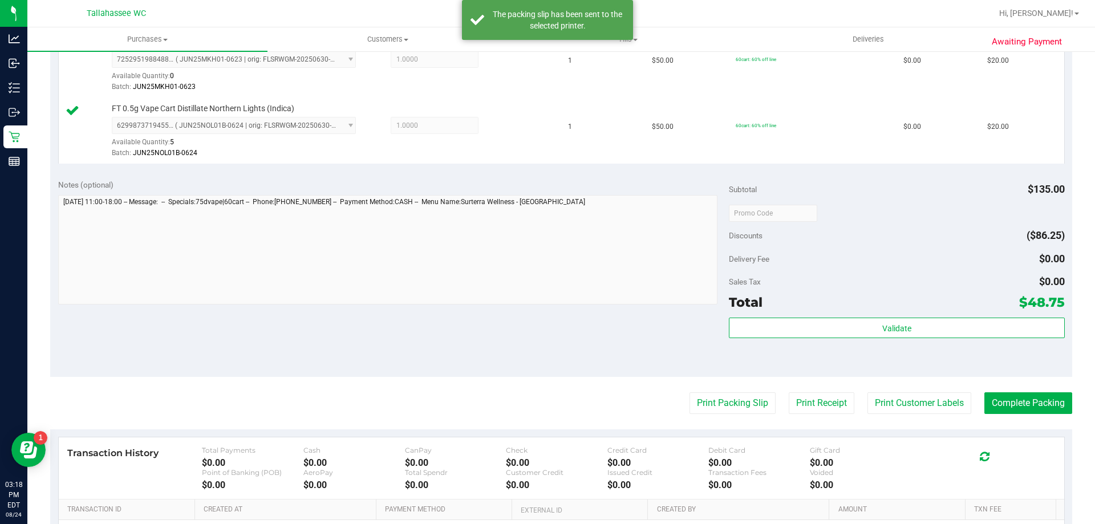
click at [1034, 387] on purchase-details "Back Edit Purchase Cancel Purchase View Profile # 11840218 BioTrack ID: - Submi…" at bounding box center [561, 152] width 1022 height 980
click at [1031, 396] on button "Complete Packing" at bounding box center [1028, 403] width 88 height 22
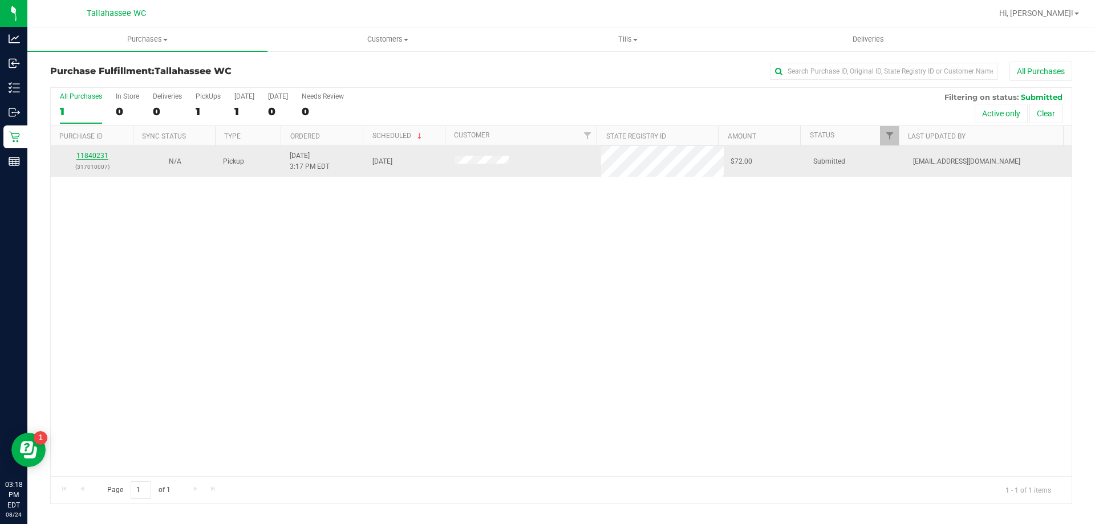
click at [90, 152] on link "11840231" at bounding box center [92, 156] width 32 height 8
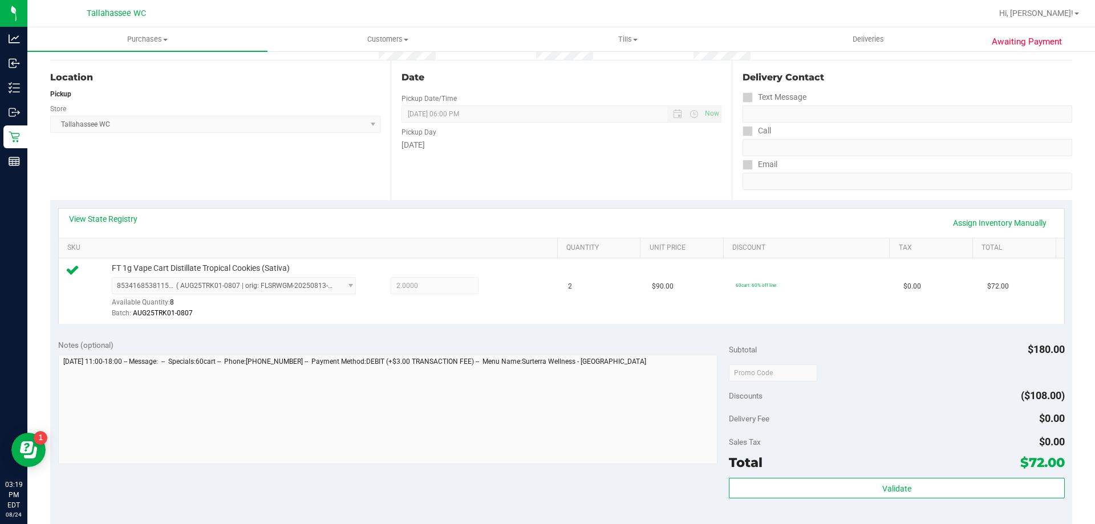
scroll to position [171, 0]
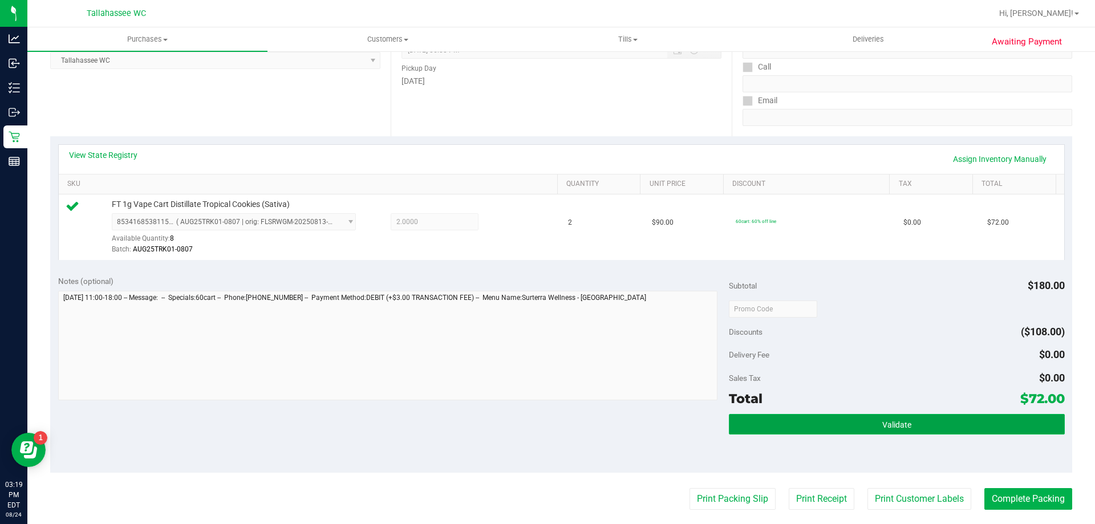
click at [733, 427] on button "Validate" at bounding box center [896, 424] width 335 height 21
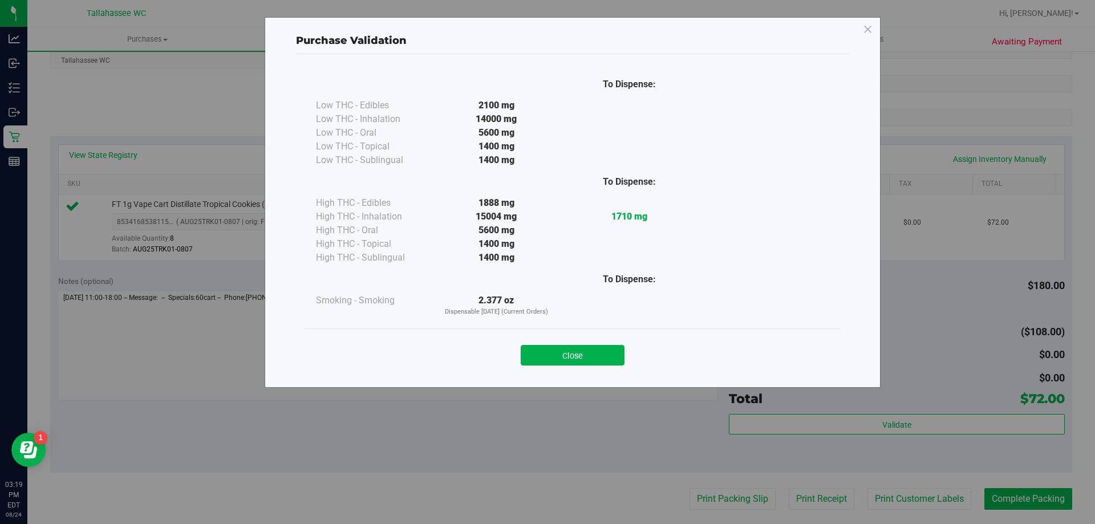
click at [600, 354] on button "Close" at bounding box center [573, 355] width 104 height 21
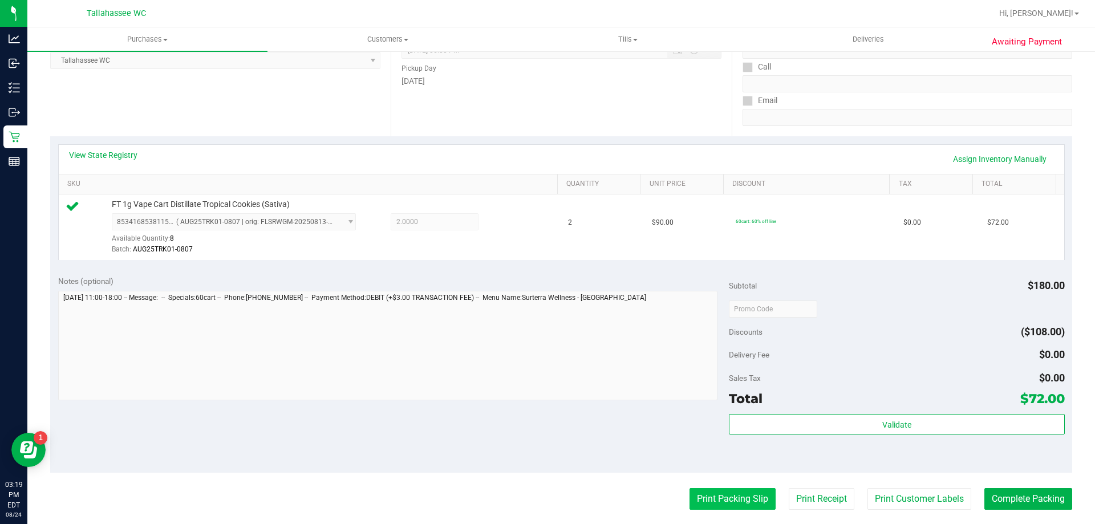
click at [733, 506] on button "Print Packing Slip" at bounding box center [732, 499] width 86 height 22
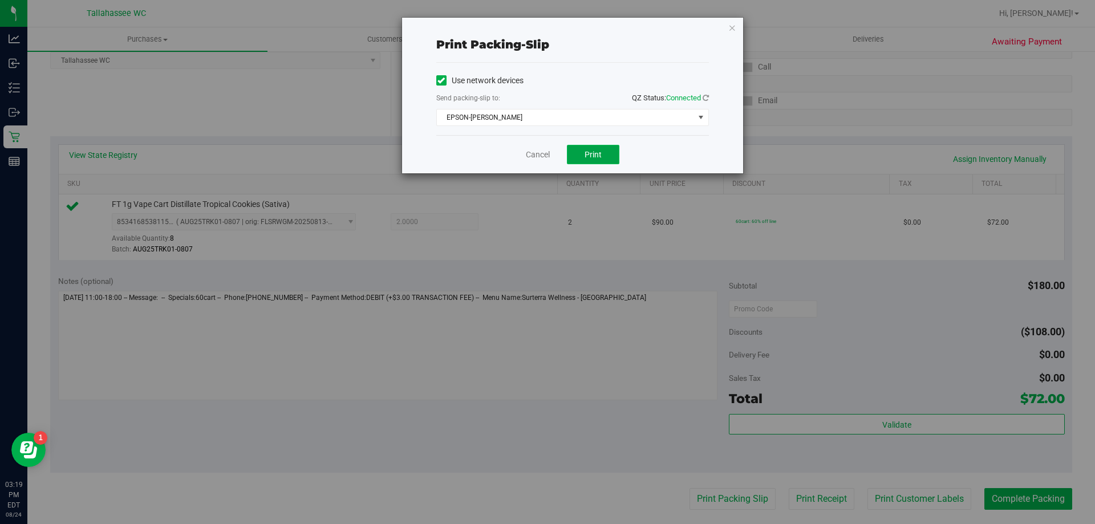
click at [619, 146] on button "Print" at bounding box center [593, 154] width 52 height 19
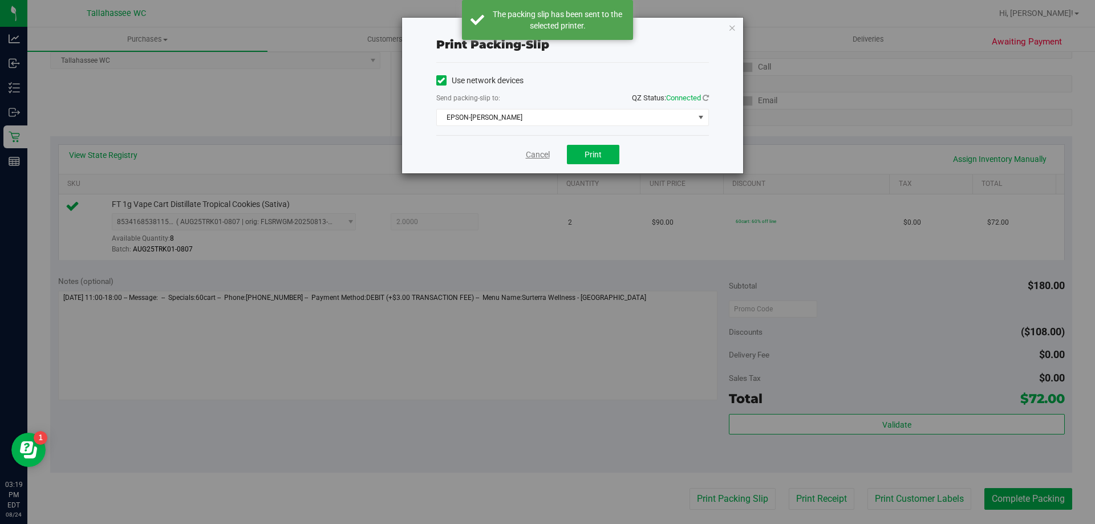
click at [533, 154] on link "Cancel" at bounding box center [538, 155] width 24 height 12
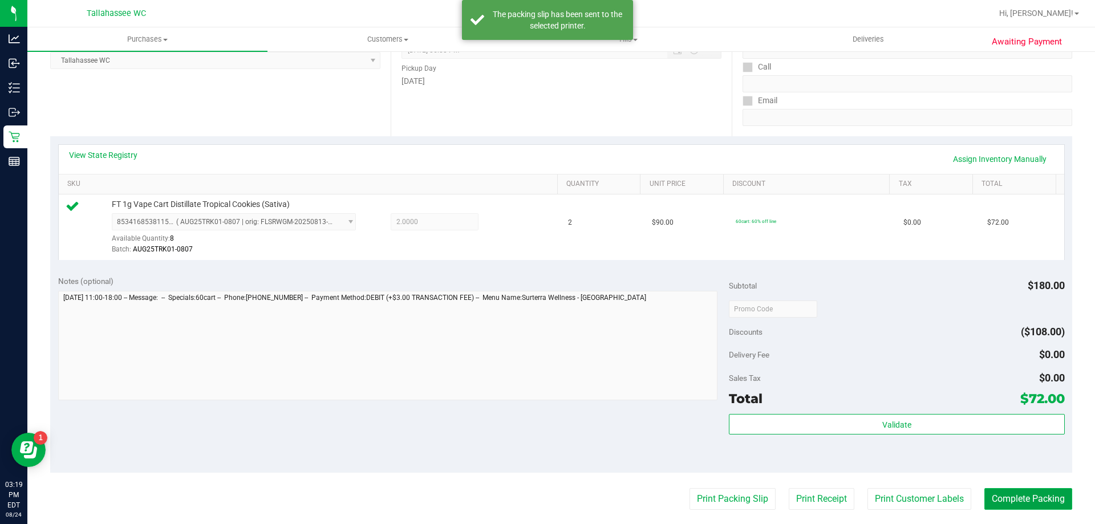
click at [1017, 500] on button "Complete Packing" at bounding box center [1028, 499] width 88 height 22
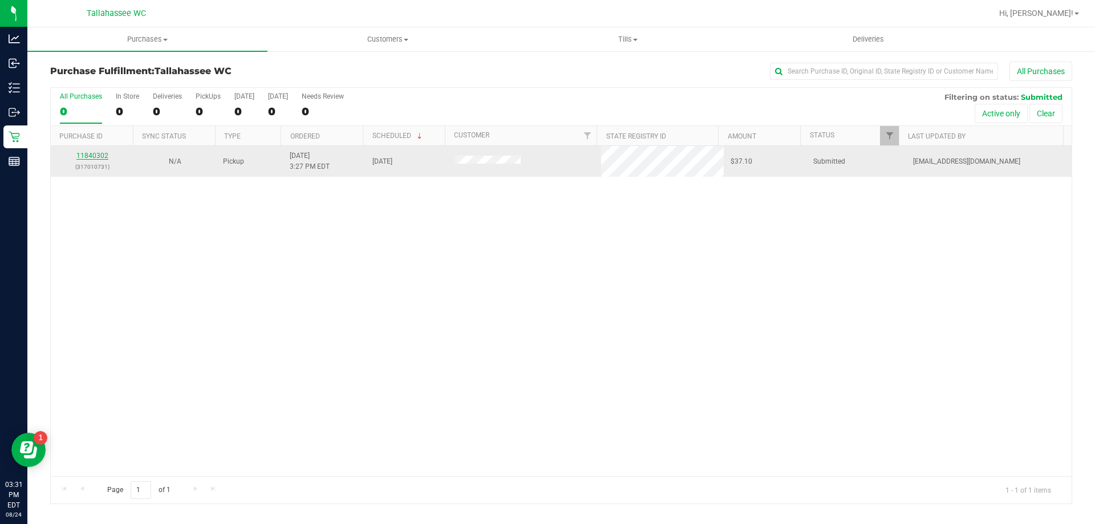
click at [95, 155] on link "11840302" at bounding box center [92, 156] width 32 height 8
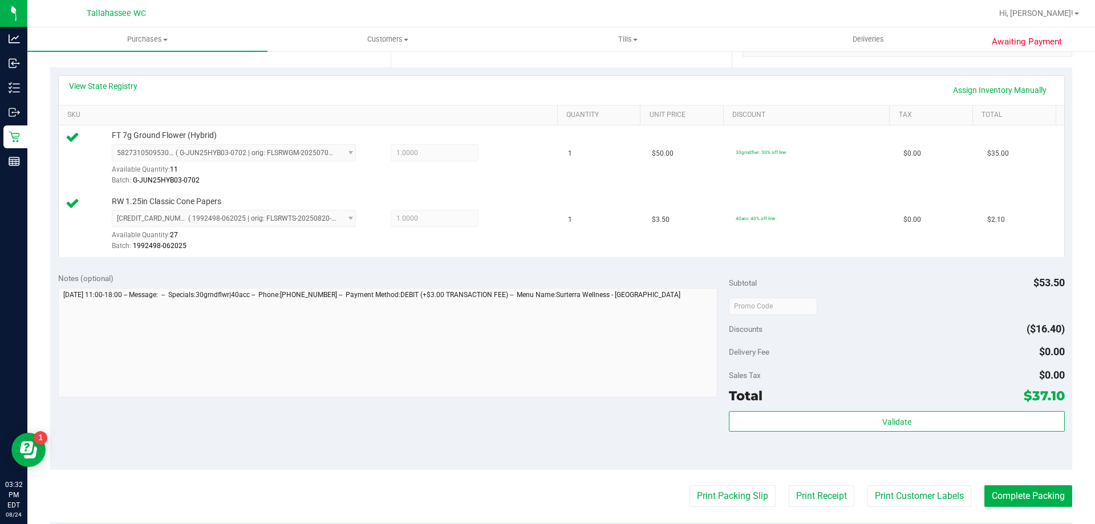
scroll to position [342, 0]
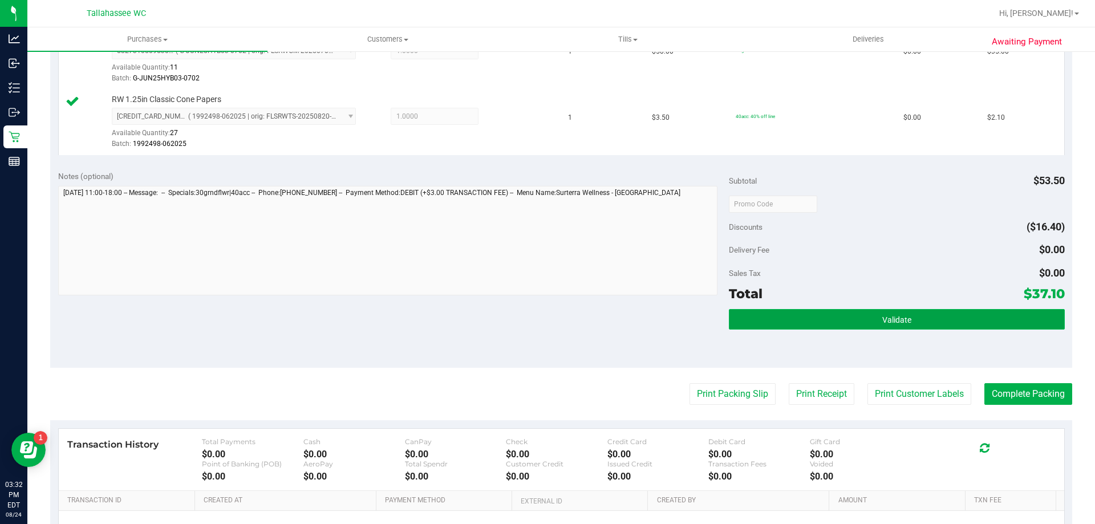
click at [737, 322] on button "Validate" at bounding box center [896, 319] width 335 height 21
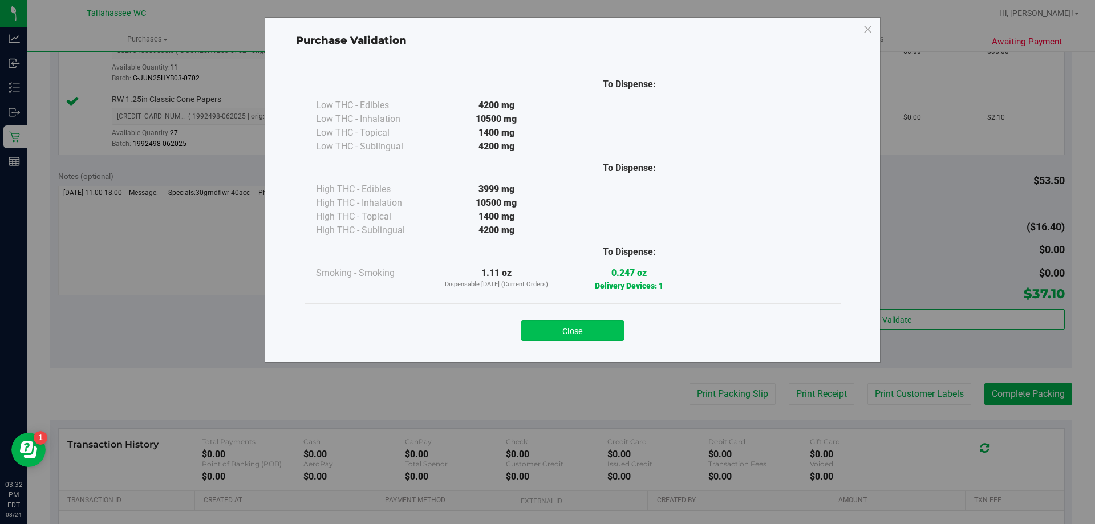
click at [570, 331] on button "Close" at bounding box center [573, 330] width 104 height 21
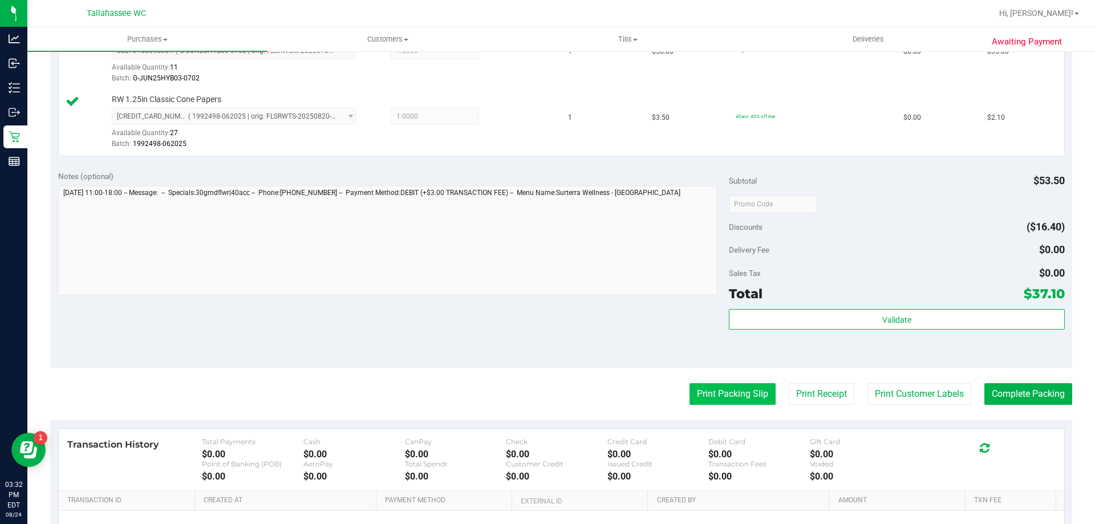
click at [726, 392] on button "Print Packing Slip" at bounding box center [732, 394] width 86 height 22
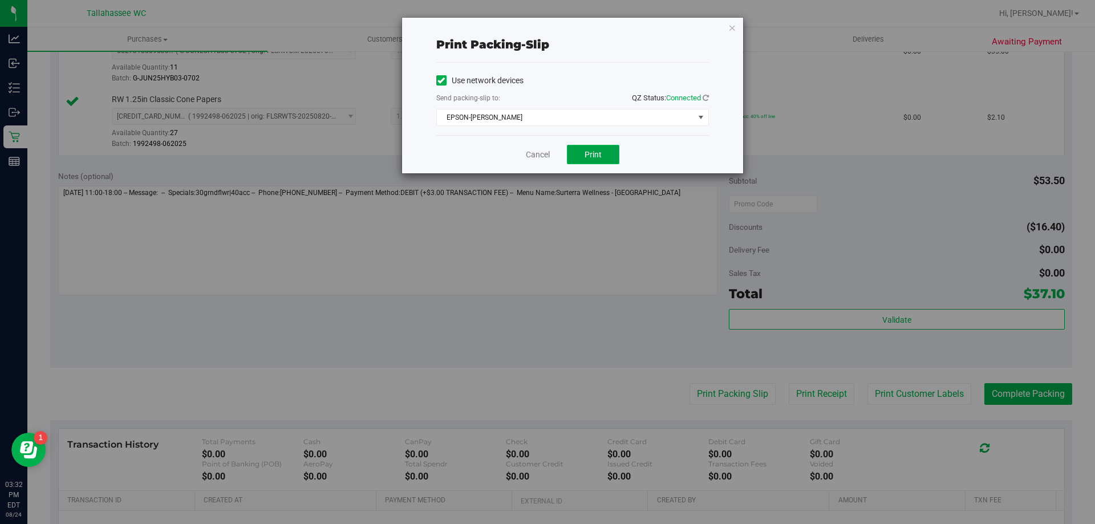
click at [588, 151] on span "Print" at bounding box center [592, 154] width 17 height 9
click at [526, 153] on link "Cancel" at bounding box center [538, 155] width 24 height 12
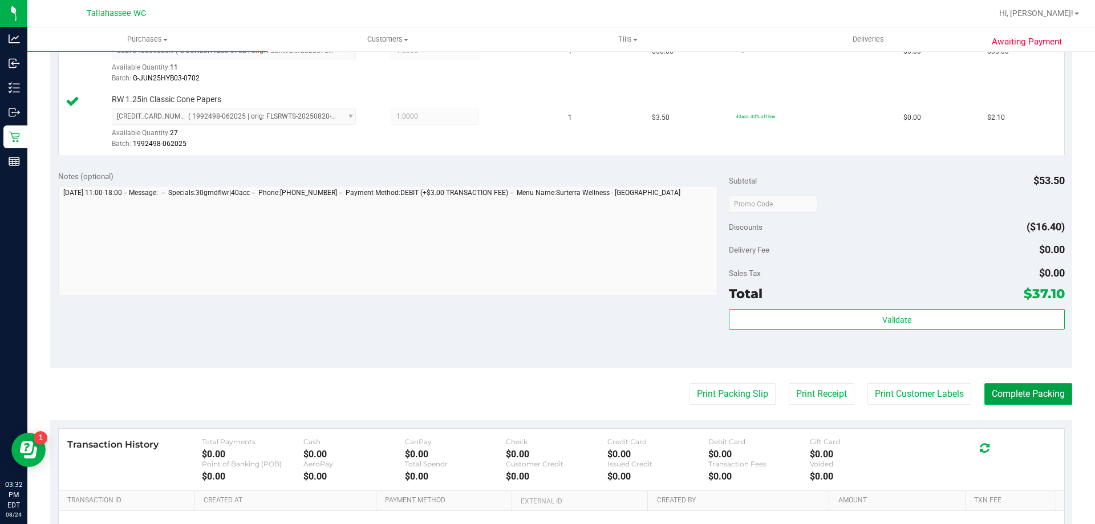
click at [1038, 389] on button "Complete Packing" at bounding box center [1028, 394] width 88 height 22
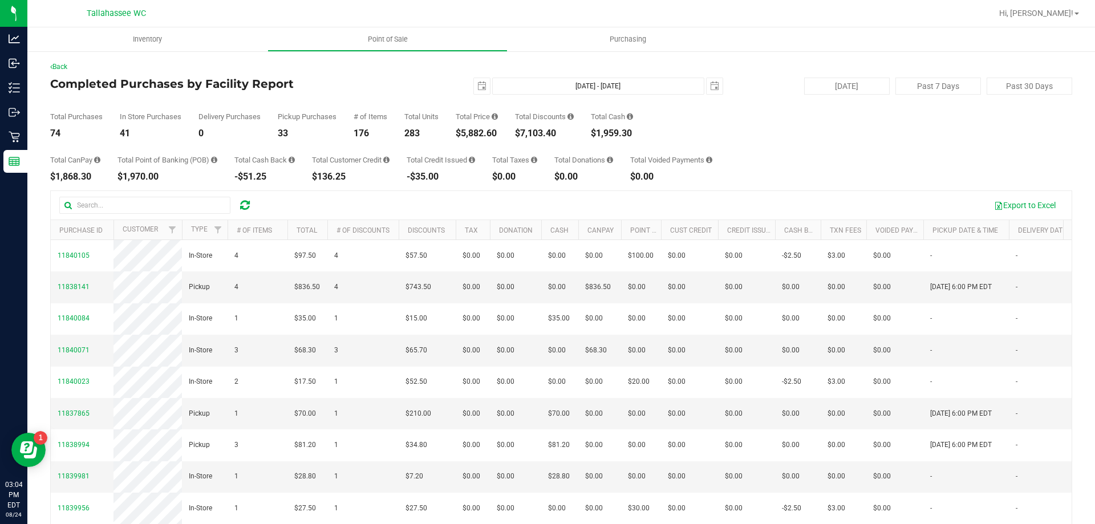
click at [466, 131] on div "$5,882.60" at bounding box center [477, 133] width 42 height 9
click at [466, 129] on div "$5,882.60" at bounding box center [477, 133] width 42 height 9
copy div "5,882.60"
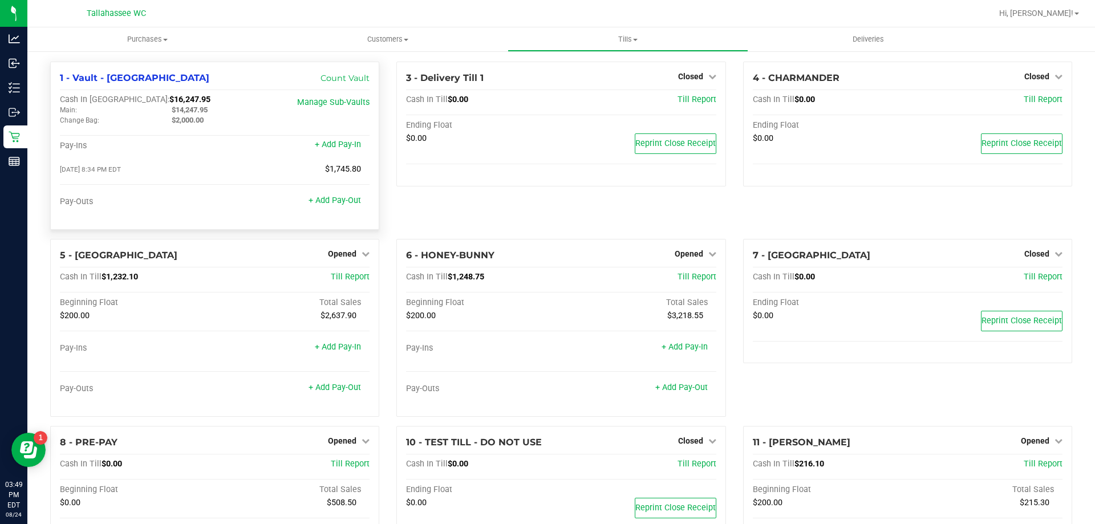
click at [169, 100] on span "$16,247.95" at bounding box center [189, 100] width 41 height 10
copy span "16,247.95"
